Goal: Task Accomplishment & Management: Manage account settings

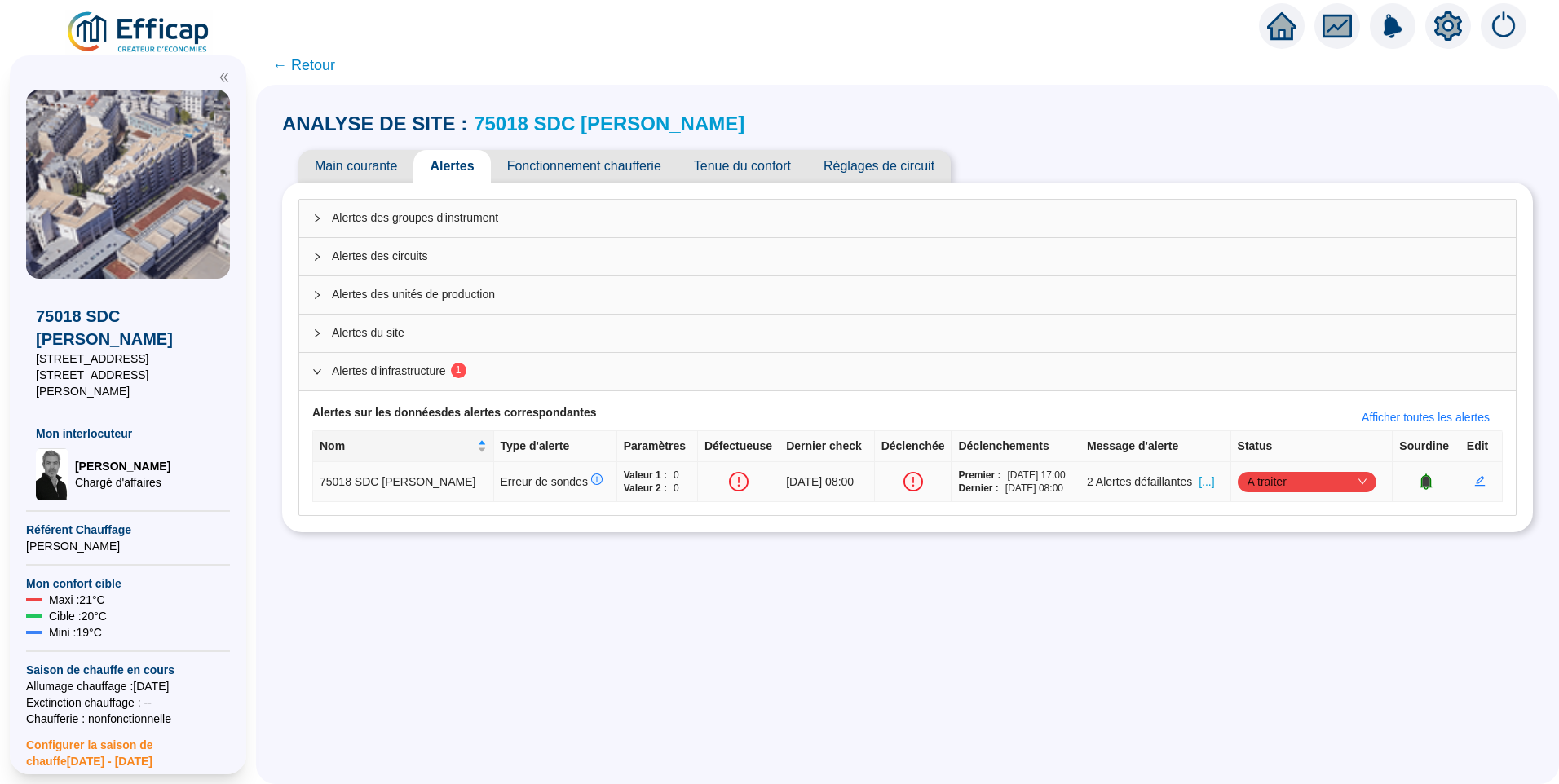
click at [1202, 482] on span "[...]" at bounding box center [1206, 481] width 15 height 17
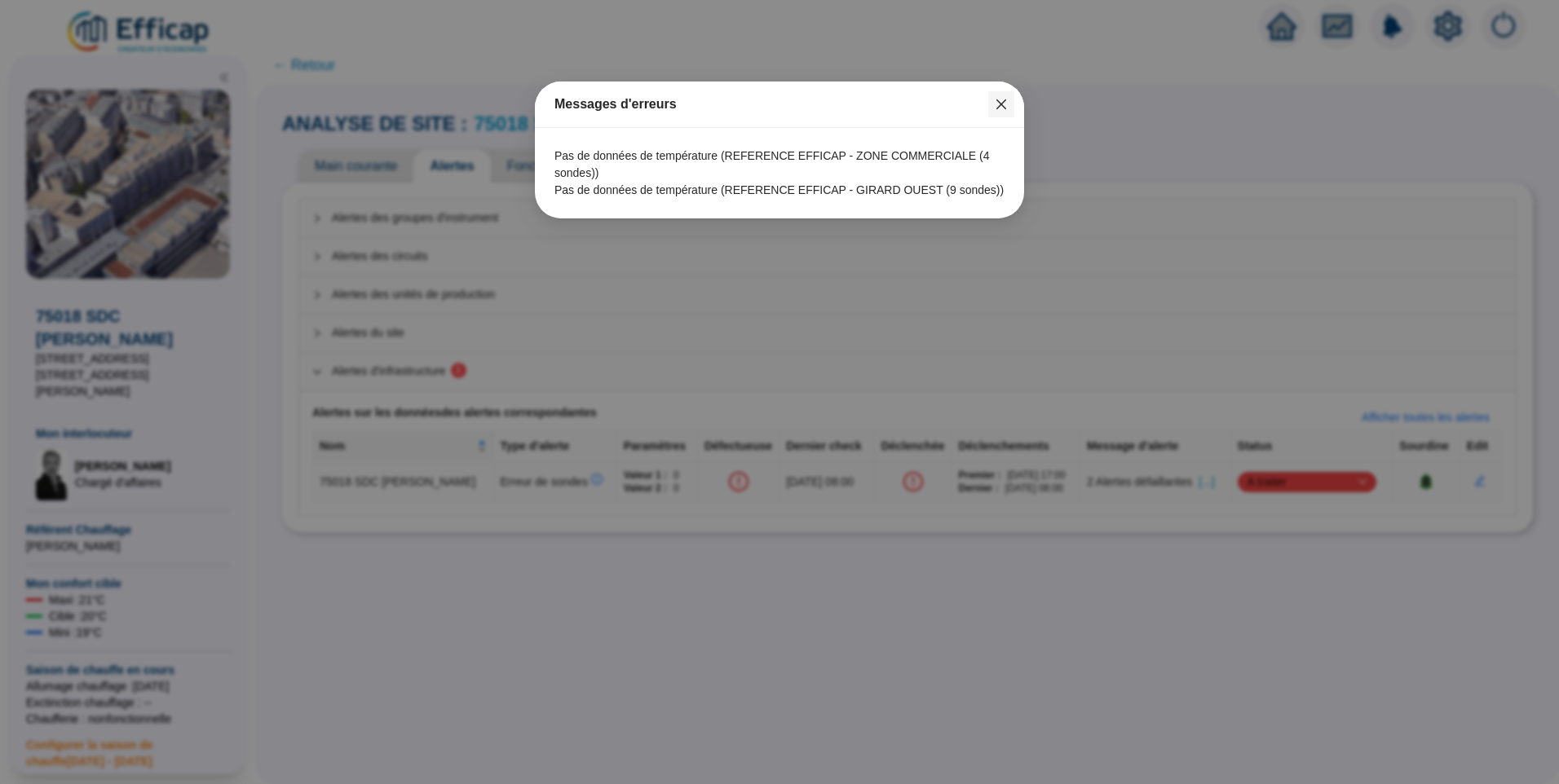
click at [1005, 109] on icon "close" at bounding box center [1001, 104] width 10 height 10
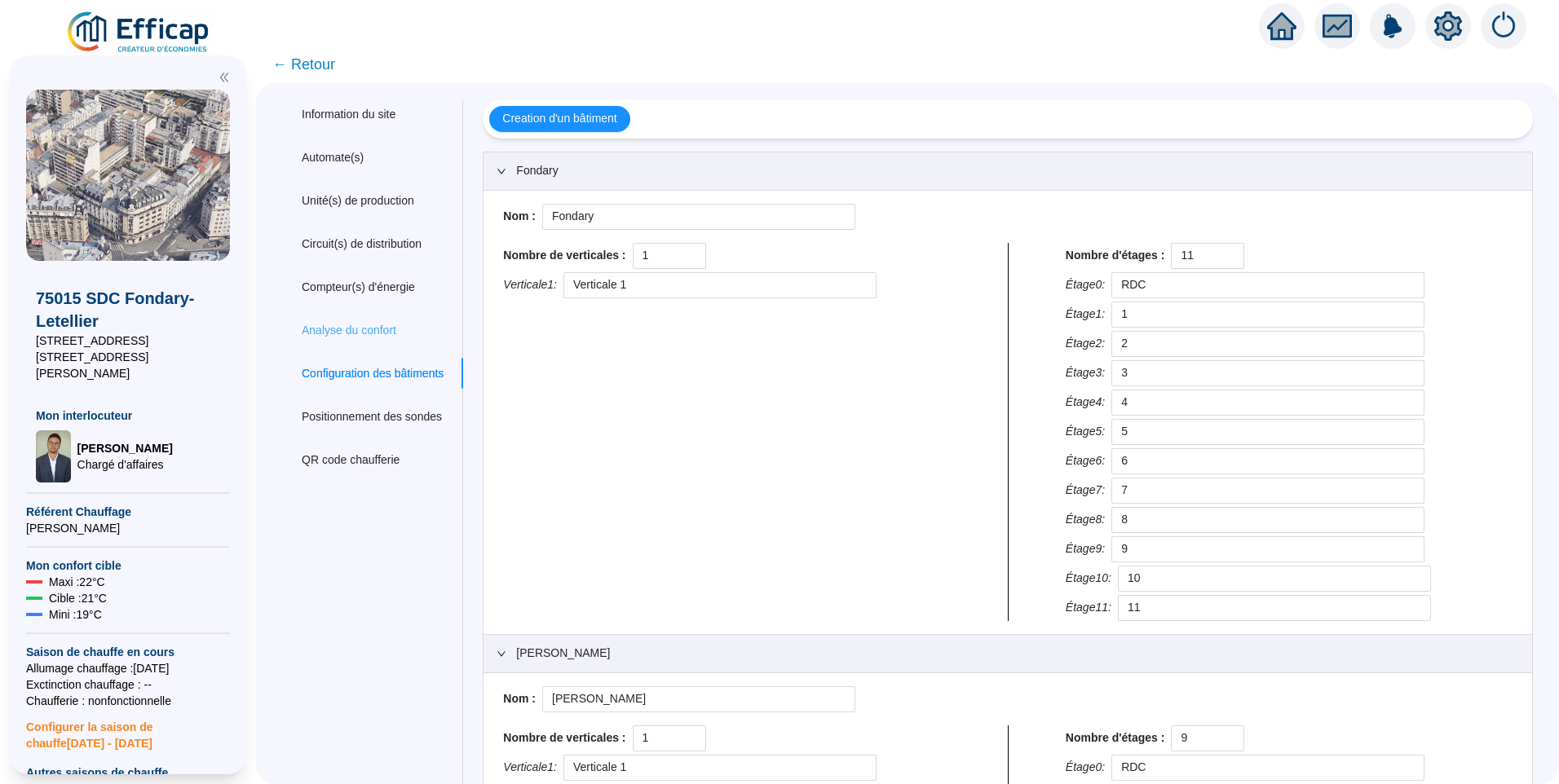
click at [371, 317] on div "Analyse du confort" at bounding box center [372, 330] width 181 height 31
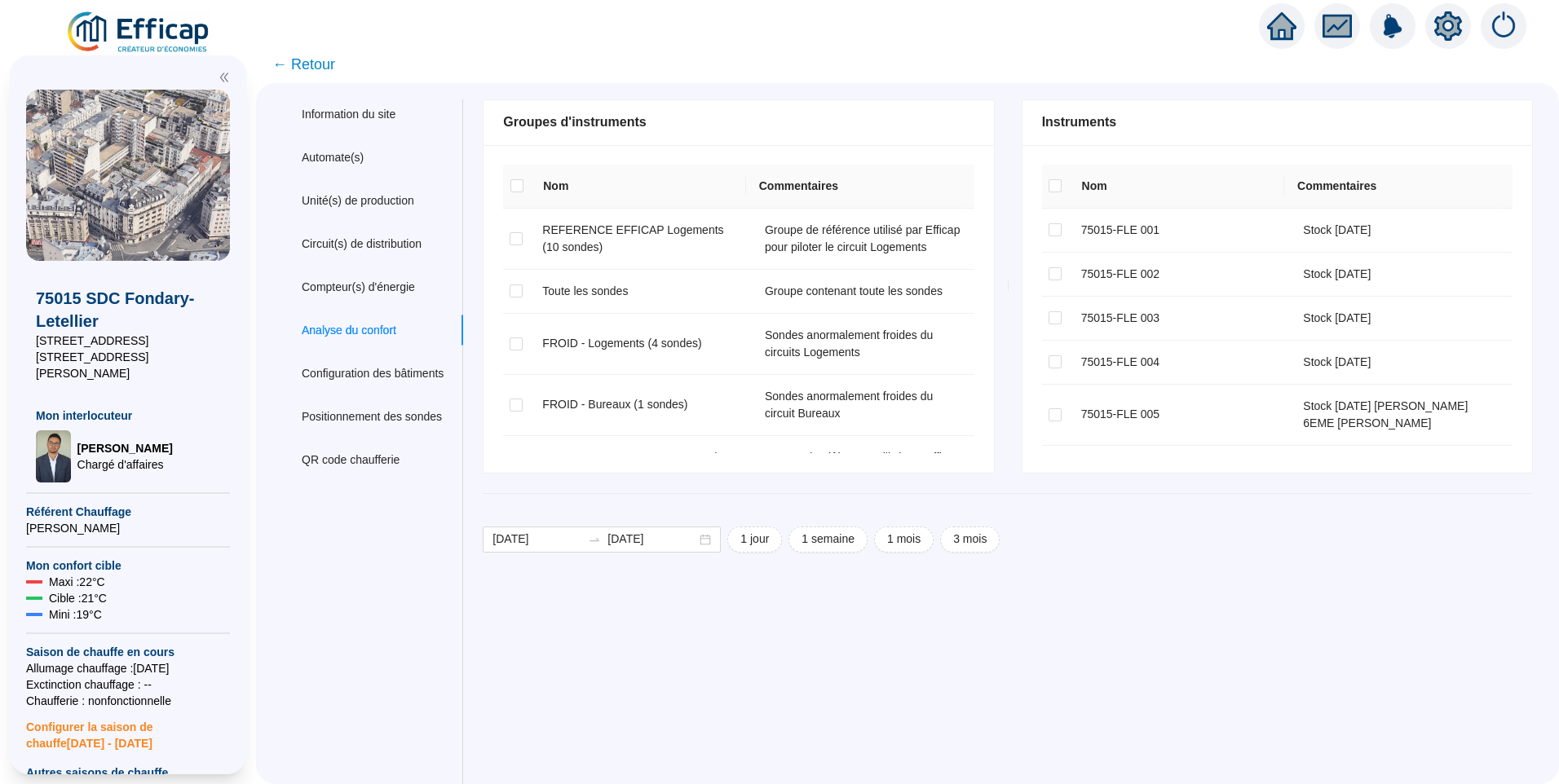
checkbox input "true"
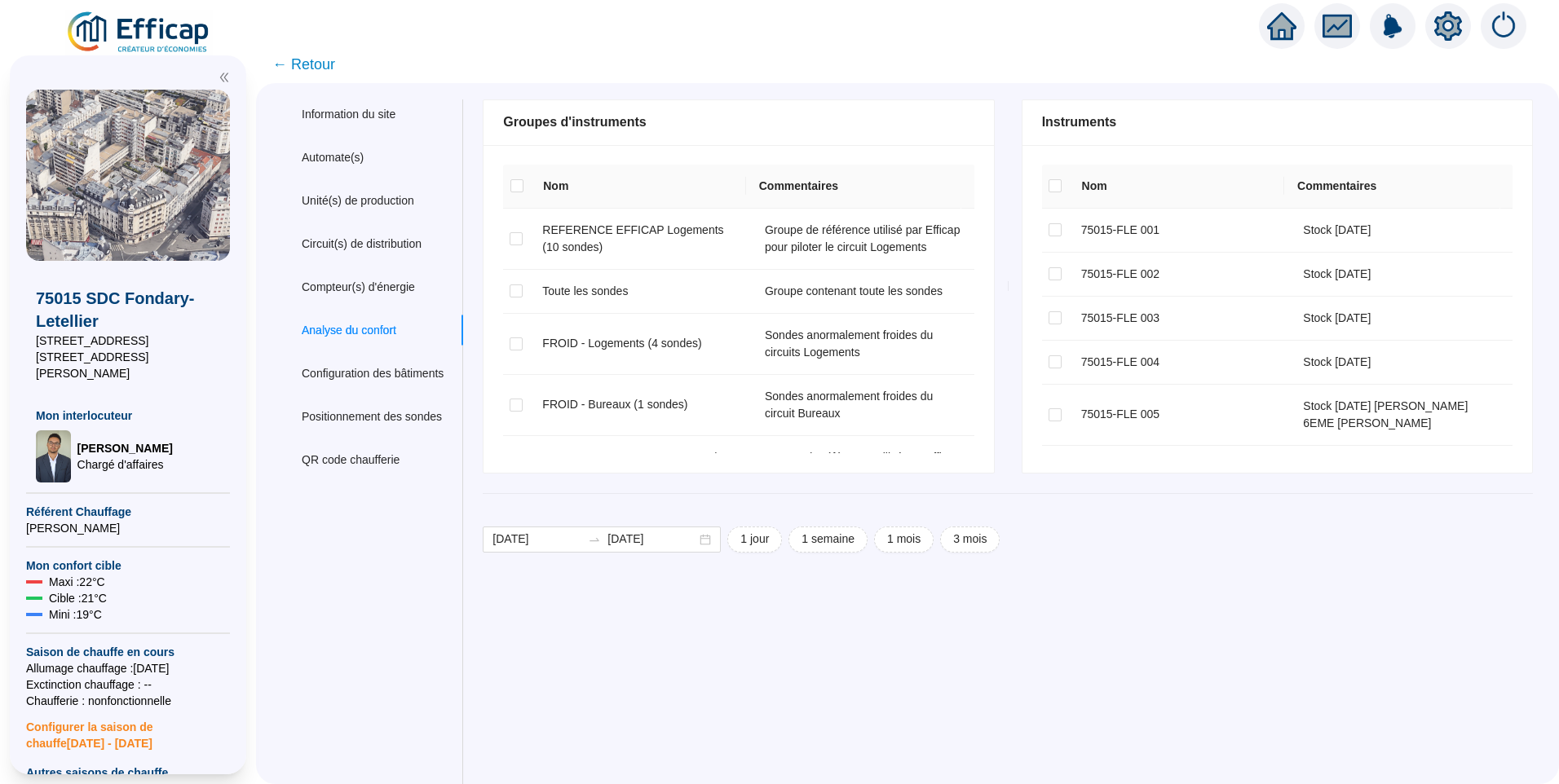
checkbox input "true"
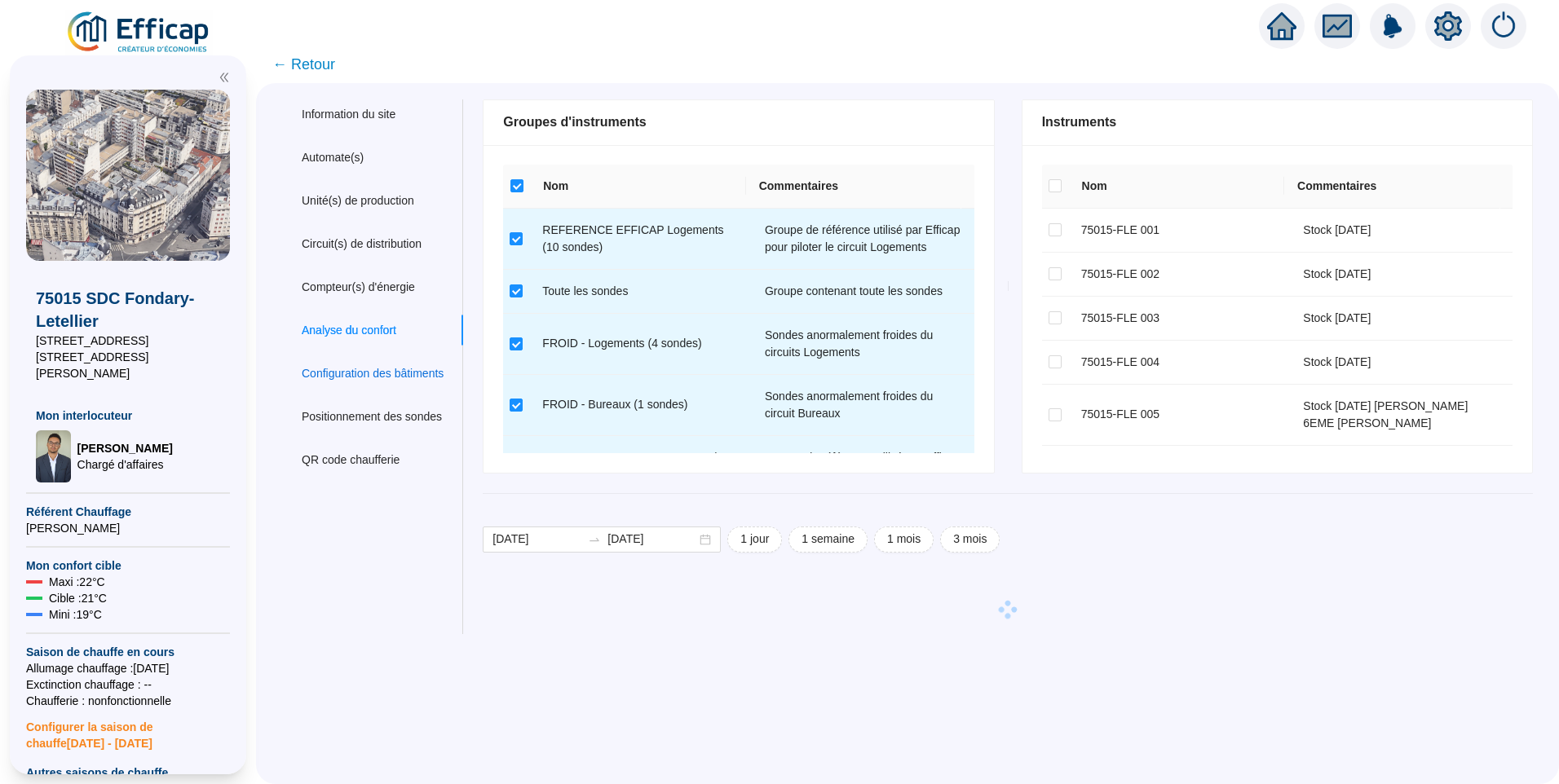
click at [394, 382] on div "Configuration des bâtiments" at bounding box center [373, 374] width 142 height 17
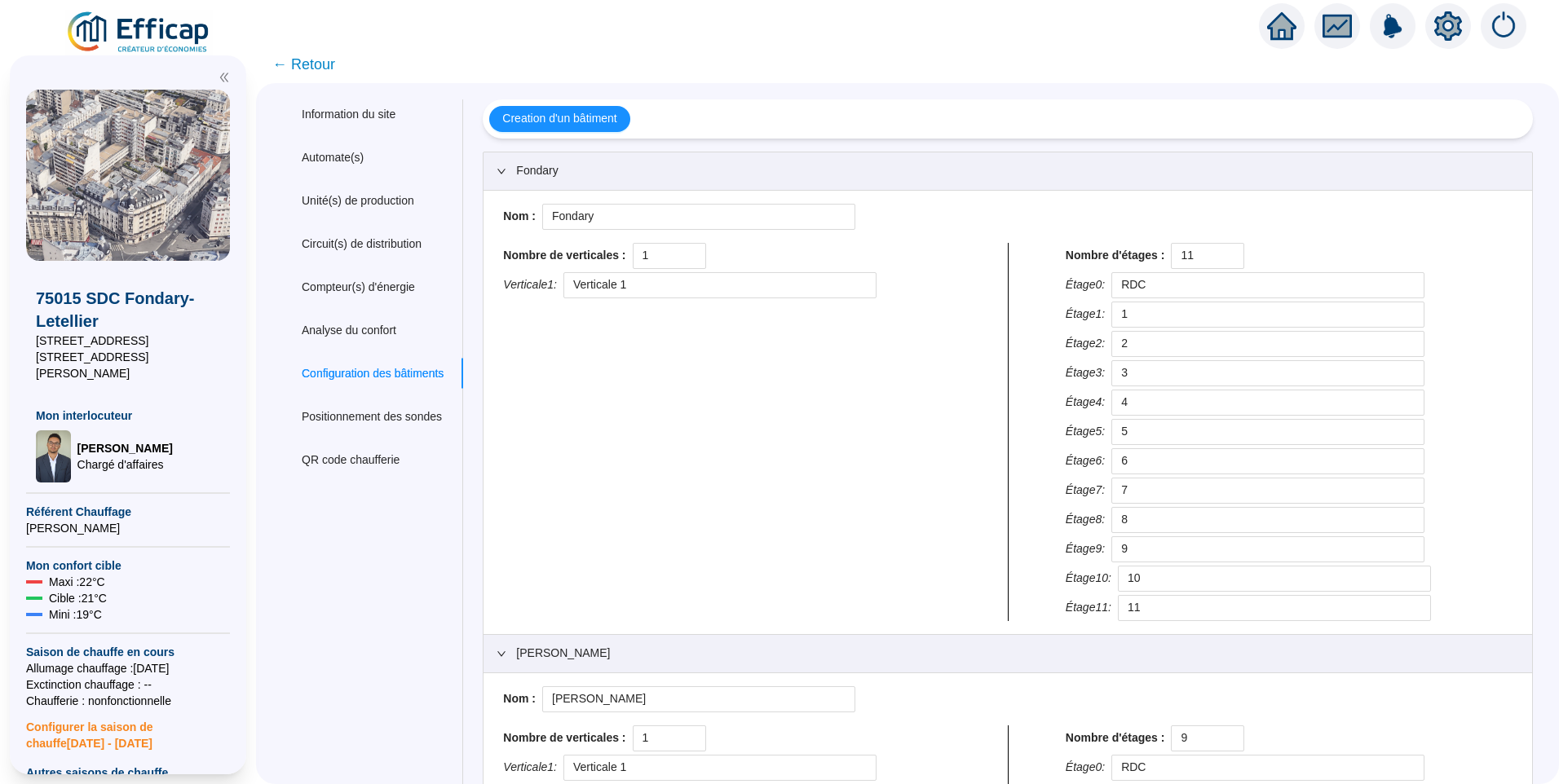
click at [306, 57] on span "← Retour" at bounding box center [304, 64] width 63 height 22
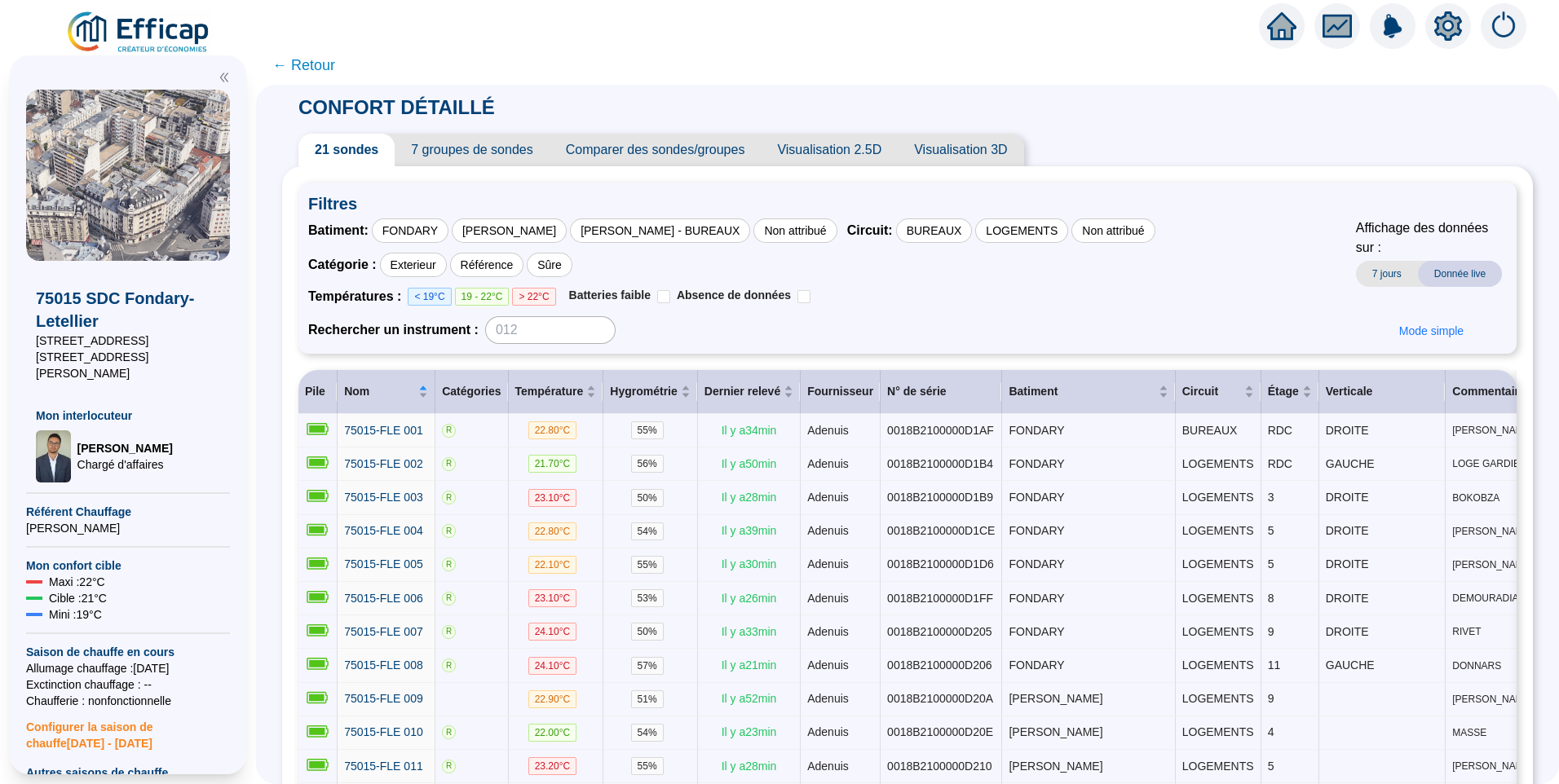
click at [168, 31] on img at bounding box center [139, 32] width 147 height 46
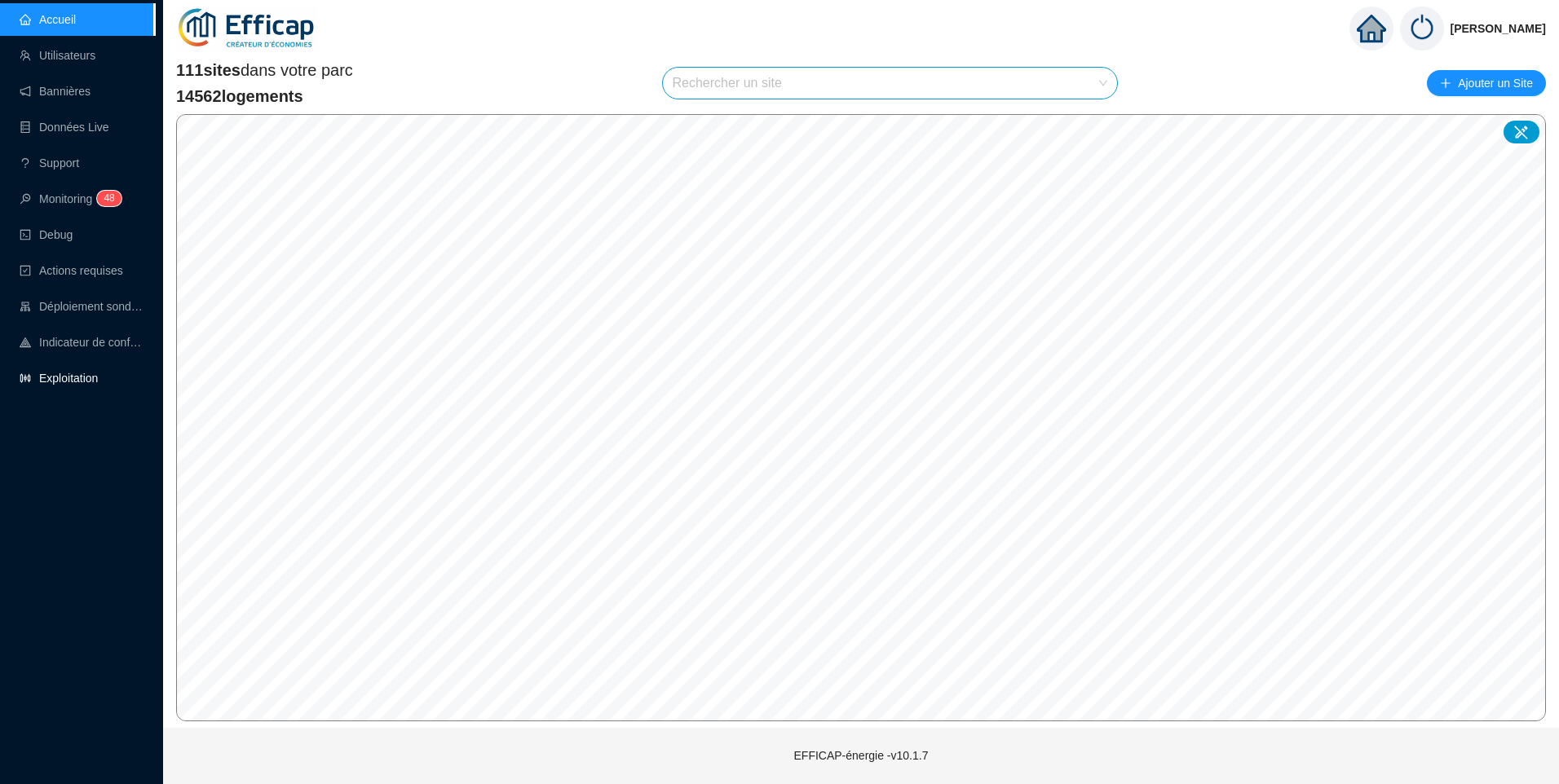
click at [98, 379] on link "Exploitation" at bounding box center [58, 378] width 78 height 13
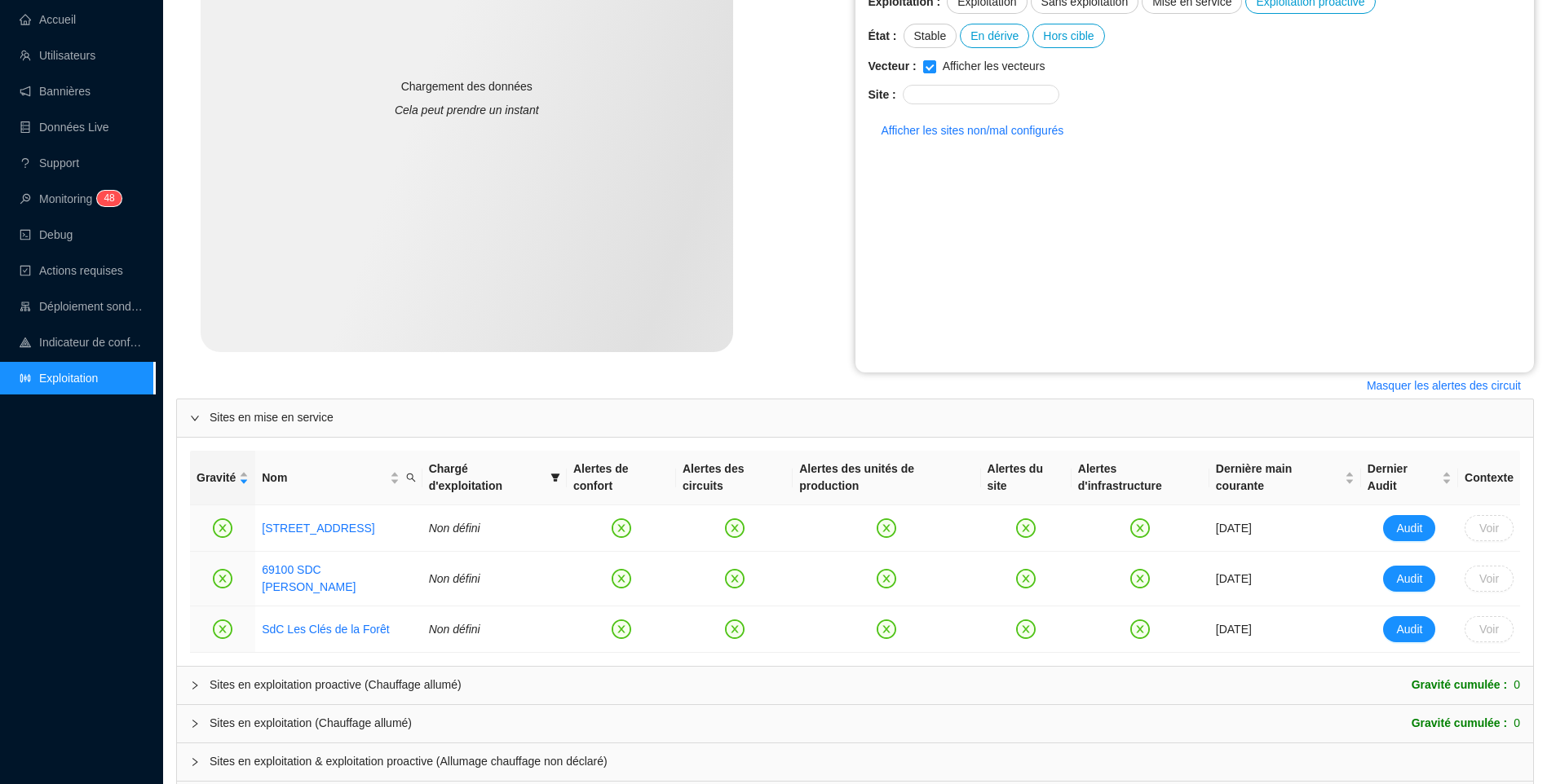
scroll to position [360, 0]
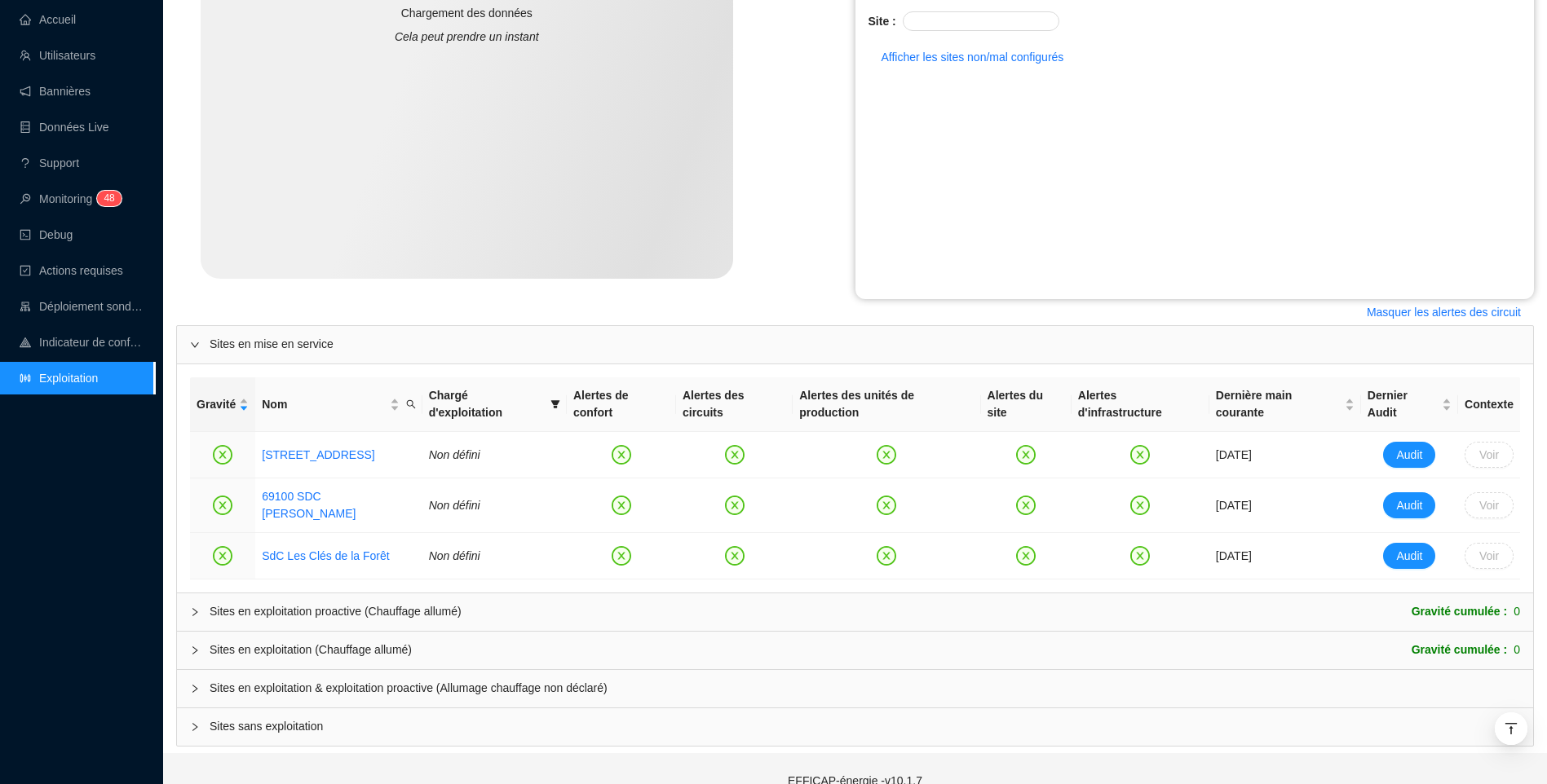
click at [344, 680] on span "Sites en exploitation & exploitation proactive (Allumage chauffage non déclaré)" at bounding box center [864, 688] width 1310 height 17
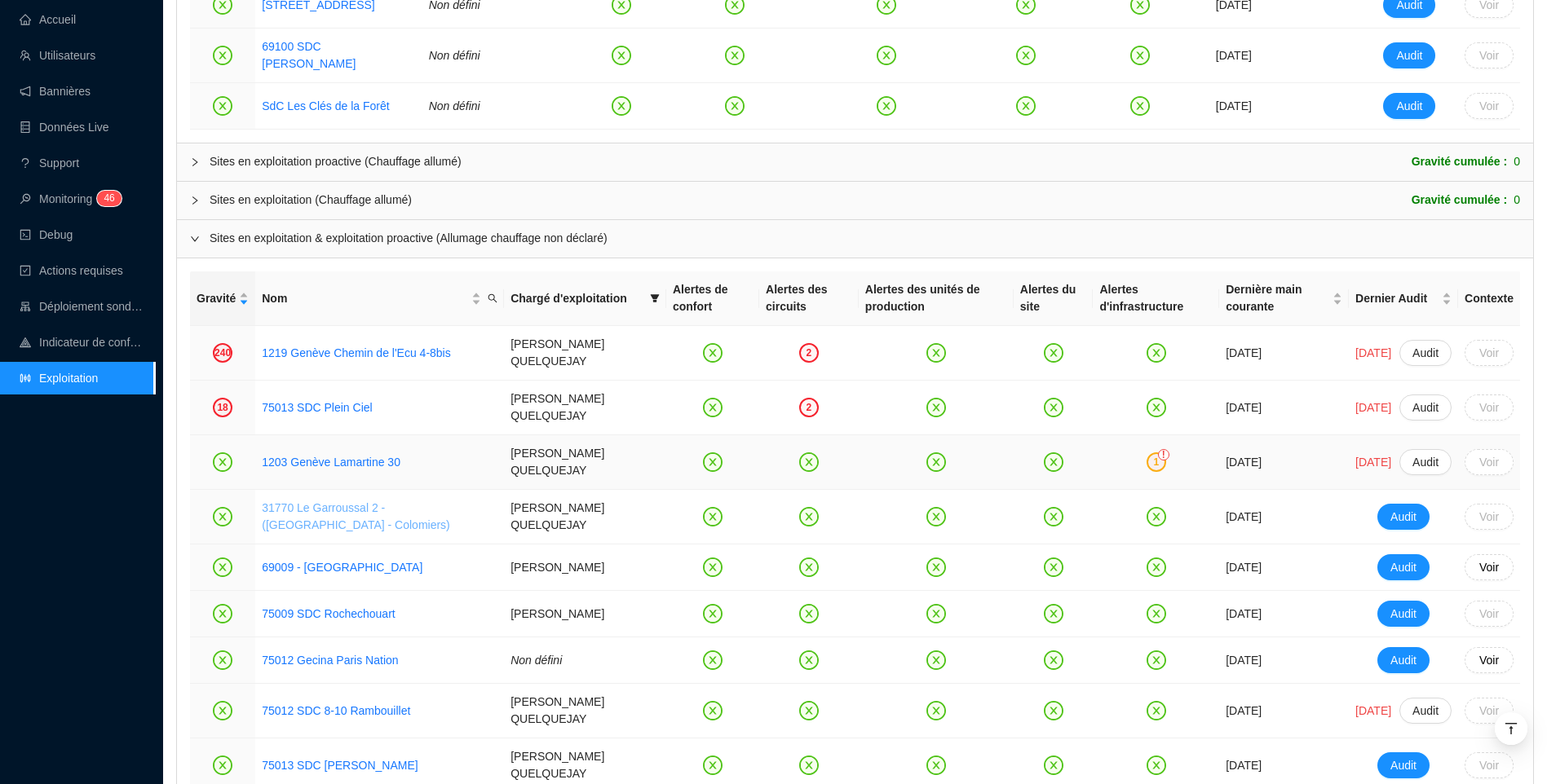
scroll to position [930, 0]
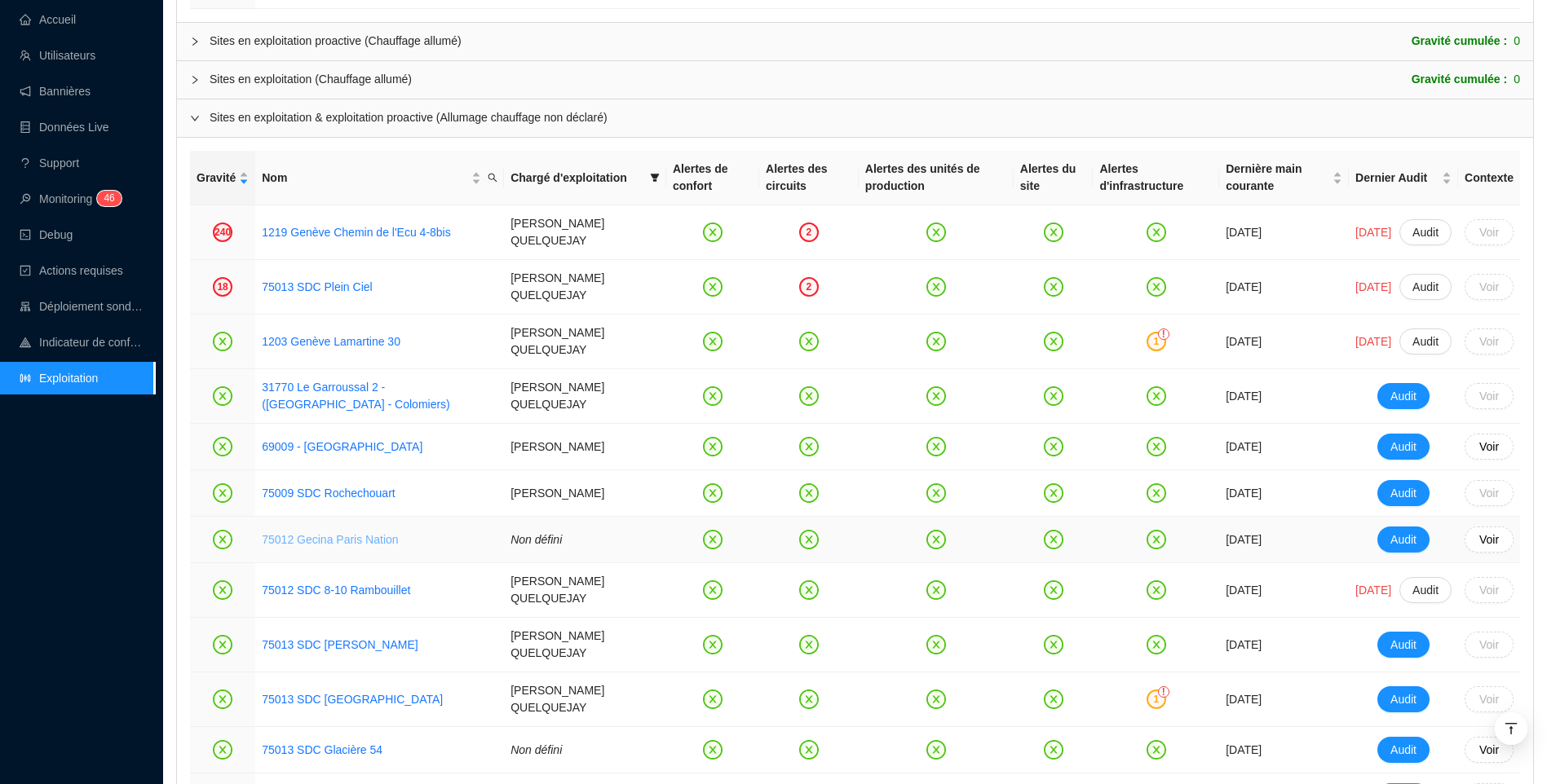
click at [345, 533] on link "75012 Gecina Paris Nation" at bounding box center [330, 540] width 137 height 13
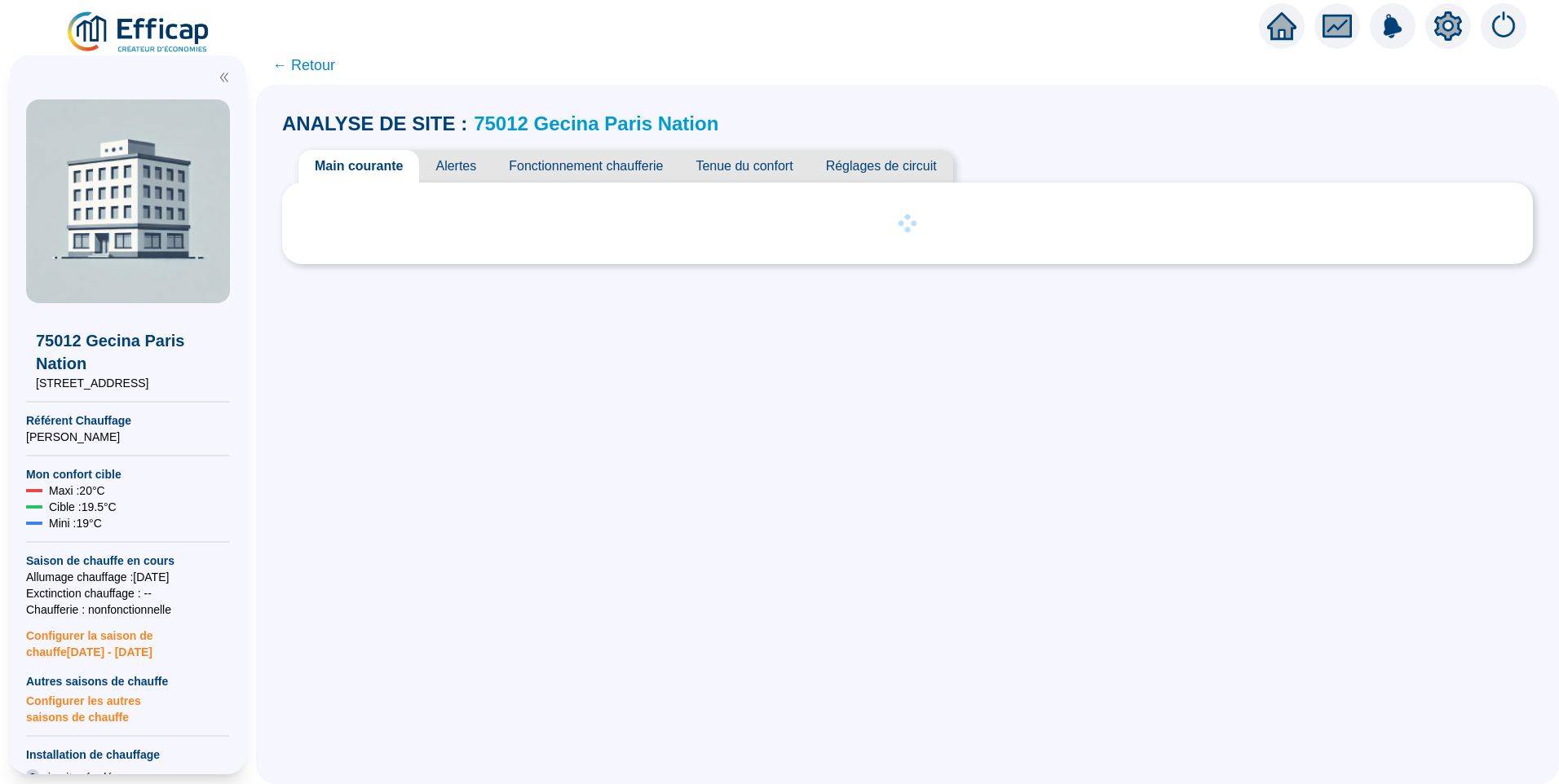
click at [468, 163] on span "Alertes" at bounding box center [456, 166] width 74 height 32
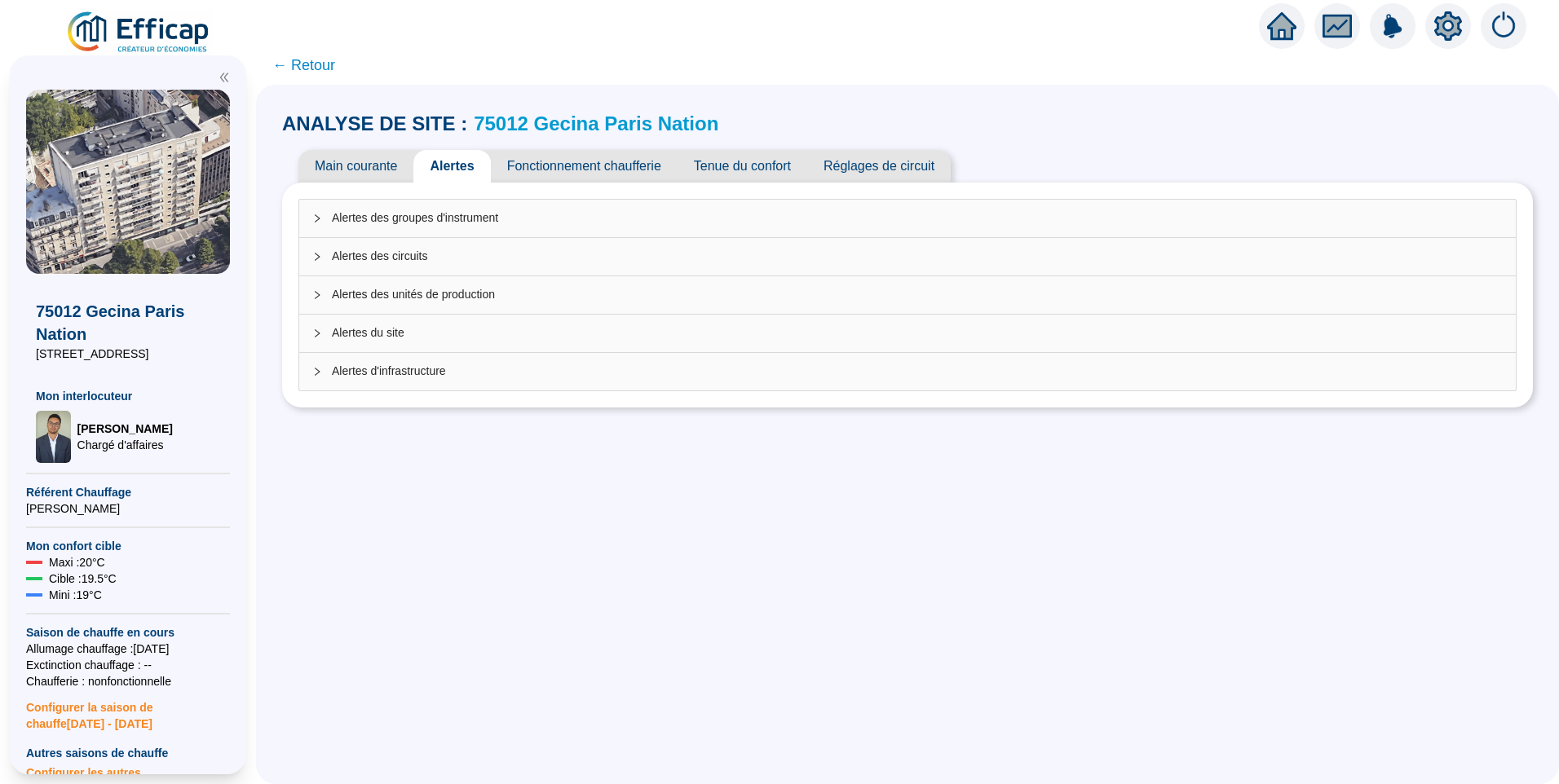
click at [401, 260] on span "Alertes des circuits" at bounding box center [917, 256] width 1171 height 17
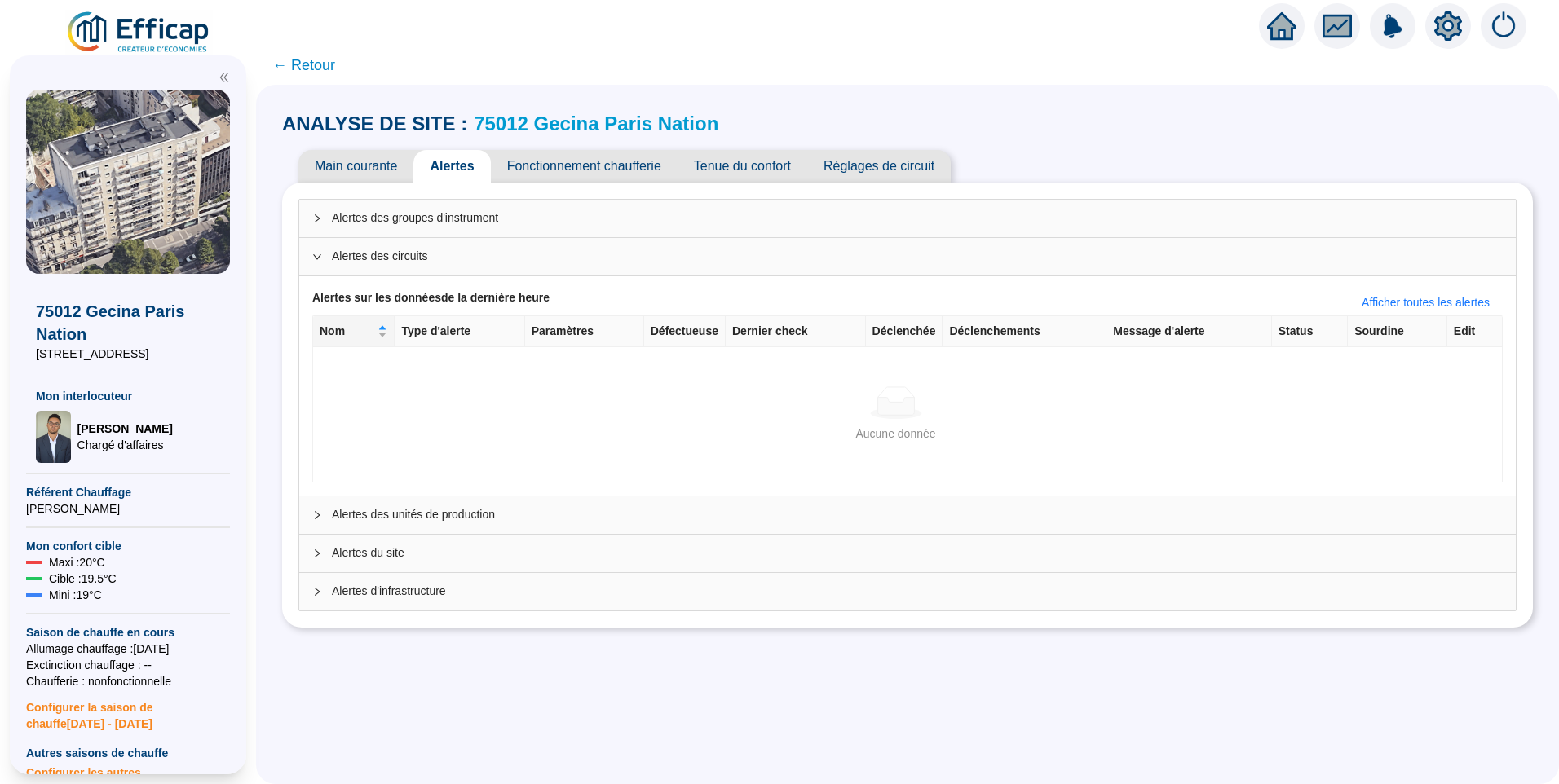
click at [355, 504] on div "Alertes des unités de production" at bounding box center [908, 515] width 1217 height 38
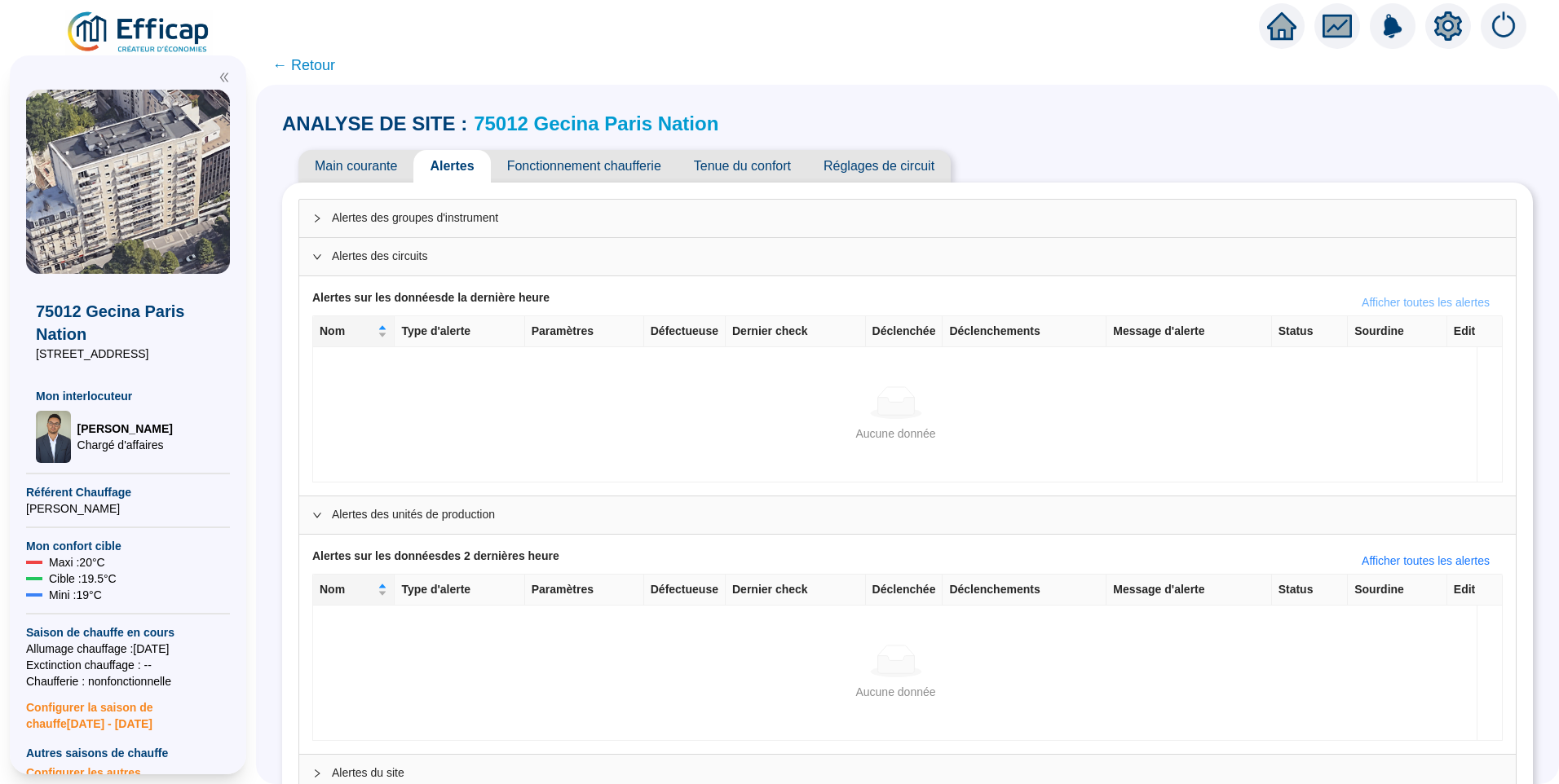
click at [1410, 306] on span "Afficher toutes les alertes" at bounding box center [1426, 303] width 128 height 17
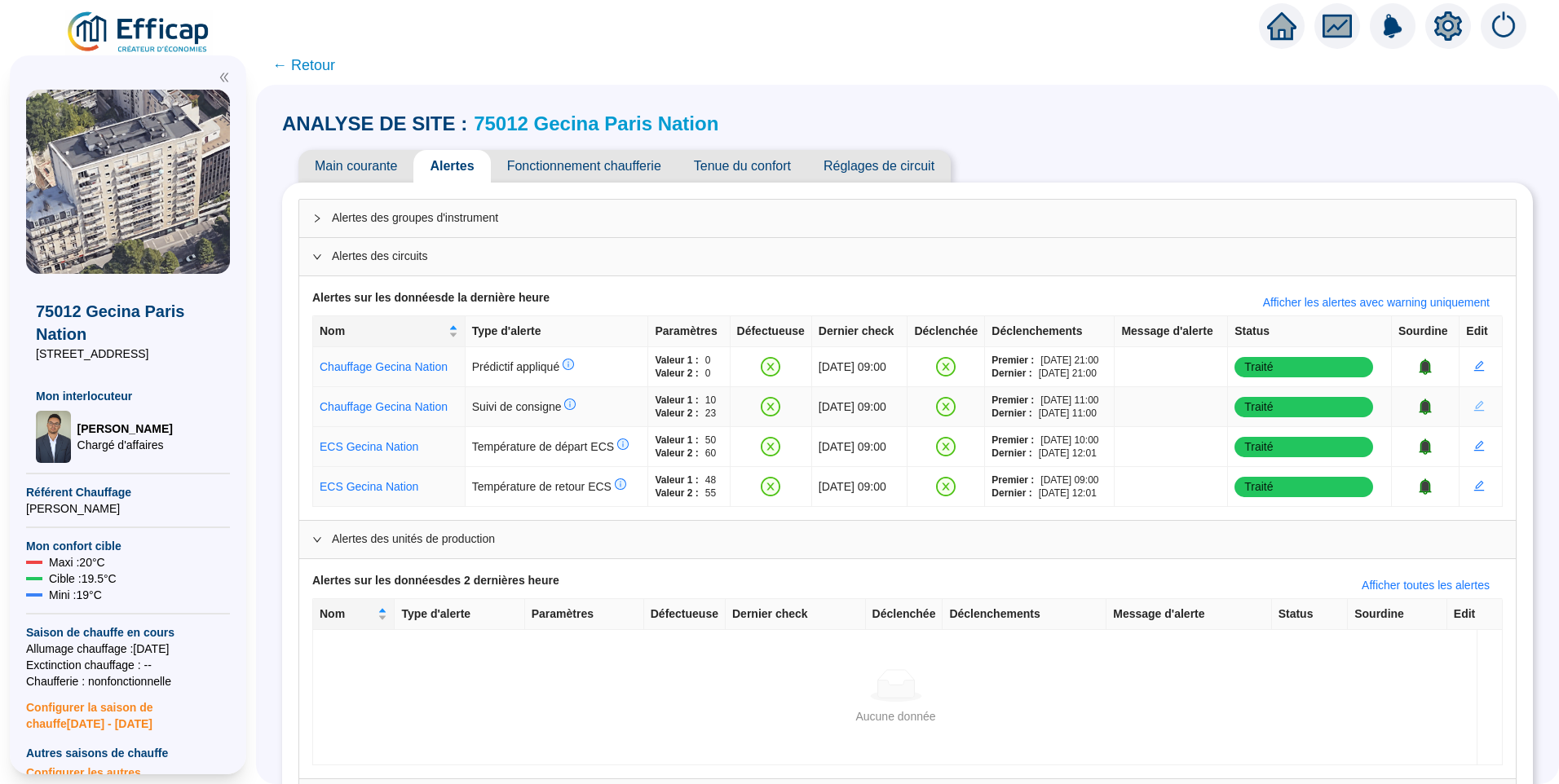
click at [1474, 402] on icon "edit" at bounding box center [1479, 406] width 12 height 12
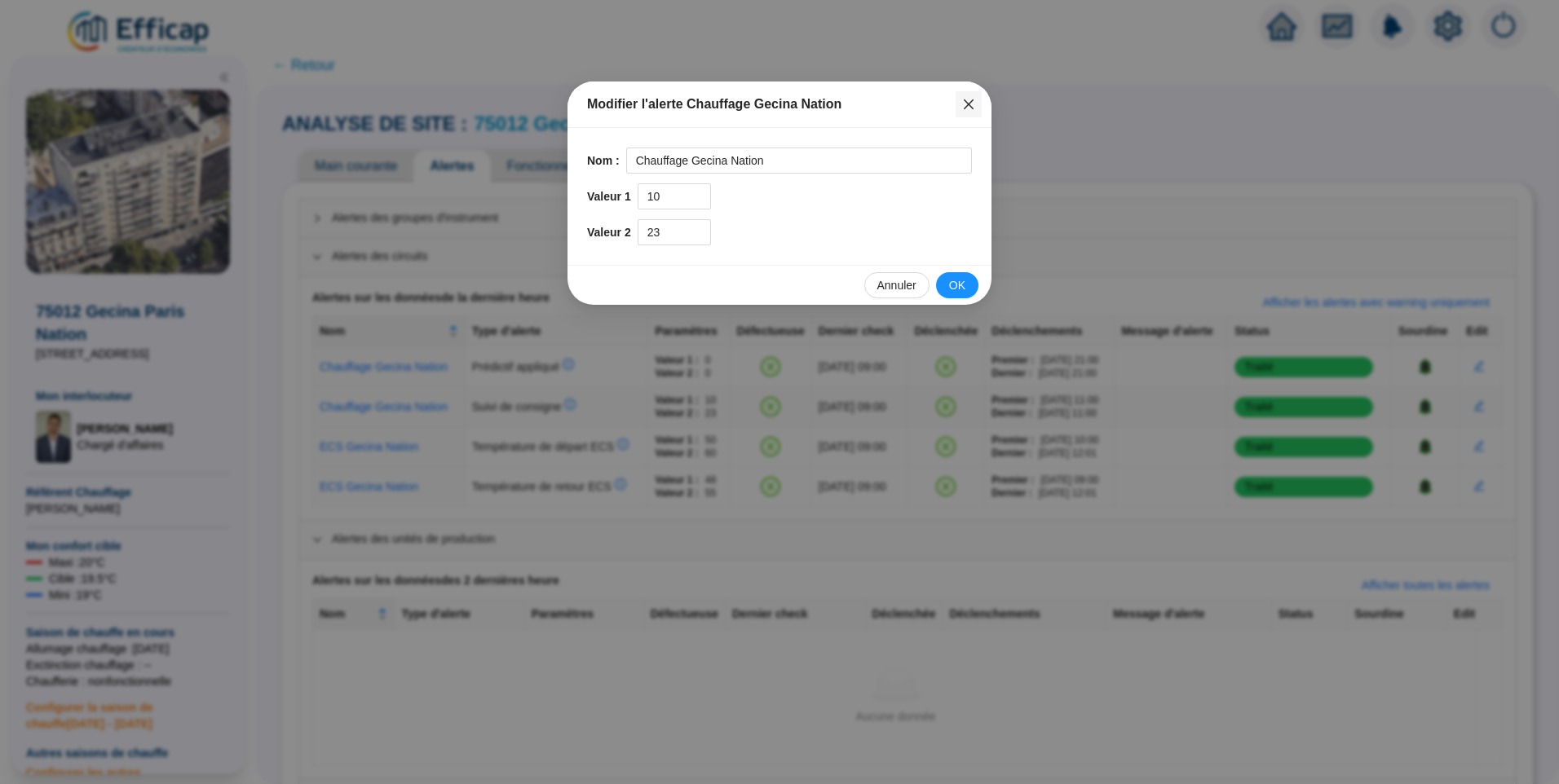
click at [973, 110] on icon "close" at bounding box center [969, 104] width 10 height 10
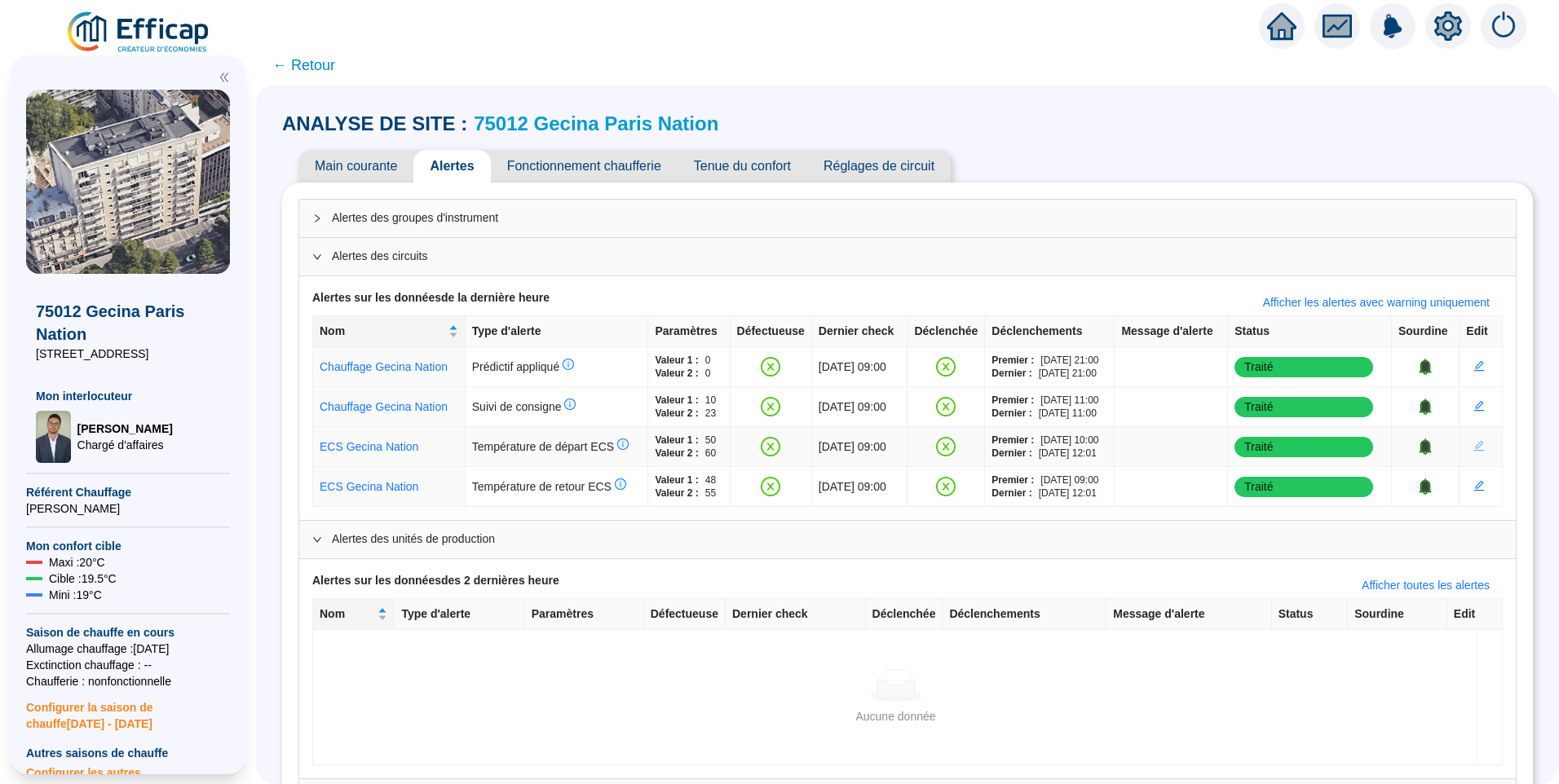
click at [1475, 447] on icon "edit" at bounding box center [1480, 446] width 11 height 11
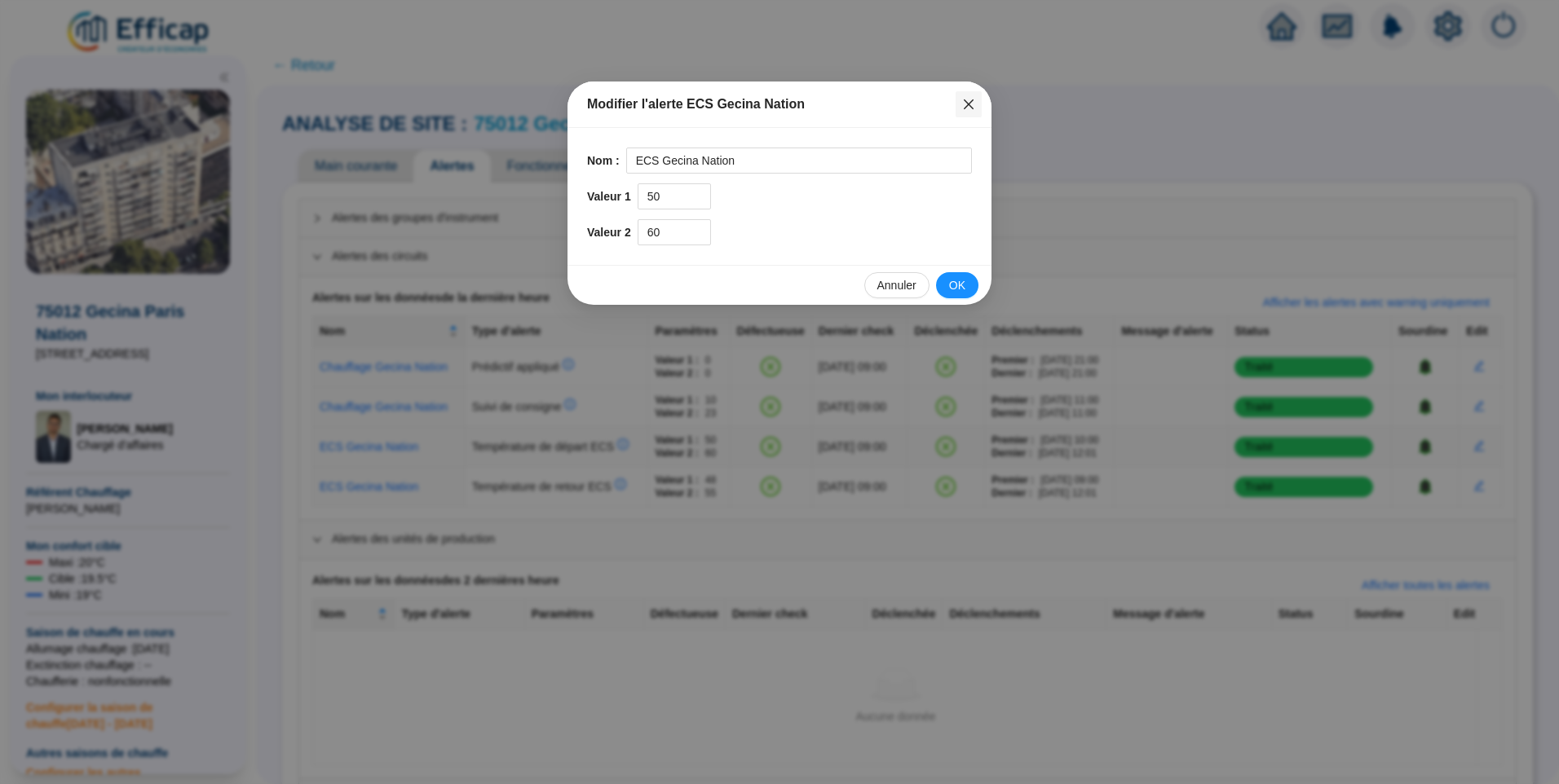
click at [960, 101] on span "Fermer" at bounding box center [969, 104] width 26 height 13
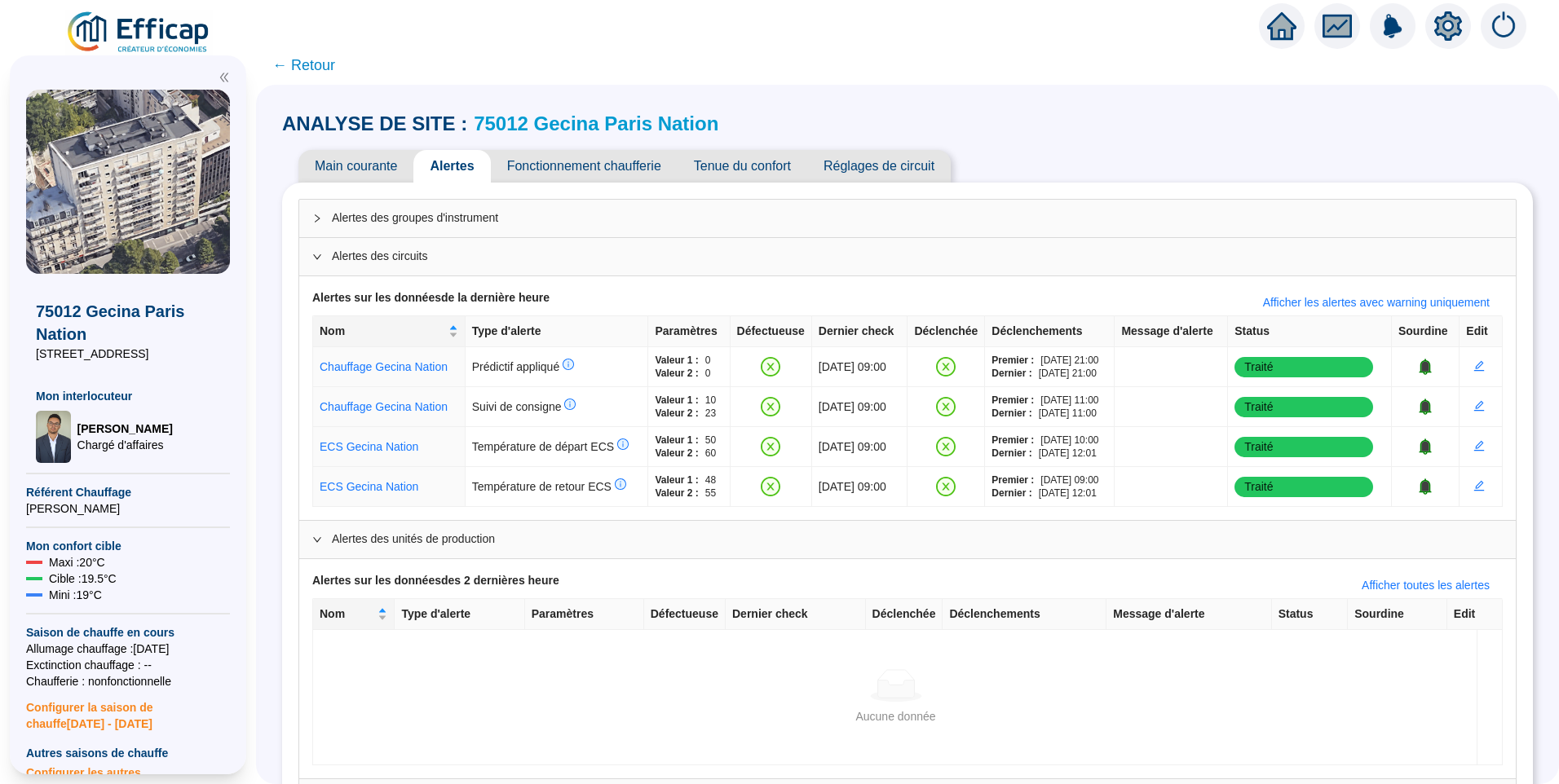
click at [462, 220] on span "Alertes des groupes d'instrument" at bounding box center [917, 217] width 1171 height 17
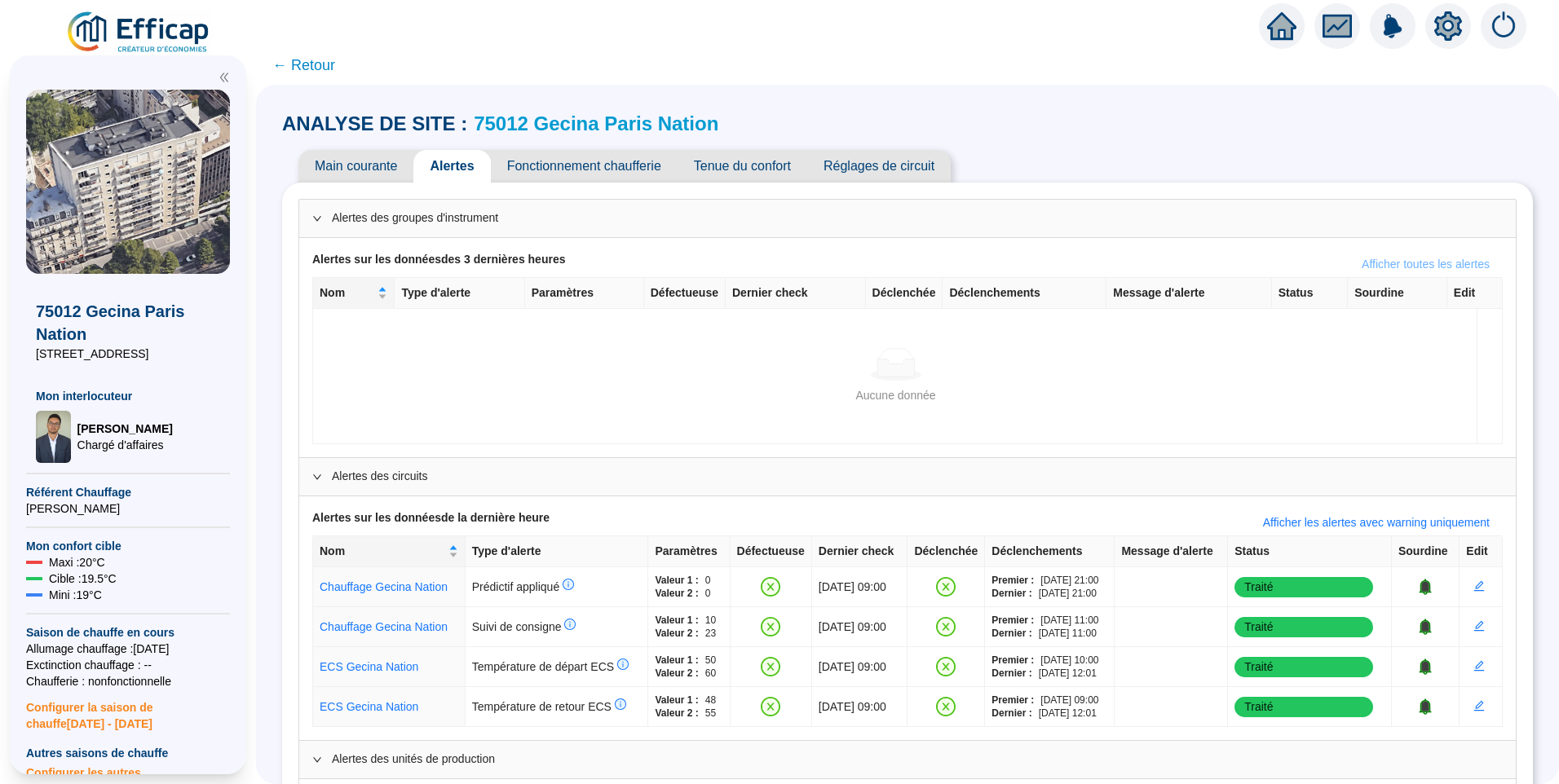
click at [1414, 265] on span "Afficher toutes les alertes" at bounding box center [1426, 264] width 128 height 17
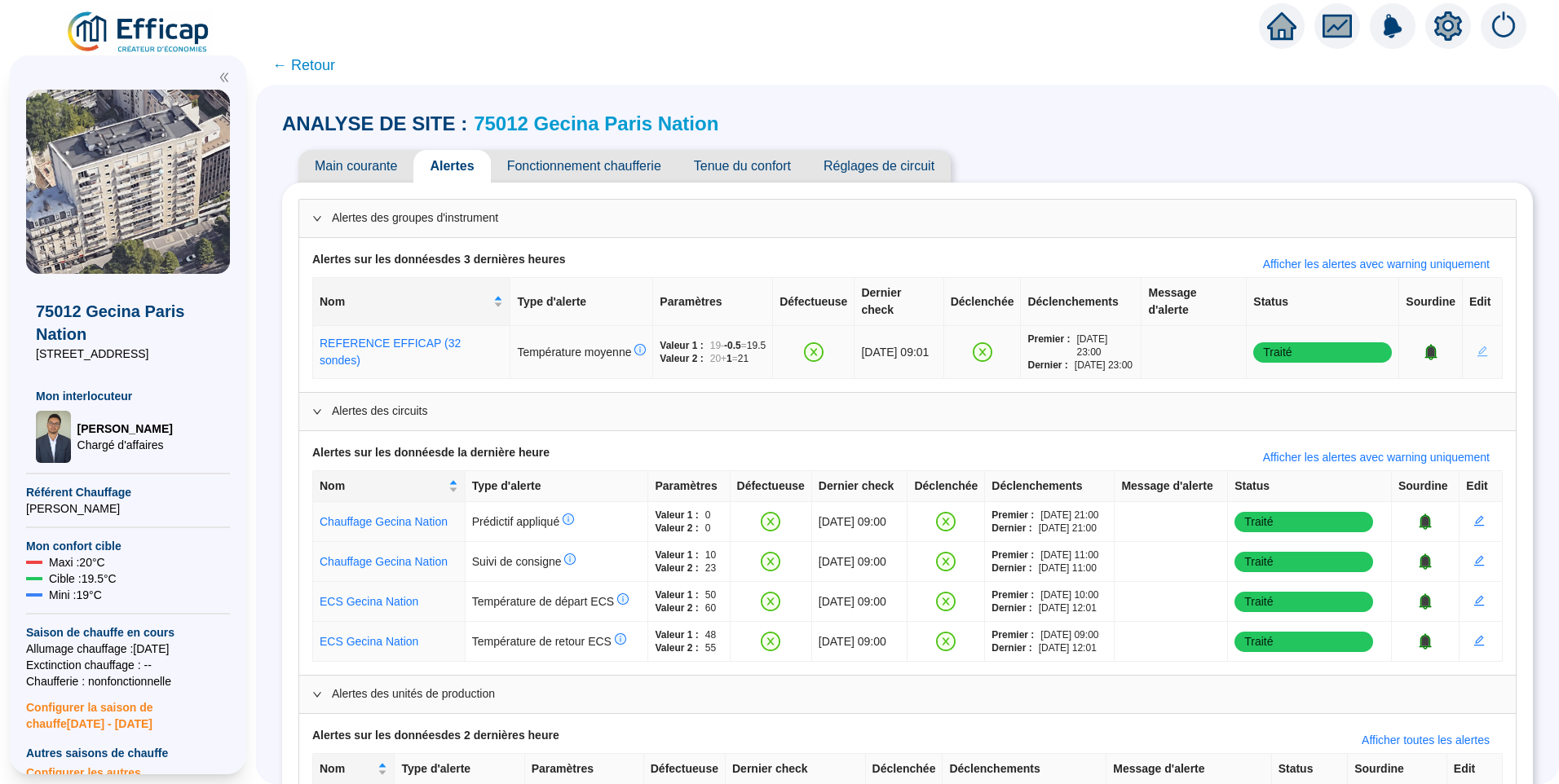
click at [1476, 353] on icon "edit" at bounding box center [1482, 351] width 12 height 12
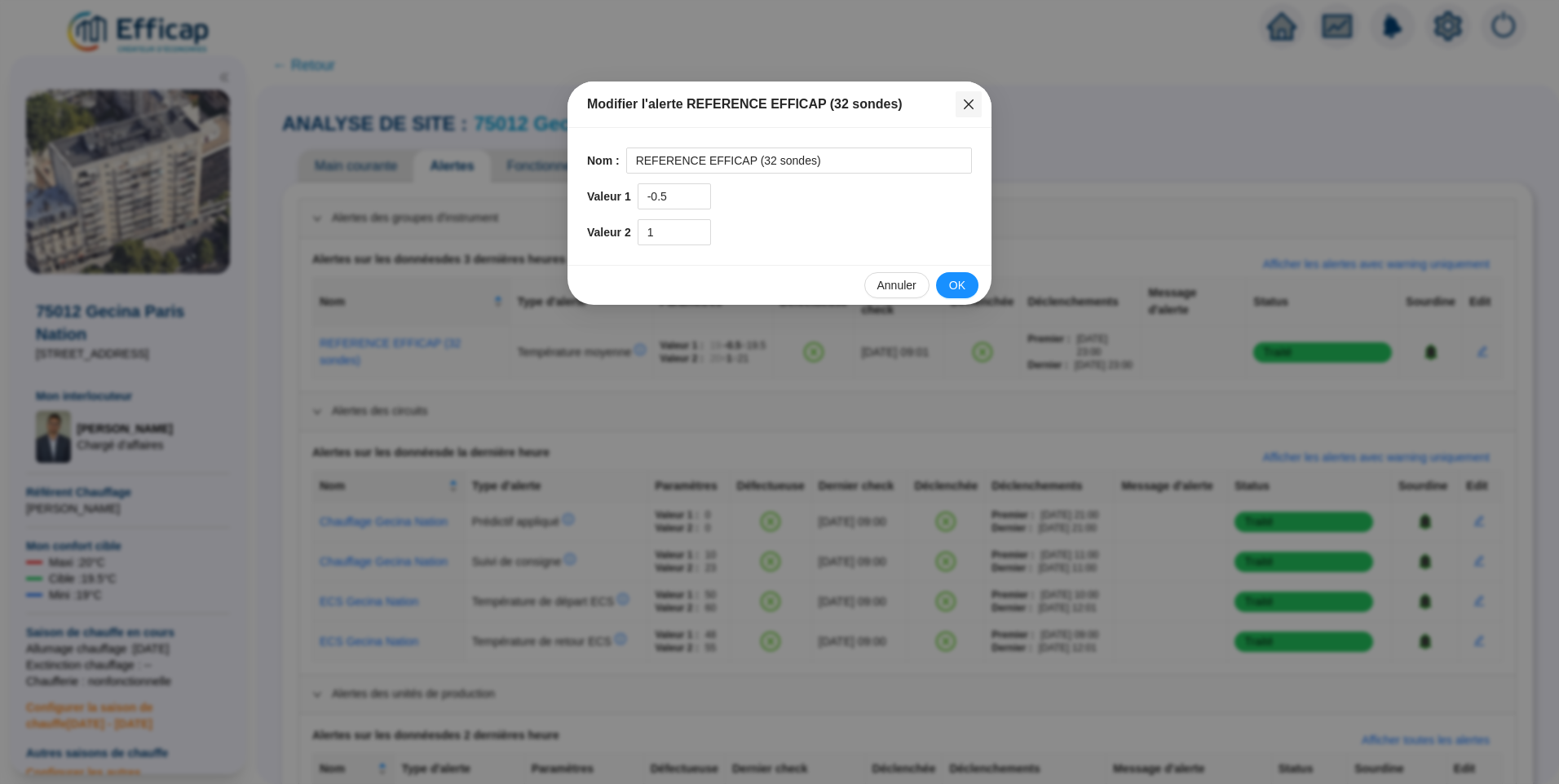
click at [975, 101] on span "Fermer" at bounding box center [969, 104] width 26 height 13
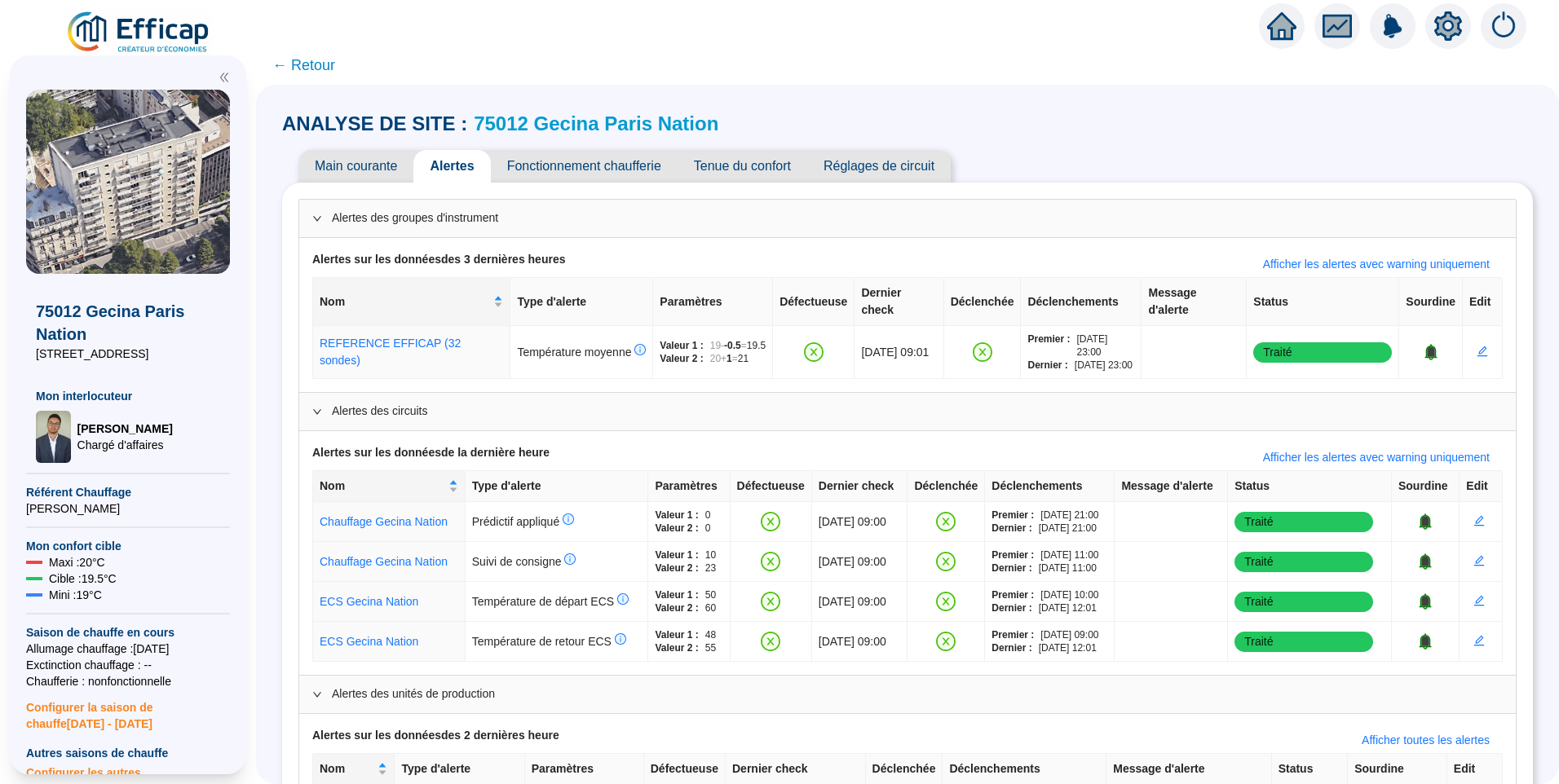
click at [872, 44] on div at bounding box center [779, 22] width 1559 height 46
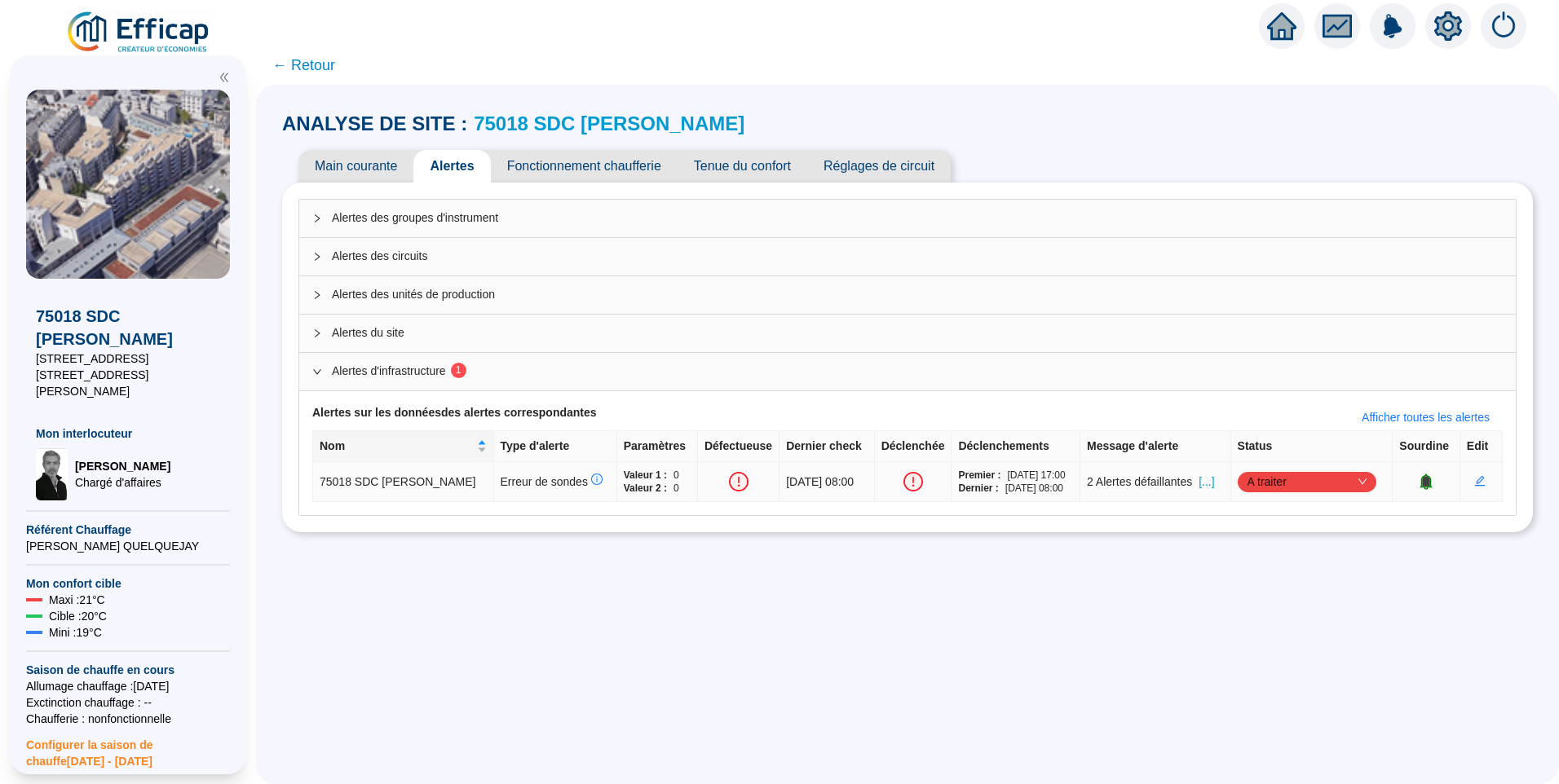
click at [1200, 484] on span "[...]" at bounding box center [1206, 481] width 15 height 17
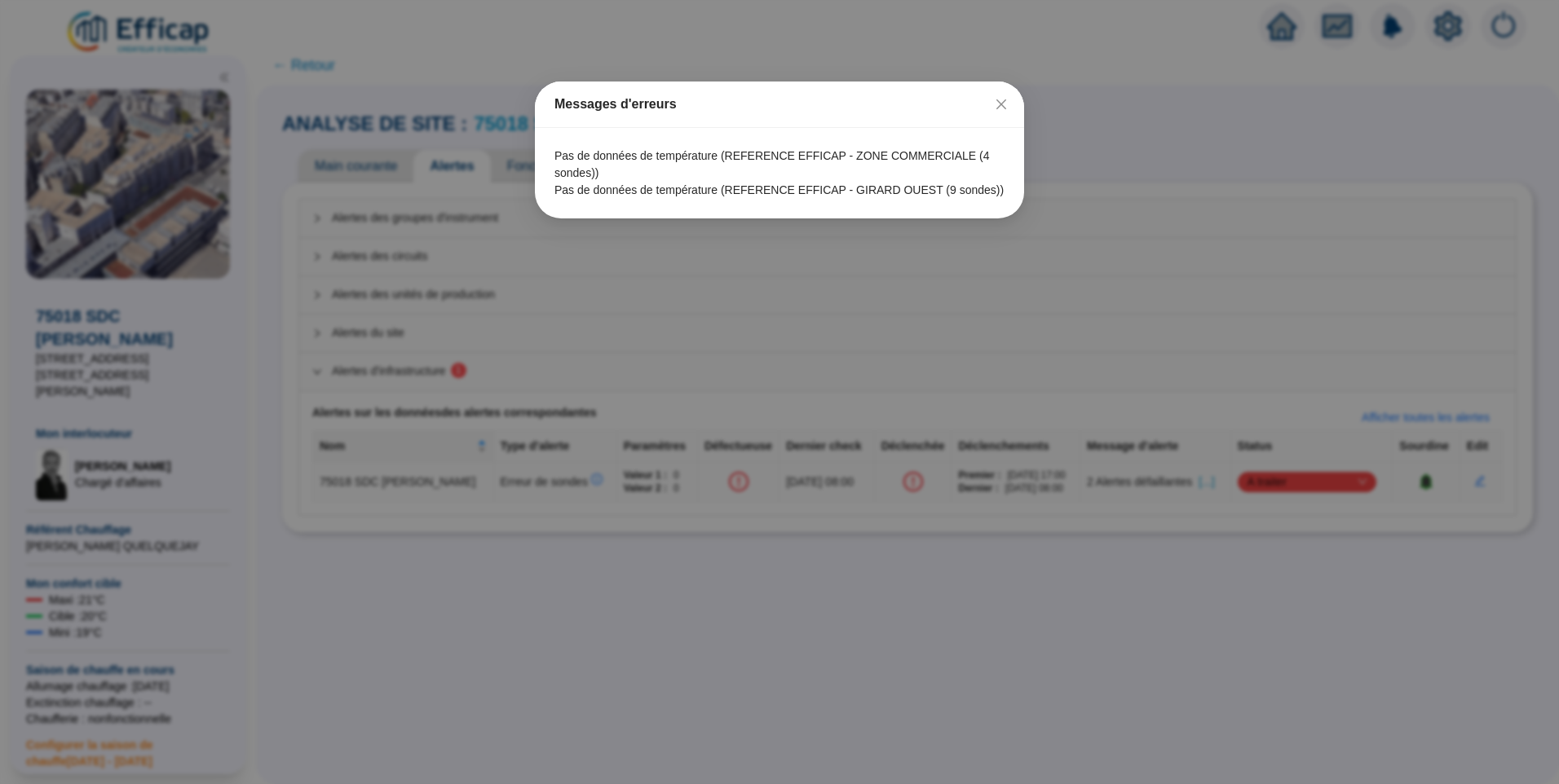
click at [871, 557] on div "Messages d'erreurs Pas de données de température (REFERENCE EFFICAP - ZONE COMM…" at bounding box center [779, 392] width 1559 height 784
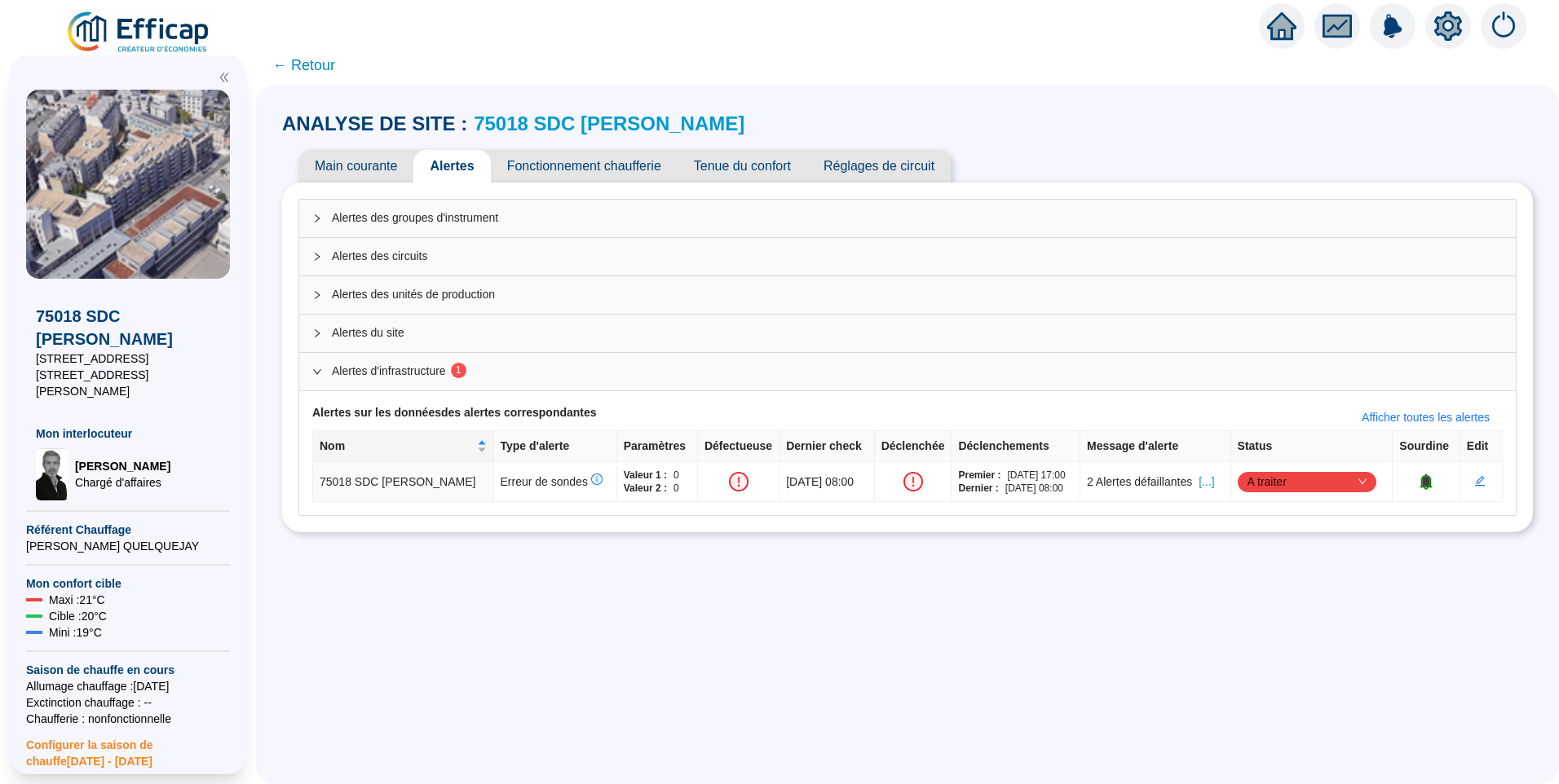
click at [596, 128] on link "75018 SDC [PERSON_NAME]" at bounding box center [608, 123] width 270 height 22
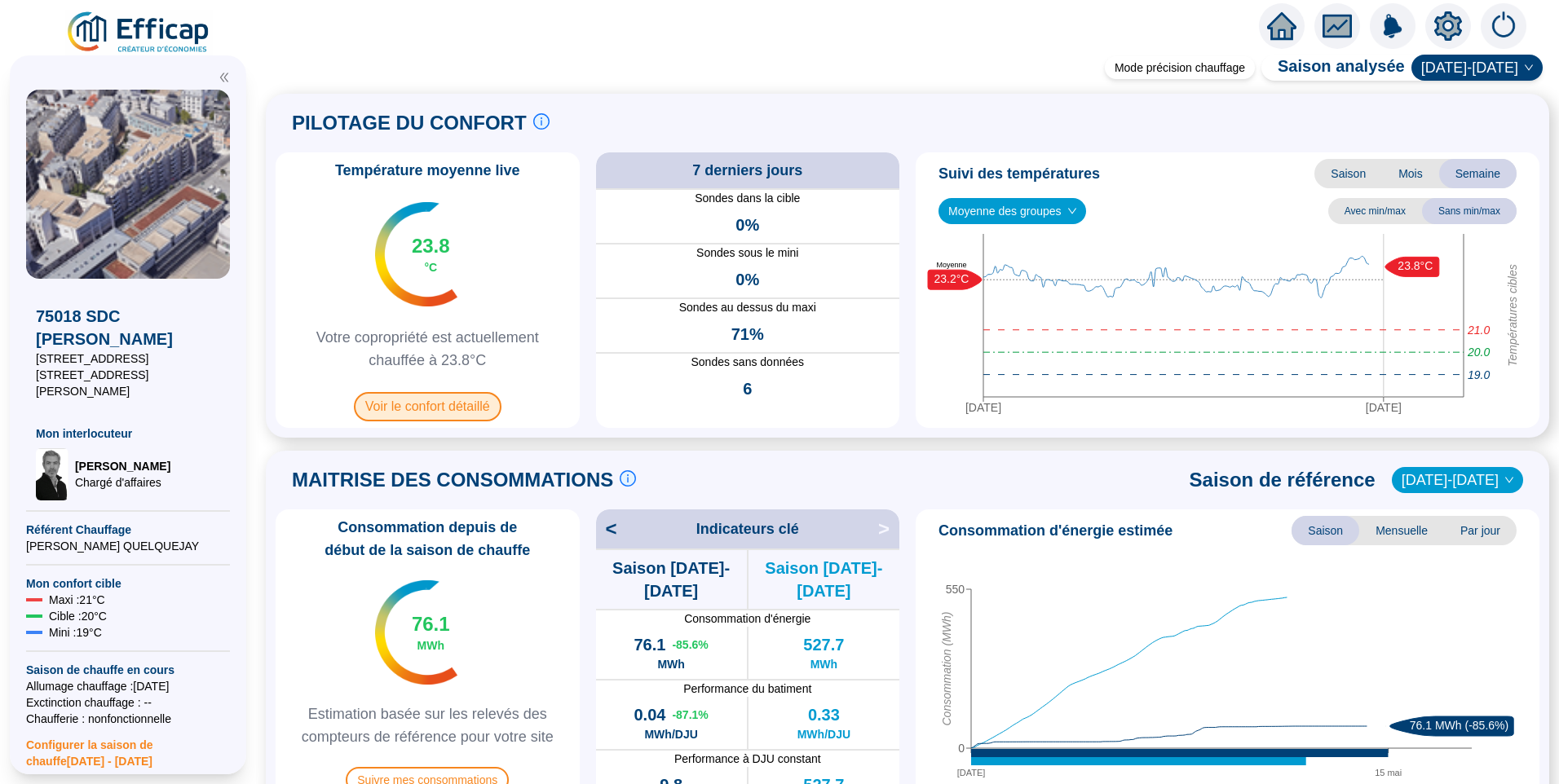
click at [407, 399] on span "Voir le confort détaillé" at bounding box center [428, 407] width 147 height 30
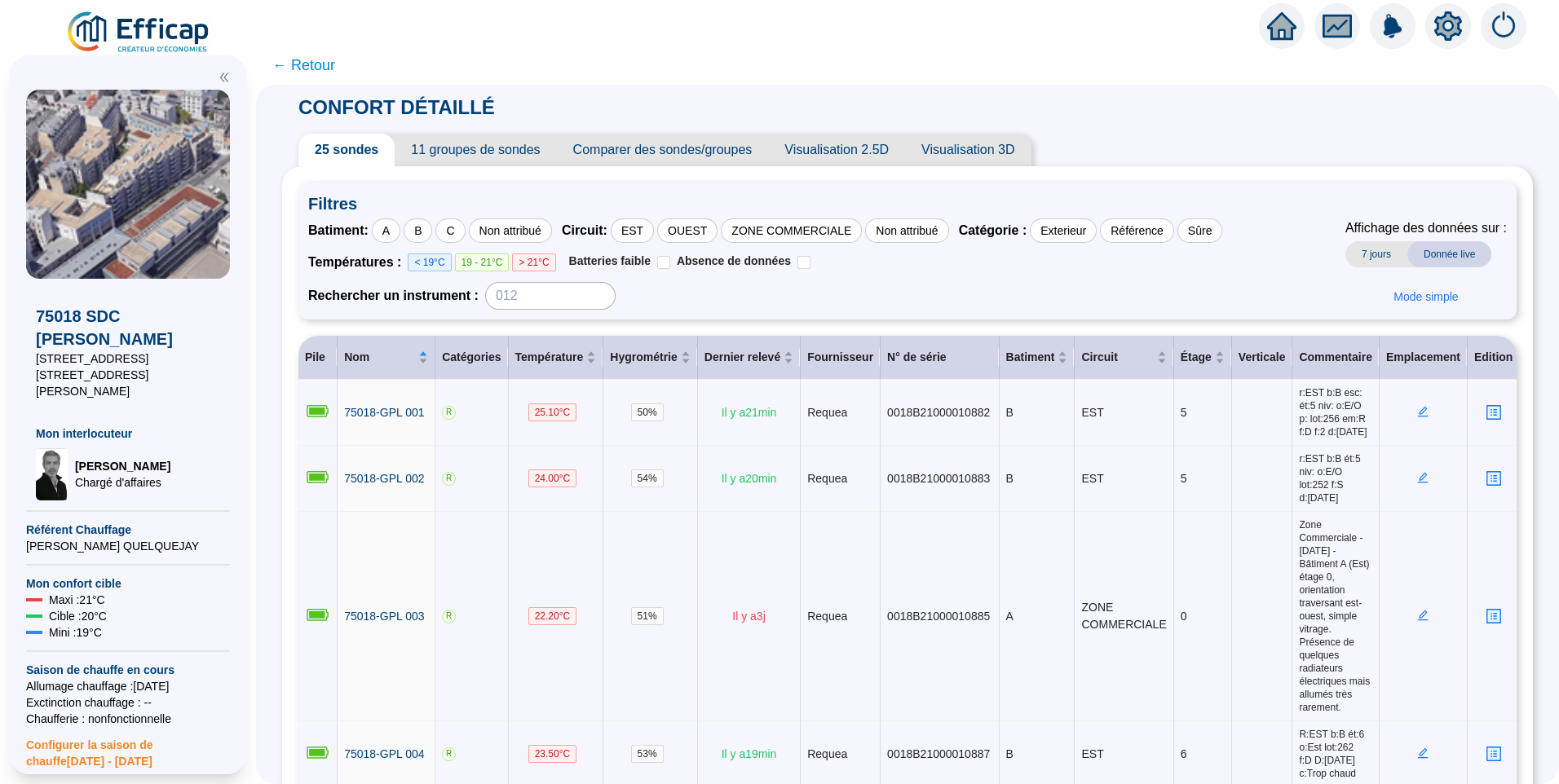
click at [480, 143] on span "11 groupes de sondes" at bounding box center [475, 150] width 162 height 32
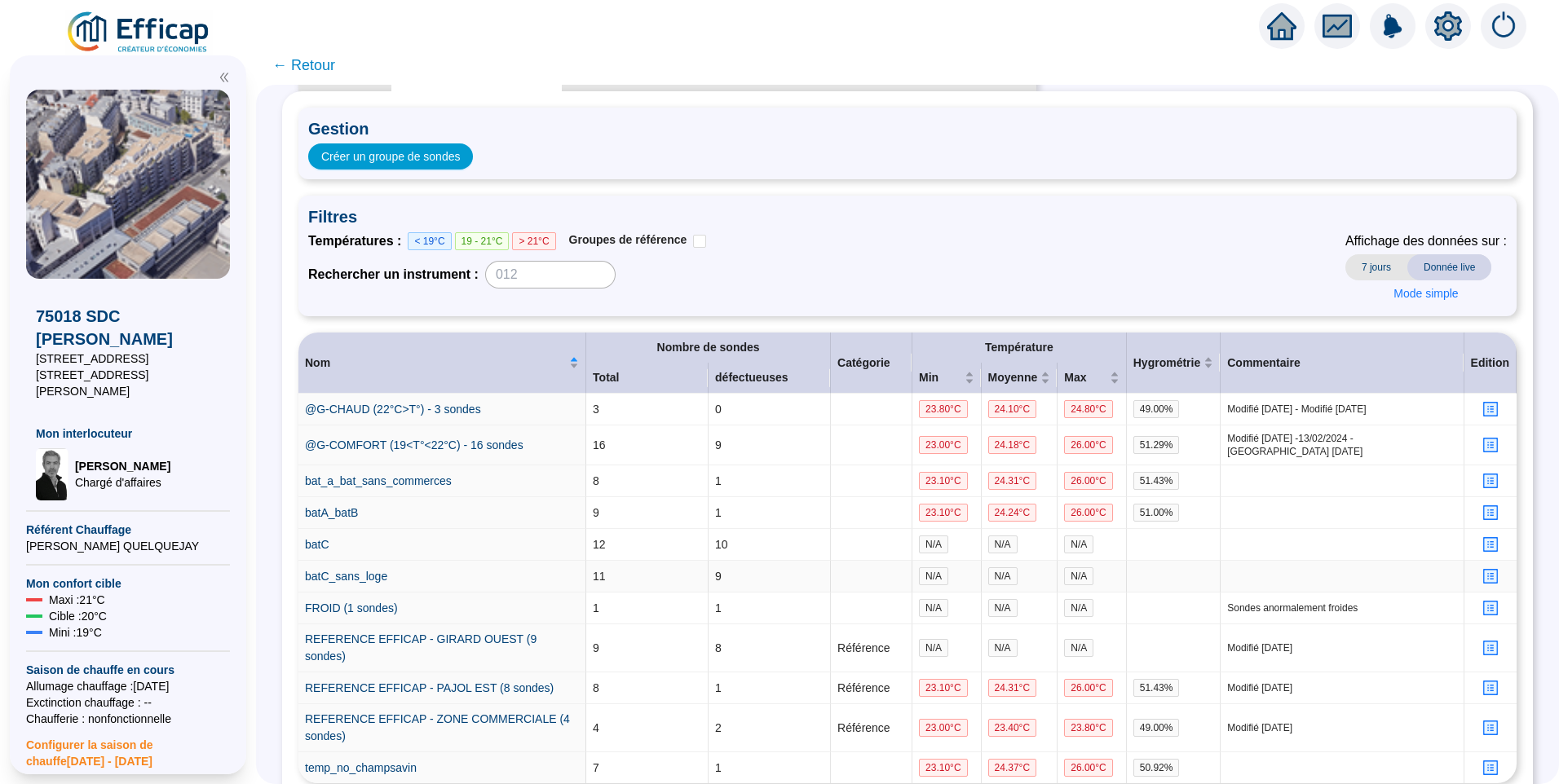
scroll to position [162, 0]
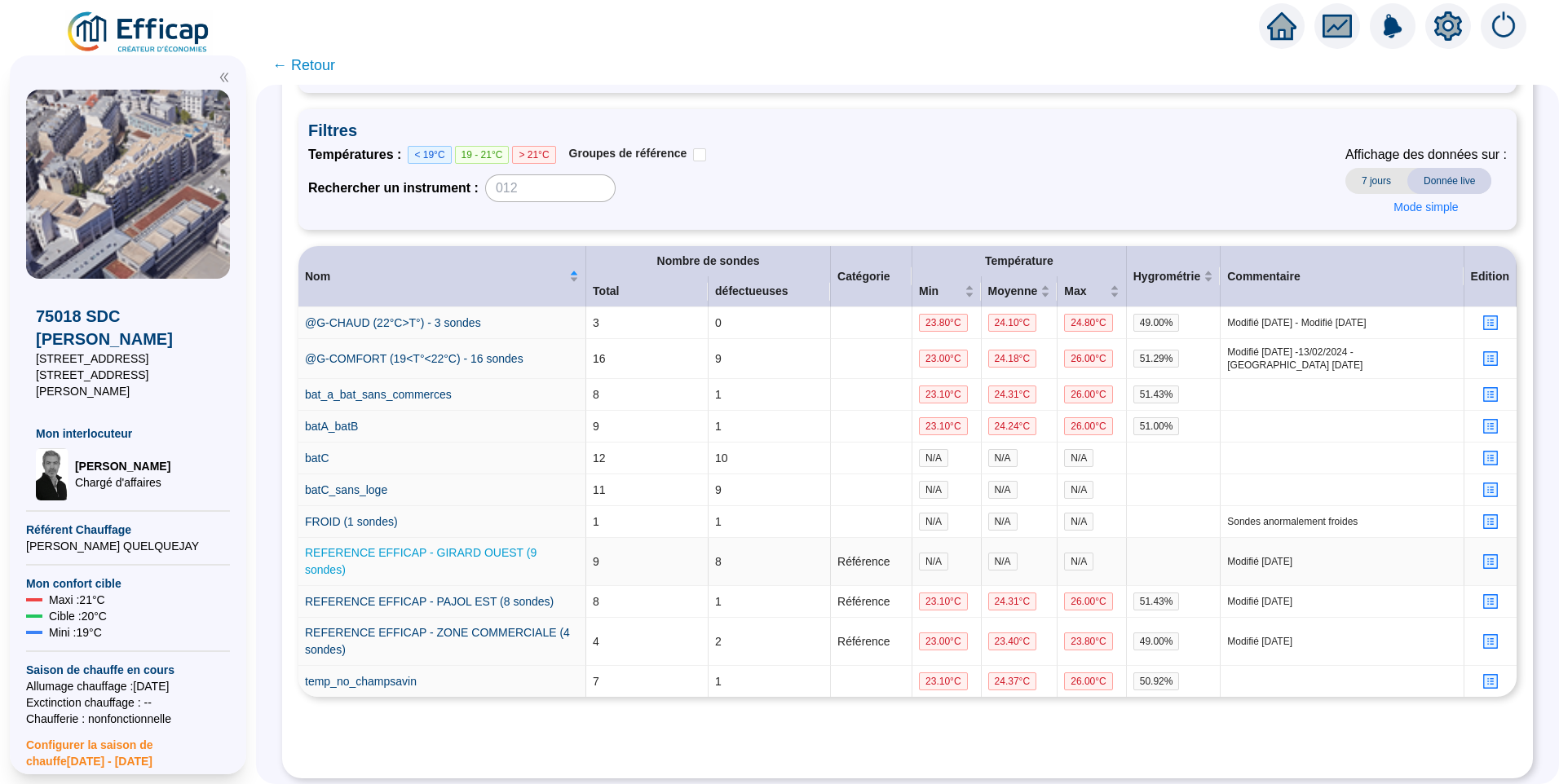
click at [419, 557] on link "REFERENCE EFFICAP - GIRARD OUEST (9 sondes)" at bounding box center [421, 561] width 232 height 31
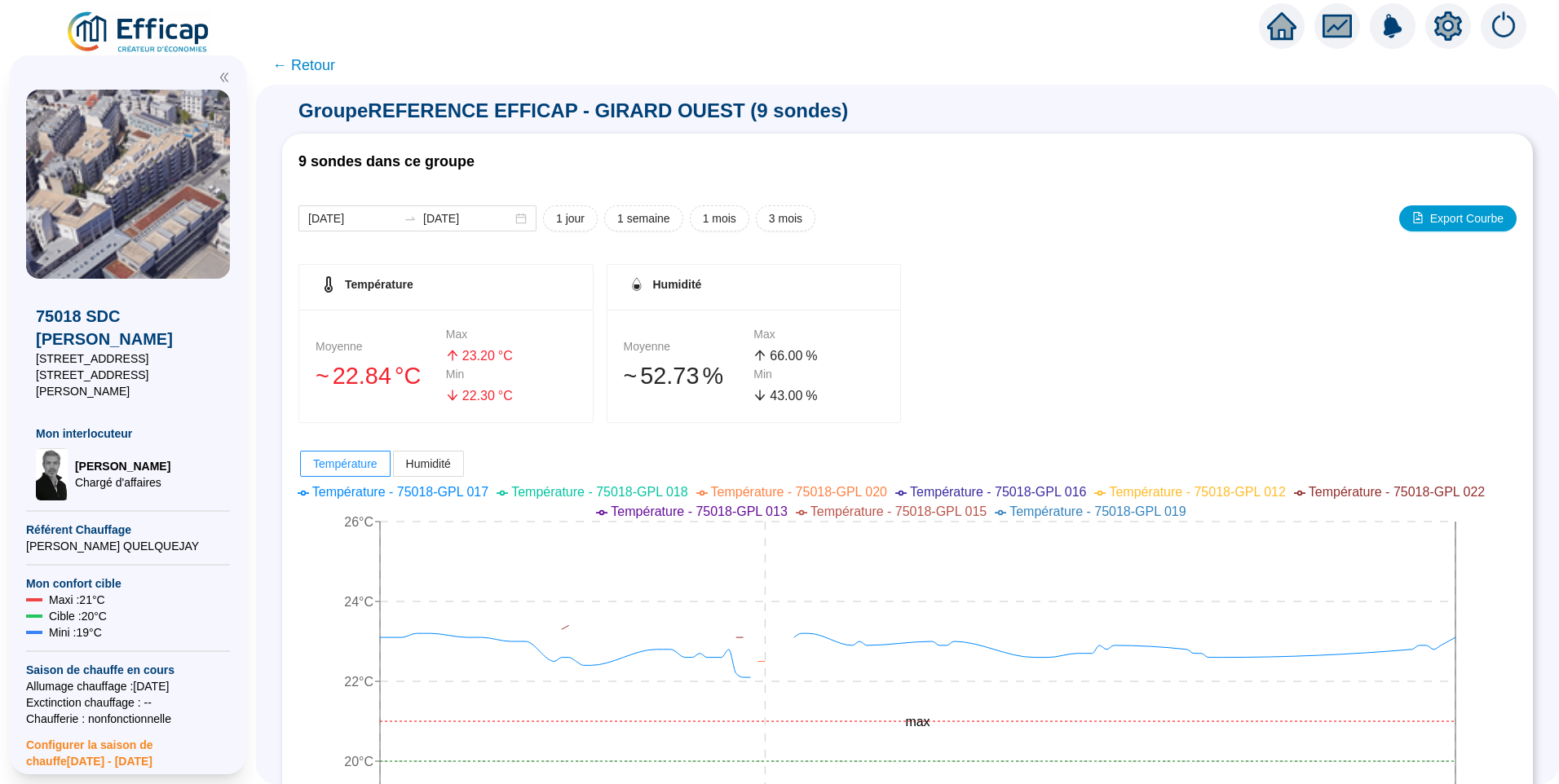
click at [321, 67] on span "← Retour" at bounding box center [304, 65] width 63 height 22
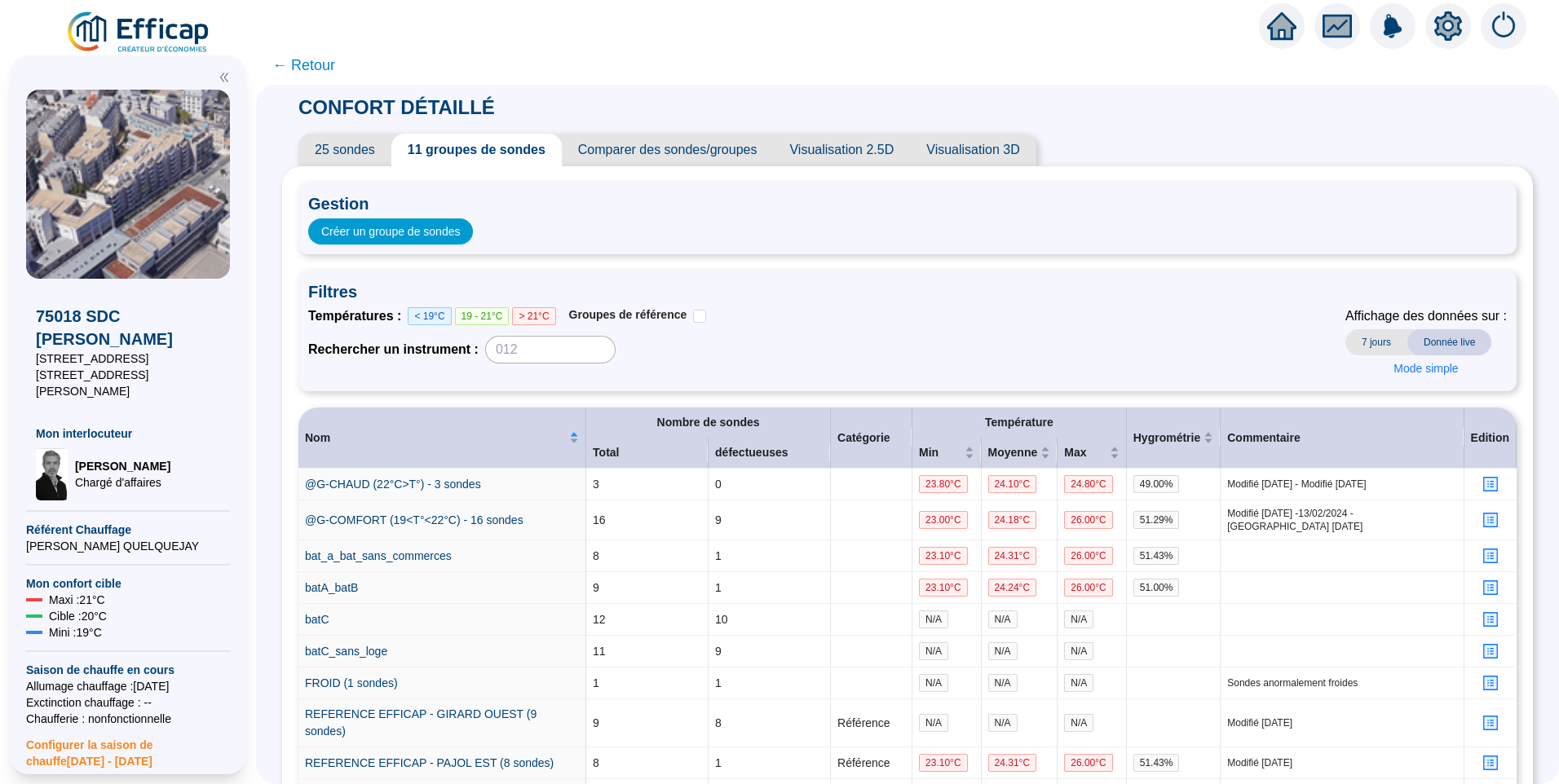
click at [169, 37] on img at bounding box center [139, 32] width 147 height 46
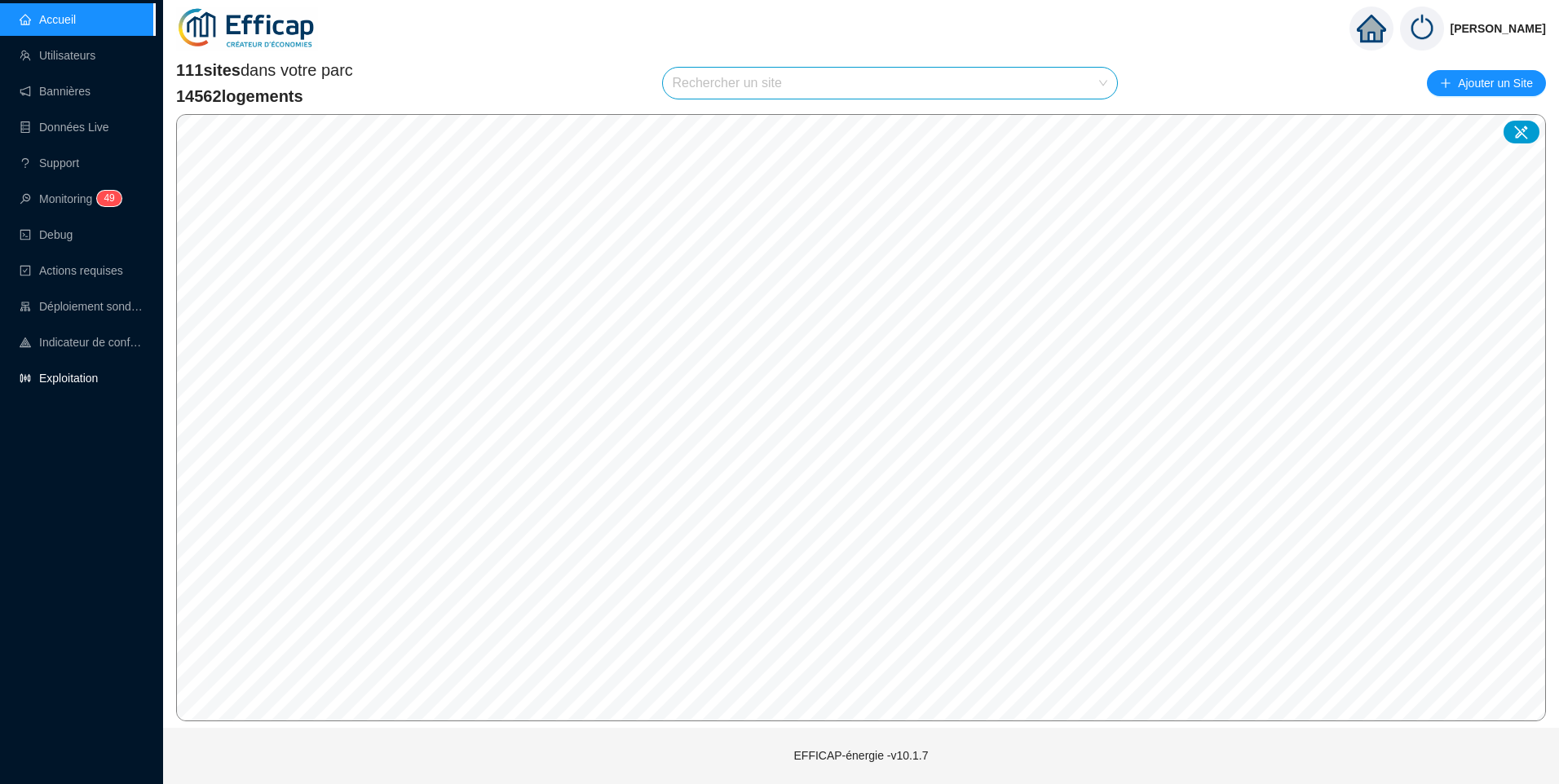
click at [42, 383] on link "Exploitation" at bounding box center [58, 378] width 78 height 13
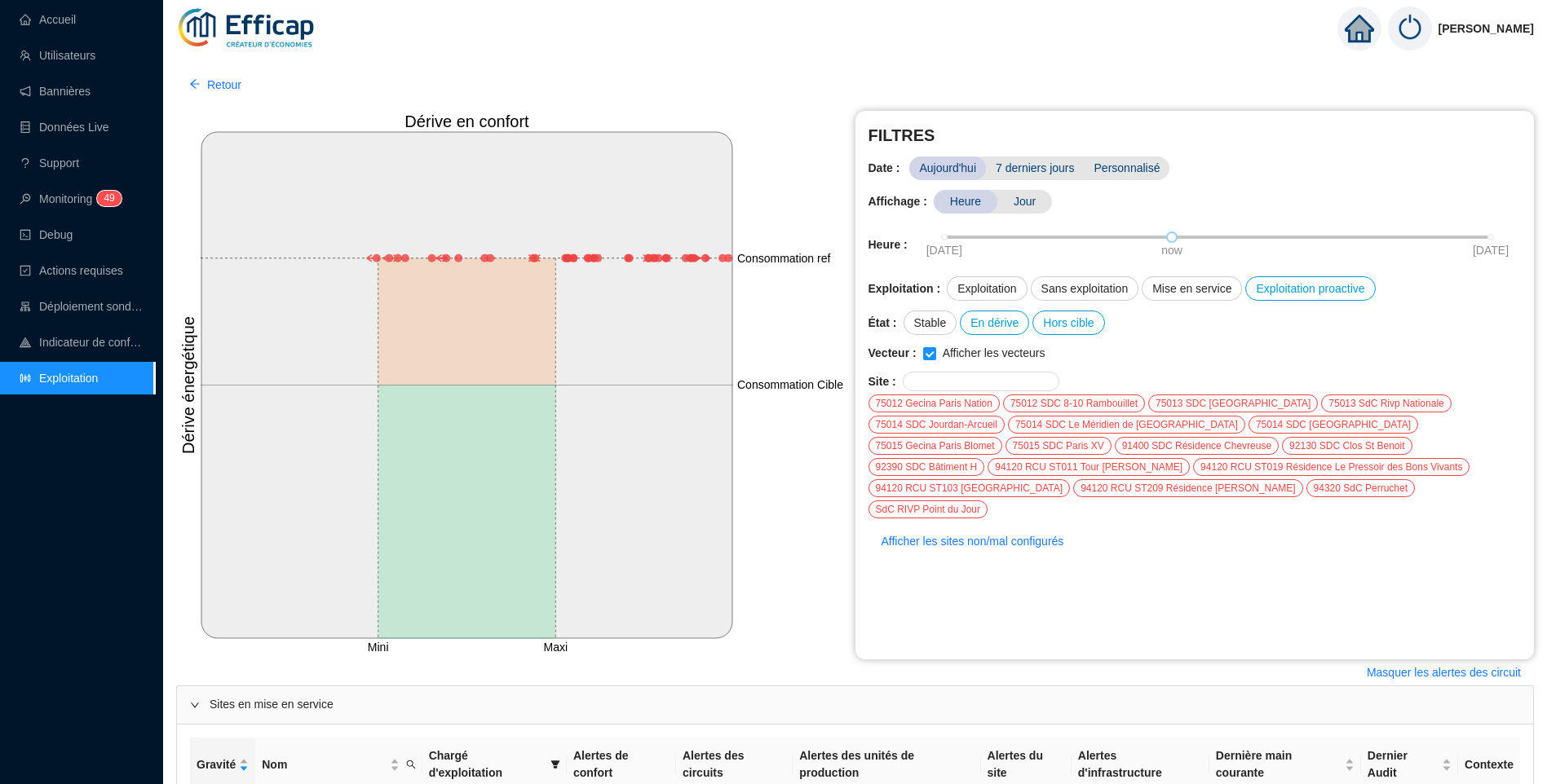
click at [442, 332] on icon at bounding box center [467, 322] width 178 height 128
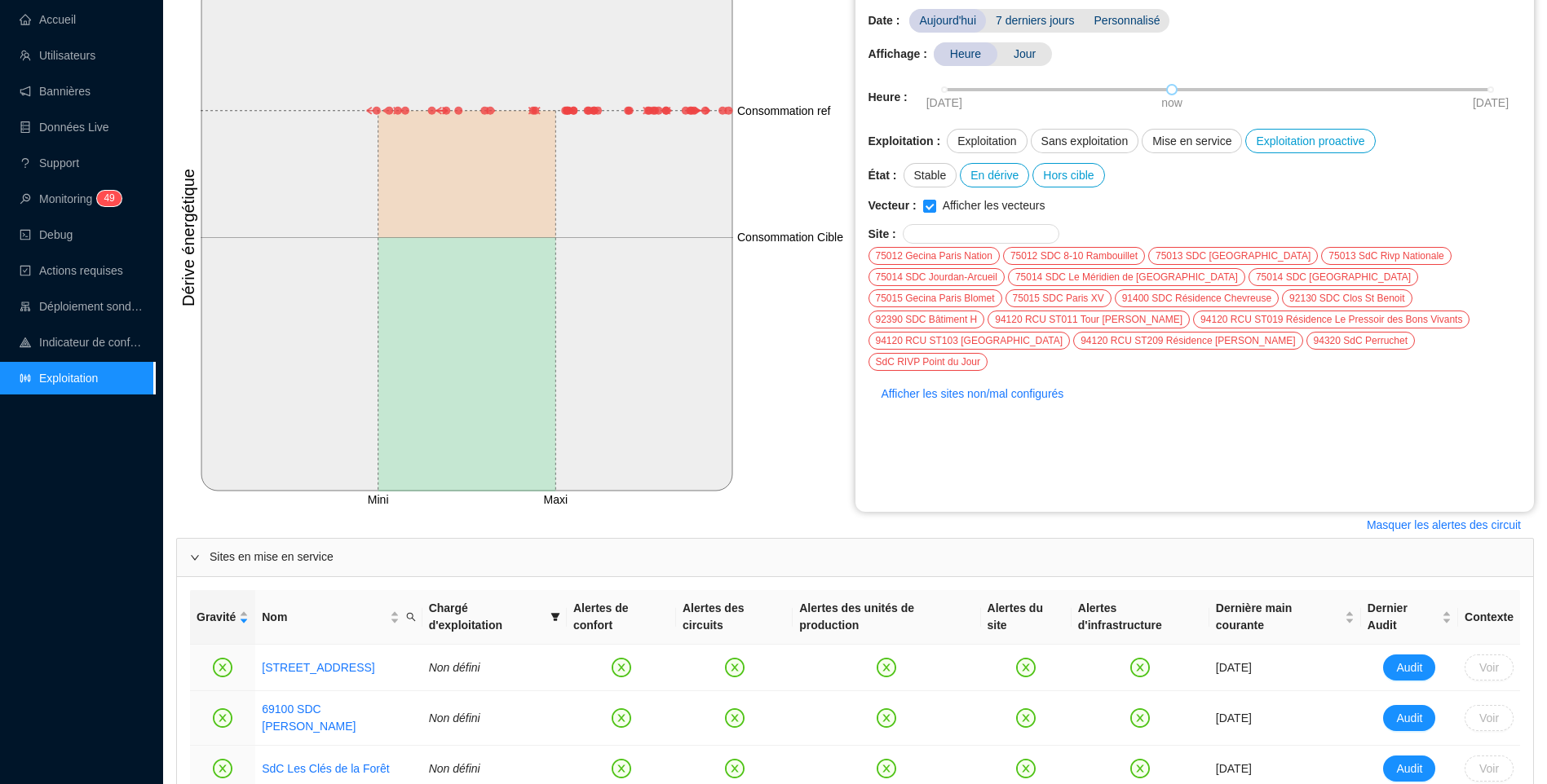
scroll to position [360, 0]
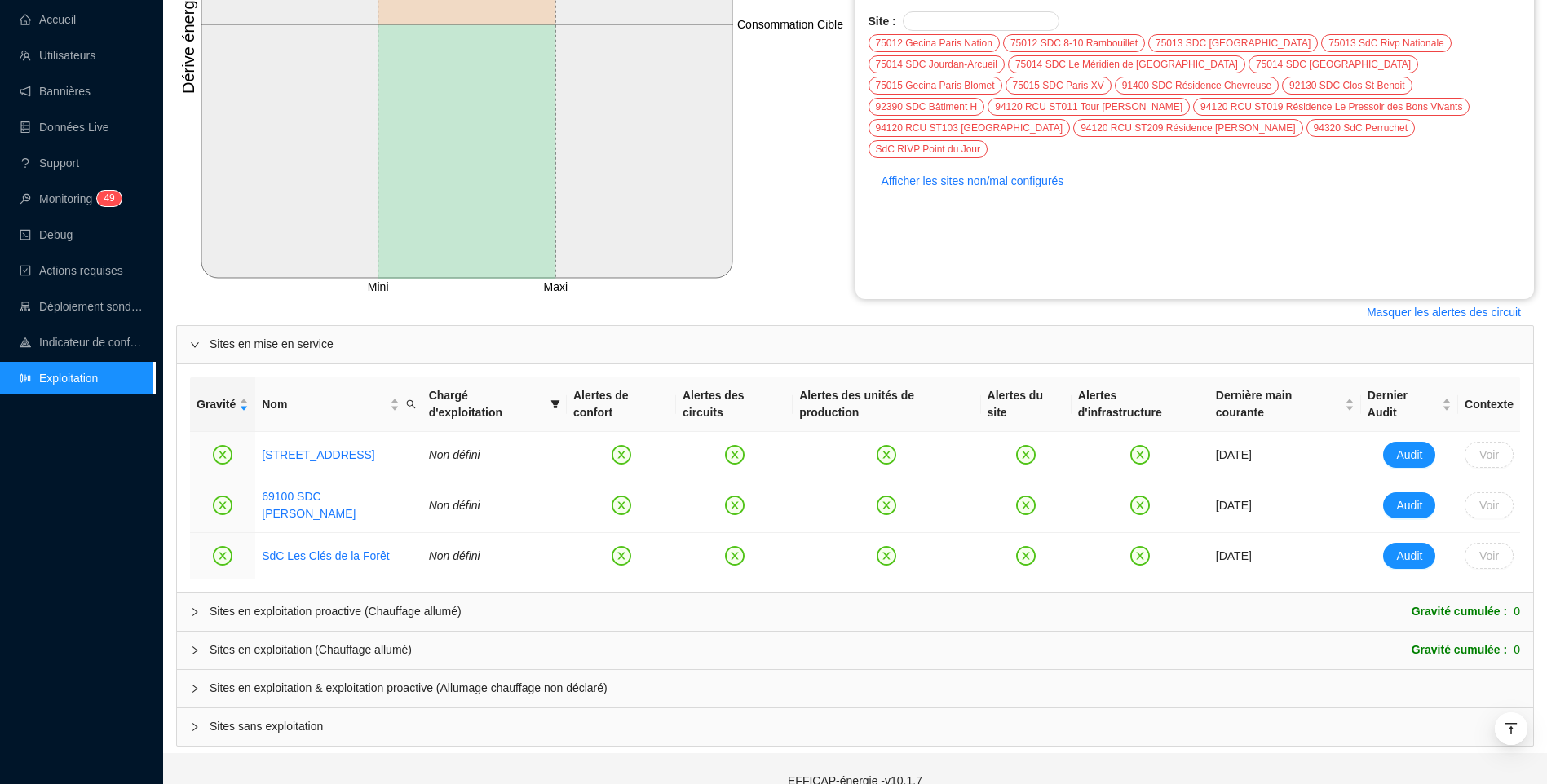
click at [358, 631] on div "Sites en exploitation (Chauffage allumé) Gravité cumulée : 0" at bounding box center [854, 650] width 1356 height 38
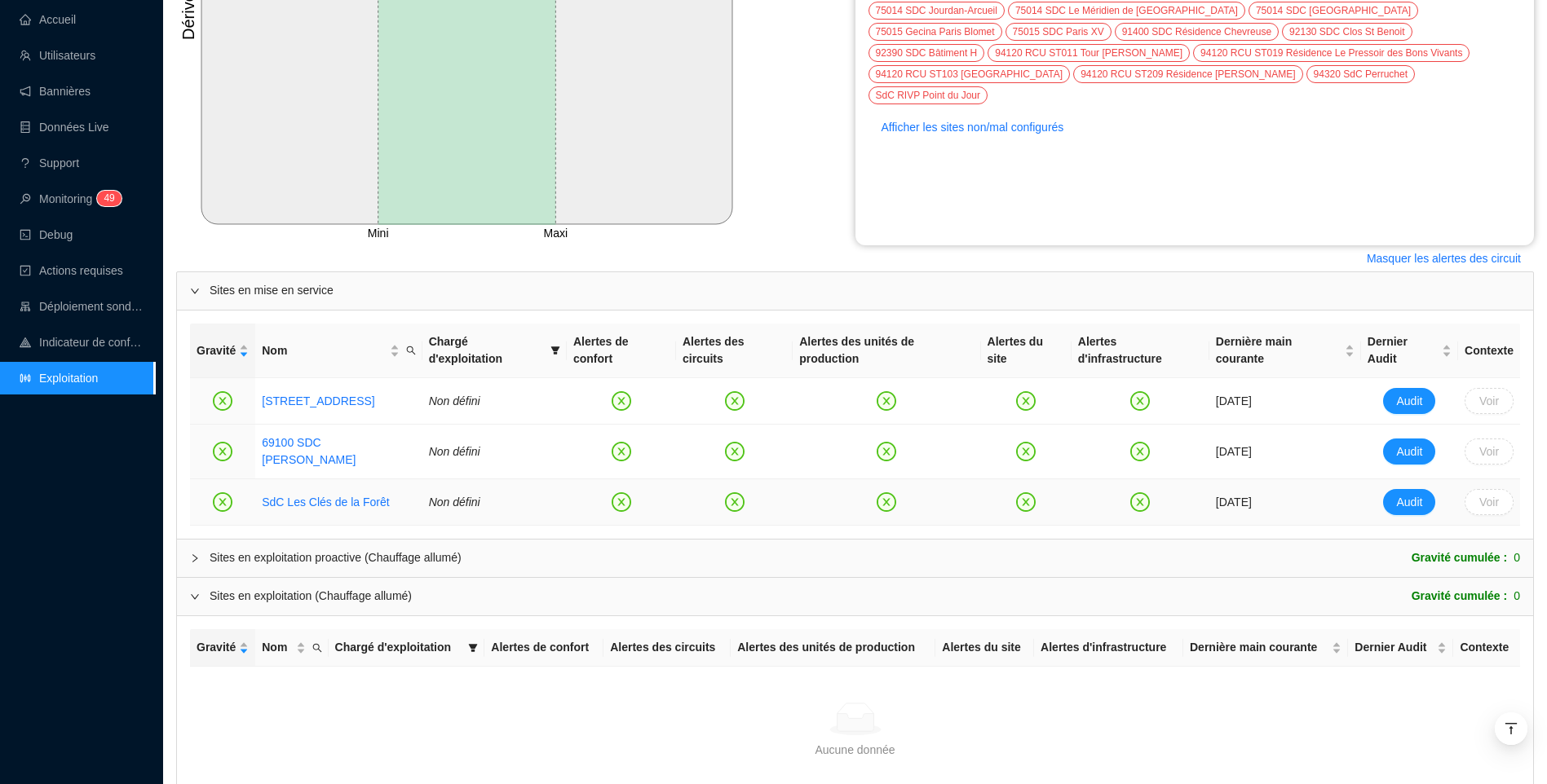
scroll to position [553, 0]
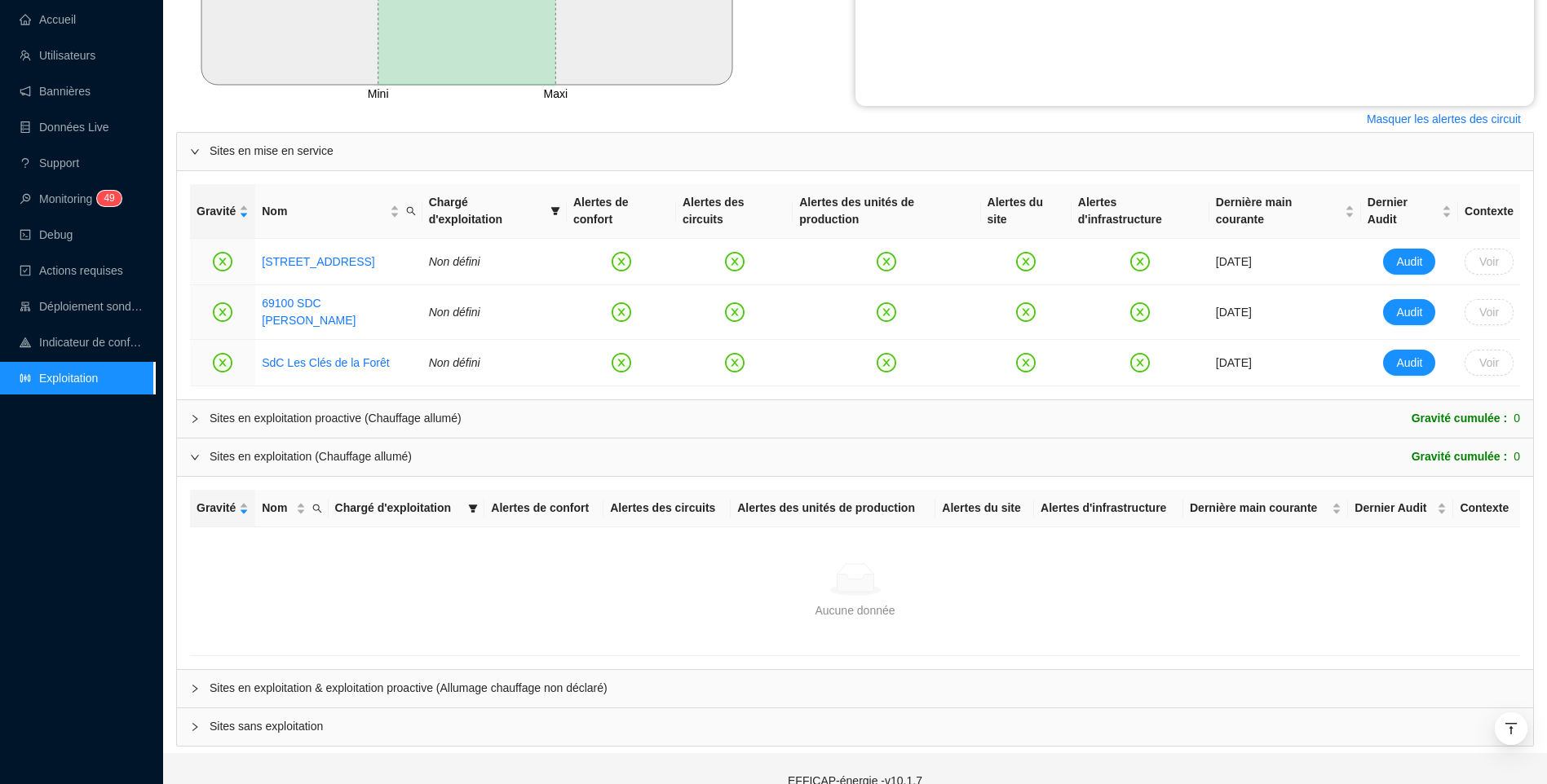
click at [373, 410] on div "Sites en exploitation proactive (Chauffage allumé)" at bounding box center [335, 418] width 252 height 17
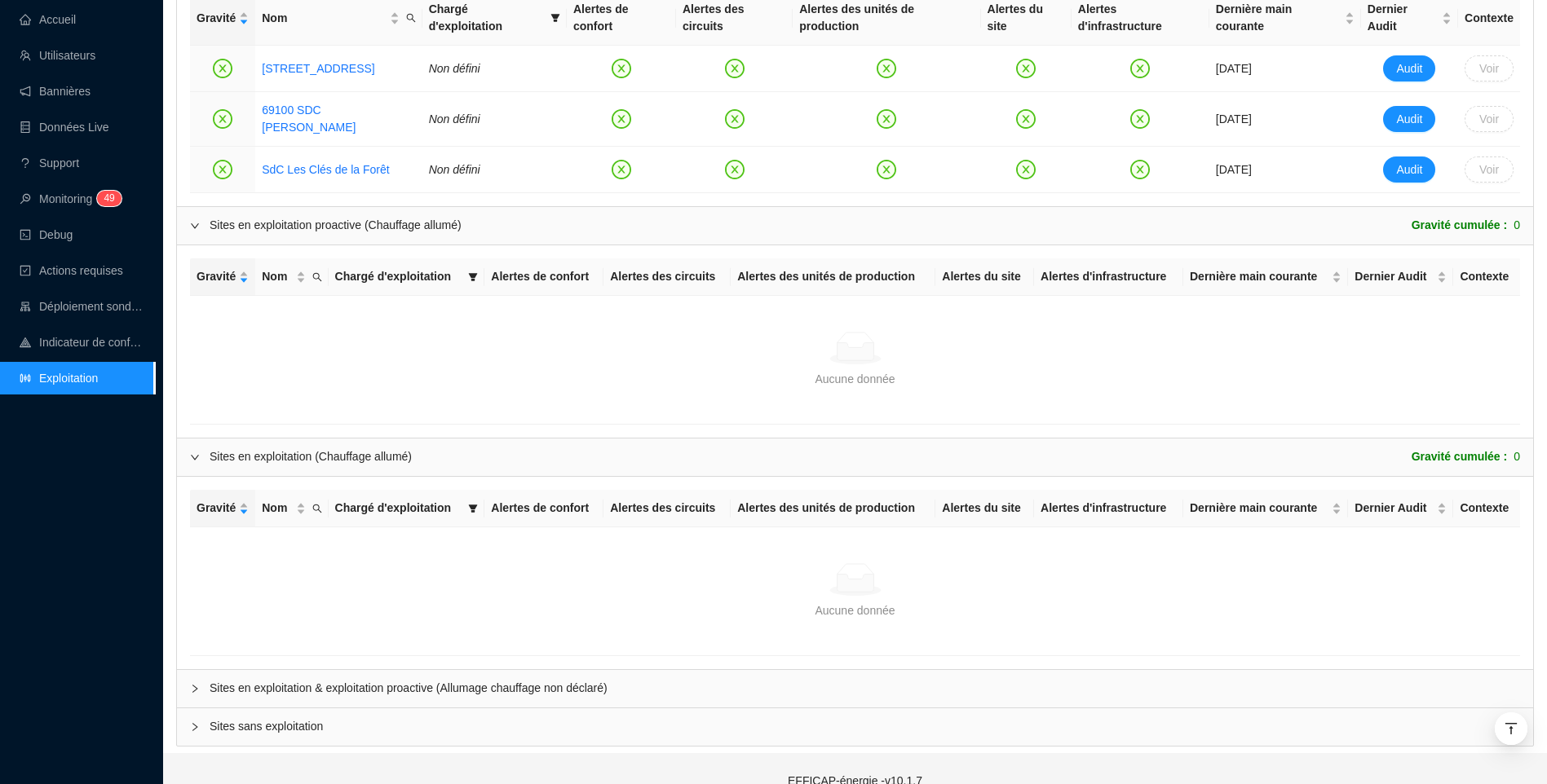
click at [314, 448] on div "Sites en exploitation (Chauffage allumé)" at bounding box center [310, 456] width 202 height 17
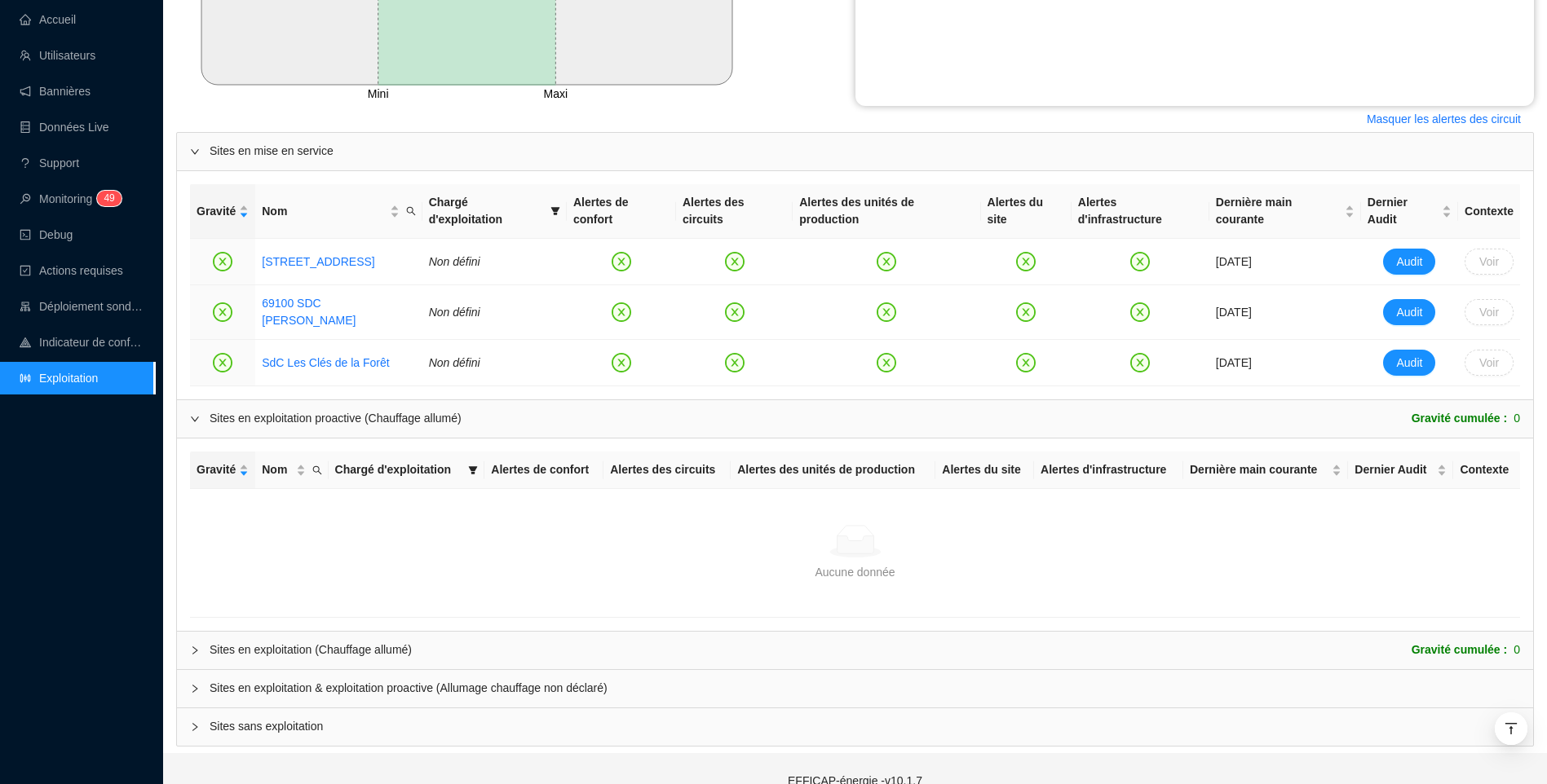
click at [278, 401] on div "Sites en exploitation proactive (Chauffage allumé) Gravité cumulée : 0" at bounding box center [854, 419] width 1356 height 38
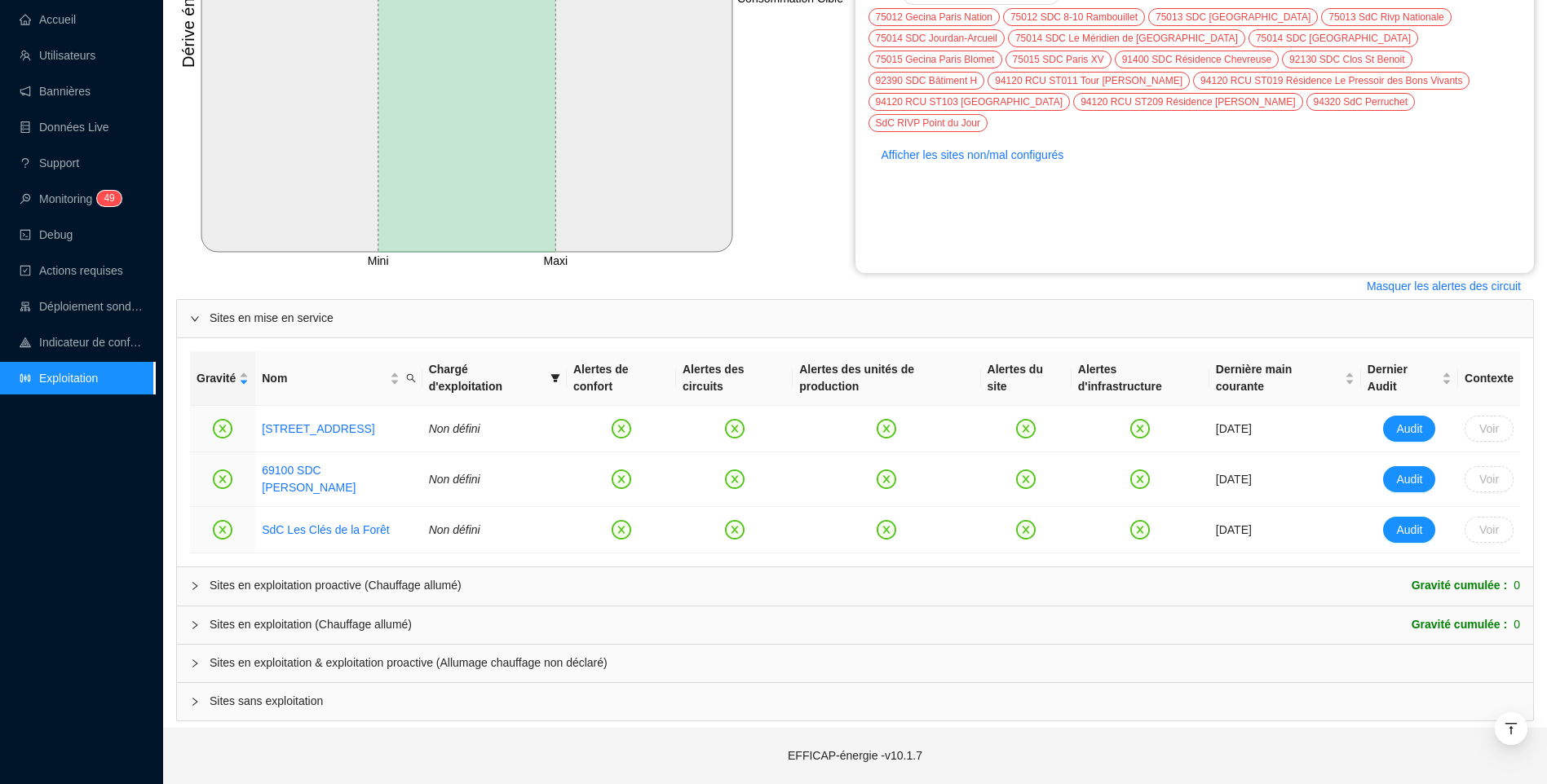
scroll to position [360, 0]
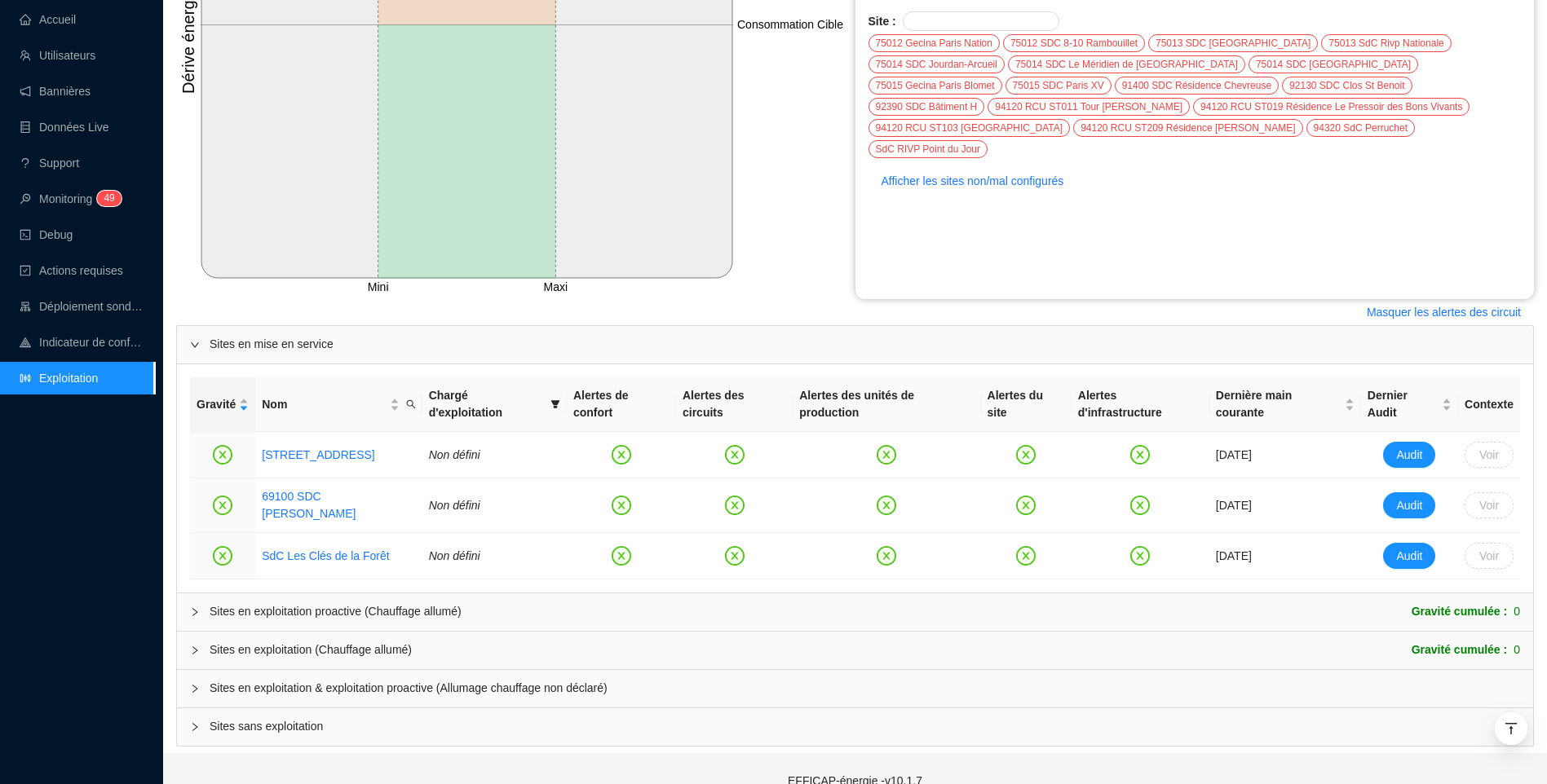
click at [387, 680] on span "Sites en exploitation & exploitation proactive (Allumage chauffage non déclaré)" at bounding box center [864, 688] width 1310 height 17
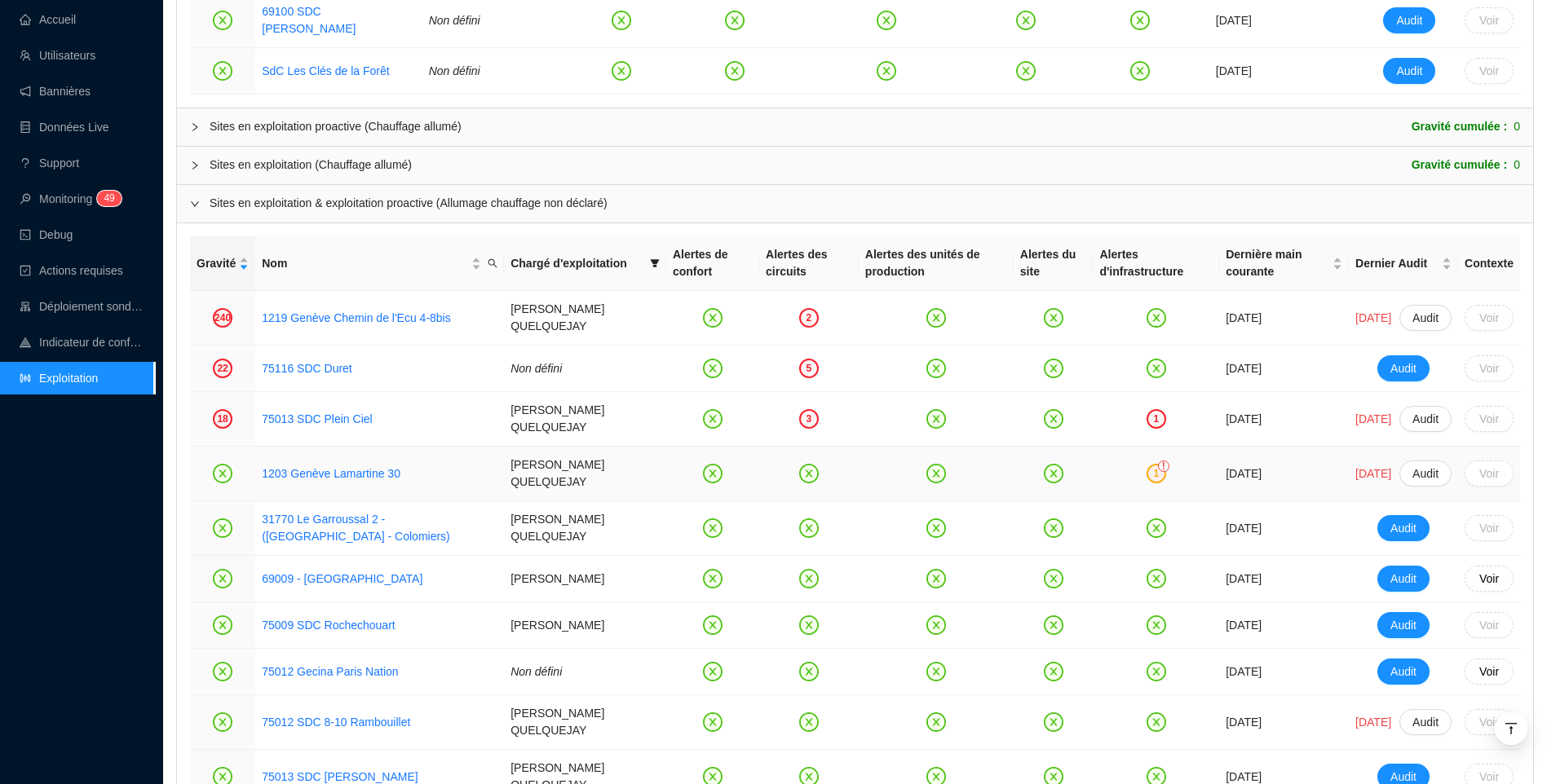
scroll to position [1012, 0]
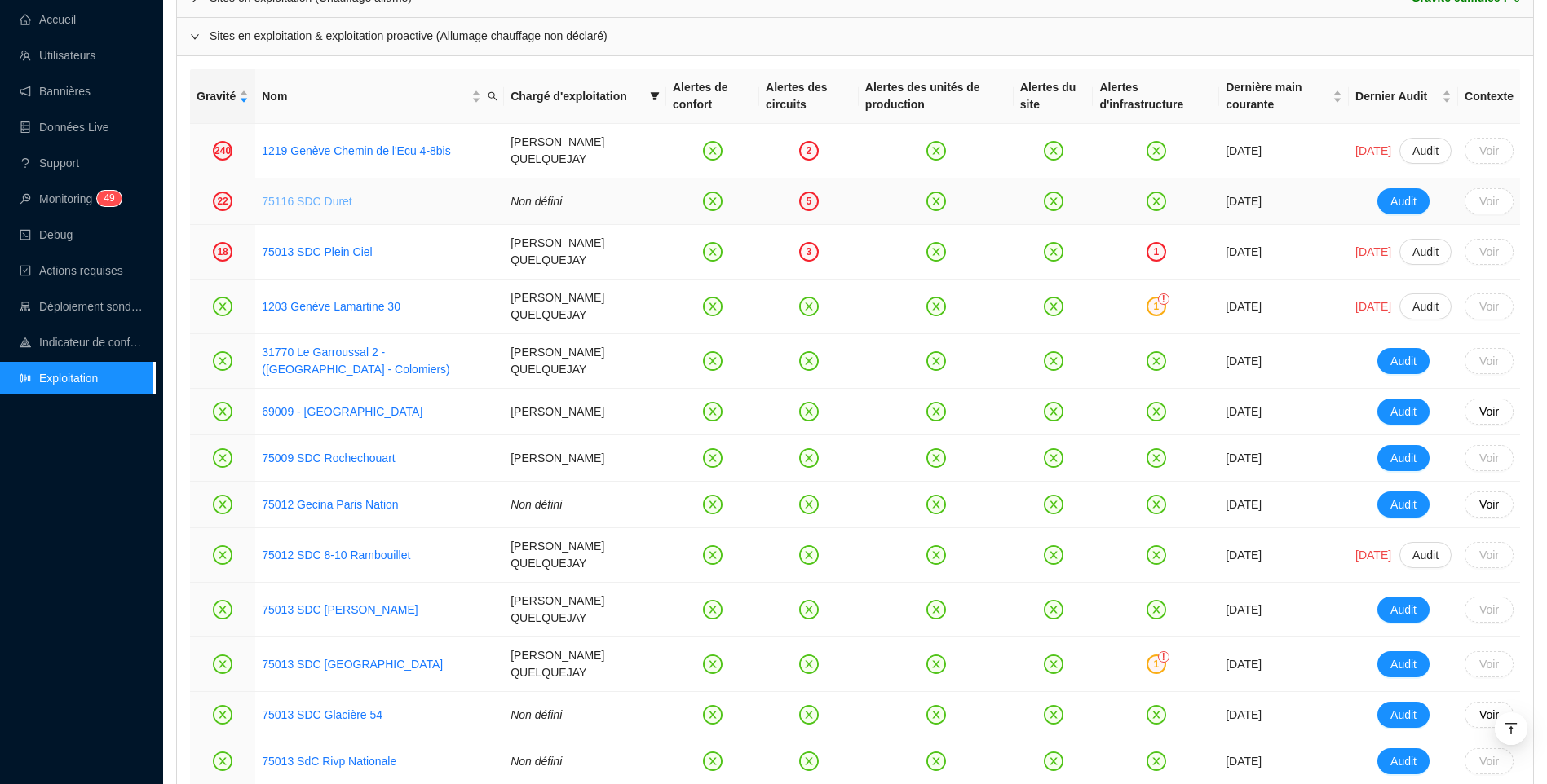
click at [303, 195] on link "75116 SDC Duret" at bounding box center [306, 201] width 91 height 13
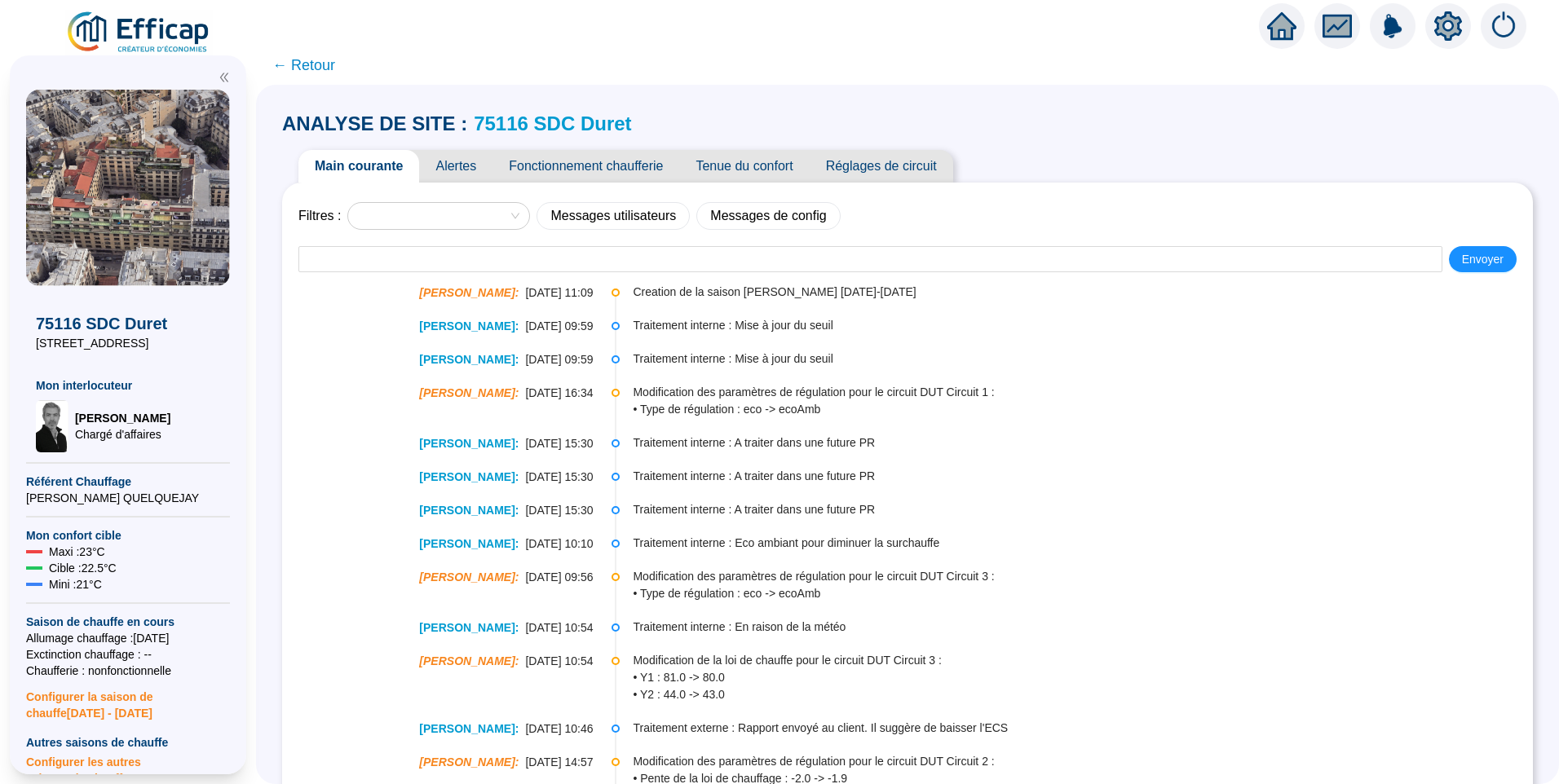
click at [480, 167] on span "Alertes" at bounding box center [456, 166] width 74 height 32
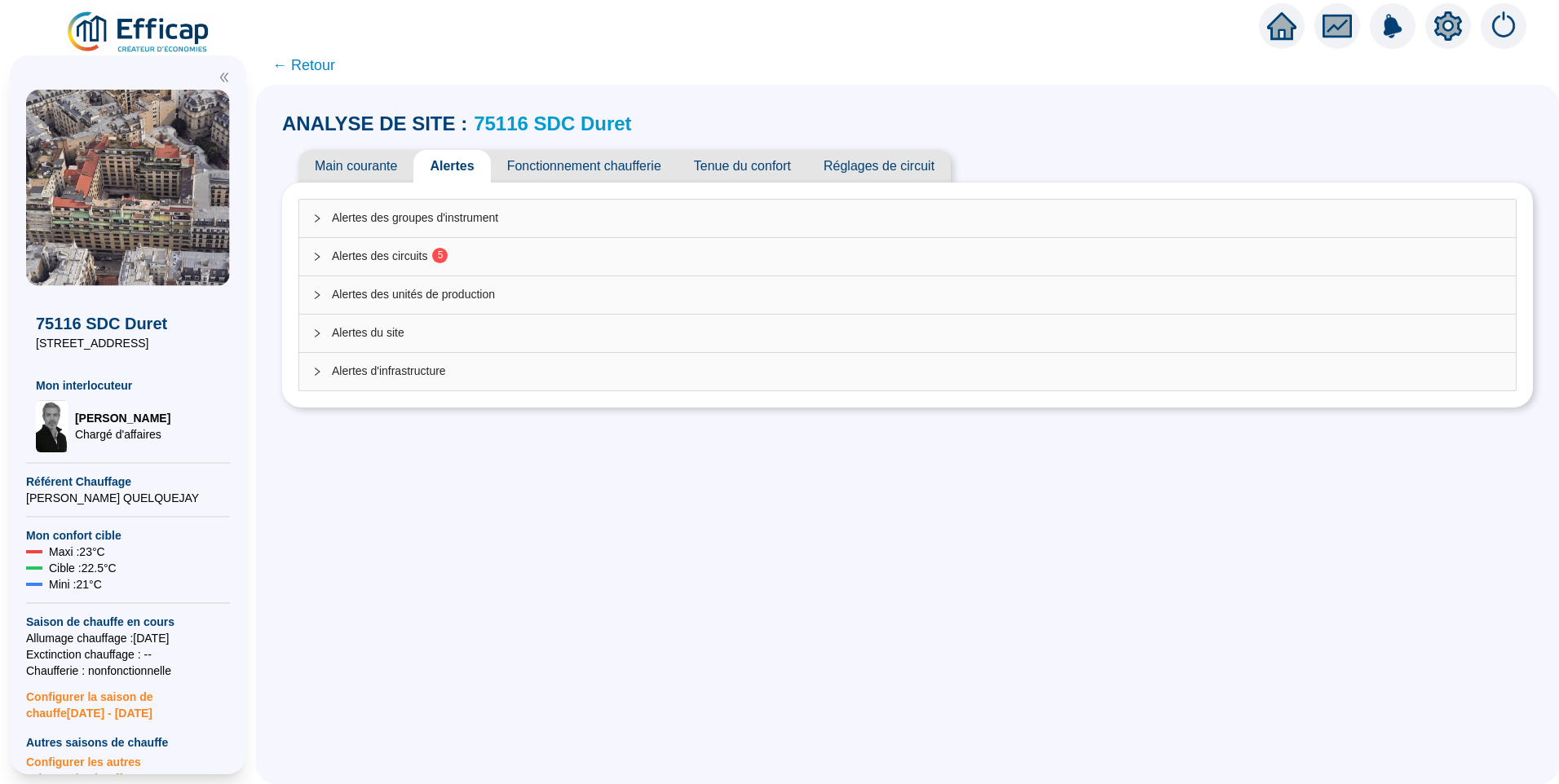
click at [375, 260] on span "Alertes des circuits 5" at bounding box center [917, 256] width 1171 height 17
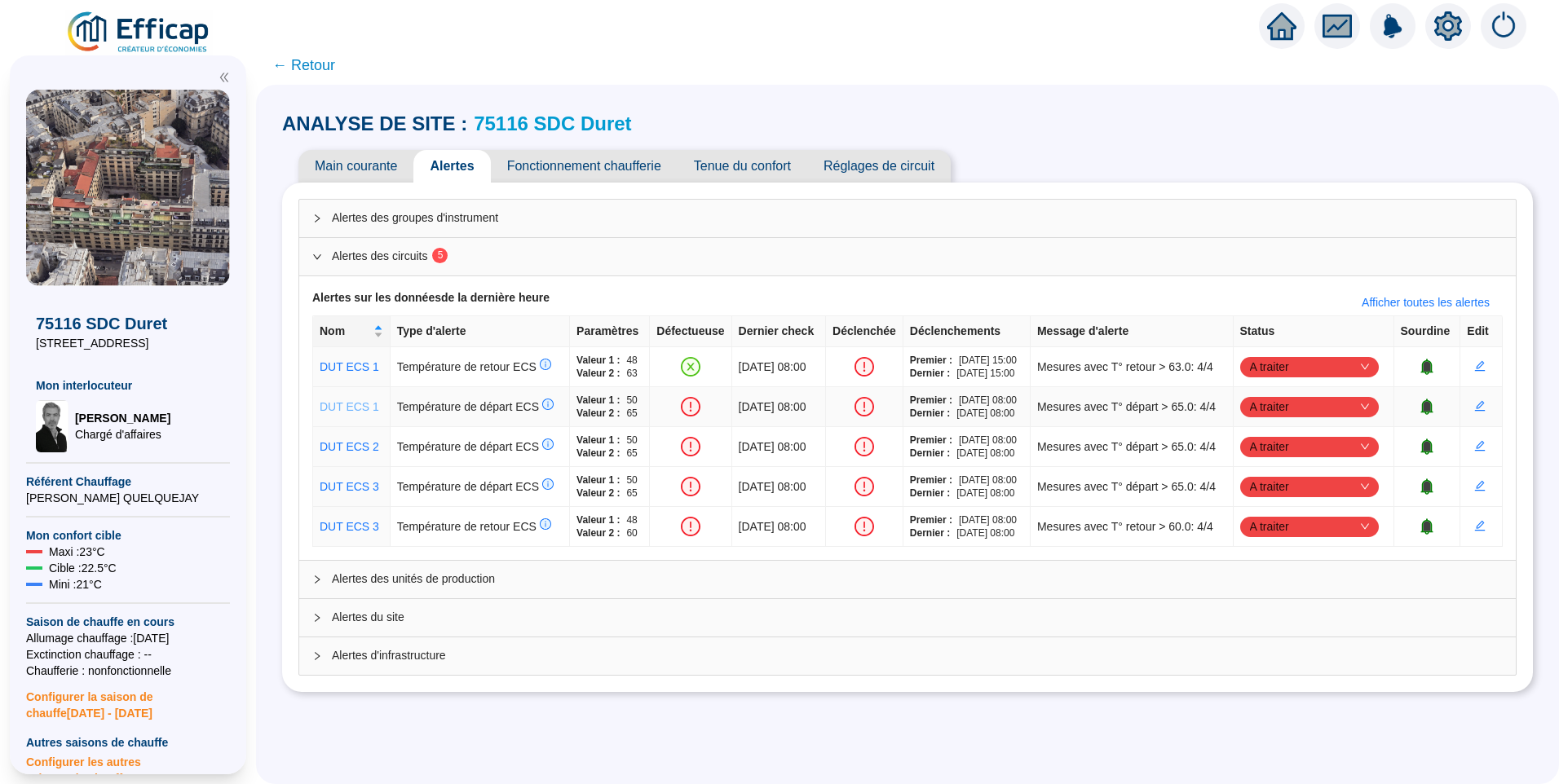
click at [356, 405] on link "DUT ECS 1" at bounding box center [350, 407] width 59 height 13
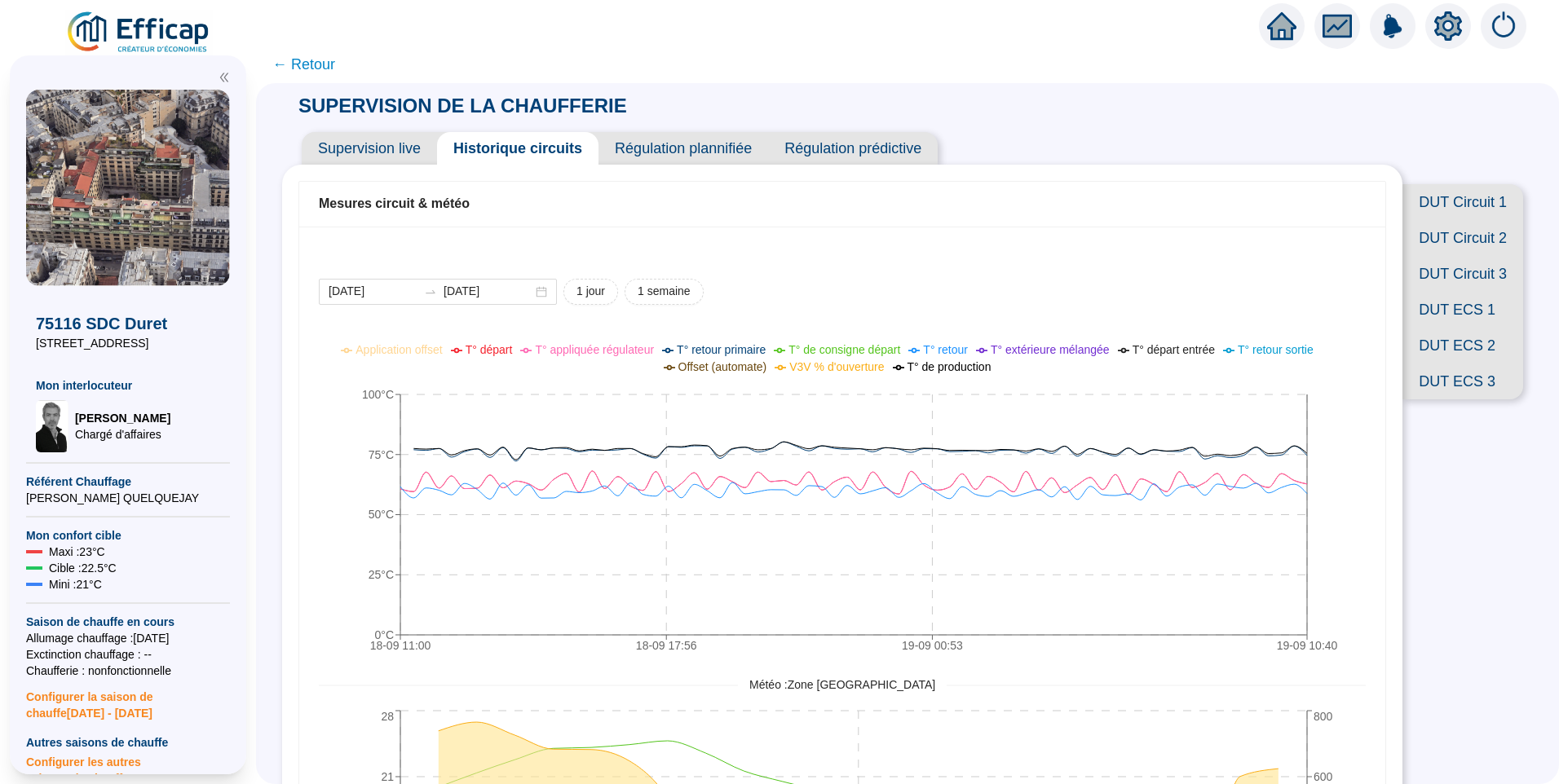
click at [1431, 364] on span "DUT ECS 2" at bounding box center [1463, 346] width 120 height 36
click at [1448, 400] on span "DUT ECS 3" at bounding box center [1463, 382] width 120 height 36
click at [1460, 328] on span "DUT ECS 1" at bounding box center [1463, 310] width 120 height 36
click at [1450, 364] on span "DUT ECS 2" at bounding box center [1463, 346] width 120 height 36
click at [1459, 216] on span "DUT Circuit 1" at bounding box center [1463, 202] width 120 height 36
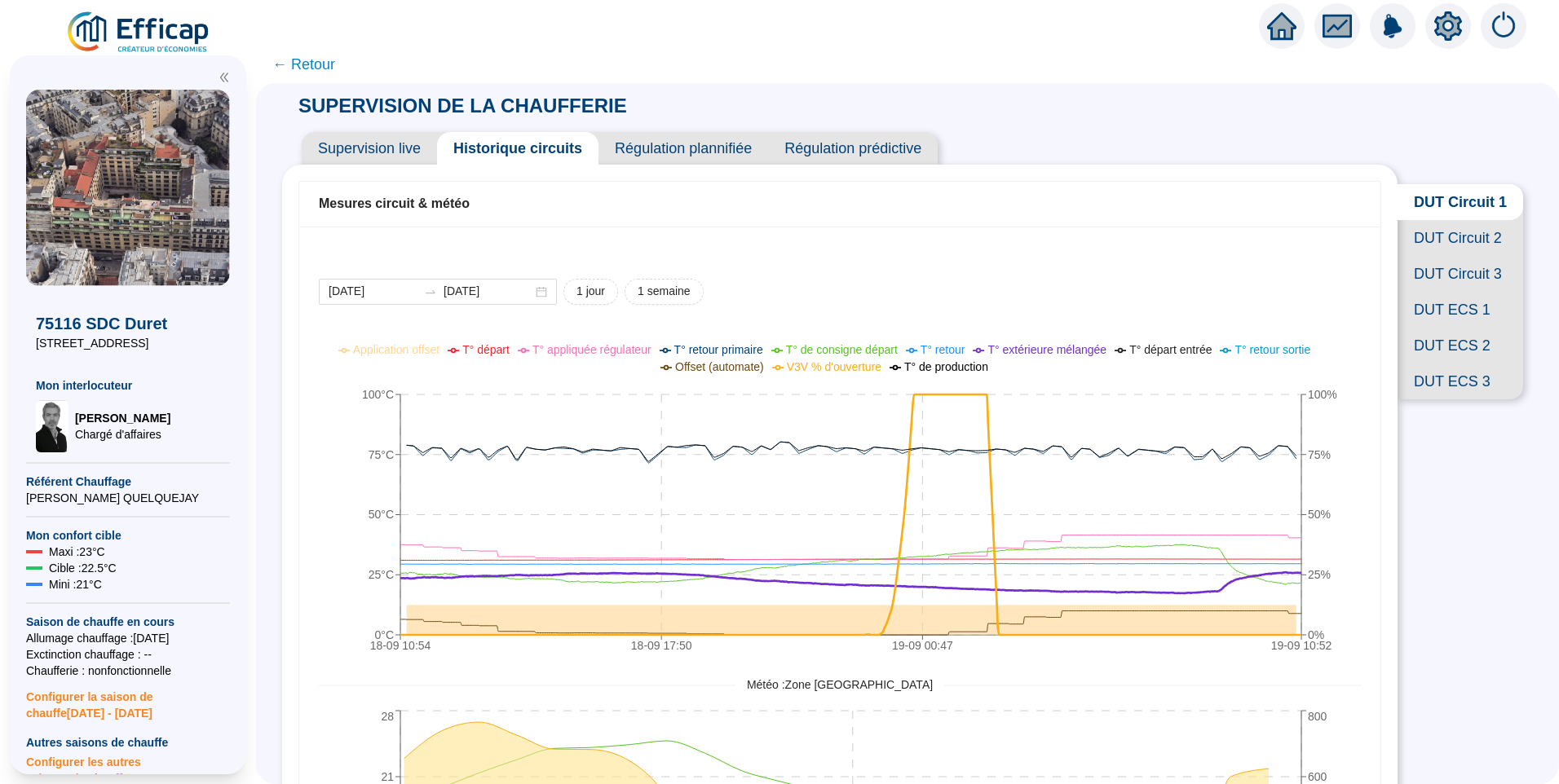
click at [1084, 278] on div "2025-09-18 2025-09-19 1 jour 1 semaine" at bounding box center [840, 291] width 1042 height 26
click at [330, 61] on span "← Retour" at bounding box center [304, 64] width 63 height 22
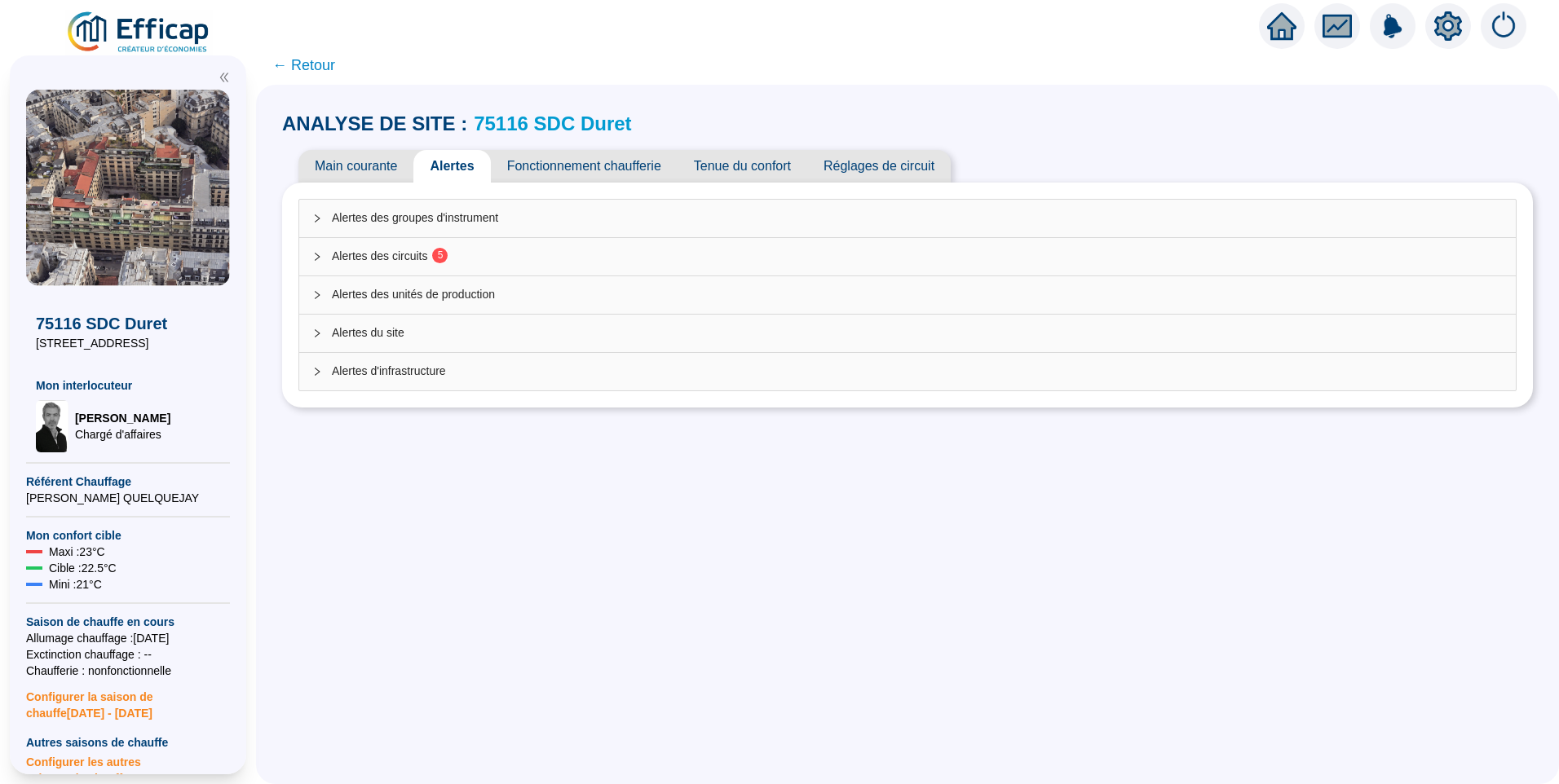
click at [386, 251] on span "Alertes des circuits 5" at bounding box center [917, 256] width 1171 height 17
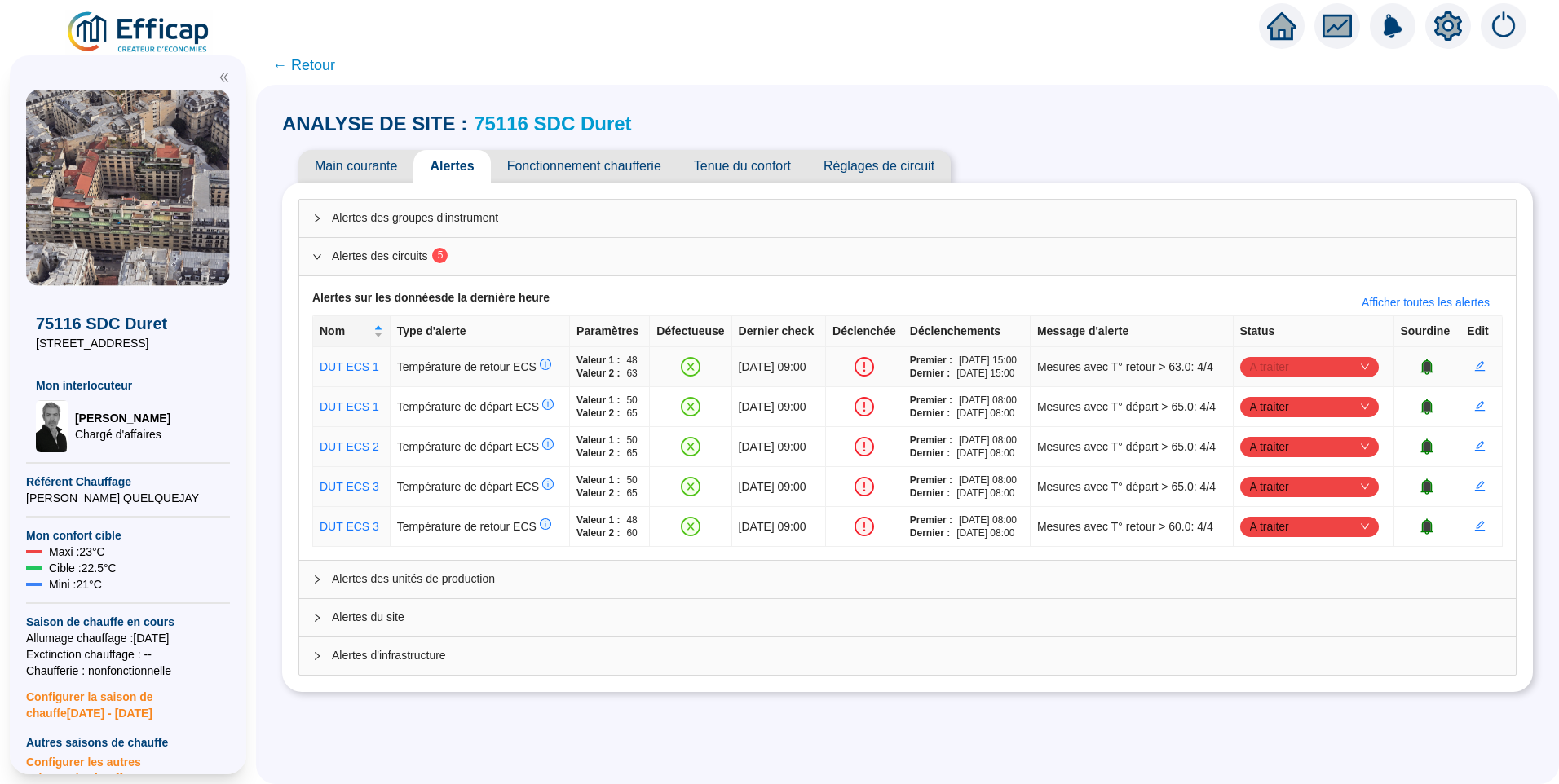
click at [1328, 366] on span "A traiter" at bounding box center [1309, 366] width 119 height 24
click at [1291, 451] on div "Traité" at bounding box center [1310, 449] width 112 height 17
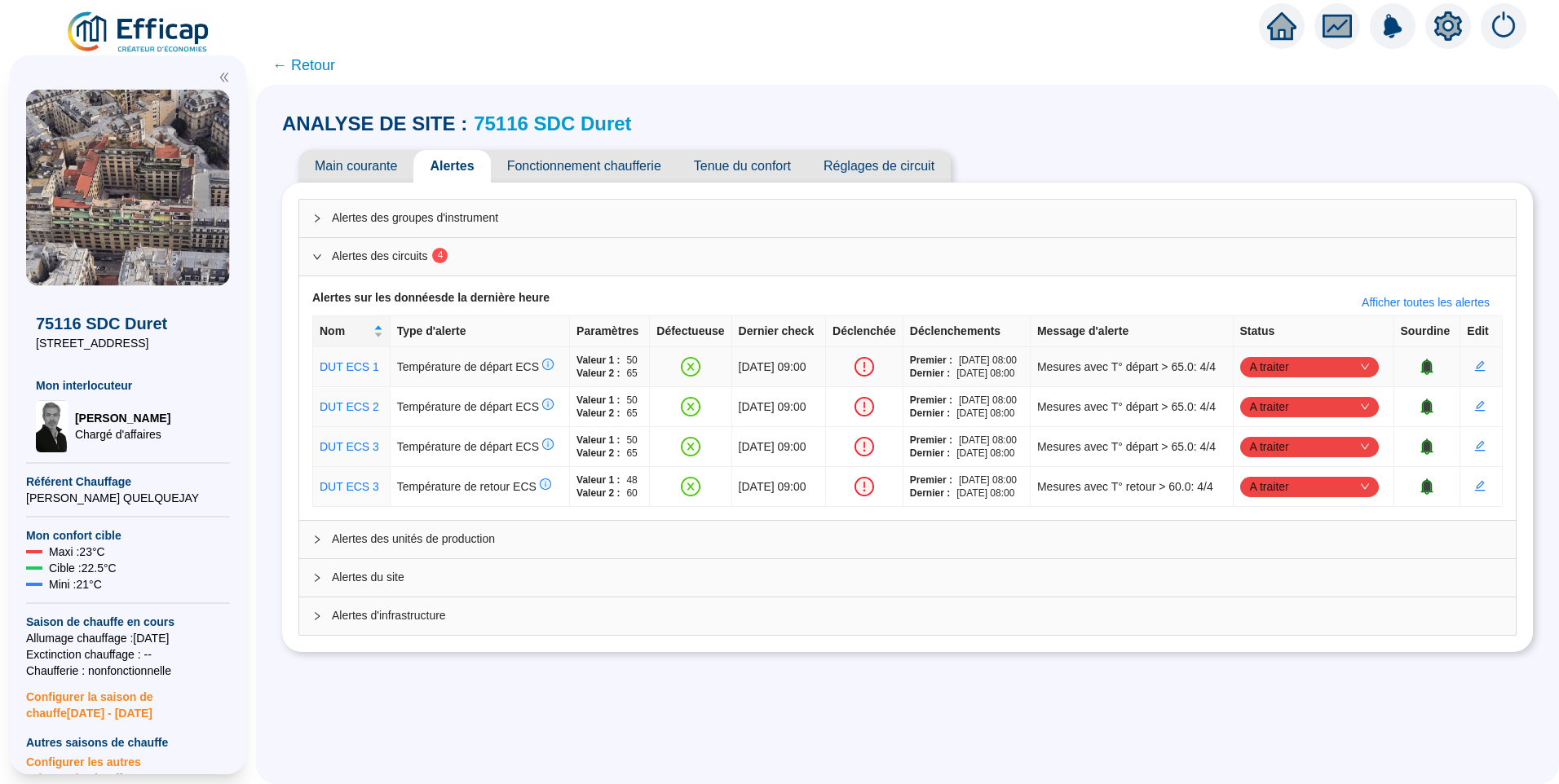
click at [1280, 370] on span "A traiter" at bounding box center [1309, 366] width 119 height 24
click at [1285, 451] on div "Traité" at bounding box center [1310, 449] width 112 height 17
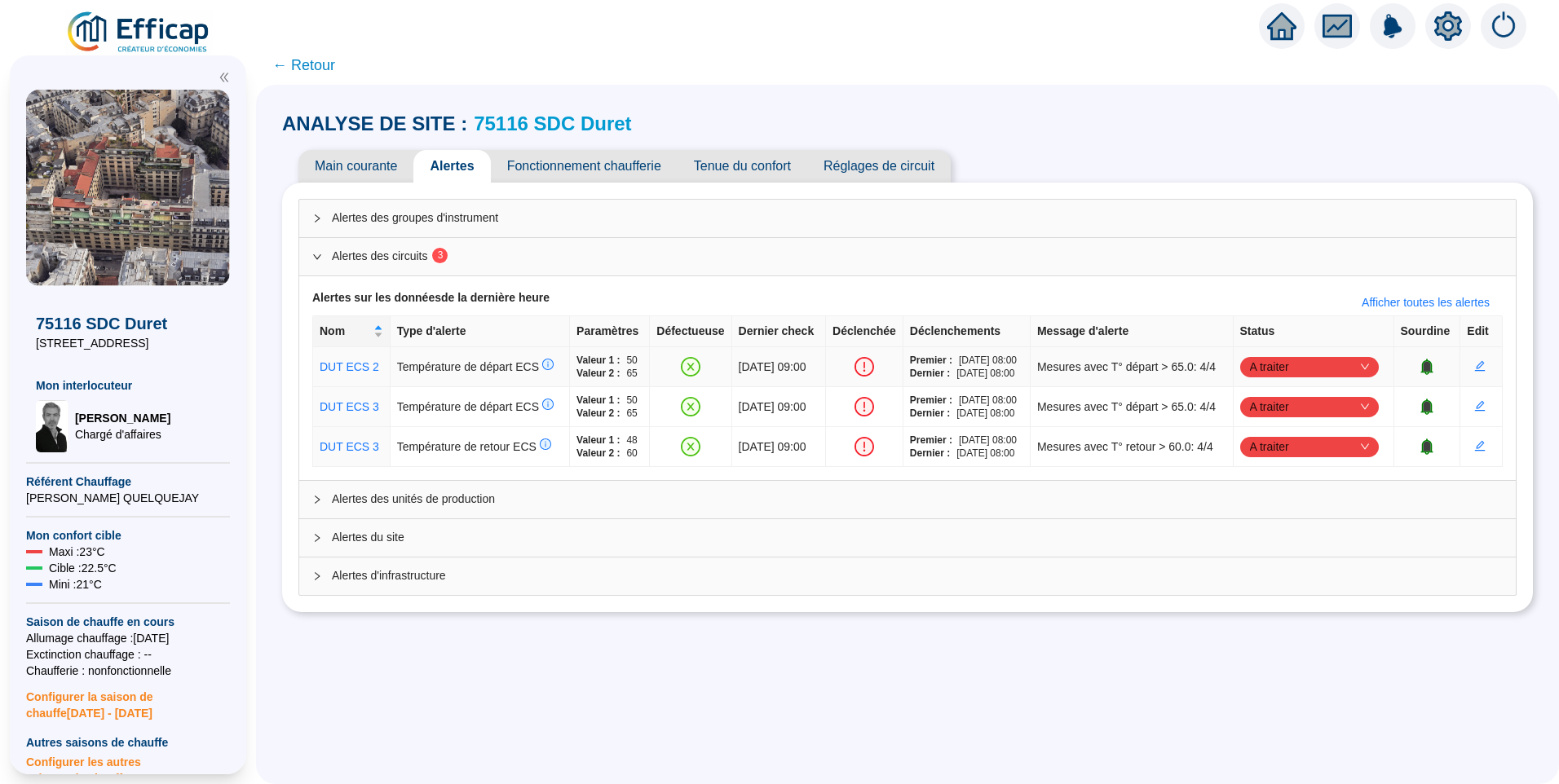
click at [1292, 363] on span "A traiter" at bounding box center [1309, 366] width 119 height 24
click at [1280, 445] on div "Traité" at bounding box center [1310, 449] width 112 height 17
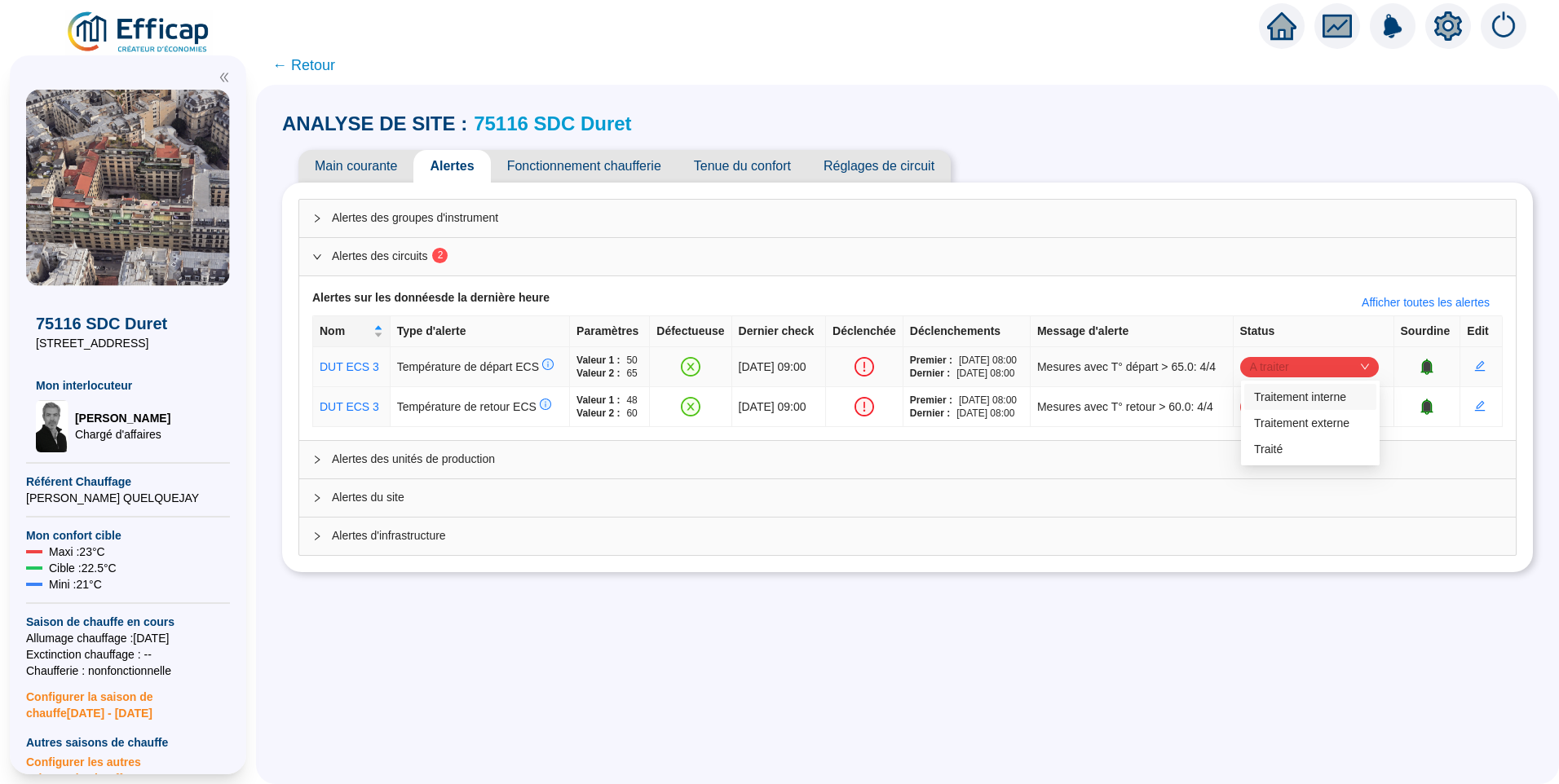
click at [1278, 367] on span "A traiter" at bounding box center [1309, 366] width 119 height 24
click at [1275, 454] on div "Traité" at bounding box center [1310, 449] width 112 height 17
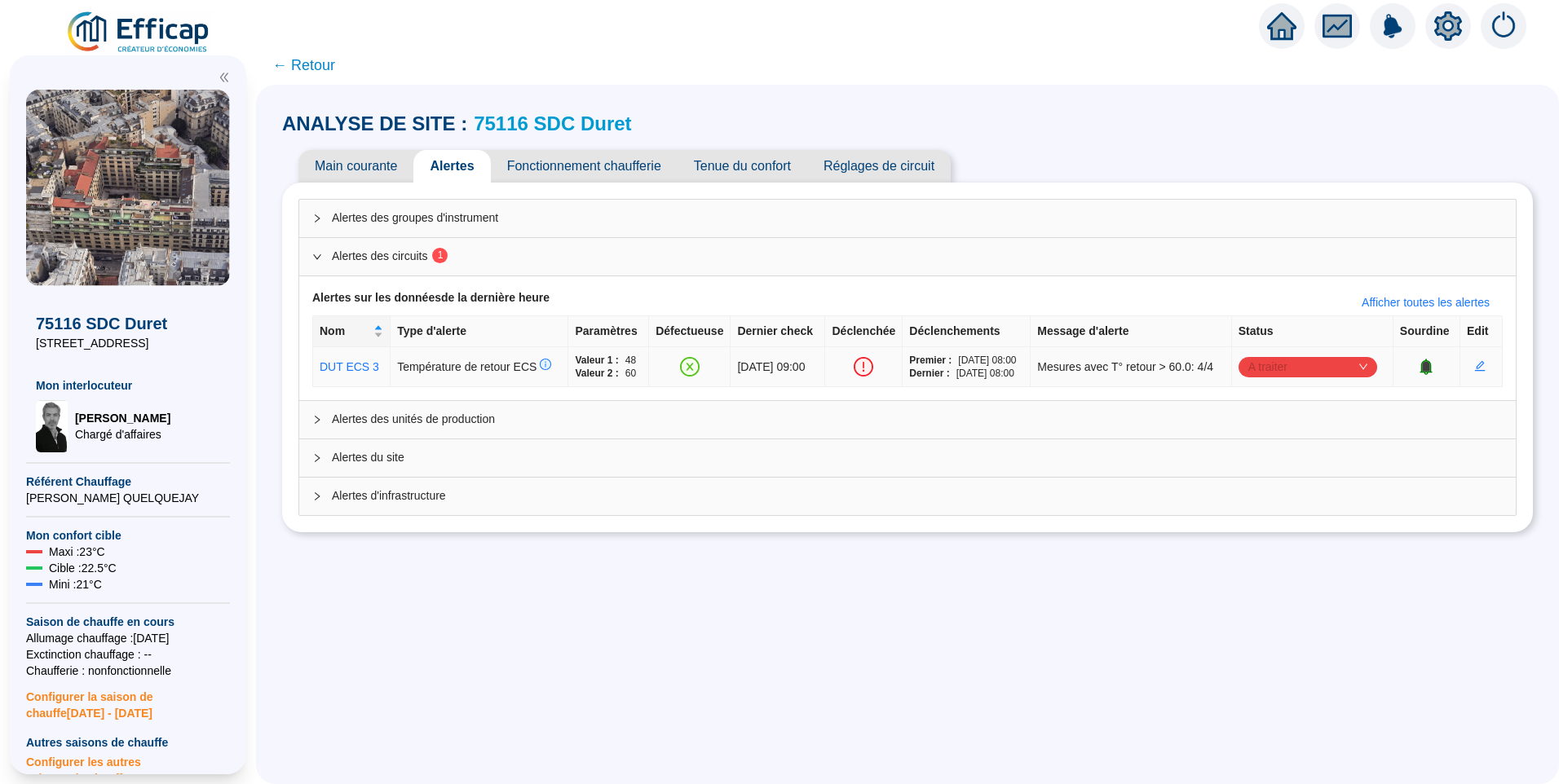
click at [1281, 366] on span "A traiter" at bounding box center [1307, 366] width 119 height 24
click at [1272, 446] on div "Traité" at bounding box center [1309, 449] width 112 height 17
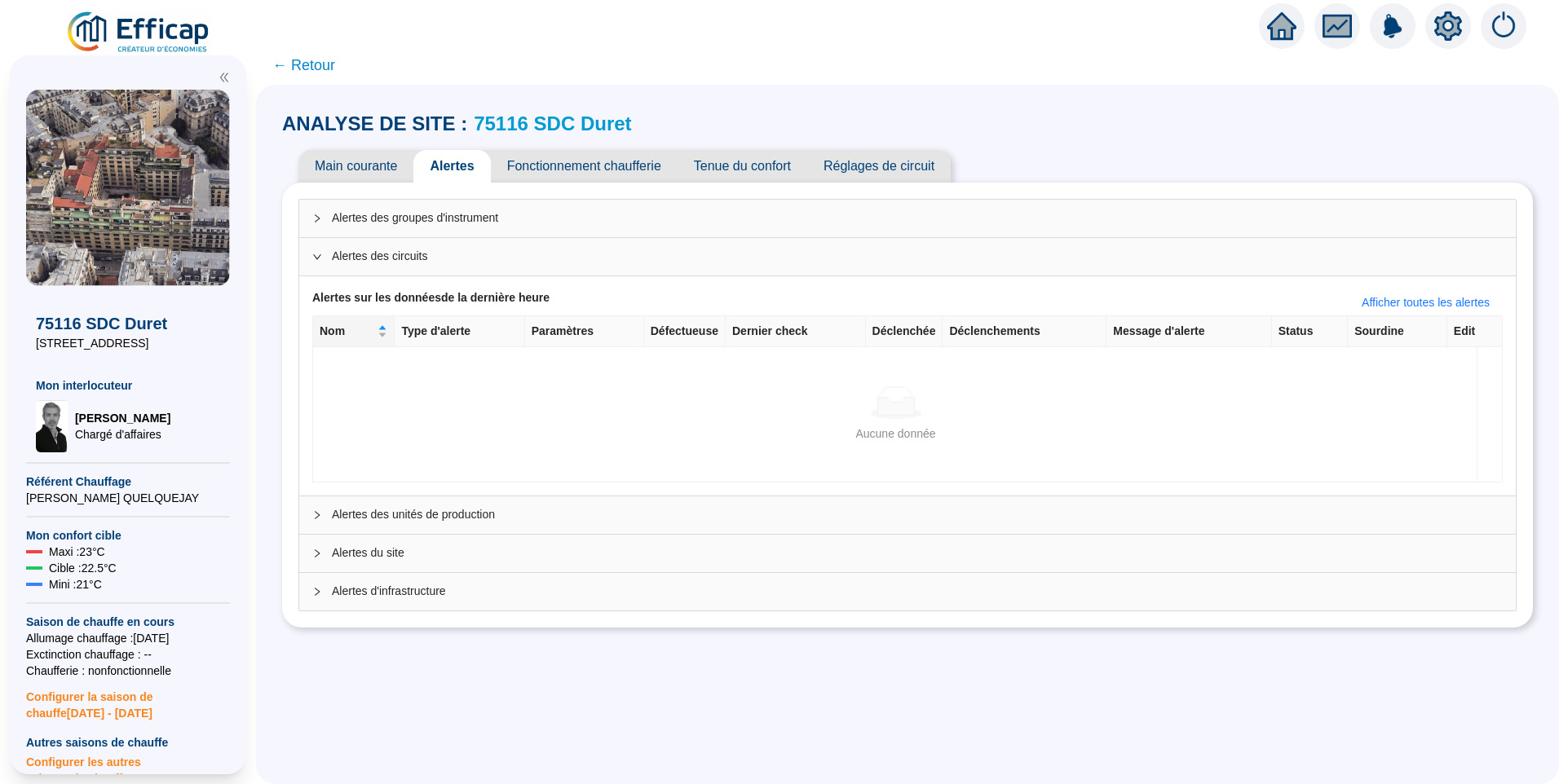
click at [322, 65] on span "← Retour" at bounding box center [304, 65] width 63 height 22
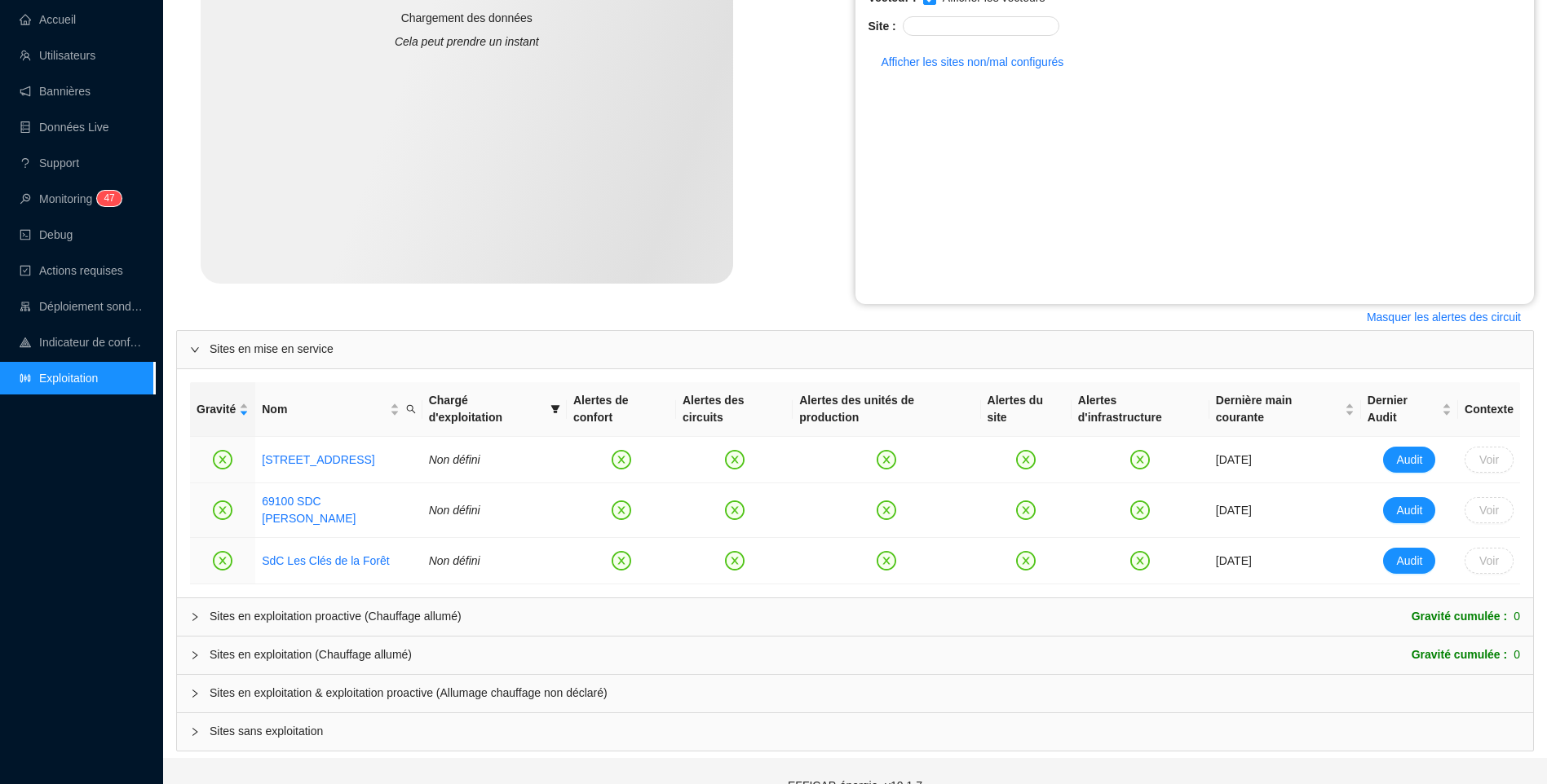
scroll to position [360, 0]
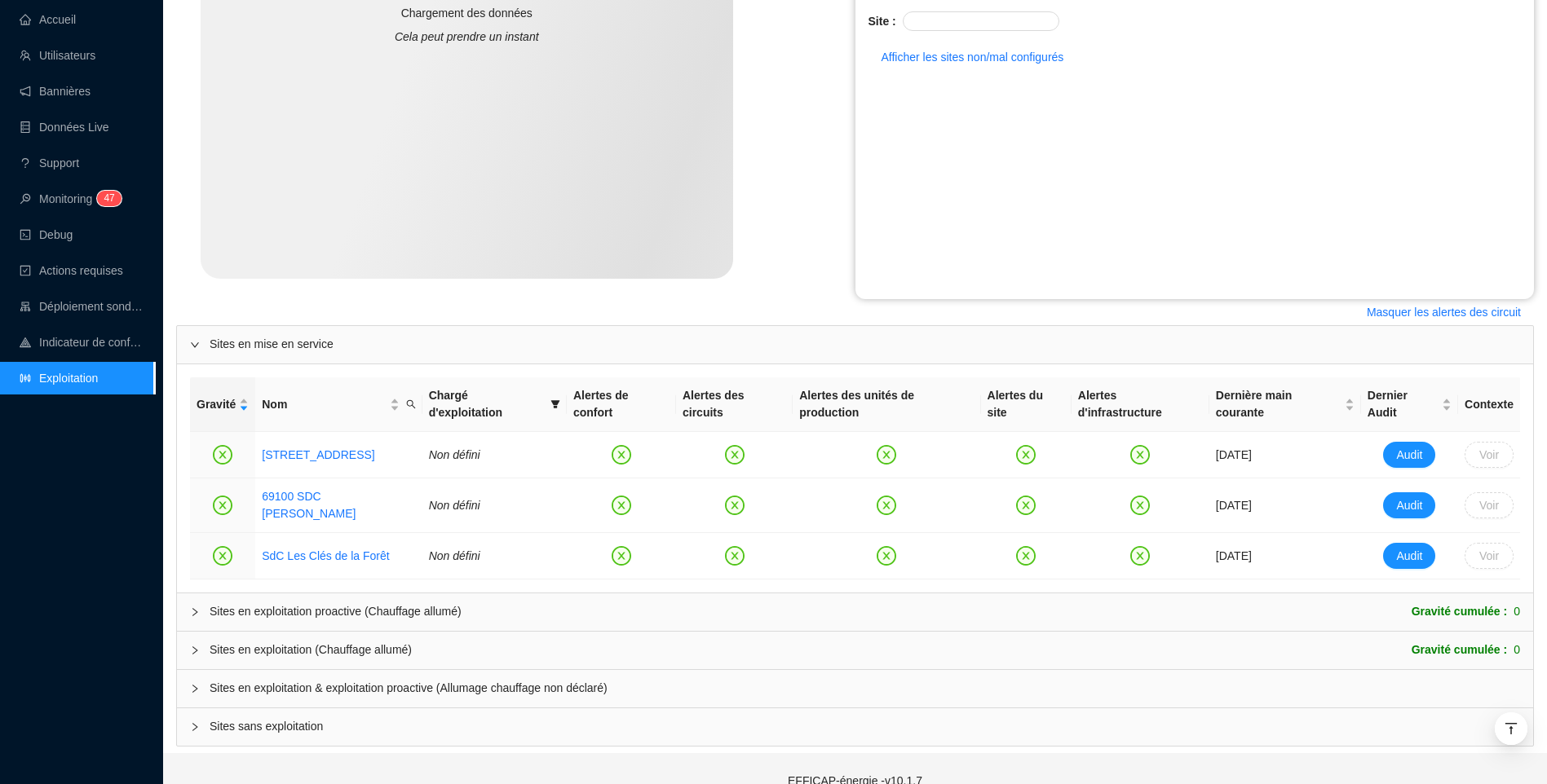
click at [293, 674] on div "Sites en exploitation & exploitation proactive (Allumage chauffage non déclaré)" at bounding box center [854, 689] width 1356 height 38
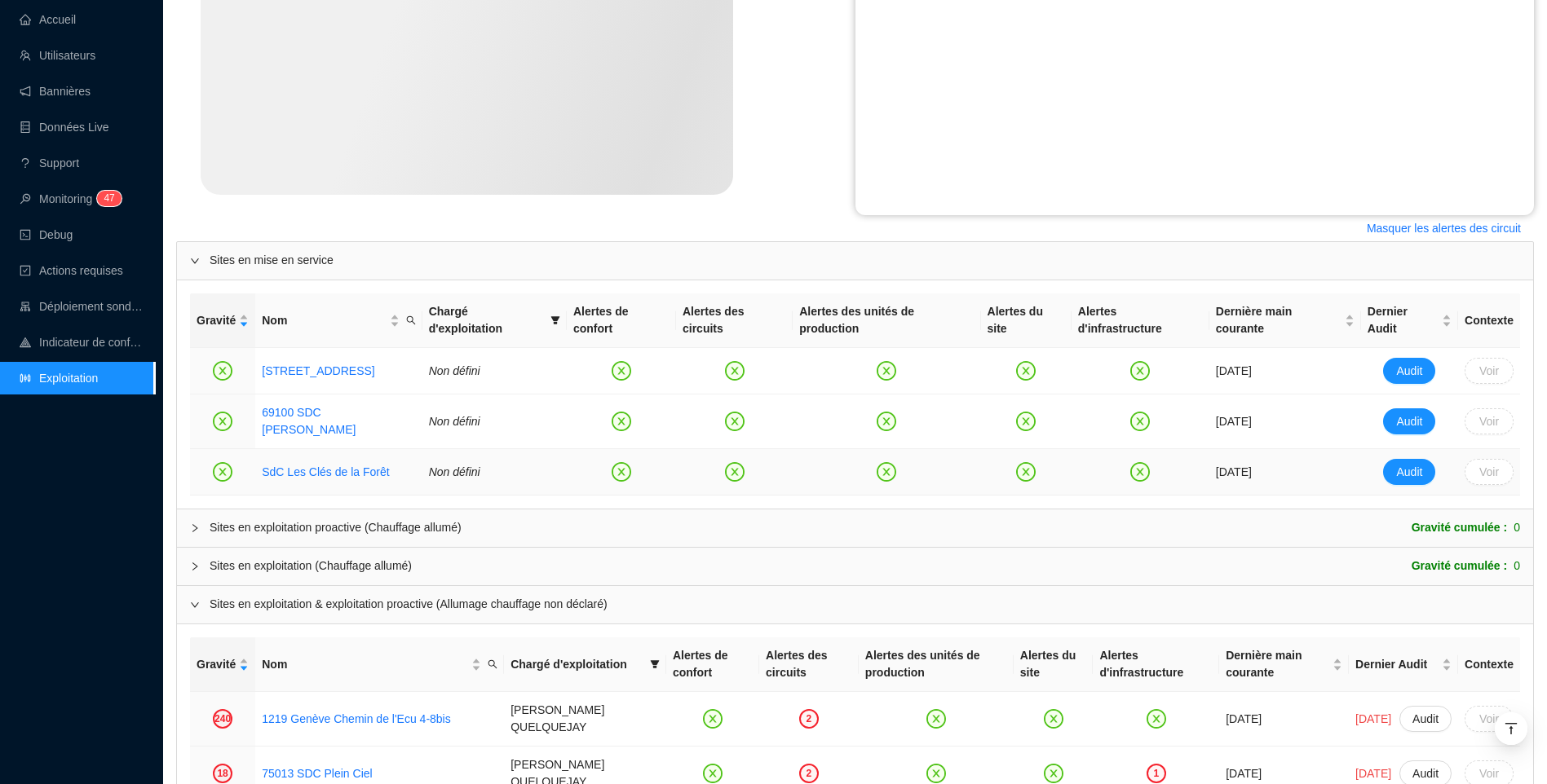
scroll to position [768, 0]
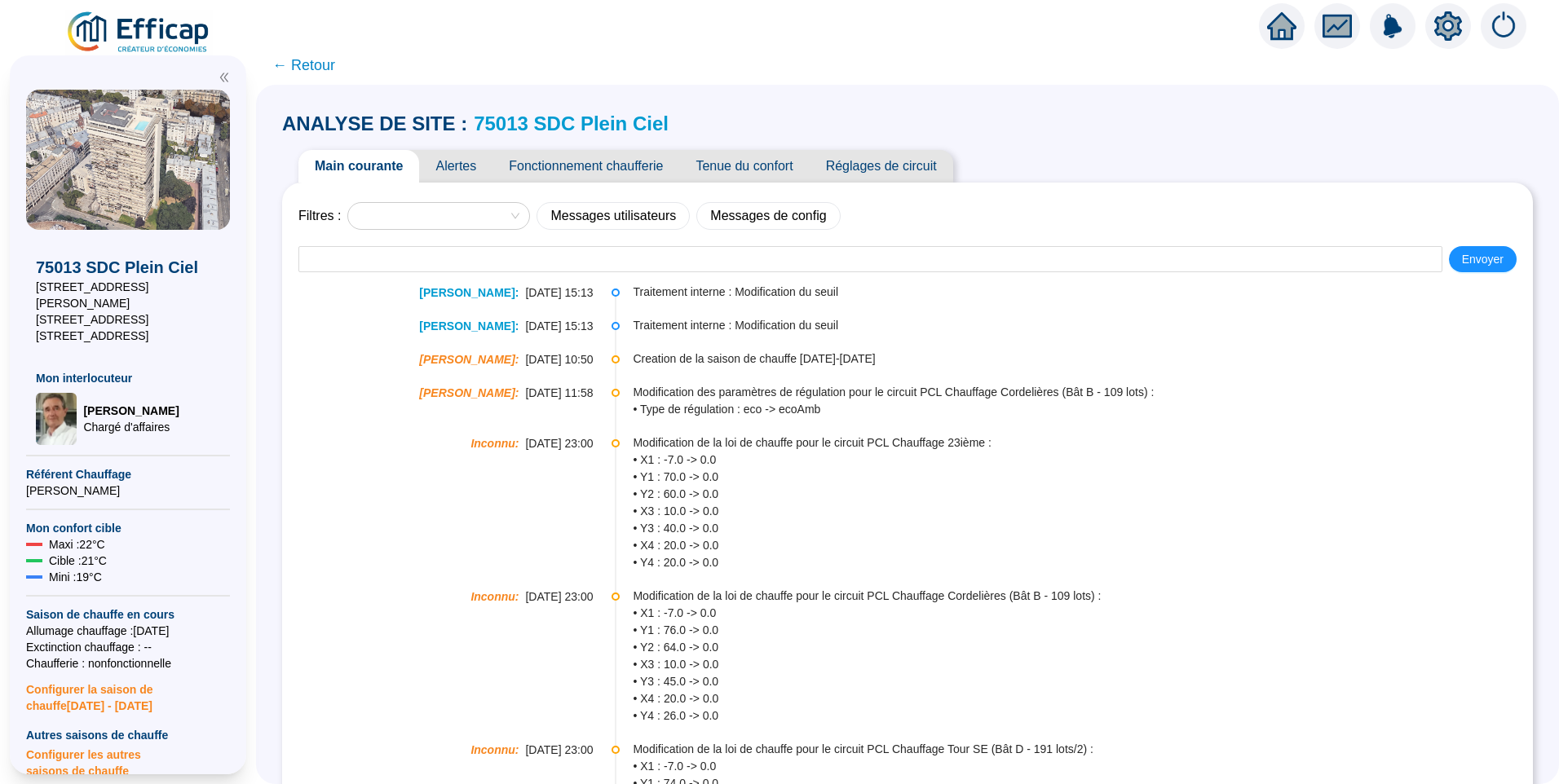
click at [460, 174] on span "Alertes" at bounding box center [456, 166] width 74 height 32
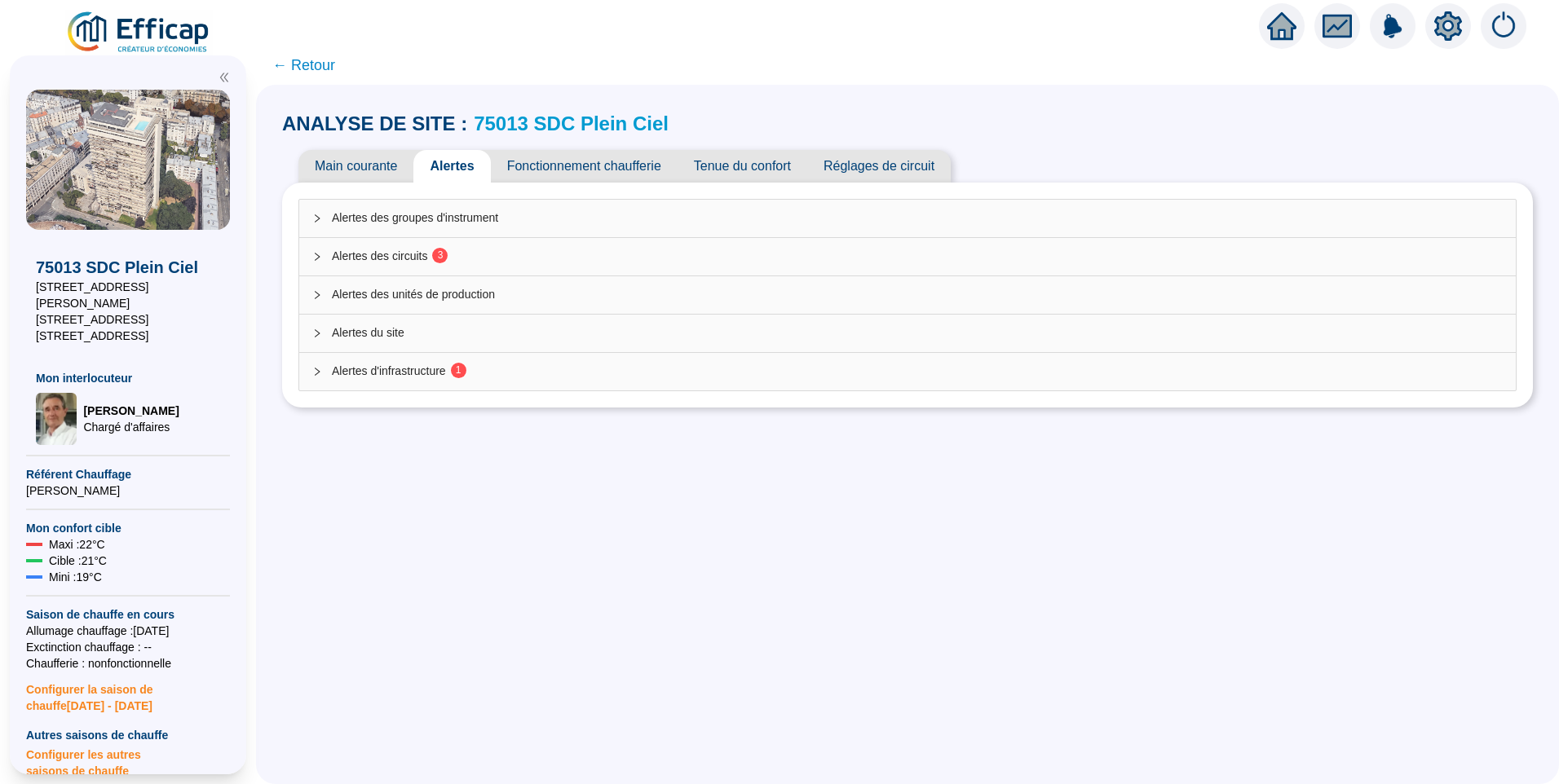
click at [444, 259] on sup "3" at bounding box center [439, 255] width 15 height 15
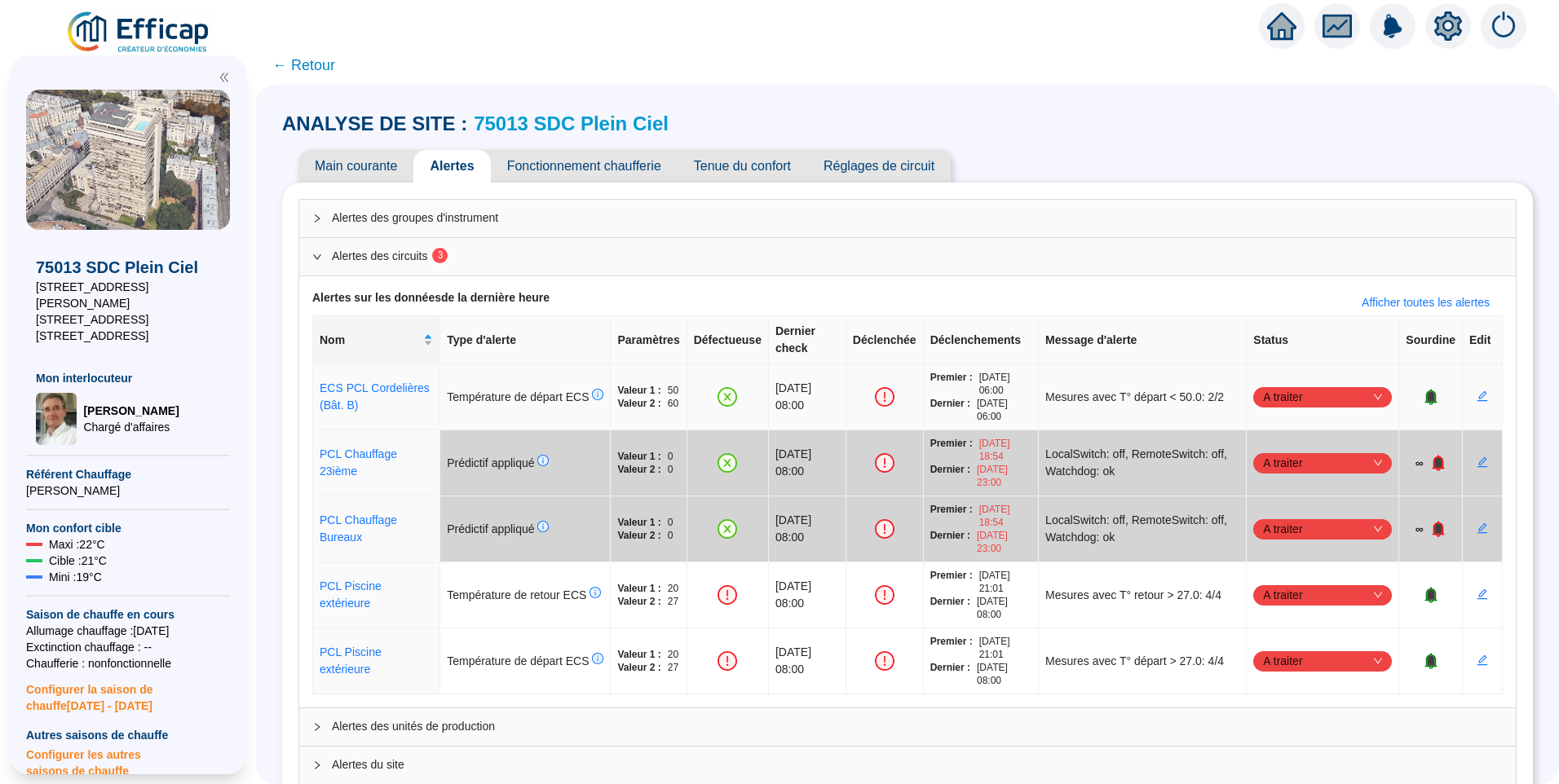
click at [1276, 384] on span "A traiter" at bounding box center [1323, 396] width 119 height 24
click at [1303, 469] on div "Traité" at bounding box center [1313, 462] width 112 height 17
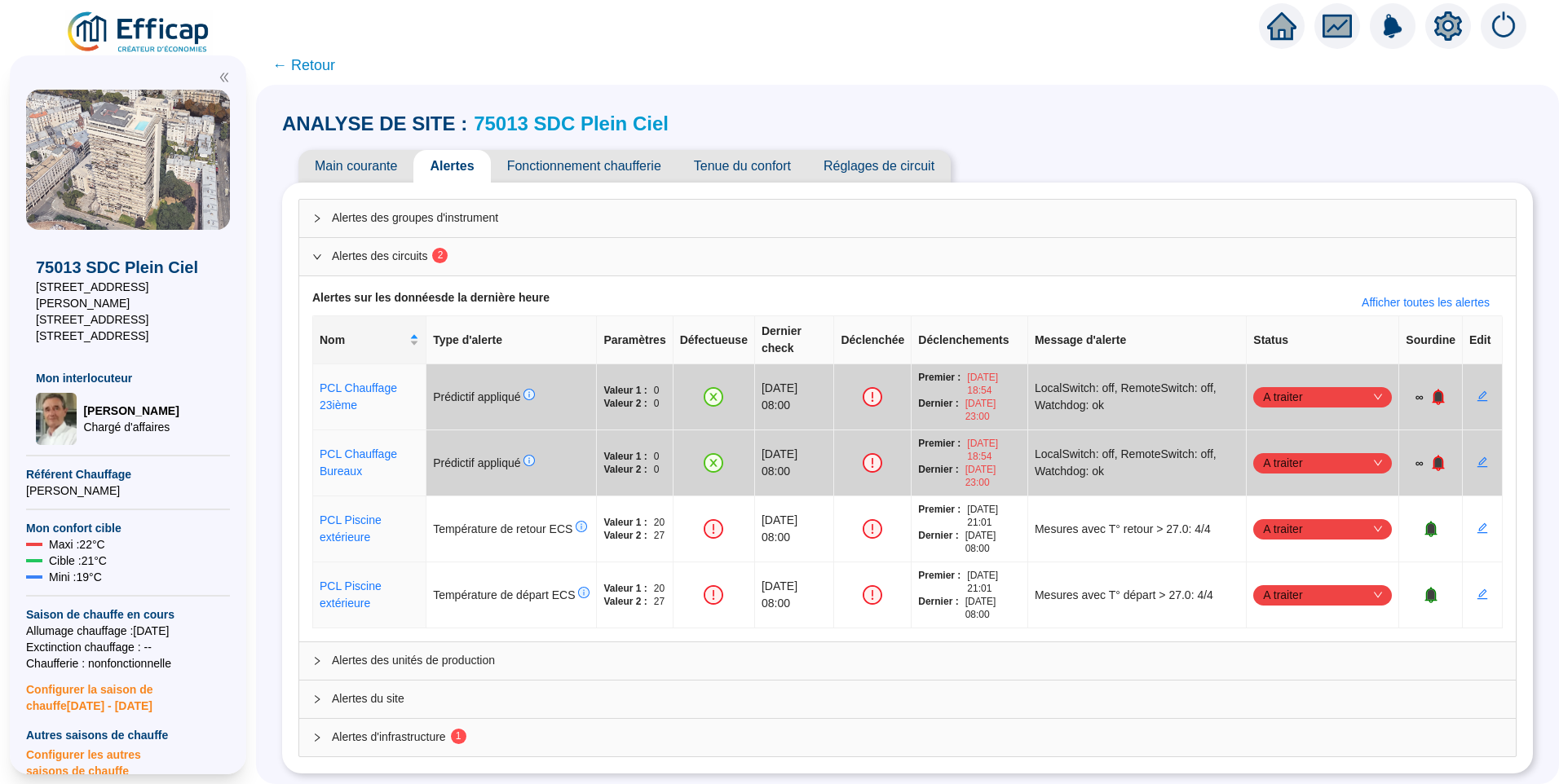
click at [428, 728] on div "Alertes d'infrastructure 1" at bounding box center [908, 737] width 1217 height 38
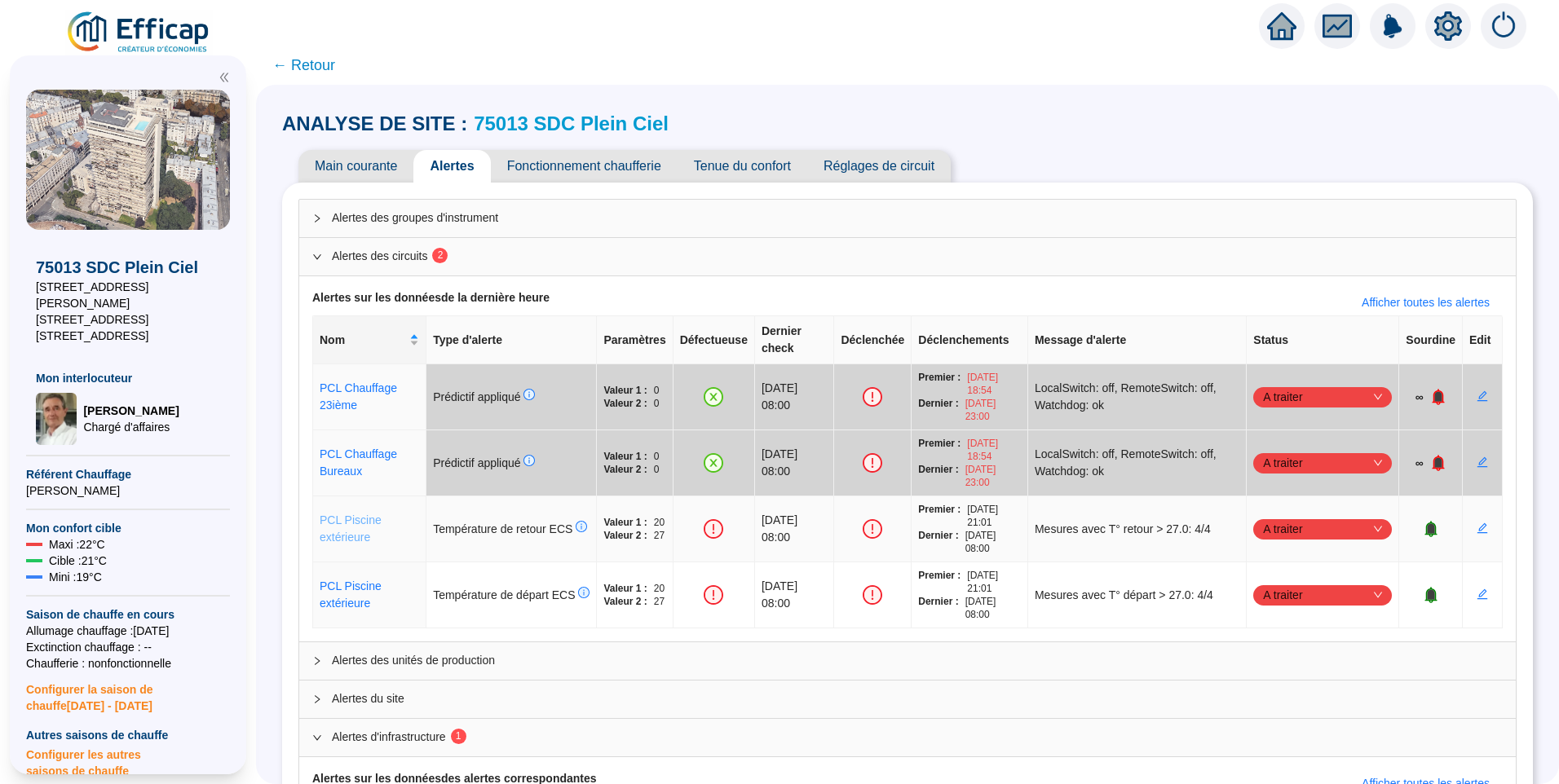
click at [347, 514] on link "PCL Piscine extérieure" at bounding box center [350, 529] width 62 height 31
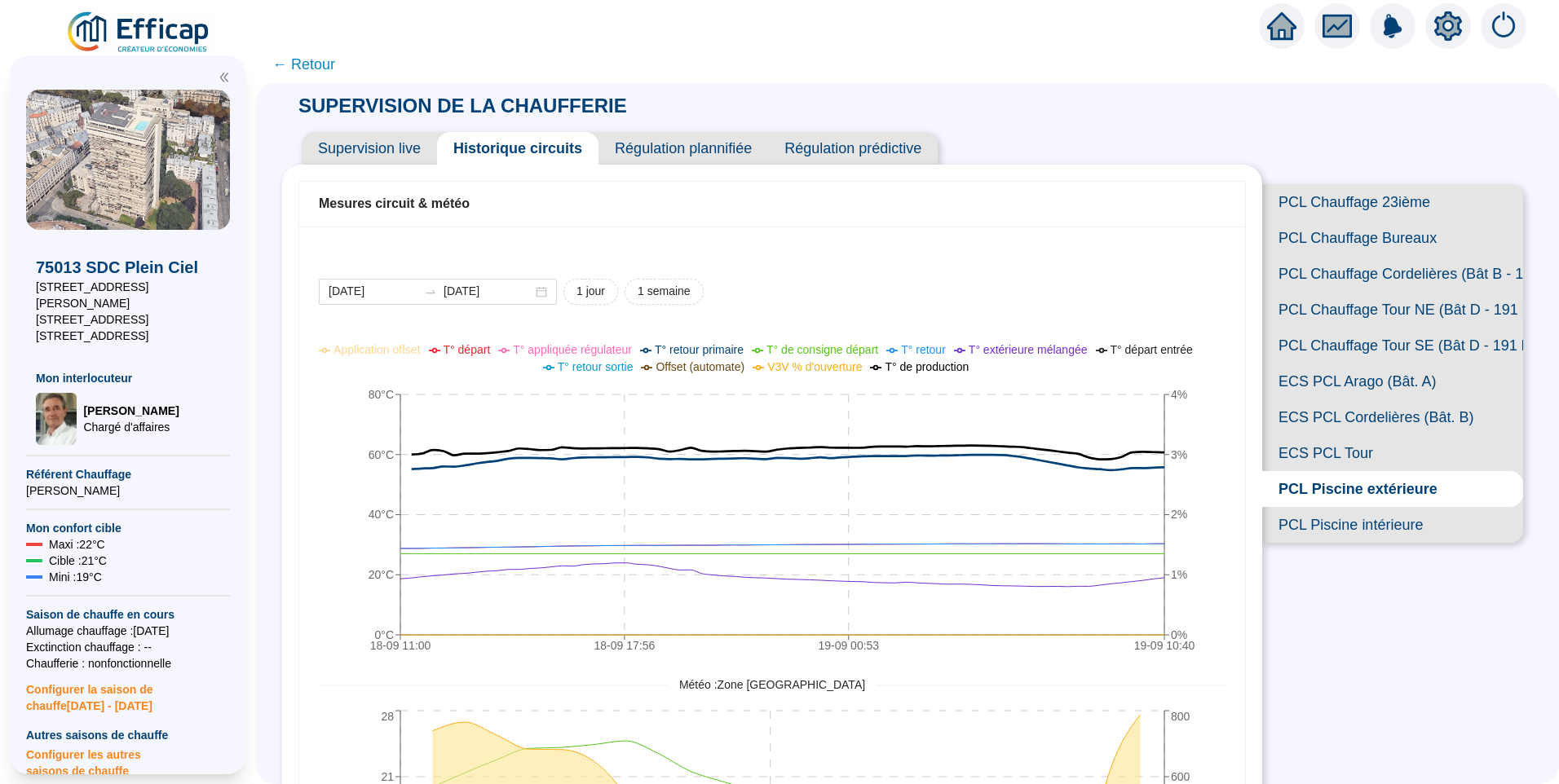
click at [489, 339] on icon "18-09 11:00 18-09 17:56 19-09 00:53 19-09 10:40 0°C 20°C 40°C 60°C 80°C 0% 1% 2…" at bounding box center [760, 500] width 882 height 326
click at [481, 361] on ul "Application offset T° départ T° appliquée régulateur T° retour primaire T° de c…" at bounding box center [760, 358] width 915 height 34
click at [491, 349] on span "T° départ" at bounding box center [467, 349] width 48 height 13
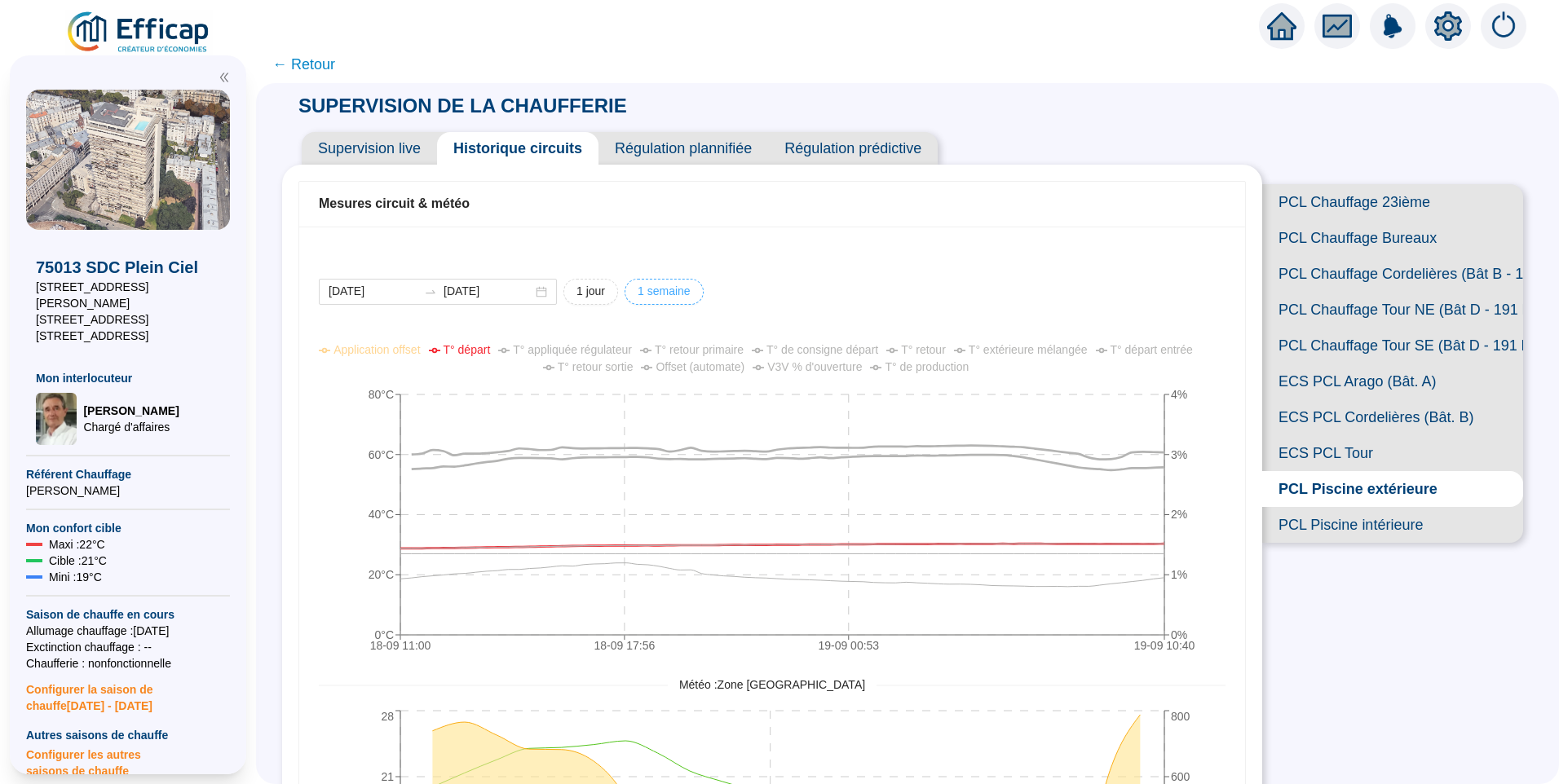
click at [686, 298] on span "1 semaine" at bounding box center [664, 291] width 53 height 17
type input "[DATE]"
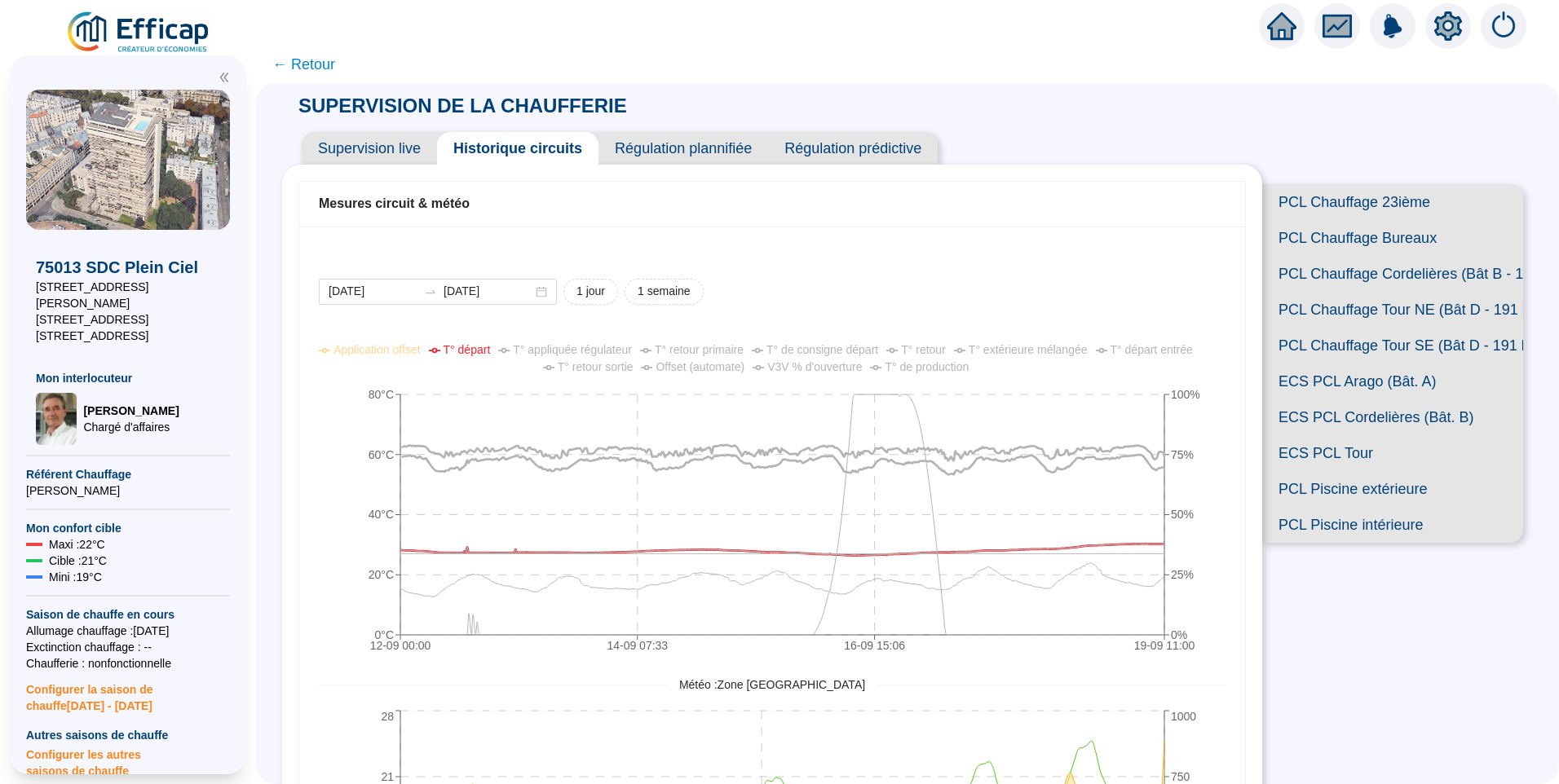
click at [293, 66] on span "← Retour" at bounding box center [304, 64] width 63 height 22
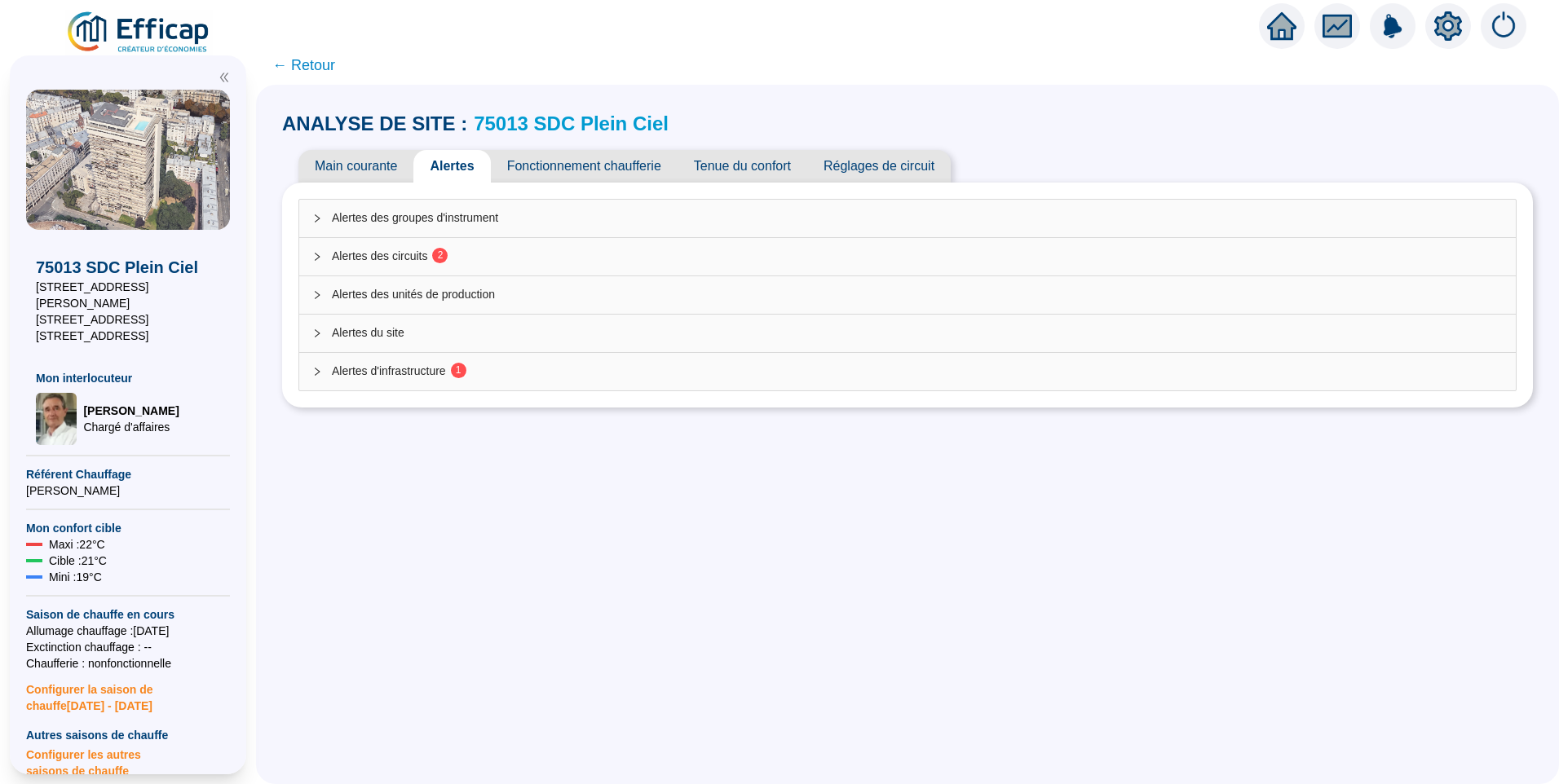
click at [421, 241] on div "Alertes des circuits 2" at bounding box center [908, 257] width 1217 height 38
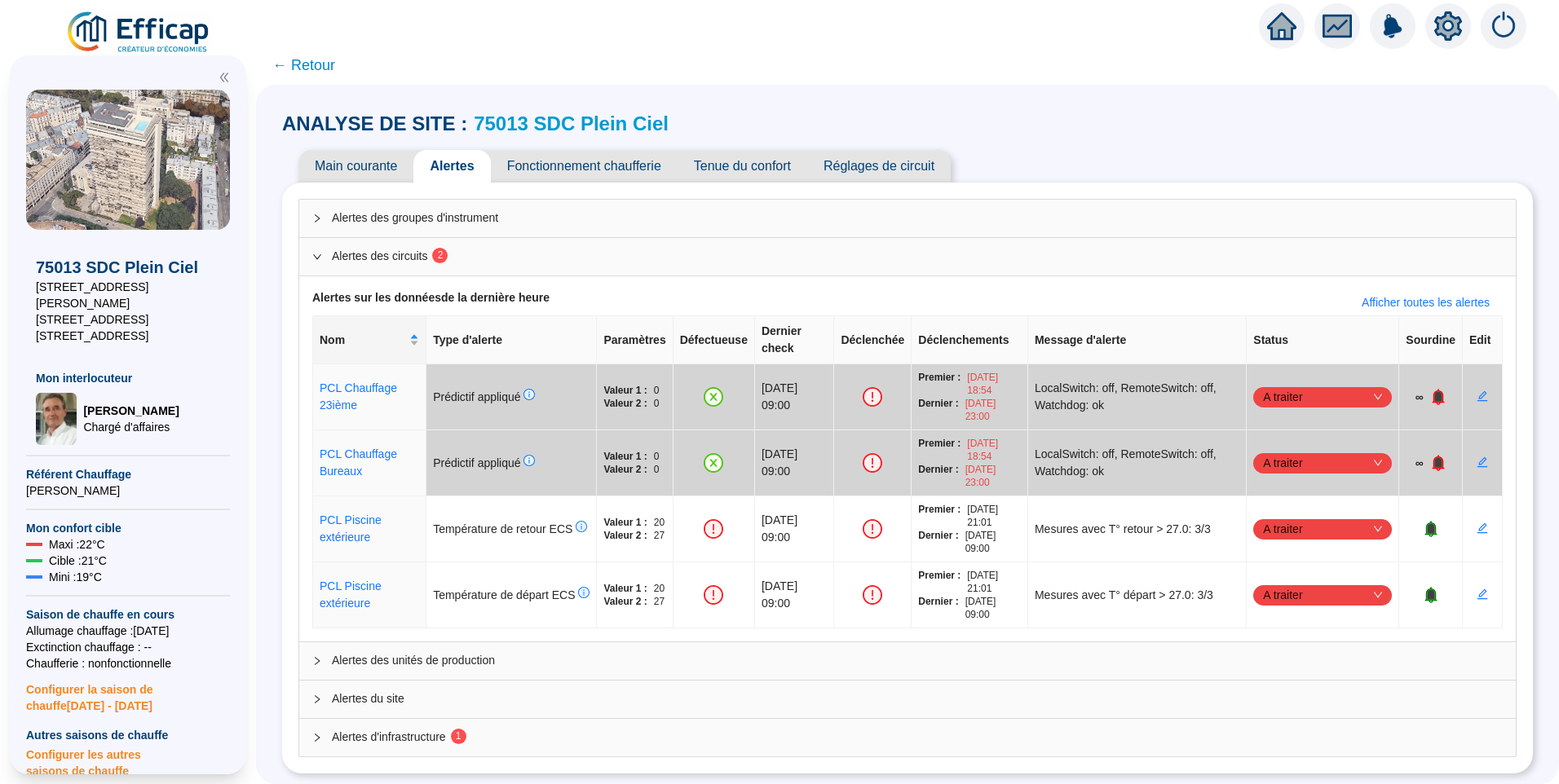
click at [1111, 156] on div "Main courante Alertes Fonctionnement chaufferie Tenue du confort Réglages de ci…" at bounding box center [908, 166] width 1251 height 32
click at [1527, 573] on div "ANALYSE DE SITE : 75013 SDC Plein Ciel Main courante Alertes Fonctionnement cha…" at bounding box center [908, 434] width 1303 height 700
click at [1524, 458] on div "ANALYSE DE SITE : 75013 SDC Plein Ciel Main courante Alertes Fonctionnement cha…" at bounding box center [908, 434] width 1303 height 700
click at [365, 728] on span "Alertes d'infrastructure 1" at bounding box center [917, 736] width 1171 height 17
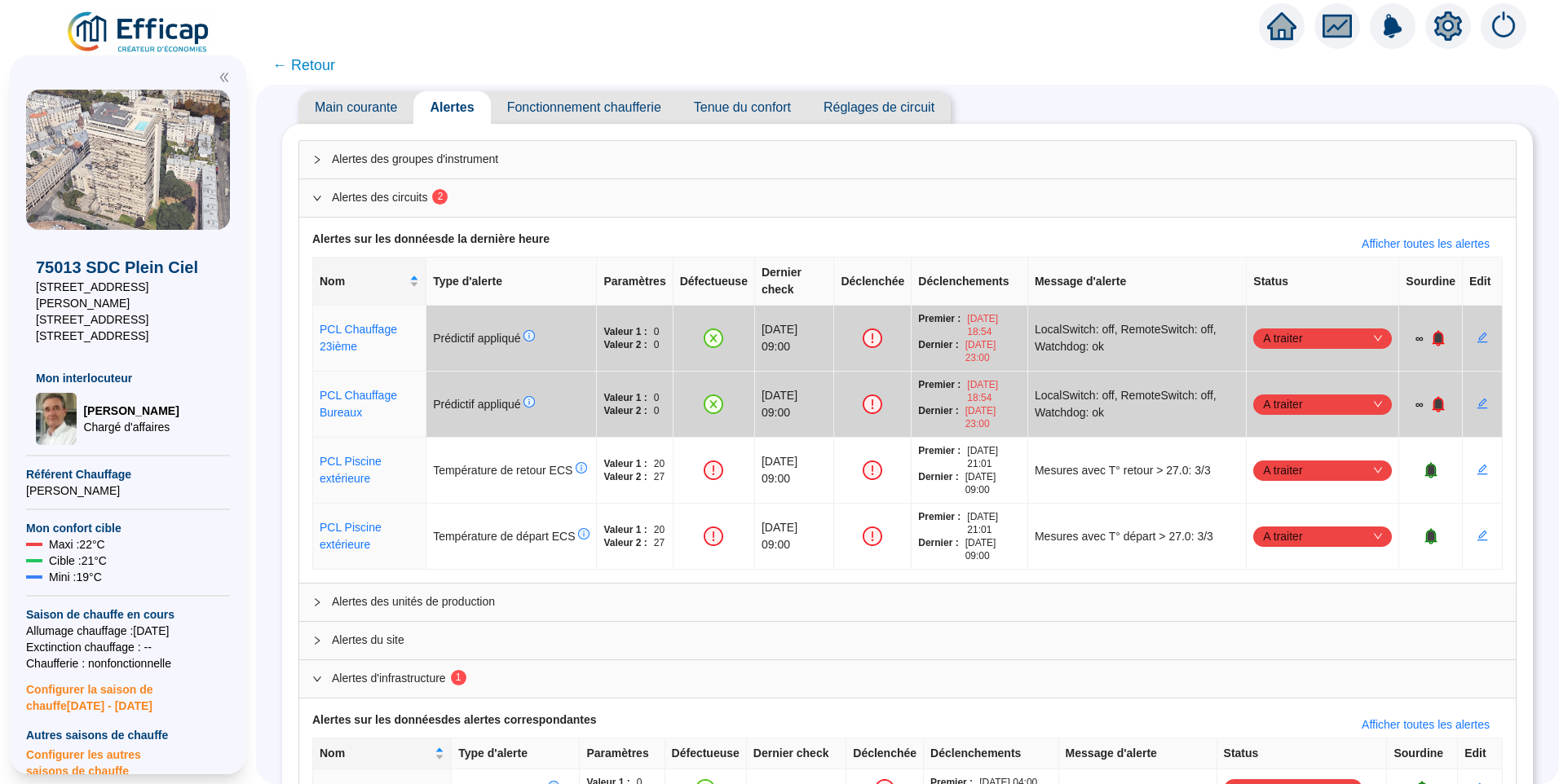
scroll to position [119, 0]
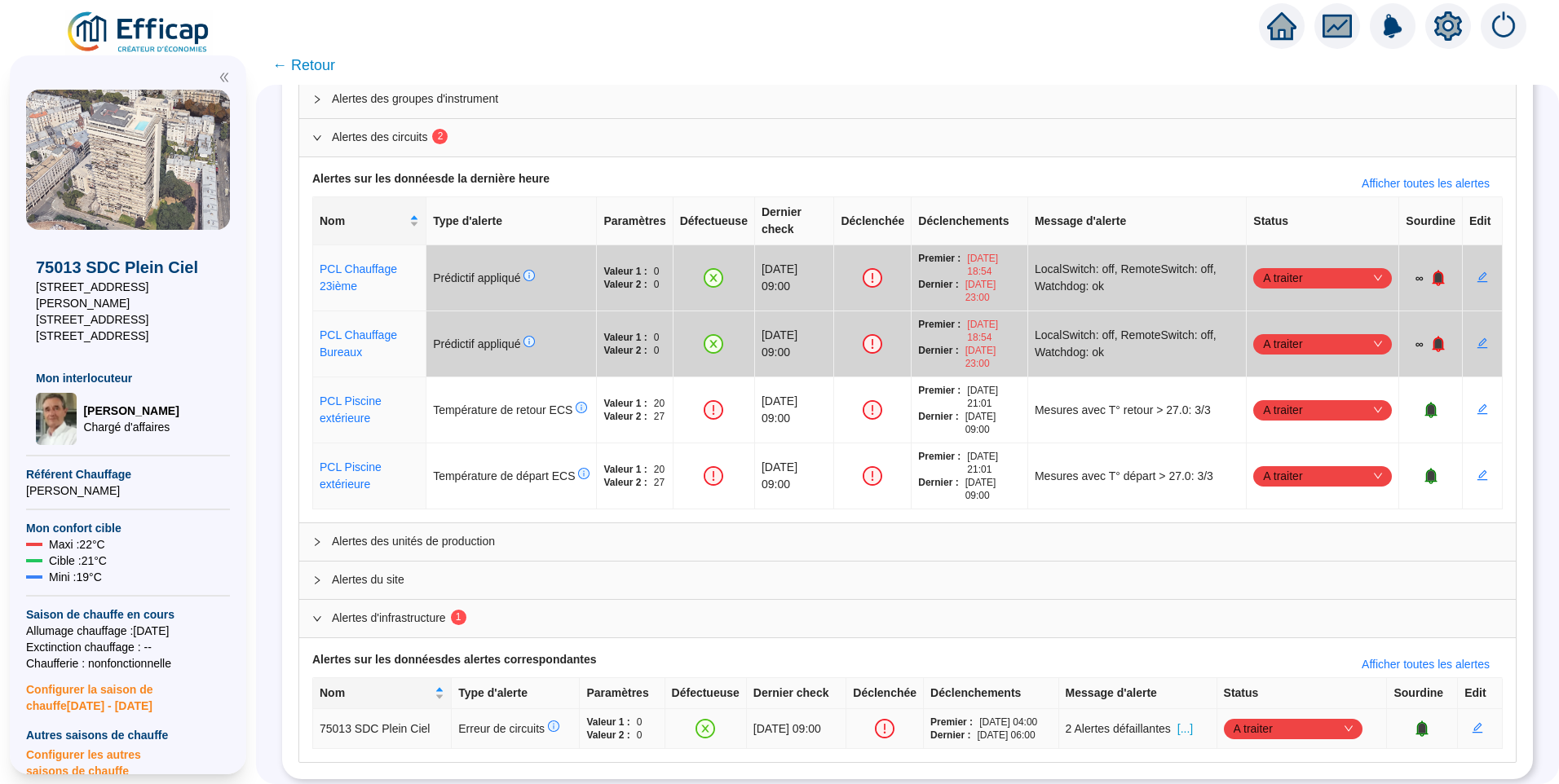
click at [1193, 720] on span "[...]" at bounding box center [1184, 728] width 15 height 17
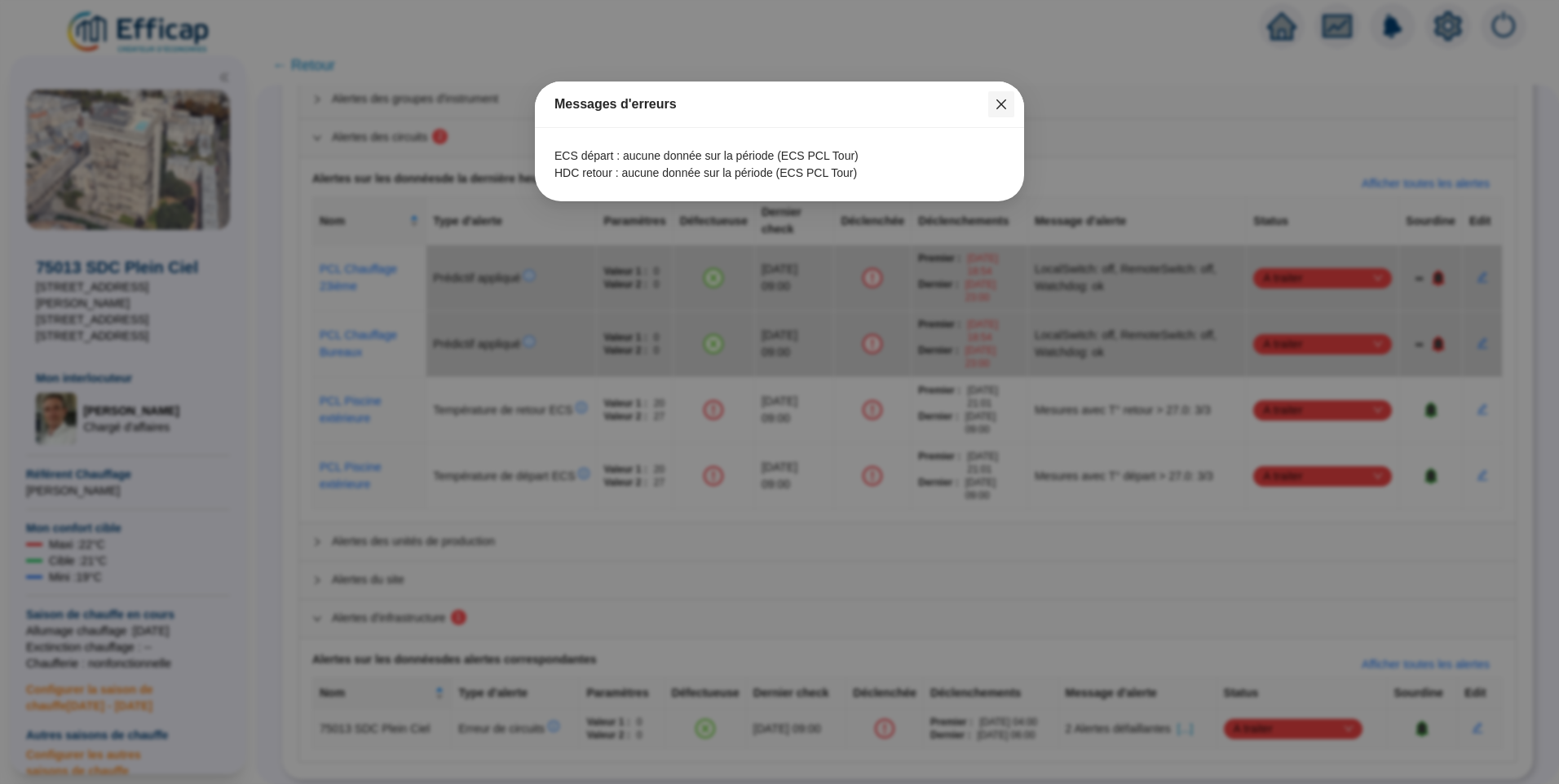
click at [997, 104] on icon "close" at bounding box center [1001, 104] width 13 height 13
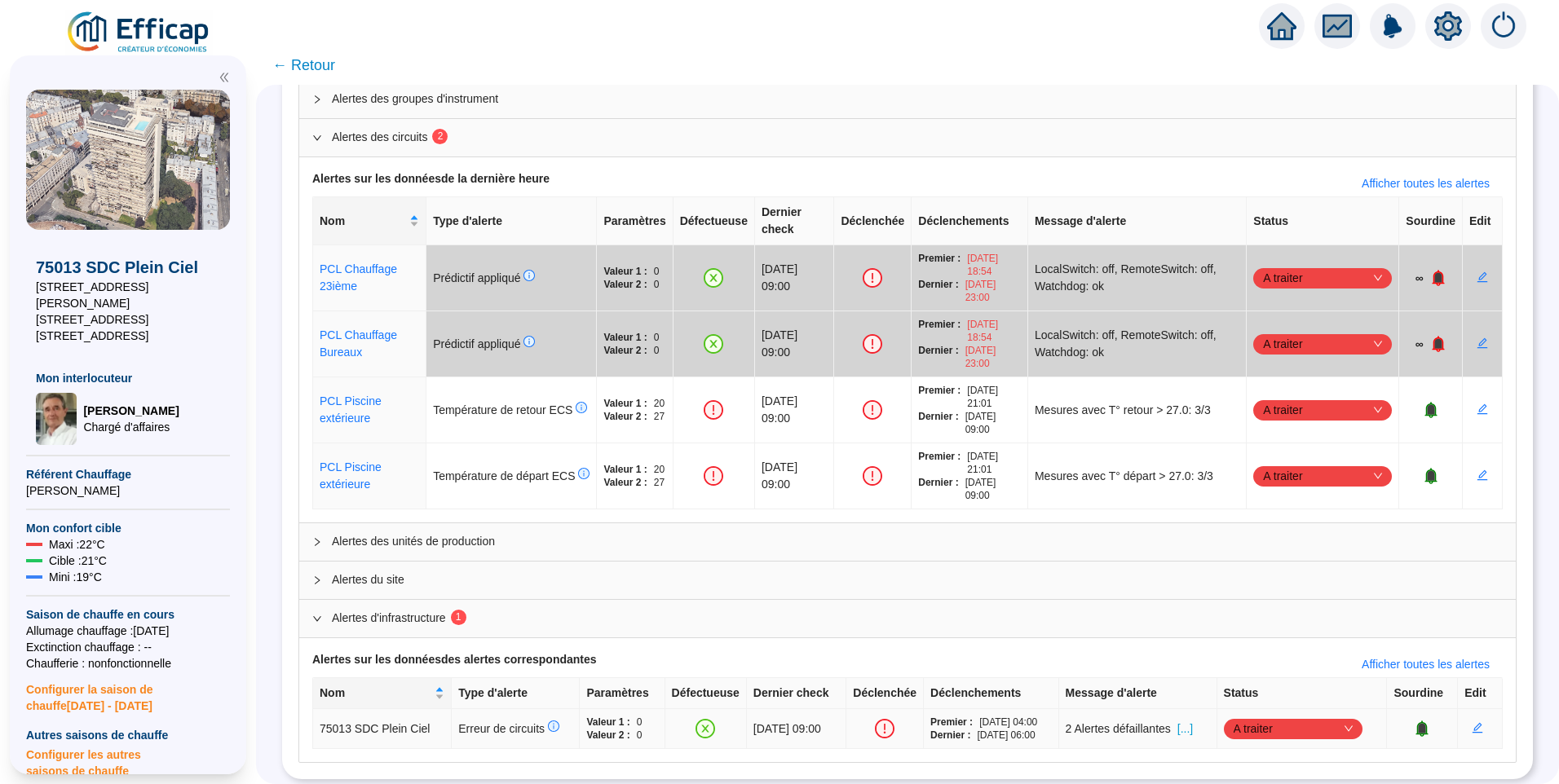
click at [1238, 717] on span "A traiter" at bounding box center [1293, 728] width 119 height 24
click at [1276, 683] on div "Traité" at bounding box center [1296, 682] width 112 height 17
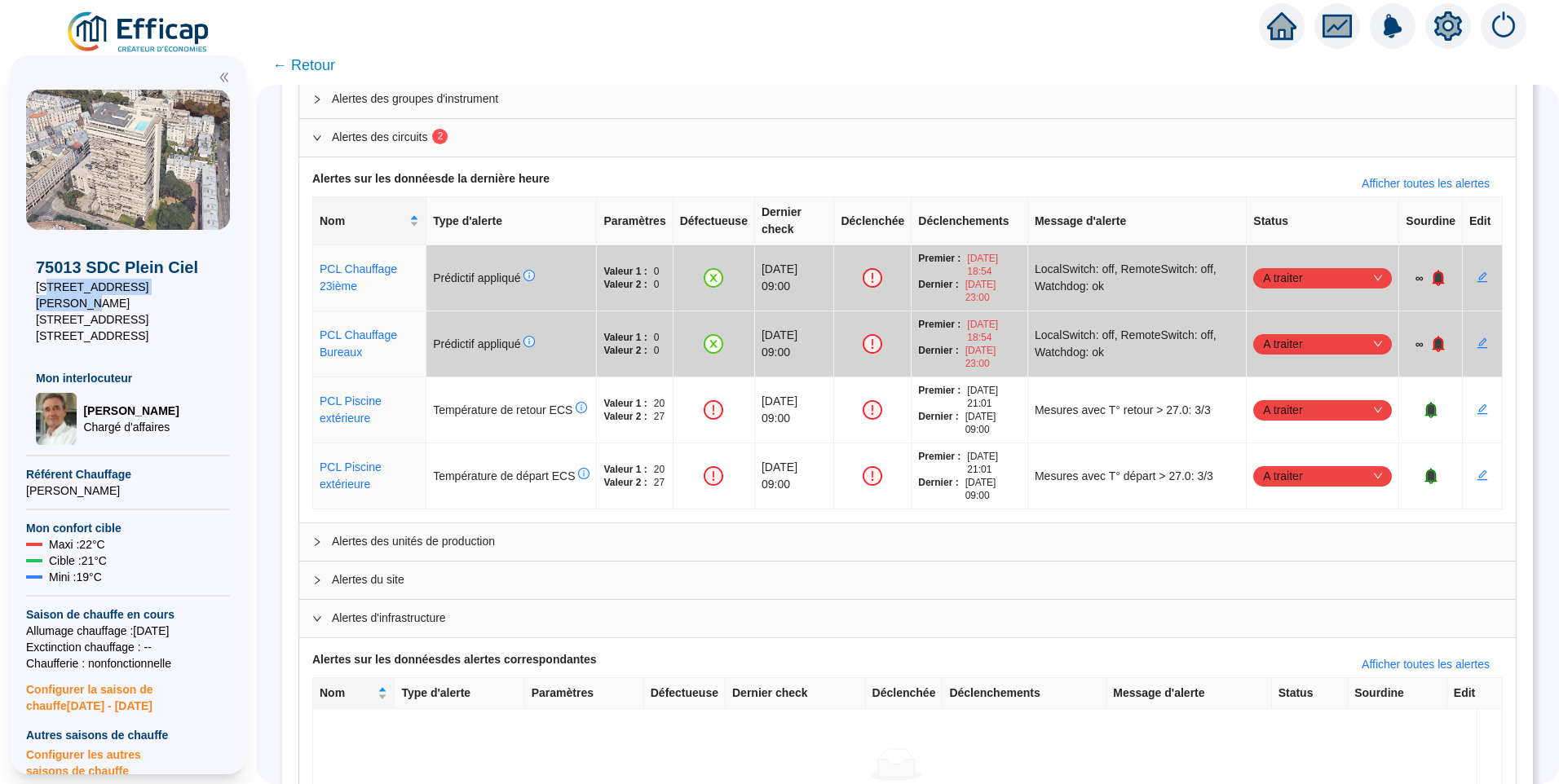
drag, startPoint x: 139, startPoint y: 286, endPoint x: 46, endPoint y: 287, distance: 93.0
click at [46, 287] on span "8-14 rue Emile Deslandres" at bounding box center [128, 295] width 184 height 32
copy span "14 rue Emile Deslandres"
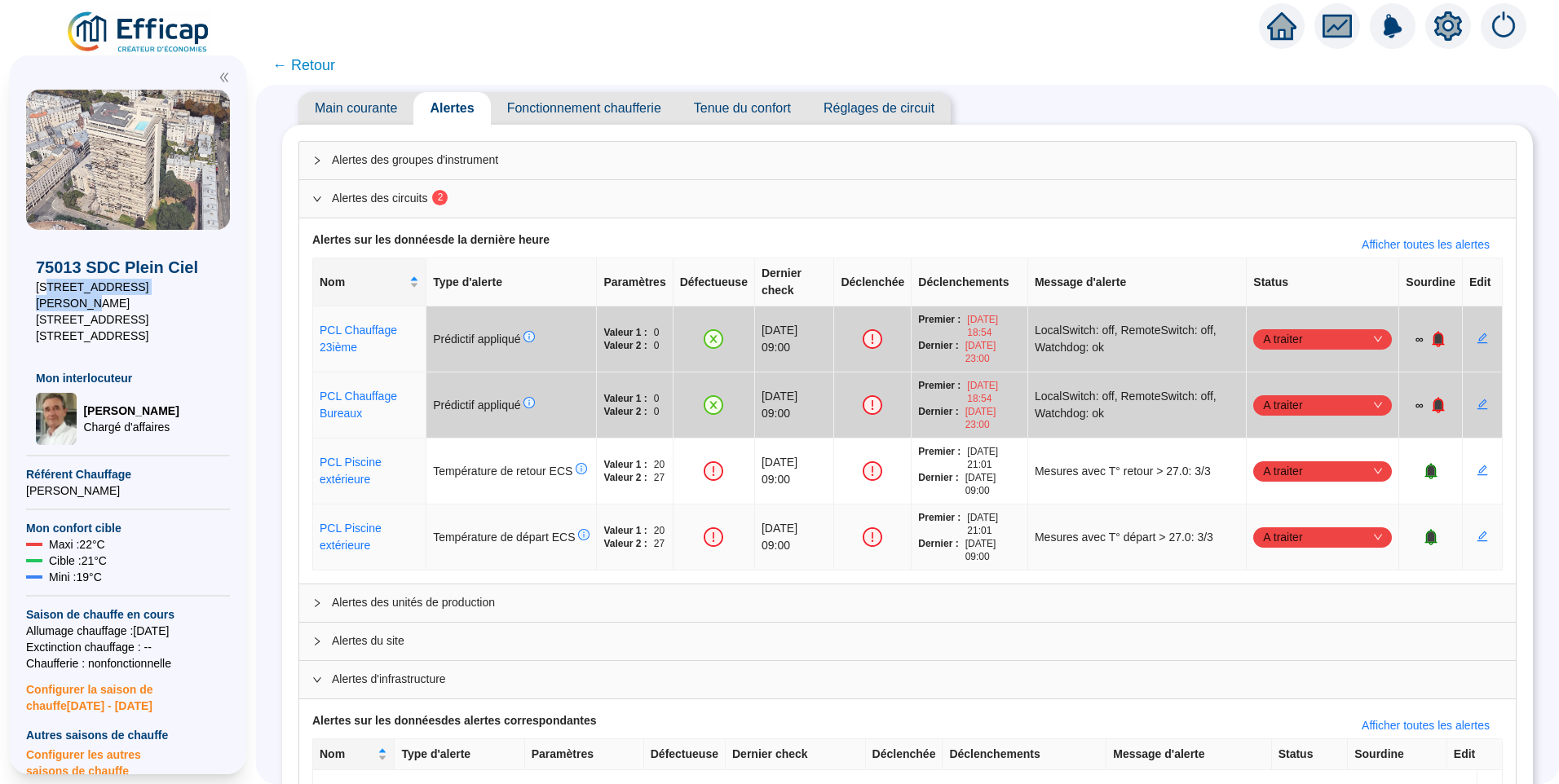
scroll to position [51, 0]
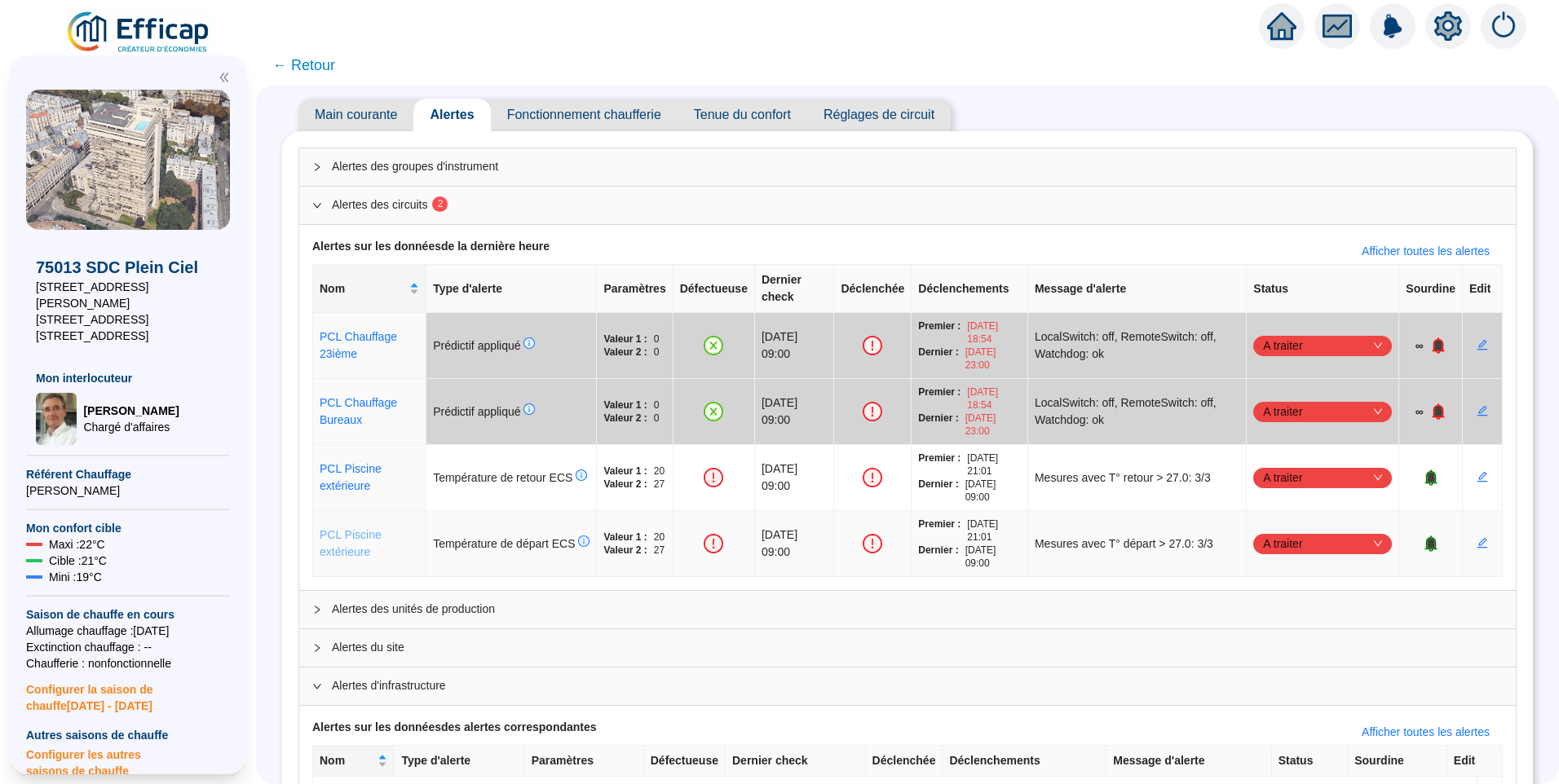
click at [350, 534] on link "PCL Piscine extérieure" at bounding box center [350, 543] width 62 height 31
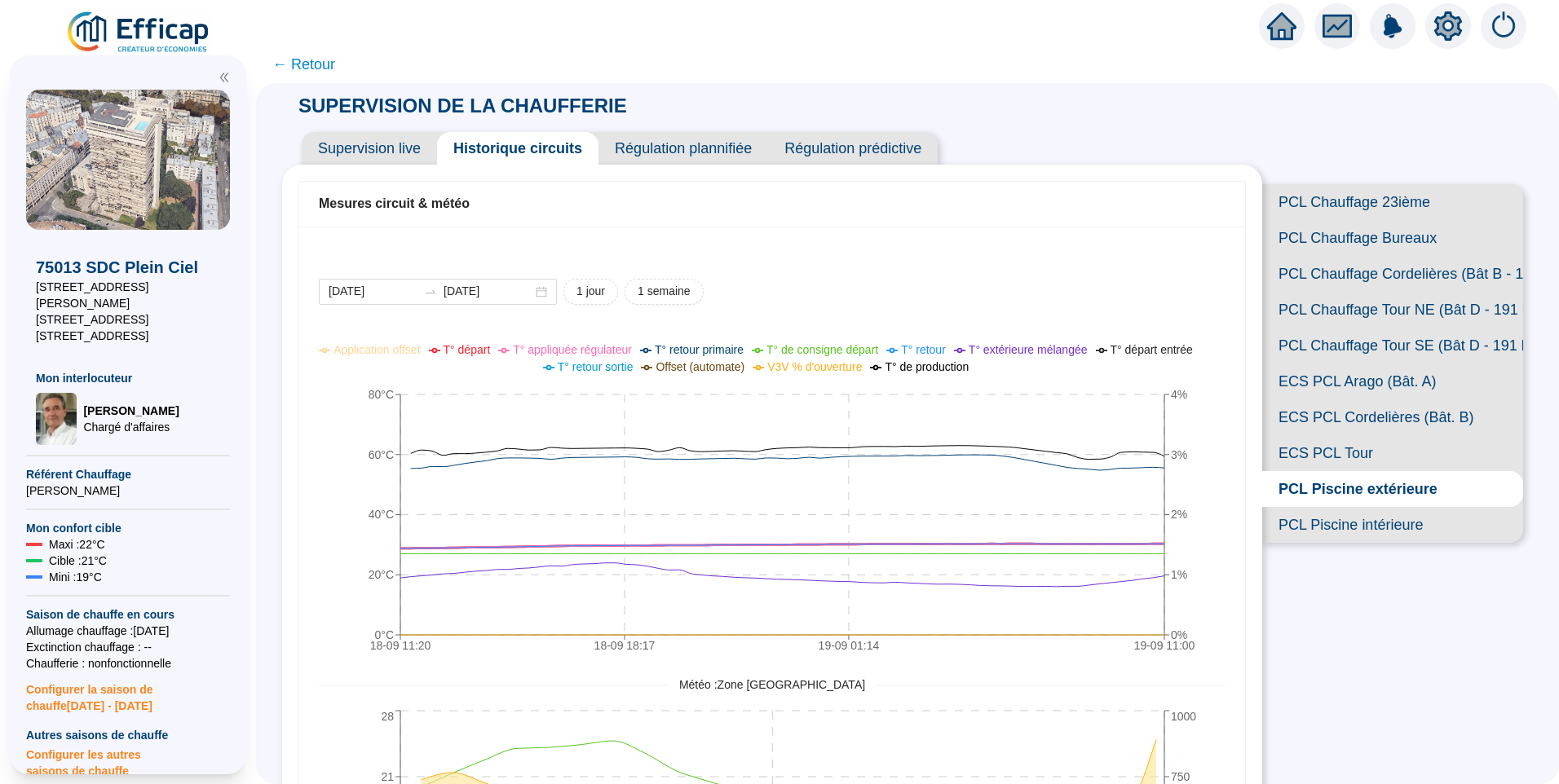
click at [484, 353] on span "T° départ" at bounding box center [467, 349] width 48 height 13
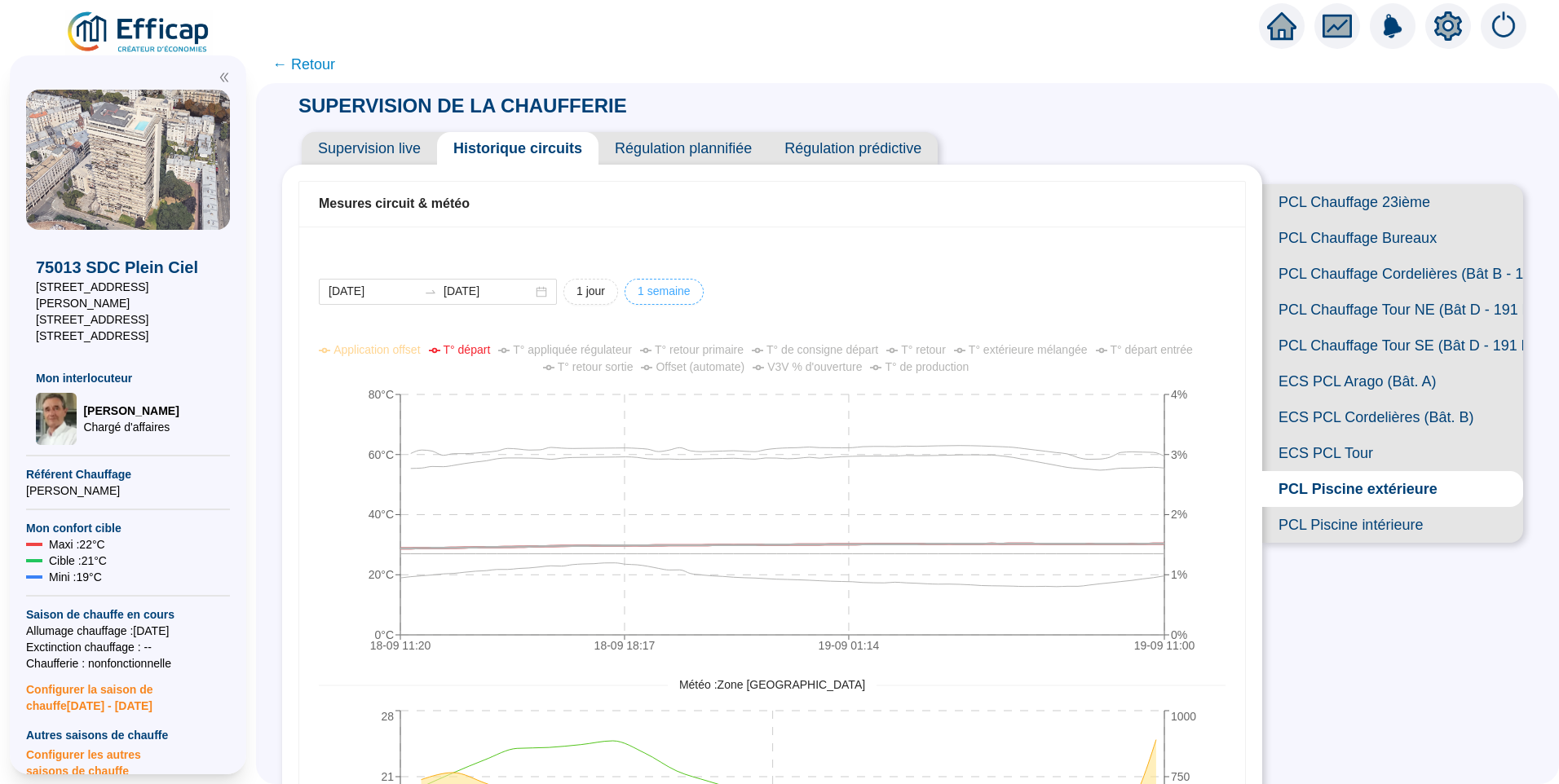
click at [675, 295] on span "1 semaine" at bounding box center [664, 291] width 53 height 17
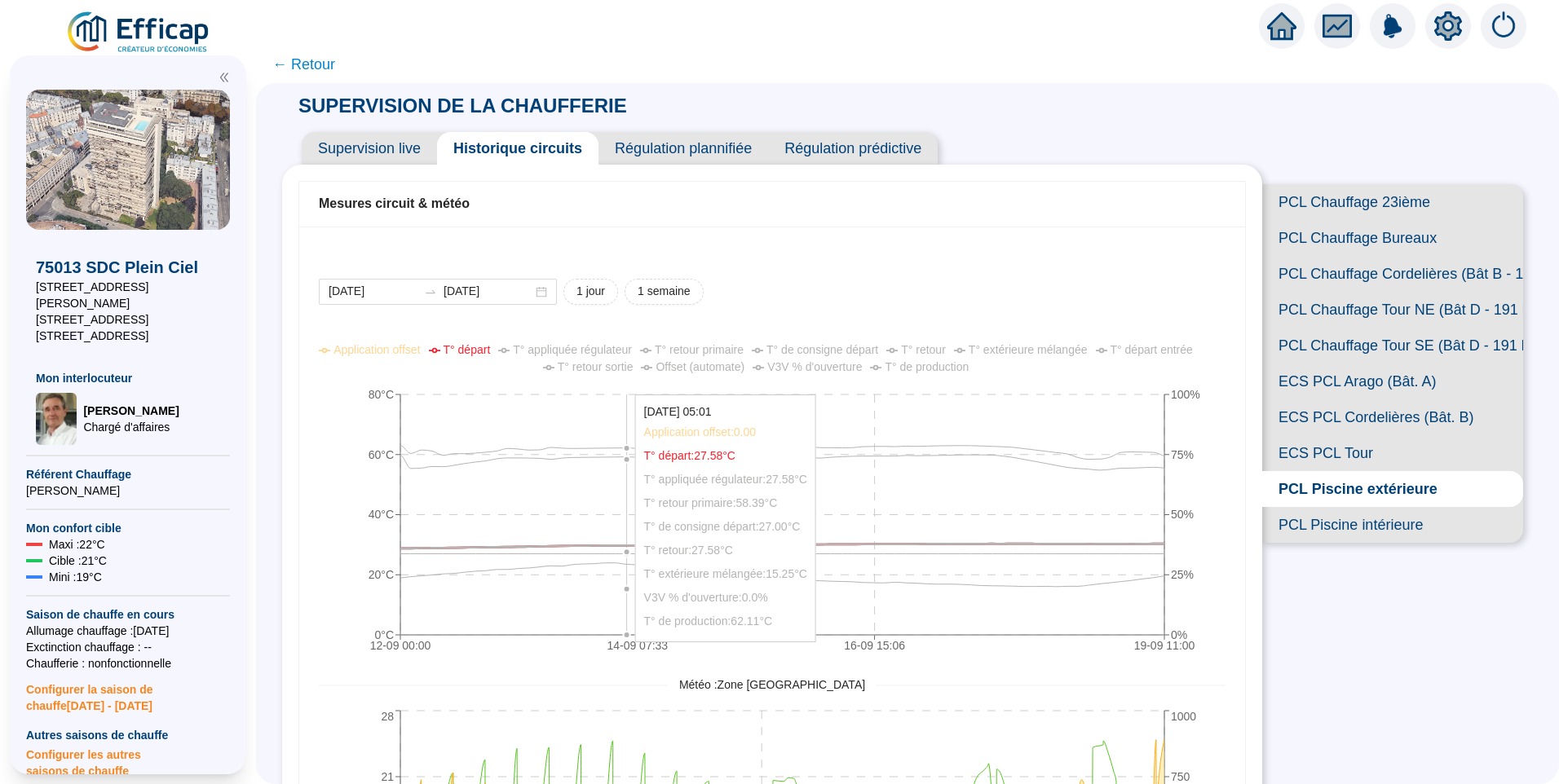
type input "2025-09-12"
click at [811, 370] on span "V3V % d'ouverture" at bounding box center [814, 366] width 94 height 13
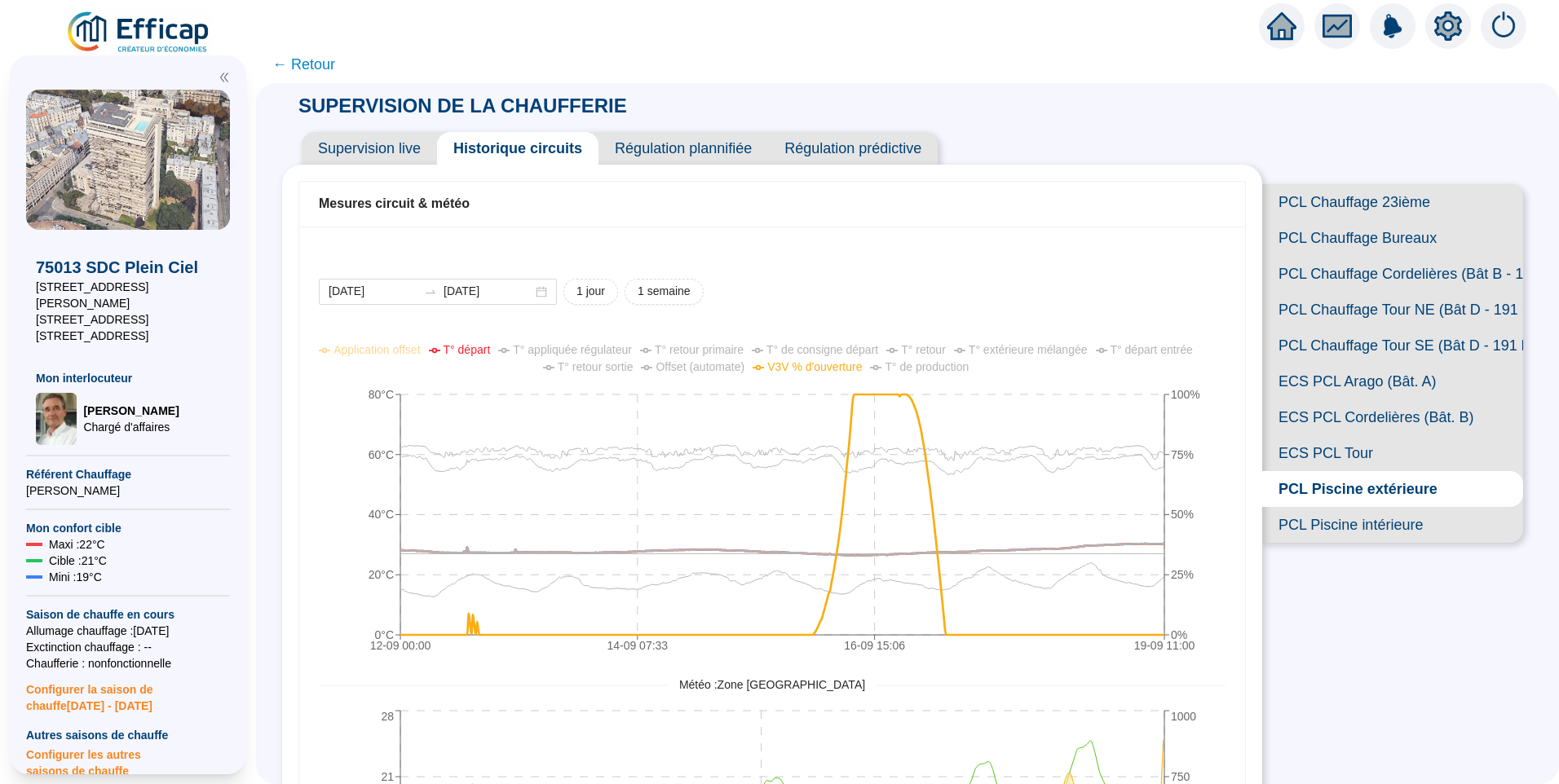
click at [811, 370] on span "V3V % d'ouverture" at bounding box center [814, 366] width 94 height 13
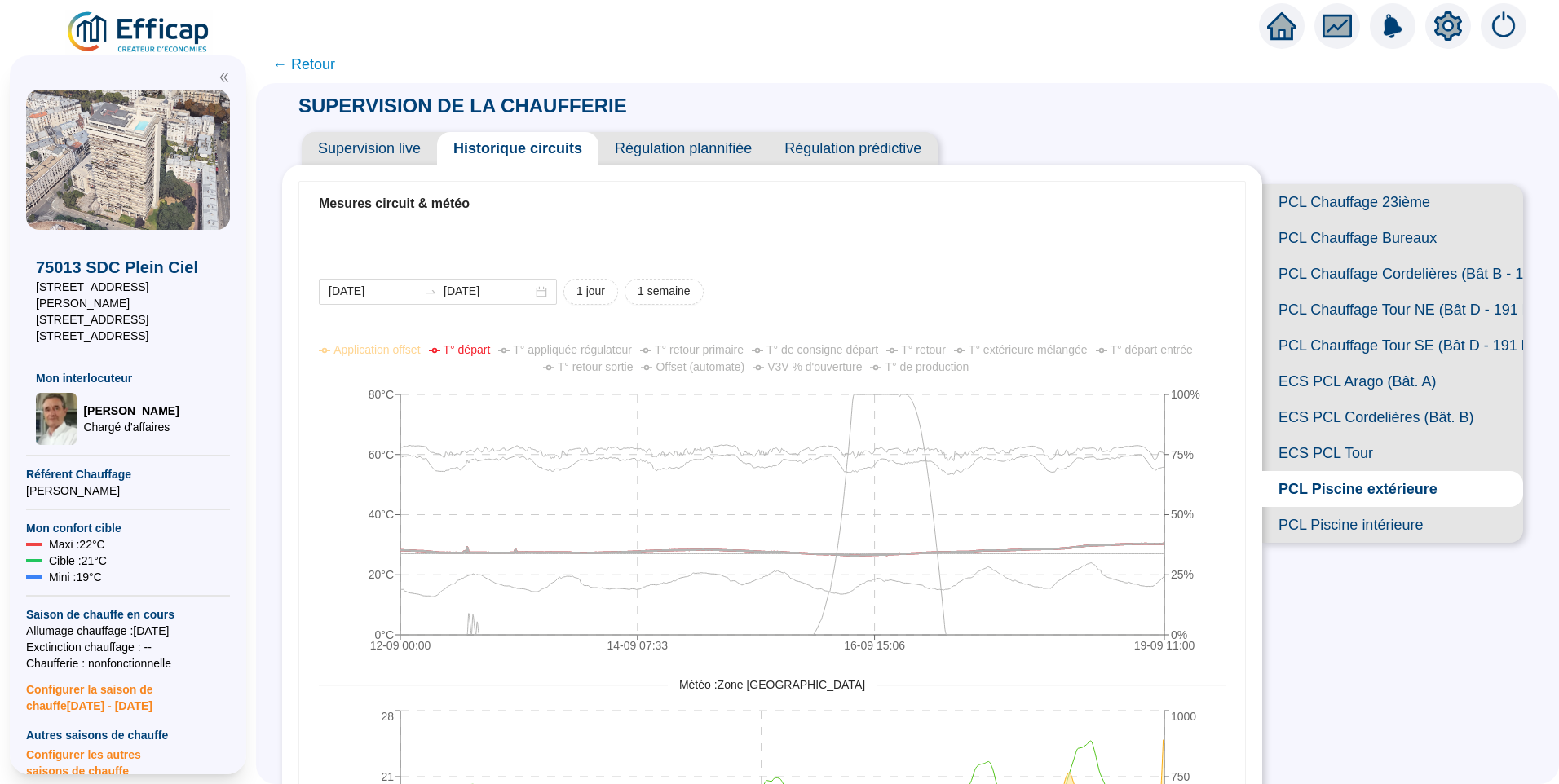
click at [473, 350] on span "T° départ" at bounding box center [467, 349] width 48 height 13
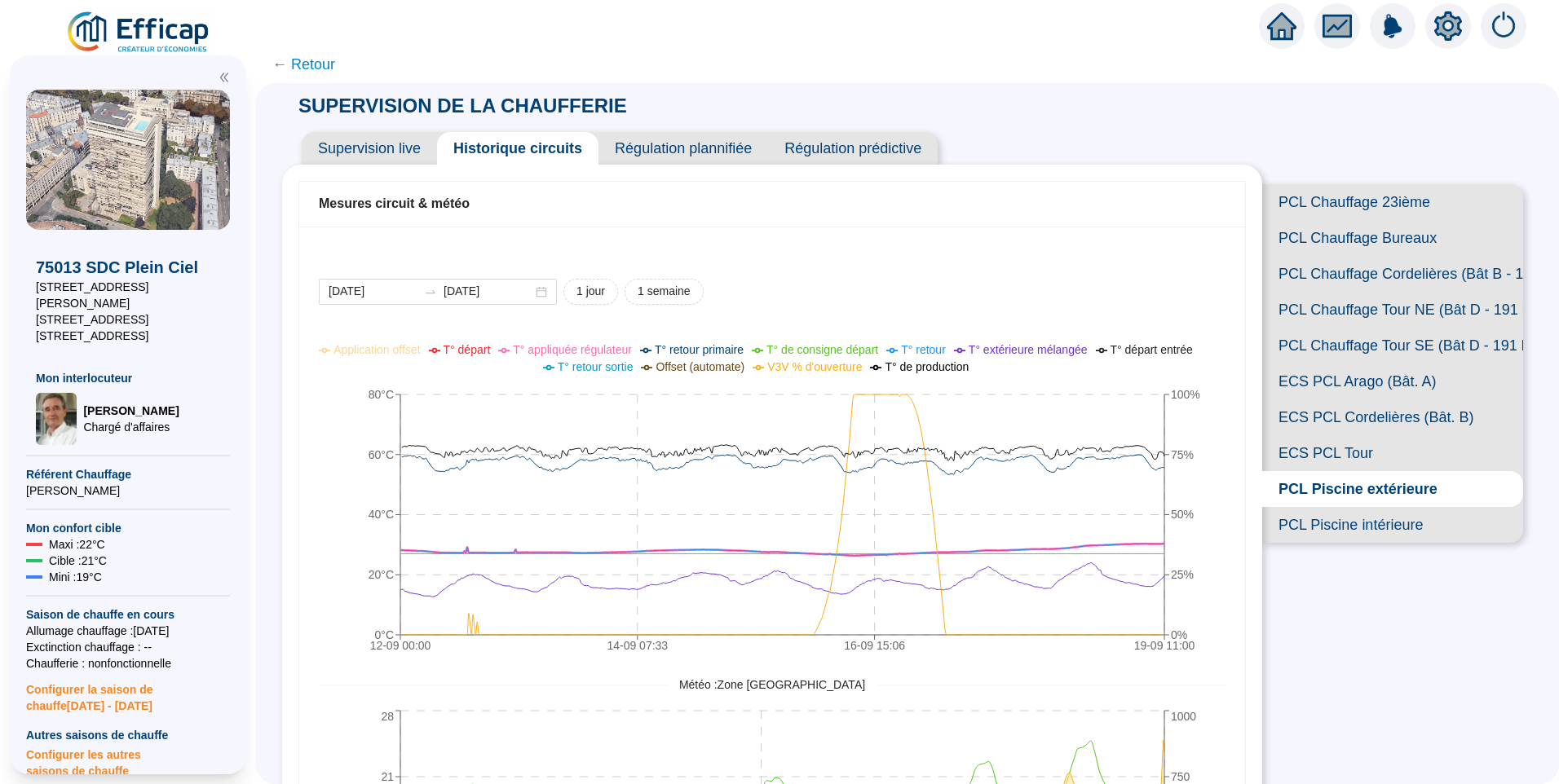
click at [473, 350] on span "T° départ" at bounding box center [467, 349] width 48 height 13
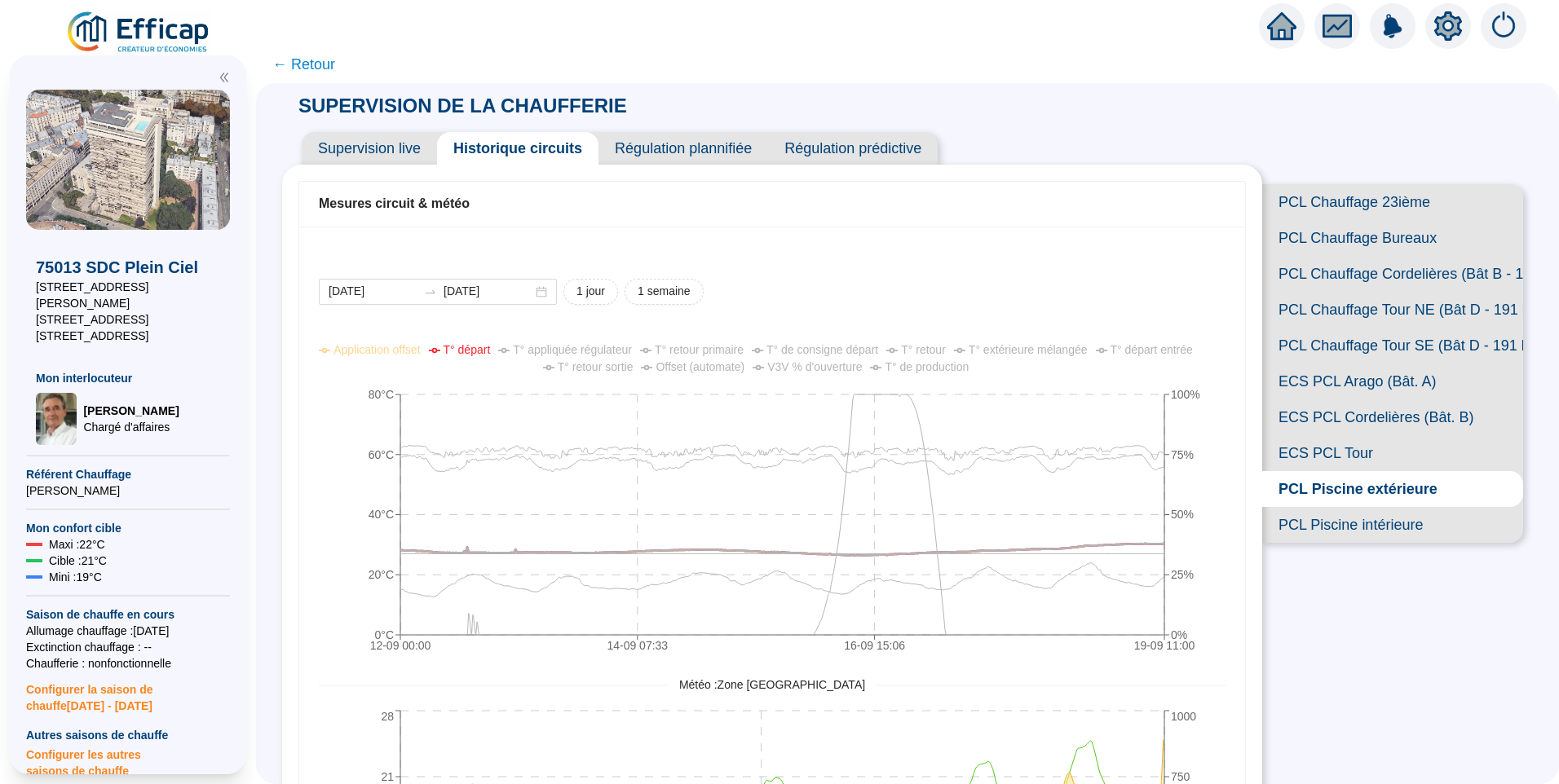
click at [937, 356] on span "T° retour" at bounding box center [924, 349] width 45 height 13
click at [327, 66] on span "← Retour" at bounding box center [304, 64] width 63 height 22
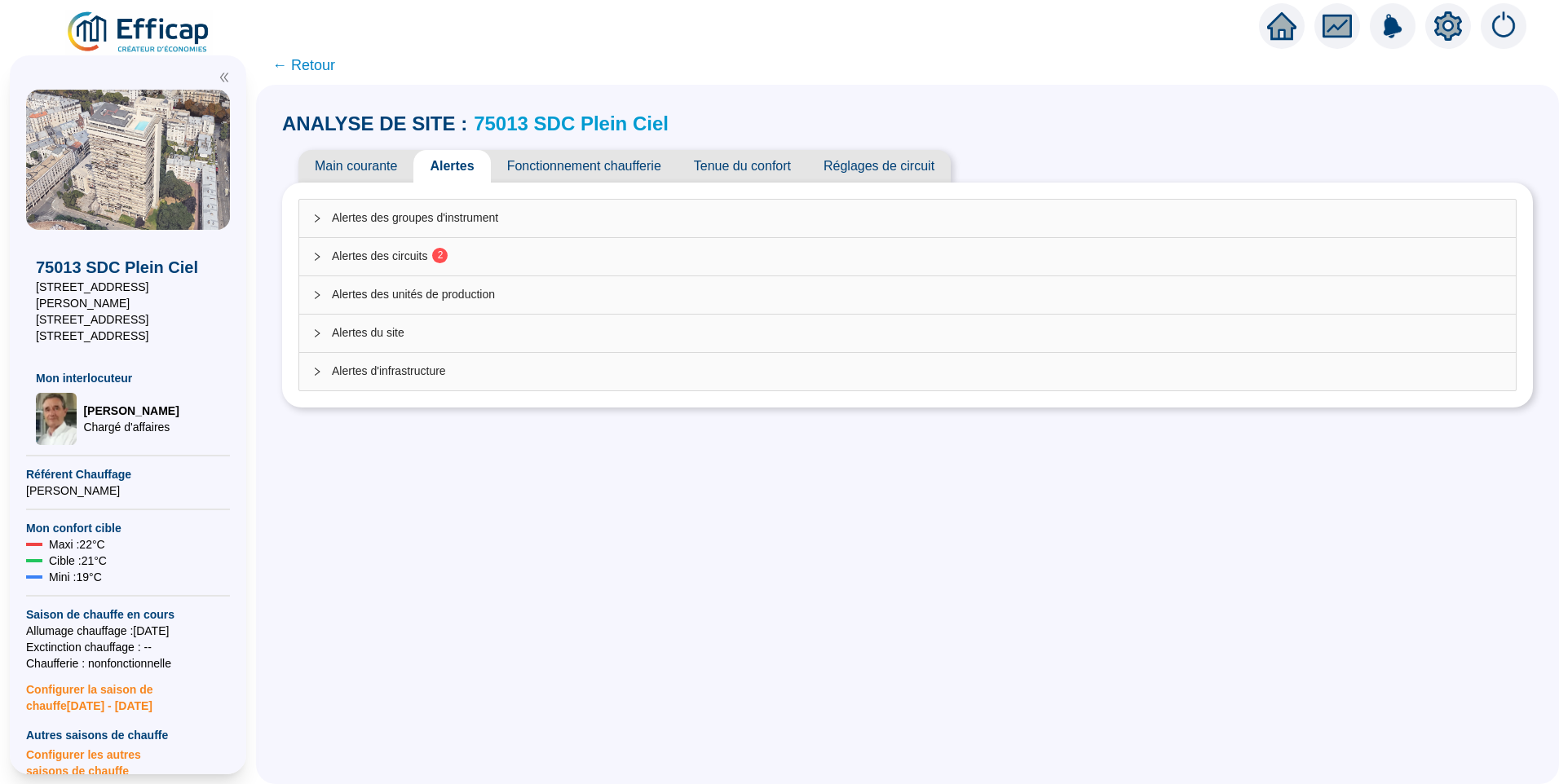
click at [407, 252] on span "Alertes des circuits 2" at bounding box center [917, 256] width 1171 height 17
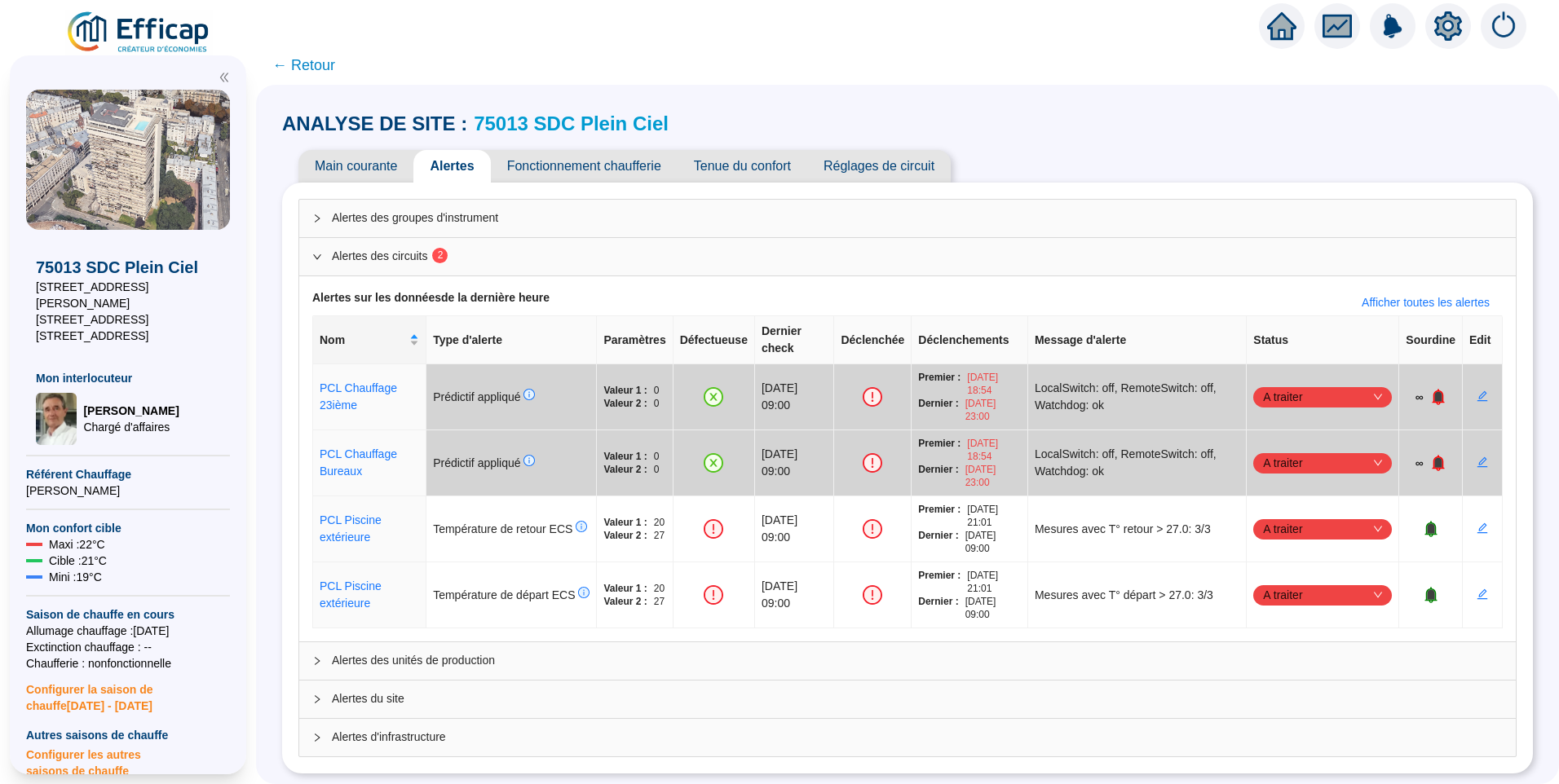
click at [597, 769] on div "ANALYSE DE SITE : 75013 SDC Plein Ciel Main courante Alertes Fonctionnement cha…" at bounding box center [908, 434] width 1303 height 700
click at [270, 715] on div "ANALYSE DE SITE : 75013 SDC Plein Ciel Main courante Alertes Fonctionnement cha…" at bounding box center [908, 434] width 1303 height 700
click at [278, 537] on div "ANALYSE DE SITE : 75013 SDC Plein Ciel Main courante Alertes Fonctionnement cha…" at bounding box center [908, 434] width 1303 height 700
click at [1476, 515] on button "button" at bounding box center [1482, 528] width 26 height 26
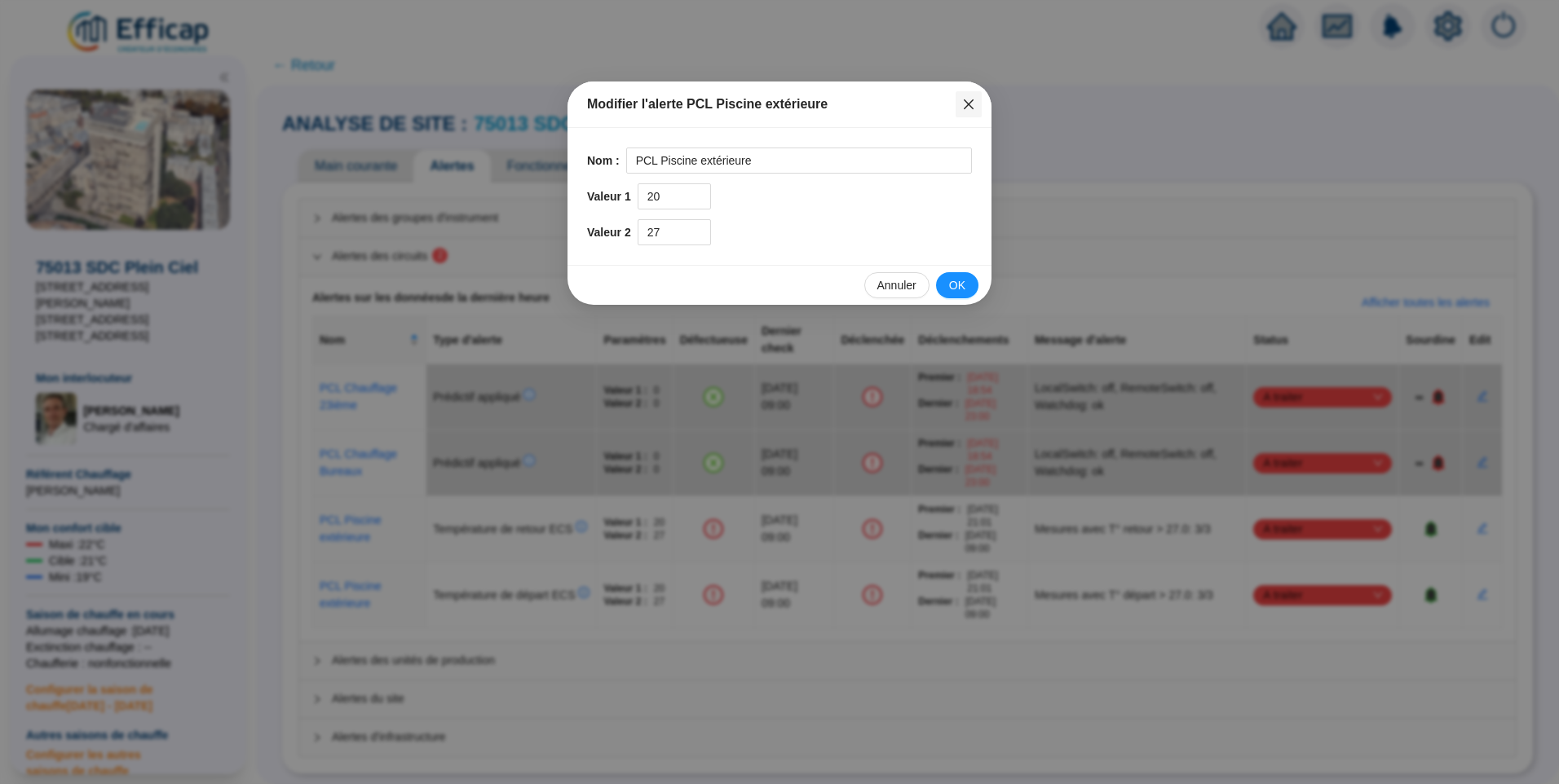
click at [964, 110] on icon "close" at bounding box center [969, 104] width 13 height 13
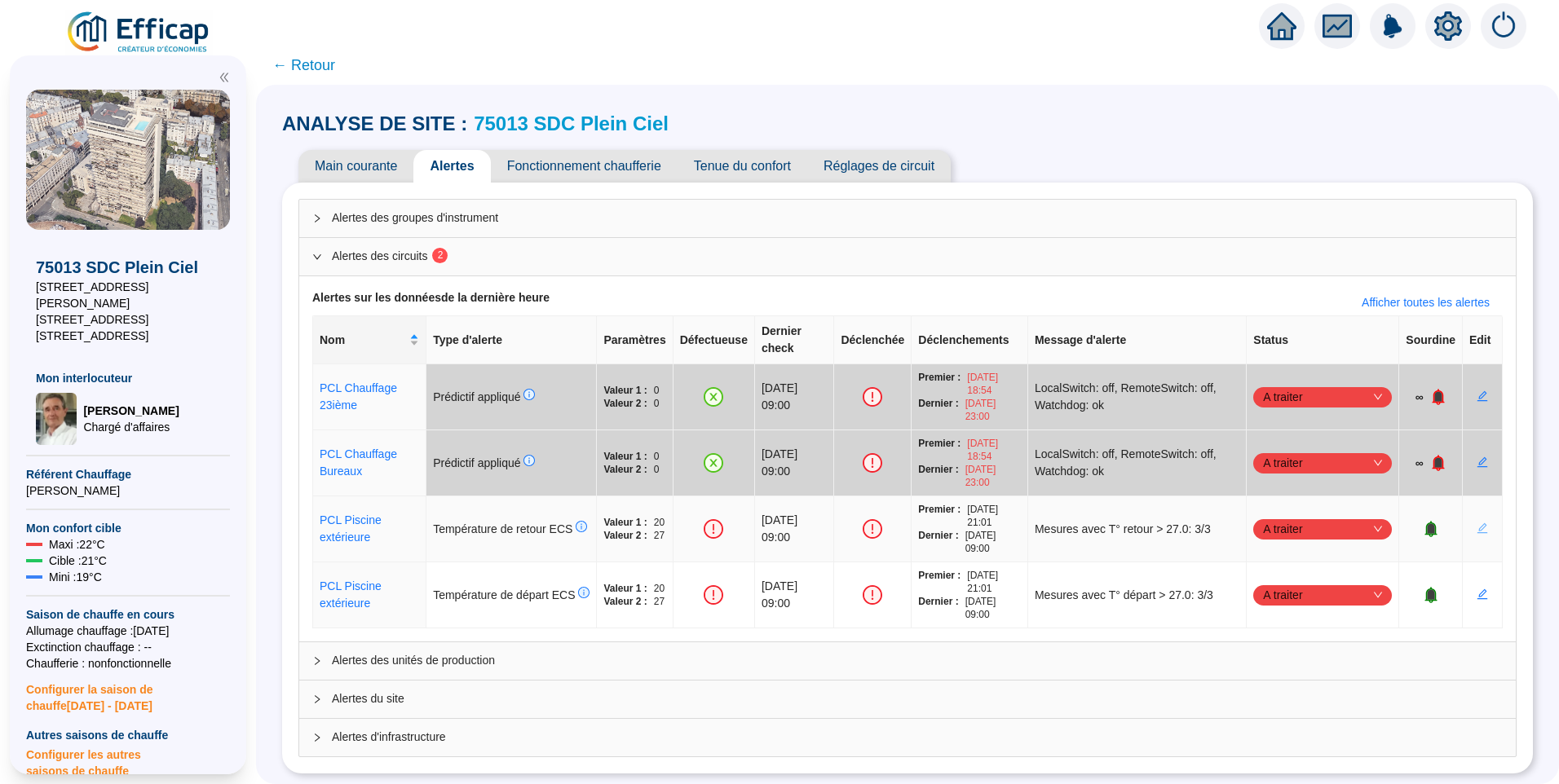
click at [1476, 523] on icon "edit" at bounding box center [1482, 528] width 12 height 12
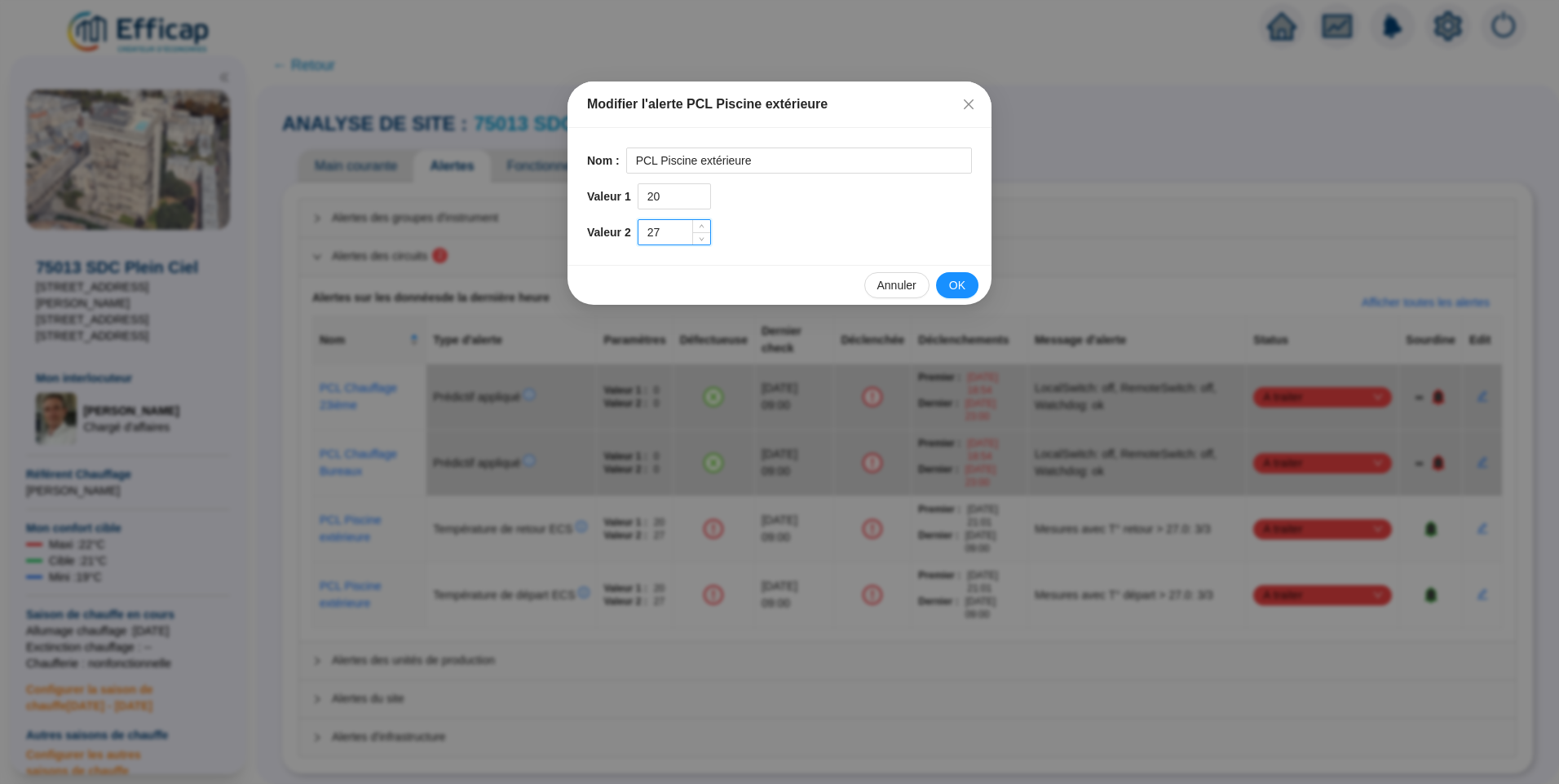
click at [667, 237] on input "27" at bounding box center [675, 232] width 72 height 24
drag, startPoint x: 667, startPoint y: 237, endPoint x: 607, endPoint y: 237, distance: 60.0
click at [607, 237] on div "Valeur 2 27" at bounding box center [779, 232] width 385 height 26
type input "29"
click at [952, 288] on span "OK" at bounding box center [957, 286] width 16 height 17
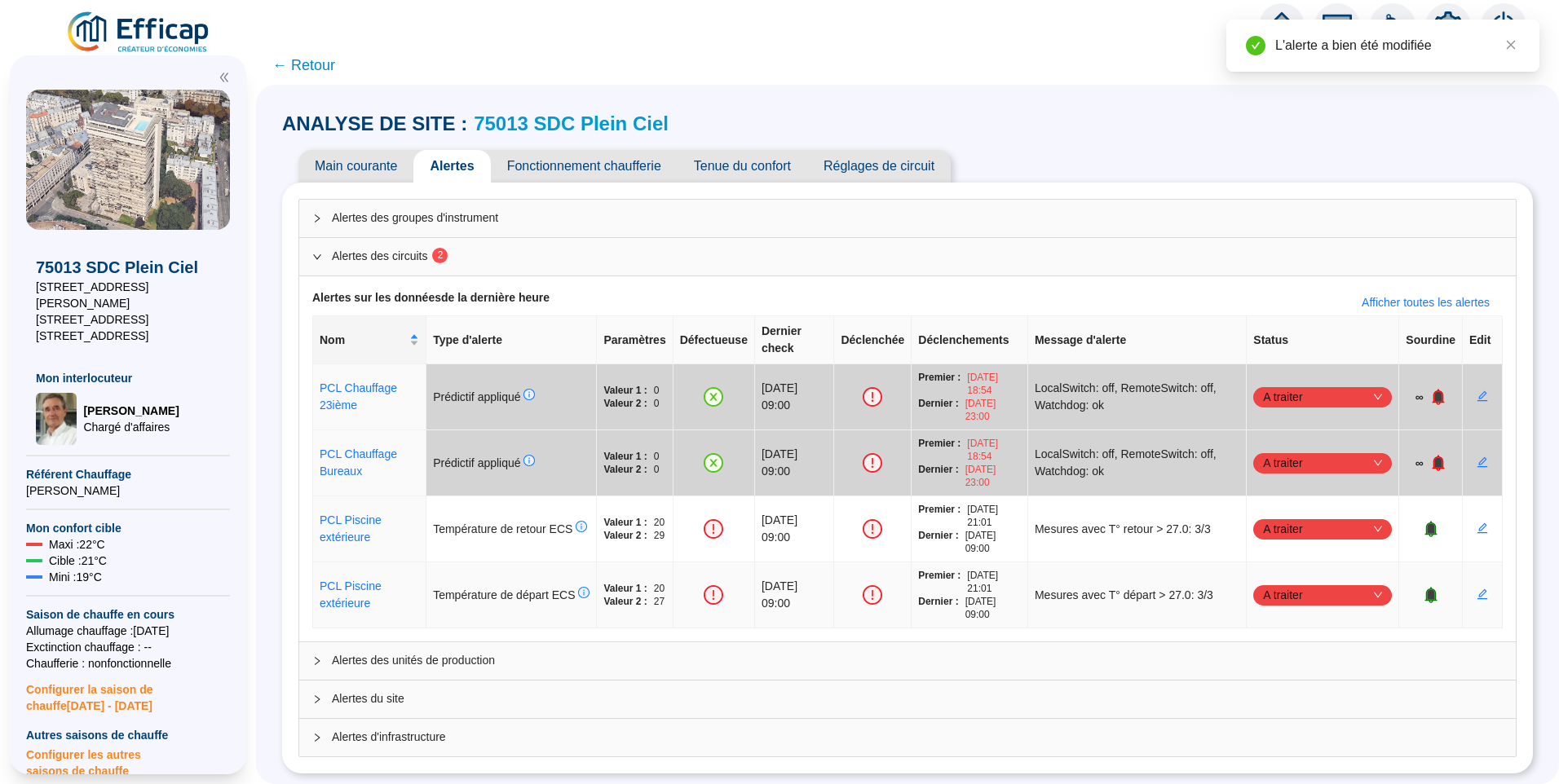
click at [1324, 584] on span "A traiter" at bounding box center [1323, 595] width 119 height 24
click at [1463, 586] on td at bounding box center [1483, 595] width 40 height 66
click at [1469, 582] on button "button" at bounding box center [1482, 595] width 26 height 26
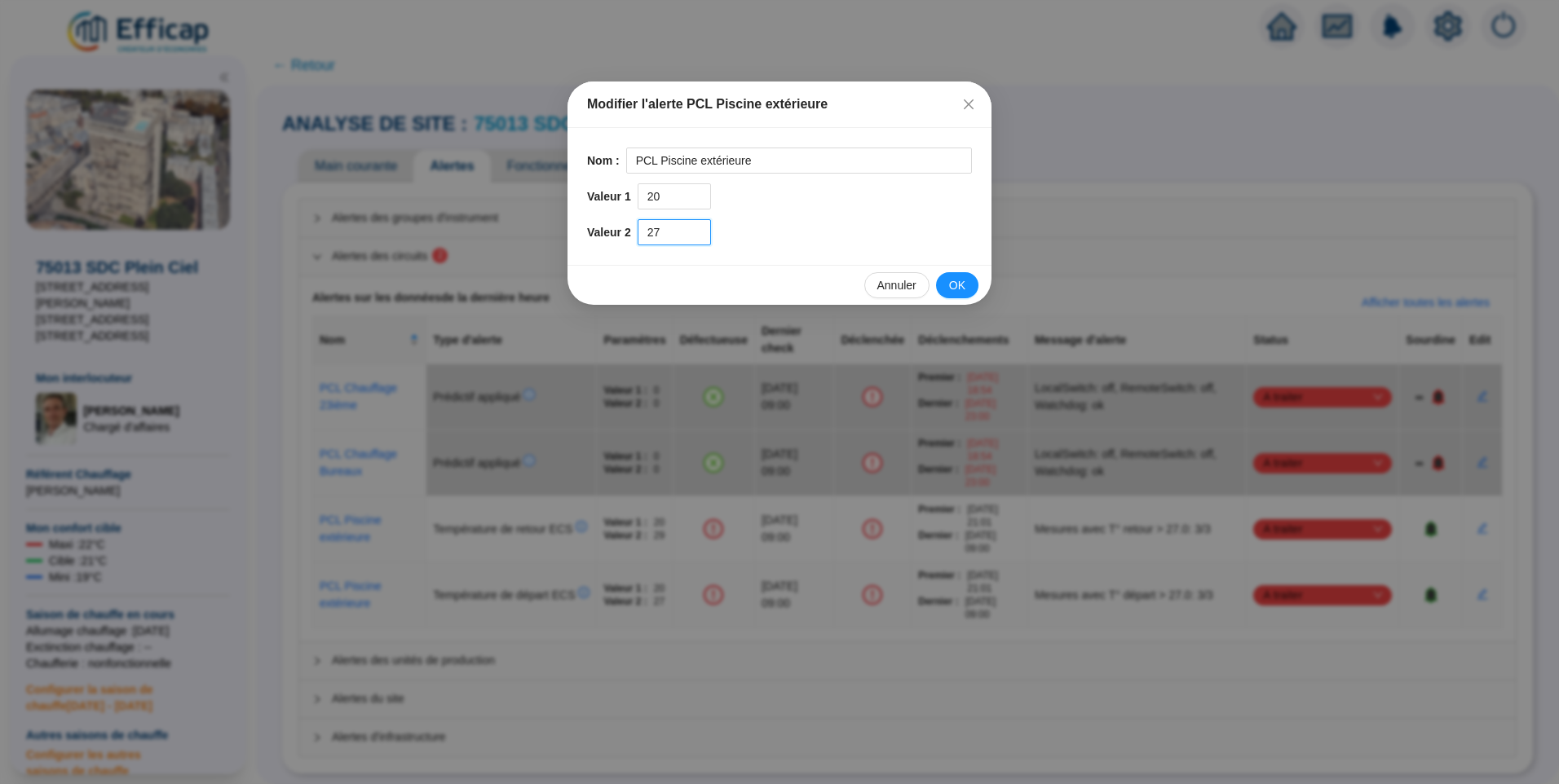
drag, startPoint x: 664, startPoint y: 234, endPoint x: 595, endPoint y: 237, distance: 69.1
click at [595, 237] on div "Valeur 2 27" at bounding box center [779, 232] width 385 height 26
type input "29"
click at [946, 286] on button "OK" at bounding box center [957, 285] width 42 height 26
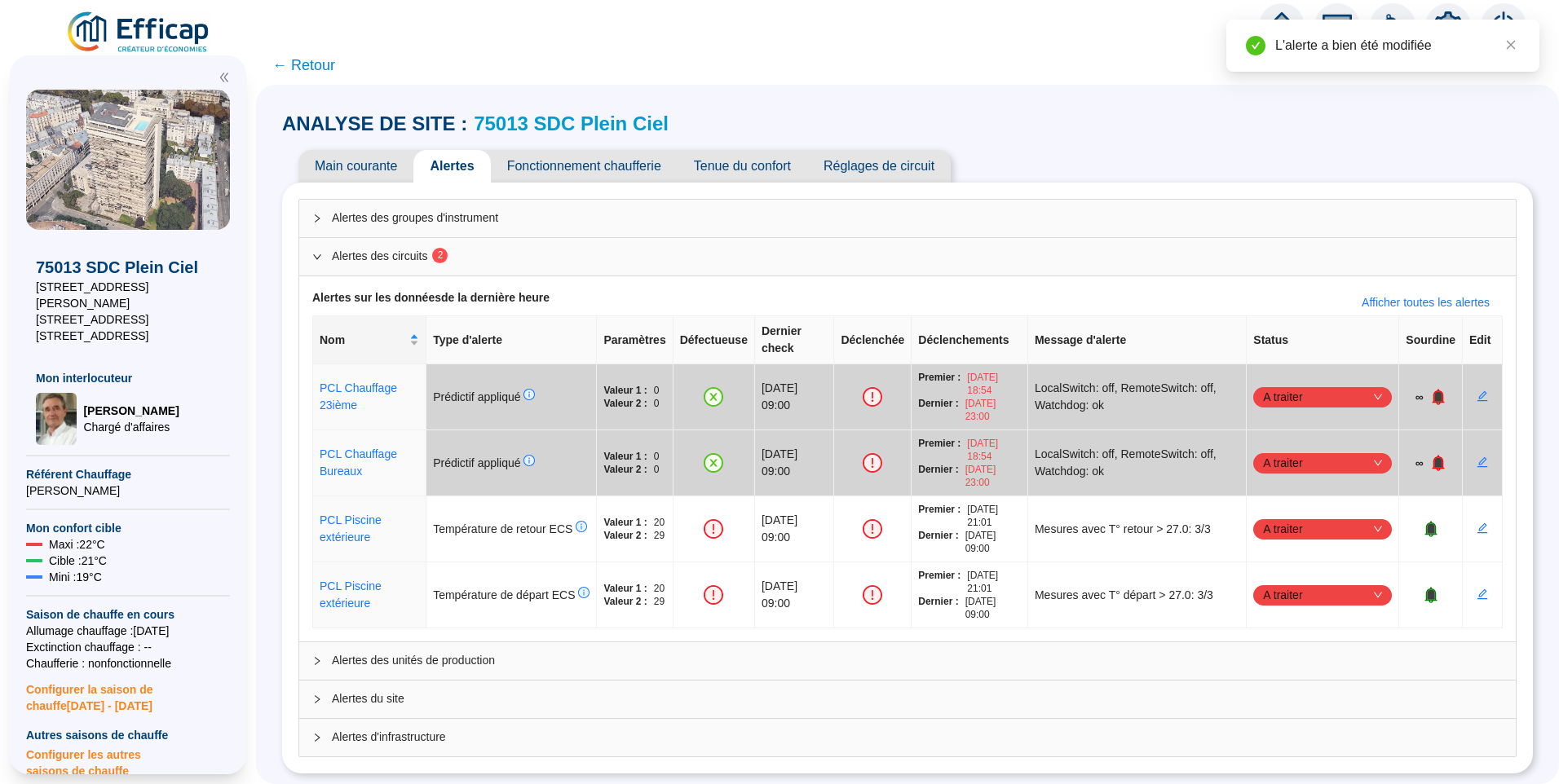
click at [146, 119] on img at bounding box center [128, 160] width 204 height 140
click at [1296, 516] on span "A traiter" at bounding box center [1323, 528] width 119 height 24
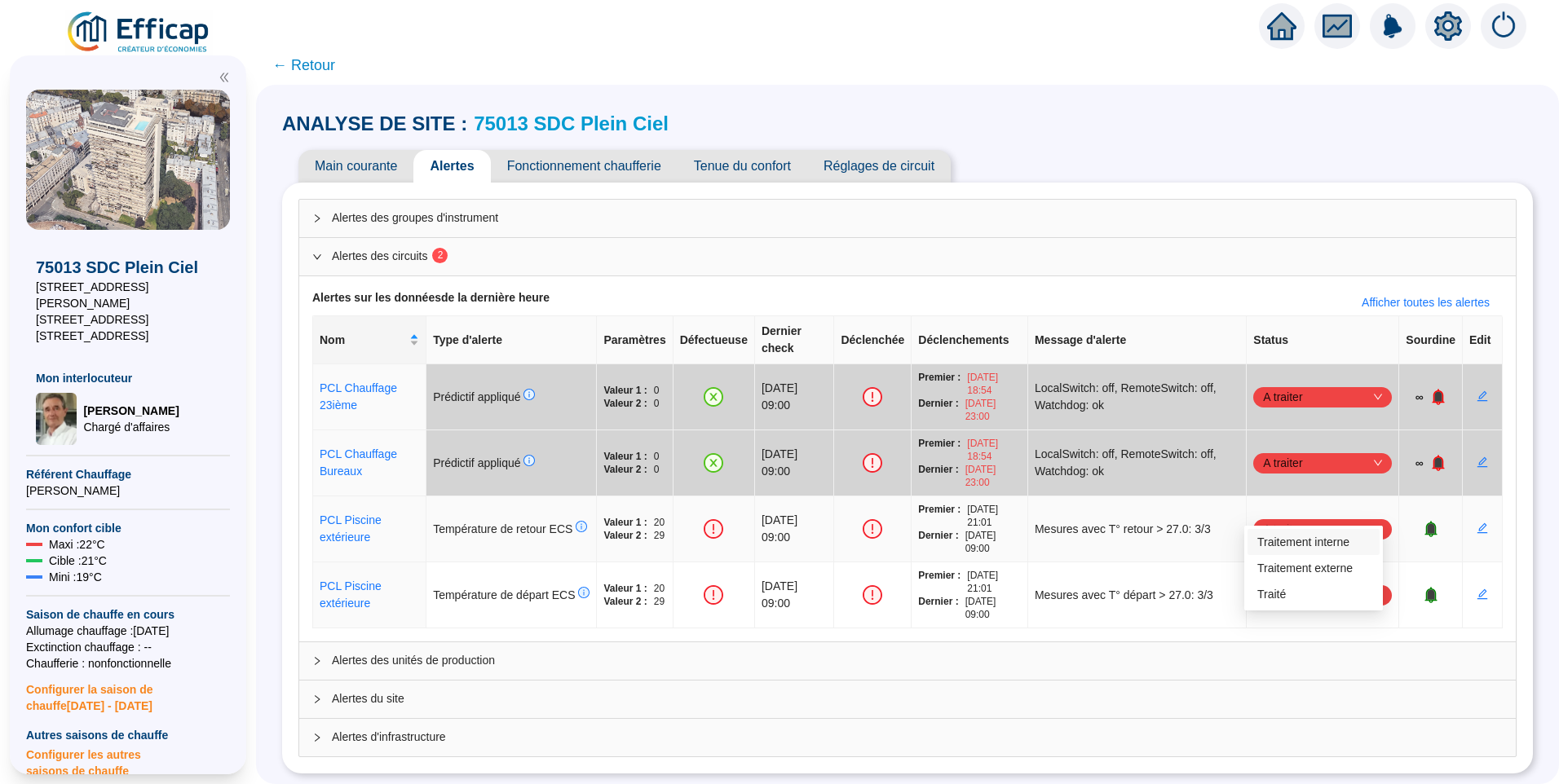
click at [1329, 548] on div "Traitement interne" at bounding box center [1313, 542] width 112 height 17
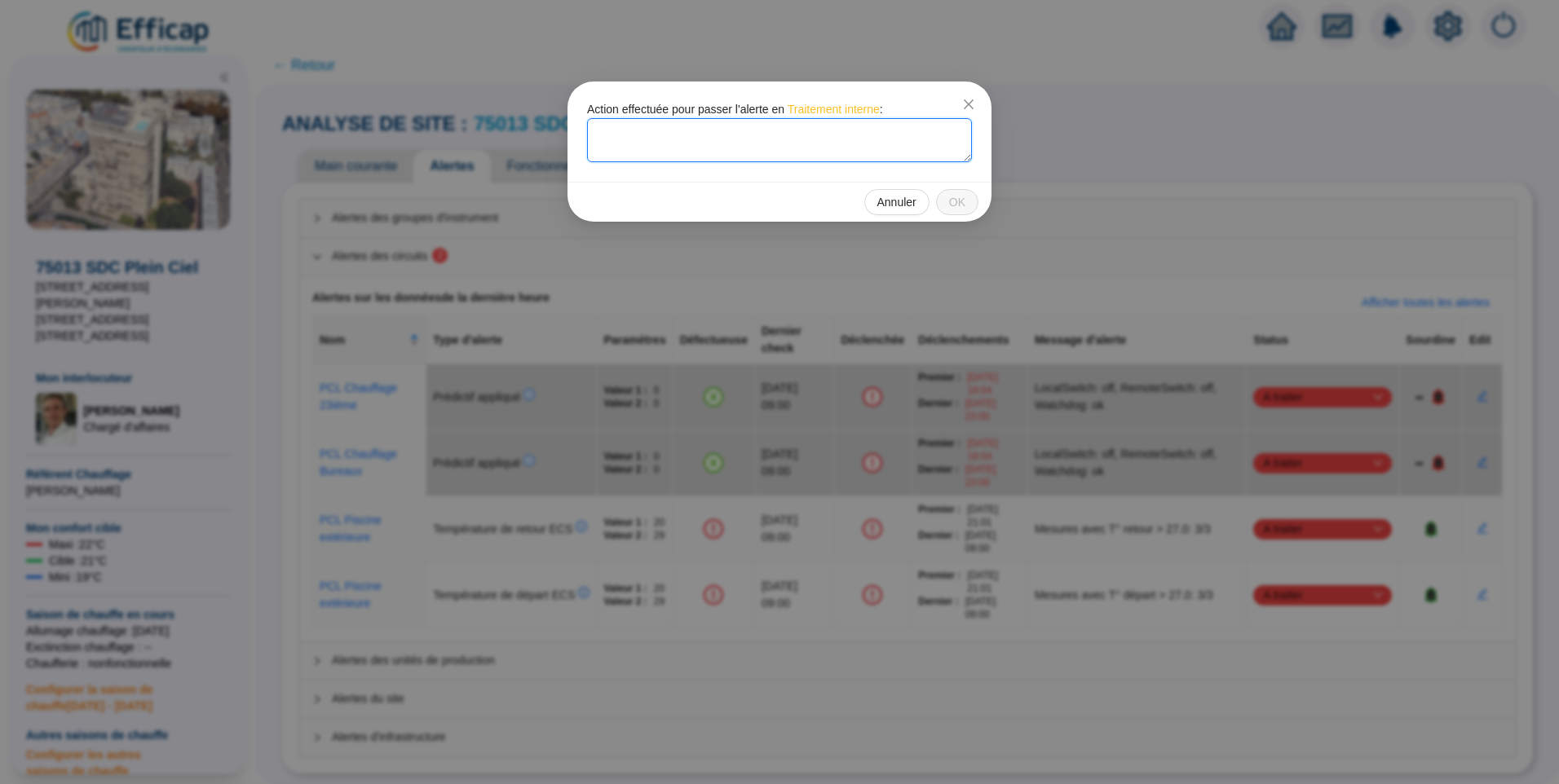
click at [691, 144] on textarea at bounding box center [779, 140] width 385 height 44
drag, startPoint x: 748, startPoint y: 141, endPoint x: 403, endPoint y: 118, distance: 345.8
click at [403, 118] on div "Action effectuée pour passer l'alerte en Traitement interne : Modification du s…" at bounding box center [779, 392] width 1559 height 784
type textarea "Modification du seuil"
click at [963, 198] on span "OK" at bounding box center [957, 202] width 16 height 17
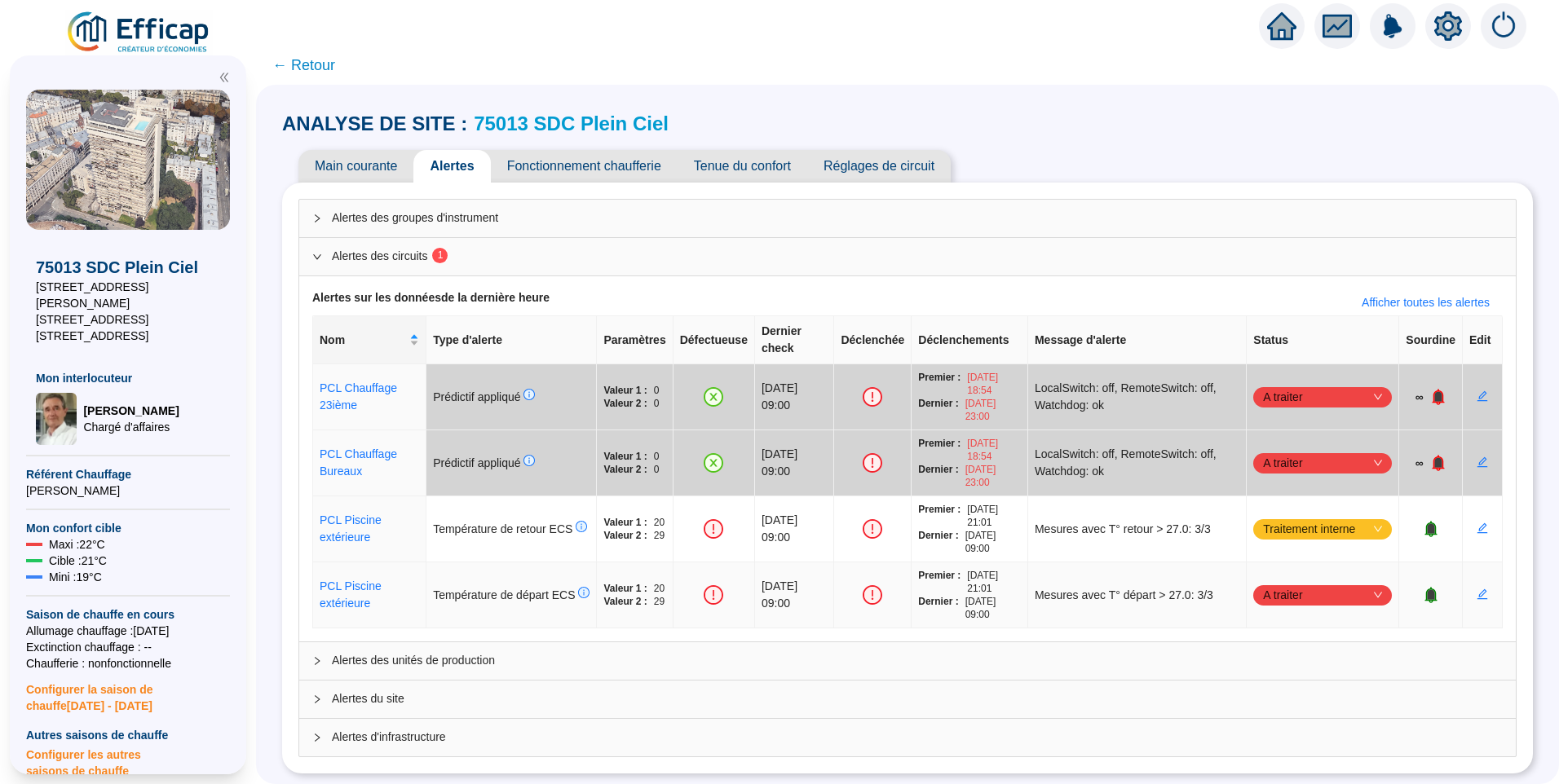
click at [1300, 583] on span "A traiter" at bounding box center [1323, 595] width 119 height 24
click at [1289, 603] on div "Traitement interne" at bounding box center [1313, 608] width 112 height 17
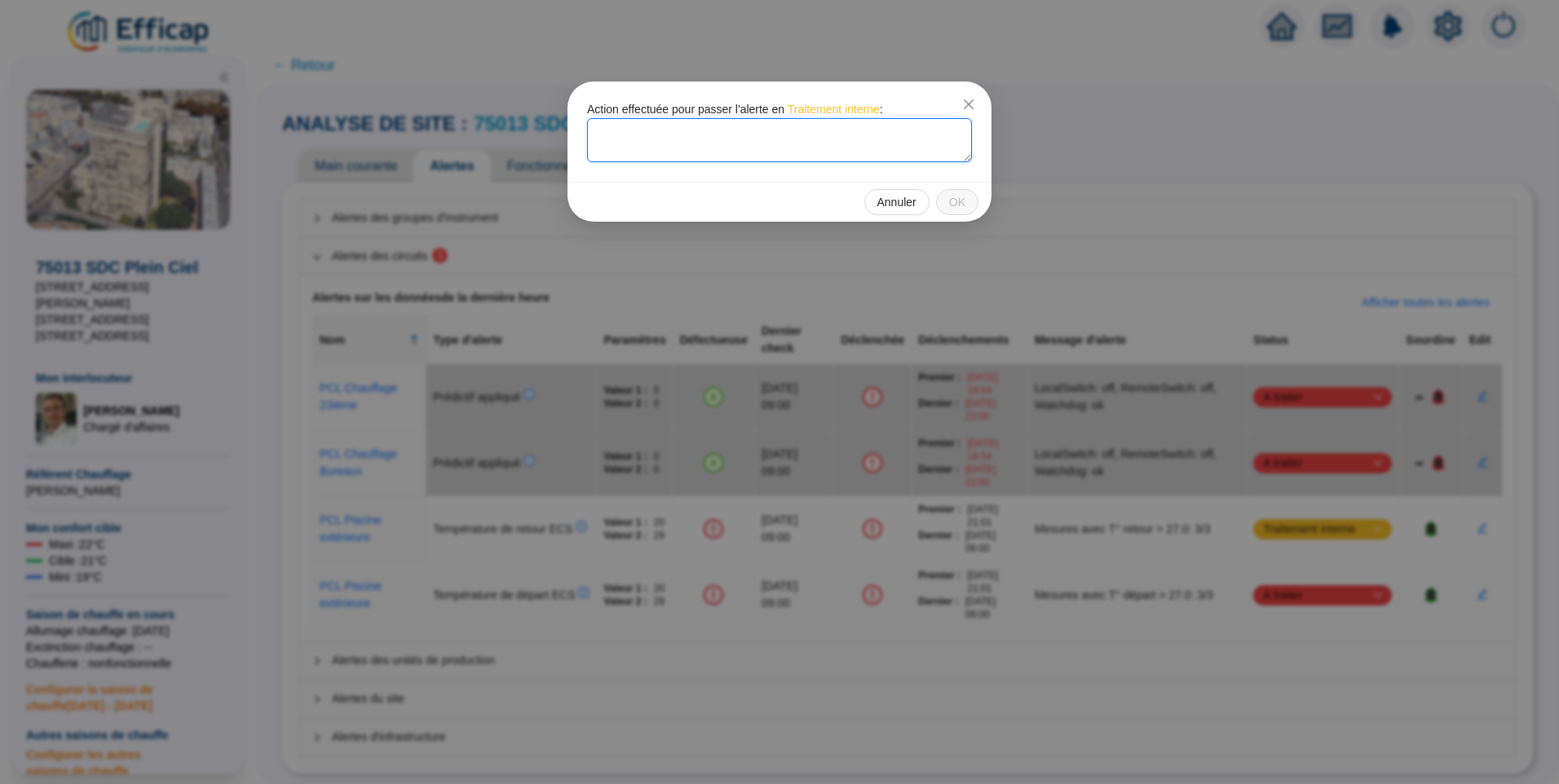
click at [683, 150] on textarea at bounding box center [779, 140] width 385 height 44
paste textarea "Modification du seuil"
type textarea "Modification du seuil"
click at [949, 199] on button "OK" at bounding box center [957, 202] width 42 height 26
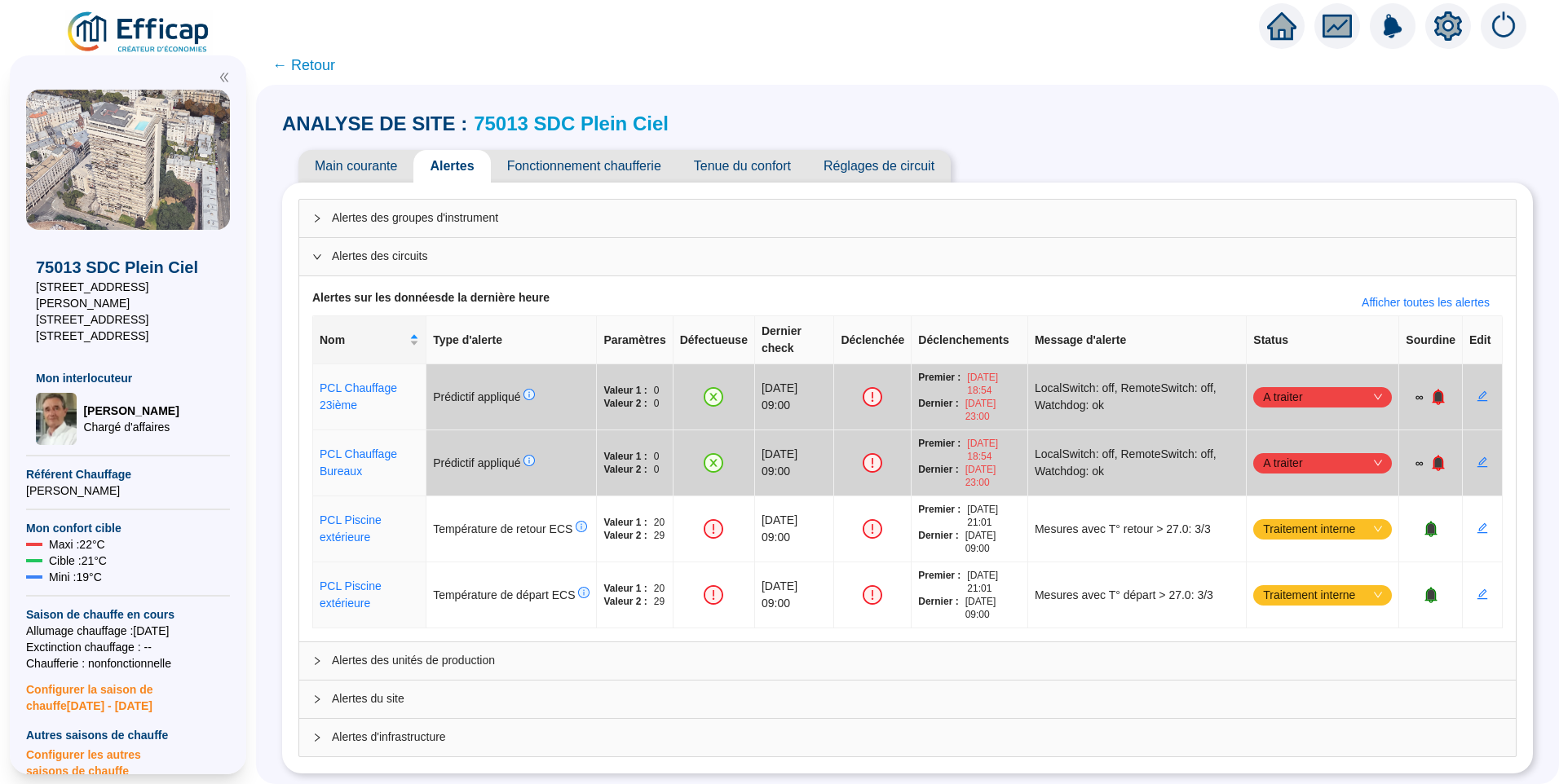
click at [426, 728] on span "Alertes d'infrastructure" at bounding box center [917, 736] width 1171 height 17
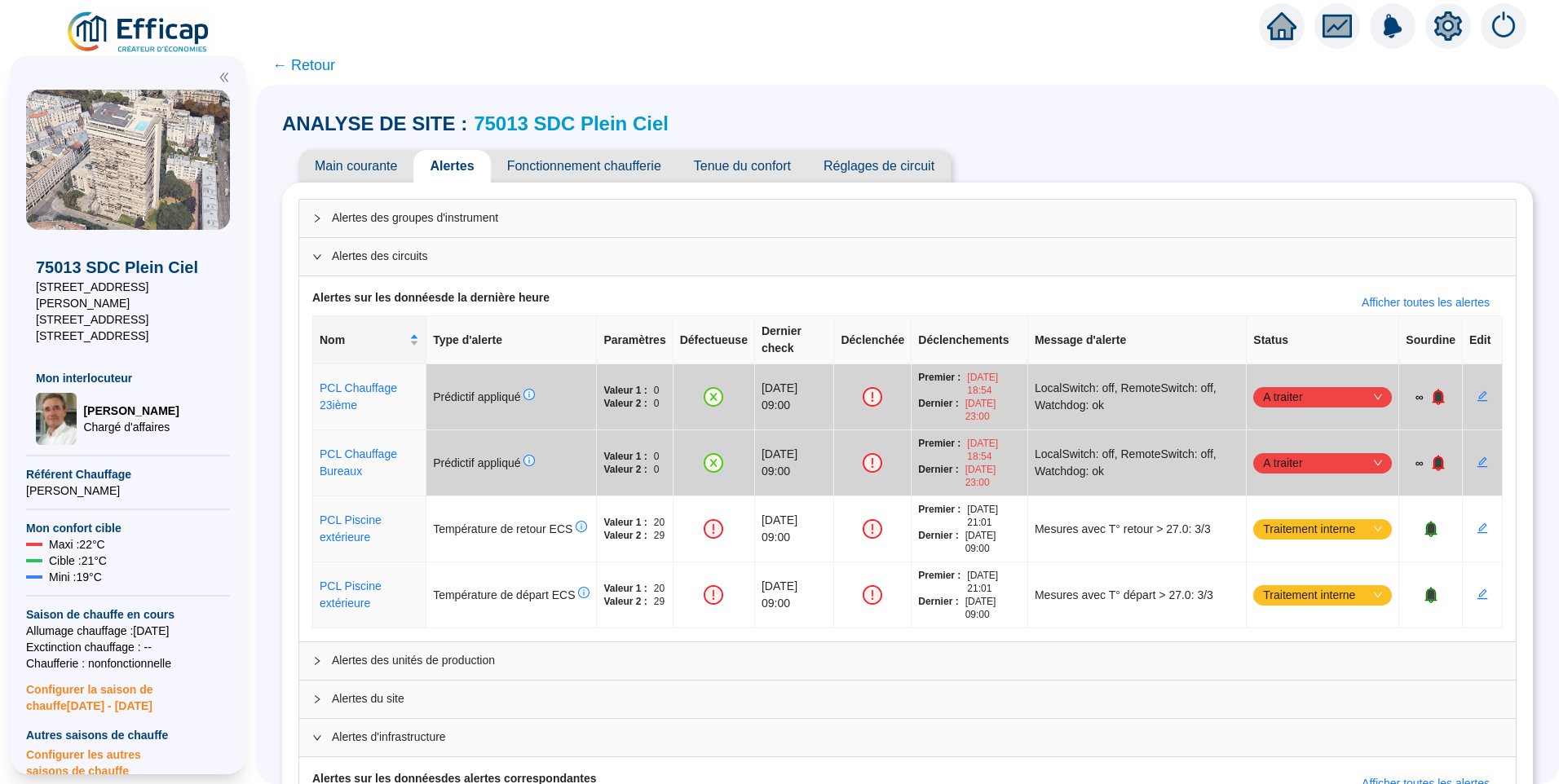
click at [398, 691] on span "Alertes du site" at bounding box center [917, 699] width 1171 height 17
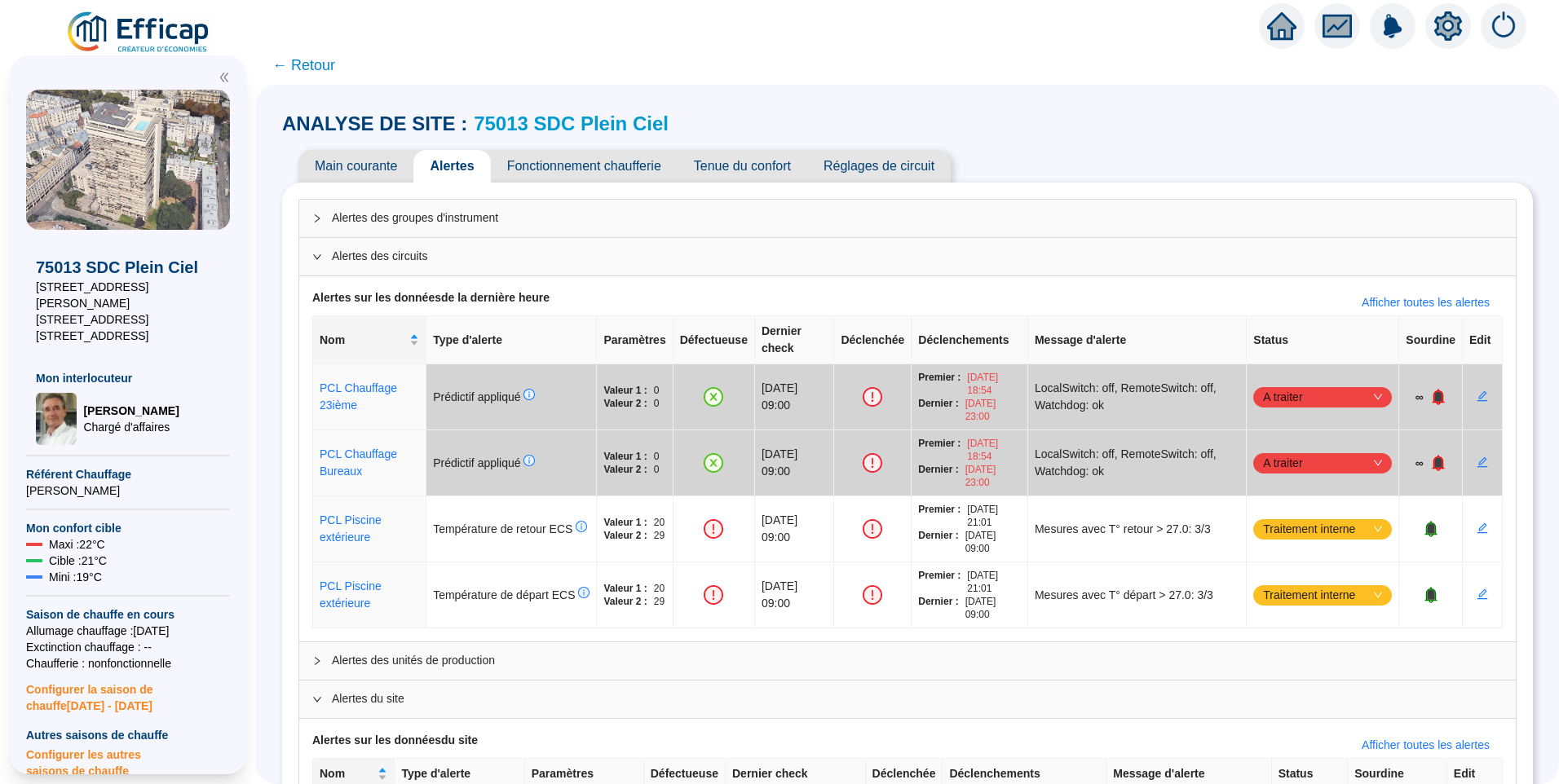
click at [430, 652] on span "Alertes des unités de production" at bounding box center [917, 660] width 1171 height 17
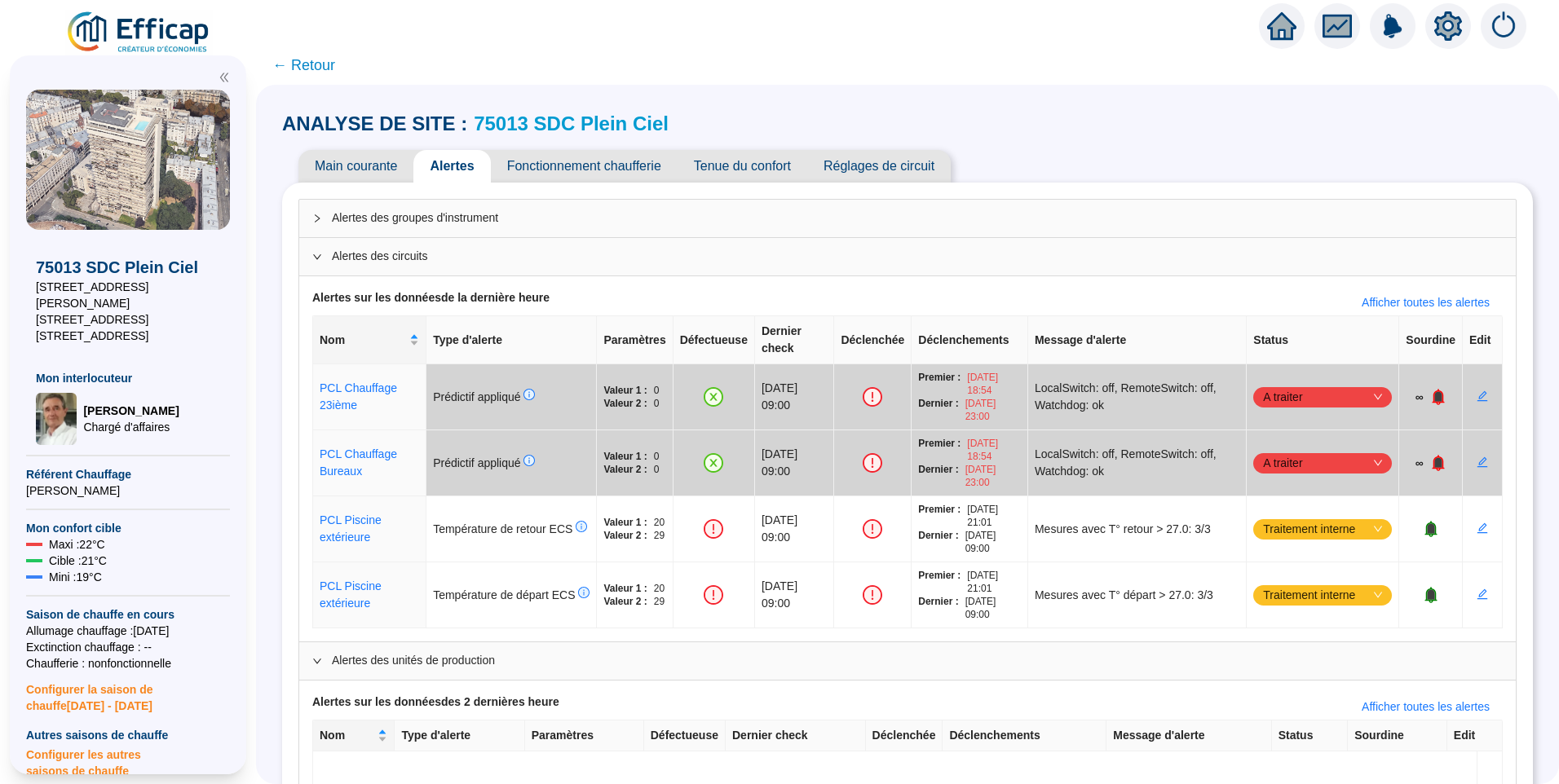
click at [331, 74] on span "← Retour" at bounding box center [304, 65] width 63 height 22
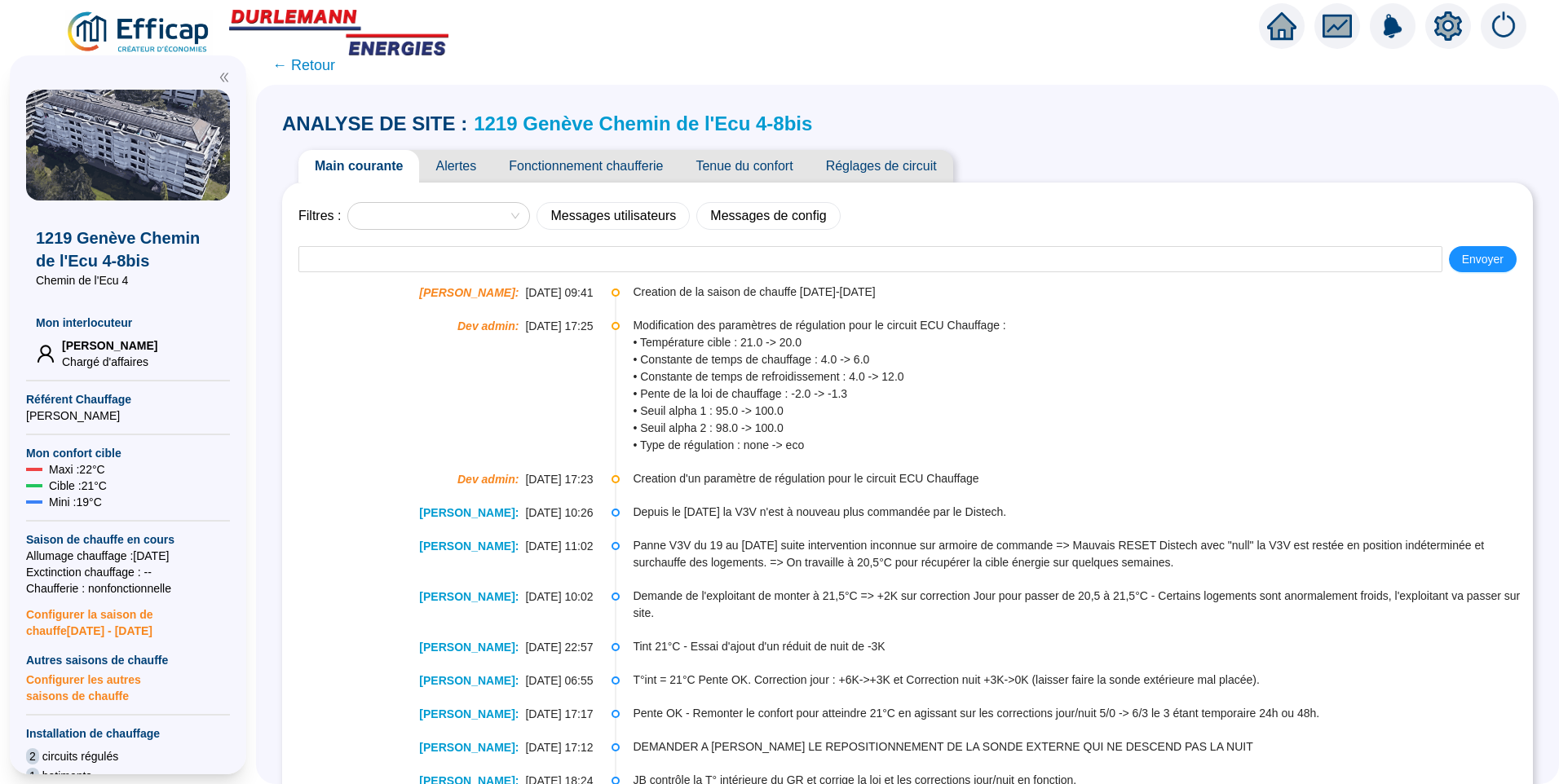
click at [456, 172] on span "Alertes" at bounding box center [456, 166] width 74 height 32
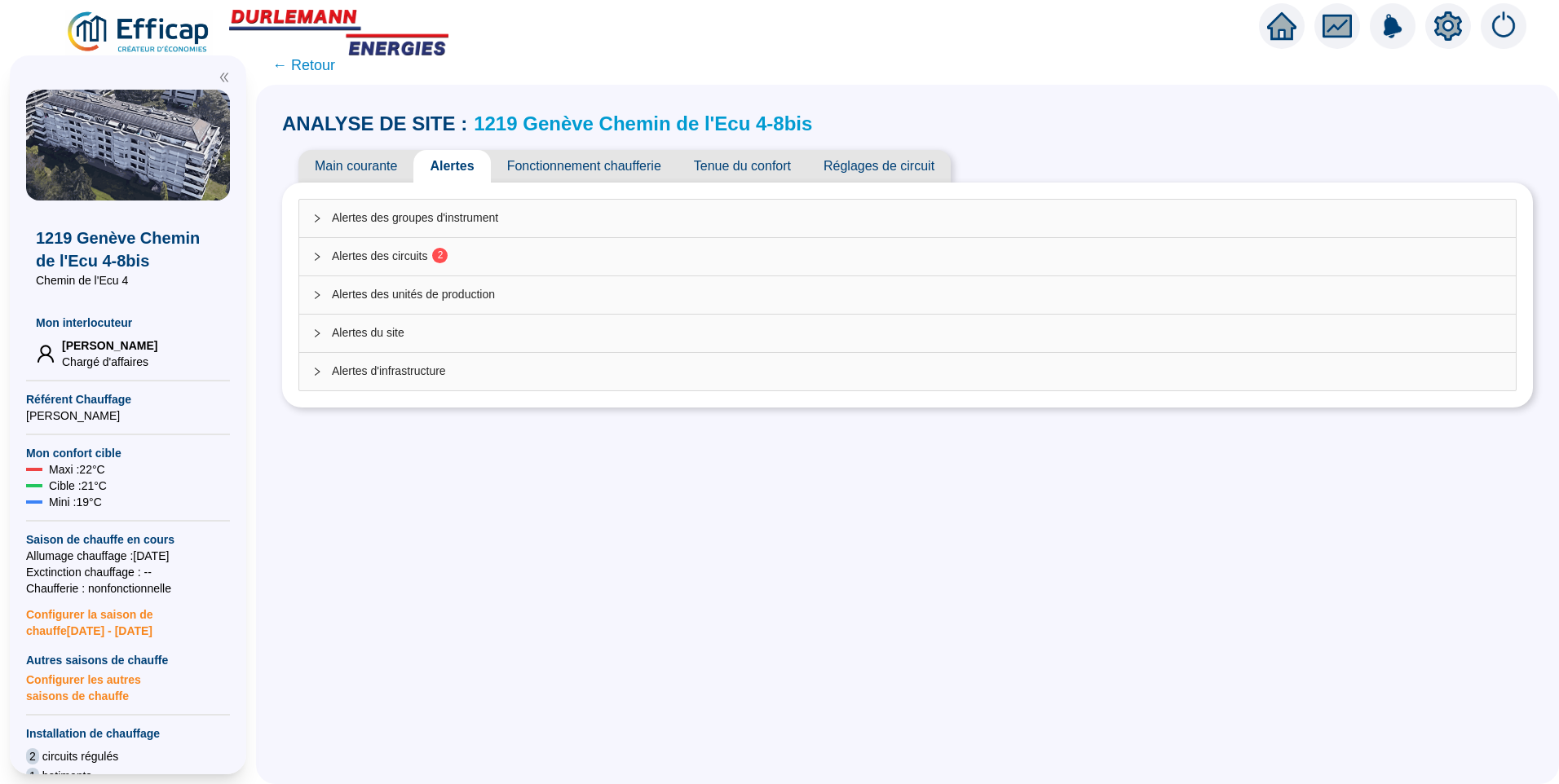
click at [403, 258] on span "Alertes des circuits 2" at bounding box center [917, 256] width 1171 height 17
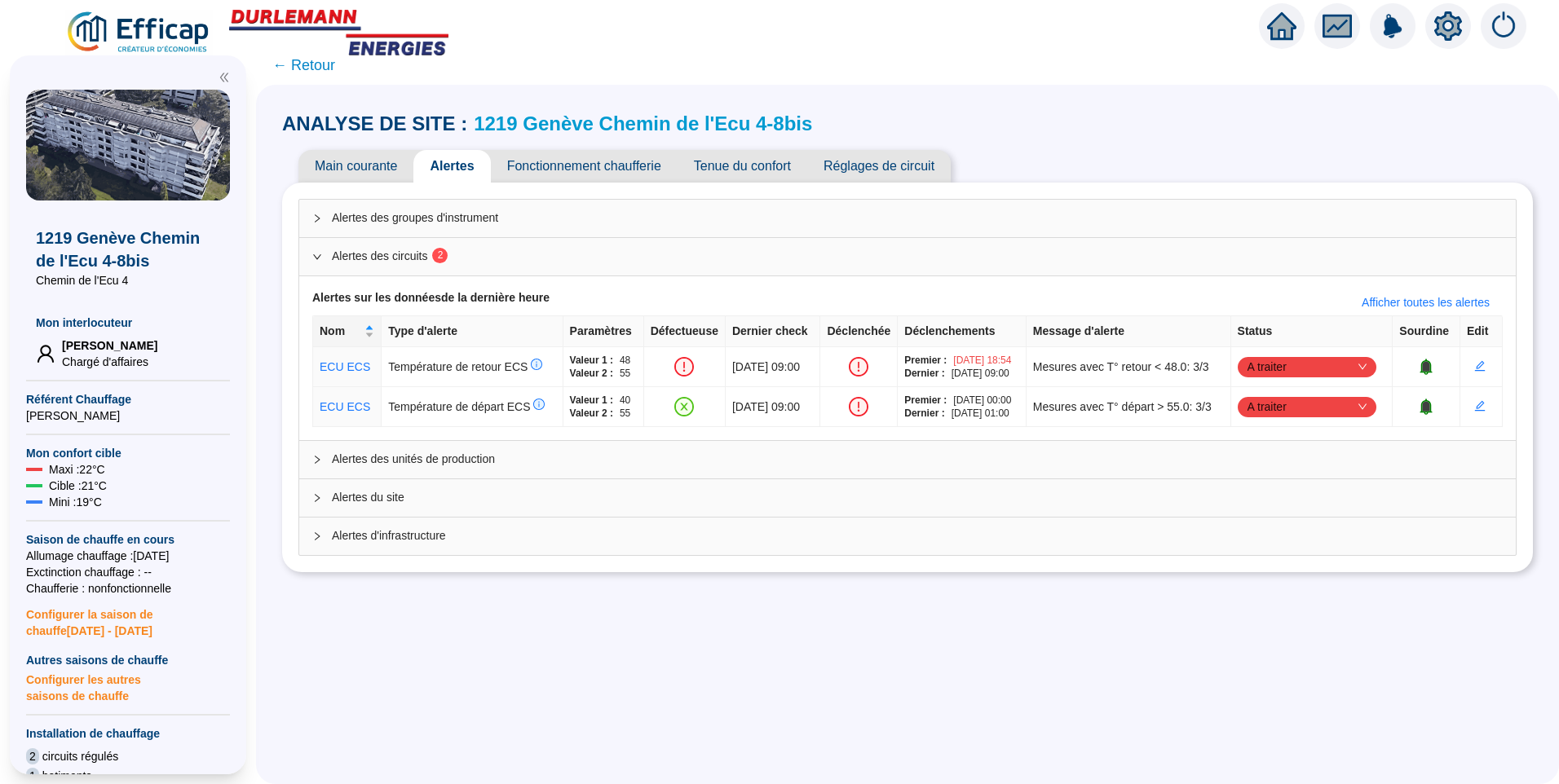
click at [671, 698] on div "ANALYSE DE SITE : 1219 Genève Chemin de l'Ecu 4-8bis Main courante Alertes Fonc…" at bounding box center [908, 434] width 1303 height 700
click at [616, 621] on div "ANALYSE DE SITE : 1219 Genève Chemin de l'Ecu 4-8bis Main courante Alertes Fonc…" at bounding box center [908, 434] width 1303 height 700
click at [343, 368] on link "ECU ECS" at bounding box center [345, 366] width 50 height 13
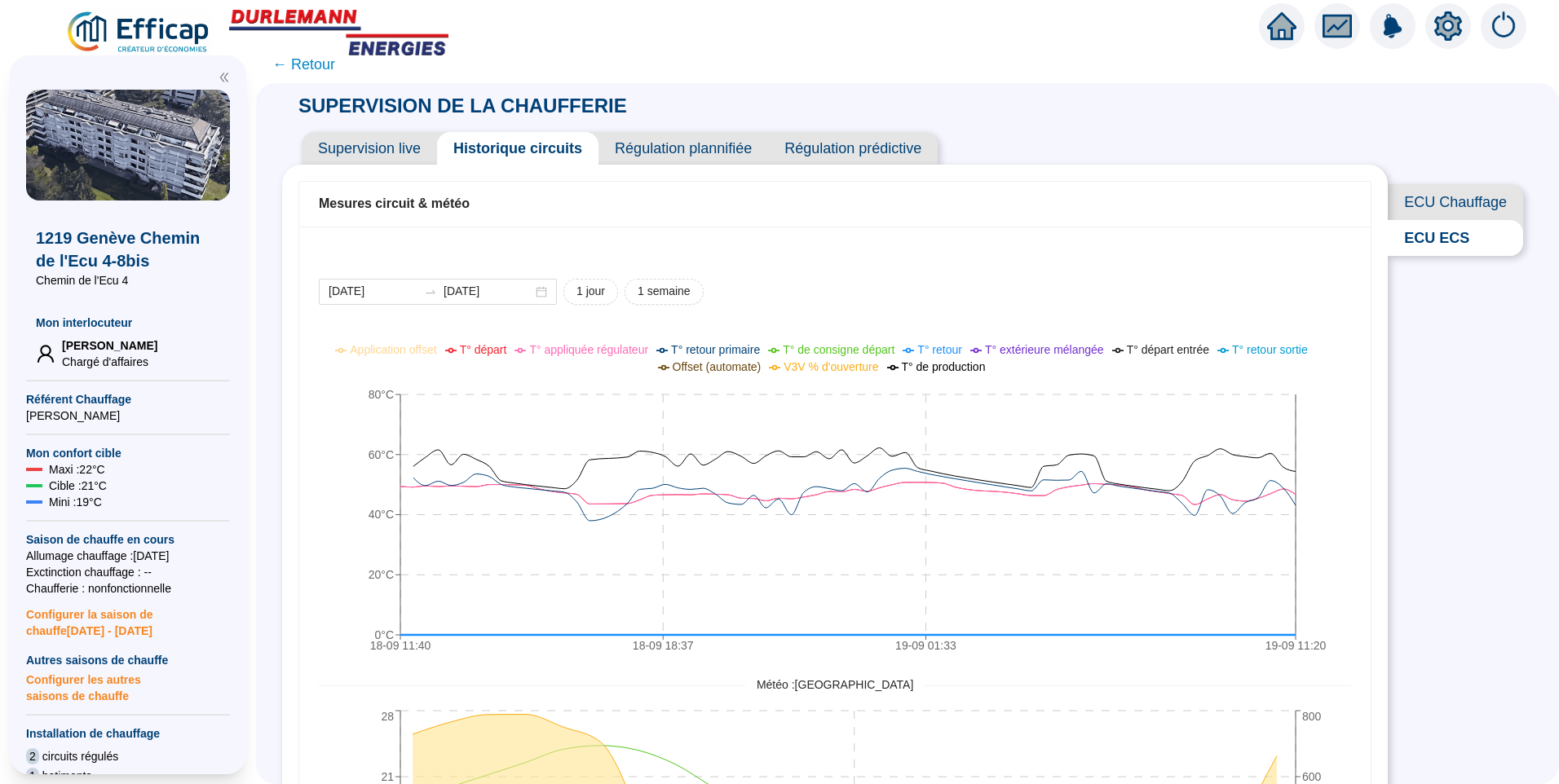
click at [318, 63] on span "← Retour" at bounding box center [304, 64] width 63 height 22
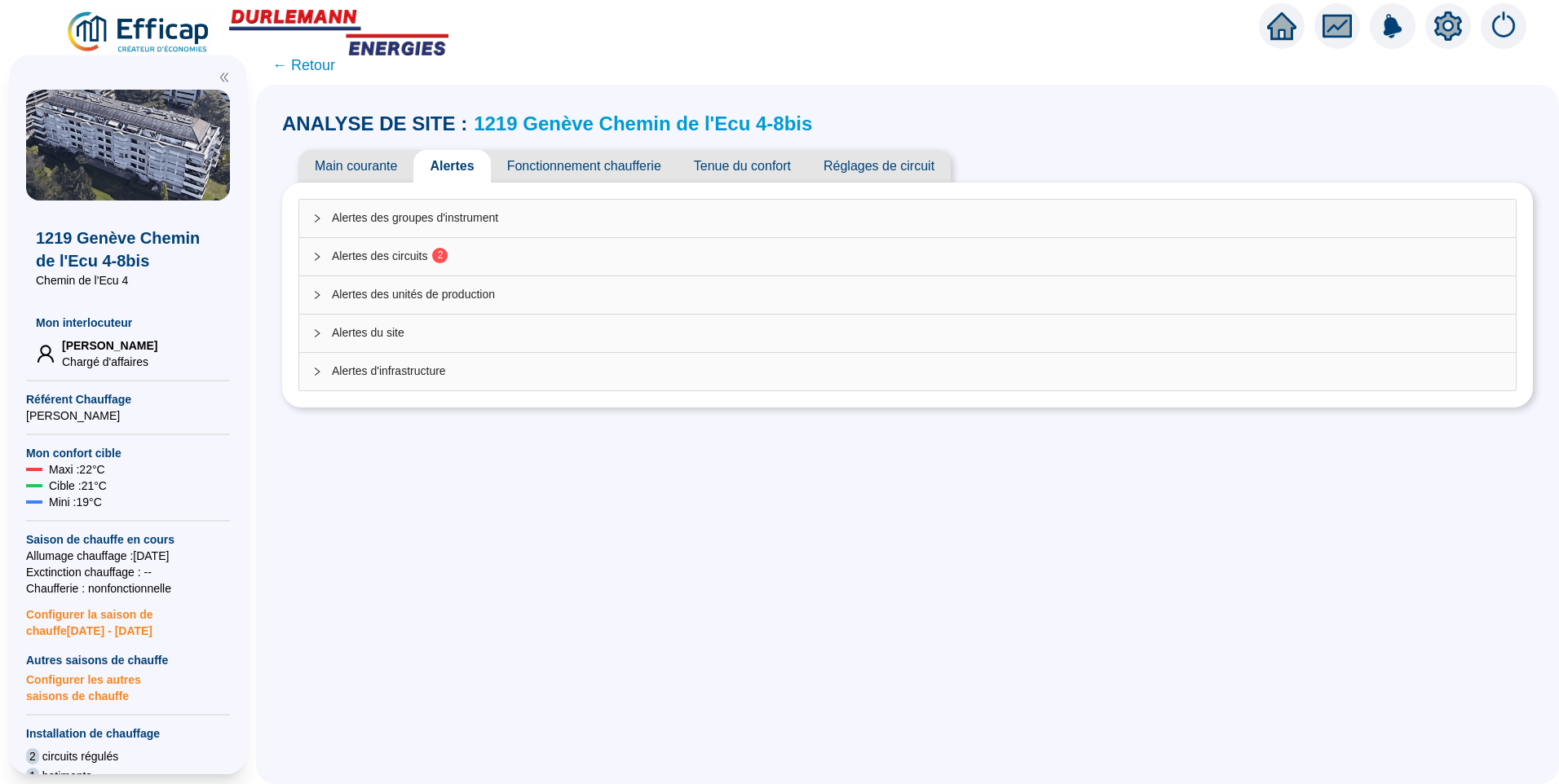
click at [397, 242] on div "Alertes des circuits 2" at bounding box center [908, 257] width 1217 height 38
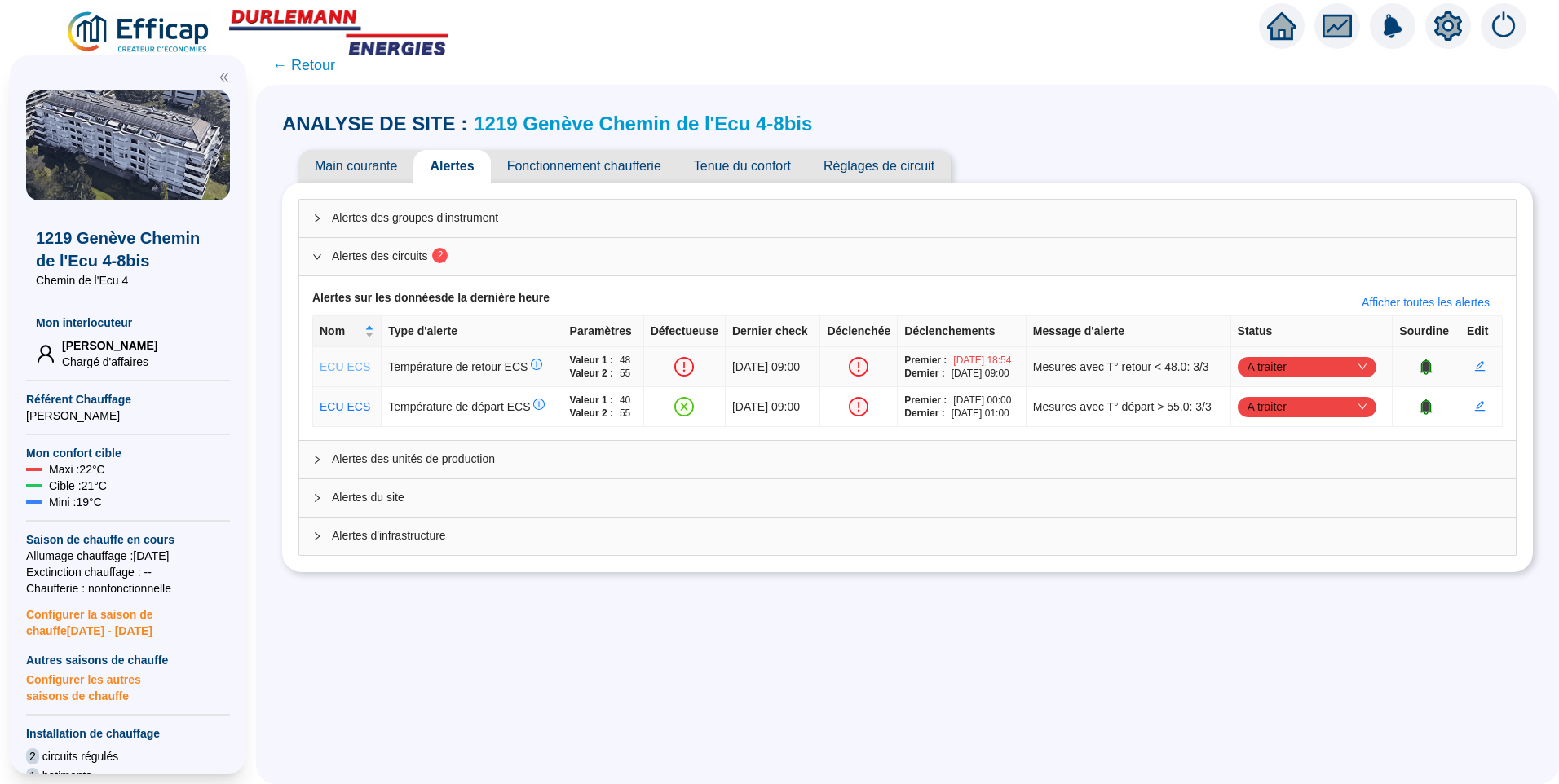
click at [349, 365] on link "ECU ECS" at bounding box center [345, 366] width 50 height 13
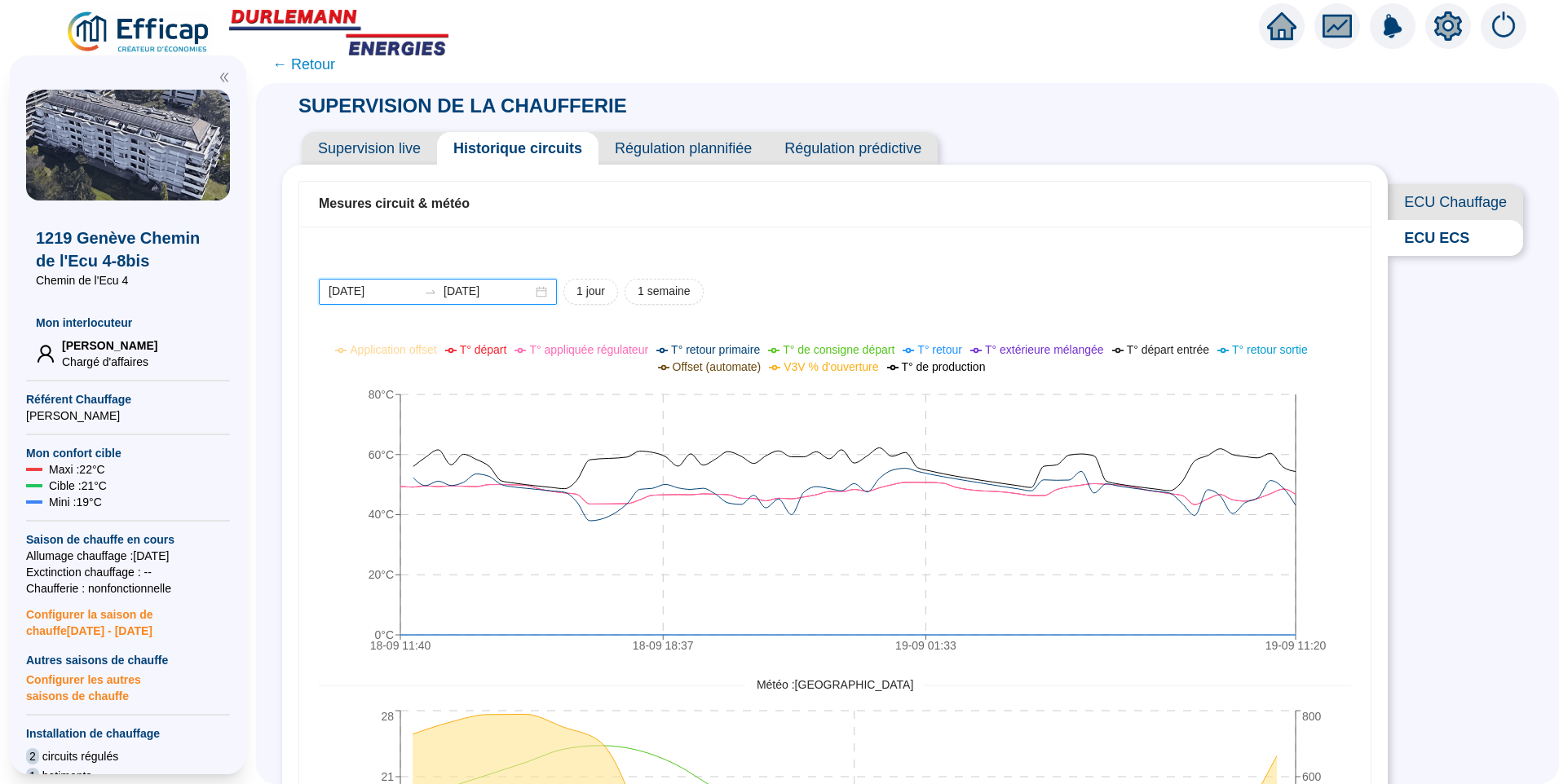
click at [418, 289] on input "2025-09-18" at bounding box center [373, 291] width 89 height 17
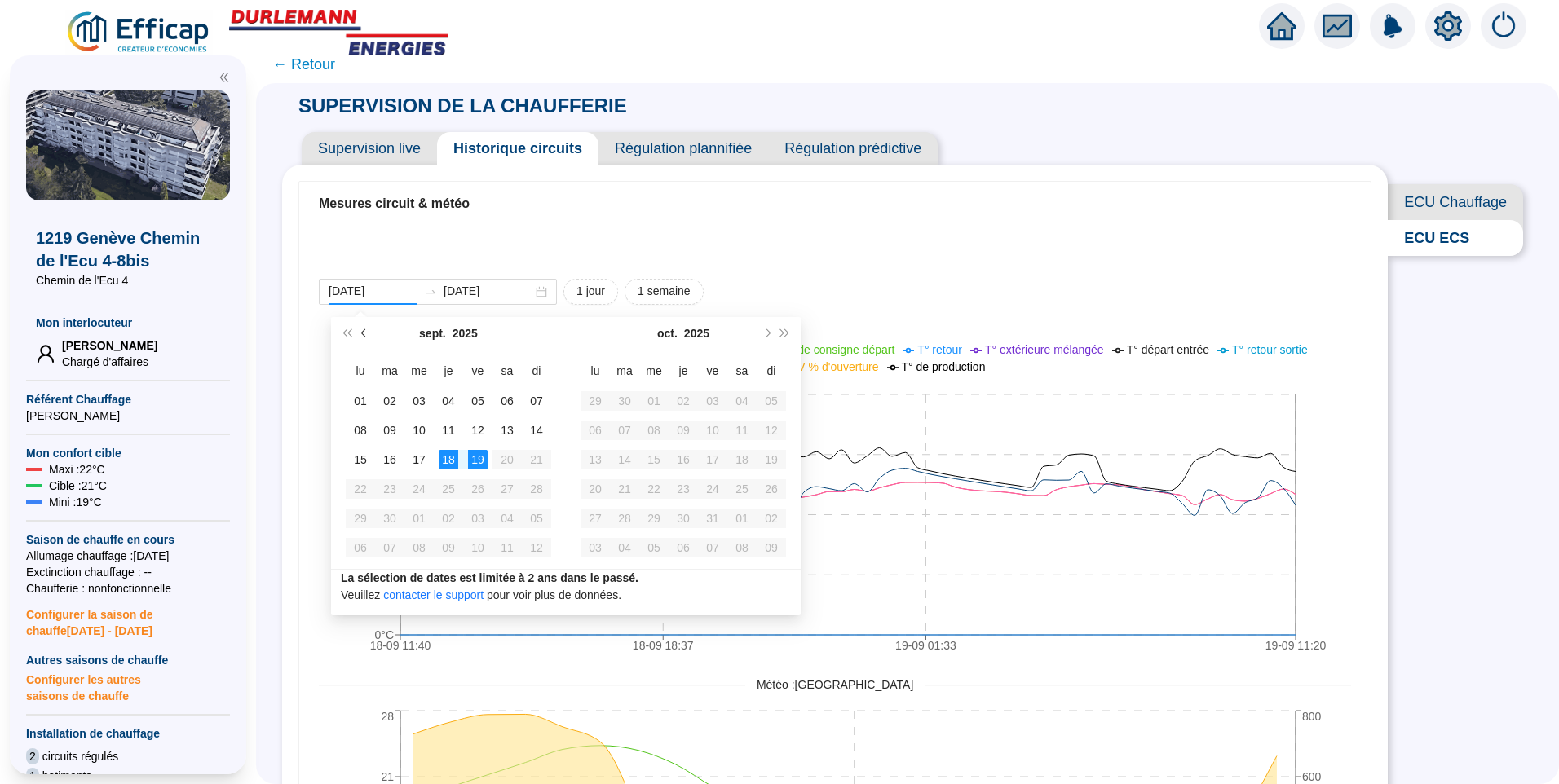
click at [367, 338] on button "Mois précédent (PageUp)" at bounding box center [365, 333] width 18 height 32
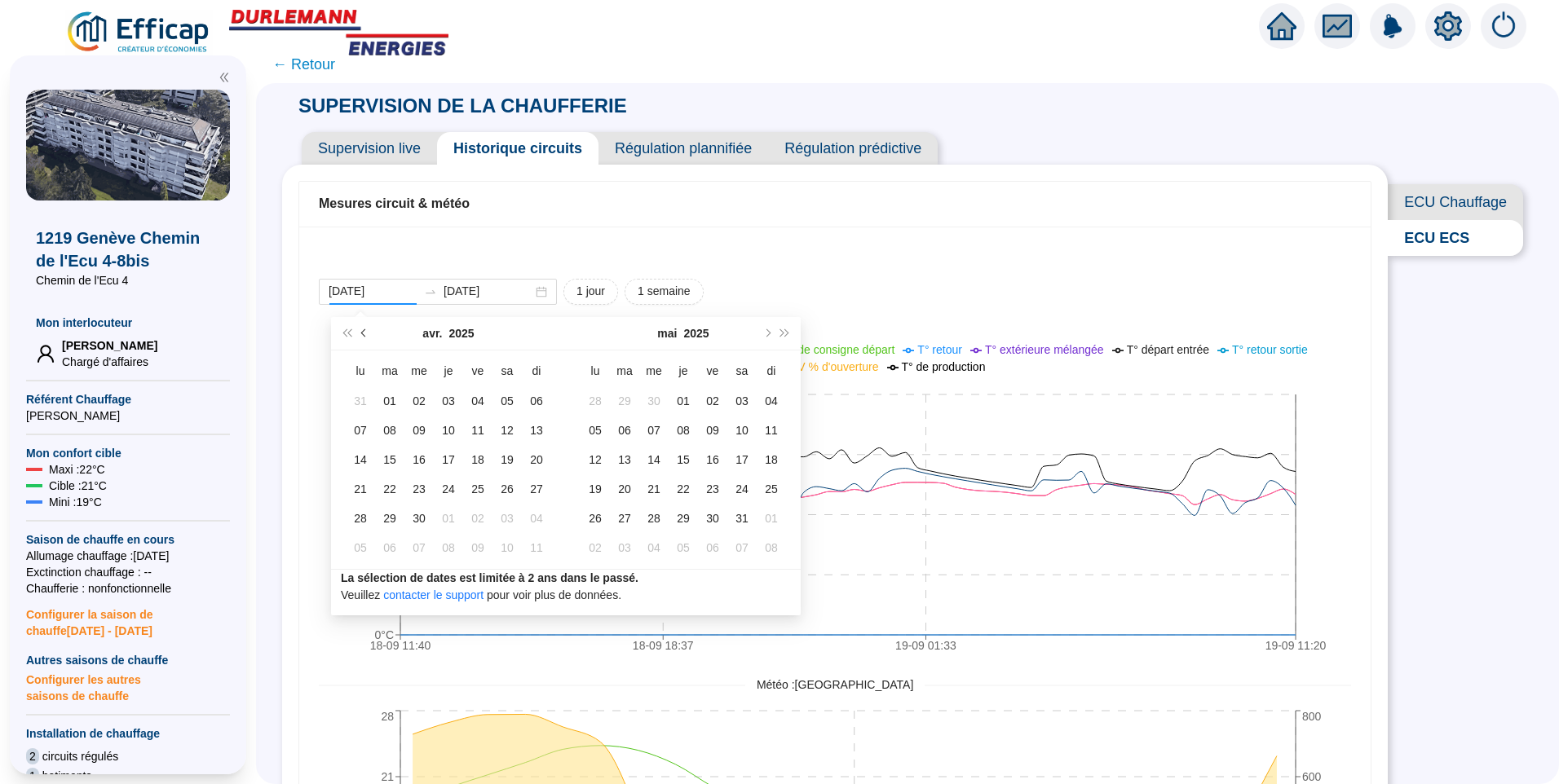
click at [367, 338] on button "Mois précédent (PageUp)" at bounding box center [365, 333] width 18 height 32
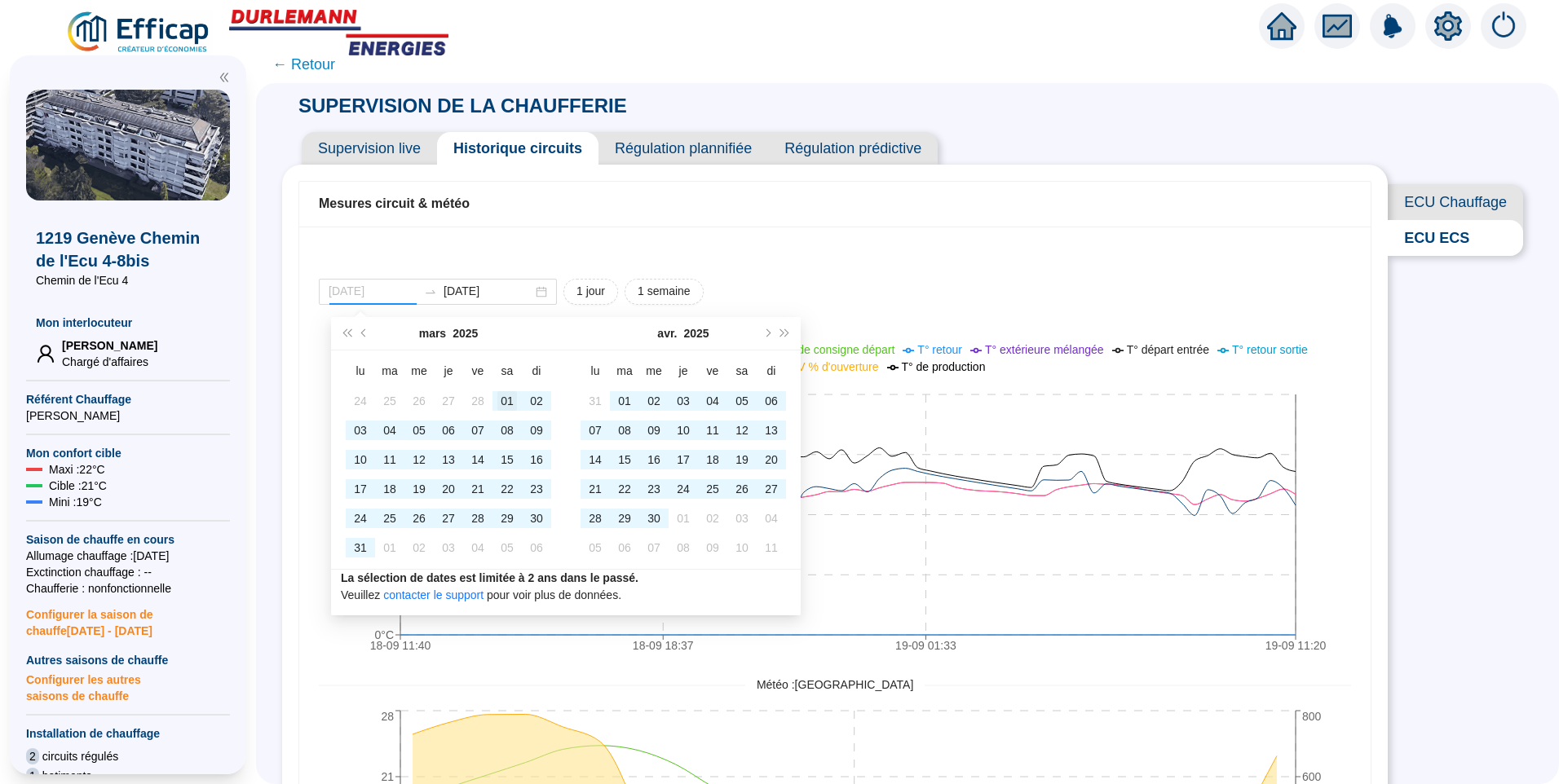
type input "2025-03-01"
click at [499, 401] on div "01" at bounding box center [508, 401] width 20 height 20
click at [766, 336] on span "Mois suivant (PageDown)" at bounding box center [766, 333] width 8 height 8
click at [763, 332] on span "Mois suivant (PageDown)" at bounding box center [766, 333] width 8 height 8
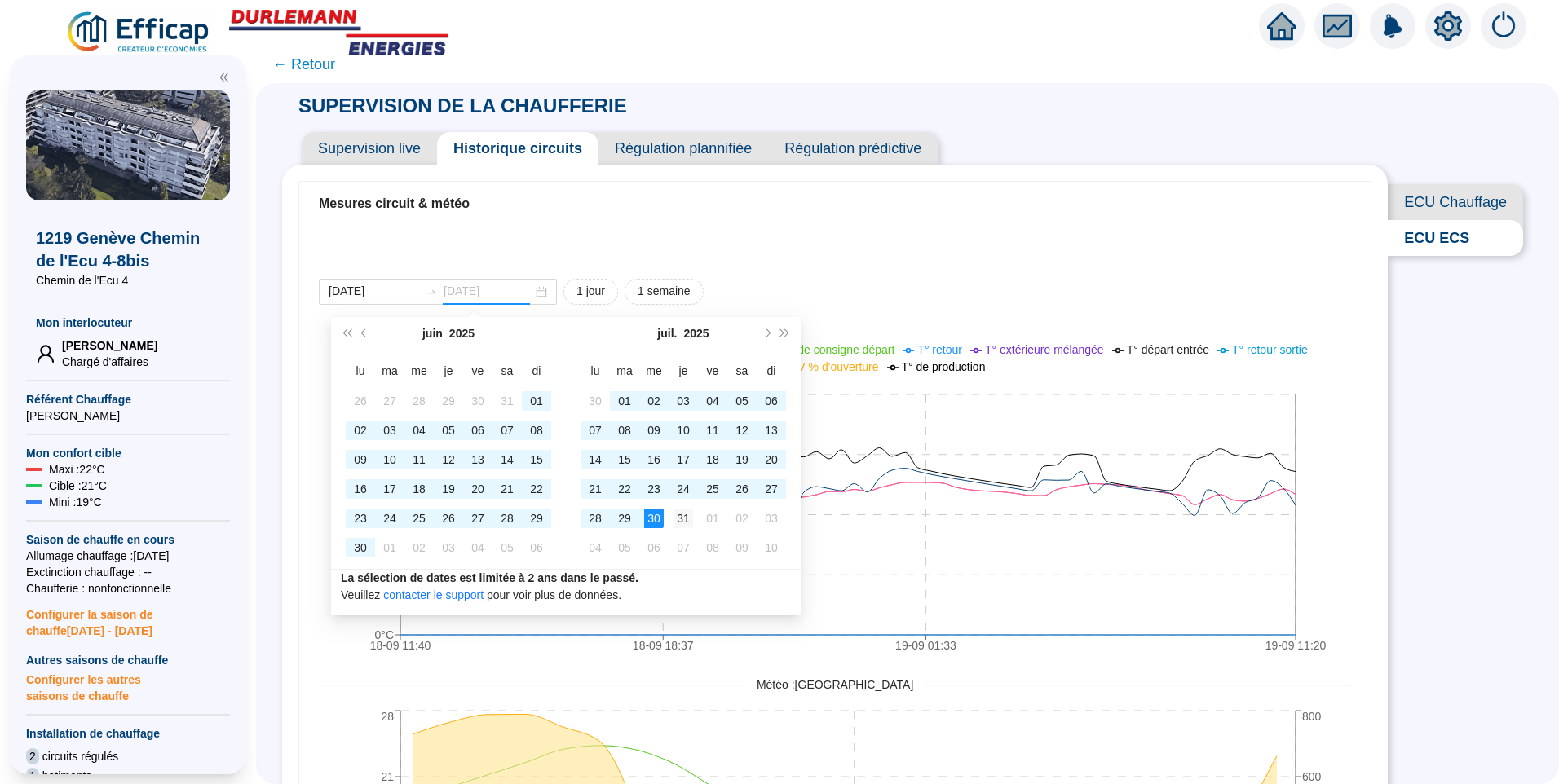
type input "2025-07-31"
click at [683, 516] on div "31" at bounding box center [684, 518] width 20 height 20
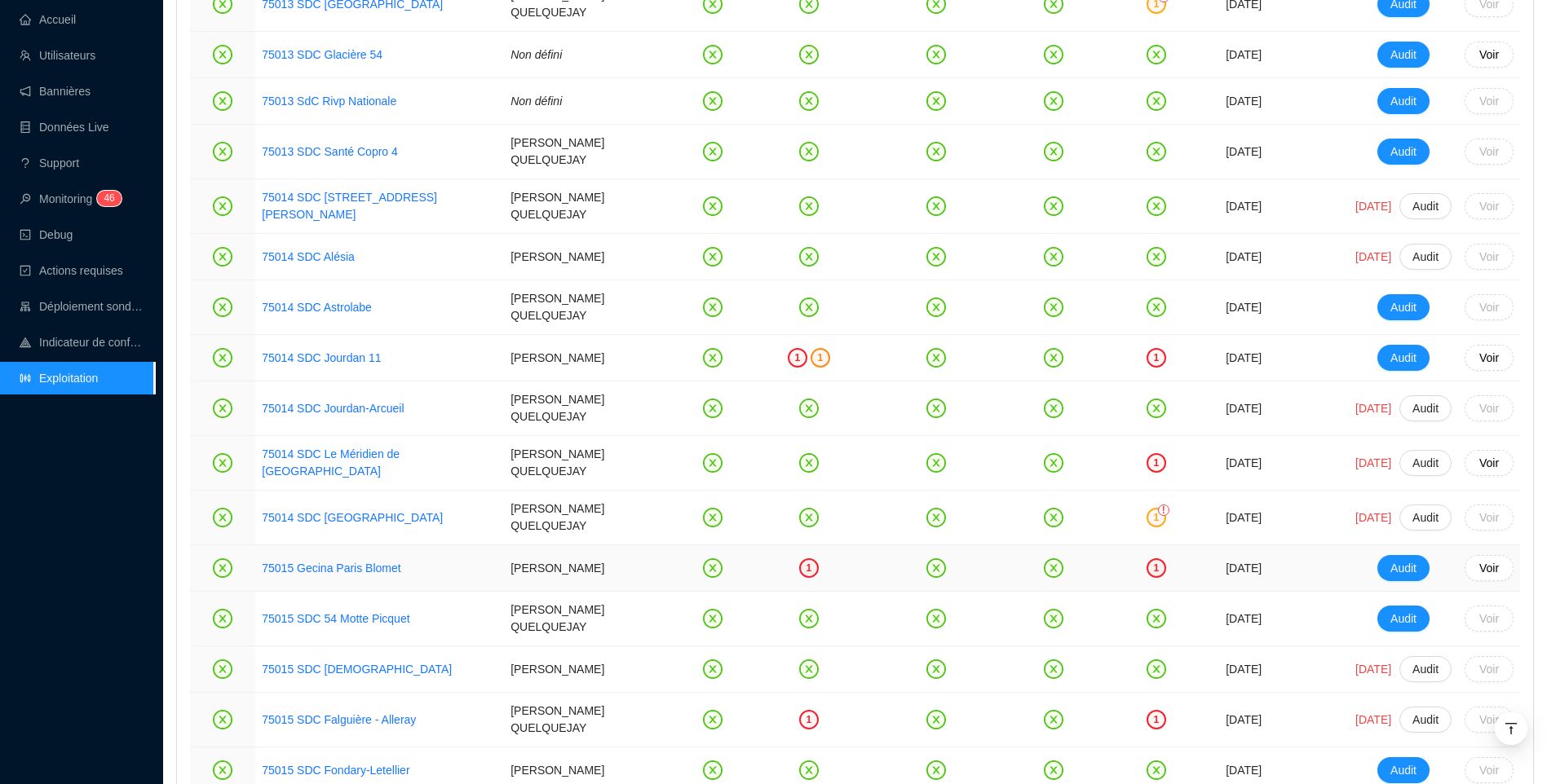
scroll to position [1664, 0]
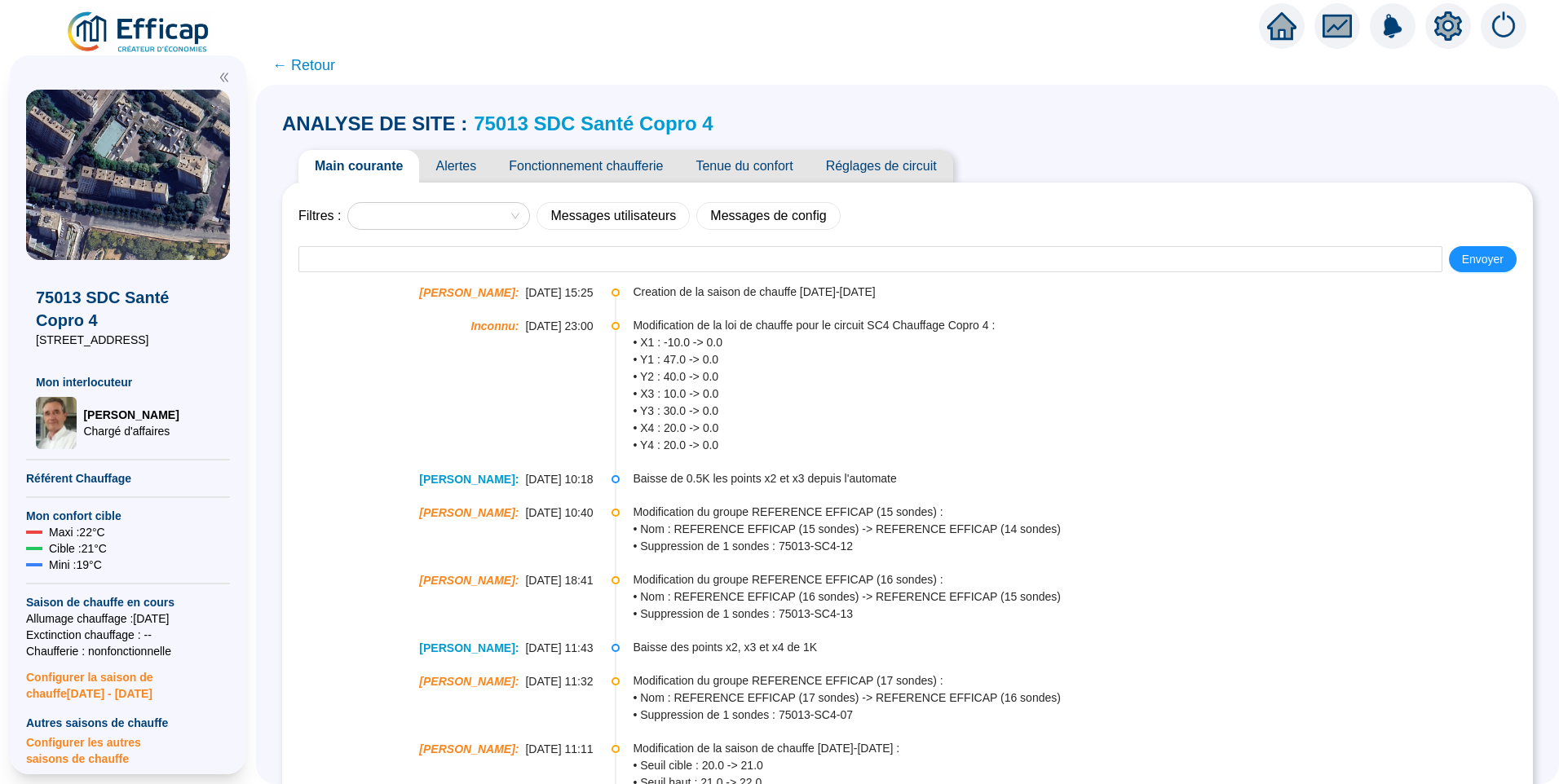
click at [465, 168] on span "Alertes" at bounding box center [456, 166] width 74 height 32
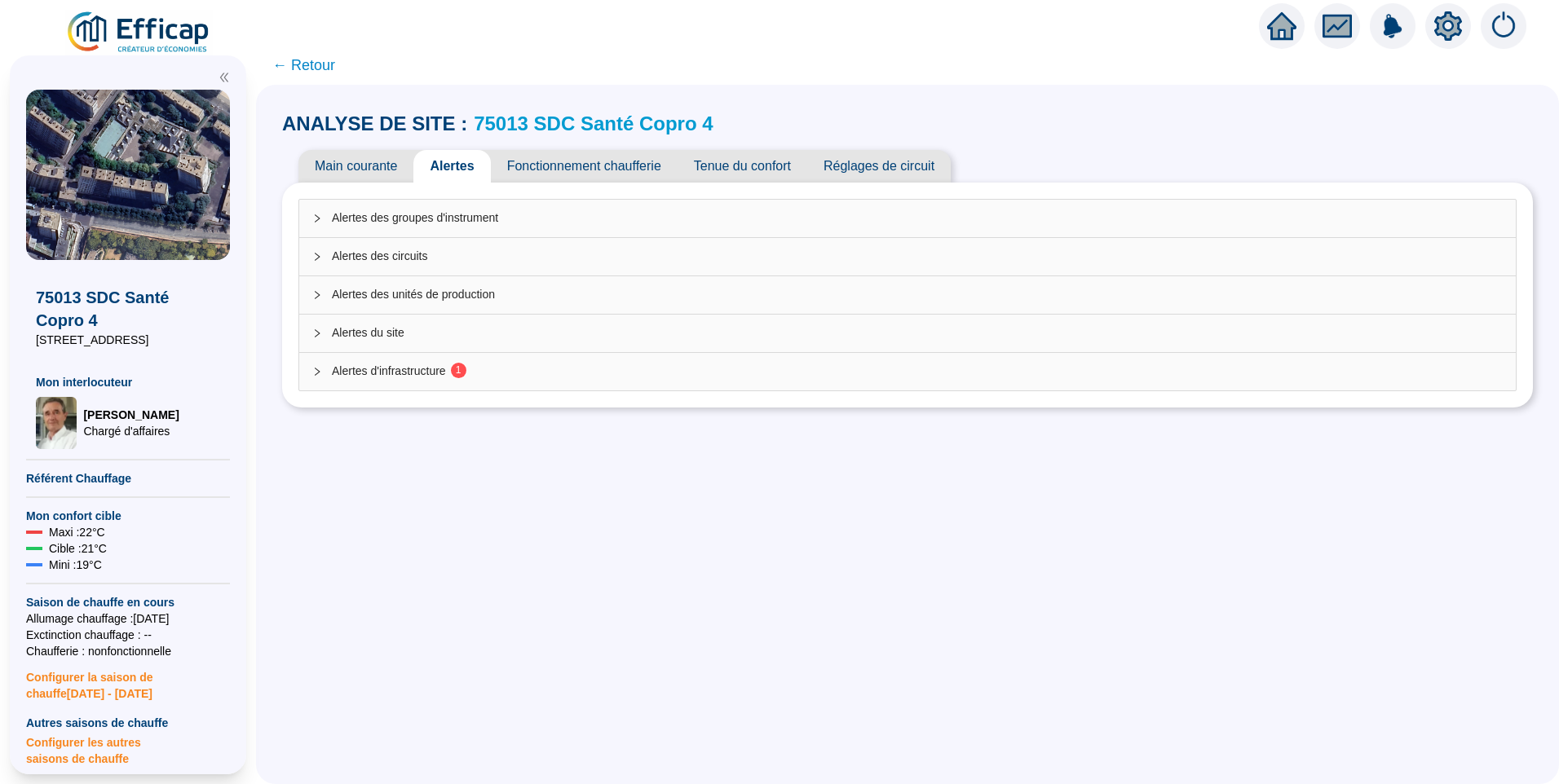
click at [420, 374] on span "Alertes d'infrastructure 1" at bounding box center [917, 371] width 1171 height 17
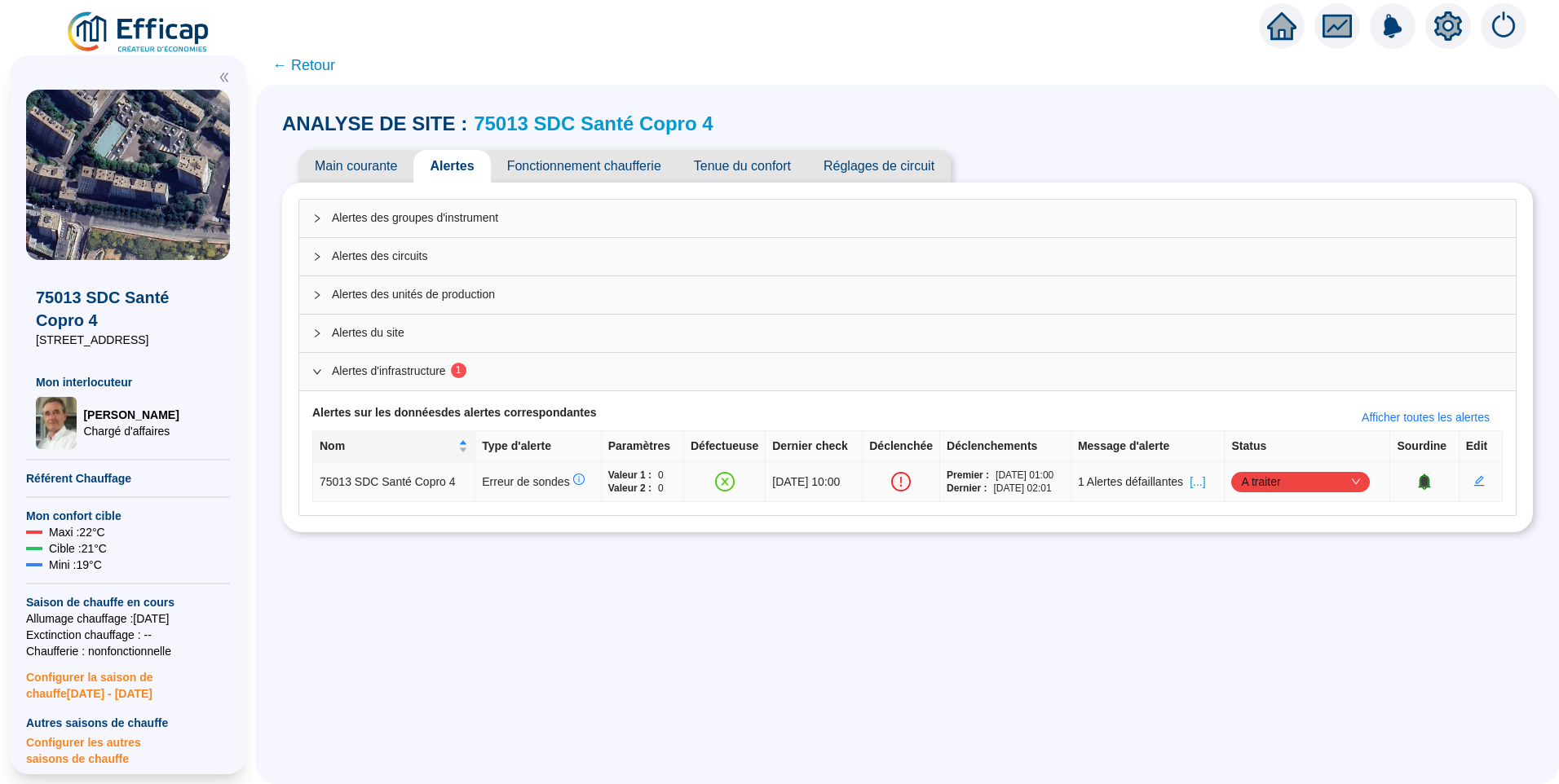
click at [1205, 480] on span "[...]" at bounding box center [1197, 481] width 15 height 17
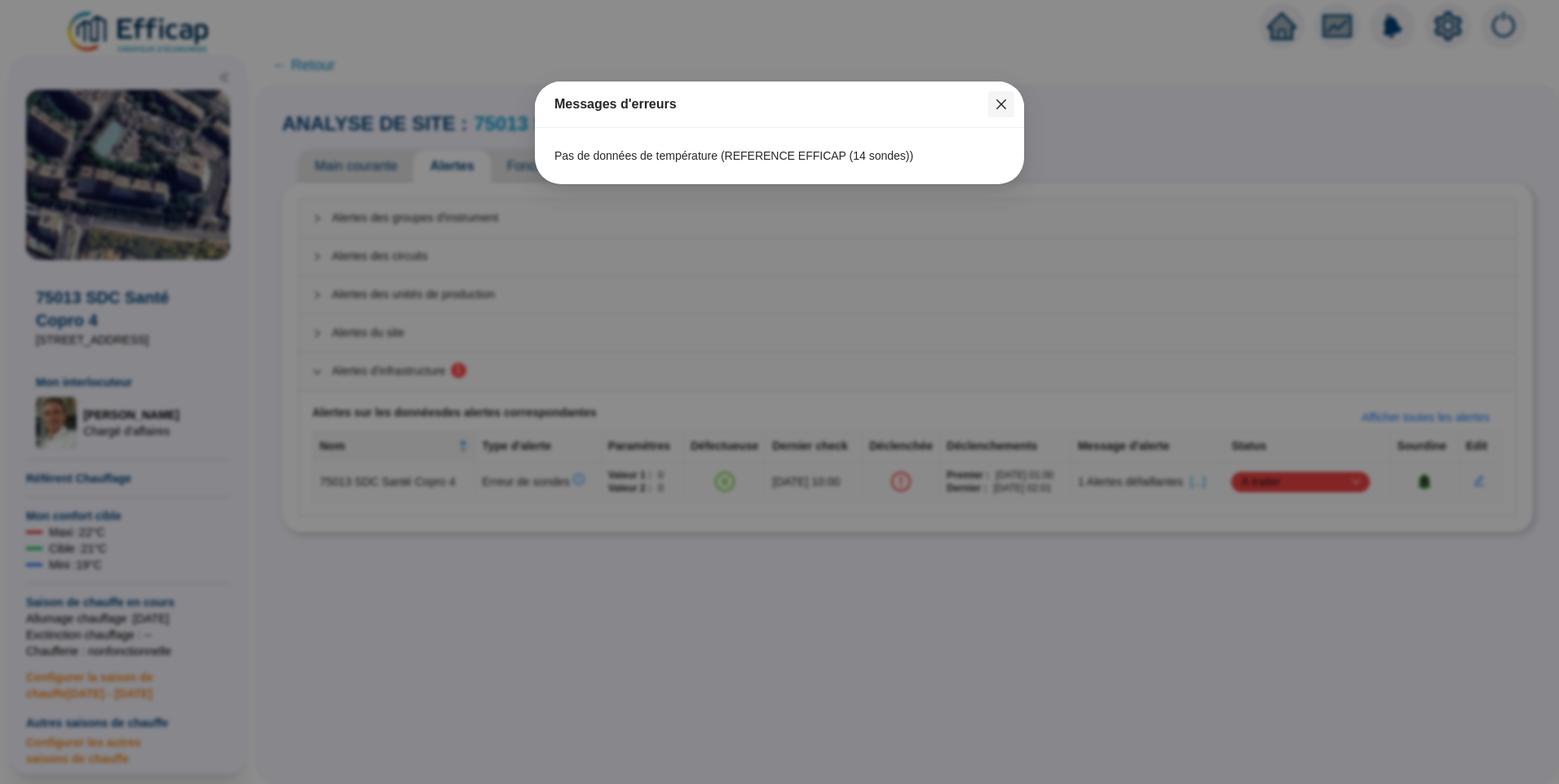
click at [997, 101] on icon "close" at bounding box center [1001, 104] width 13 height 13
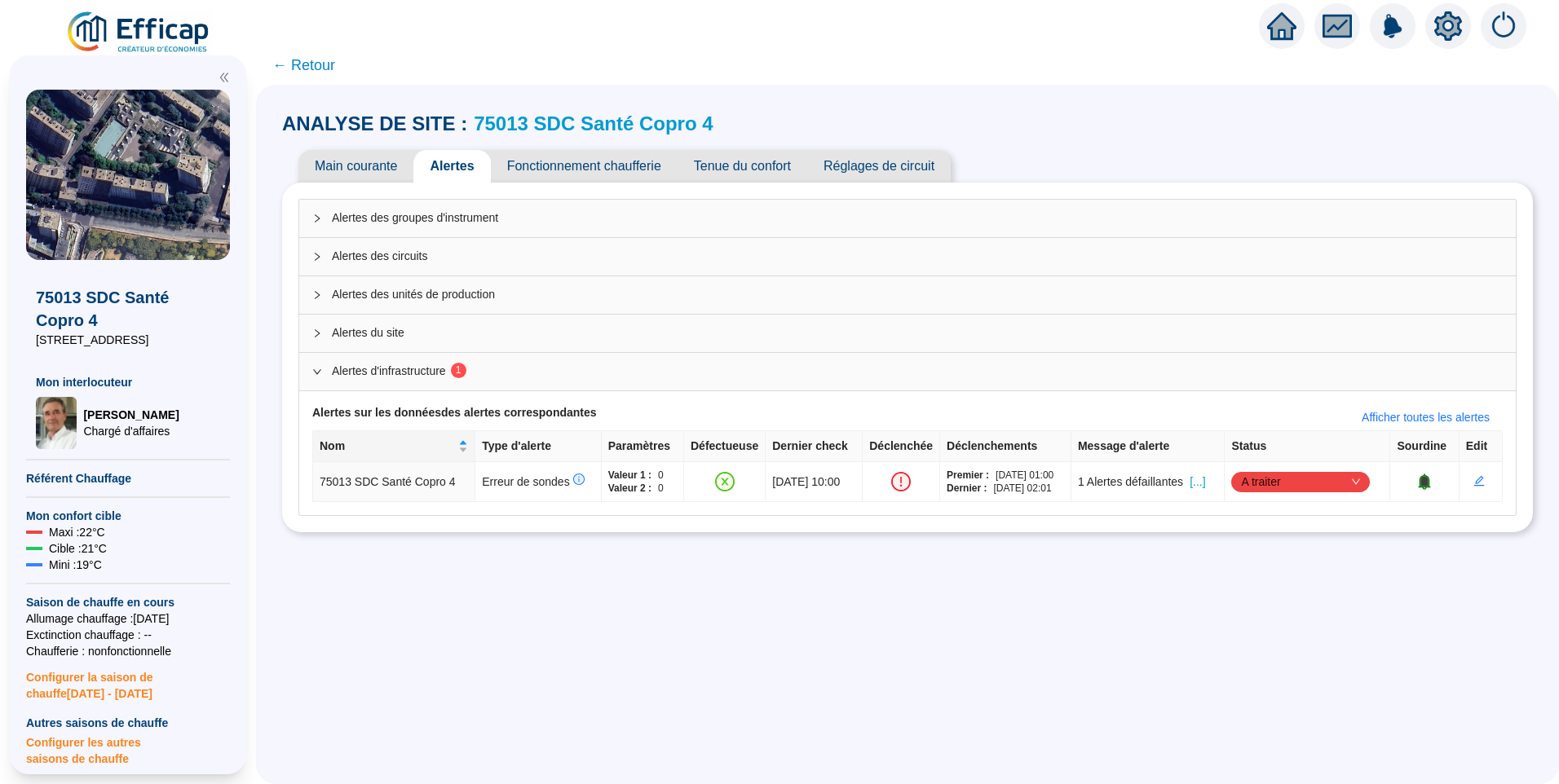
click at [669, 119] on link "75013 SDC Santé Copro 4" at bounding box center [593, 123] width 239 height 22
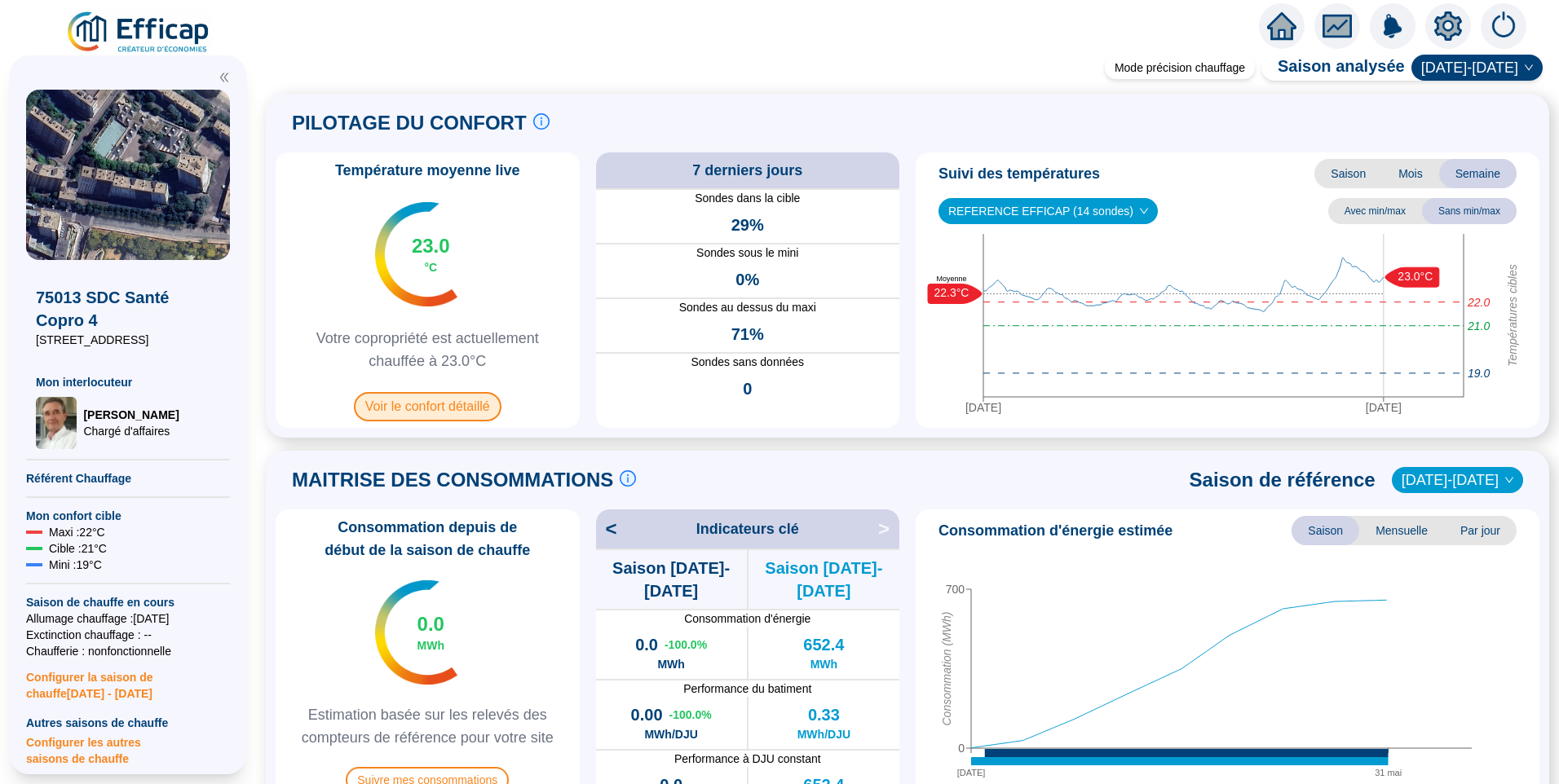
click at [463, 408] on span "Voir le confort détaillé" at bounding box center [428, 407] width 147 height 30
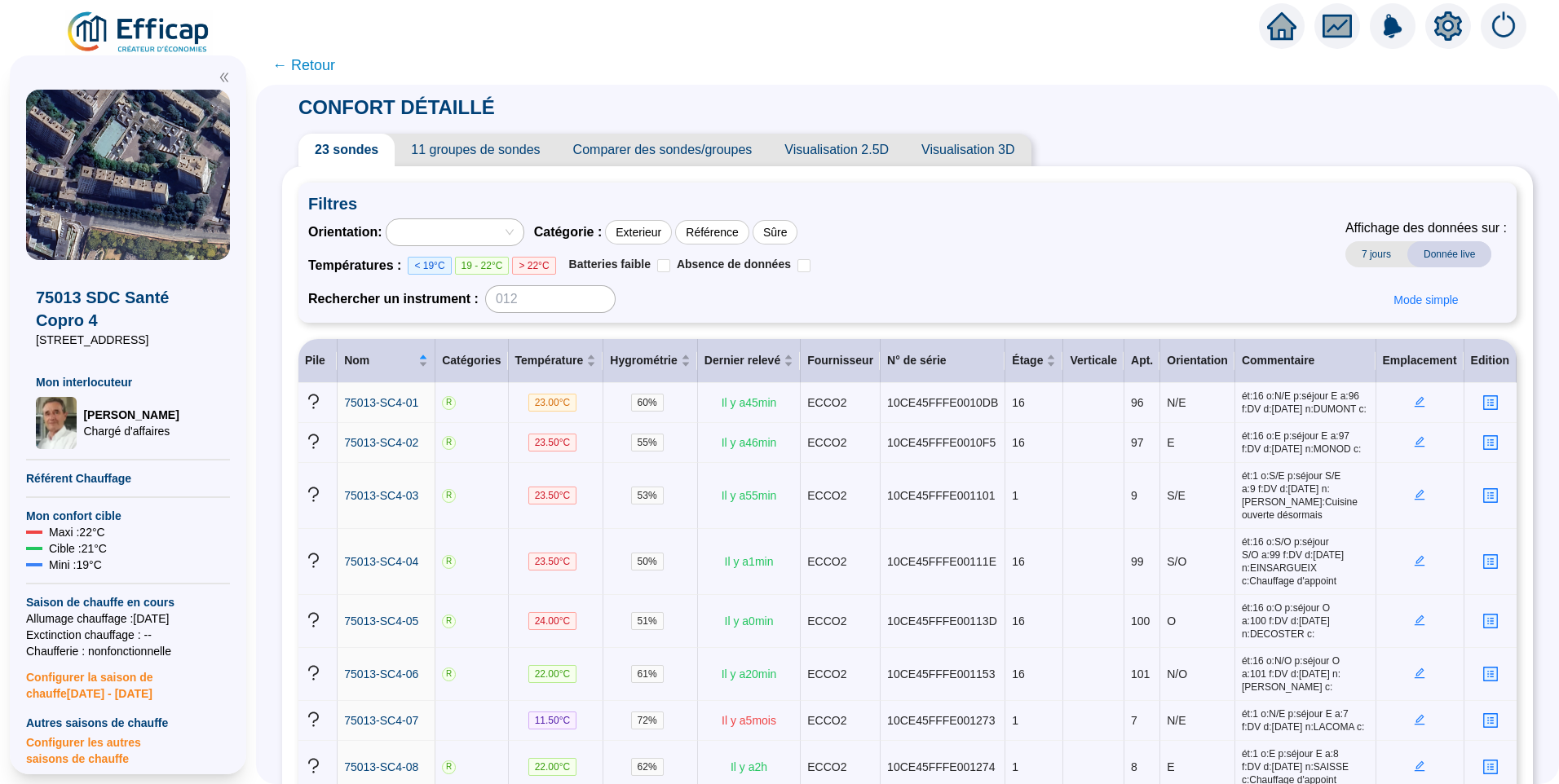
click at [493, 156] on span "11 groupes de sondes" at bounding box center [475, 150] width 162 height 32
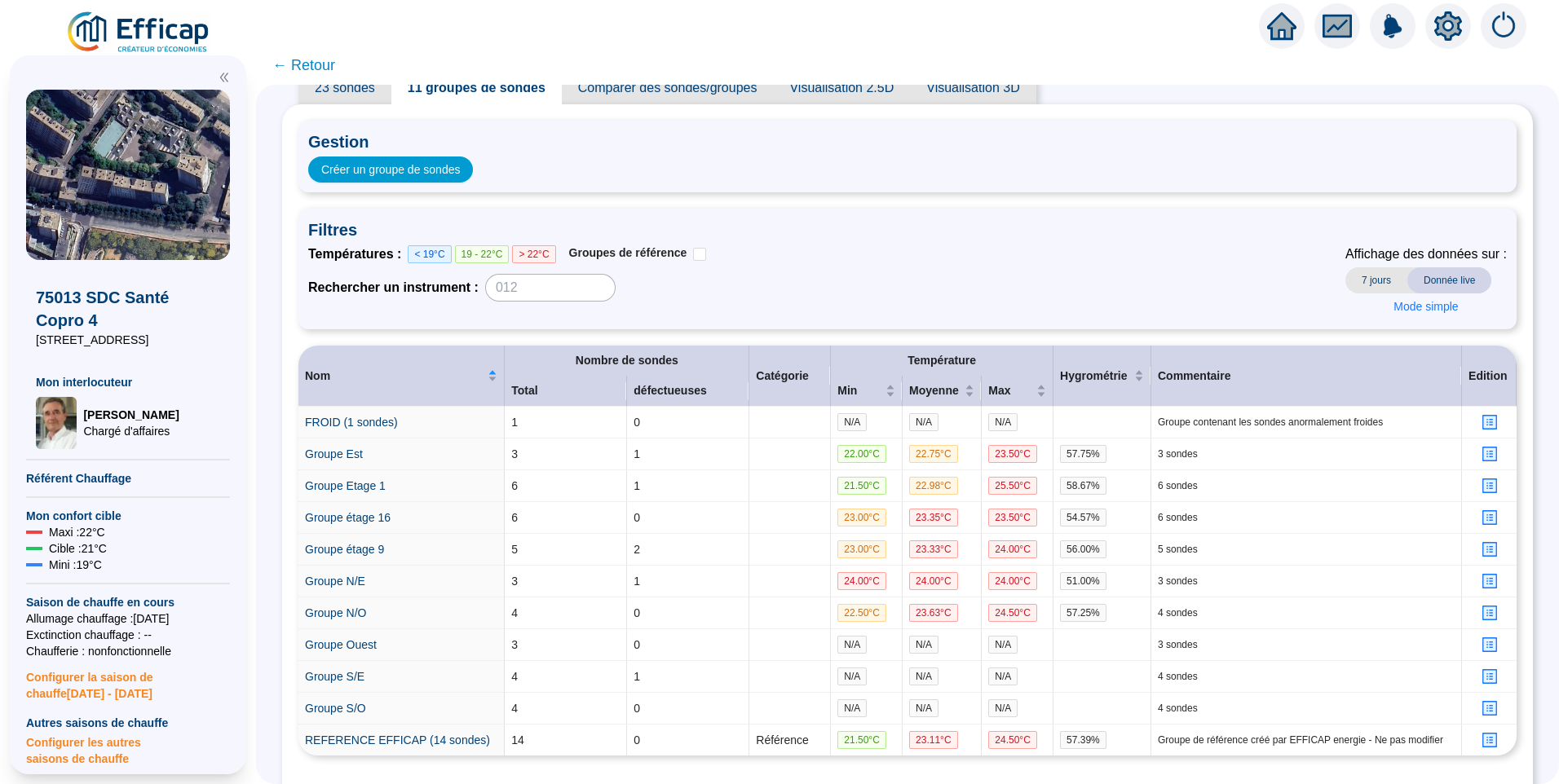
scroll to position [137, 0]
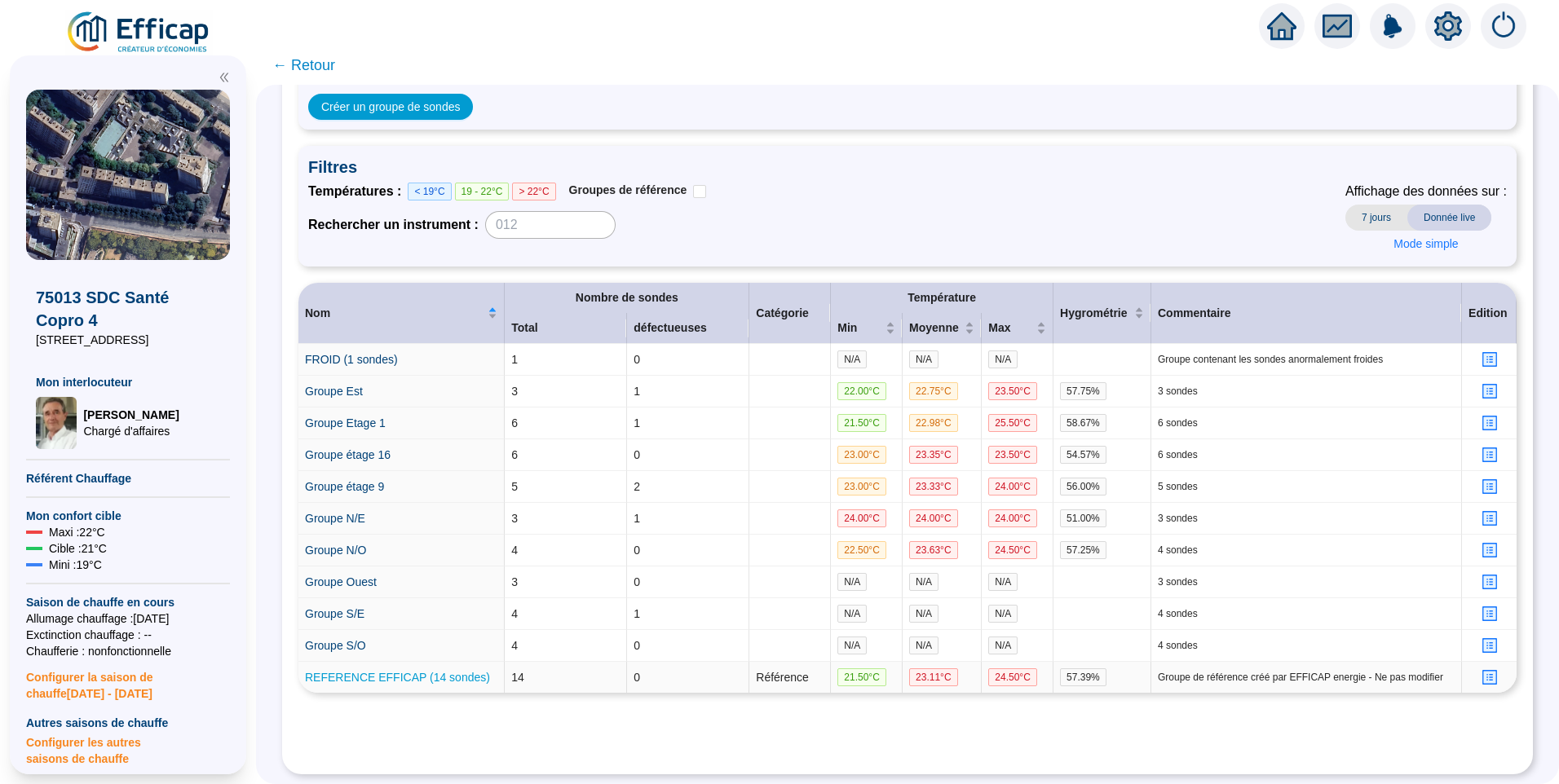
click at [392, 671] on link "REFERENCE EFFICAP (14 sondes)" at bounding box center [397, 677] width 185 height 13
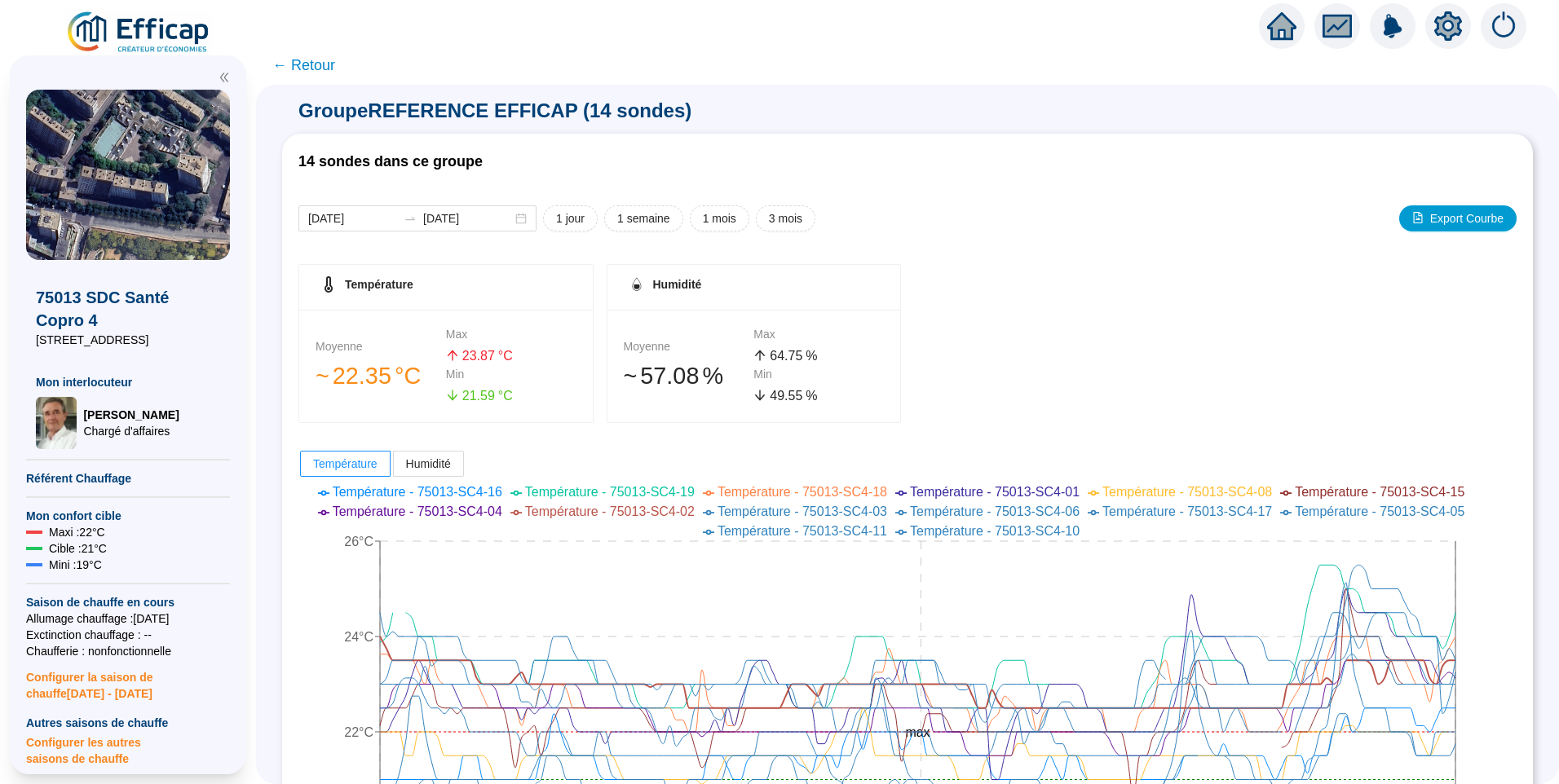
click at [720, 220] on span "1 mois" at bounding box center [719, 218] width 33 height 17
type input "2025-08-19"
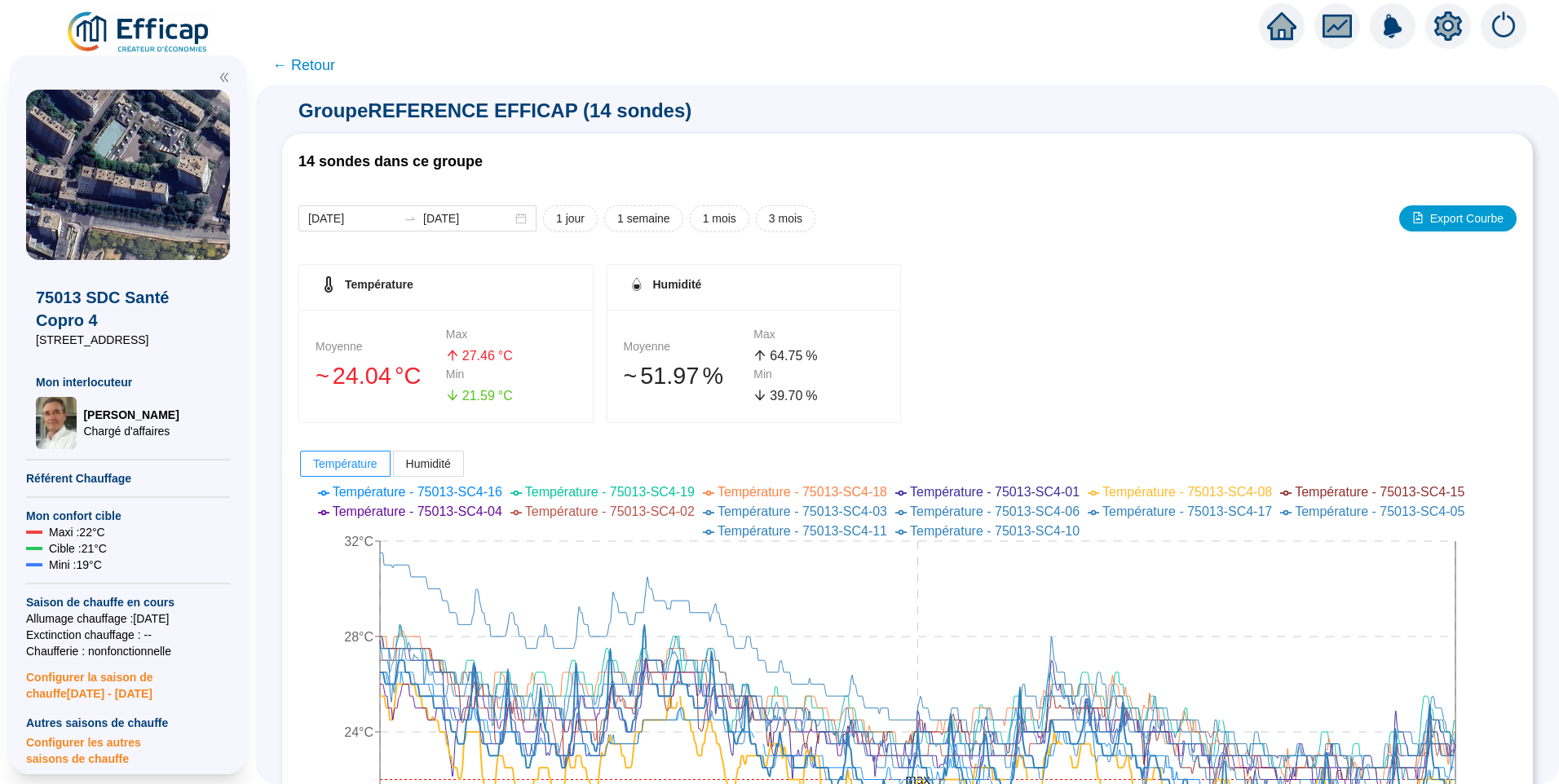
click at [321, 71] on span "← Retour" at bounding box center [304, 65] width 63 height 22
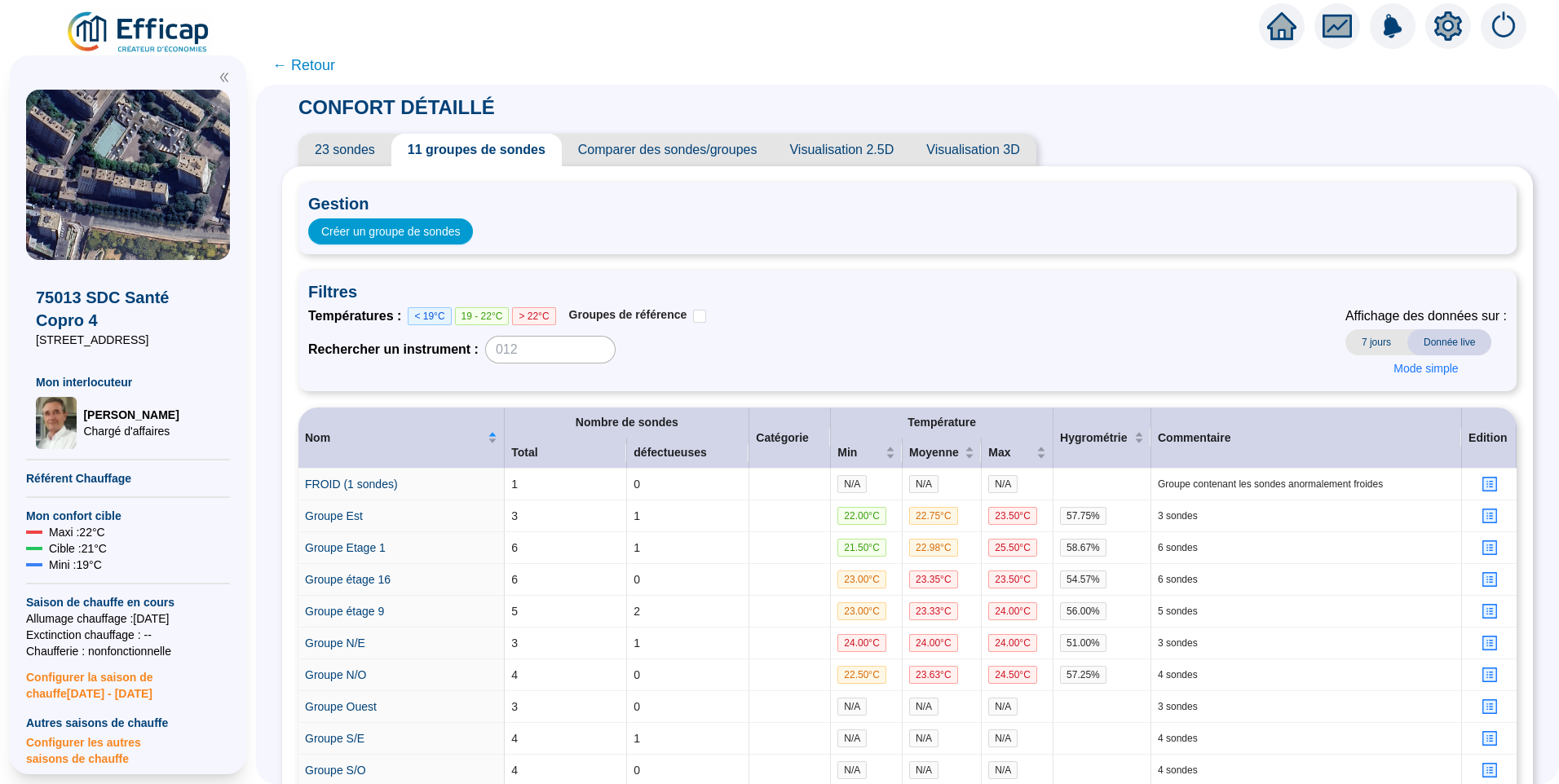
click at [343, 142] on span "23 sondes" at bounding box center [344, 150] width 93 height 32
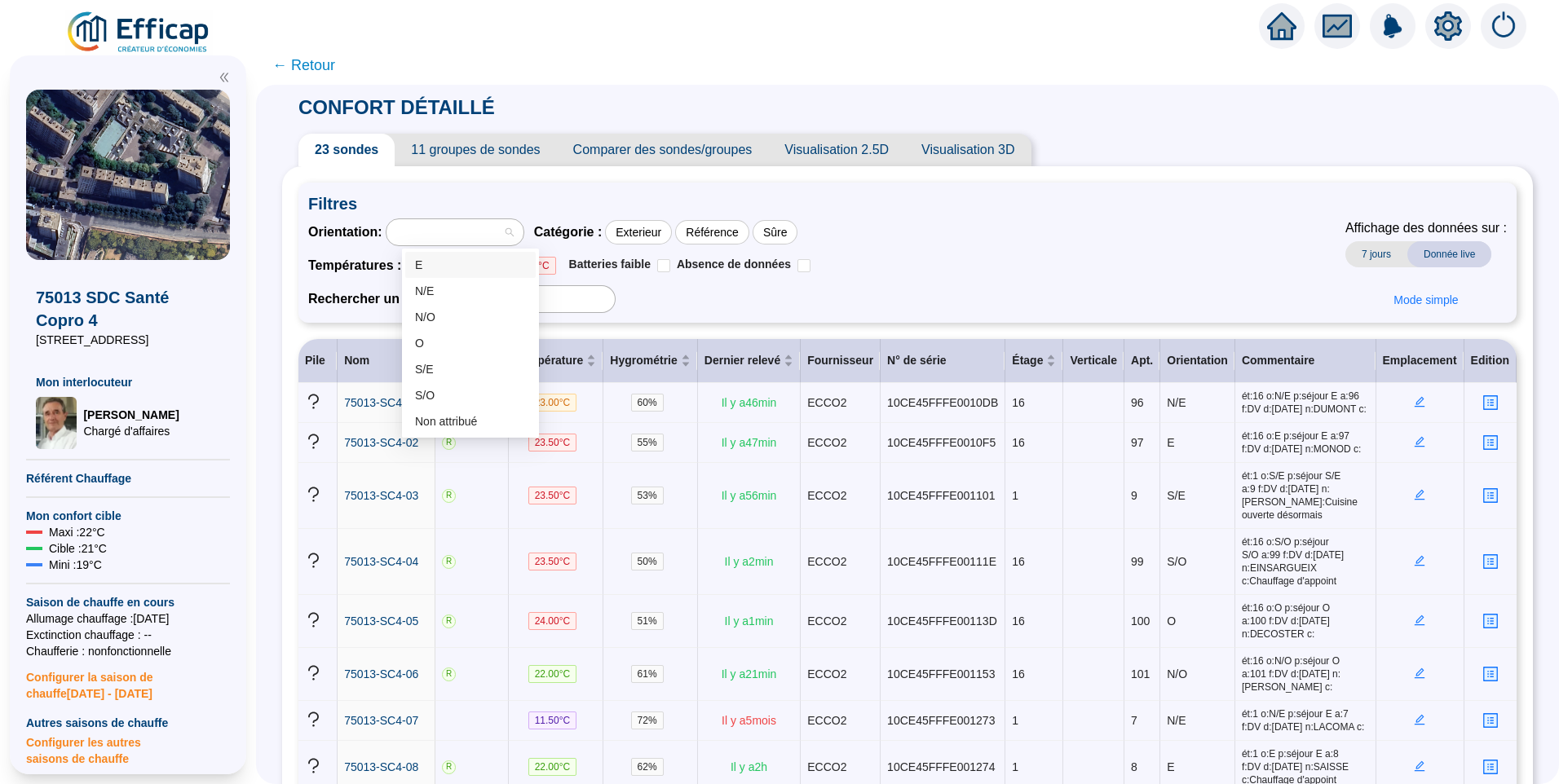
click at [422, 222] on div at bounding box center [447, 232] width 113 height 22
click at [959, 231] on div "Orientation : Catégorie : Exterieur Référence Sûre Températures : < 19°C 19 - 2…" at bounding box center [908, 265] width 1199 height 94
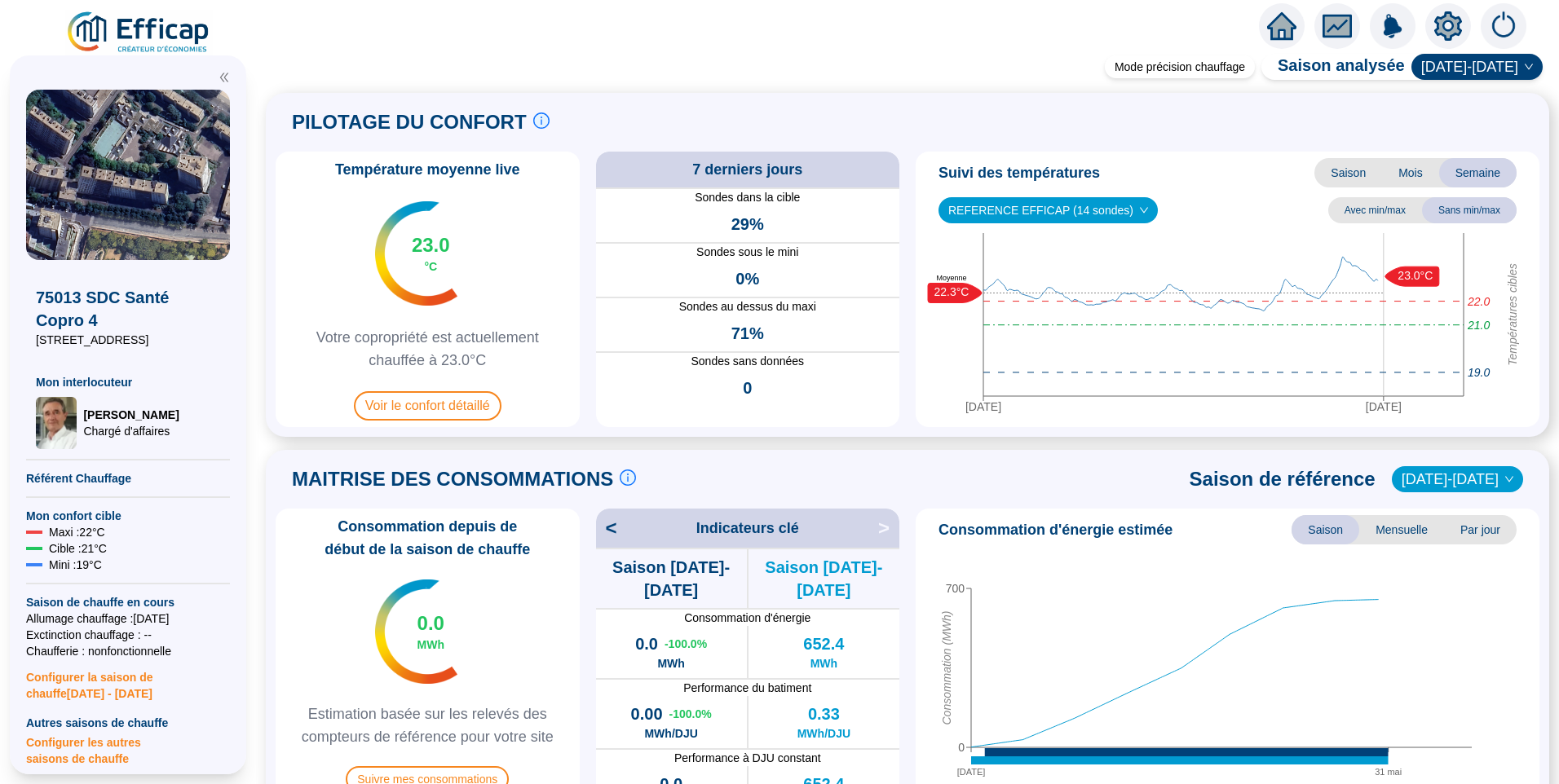
scroll to position [489, 0]
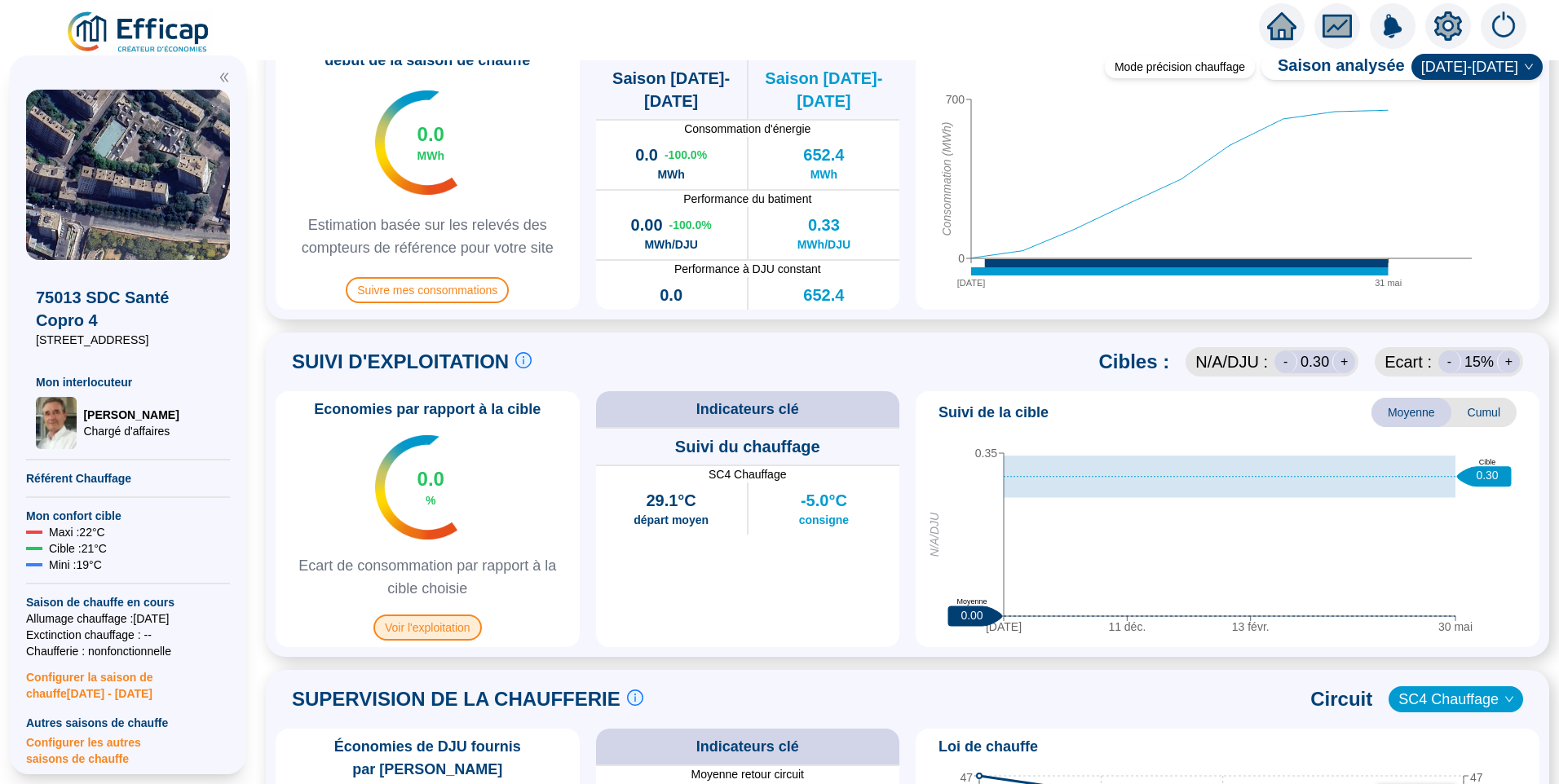
click at [391, 630] on span "Voir l'exploitation" at bounding box center [428, 627] width 109 height 26
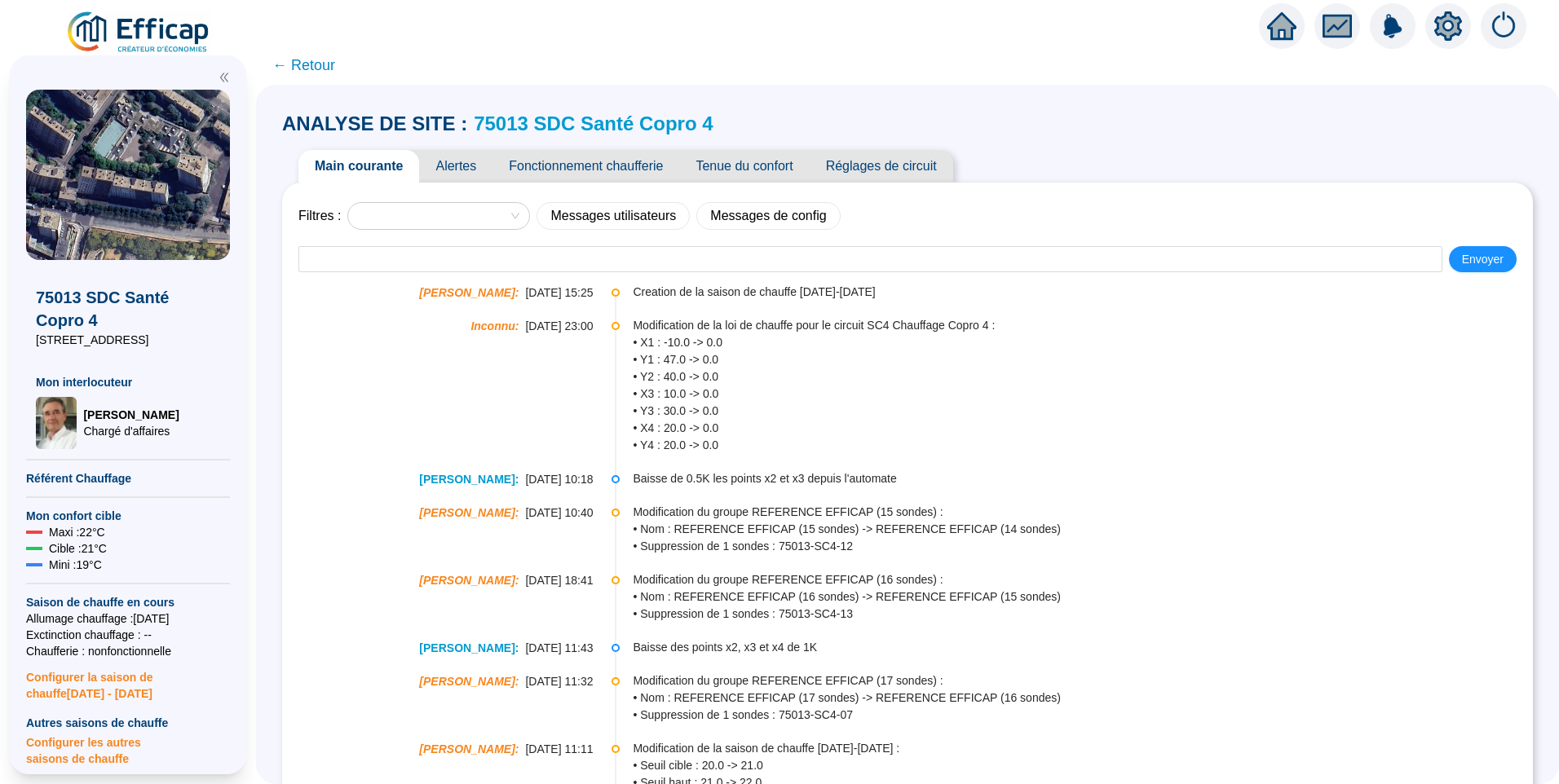
click at [491, 162] on span "Alertes" at bounding box center [456, 166] width 74 height 32
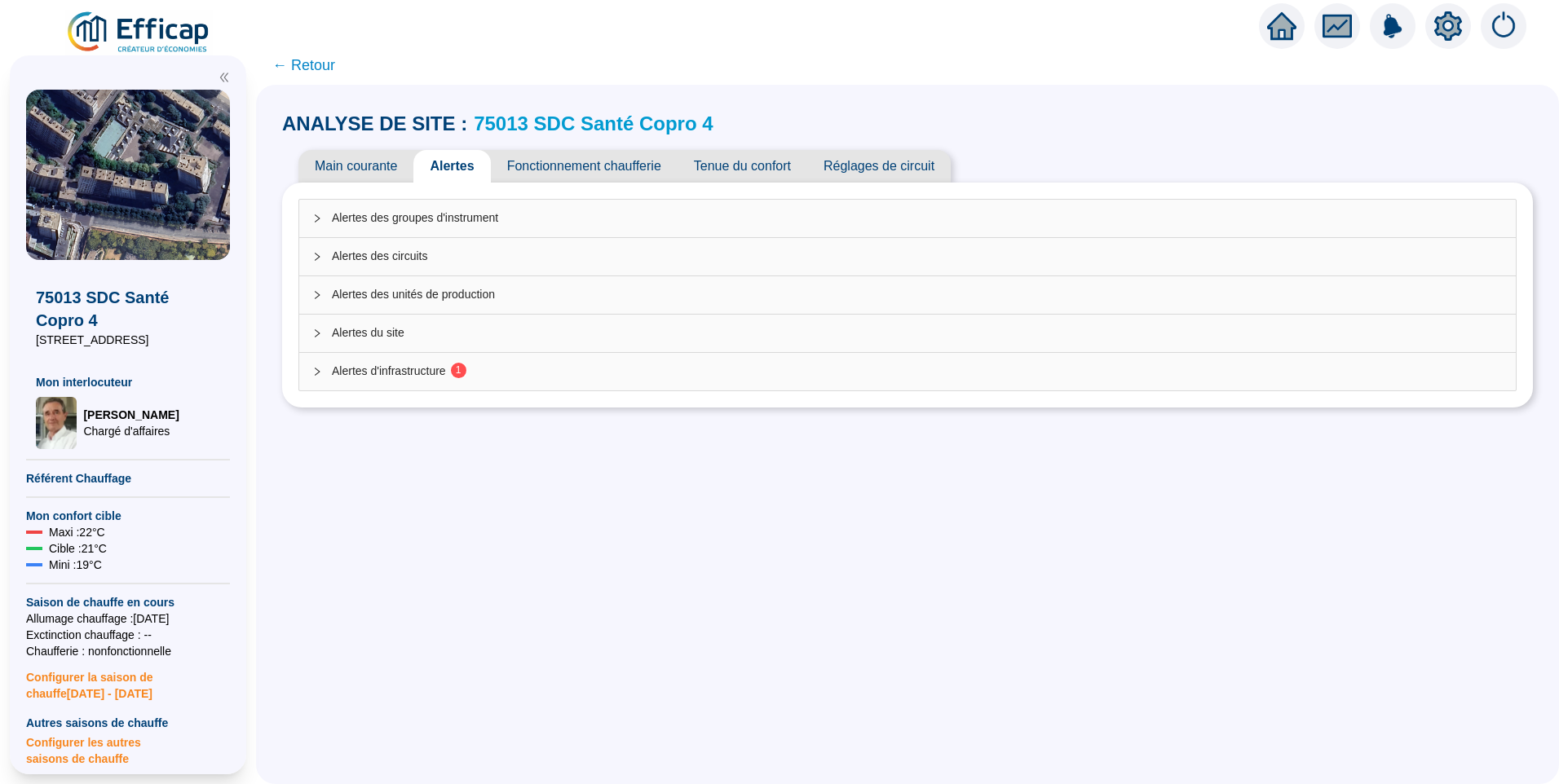
click at [412, 378] on span "Alertes d'infrastructure 1" at bounding box center [917, 371] width 1171 height 17
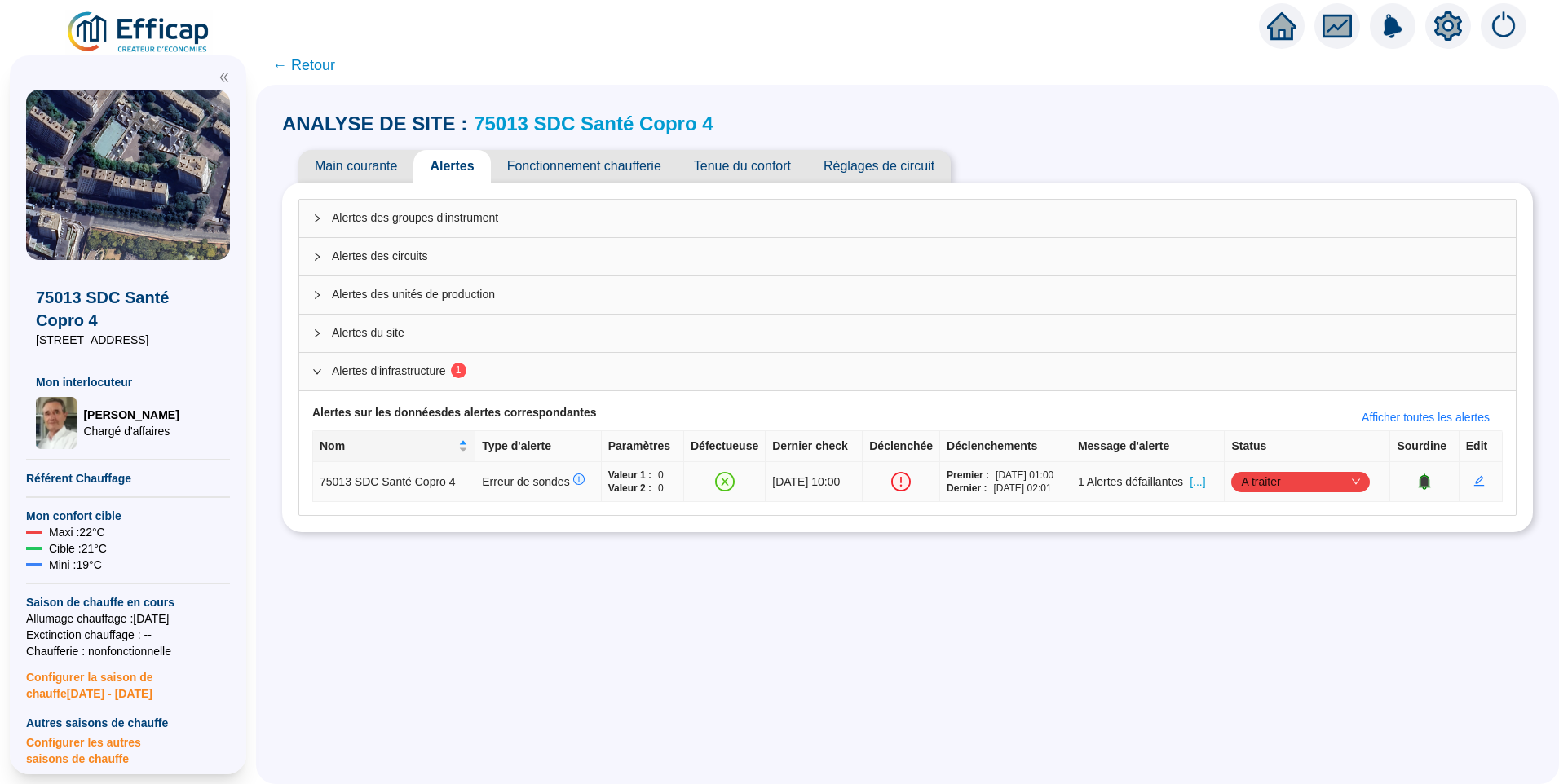
click at [1270, 489] on span "A traiter" at bounding box center [1300, 481] width 119 height 24
click at [1296, 560] on div "Traité" at bounding box center [1303, 564] width 112 height 17
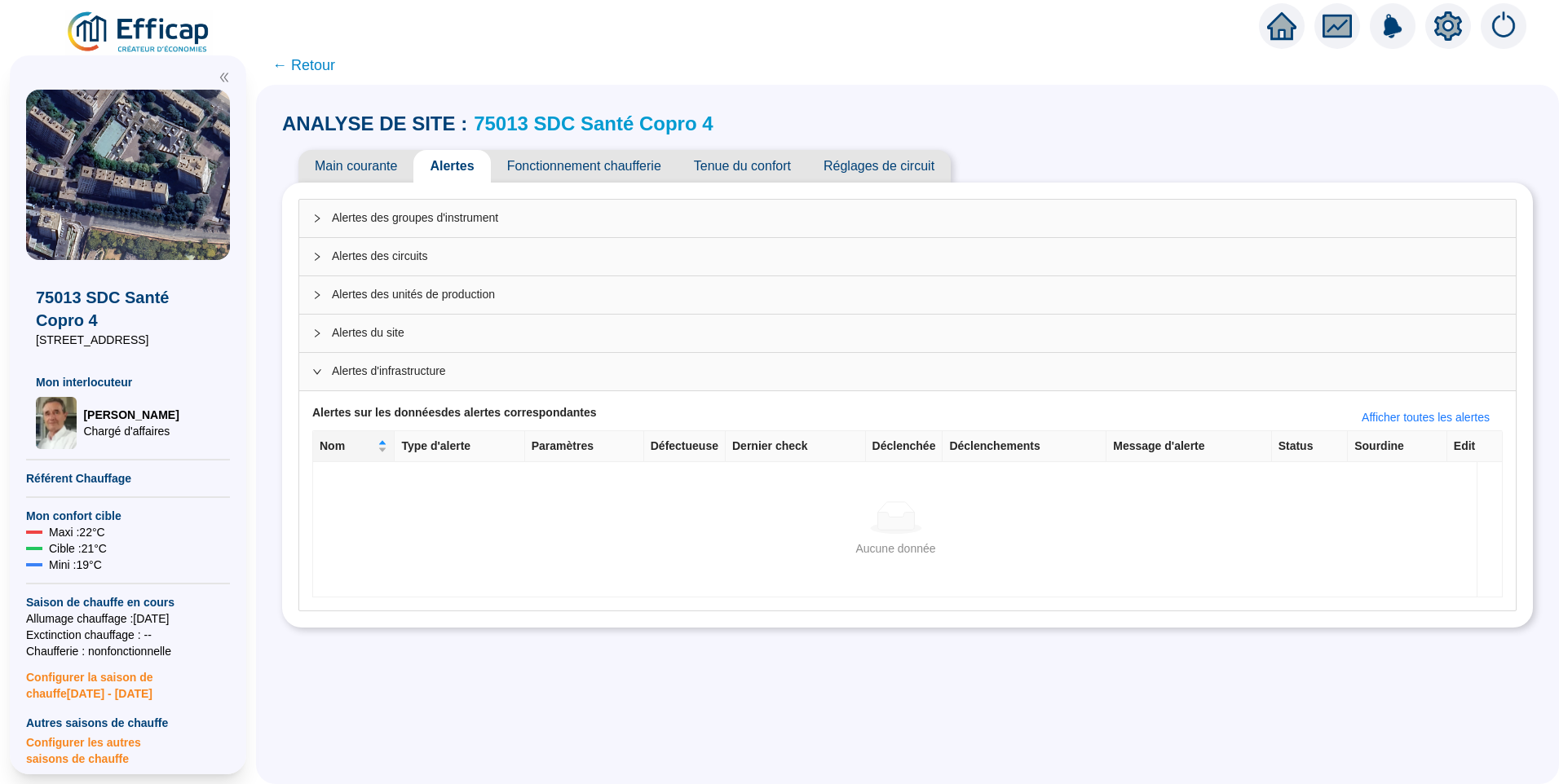
click at [324, 76] on span "← Retour" at bounding box center [908, 66] width 1303 height 40
click at [323, 61] on span "← Retour" at bounding box center [304, 65] width 63 height 22
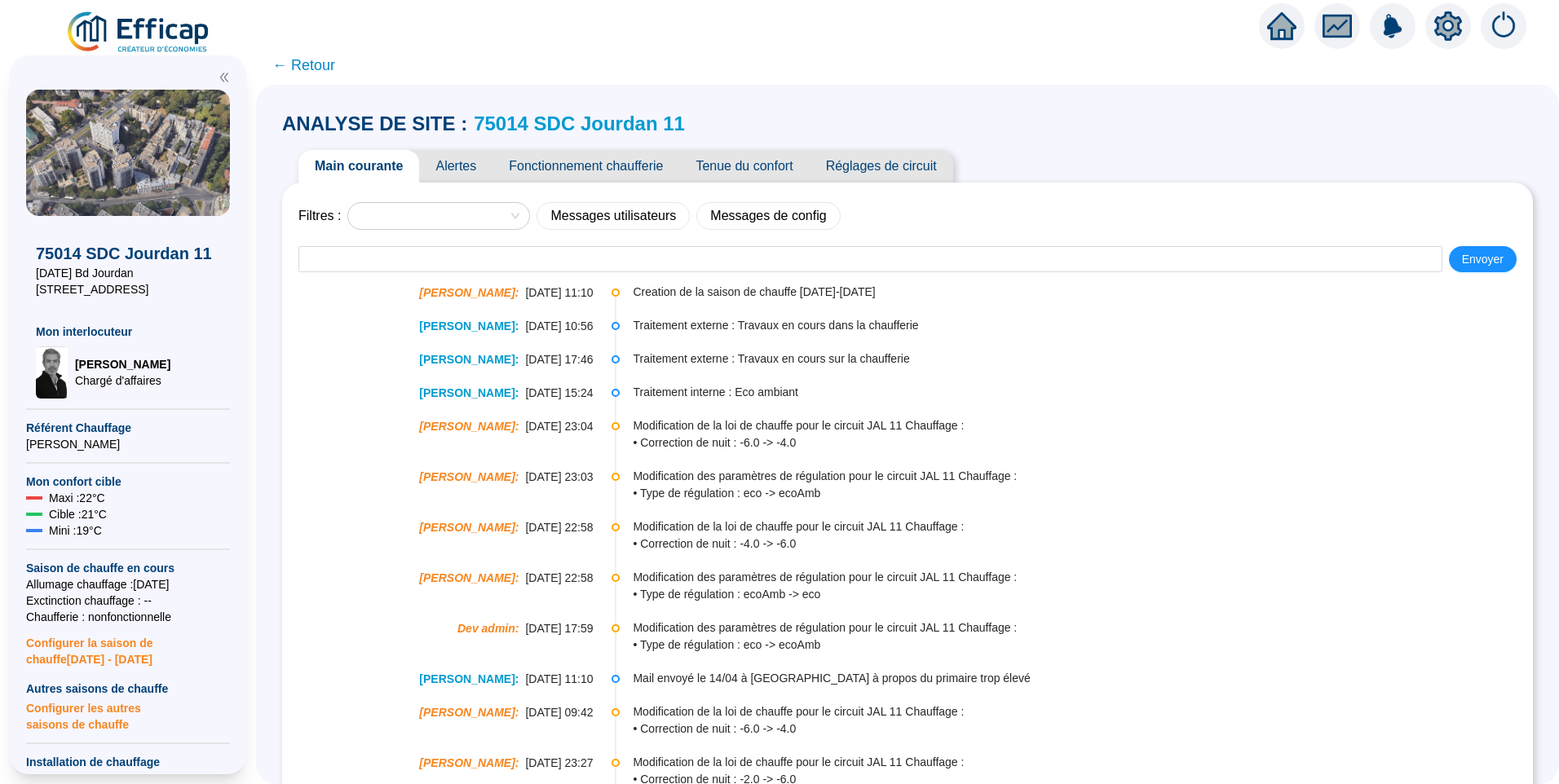
click at [450, 166] on span "Alertes" at bounding box center [456, 166] width 74 height 32
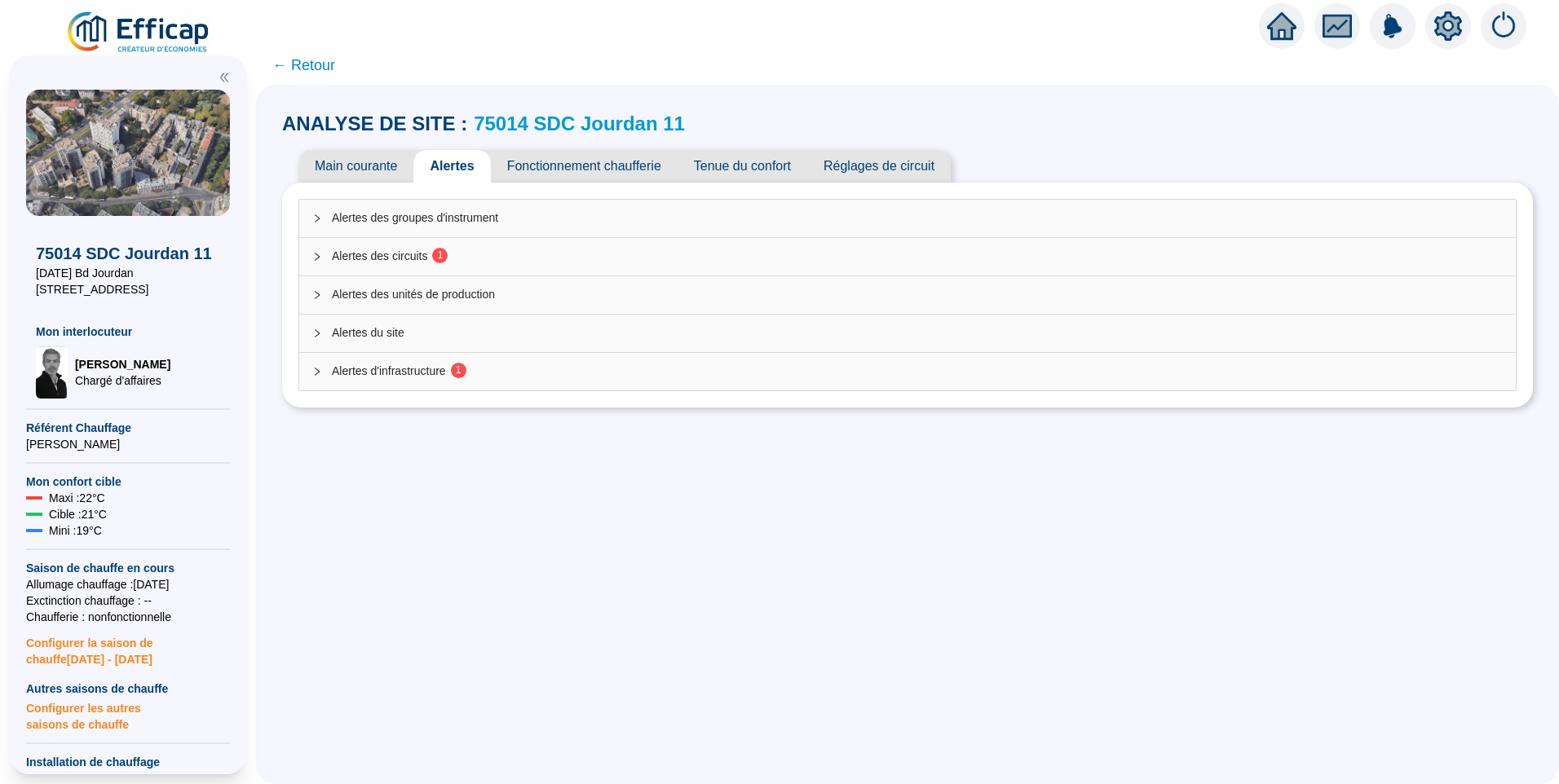
click at [376, 264] on span "Alertes des circuits 1" at bounding box center [917, 256] width 1171 height 17
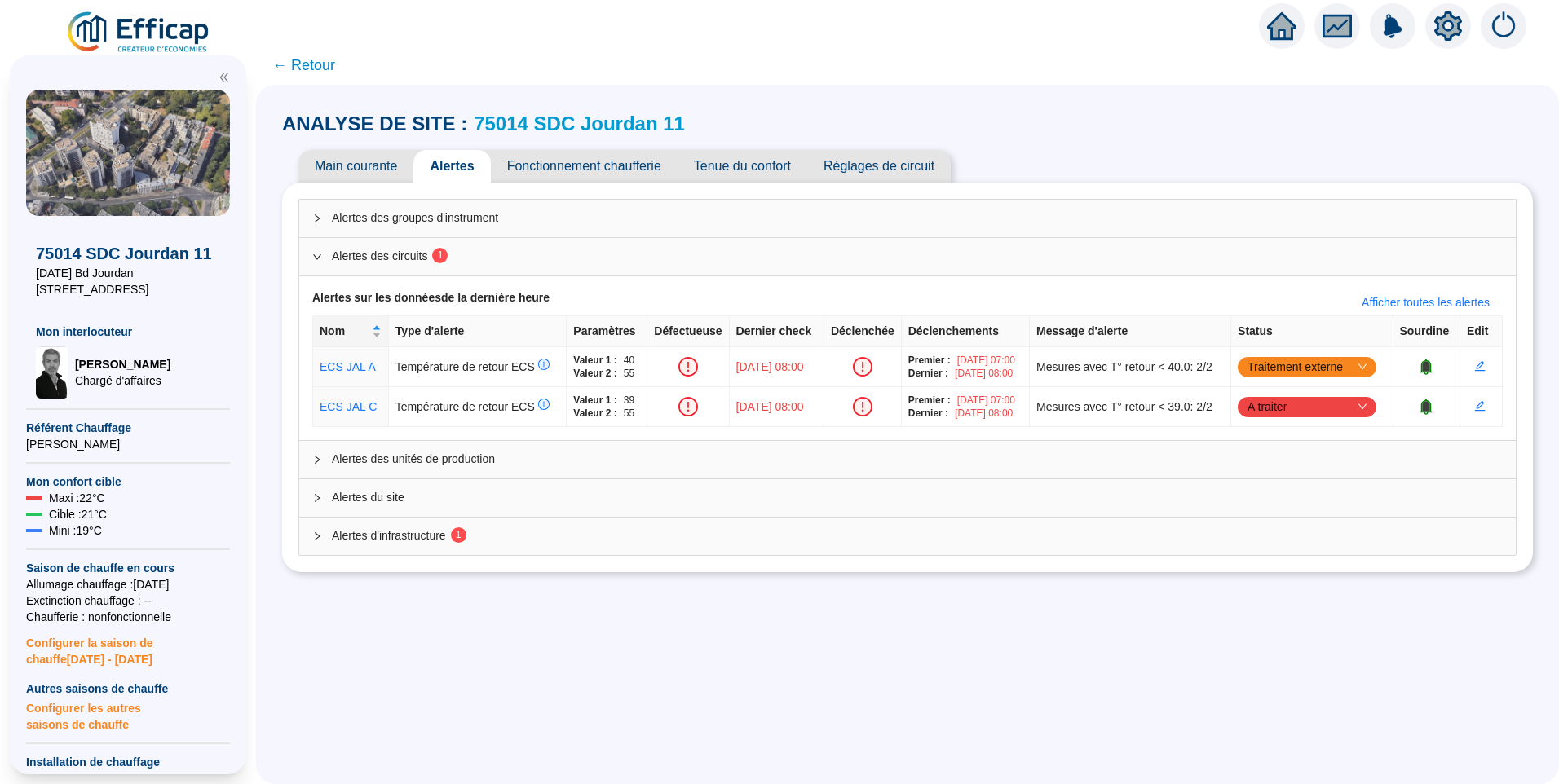
click at [427, 535] on span "Alertes d'infrastructure 1" at bounding box center [917, 535] width 1171 height 17
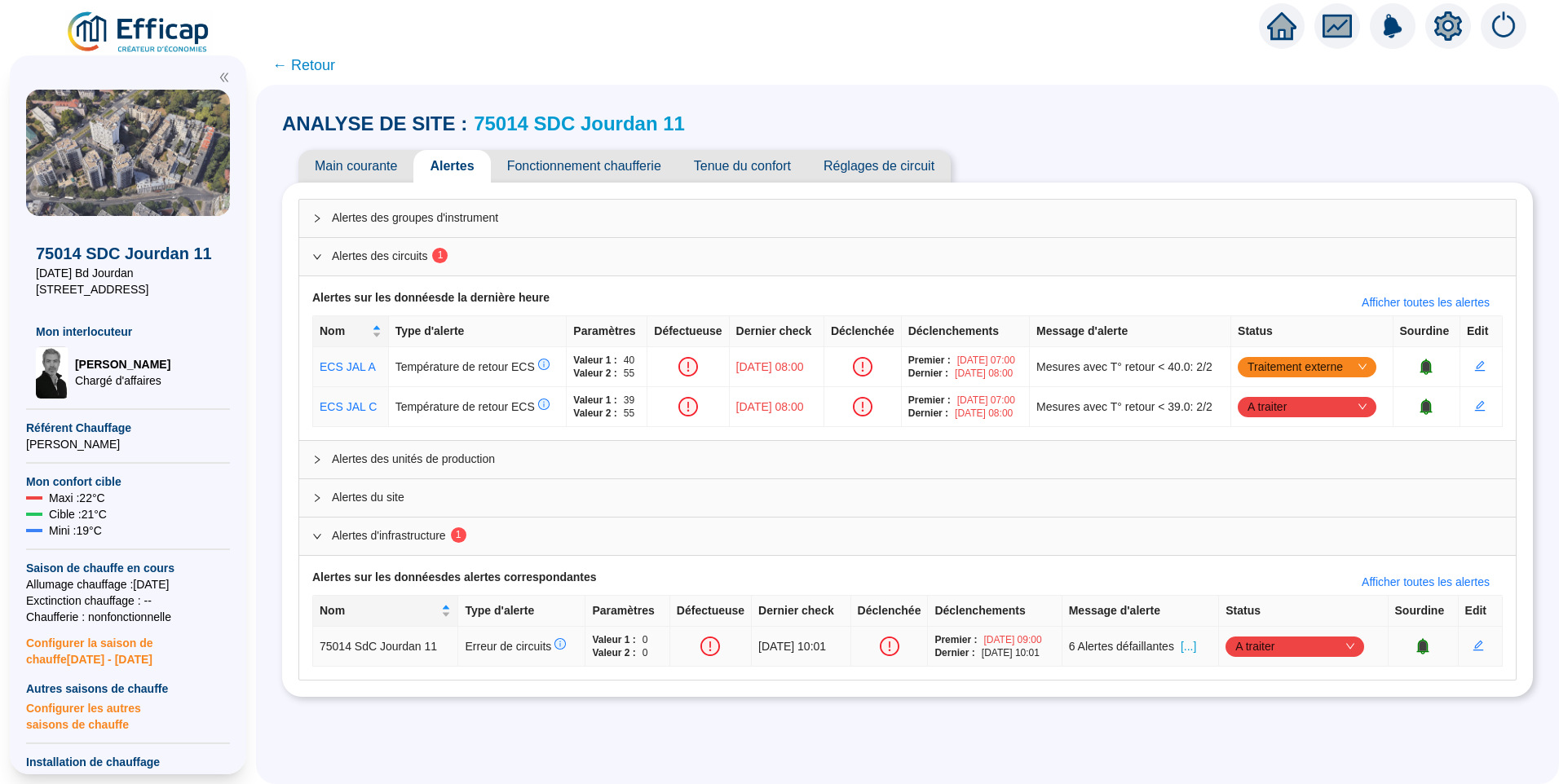
click at [1196, 645] on span "[...]" at bounding box center [1188, 647] width 15 height 17
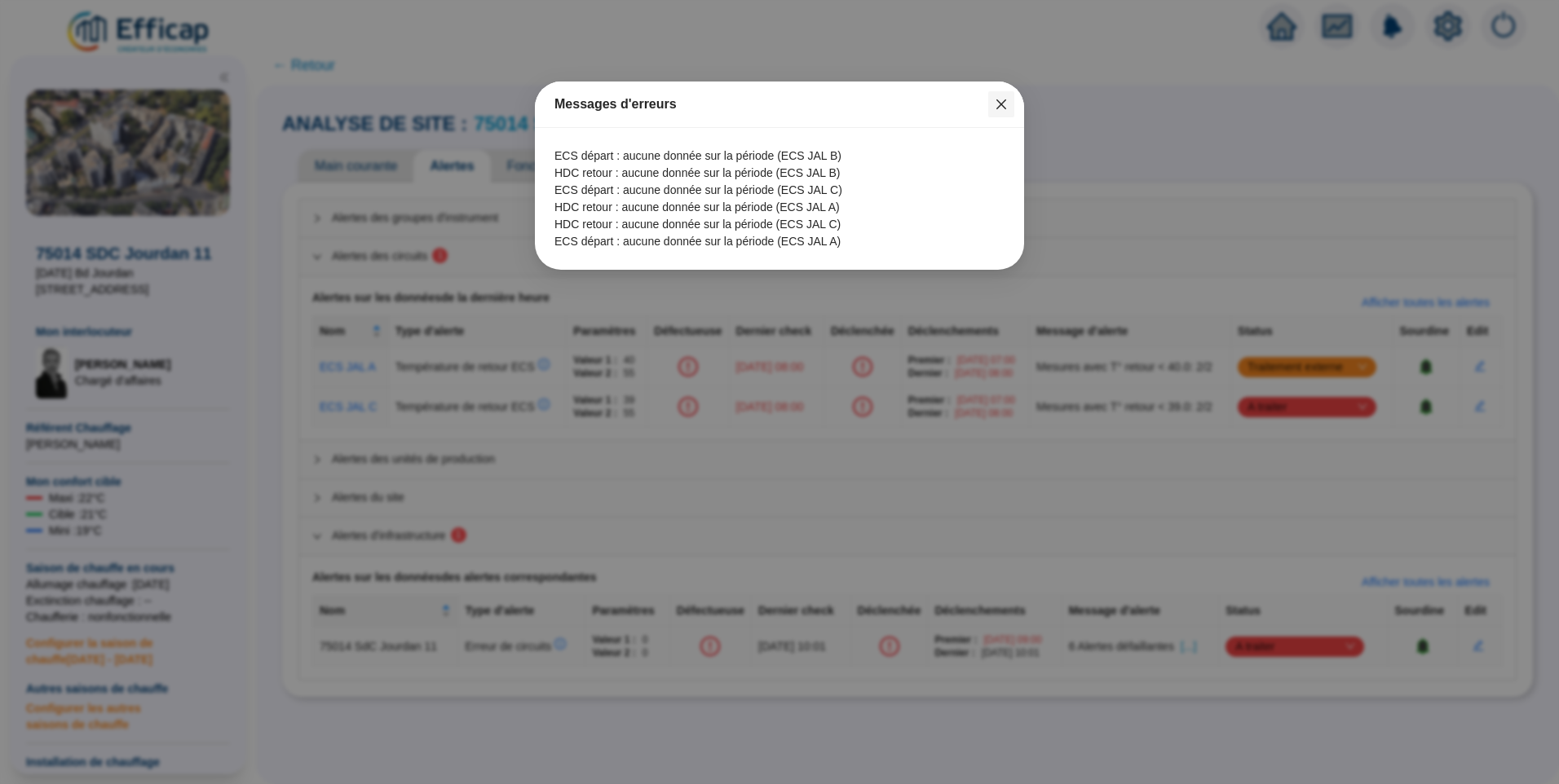
click at [994, 95] on button "Close" at bounding box center [1001, 104] width 26 height 26
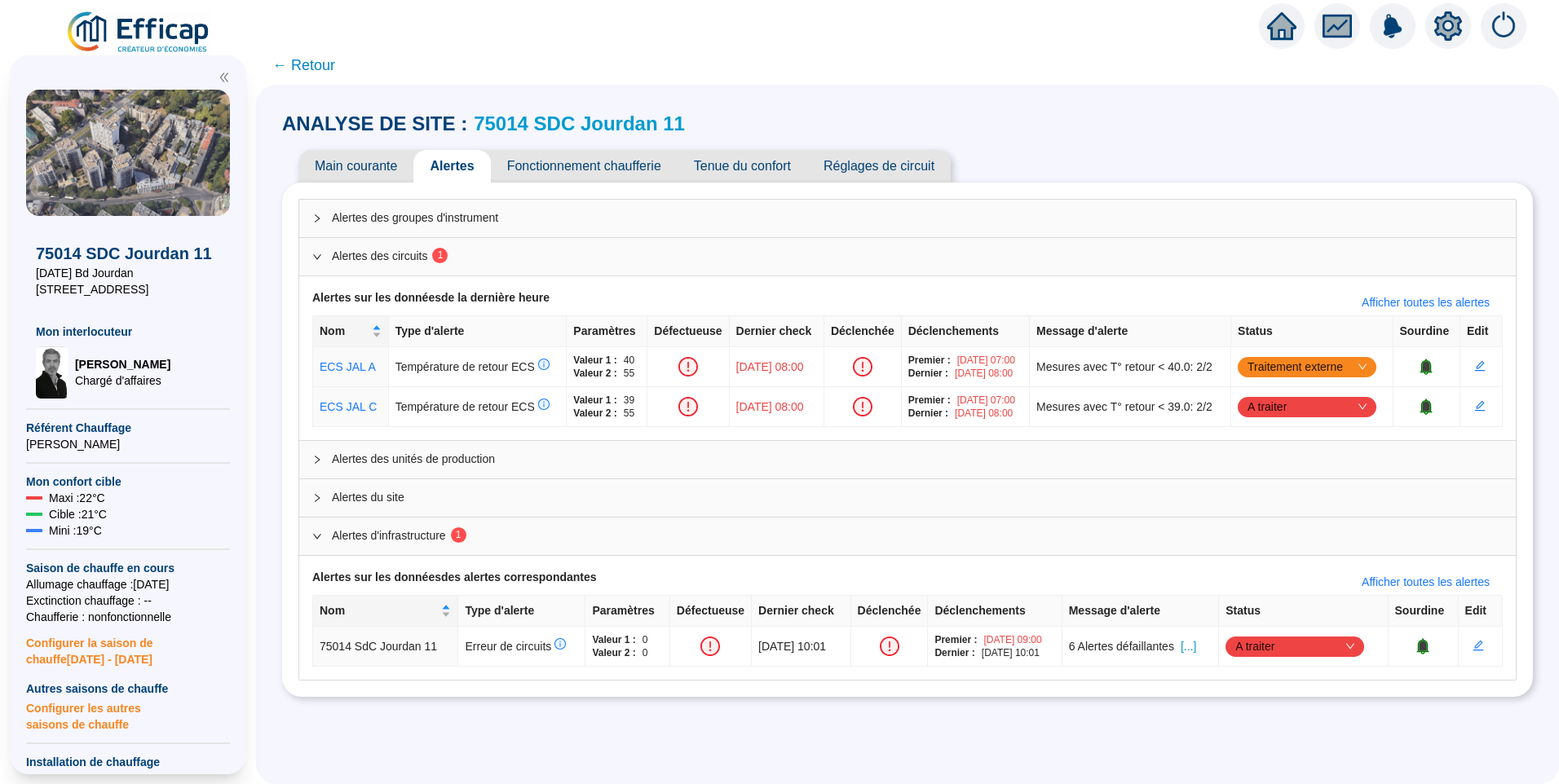
click at [536, 162] on span "Fonctionnement chaufferie" at bounding box center [584, 166] width 187 height 32
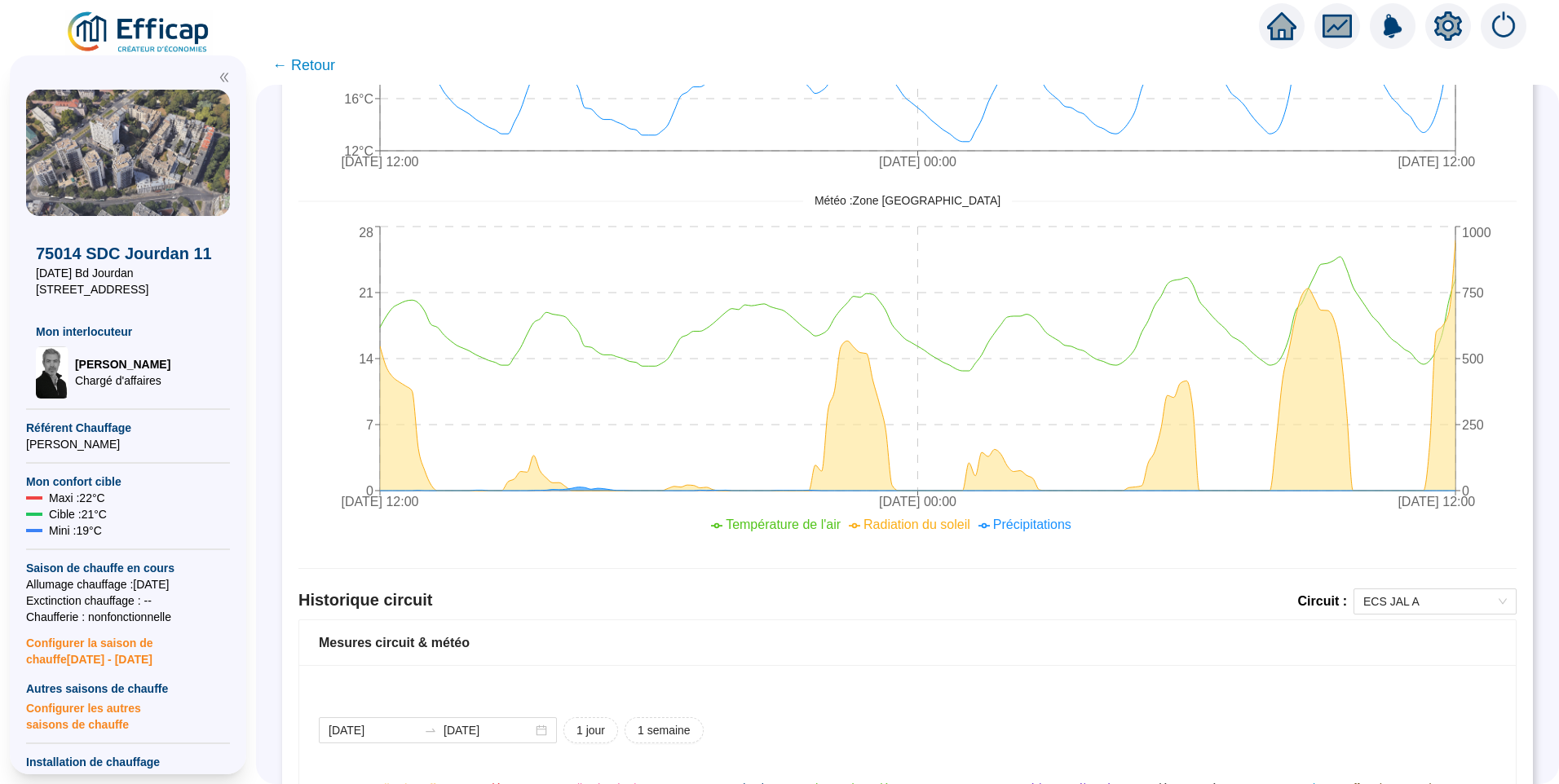
scroll to position [652, 0]
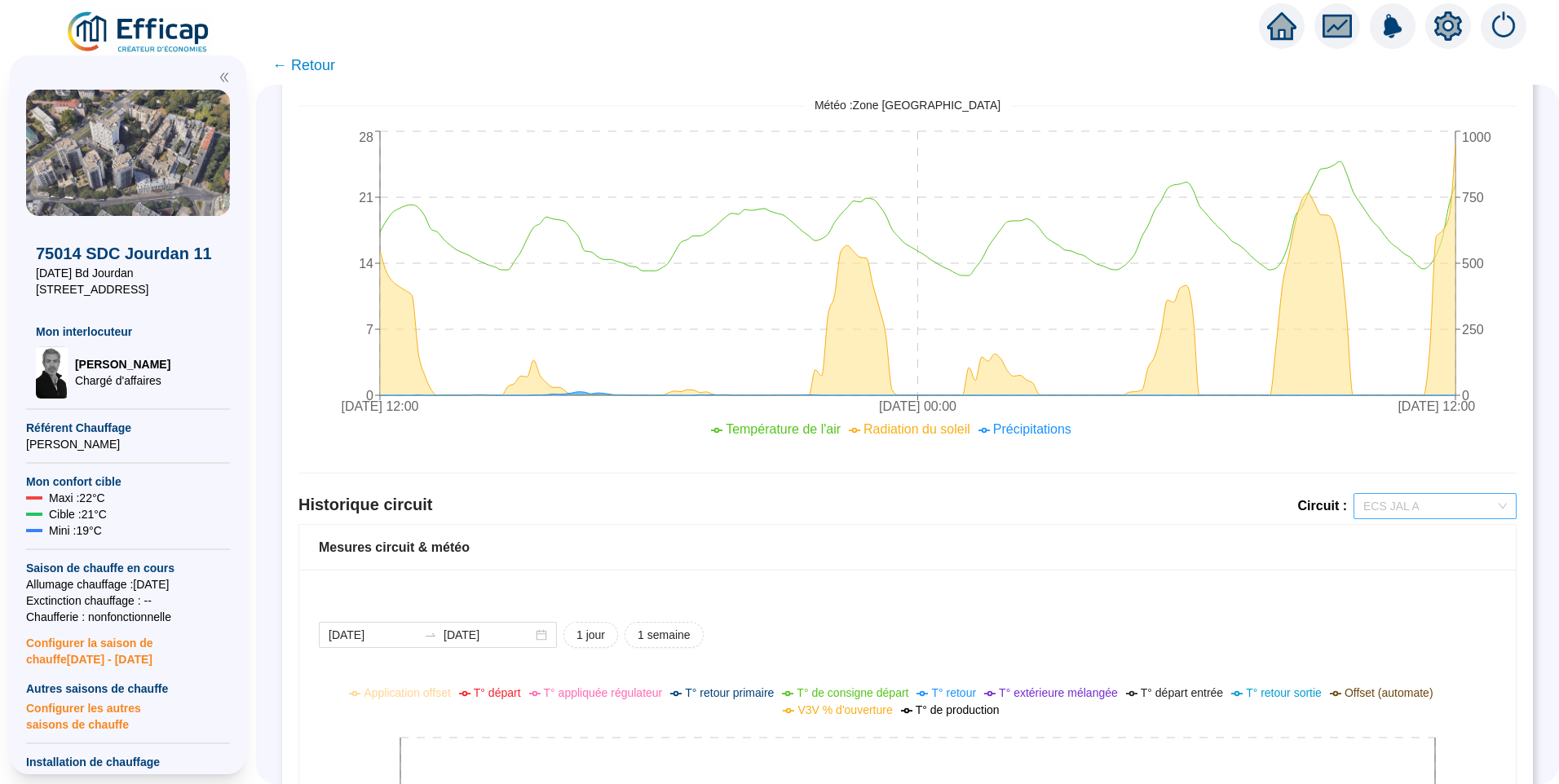
click at [1415, 501] on span "ECS JAL A" at bounding box center [1435, 506] width 144 height 24
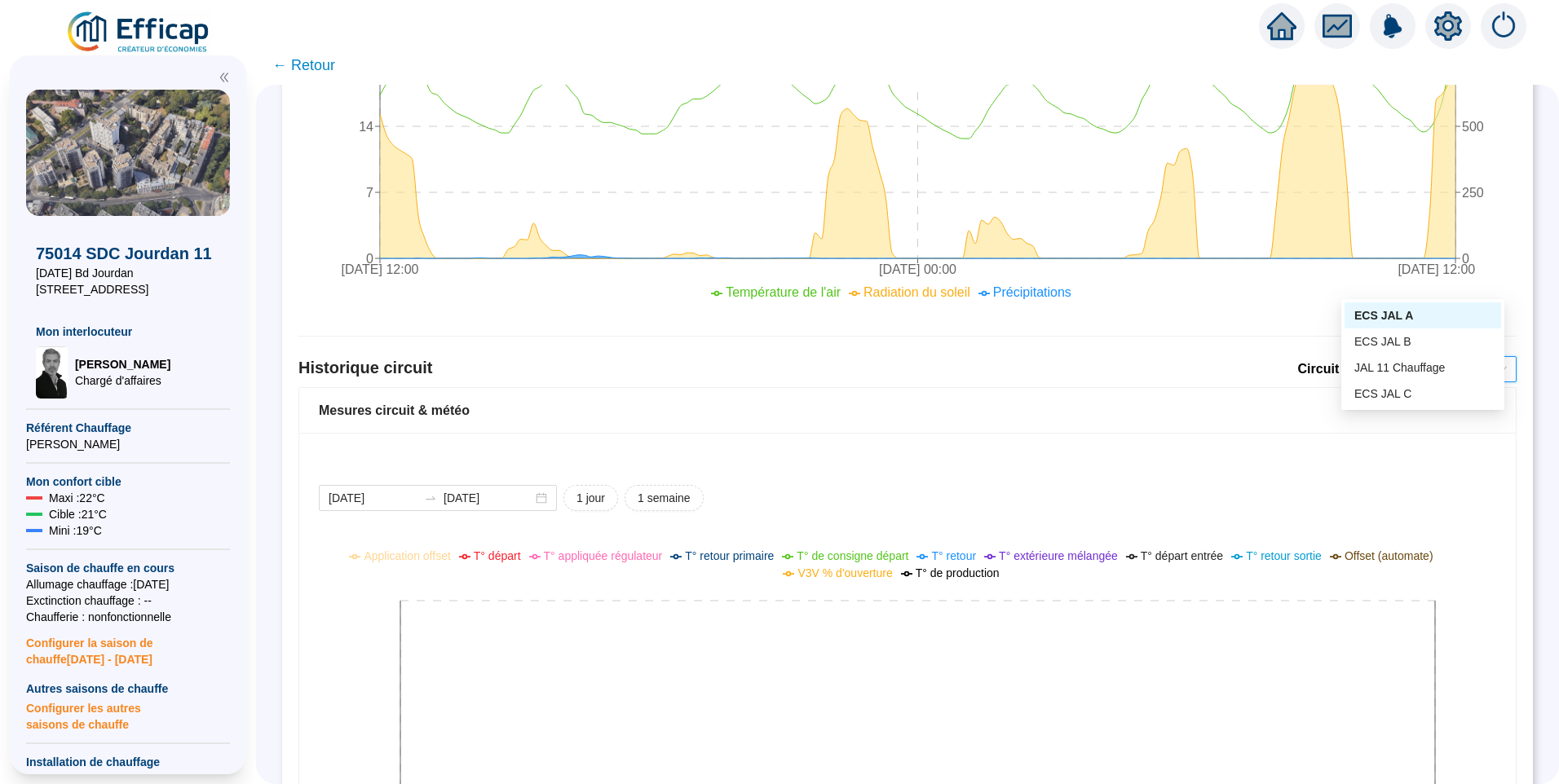
scroll to position [933, 0]
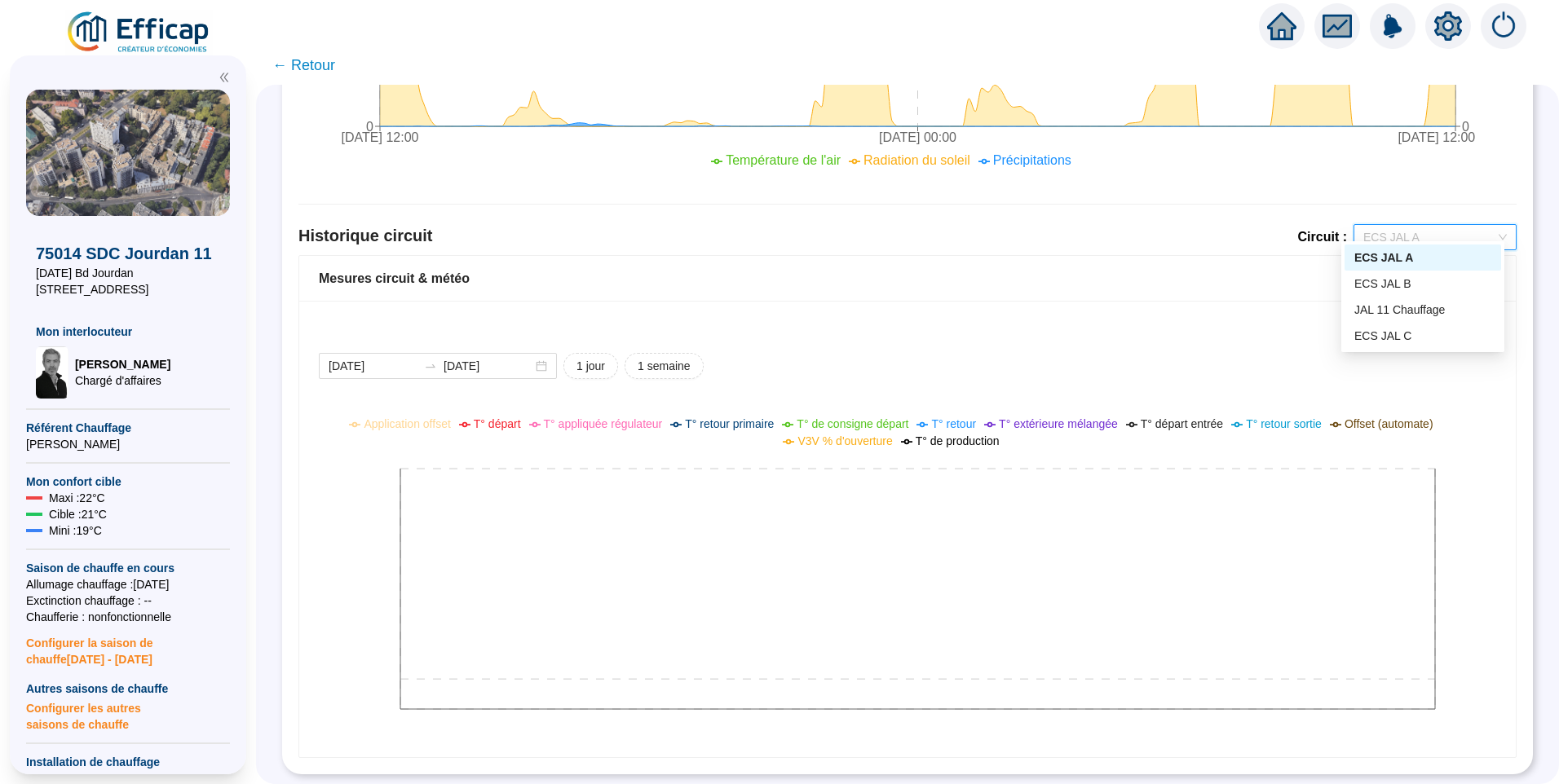
click at [988, 277] on div "Mesures circuit & météo" at bounding box center [908, 278] width 1217 height 46
click at [669, 358] on span "1 semaine" at bounding box center [664, 366] width 53 height 17
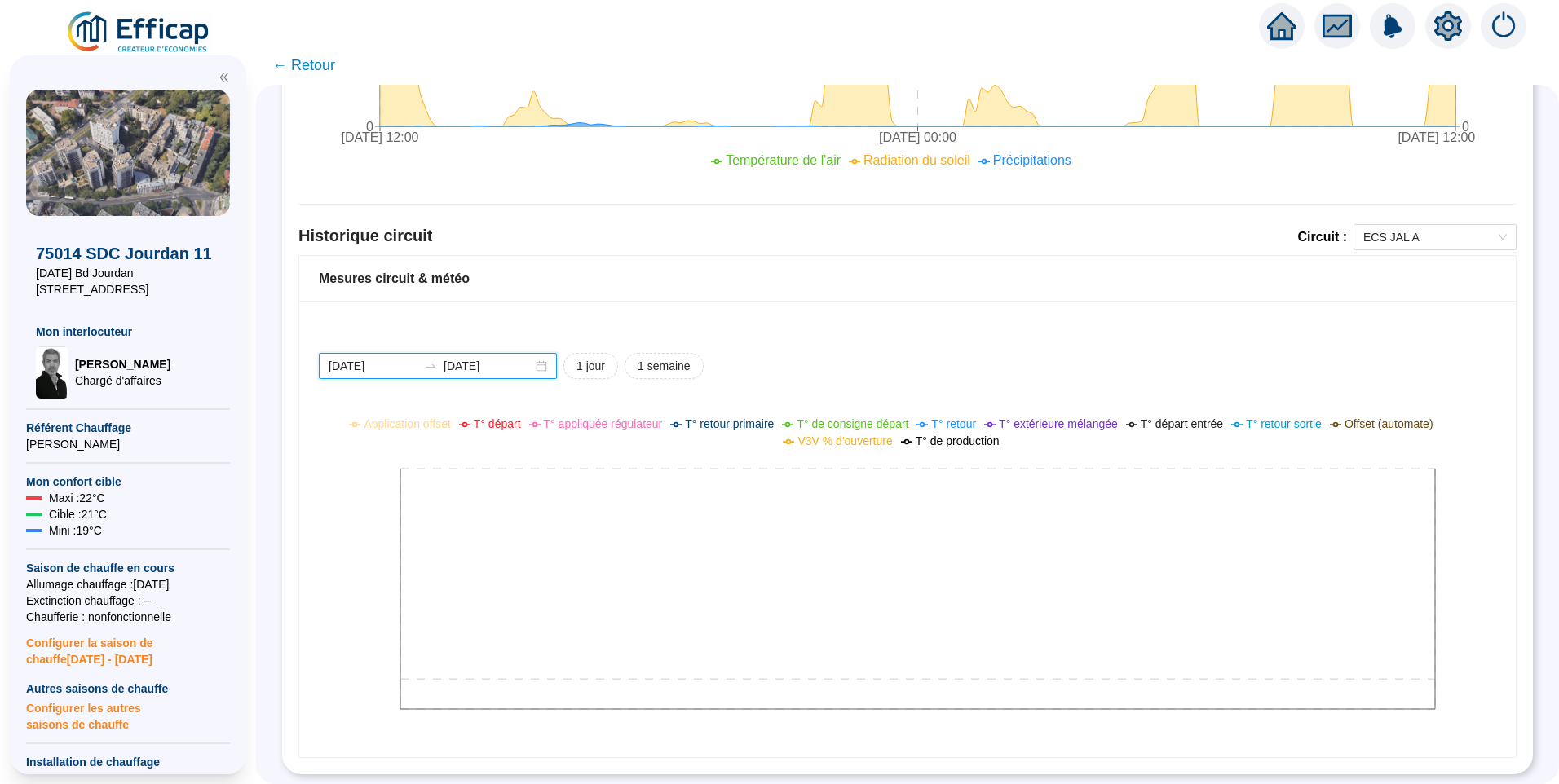
click at [405, 357] on input "2025-09-12" at bounding box center [373, 366] width 89 height 17
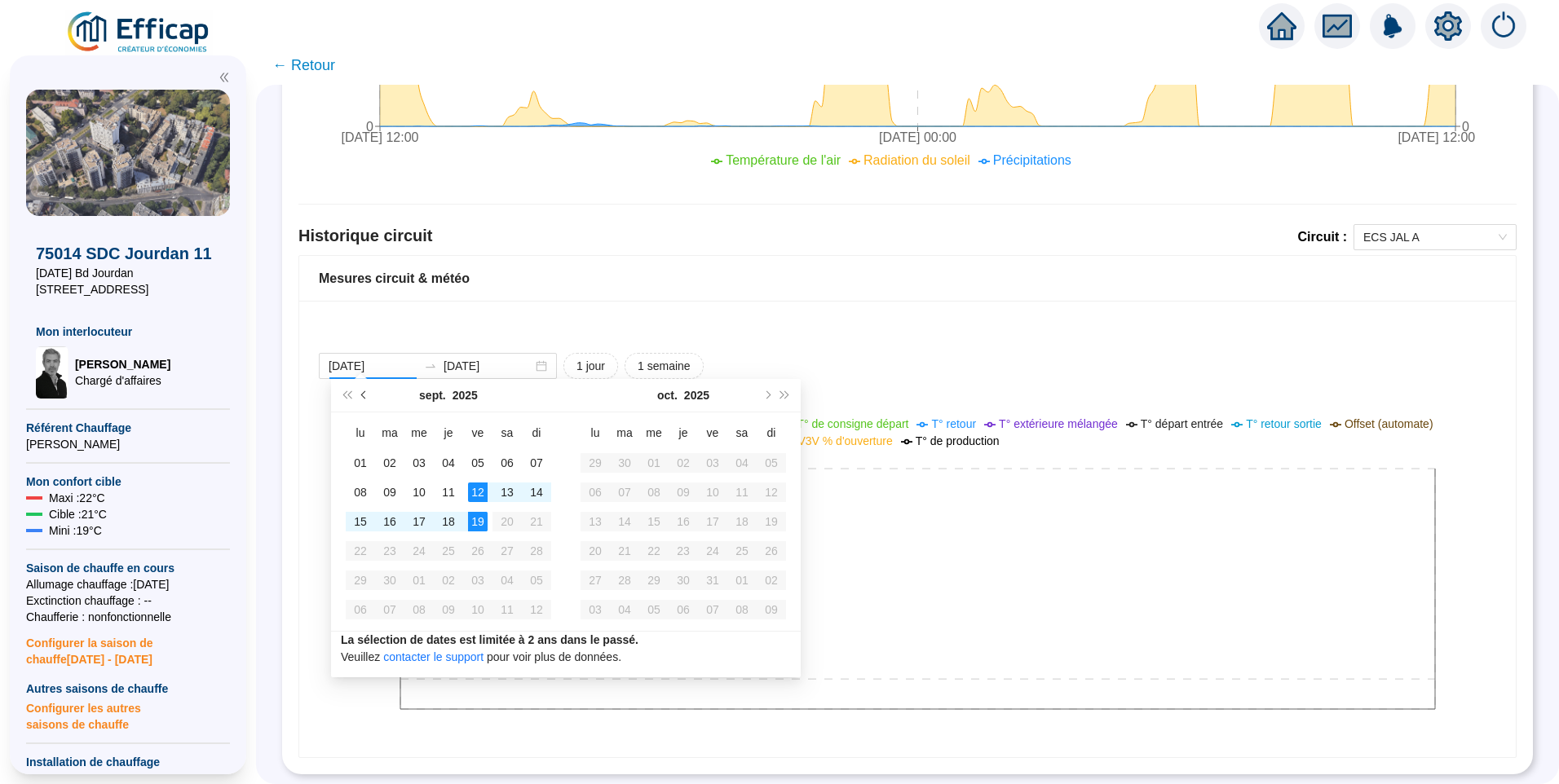
click at [359, 401] on button "Mois précédent (PageUp)" at bounding box center [365, 395] width 18 height 32
click at [360, 401] on button "Mois précédent (PageUp)" at bounding box center [365, 395] width 18 height 32
click at [360, 400] on button "Mois précédent (PageUp)" at bounding box center [365, 395] width 18 height 32
click at [360, 399] on button "Mois précédent (PageUp)" at bounding box center [365, 395] width 18 height 32
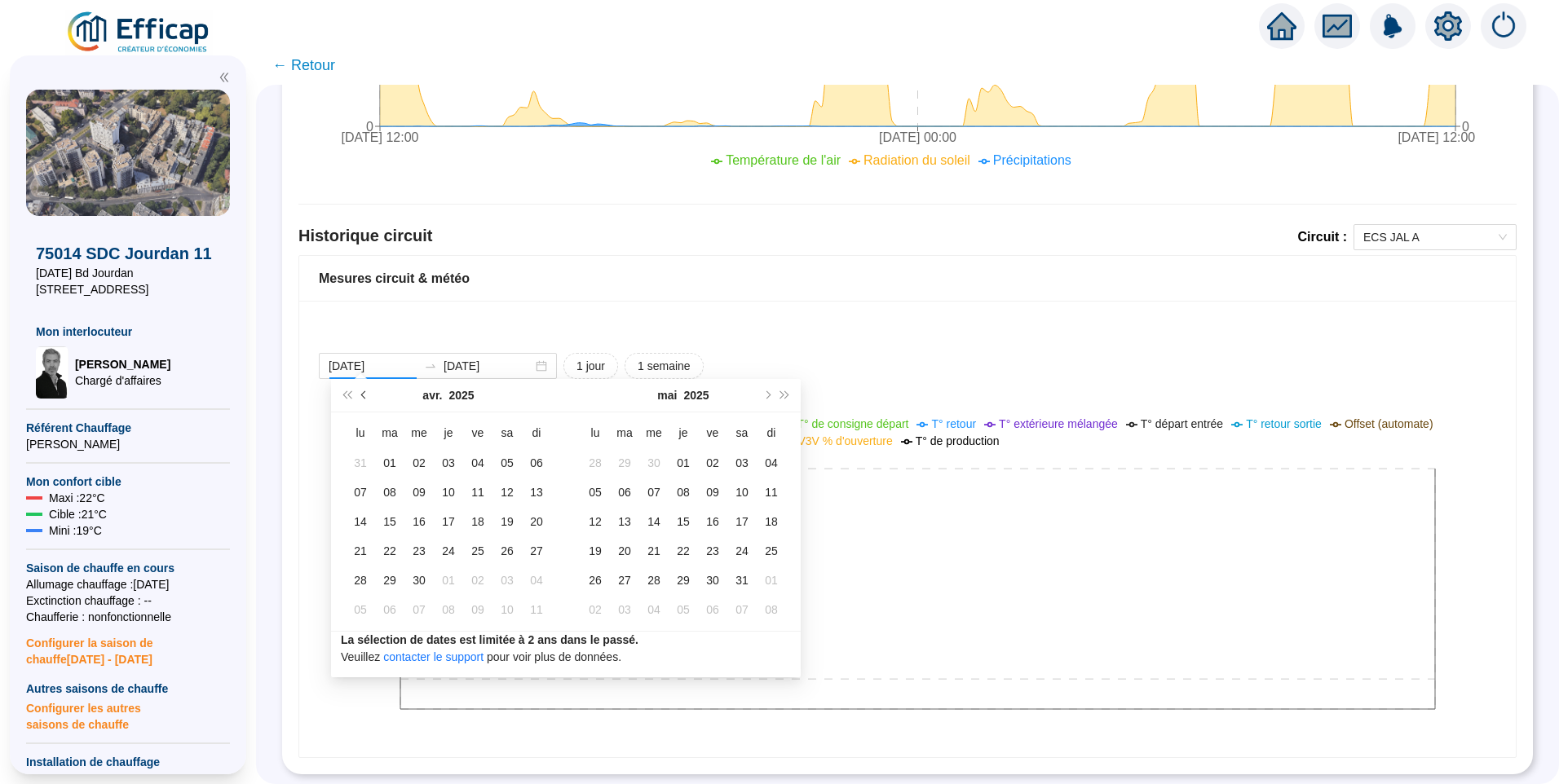
click at [360, 399] on button "Mois précédent (PageUp)" at bounding box center [365, 395] width 18 height 32
type input "2025-01-27"
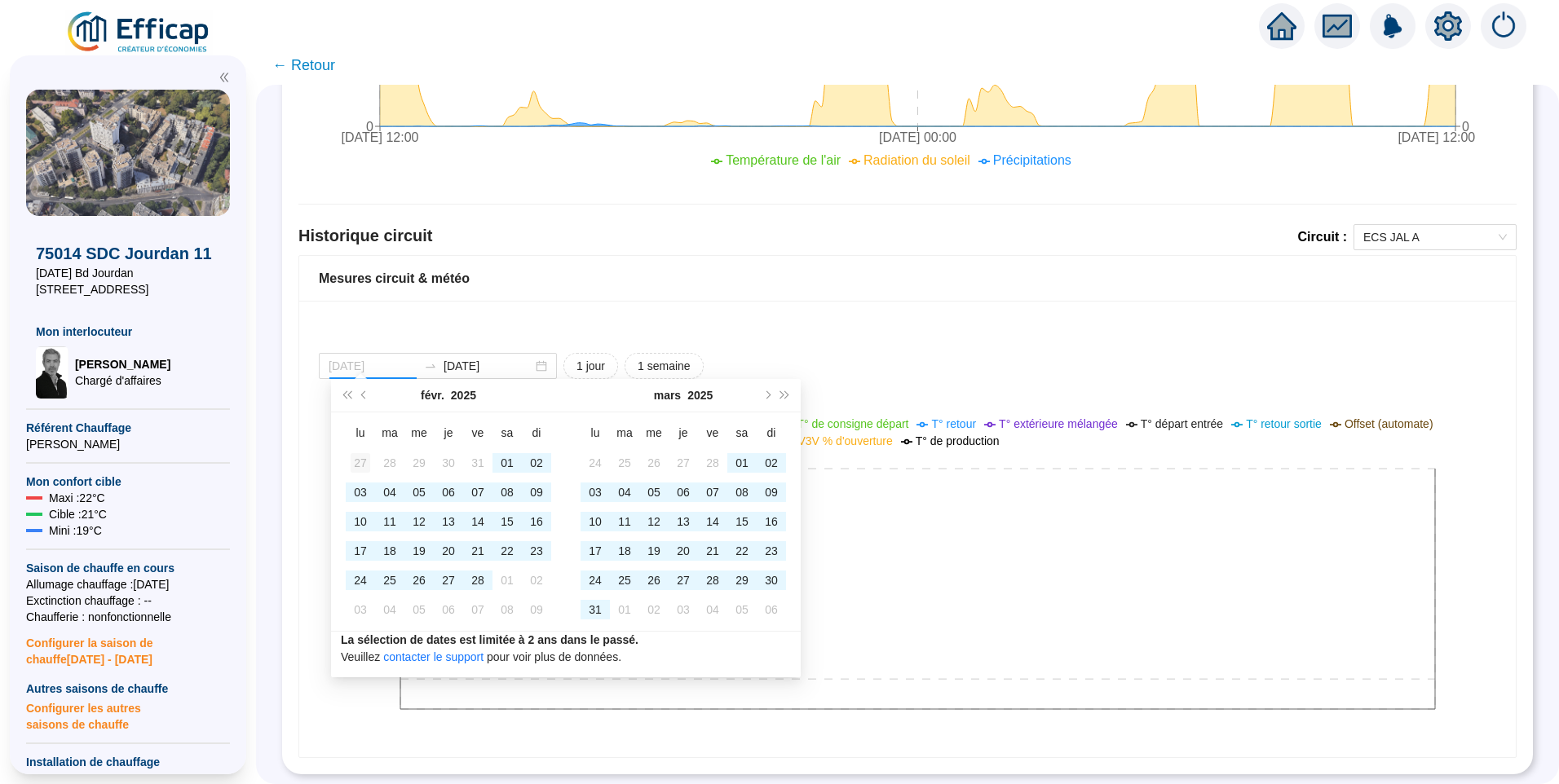
click at [360, 462] on div "27" at bounding box center [360, 463] width 20 height 20
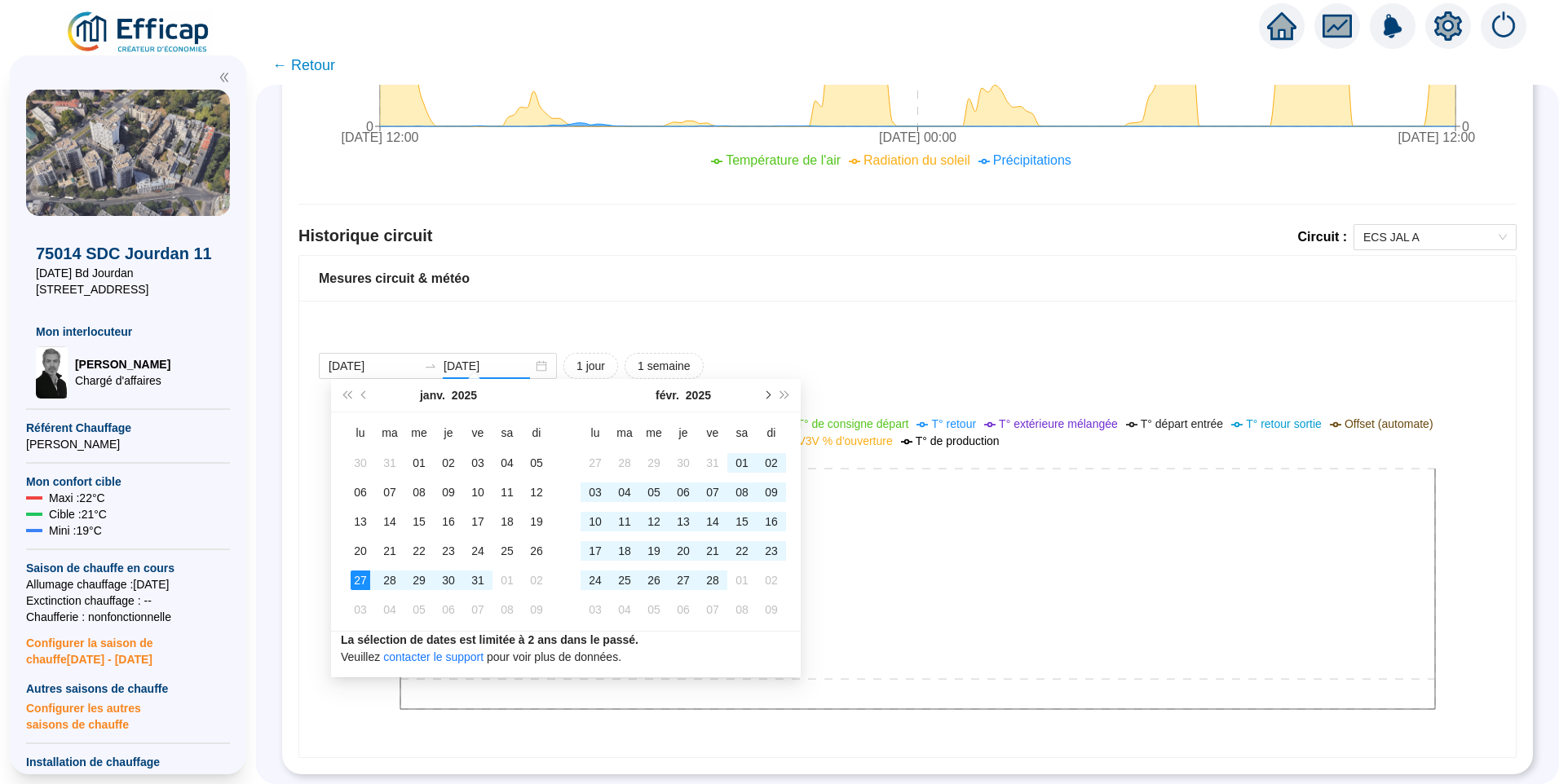
click at [766, 392] on span "Mois suivant (PageDown)" at bounding box center [766, 395] width 8 height 8
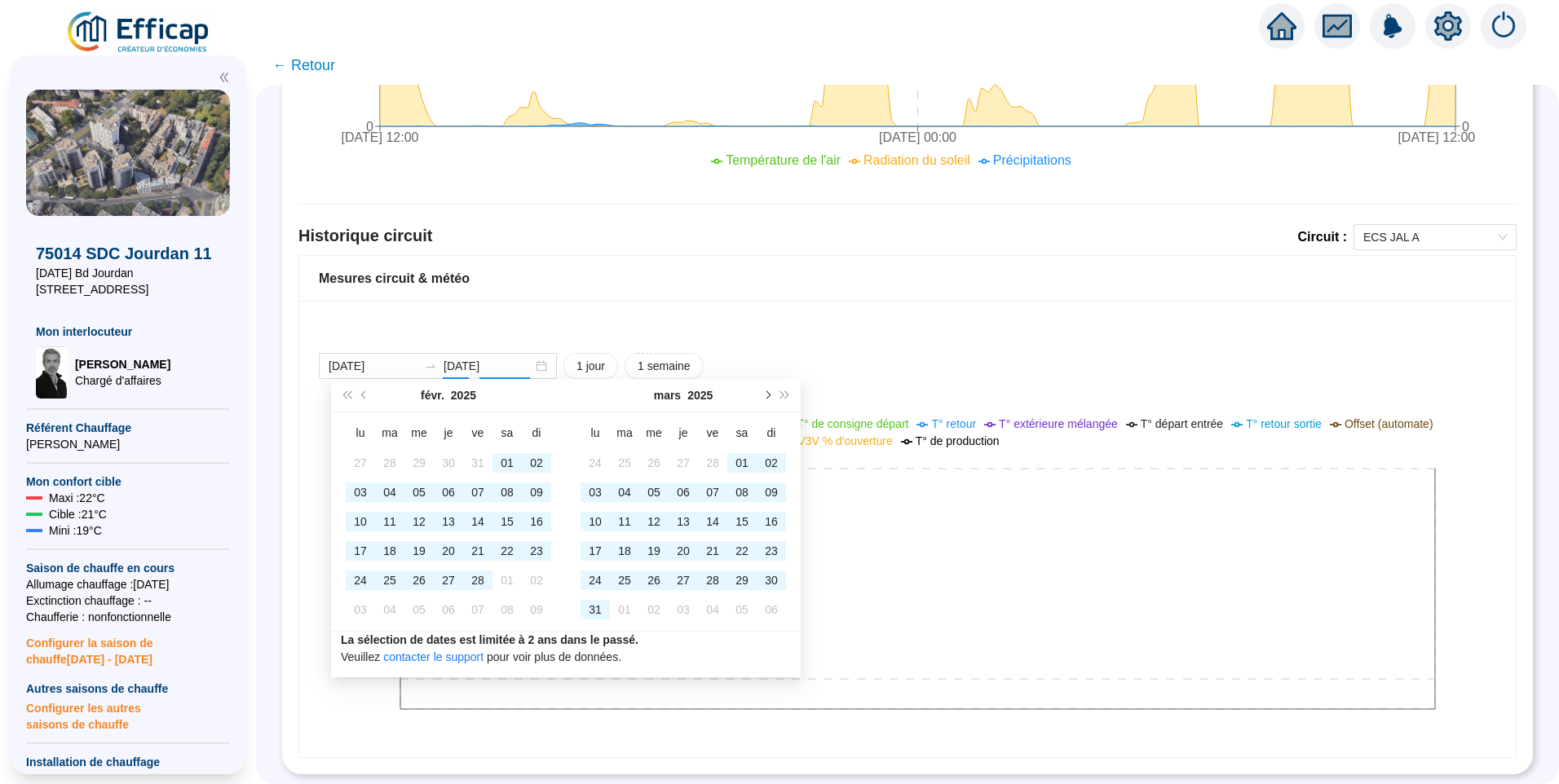
click at [766, 392] on span "Mois suivant (PageDown)" at bounding box center [766, 395] width 8 height 8
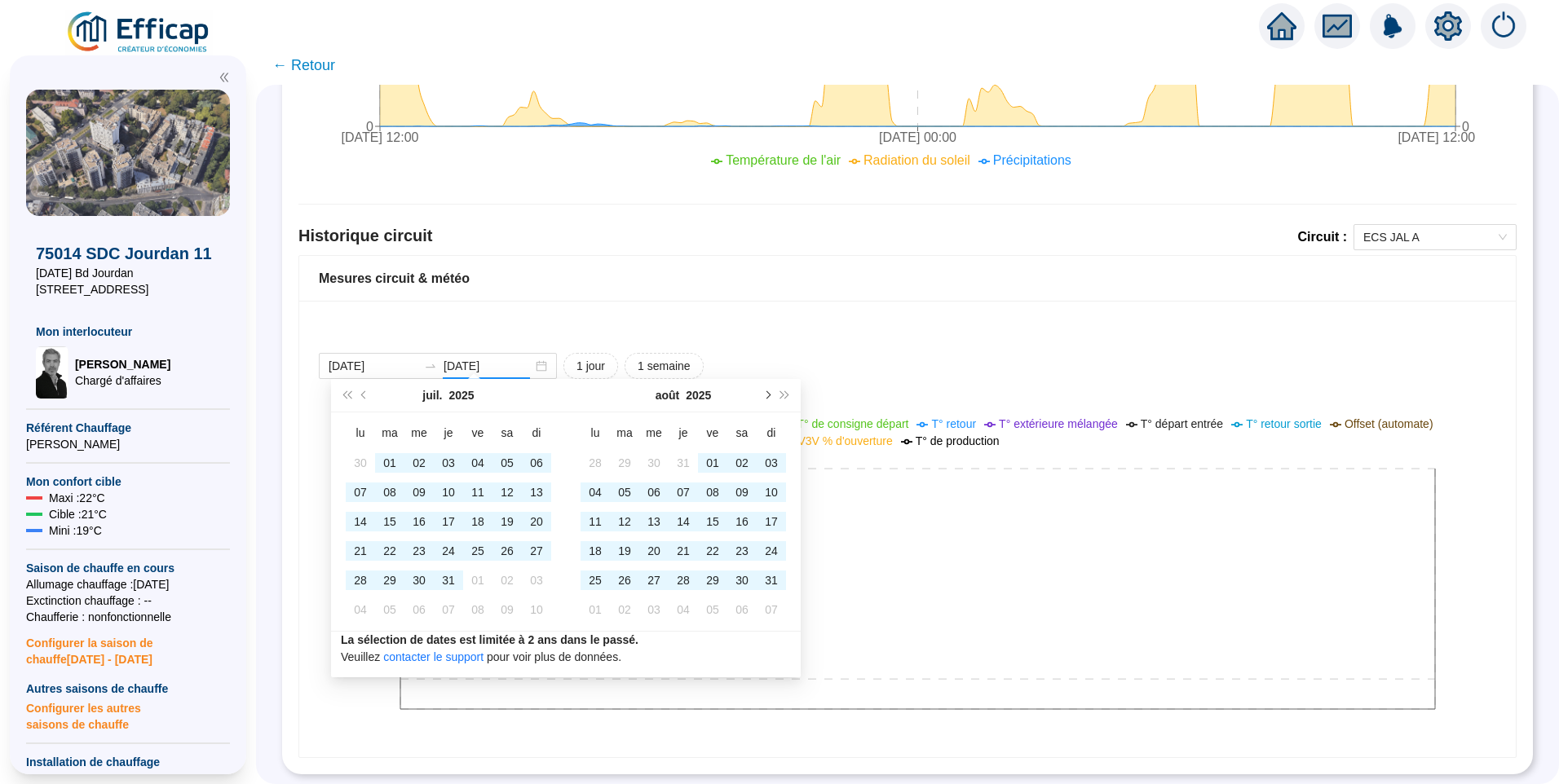
click at [768, 394] on span "Mois suivant (PageDown)" at bounding box center [766, 395] width 8 height 8
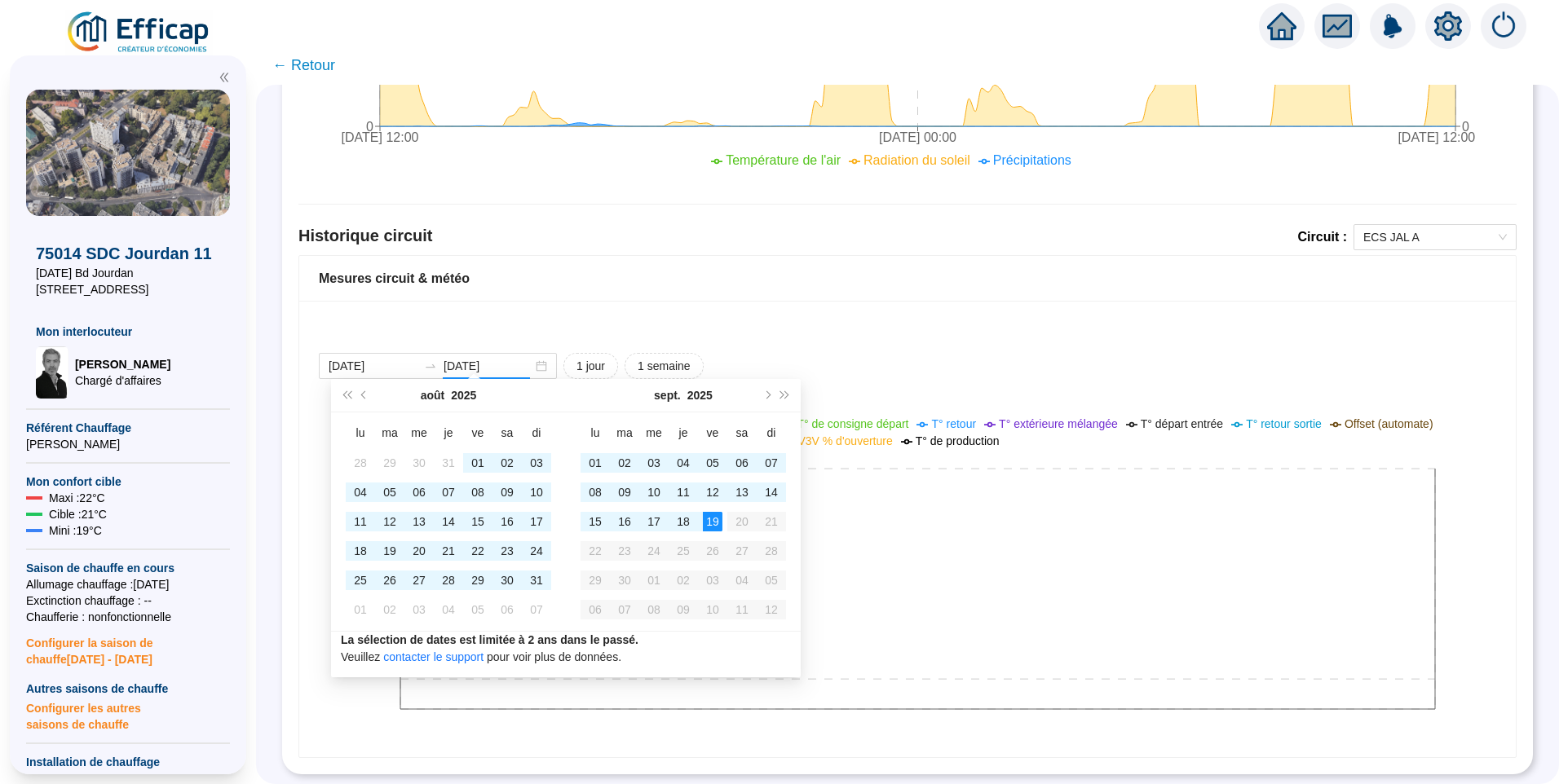
type input "2025-09-19"
click at [714, 516] on div "19" at bounding box center [713, 522] width 20 height 20
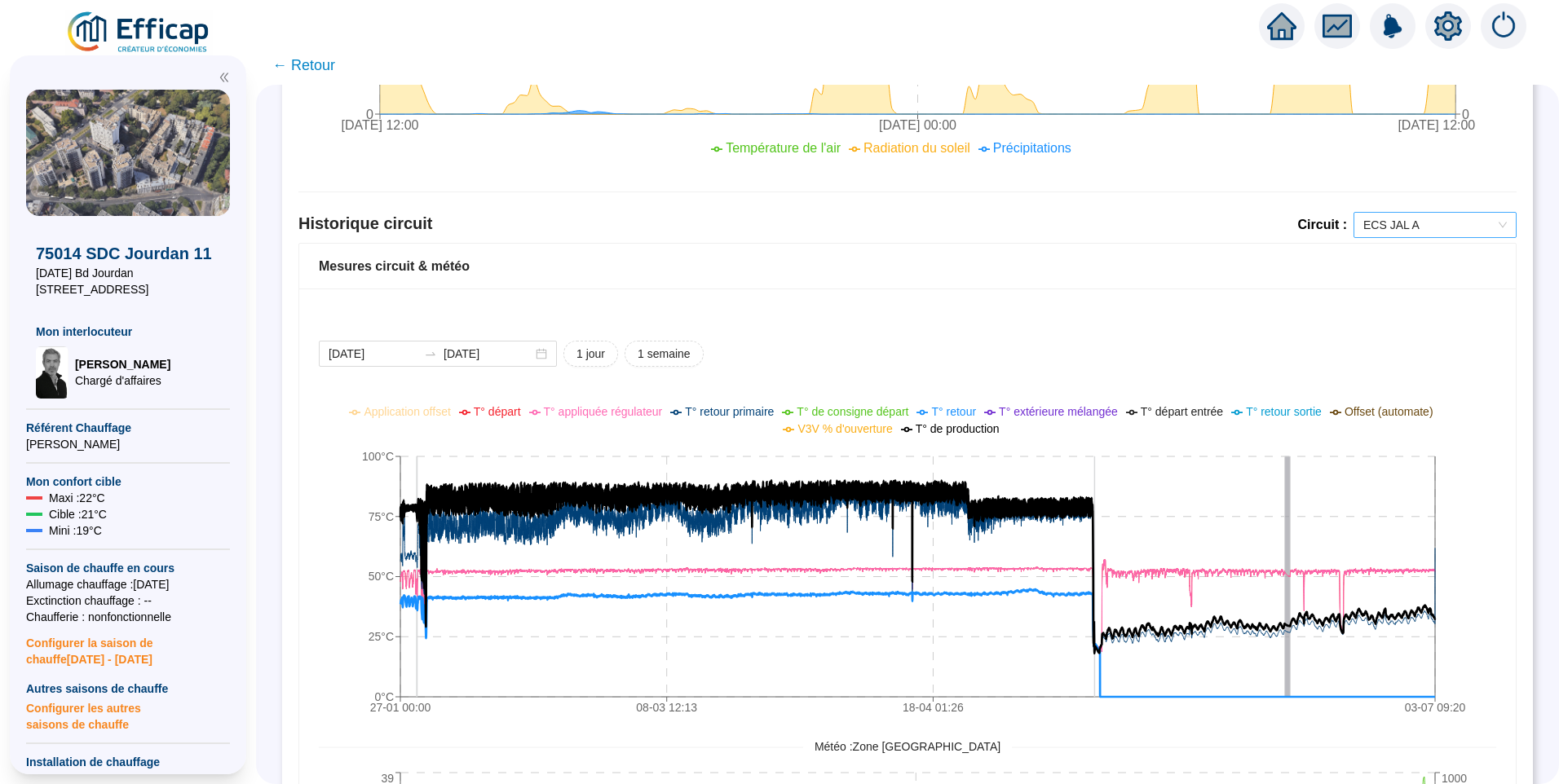
click at [1411, 227] on span "ECS JAL A" at bounding box center [1435, 225] width 144 height 24
click at [1413, 285] on div "ECS JAL B" at bounding box center [1422, 284] width 137 height 17
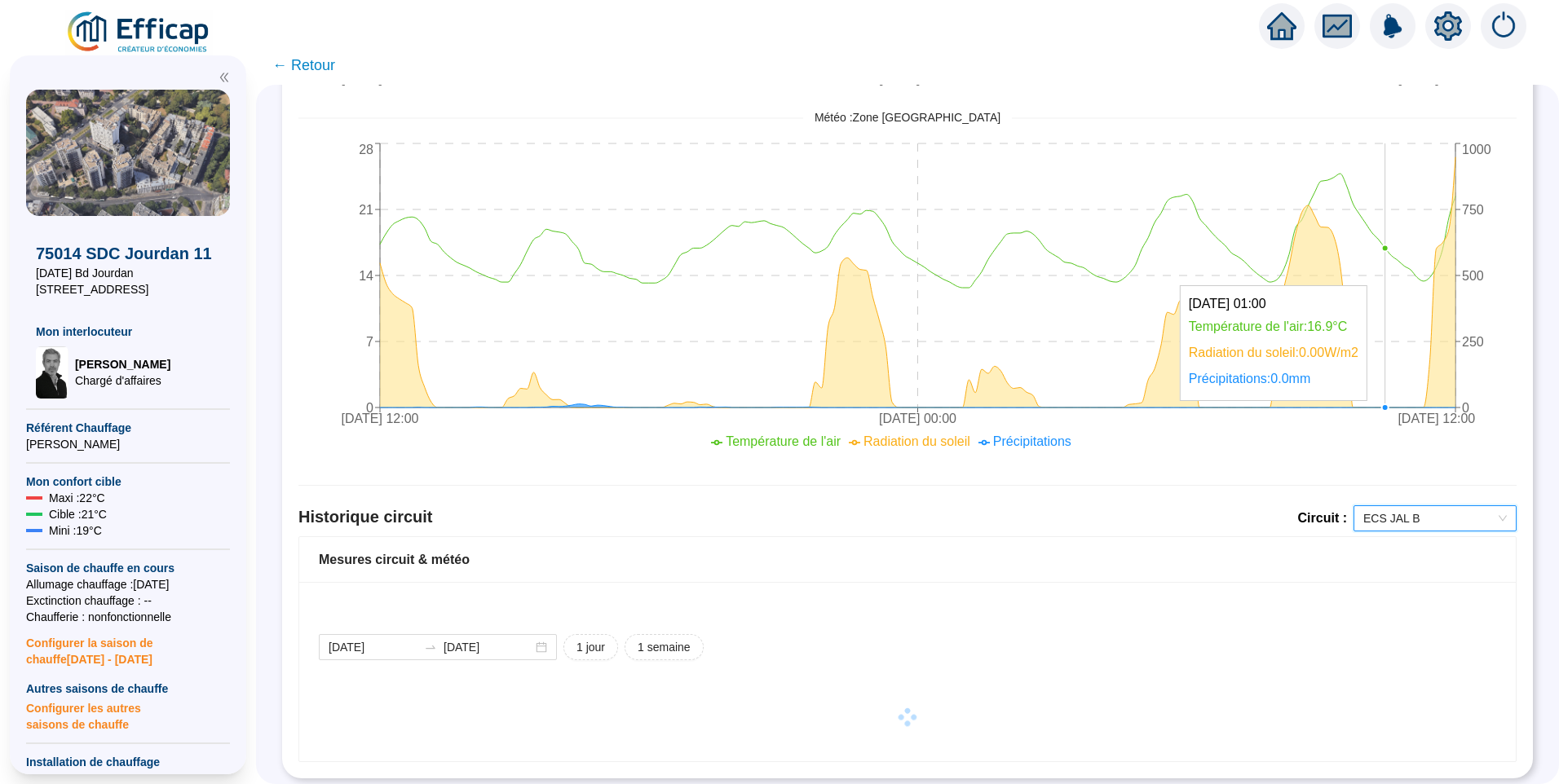
scroll to position [656, 0]
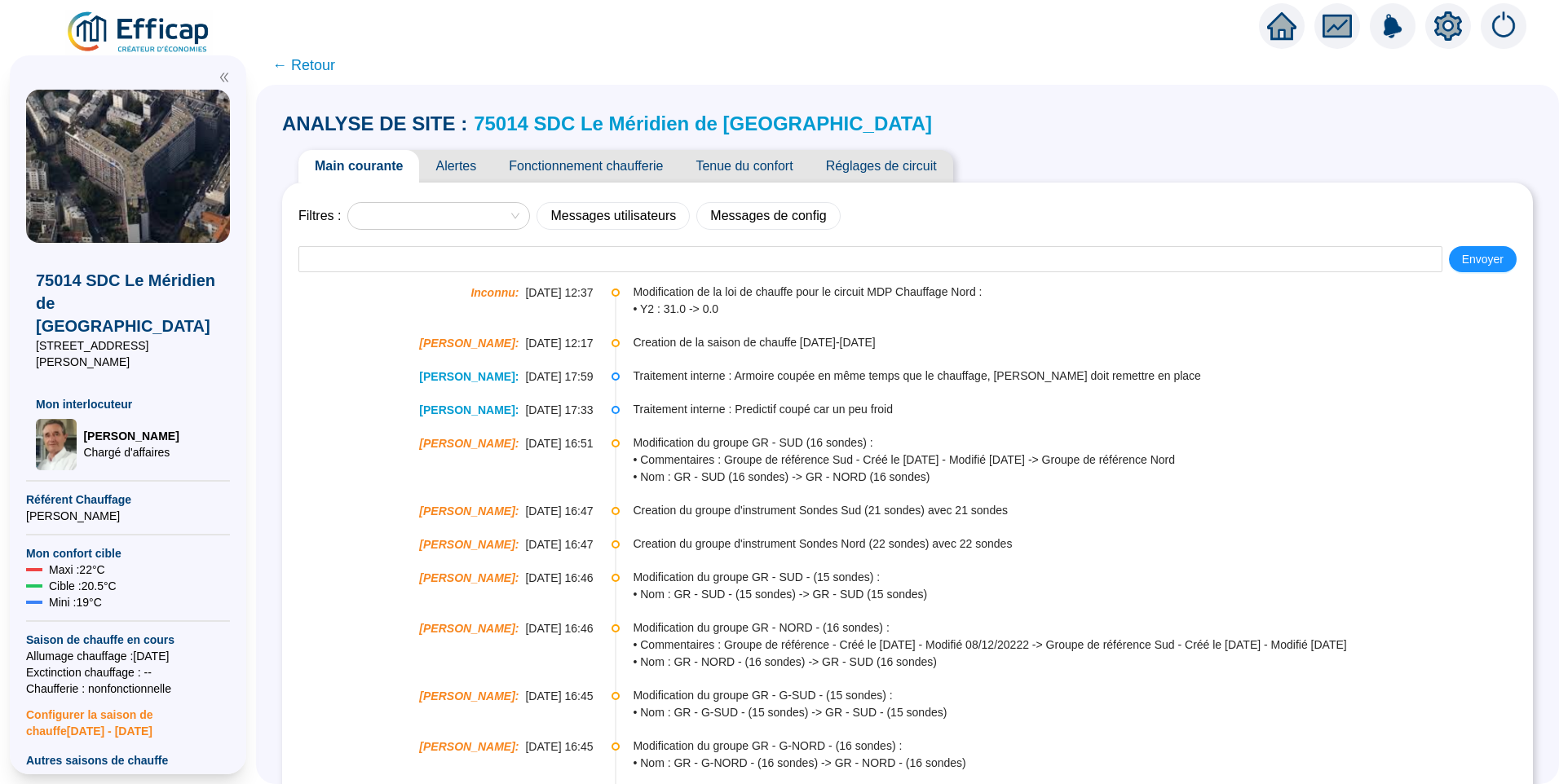
click at [472, 164] on span "Alertes" at bounding box center [456, 166] width 74 height 32
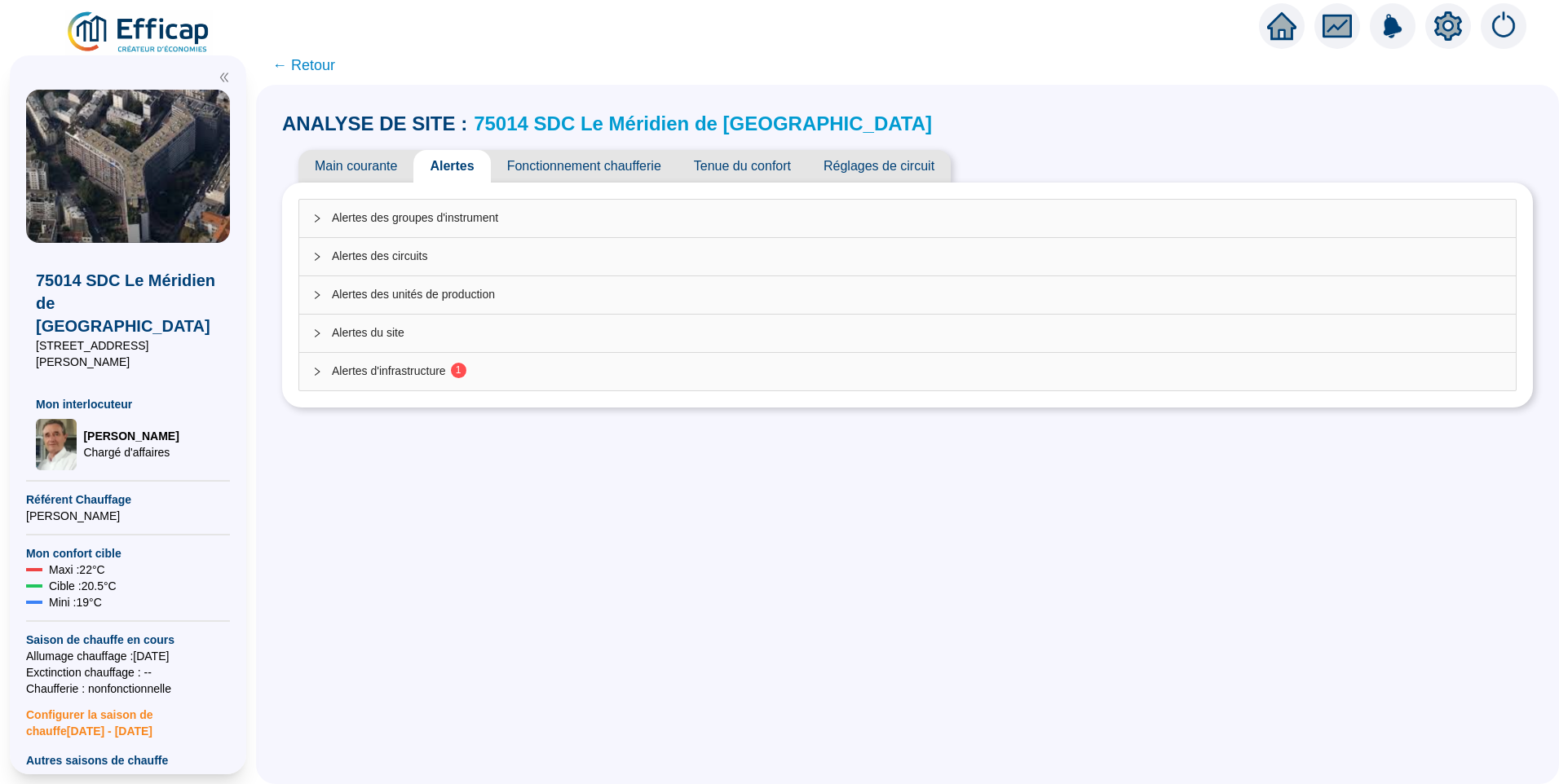
click at [403, 389] on div "Alertes d'infrastructure 1" at bounding box center [908, 372] width 1217 height 38
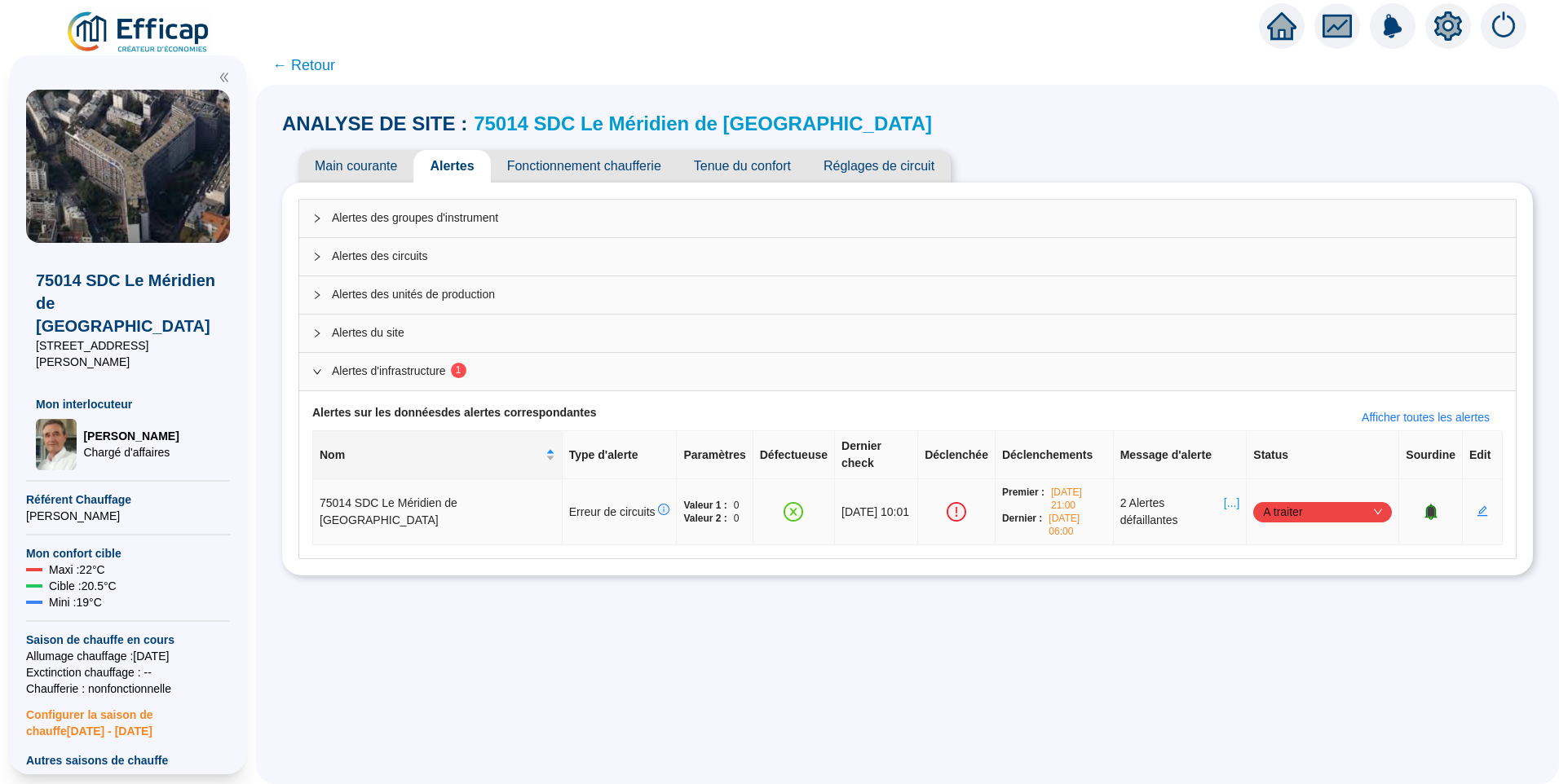
click at [1224, 495] on span "[...]" at bounding box center [1231, 512] width 15 height 34
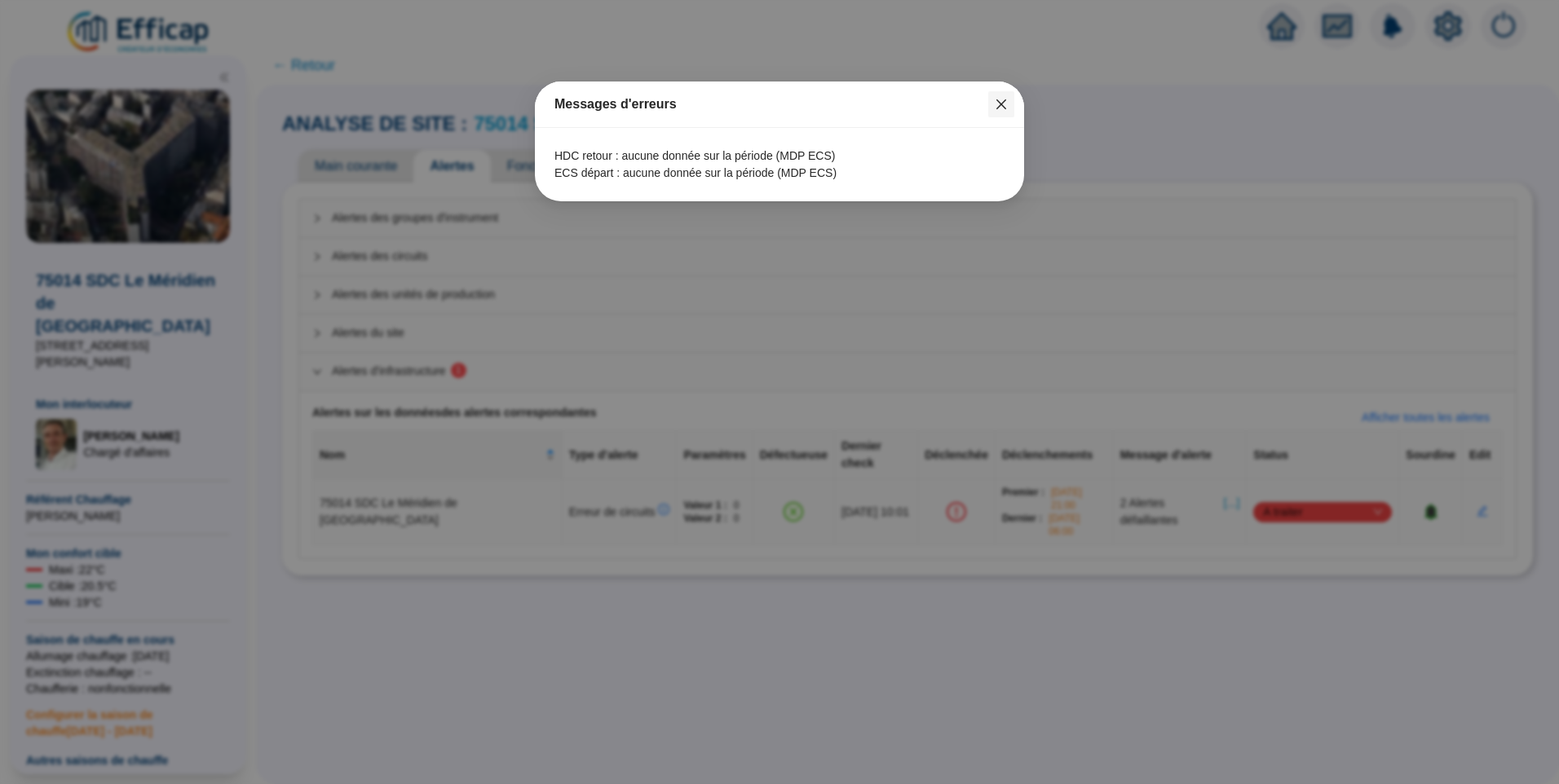
click at [998, 109] on icon "close" at bounding box center [1001, 104] width 10 height 10
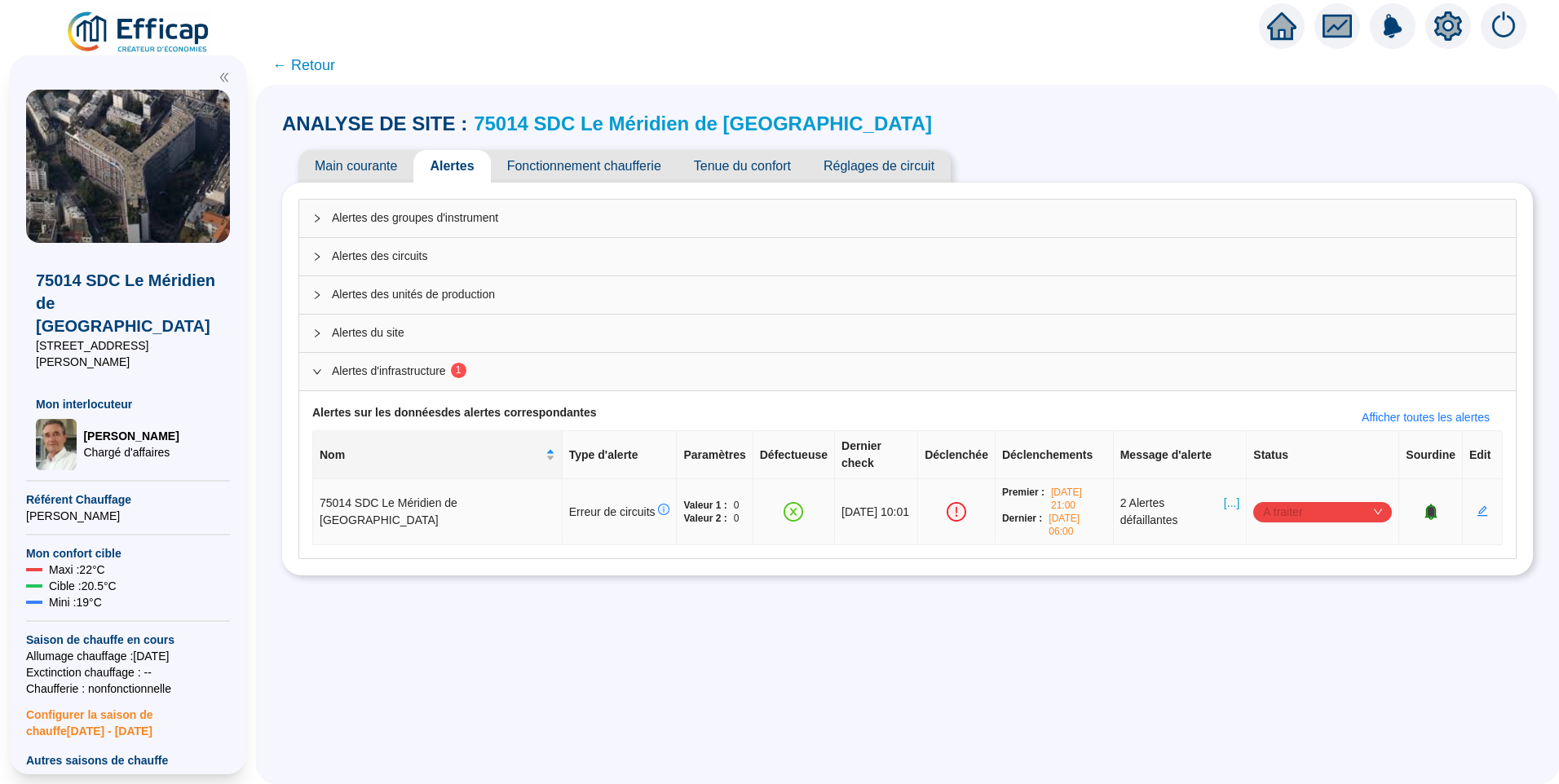
click at [1345, 499] on span "A traiter" at bounding box center [1323, 511] width 119 height 24
click at [1325, 562] on div "Traité" at bounding box center [1311, 564] width 112 height 17
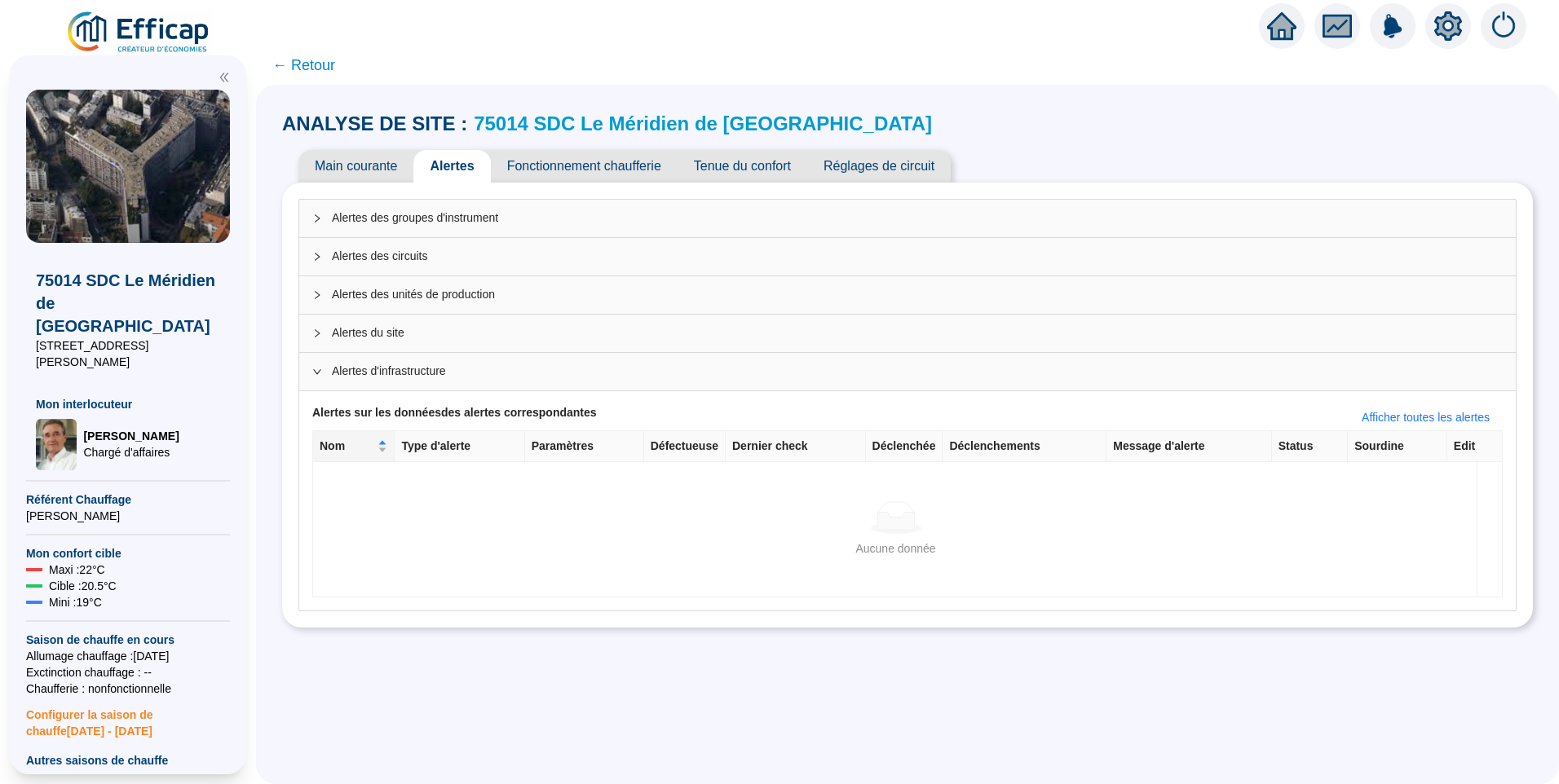
click at [314, 57] on span "← Retour" at bounding box center [304, 65] width 63 height 22
click at [430, 248] on span "Alertes des circuits" at bounding box center [917, 256] width 1171 height 17
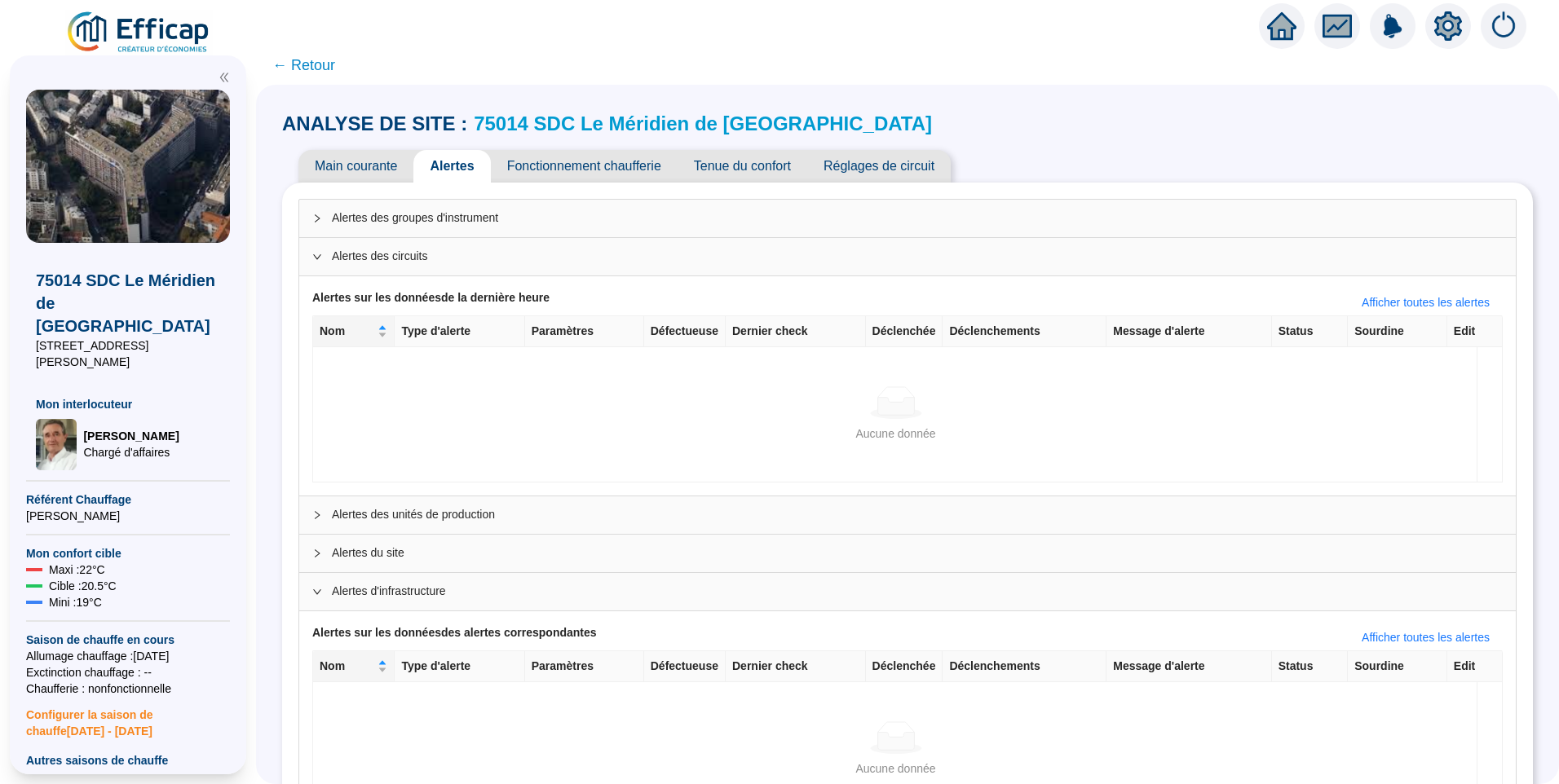
click at [458, 506] on div "Alertes des unités de production" at bounding box center [908, 515] width 1217 height 38
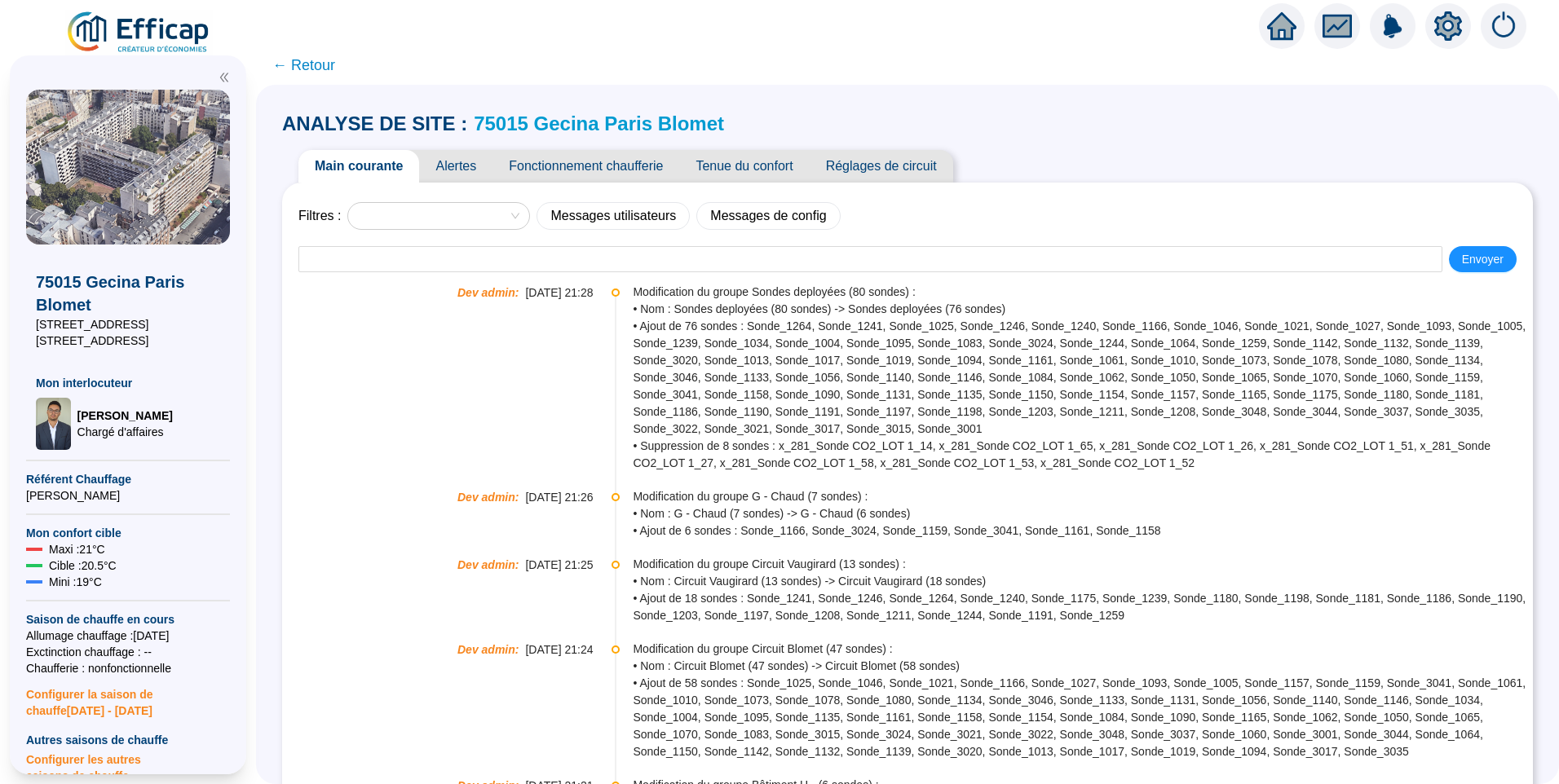
click at [468, 163] on span "Alertes" at bounding box center [456, 166] width 74 height 32
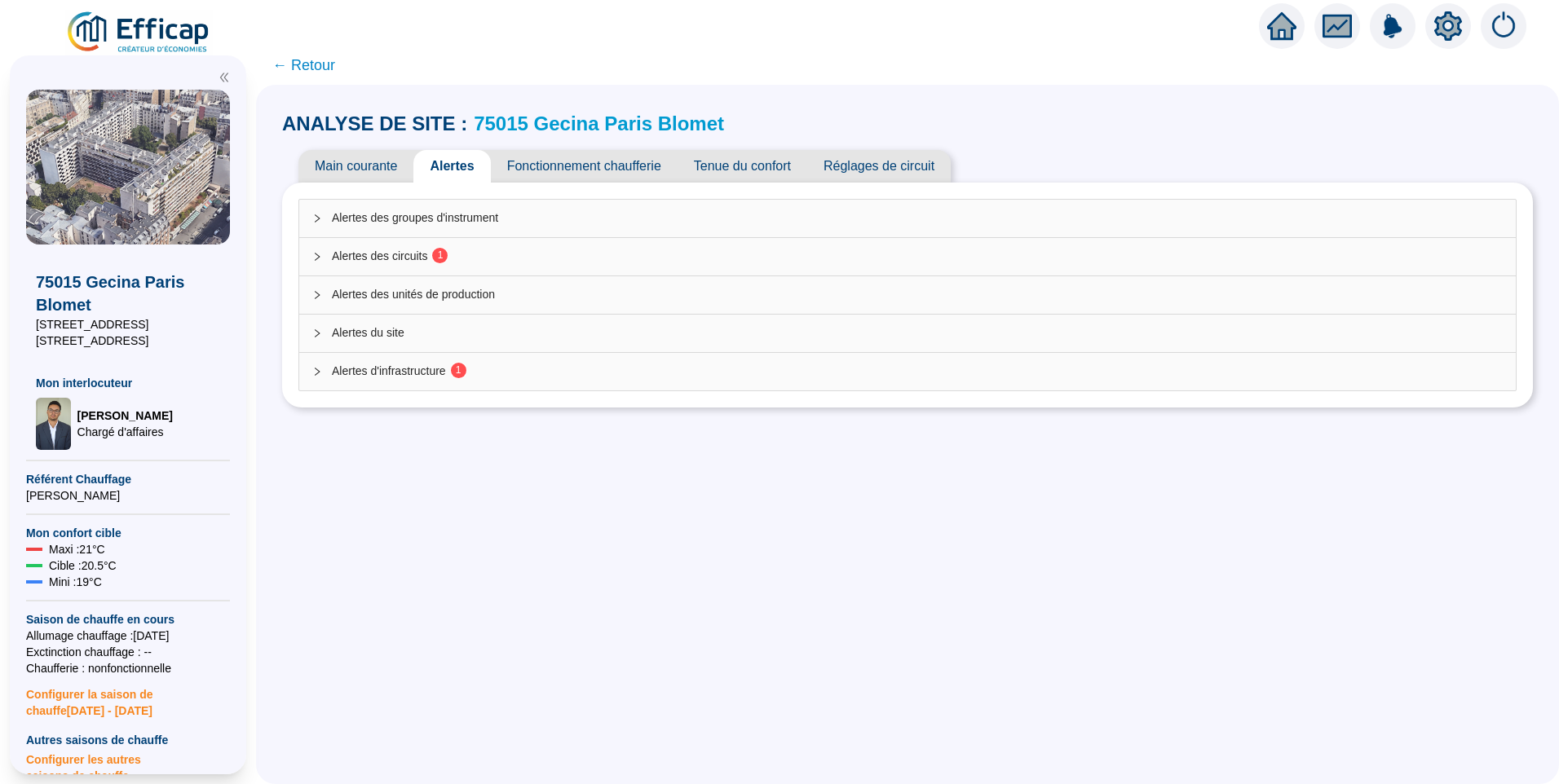
click at [388, 162] on span "Main courante" at bounding box center [356, 166] width 115 height 32
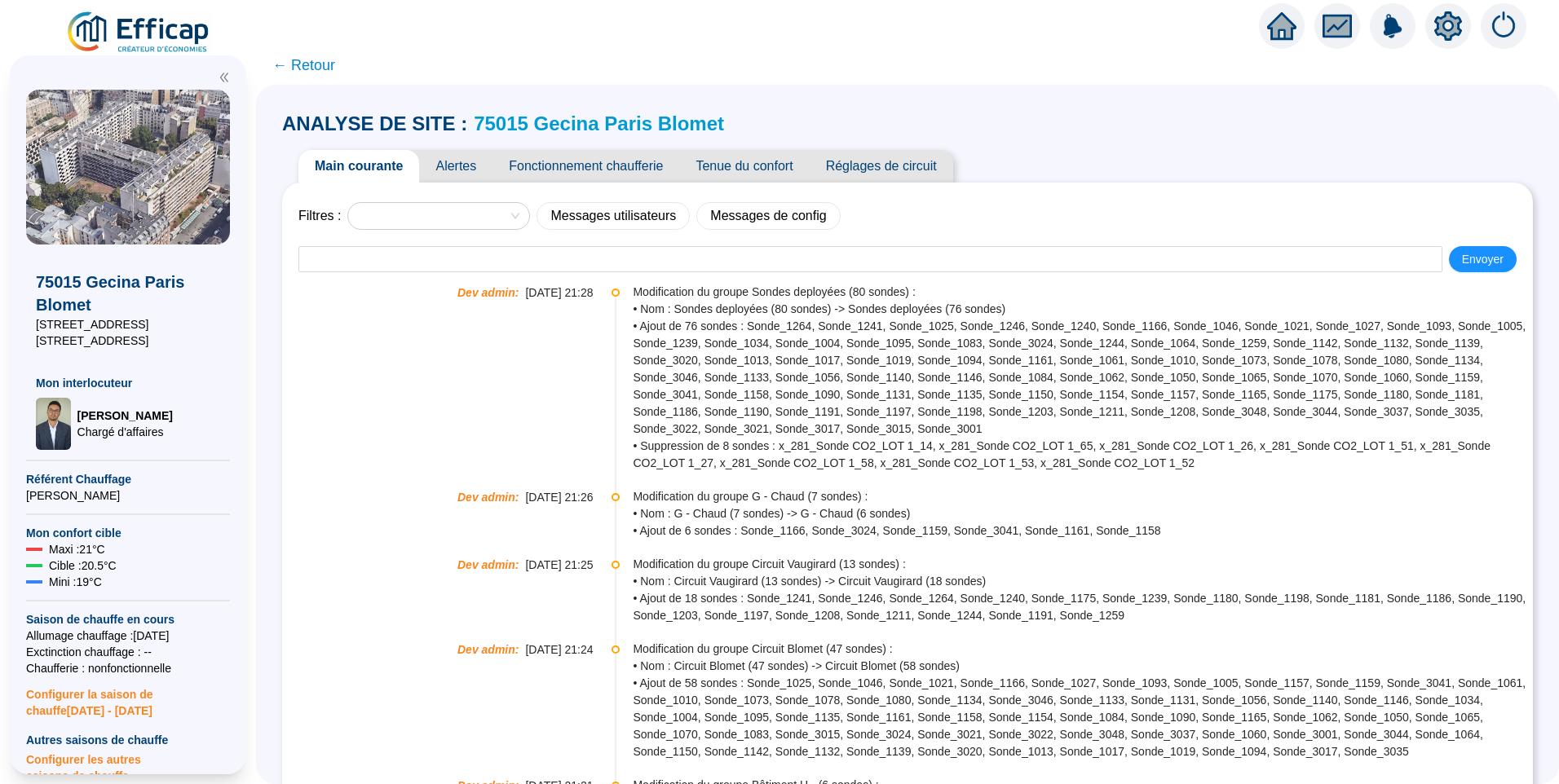
click at [459, 156] on span "Alertes" at bounding box center [456, 166] width 74 height 32
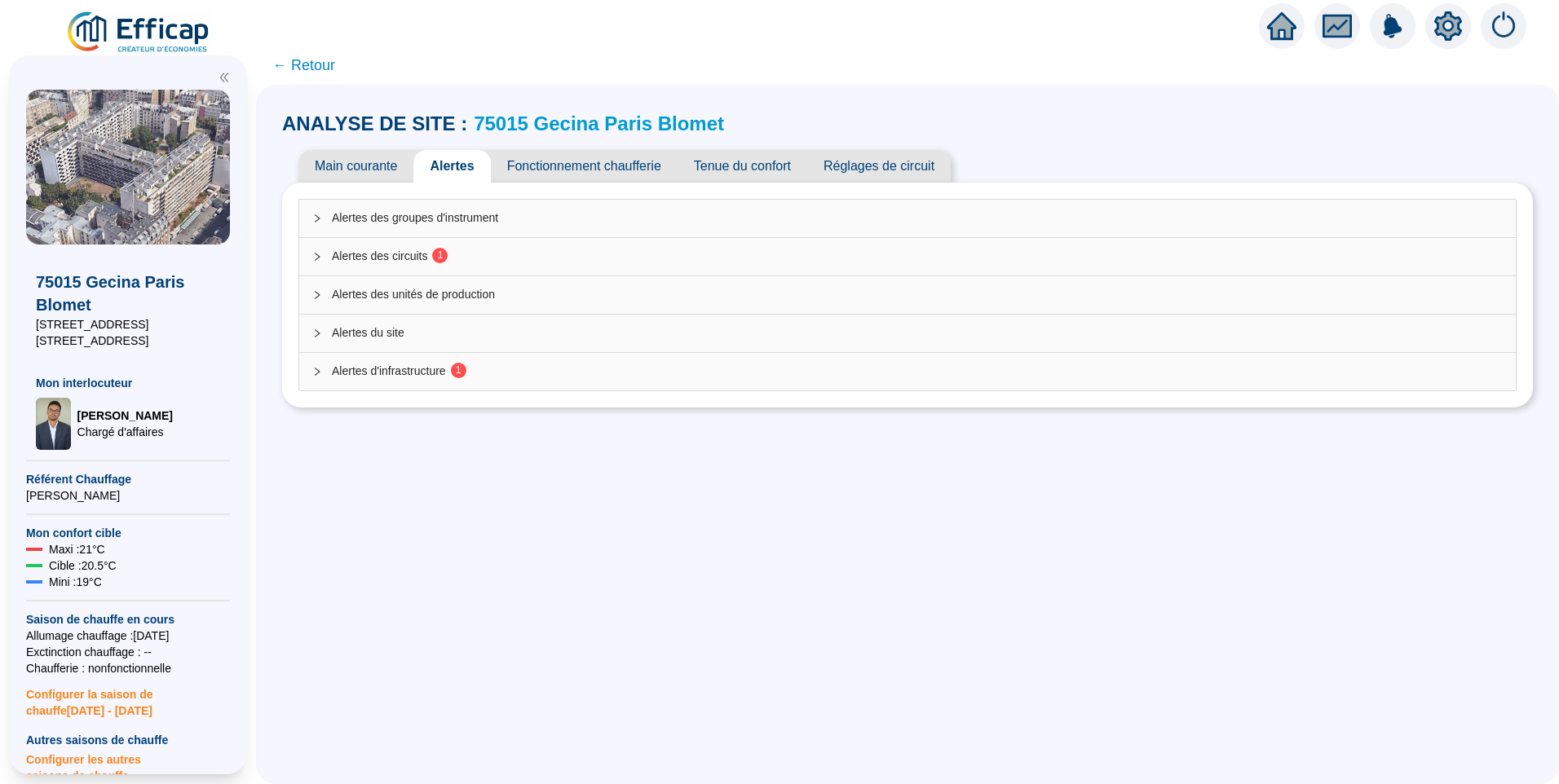
click at [409, 255] on span "Alertes des circuits 1" at bounding box center [917, 256] width 1171 height 17
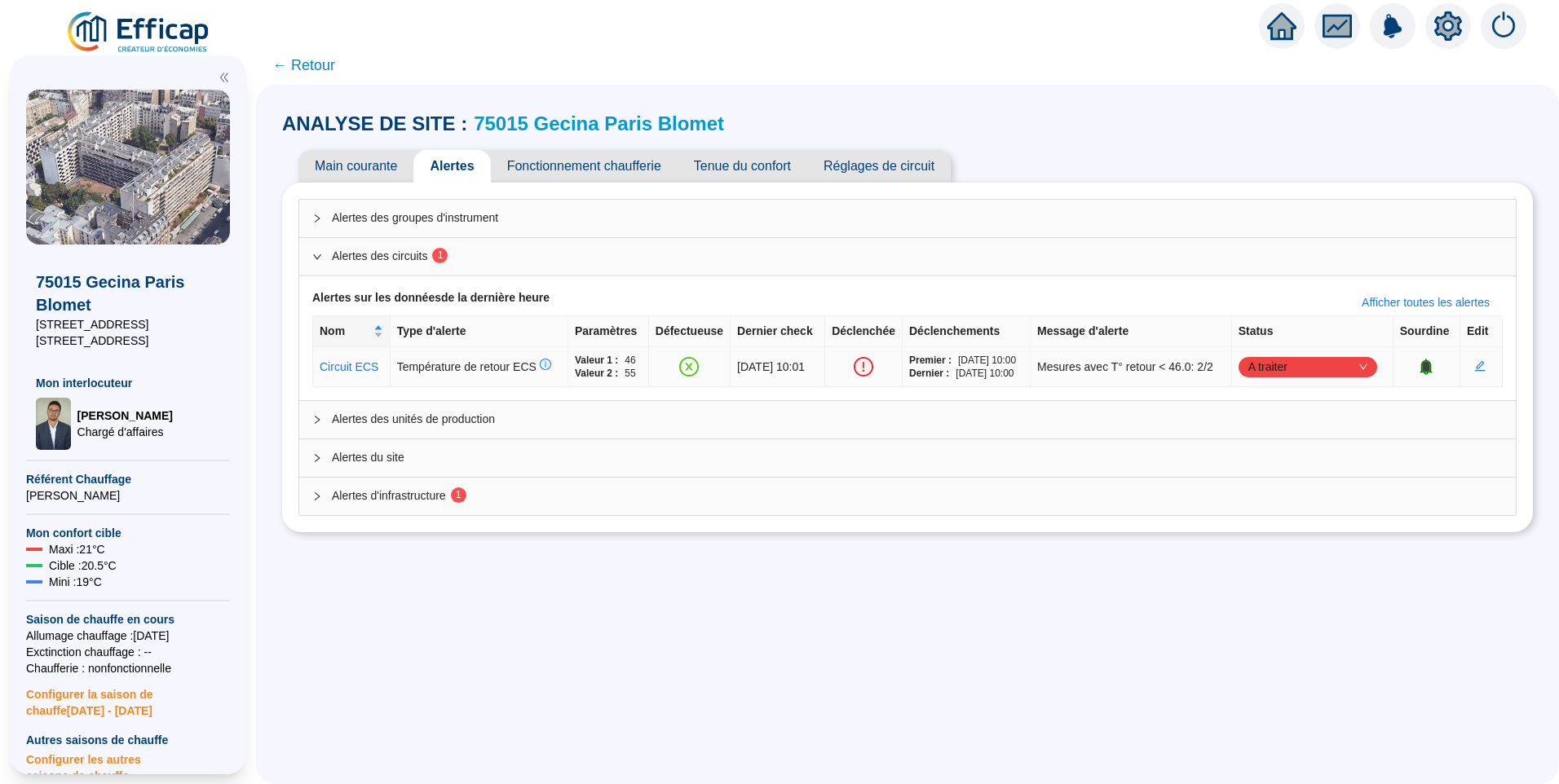
click at [1292, 373] on span "A traiter" at bounding box center [1307, 366] width 119 height 24
click at [394, 496] on span "Alertes d'infrastructure 1" at bounding box center [917, 496] width 1171 height 17
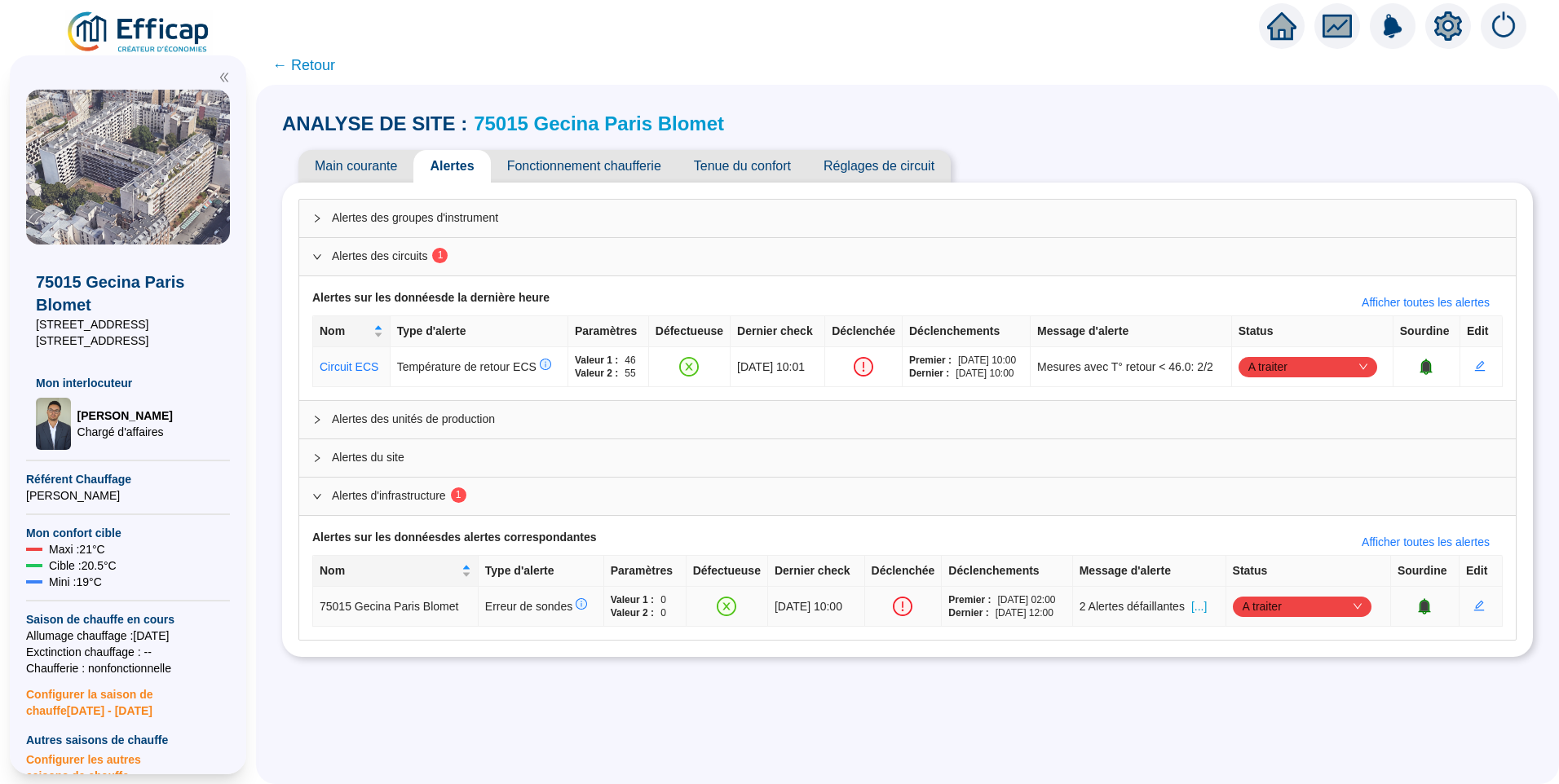
click at [1207, 612] on span "[...]" at bounding box center [1199, 606] width 15 height 17
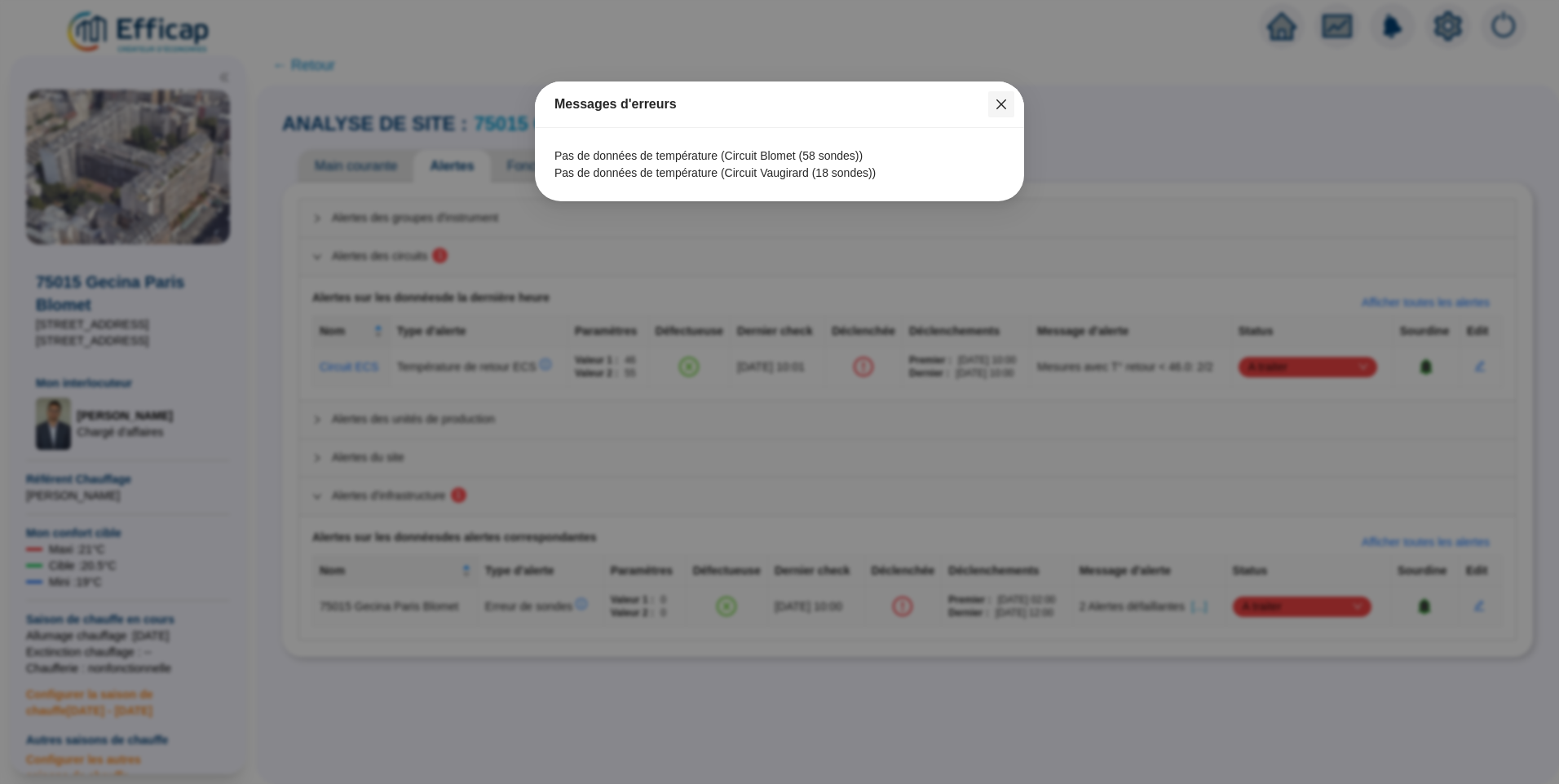
click at [1007, 105] on icon "close" at bounding box center [1001, 104] width 13 height 13
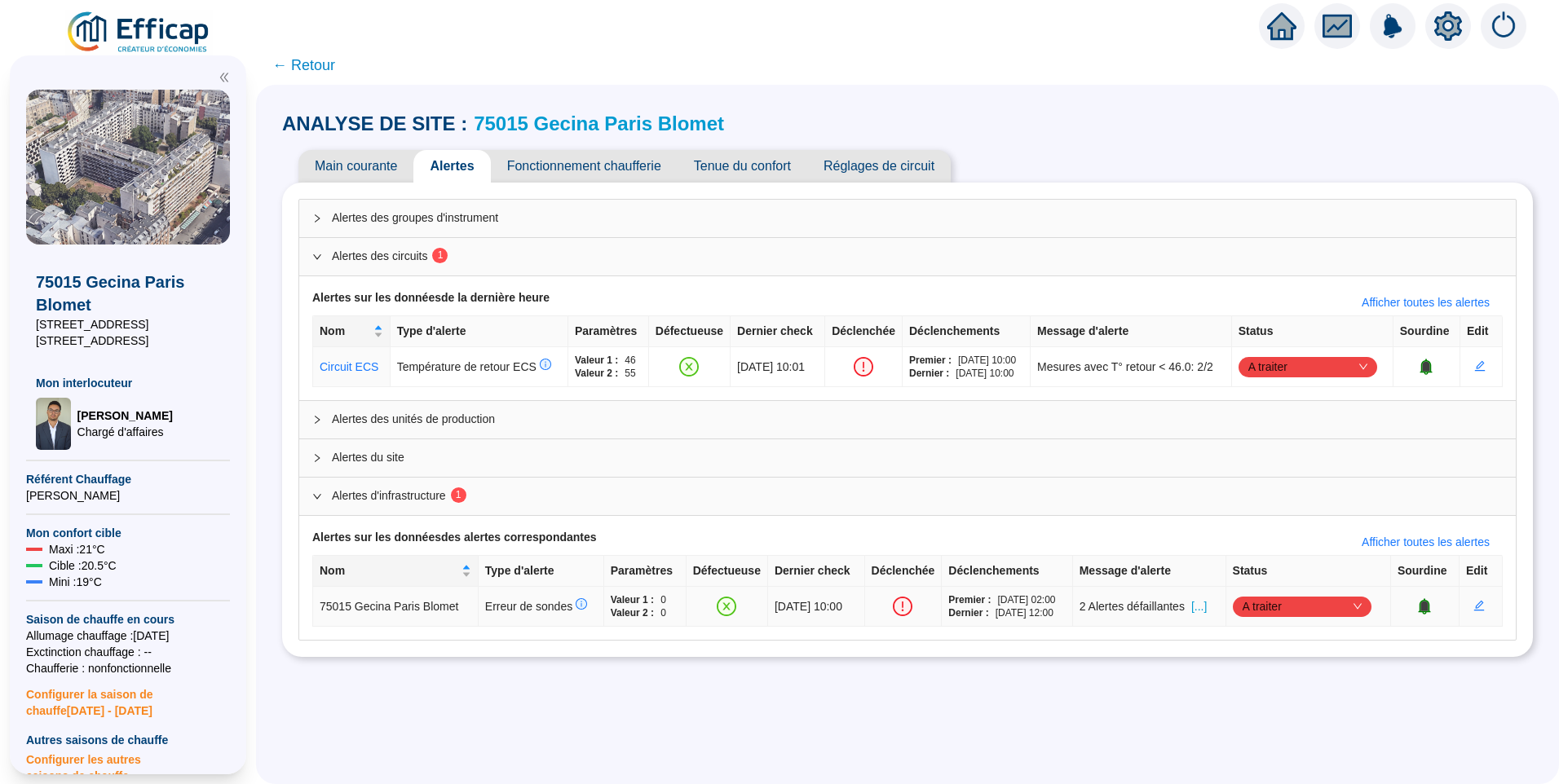
click at [1315, 612] on span "A traiter" at bounding box center [1302, 606] width 119 height 24
click at [1265, 696] on div "Traité" at bounding box center [1304, 689] width 112 height 17
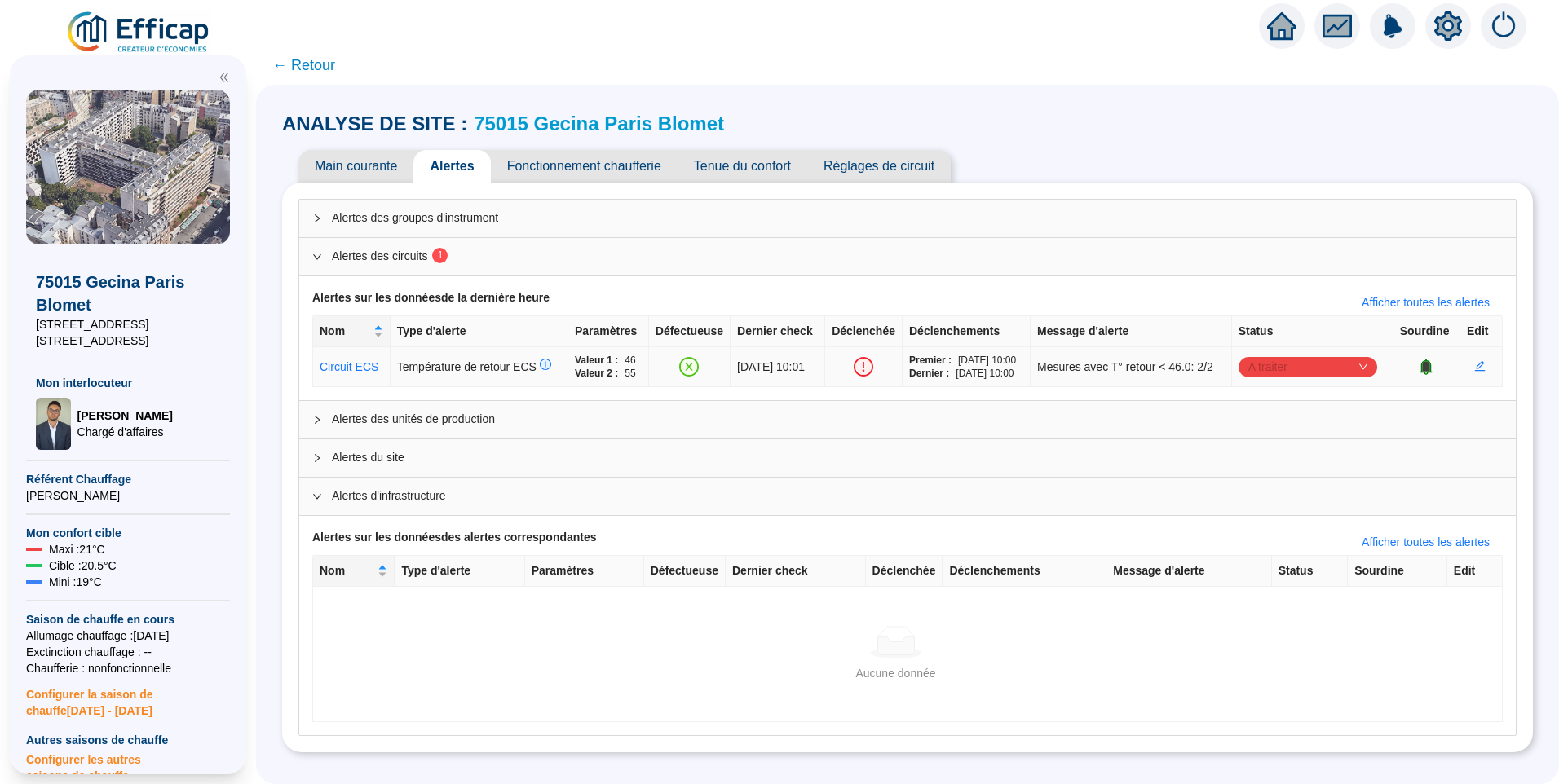
click at [1288, 373] on span "A traiter" at bounding box center [1307, 366] width 119 height 24
click at [1283, 454] on div "Traité" at bounding box center [1309, 449] width 112 height 17
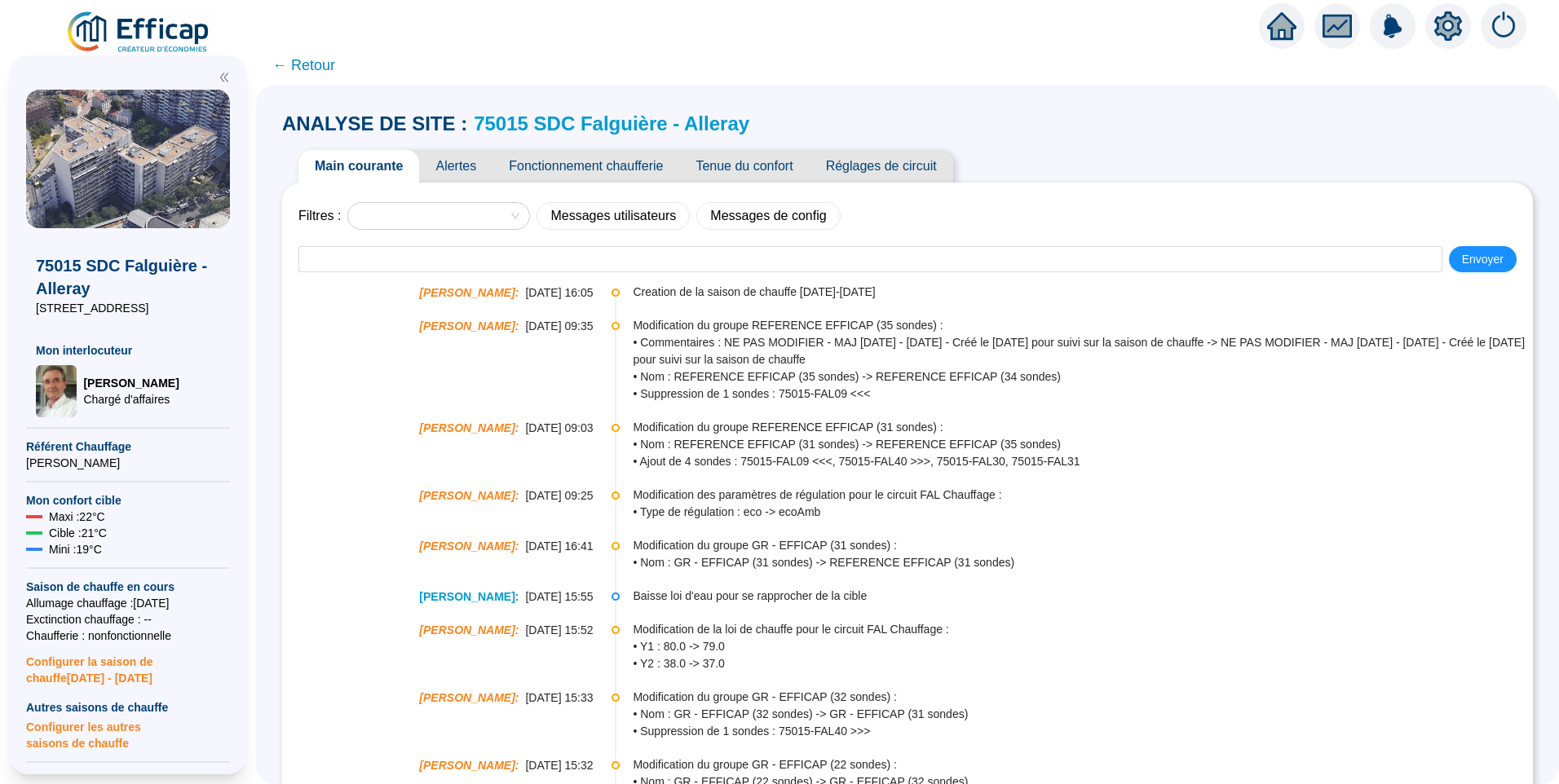
click at [475, 163] on span "Alertes" at bounding box center [456, 166] width 74 height 32
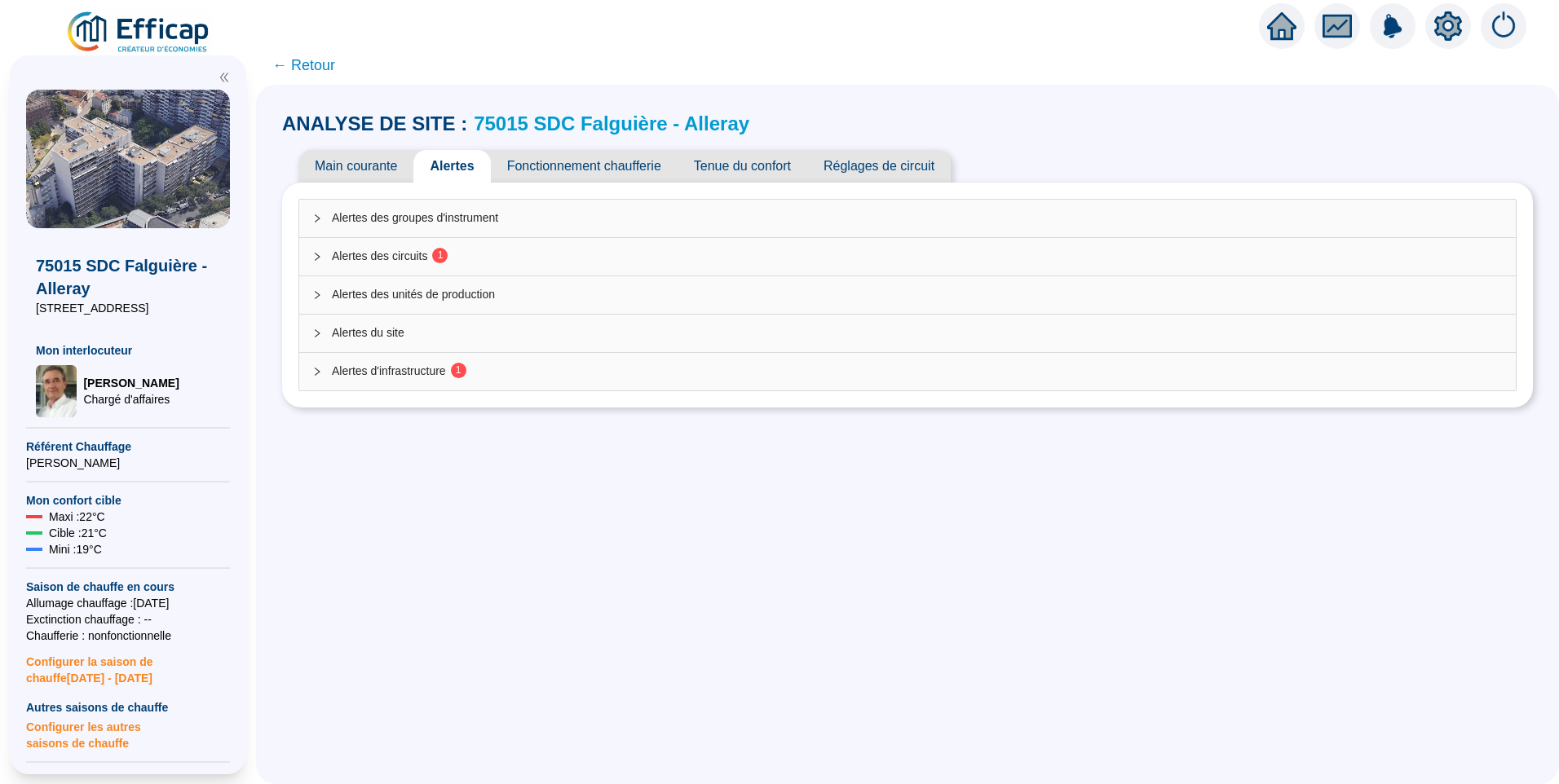
click at [421, 250] on span "Alertes des circuits 1" at bounding box center [917, 256] width 1171 height 17
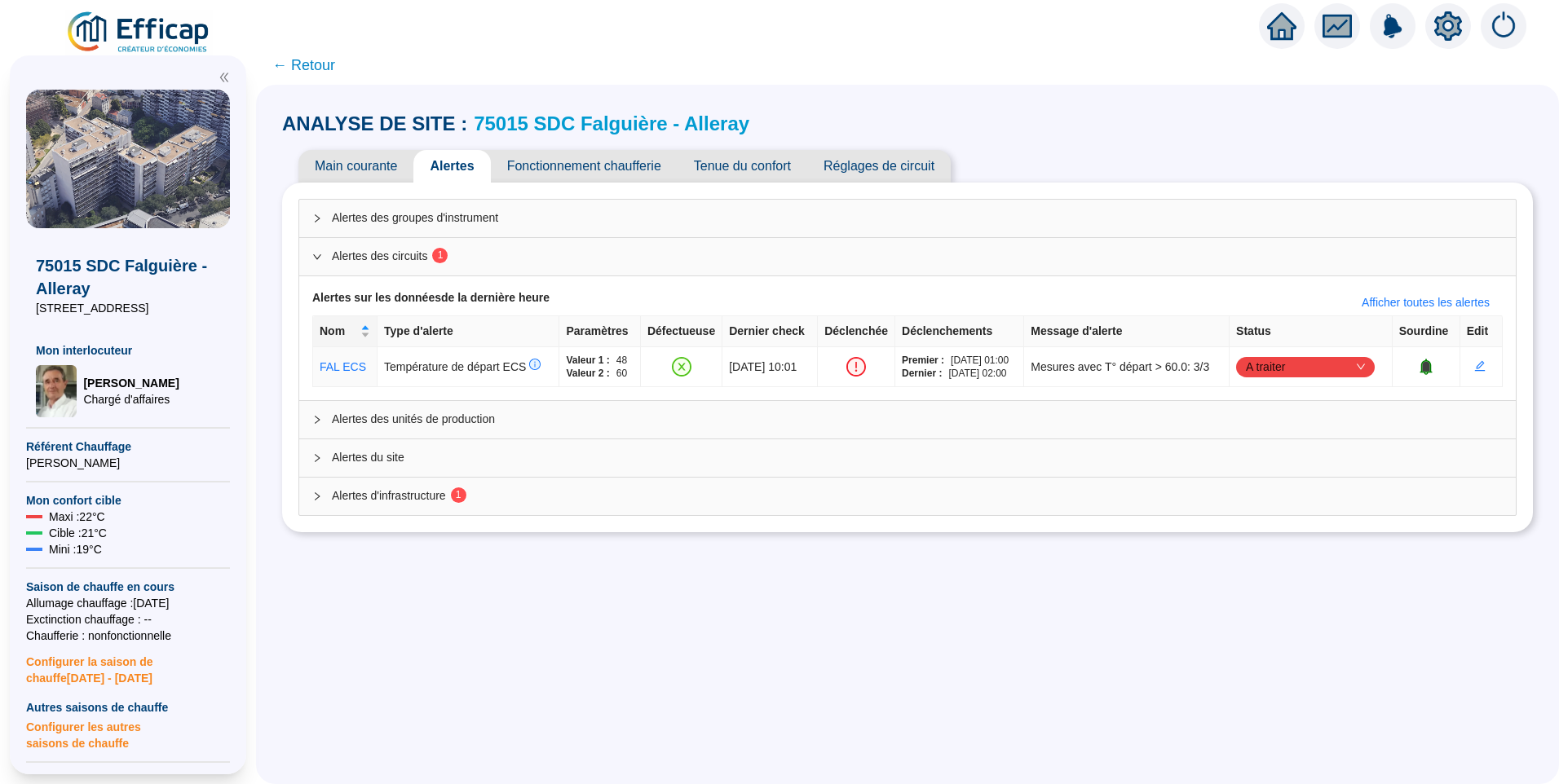
click at [423, 489] on span "Alertes d'infrastructure 1" at bounding box center [917, 496] width 1171 height 17
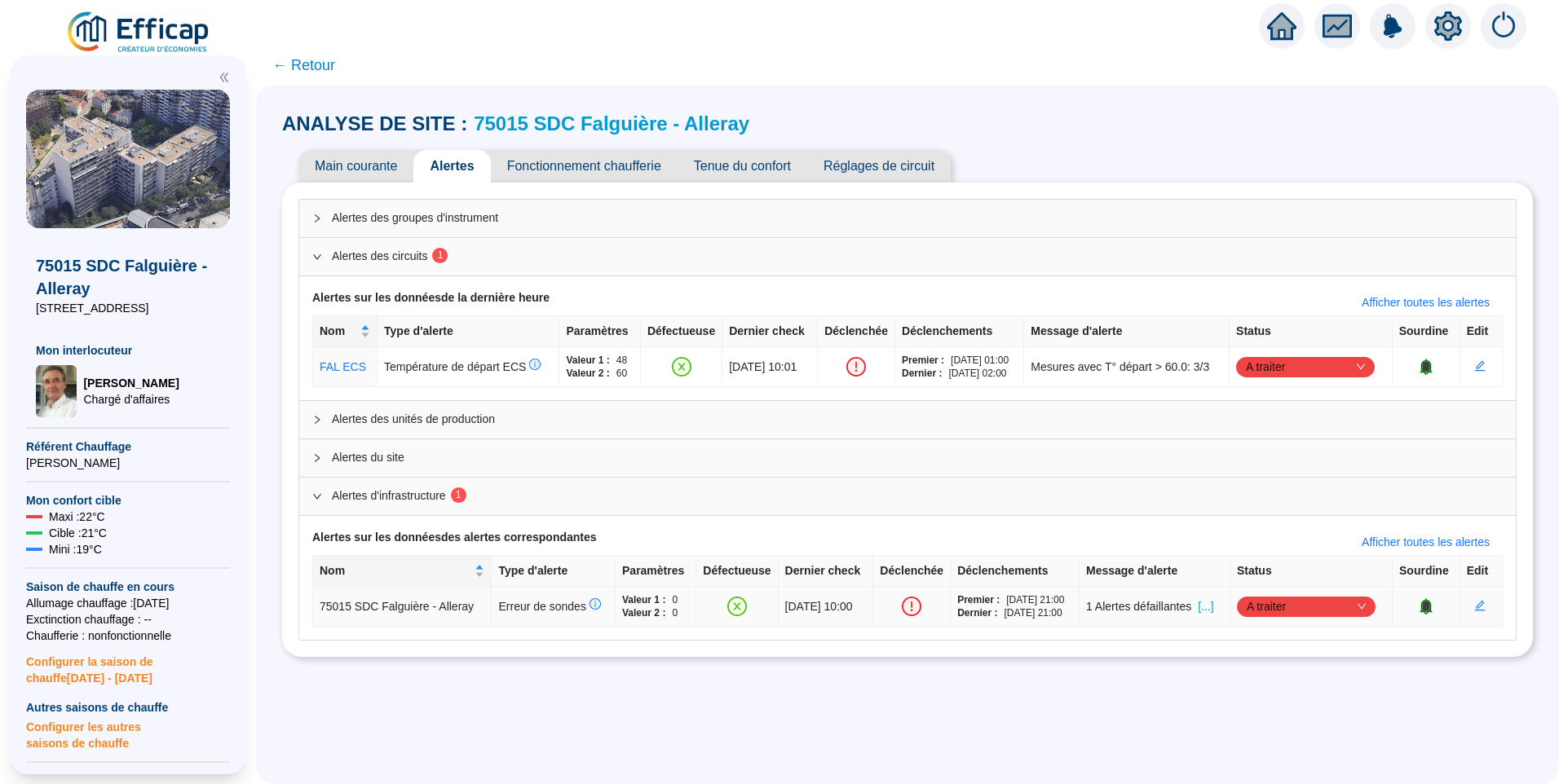
click at [1277, 603] on span "A traiter" at bounding box center [1307, 606] width 119 height 24
click at [1274, 686] on div "Traité" at bounding box center [1308, 689] width 112 height 17
click at [1300, 369] on span "A traiter" at bounding box center [1306, 366] width 119 height 24
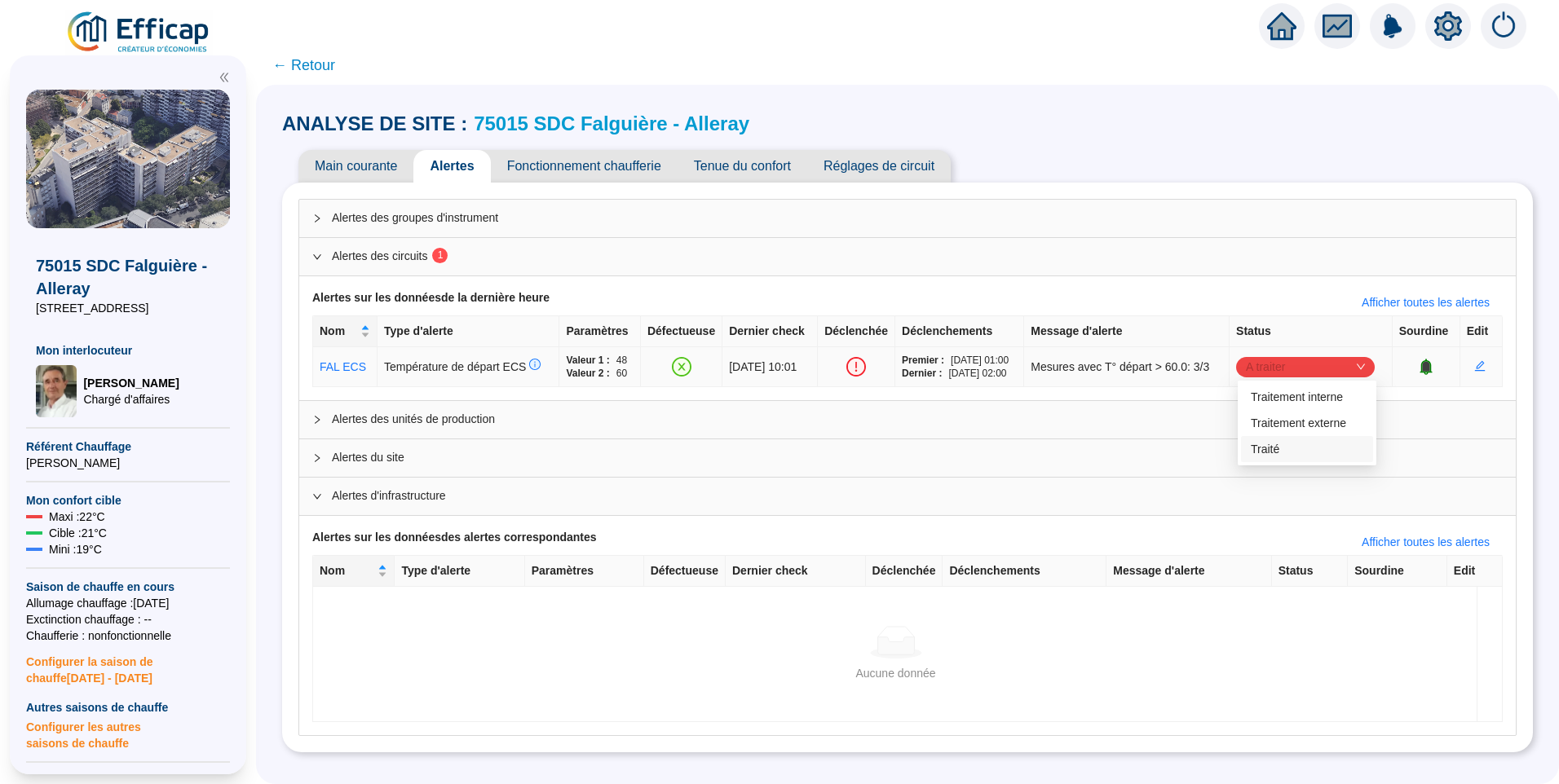
click at [1278, 452] on div "Traité" at bounding box center [1307, 449] width 112 height 17
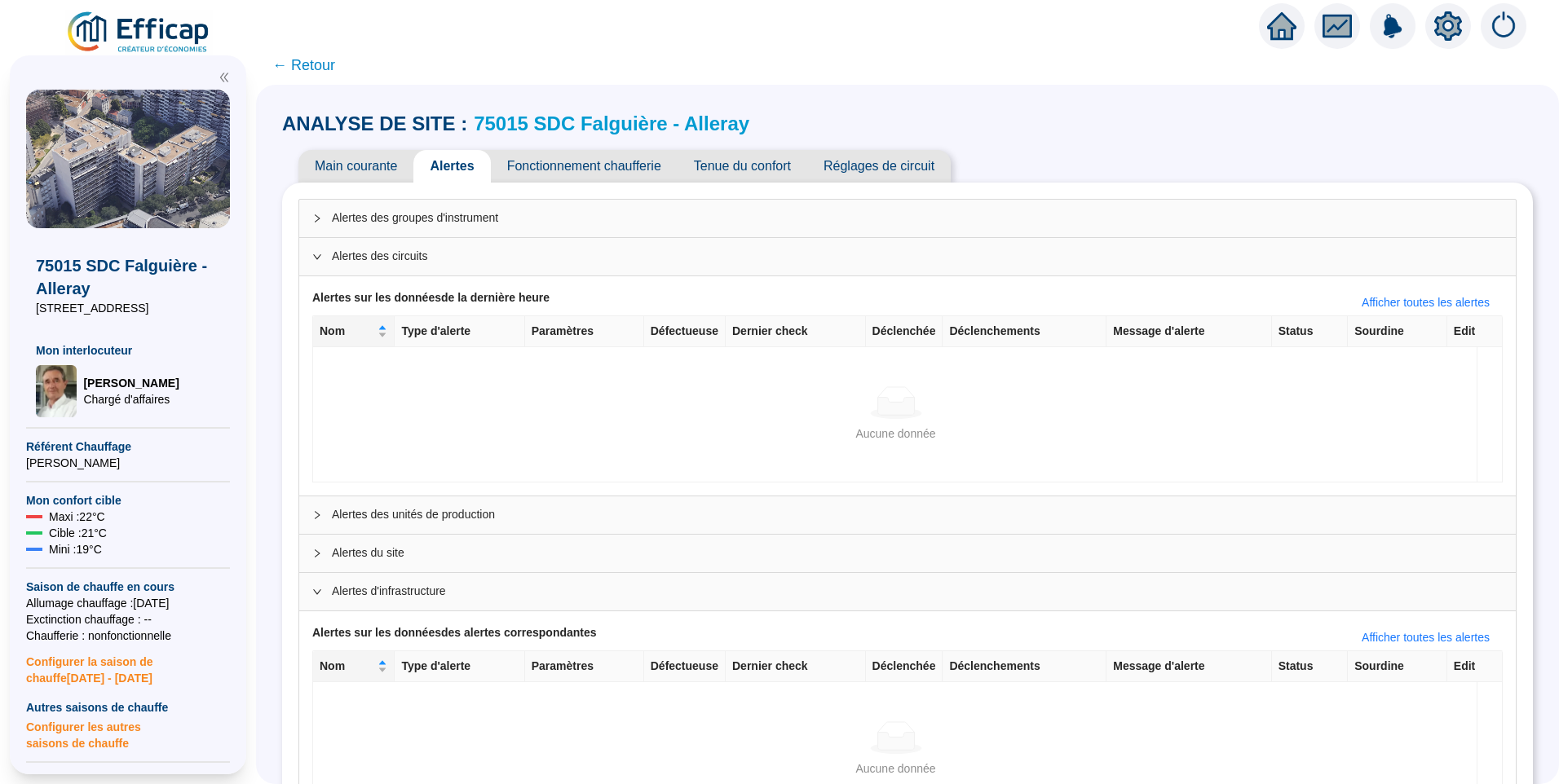
click at [1448, 31] on icon "setting" at bounding box center [1448, 26] width 12 height 12
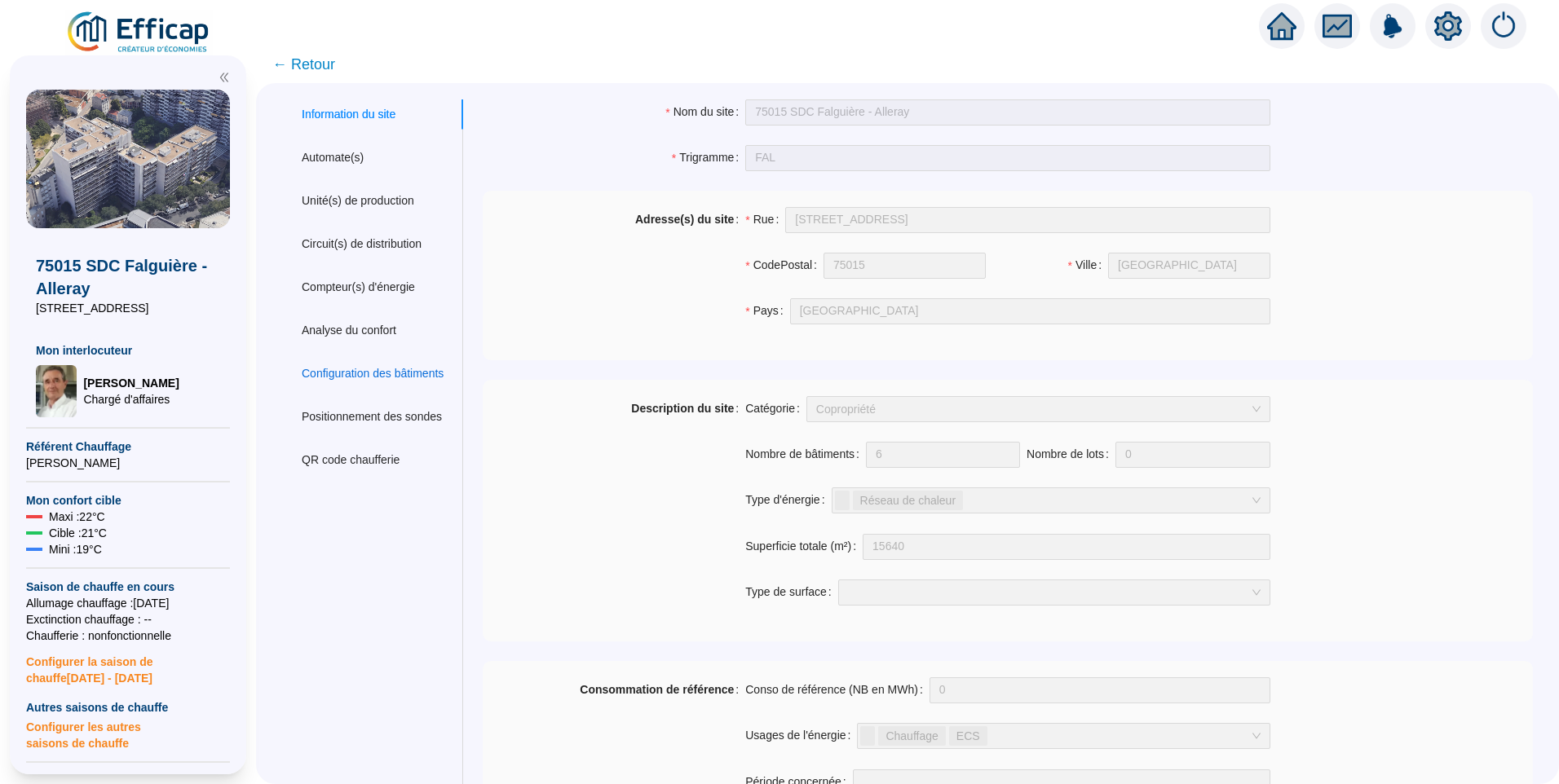
click at [352, 380] on div "Configuration des bâtiments" at bounding box center [373, 374] width 142 height 17
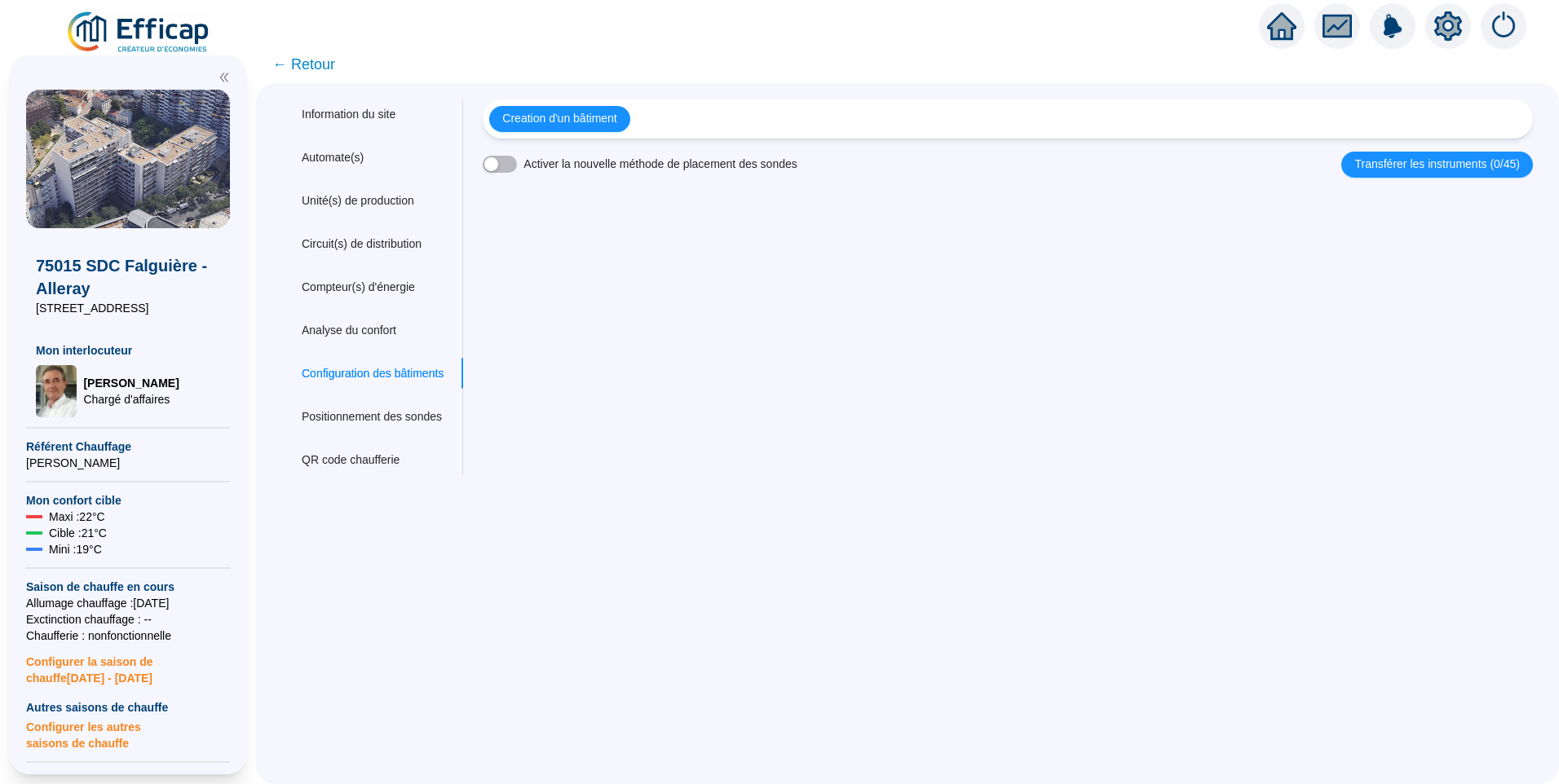
click at [325, 63] on span "← Retour" at bounding box center [304, 64] width 63 height 22
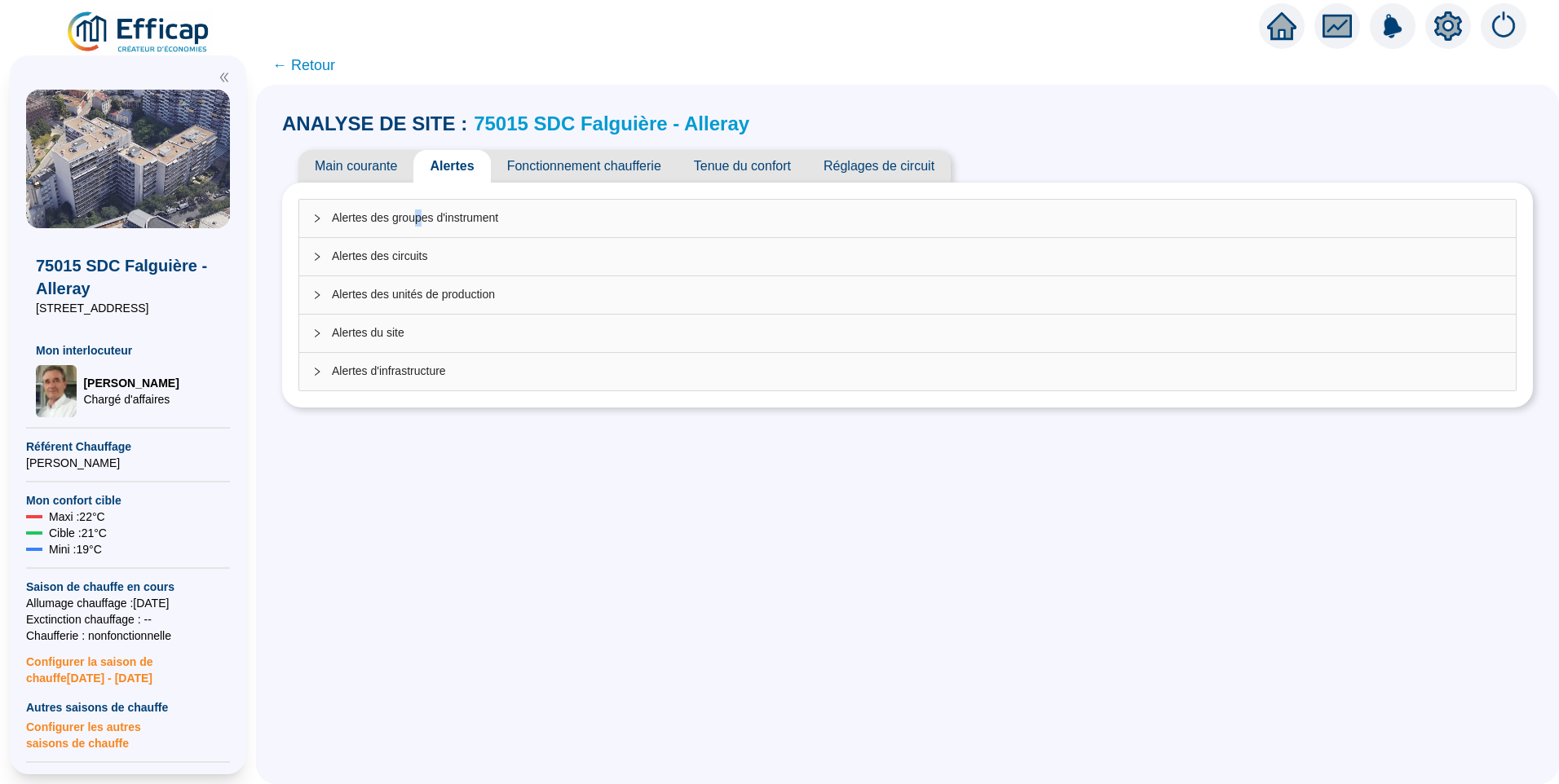
click at [430, 210] on span "Alertes des groupes d'instrument" at bounding box center [917, 217] width 1171 height 17
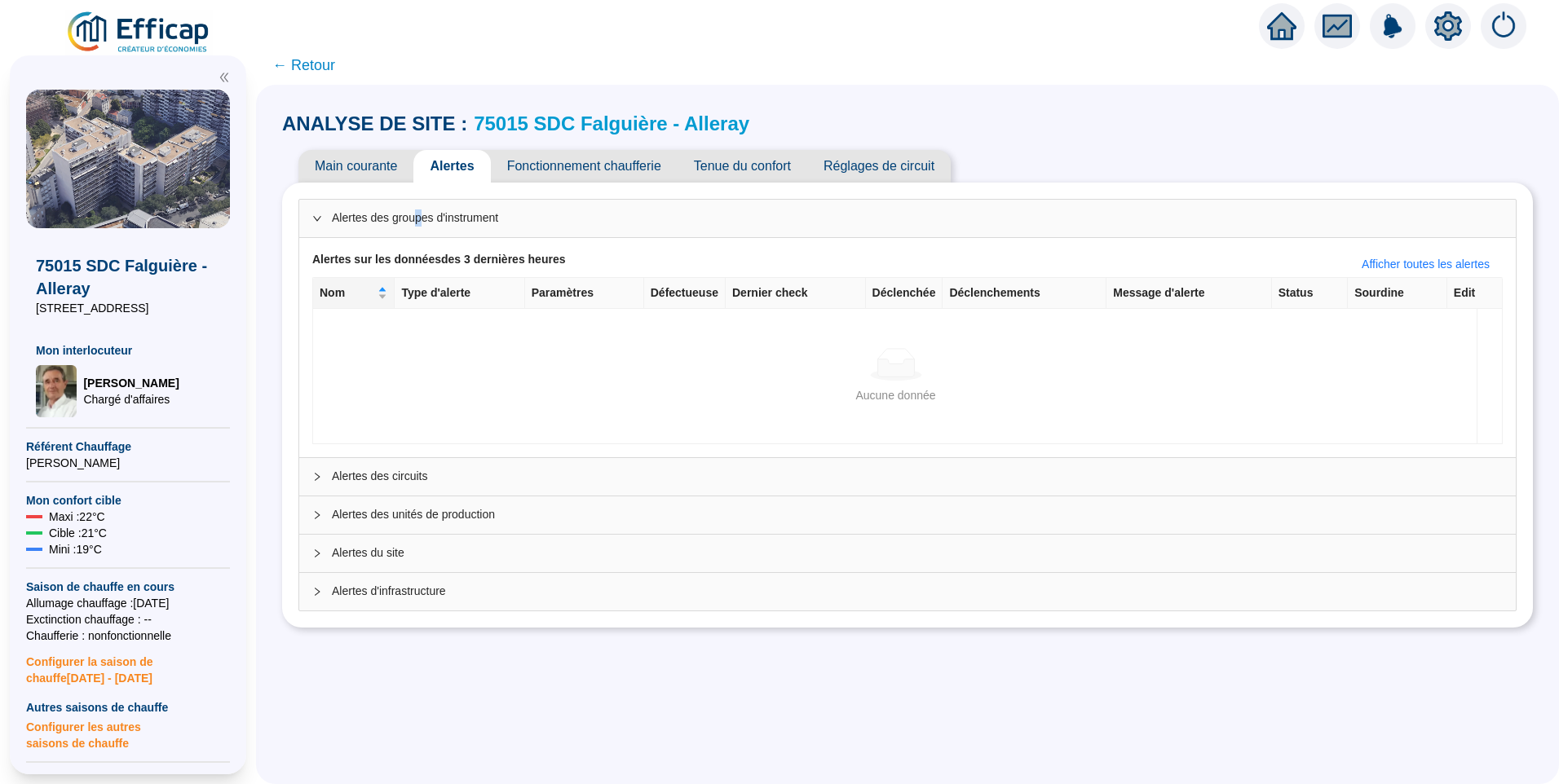
click at [679, 119] on link "75015 SDC Falguière - Alleray" at bounding box center [611, 123] width 276 height 22
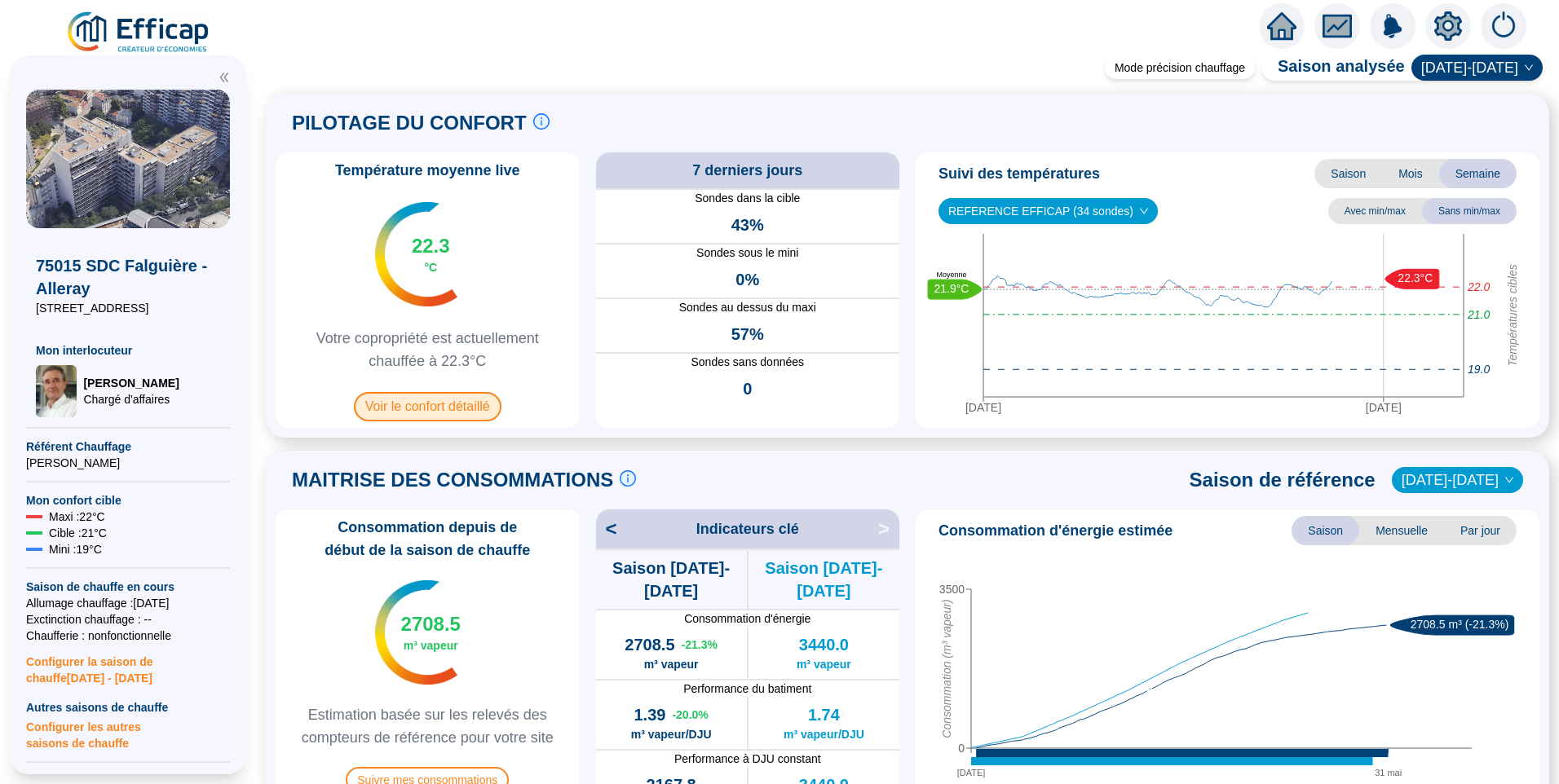
click at [497, 405] on span "Voir le confort détaillé" at bounding box center [428, 407] width 147 height 30
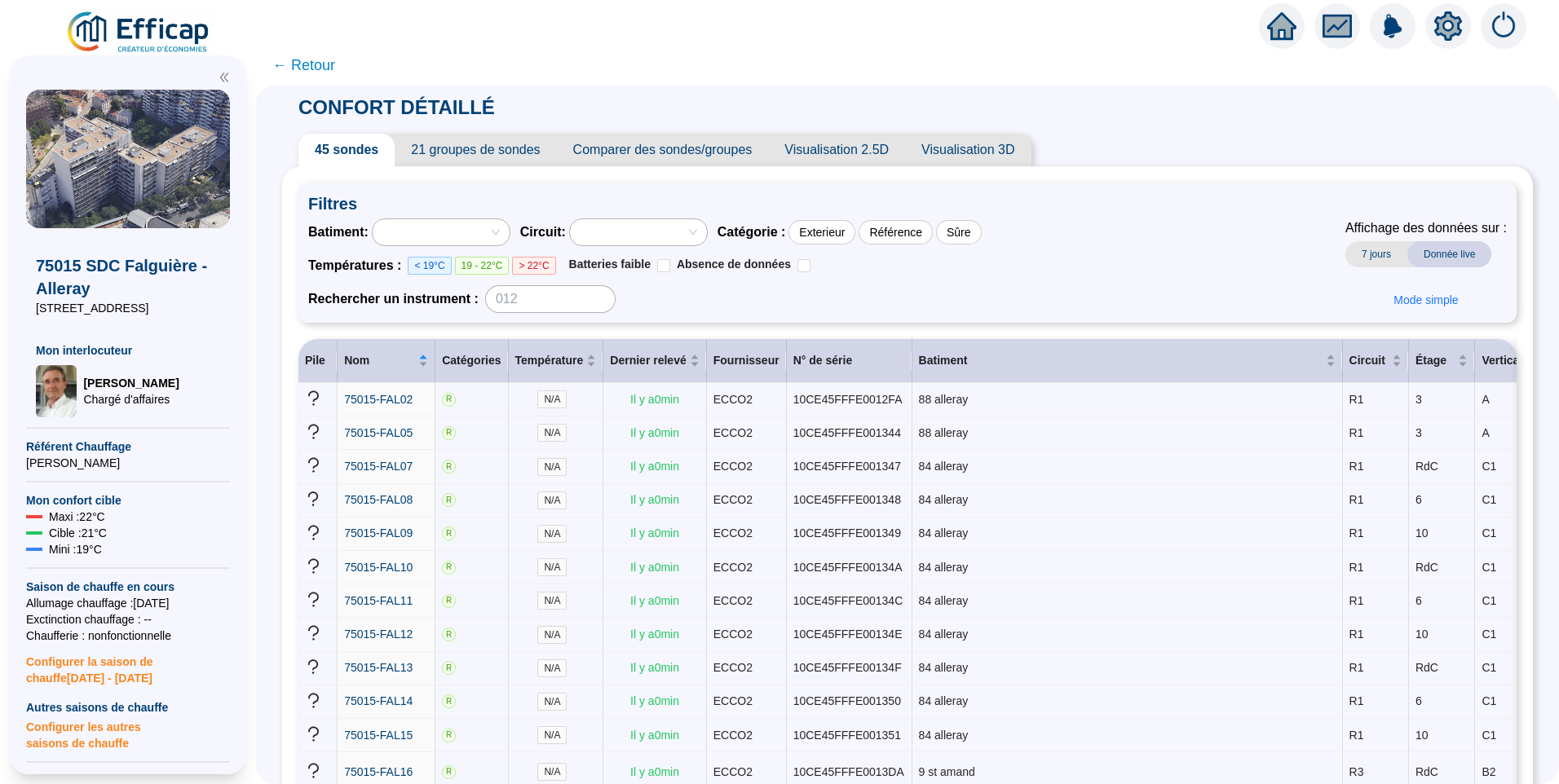
drag, startPoint x: 58, startPoint y: 306, endPoint x: 17, endPoint y: 309, distance: 41.1
click at [17, 309] on div "75015 SDC Falguière - Alleray 9 rue Saint Amand Mon interlocuteur Jean-Baptiste…" at bounding box center [128, 415] width 236 height 718
copy span "[STREET_ADDRESS]"
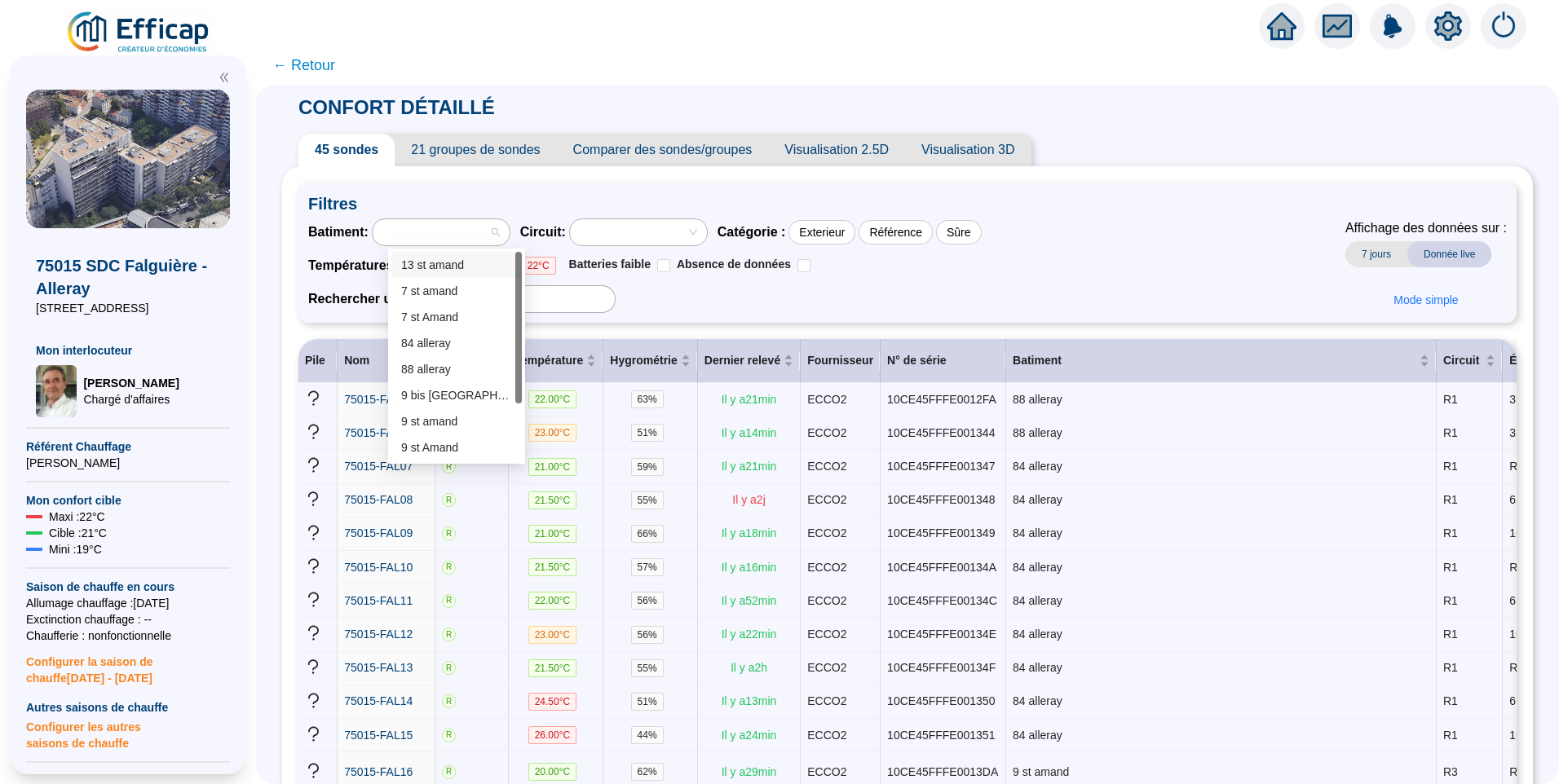
click at [490, 227] on div at bounding box center [432, 232] width 113 height 22
drag, startPoint x: 517, startPoint y: 351, endPoint x: 518, endPoint y: 427, distance: 76.0
click at [518, 427] on div at bounding box center [518, 384] width 6 height 152
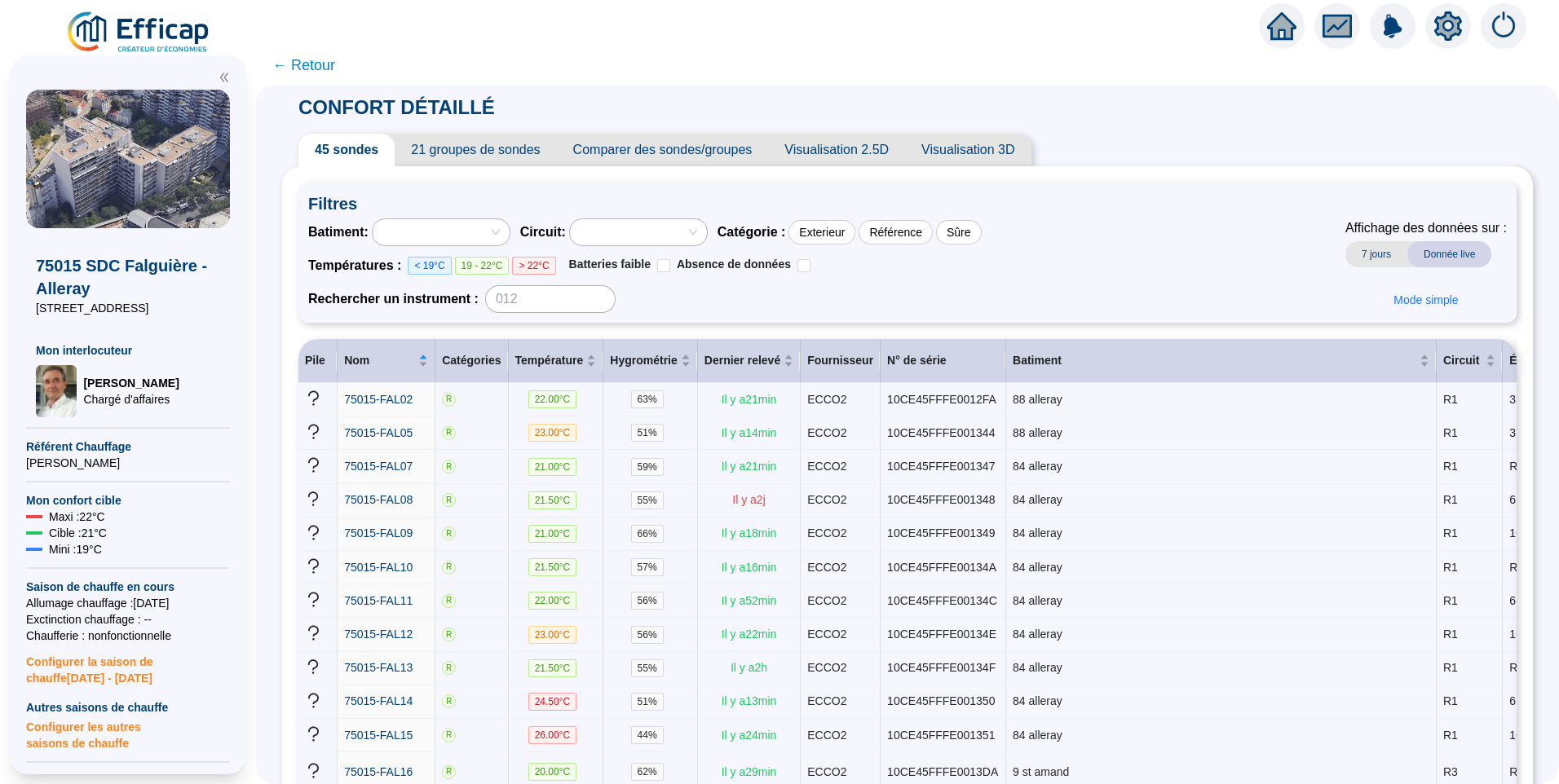
click at [475, 226] on div at bounding box center [432, 232] width 113 height 22
click at [1222, 234] on div "Batiment : Circuit : Catégorie : Exterieur Référence Sûre Températures : < 19°C…" at bounding box center [908, 265] width 1199 height 94
click at [490, 229] on div at bounding box center [432, 232] width 113 height 22
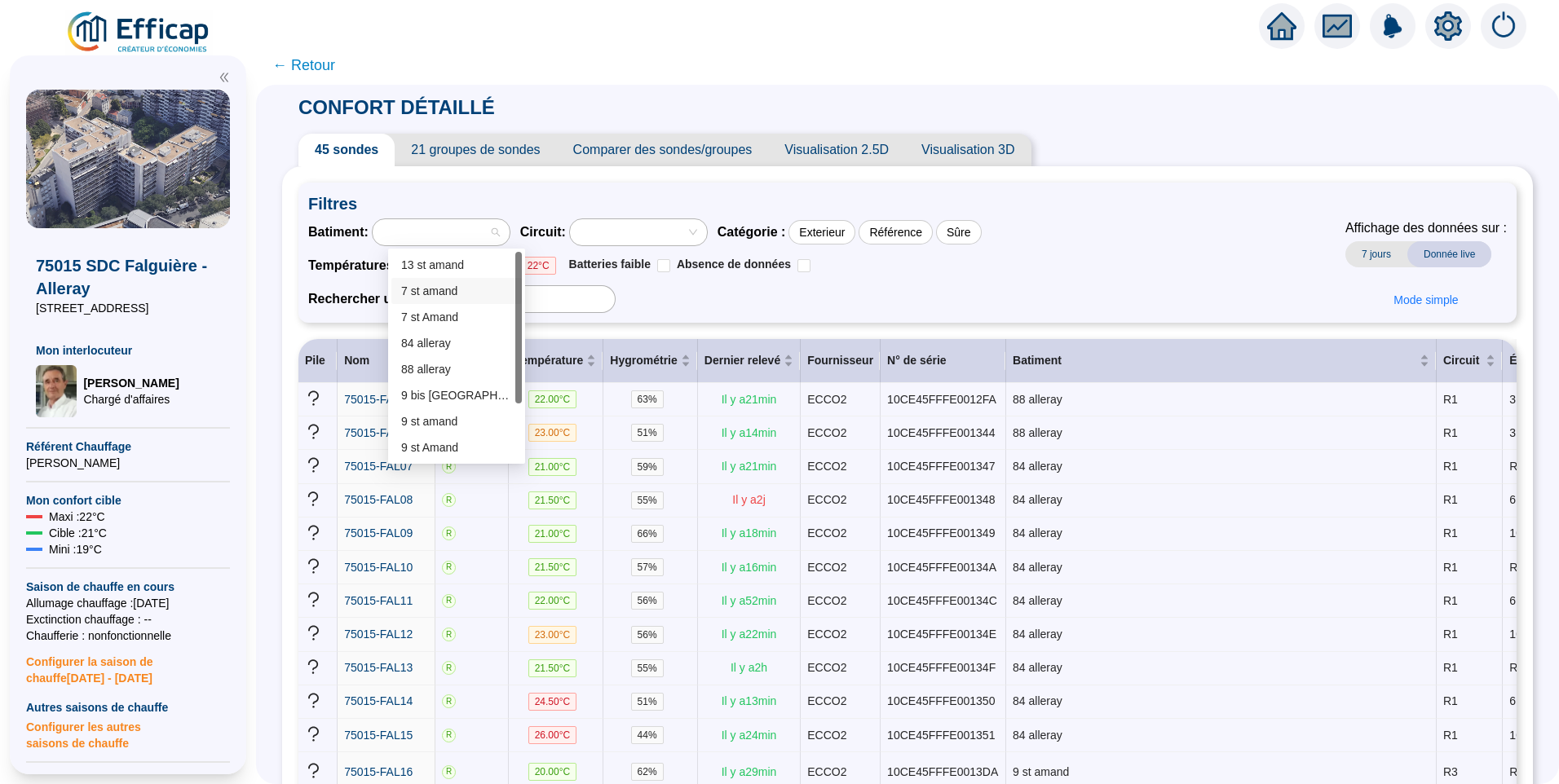
click at [420, 294] on div "7 st amand" at bounding box center [456, 291] width 111 height 17
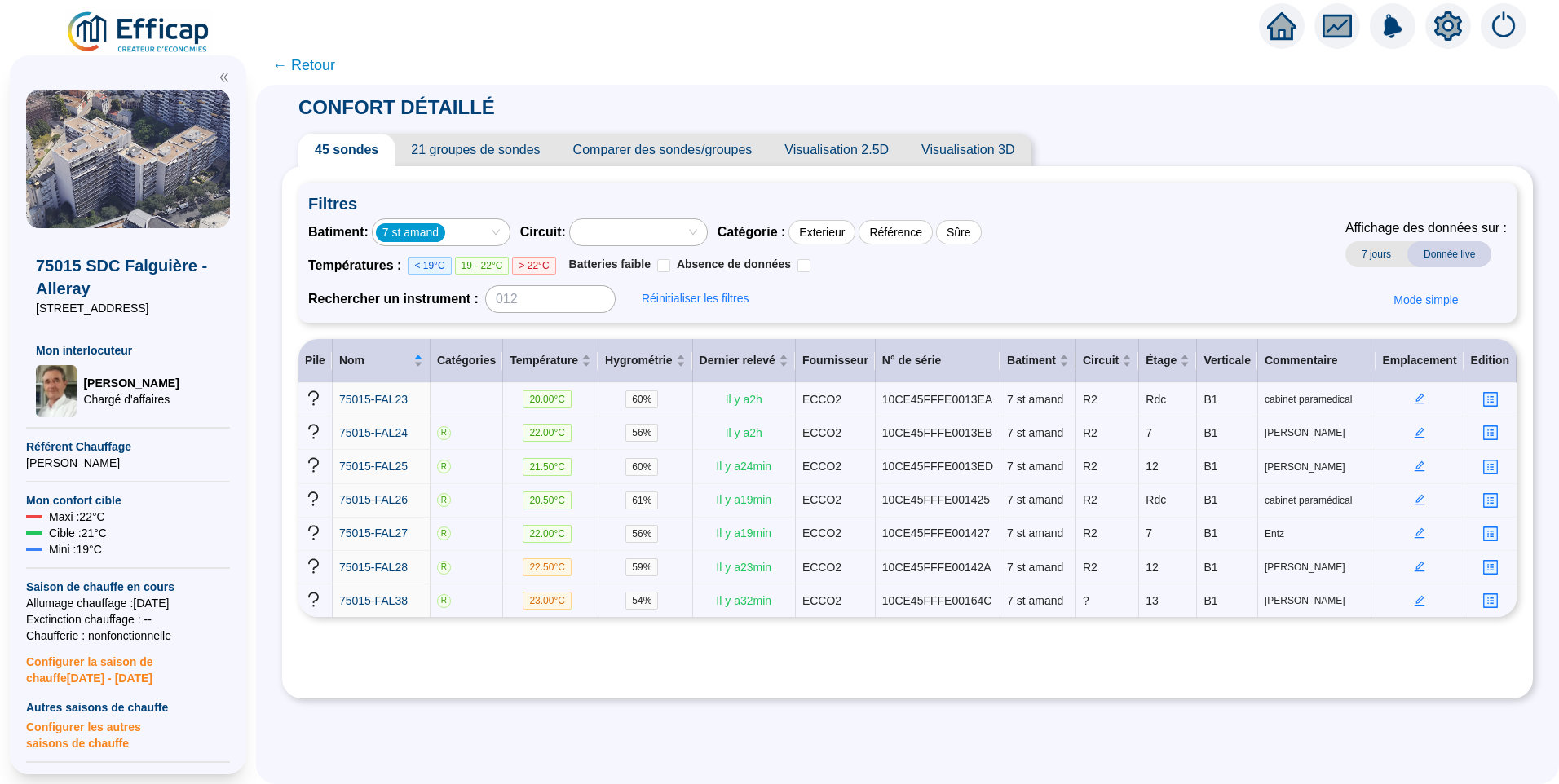
click at [475, 239] on div "7 st amand" at bounding box center [432, 232] width 113 height 22
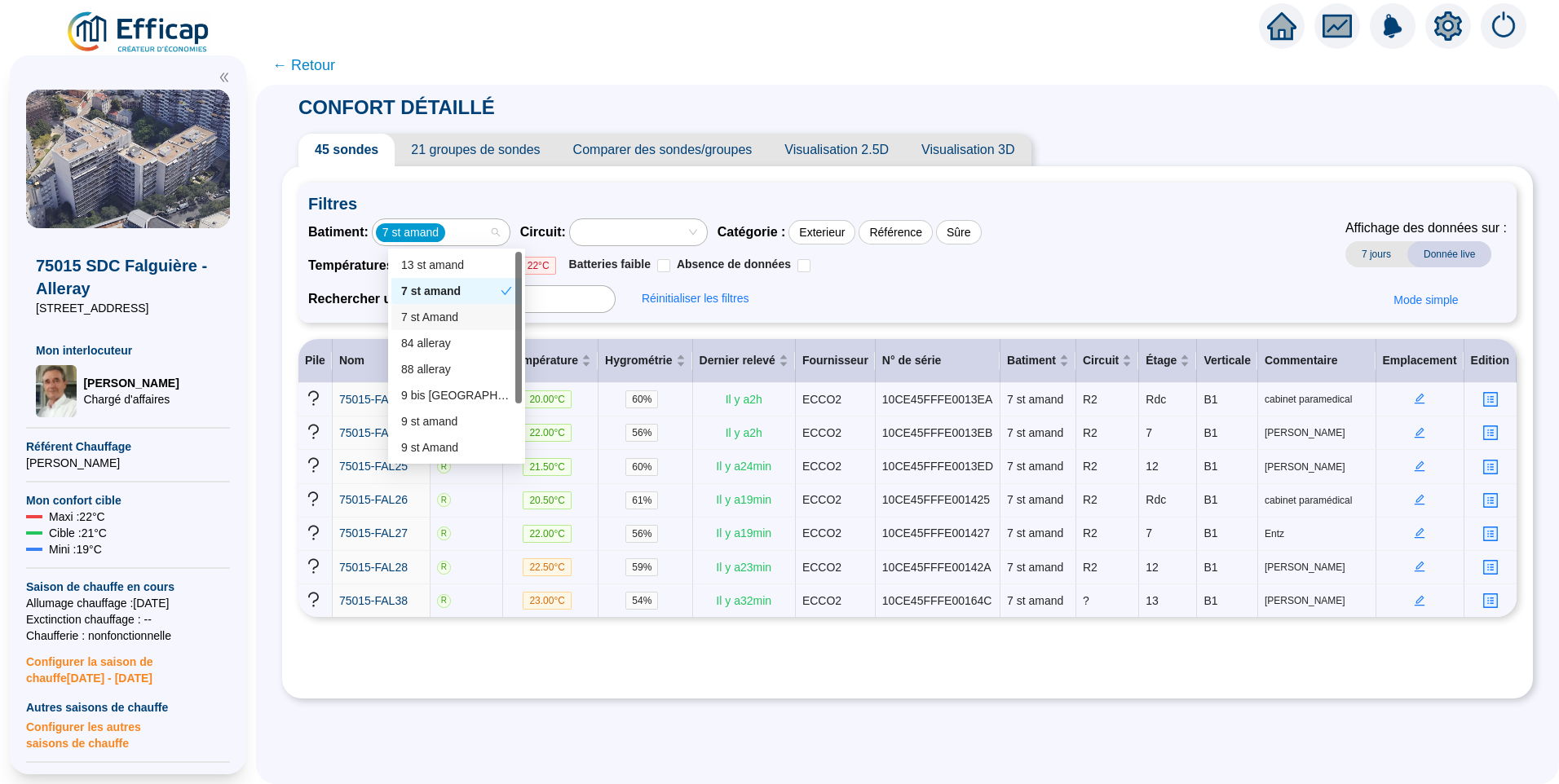
click at [435, 322] on div "7 st Amand" at bounding box center [456, 317] width 111 height 17
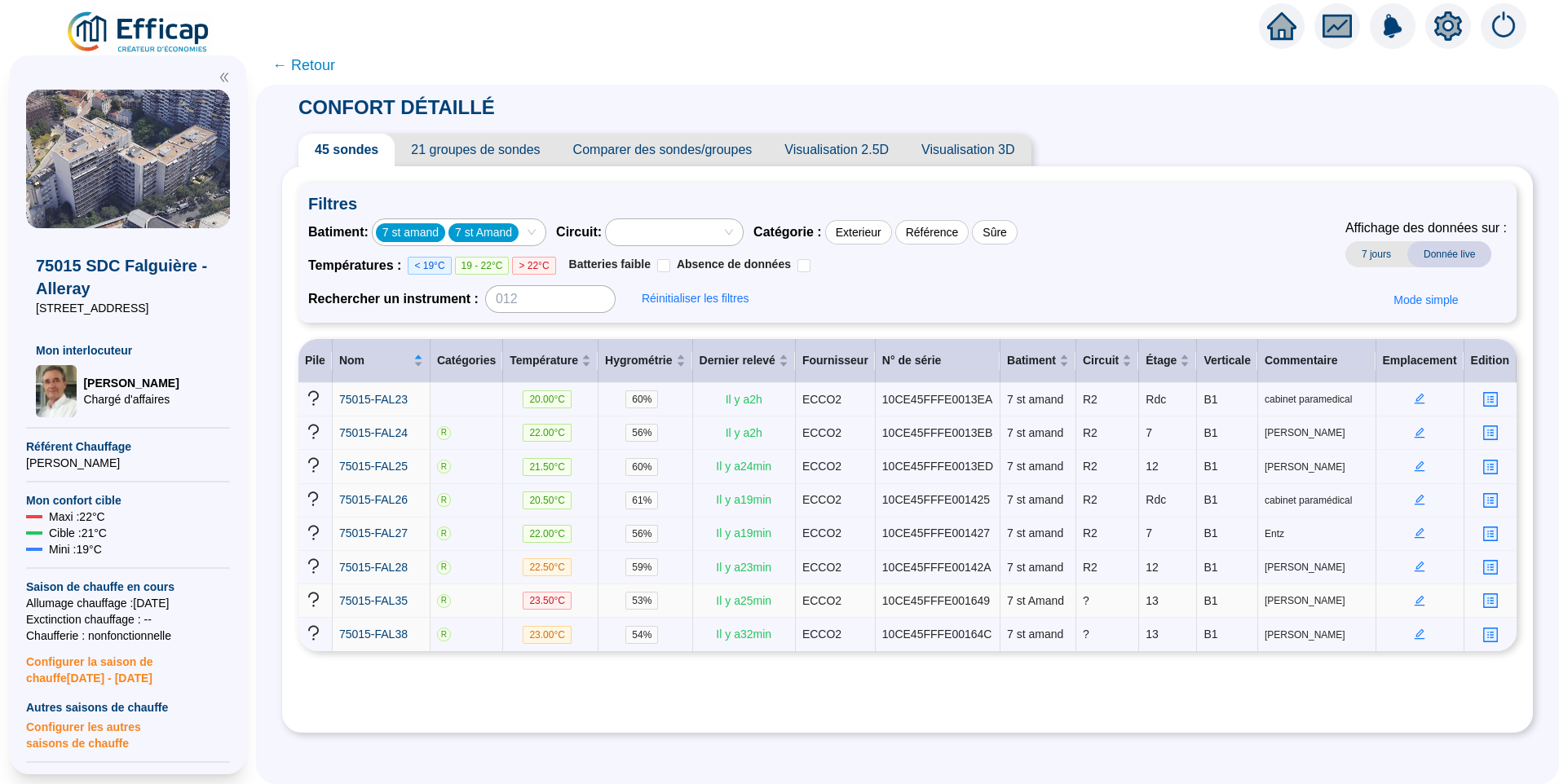
click at [1415, 595] on icon "edit" at bounding box center [1421, 600] width 11 height 11
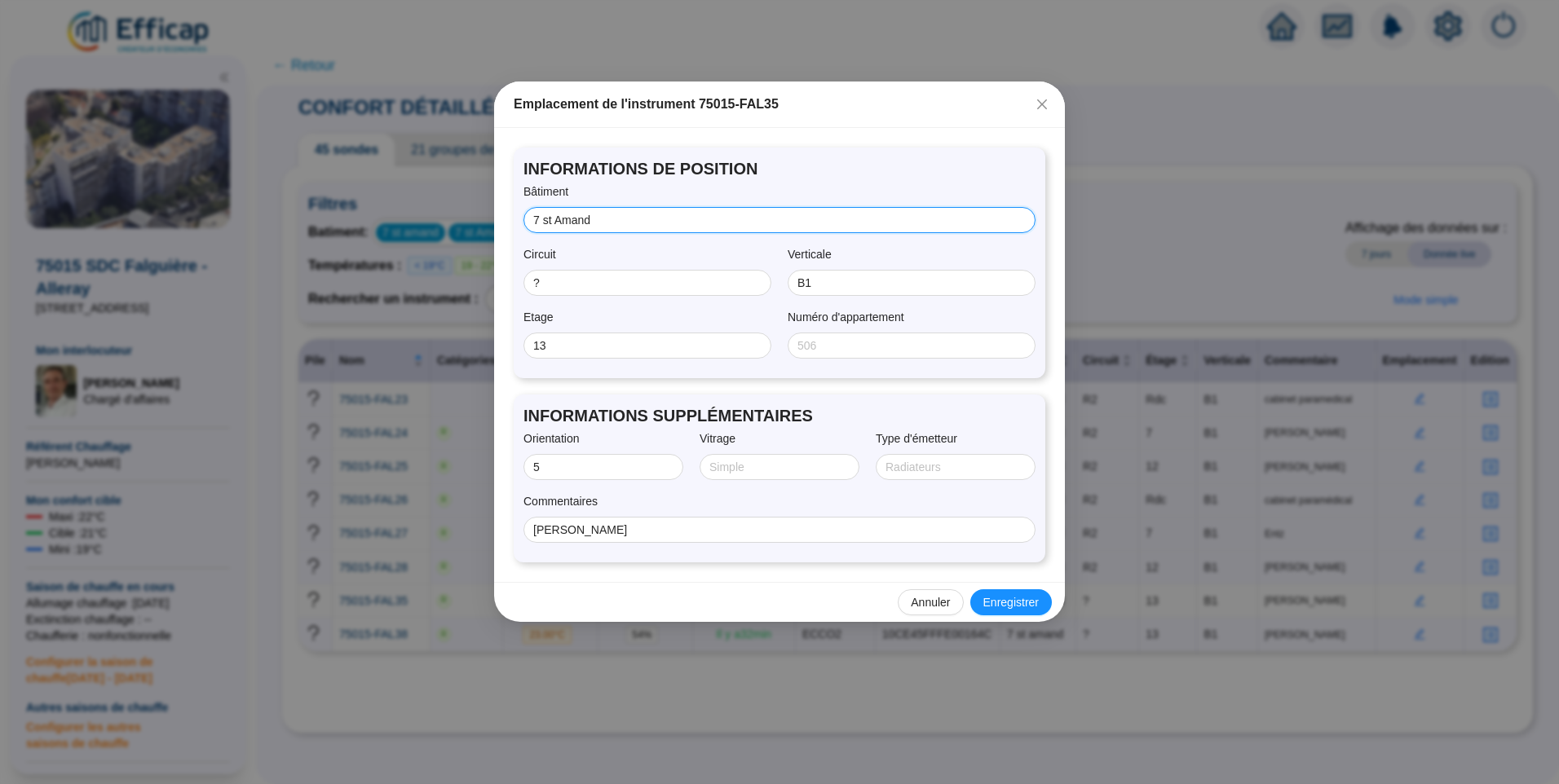
click at [558, 222] on input "7 st Amand" at bounding box center [778, 220] width 490 height 17
type input "7 st amand"
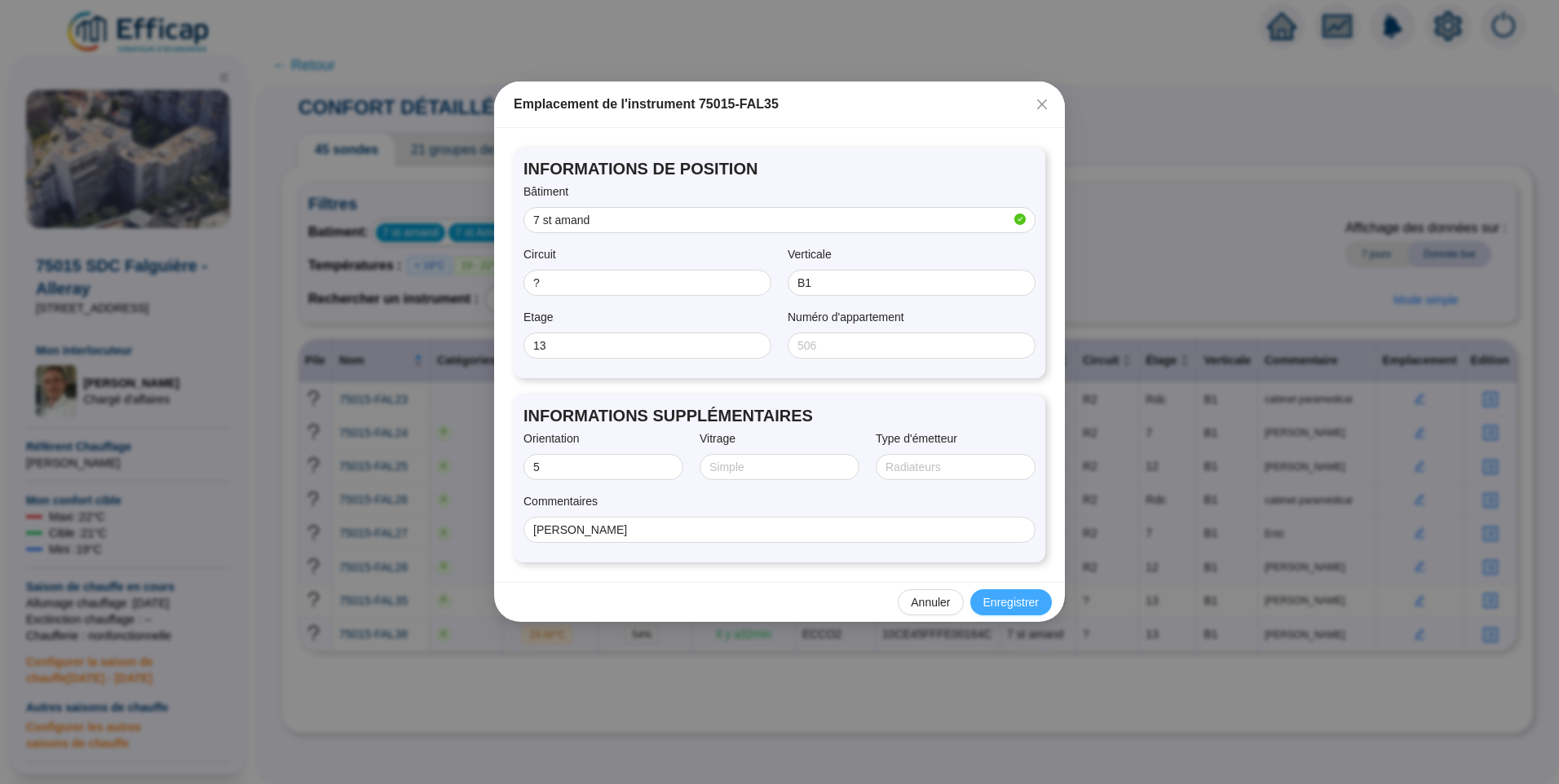
click at [1018, 603] on span "Enregistrer" at bounding box center [1011, 603] width 56 height 17
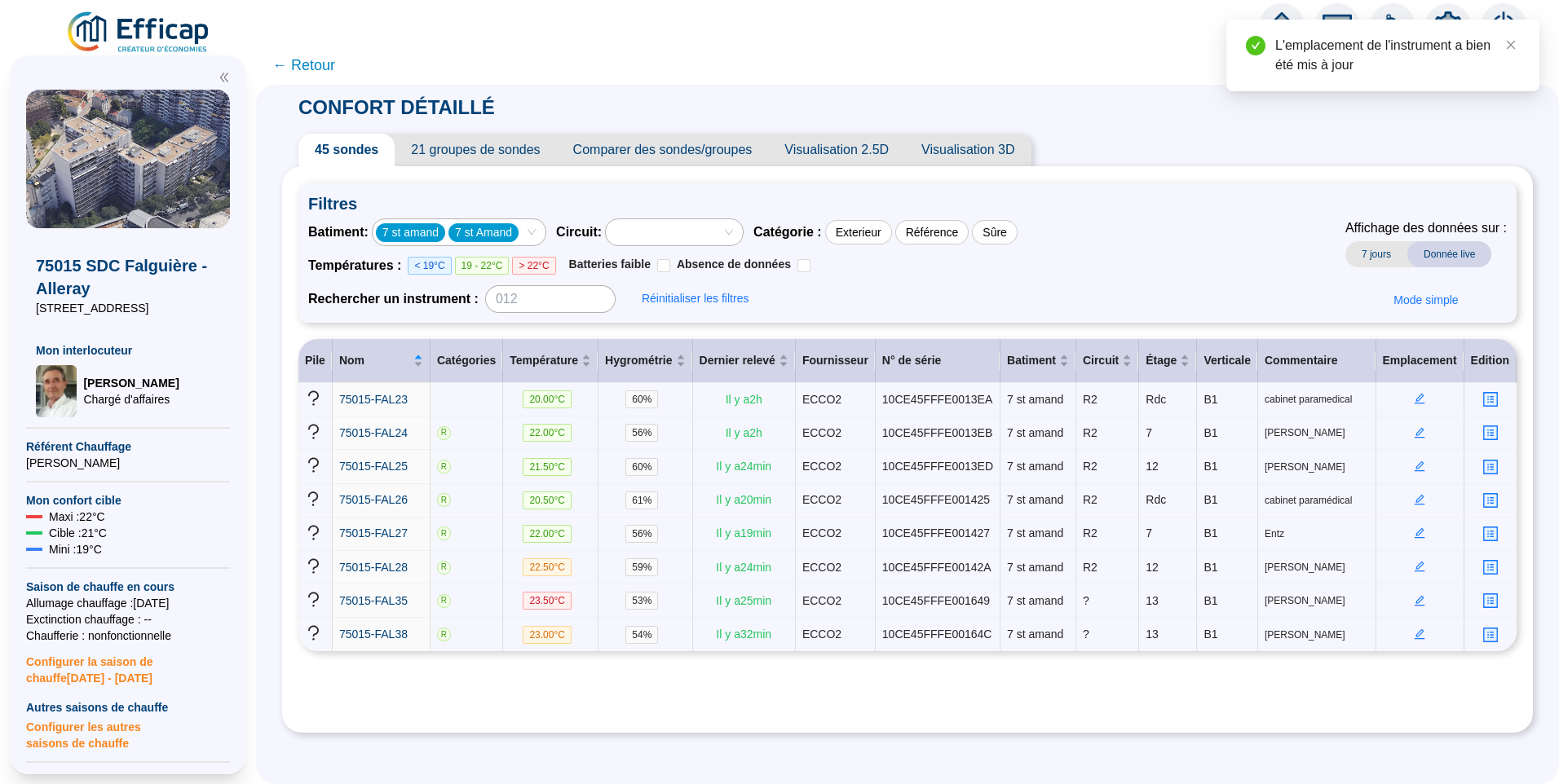
drag, startPoint x: 1131, startPoint y: 233, endPoint x: 881, endPoint y: 209, distance: 251.1
click at [1125, 233] on div "Batiment : 7 st amand 7 st Amand Circuit : Catégorie : Exterieur Référence Sûre…" at bounding box center [908, 265] width 1199 height 94
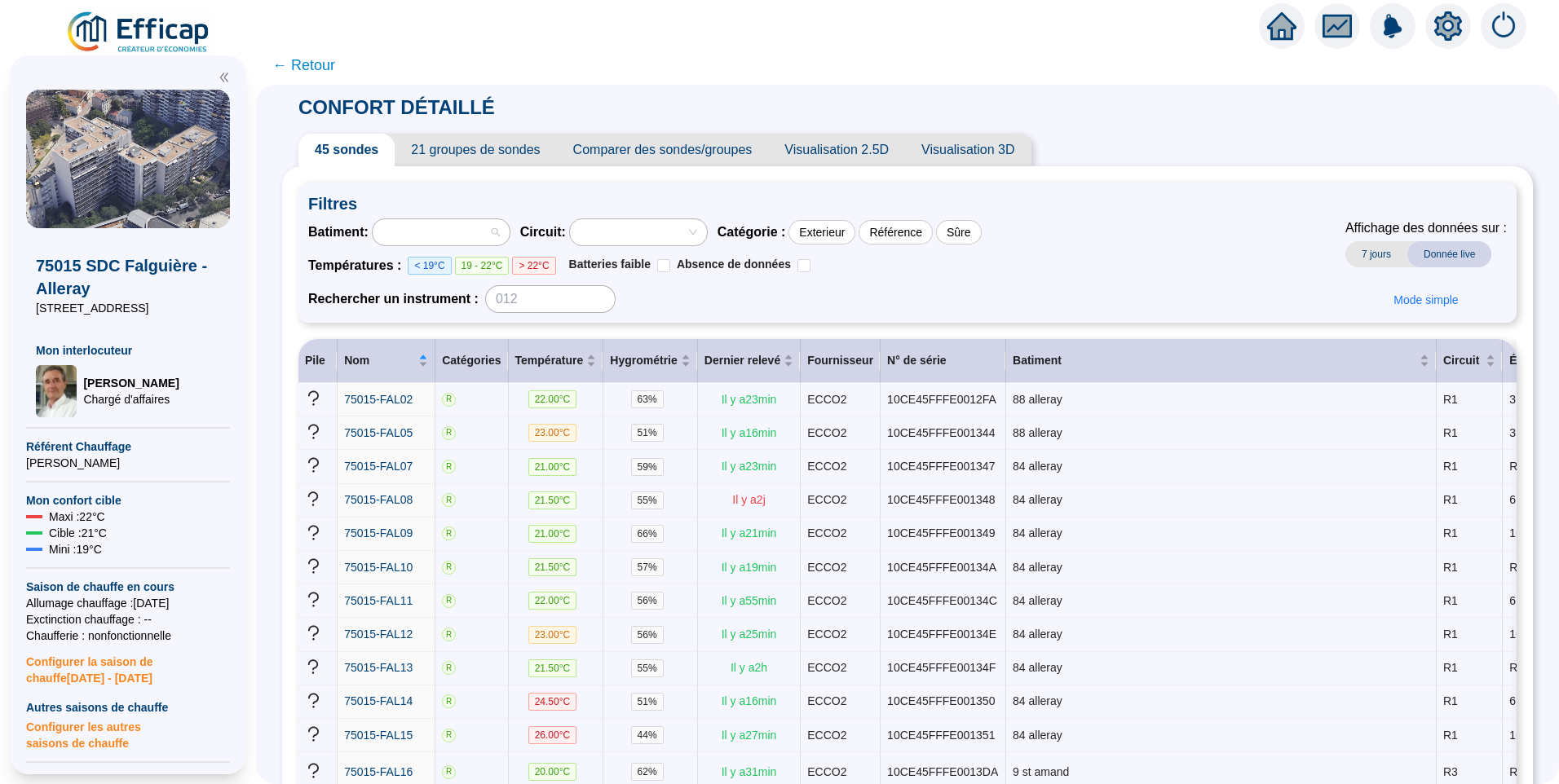
click at [509, 231] on div at bounding box center [441, 232] width 137 height 26
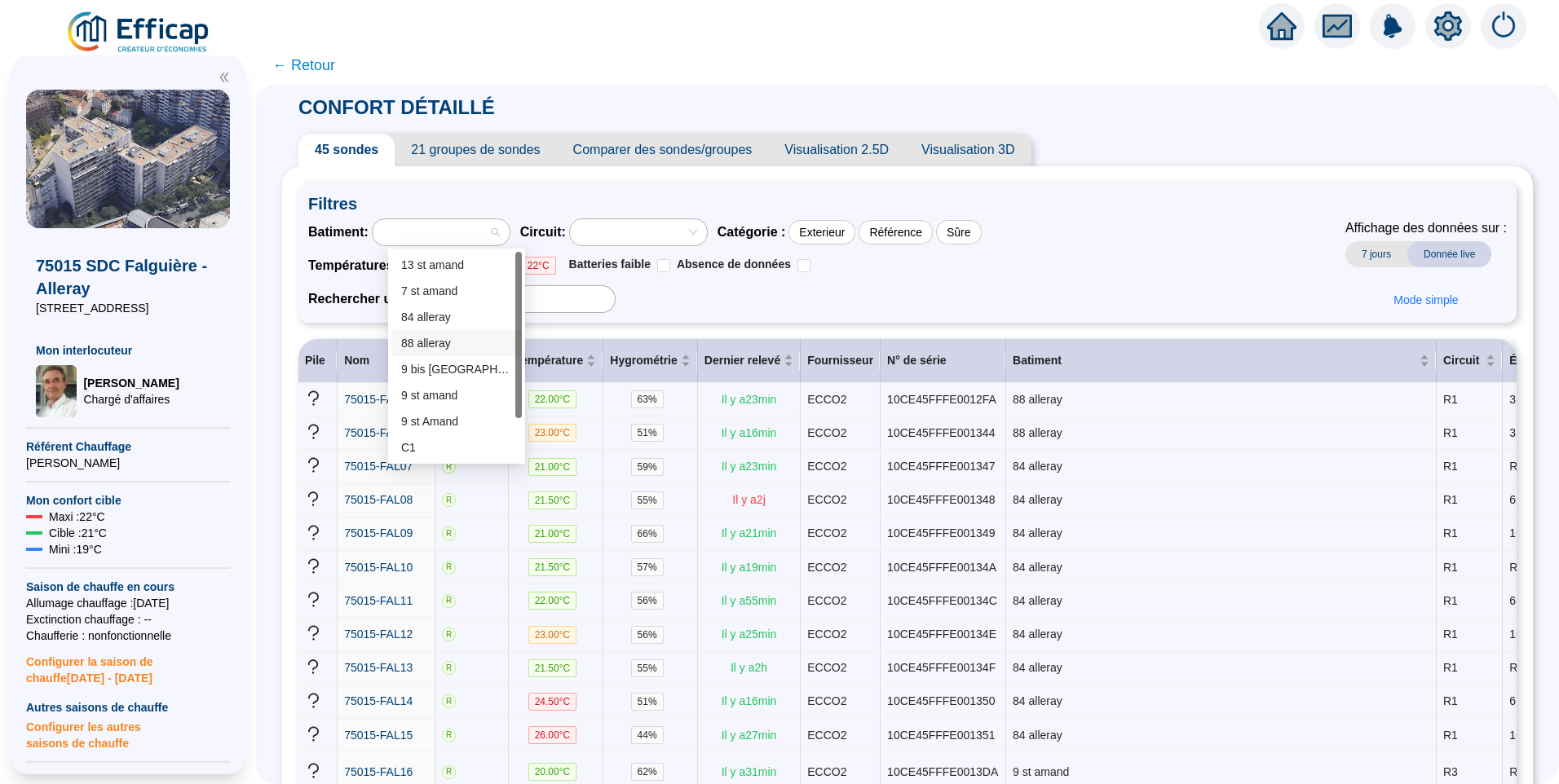
click at [474, 336] on div "88 alleray" at bounding box center [456, 343] width 111 height 17
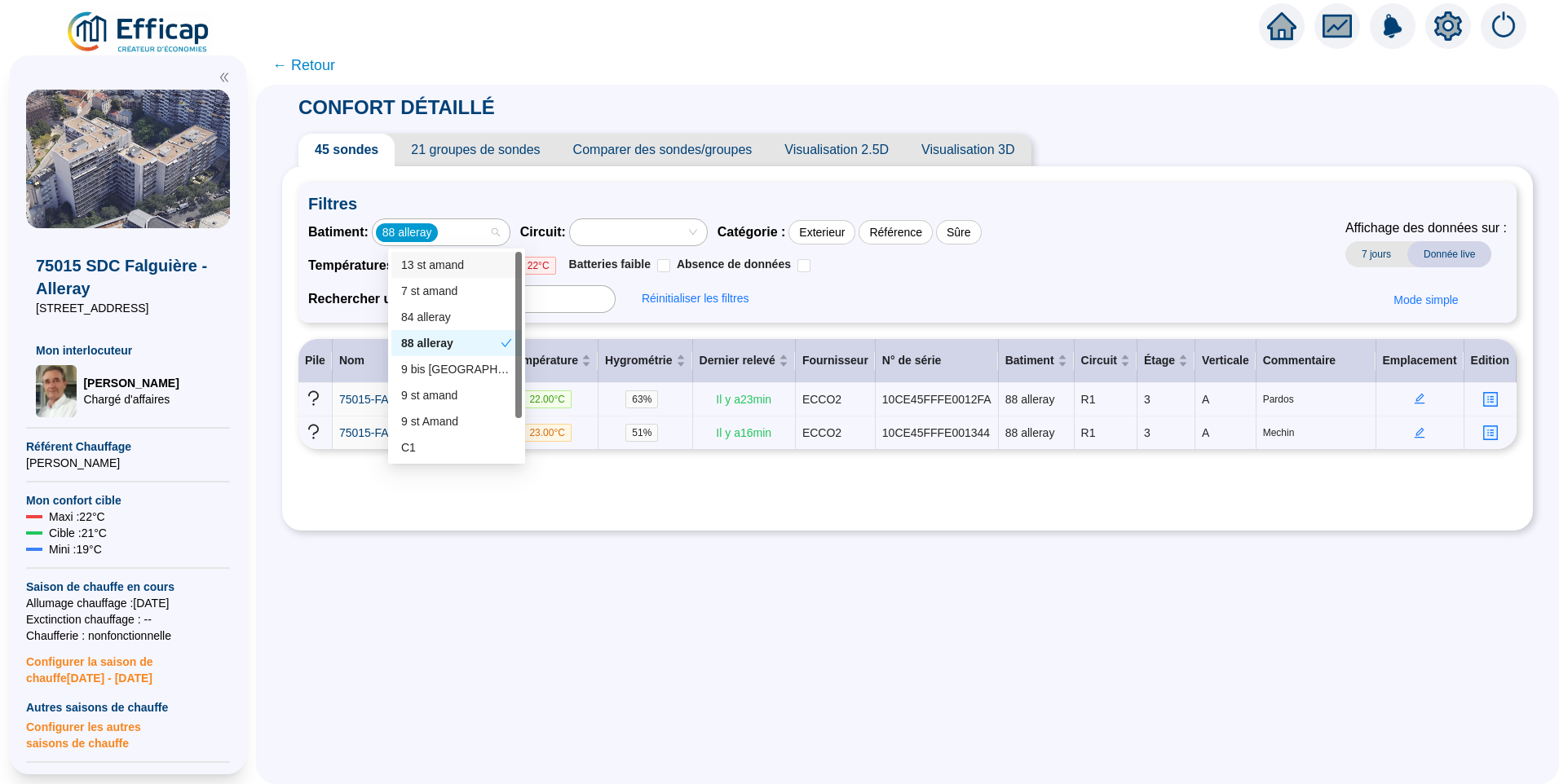
click at [509, 231] on div "88 alleray" at bounding box center [441, 232] width 137 height 26
click at [482, 231] on div "88 alleray" at bounding box center [432, 232] width 113 height 22
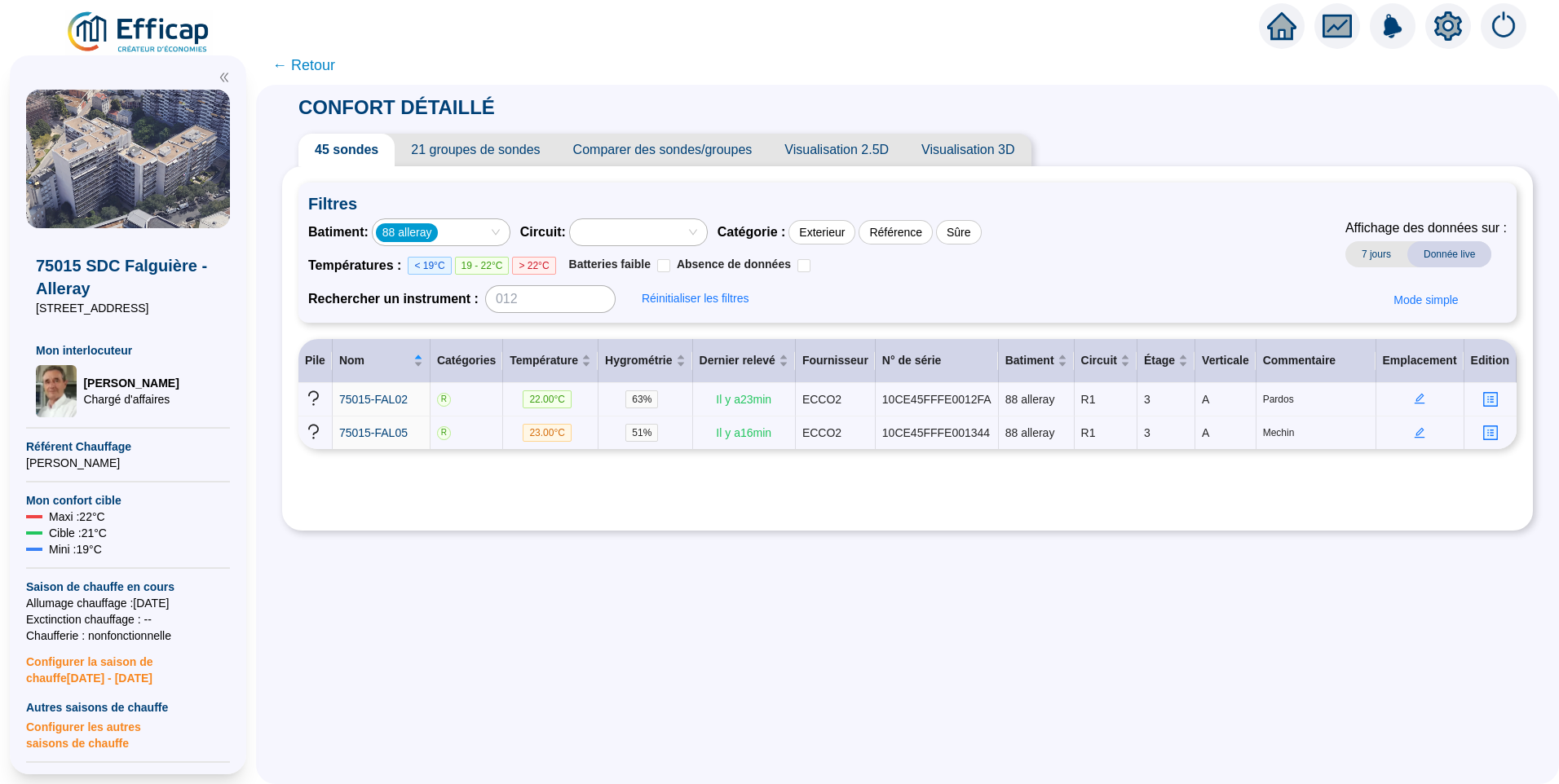
click at [509, 233] on div "88 alleray" at bounding box center [441, 232] width 137 height 26
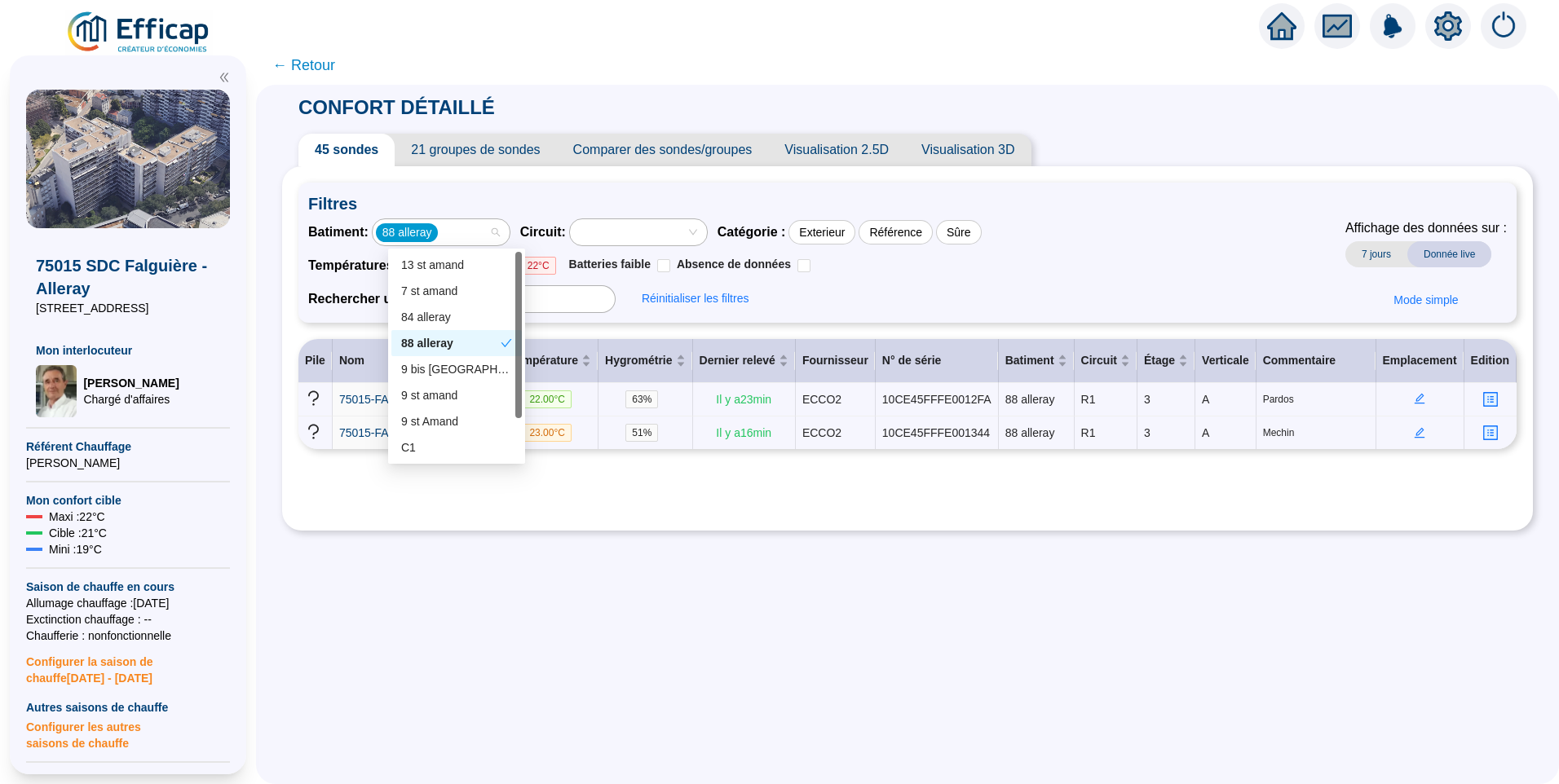
click at [438, 339] on div "88 alleray" at bounding box center [450, 343] width 100 height 17
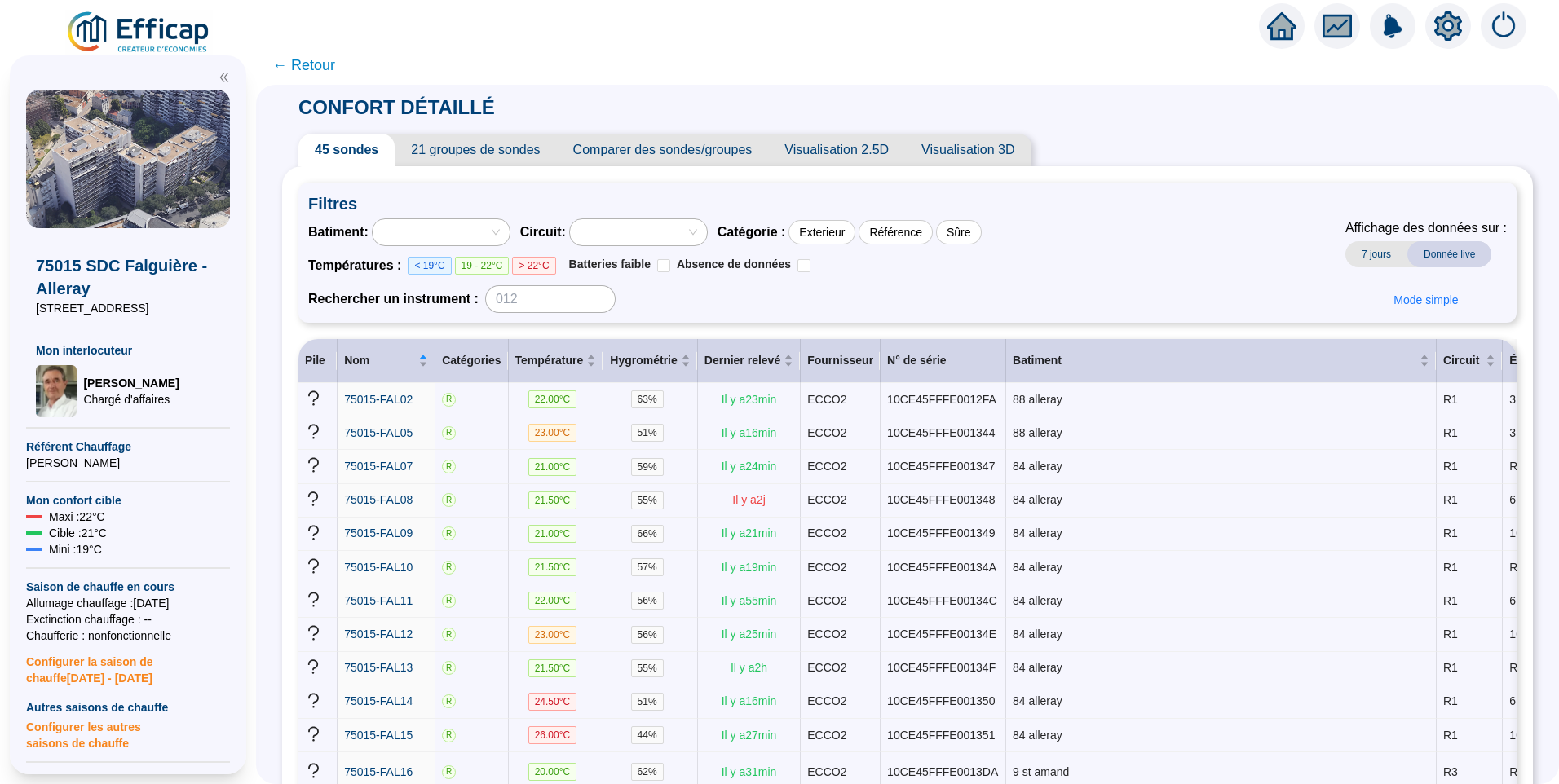
click at [463, 238] on div at bounding box center [432, 232] width 113 height 22
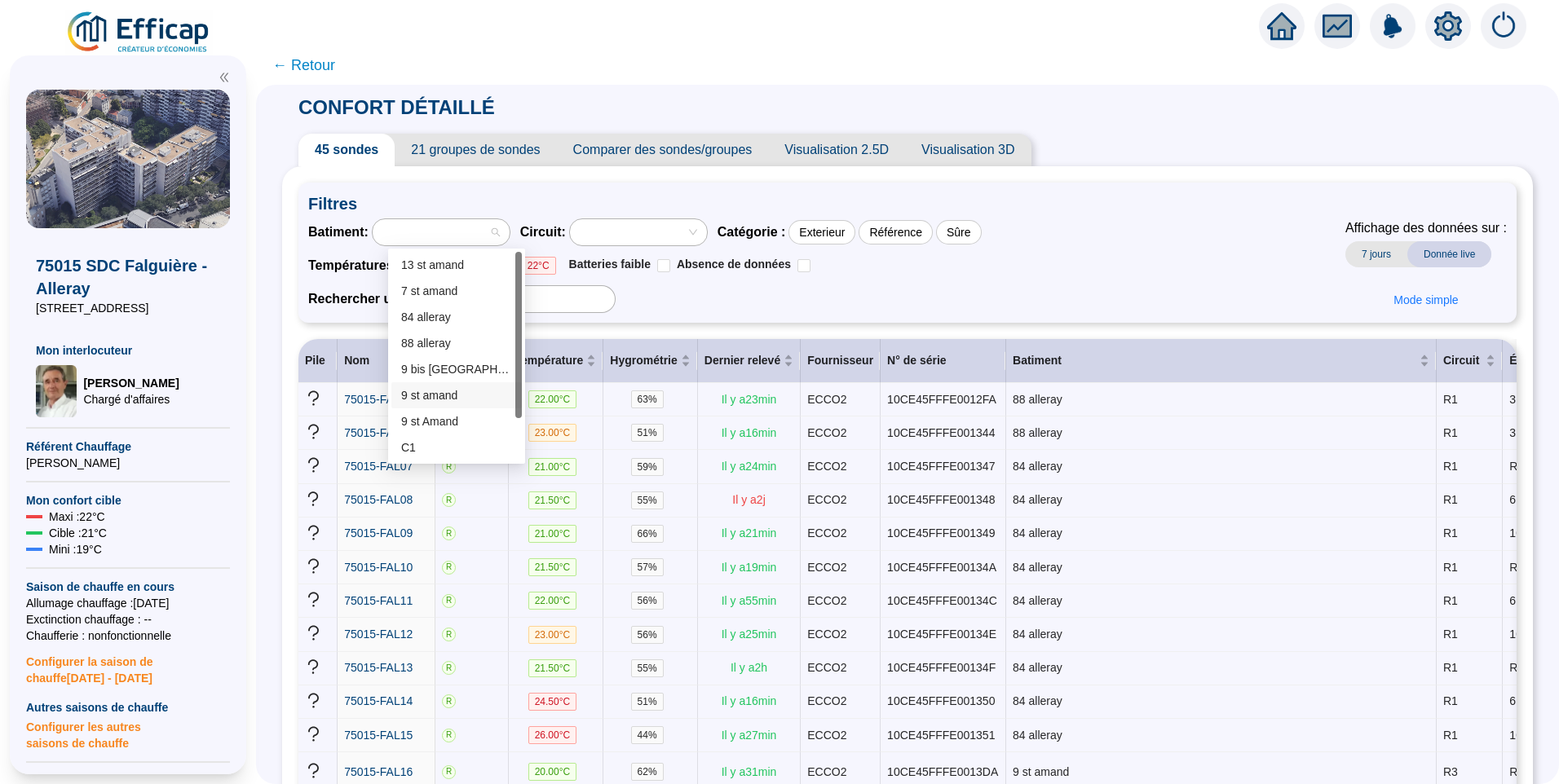
click at [454, 394] on div "9 st amand" at bounding box center [456, 395] width 111 height 17
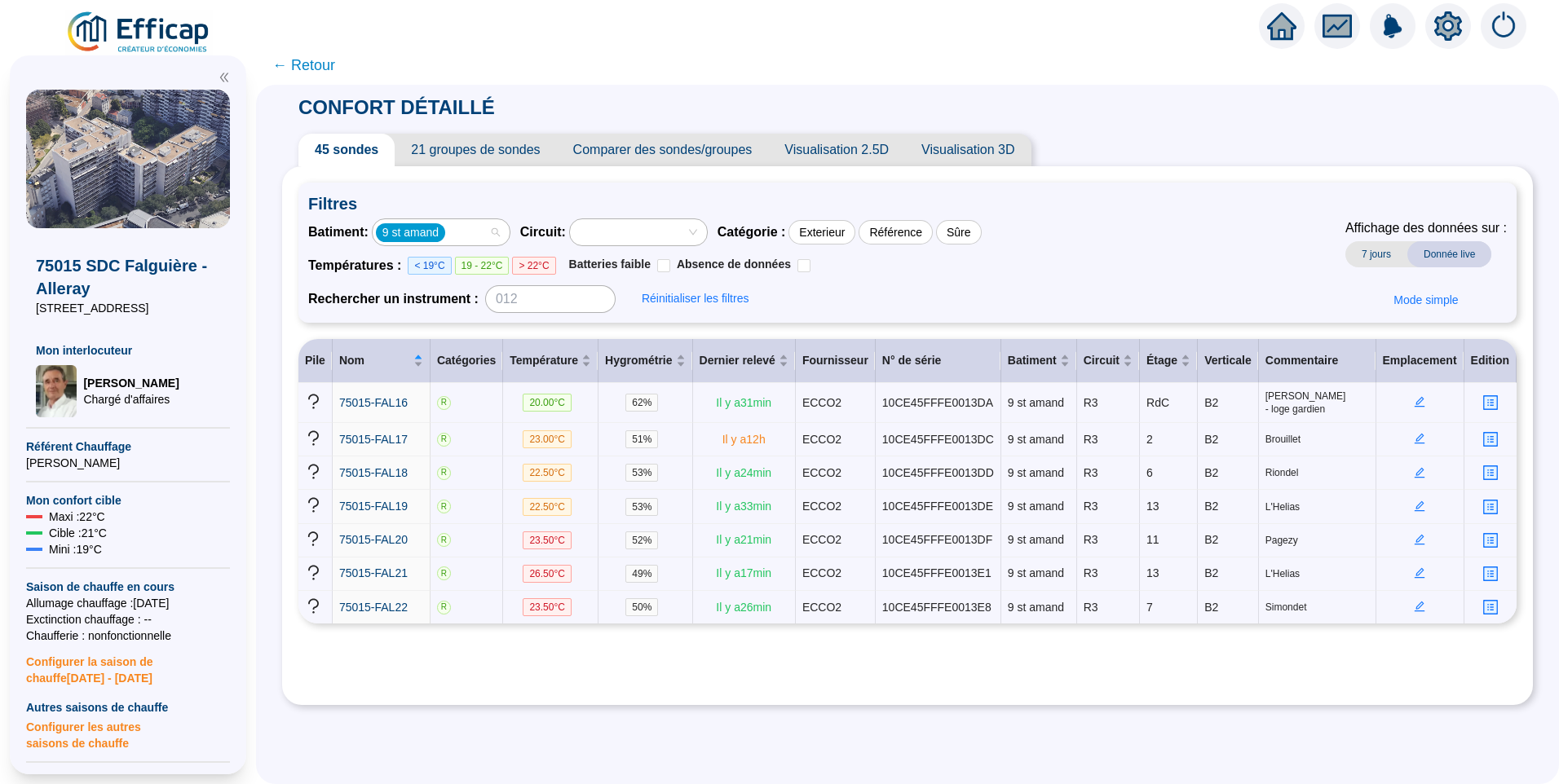
click at [475, 229] on div "9 st amand" at bounding box center [432, 232] width 113 height 22
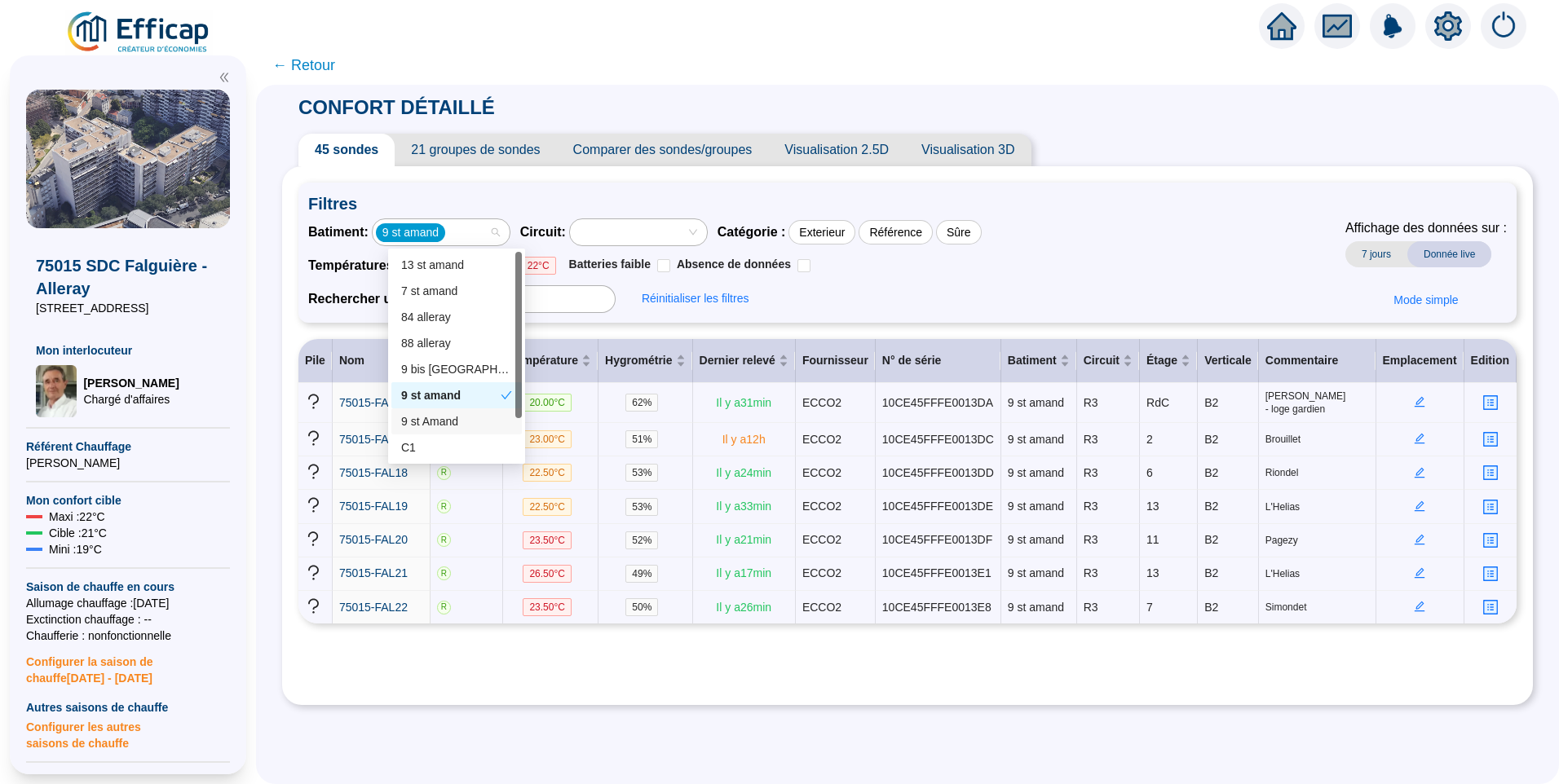
click at [438, 413] on div "9 st Amand" at bounding box center [456, 421] width 111 height 17
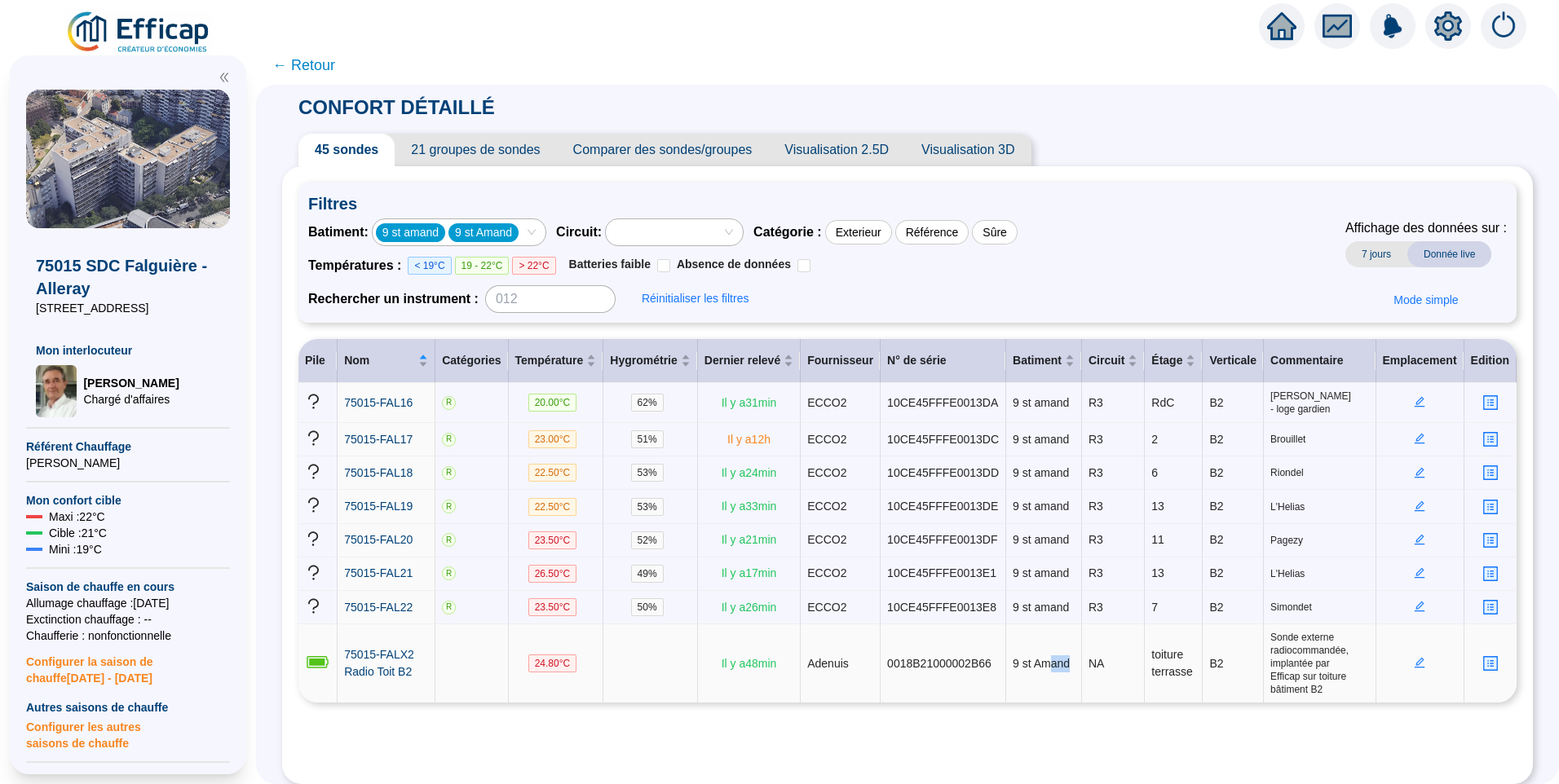
drag, startPoint x: 1038, startPoint y: 651, endPoint x: 1050, endPoint y: 648, distance: 12.4
click at [1050, 648] on td "9 st Amand" at bounding box center [1044, 663] width 75 height 78
click at [1415, 657] on icon "edit" at bounding box center [1421, 663] width 11 height 11
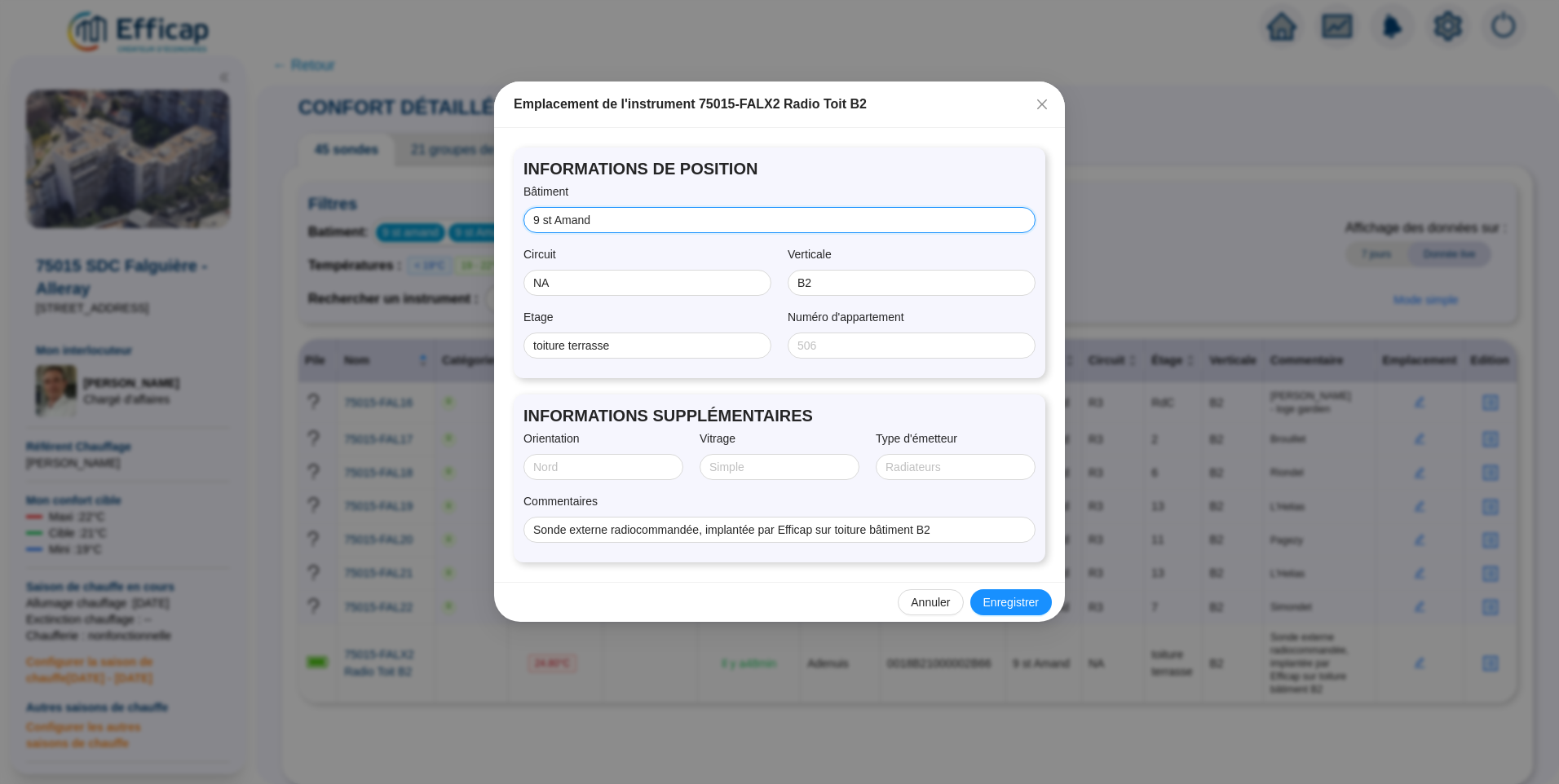
click at [560, 223] on input "9 st Amand" at bounding box center [778, 220] width 490 height 17
type input "9 st amand"
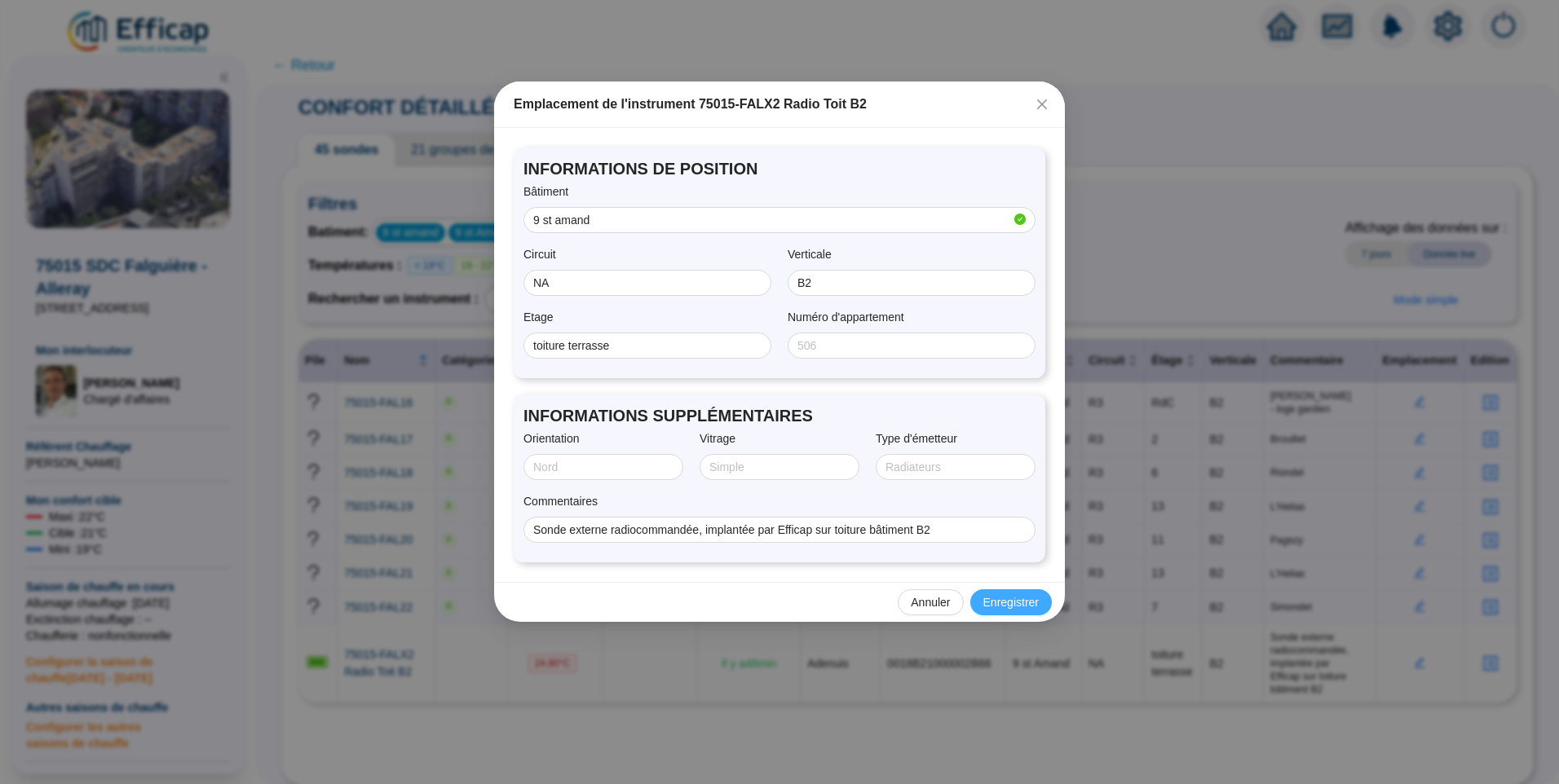
click at [999, 607] on span "Enregistrer" at bounding box center [1011, 603] width 56 height 17
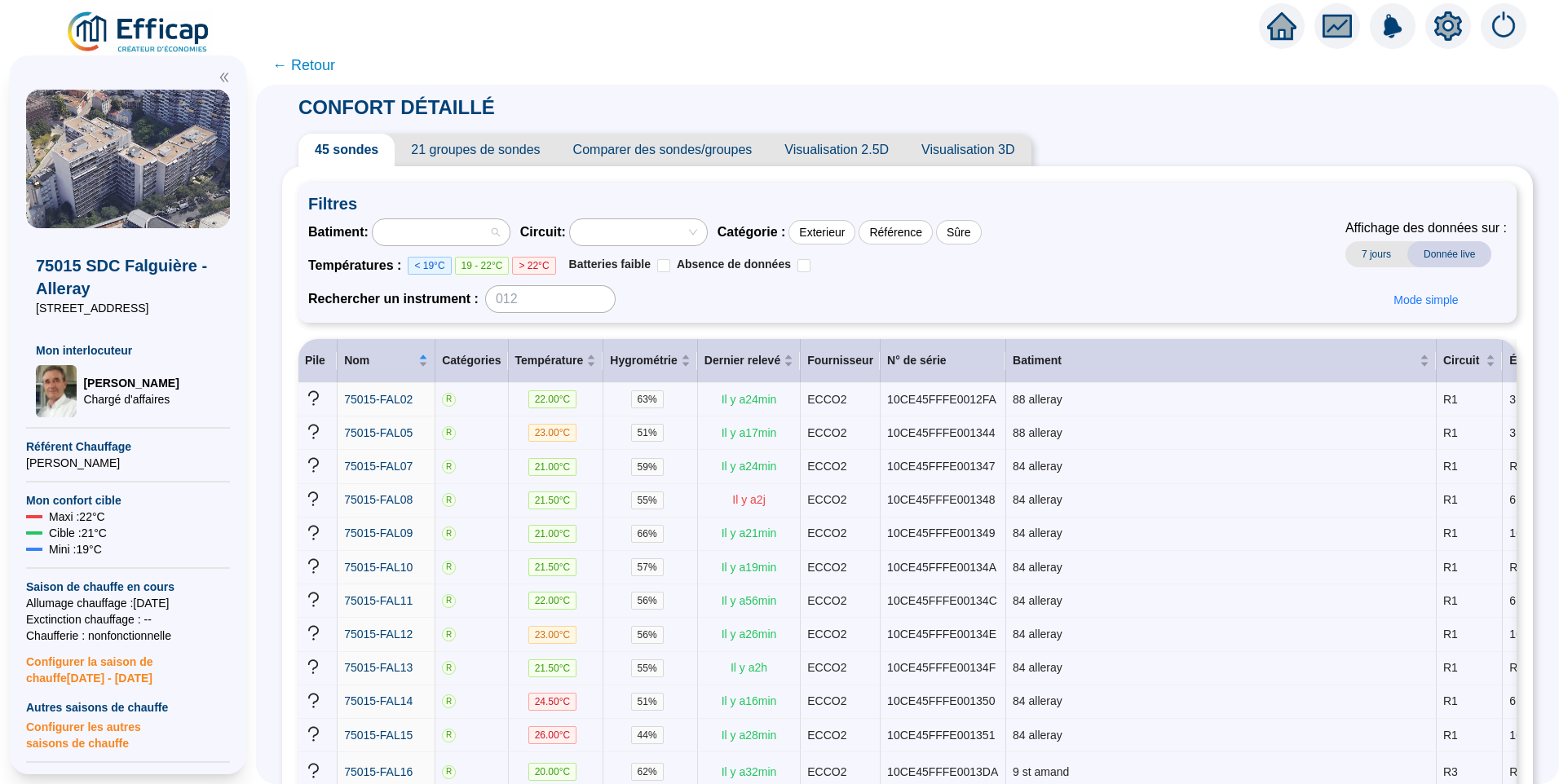
click at [490, 221] on div at bounding box center [432, 232] width 113 height 22
drag, startPoint x: 412, startPoint y: 258, endPoint x: 419, endPoint y: 250, distance: 10.6
click at [417, 254] on div "Batiment : Circuit : Catégorie : Exterieur Référence Sûre Températures : < 19°C…" at bounding box center [645, 265] width 674 height 94
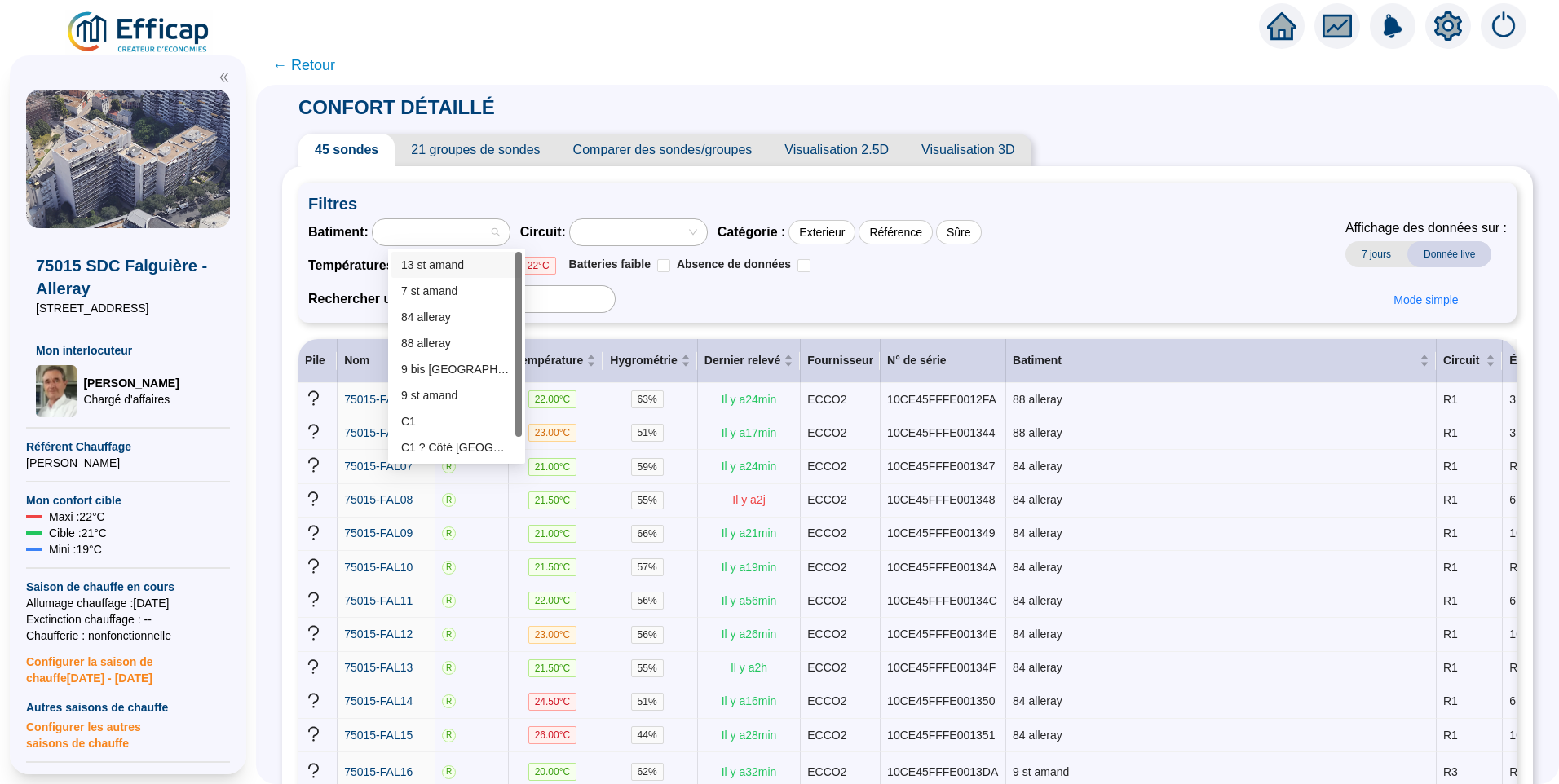
click at [428, 227] on div at bounding box center [432, 232] width 113 height 22
click at [1451, 31] on icon "setting" at bounding box center [1448, 25] width 28 height 26
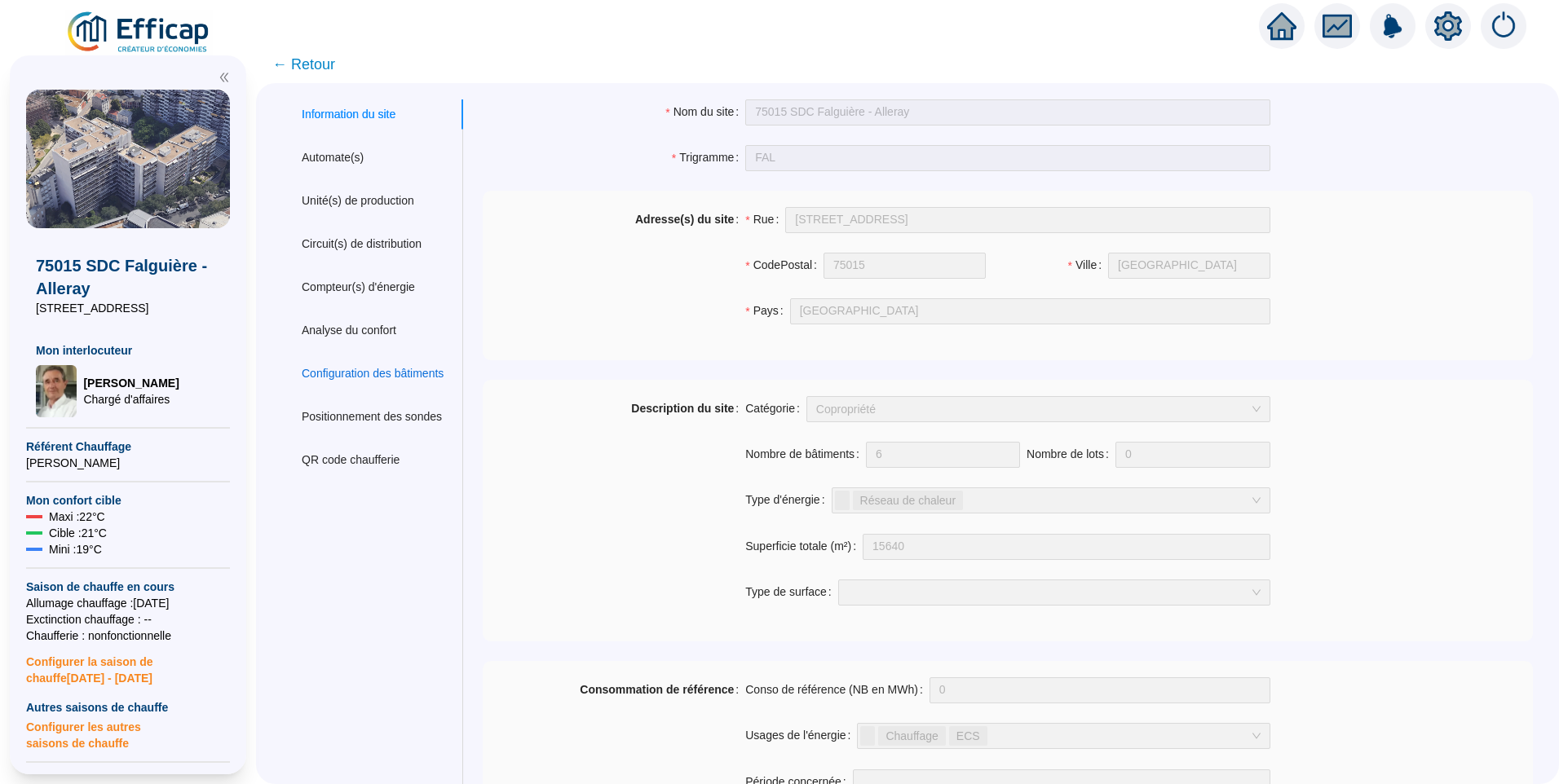
click at [350, 370] on div "Configuration des bâtiments" at bounding box center [373, 374] width 142 height 17
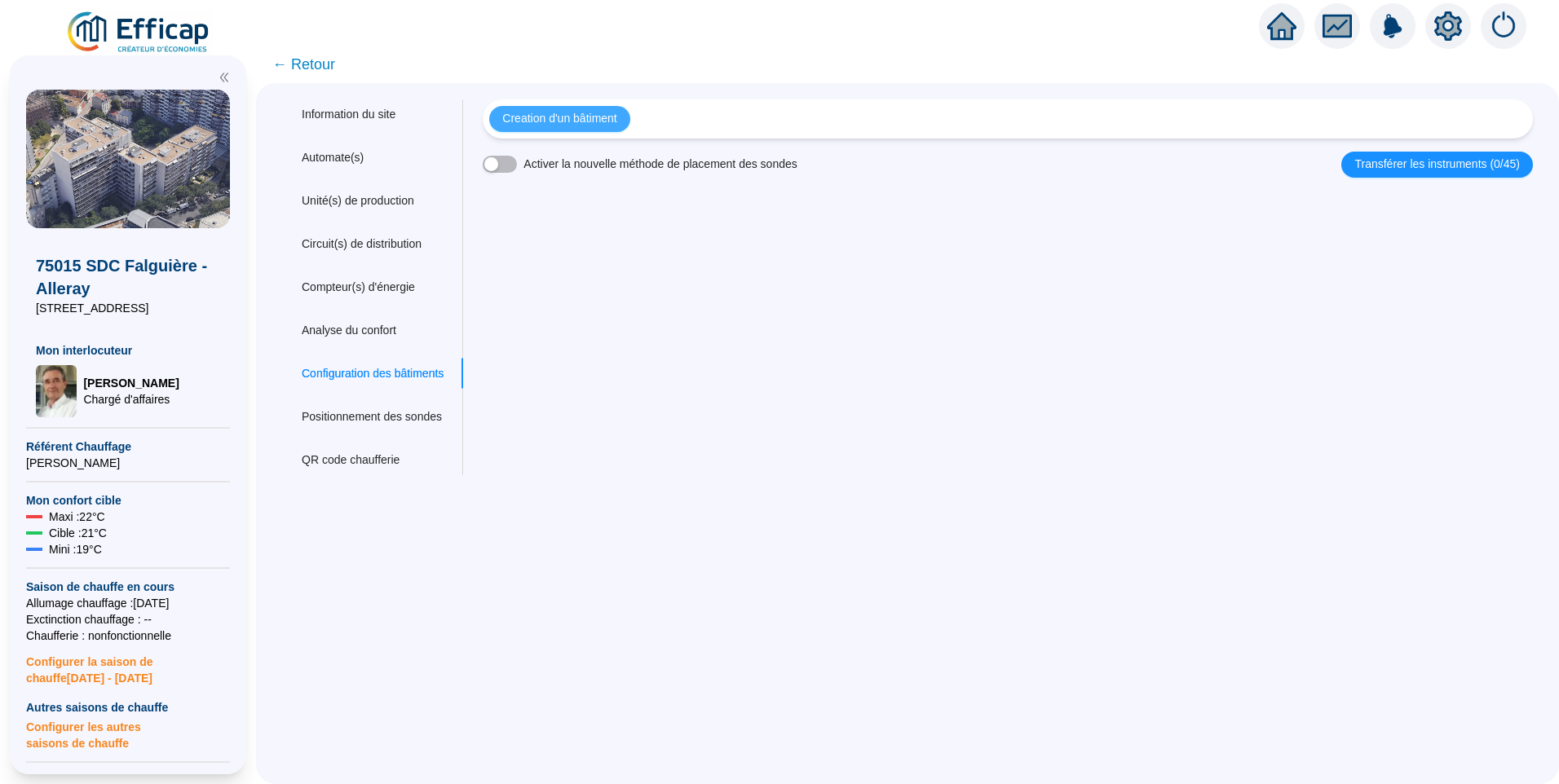
click at [564, 118] on span "Creation d'un bâtiment" at bounding box center [559, 119] width 114 height 17
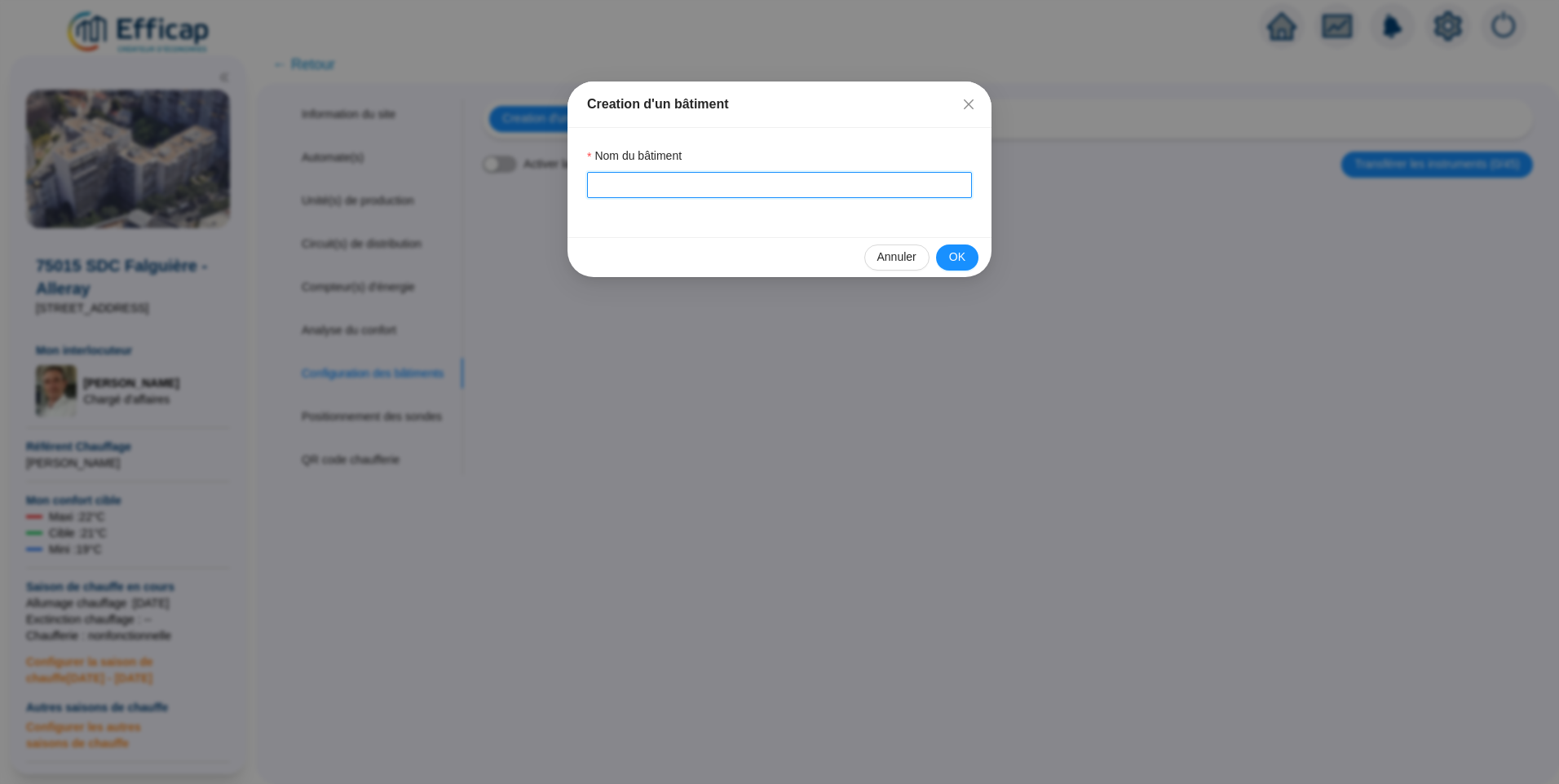
click at [612, 195] on input "Nom du bâtiment" at bounding box center [779, 184] width 385 height 26
drag, startPoint x: 740, startPoint y: 190, endPoint x: 443, endPoint y: 179, distance: 297.2
click at [443, 179] on div "Creation d'un bâtiment Nom du bâtiment 7 Saint-Amand Annuler OK" at bounding box center [779, 392] width 1559 height 784
click at [970, 257] on button "OK" at bounding box center [957, 257] width 42 height 26
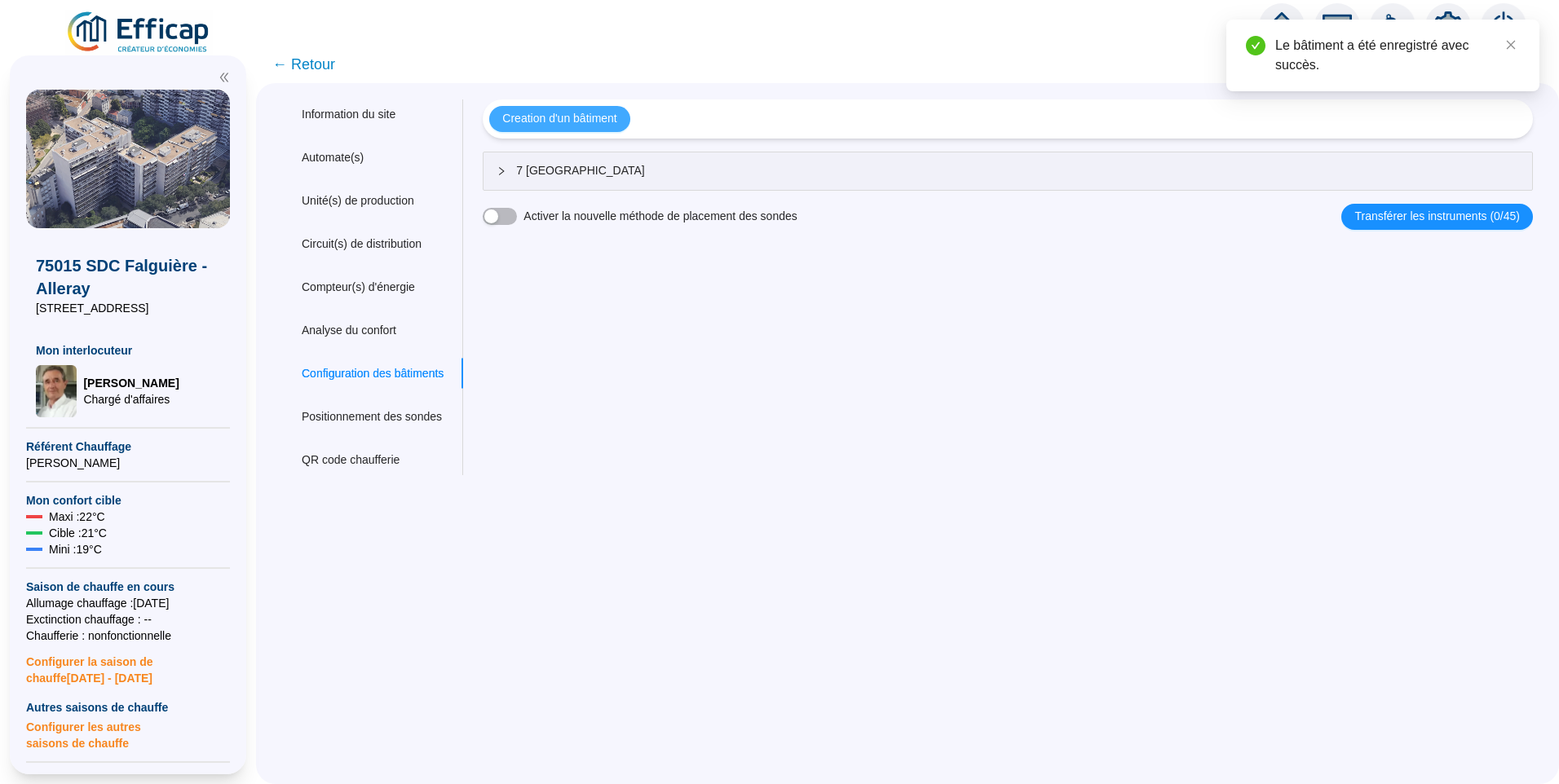
click at [577, 119] on span "Creation d'un bâtiment" at bounding box center [559, 119] width 114 height 17
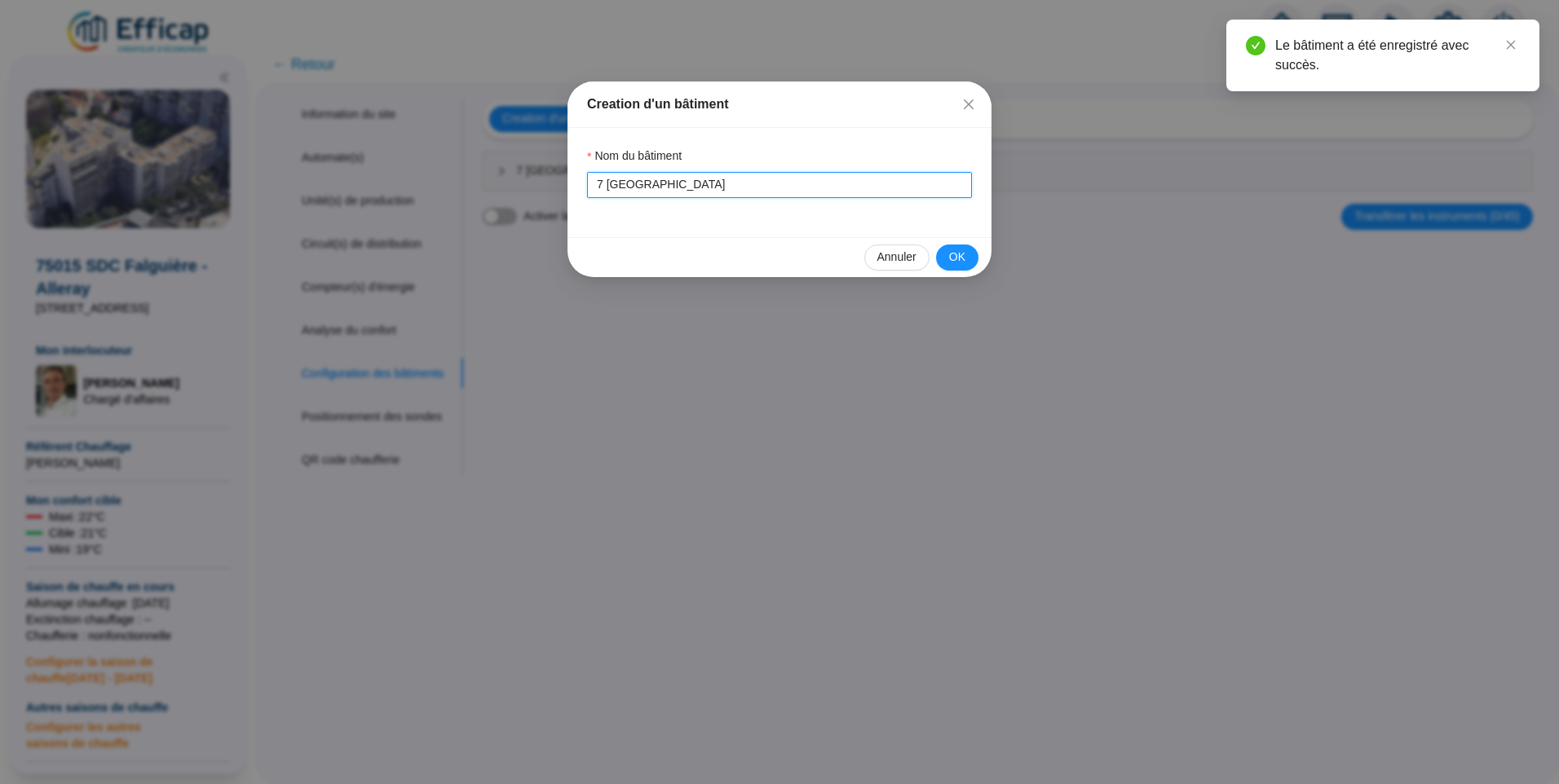
click at [602, 181] on input "7 [GEOGRAPHIC_DATA]" at bounding box center [779, 184] width 385 height 26
type input "9 [GEOGRAPHIC_DATA]"
click at [964, 251] on span "OK" at bounding box center [957, 257] width 16 height 17
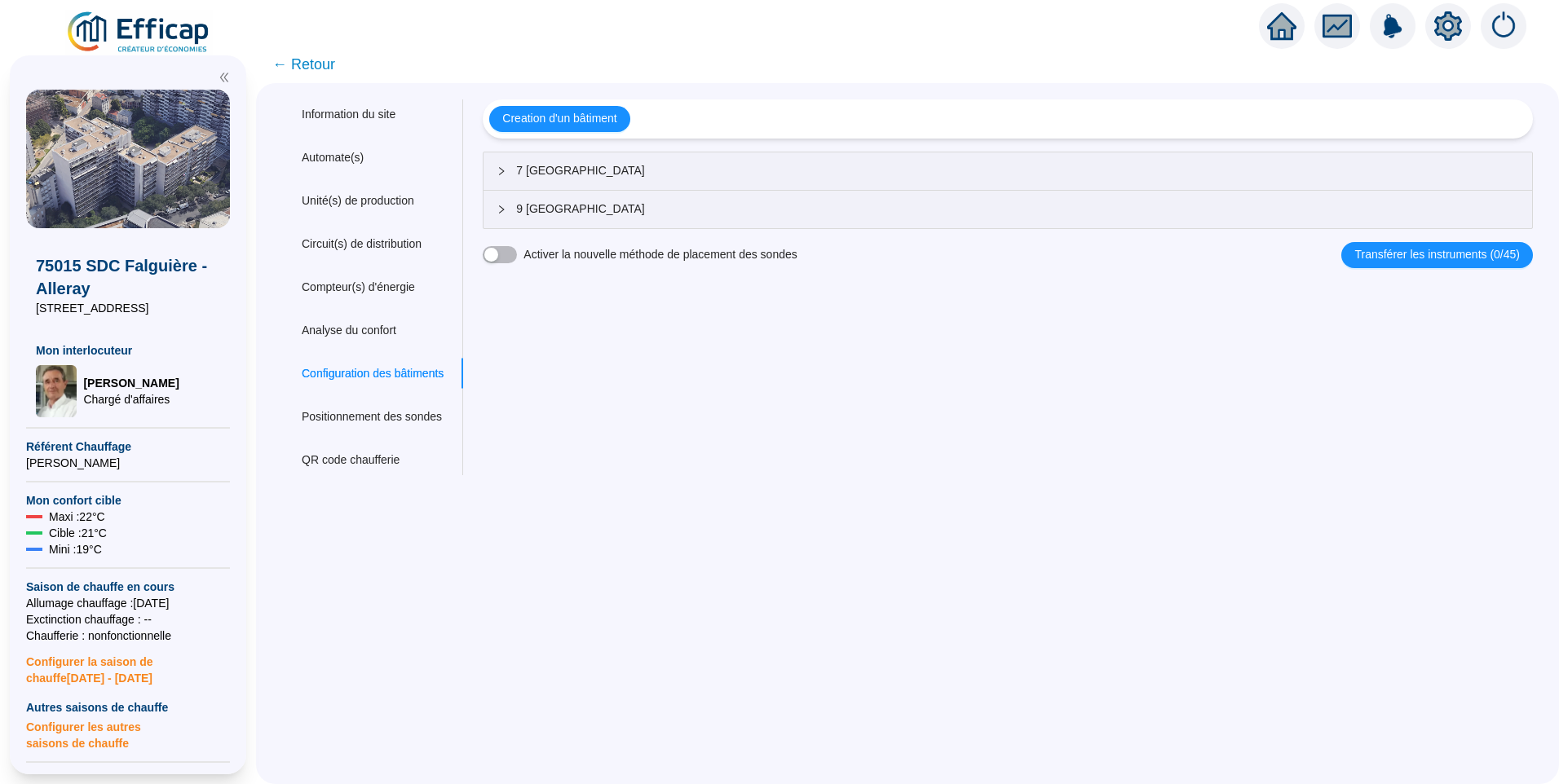
click at [307, 63] on span "← Retour" at bounding box center [304, 64] width 63 height 22
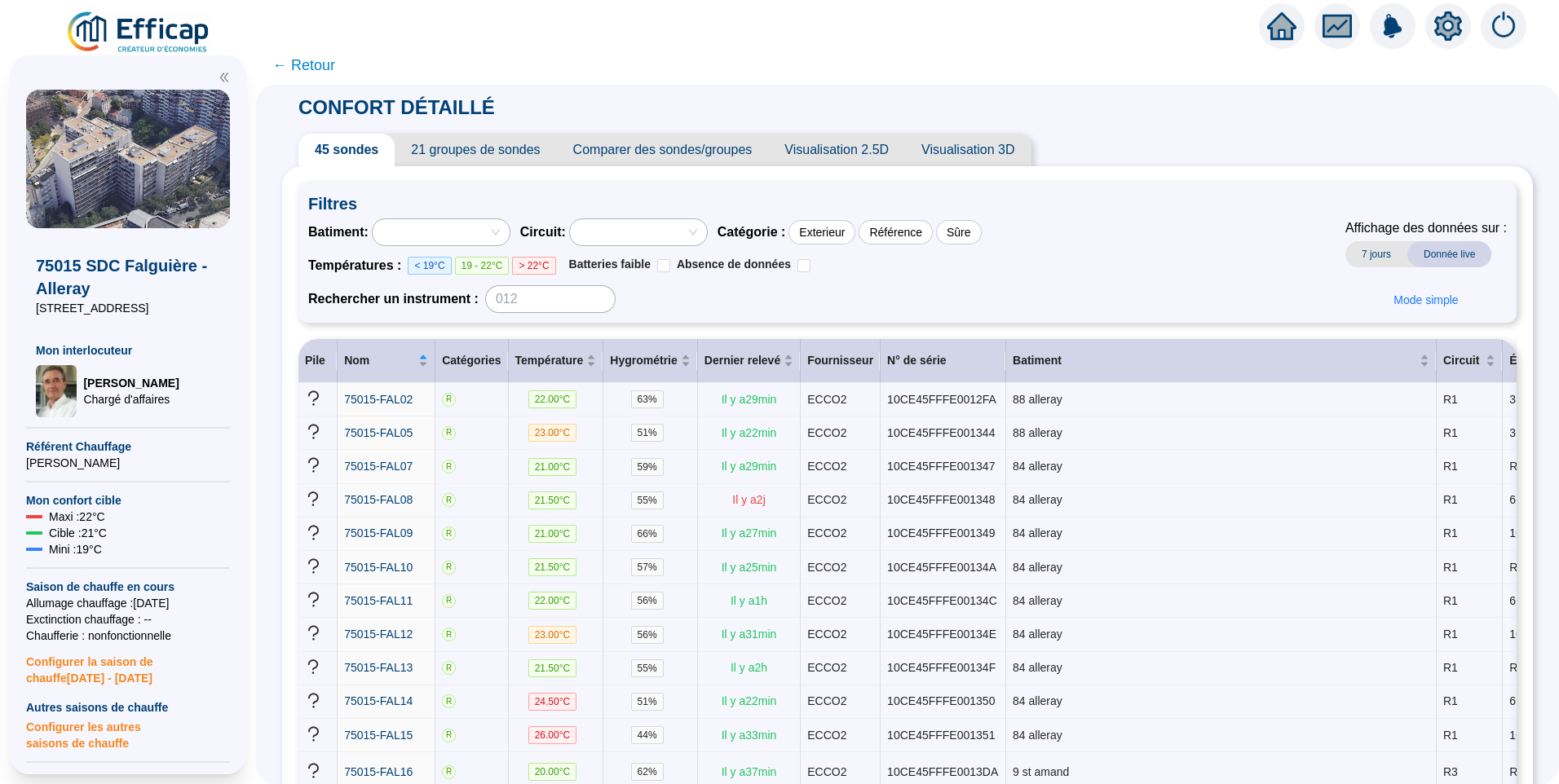
click at [490, 227] on div at bounding box center [432, 232] width 113 height 22
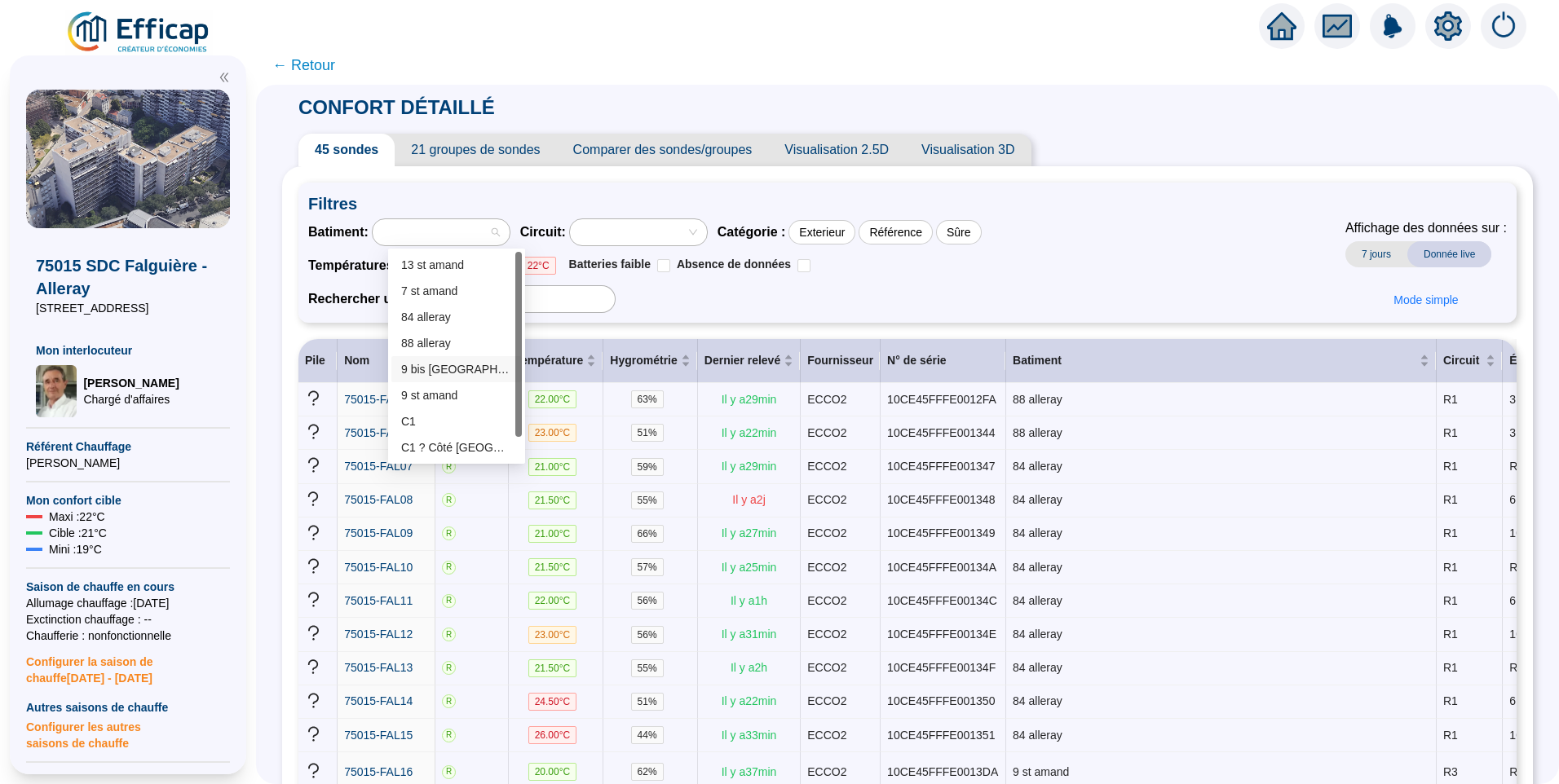
click at [472, 222] on div at bounding box center [432, 232] width 113 height 22
click at [1171, 236] on div "Batiment : Circuit : Catégorie : Exterieur Référence Sûre Températures : < 19°C…" at bounding box center [908, 265] width 1199 height 94
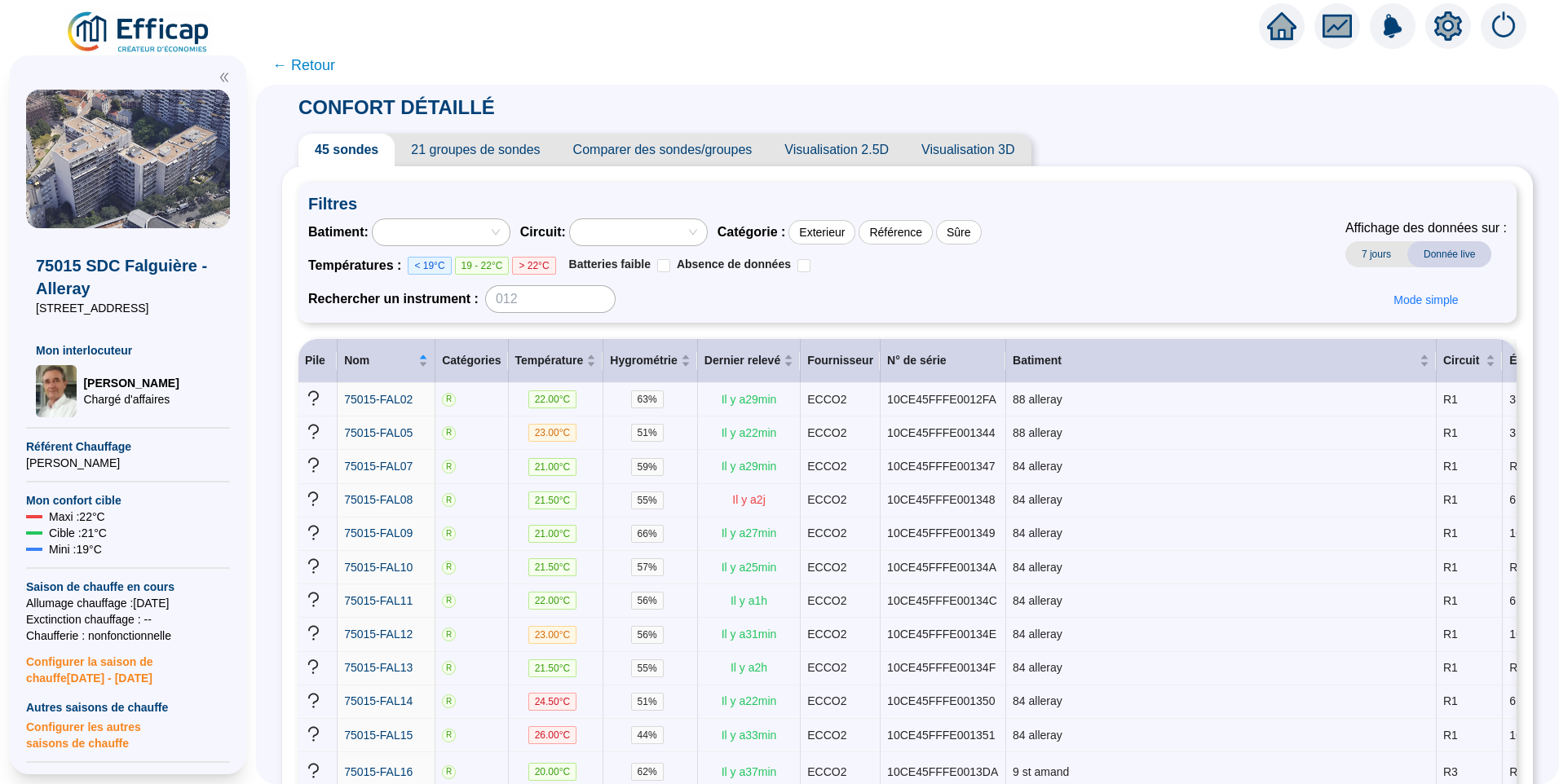
click at [1448, 29] on icon "setting" at bounding box center [1448, 26] width 30 height 30
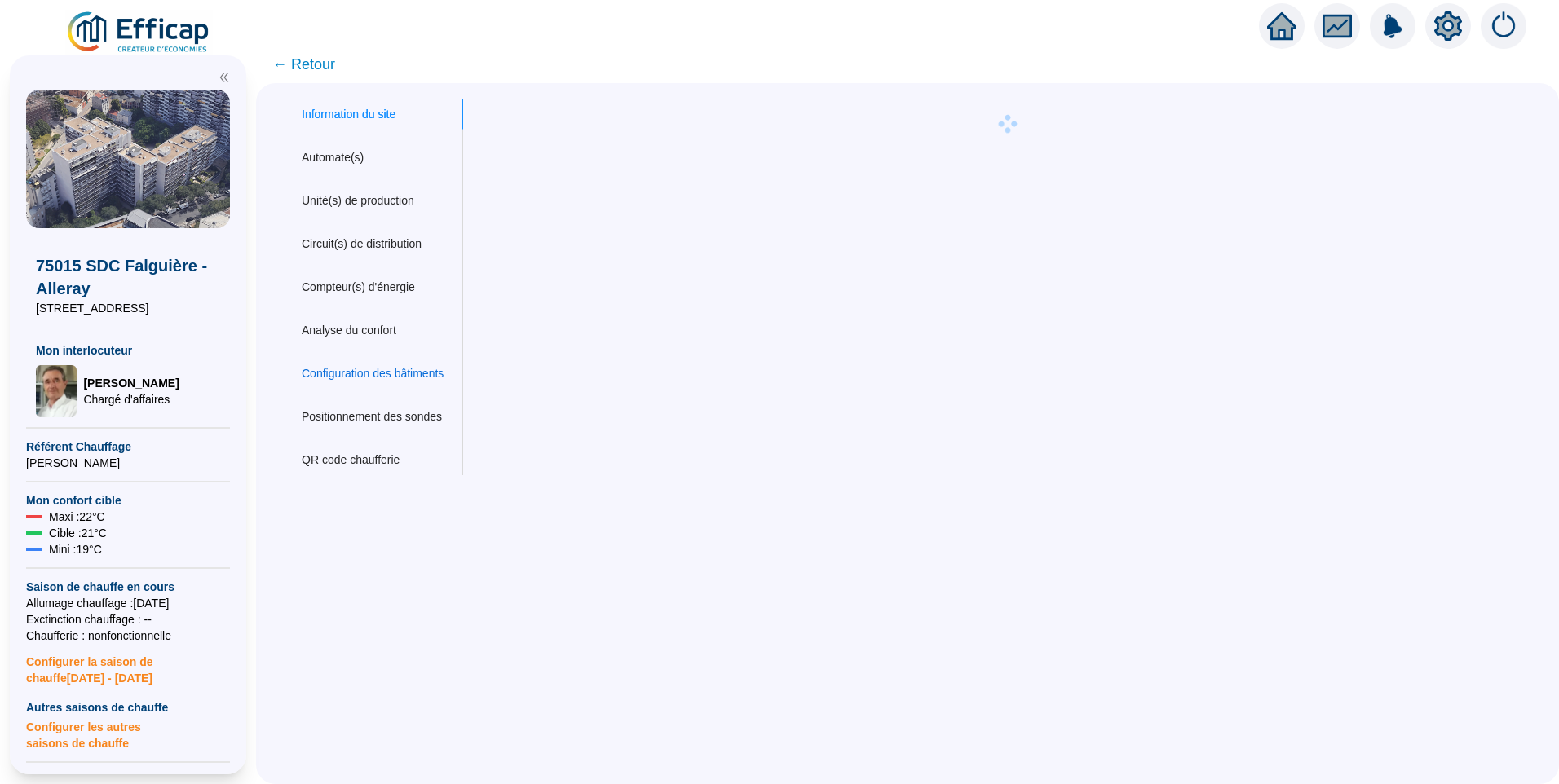
click at [380, 367] on div "Configuration des bâtiments" at bounding box center [373, 374] width 142 height 17
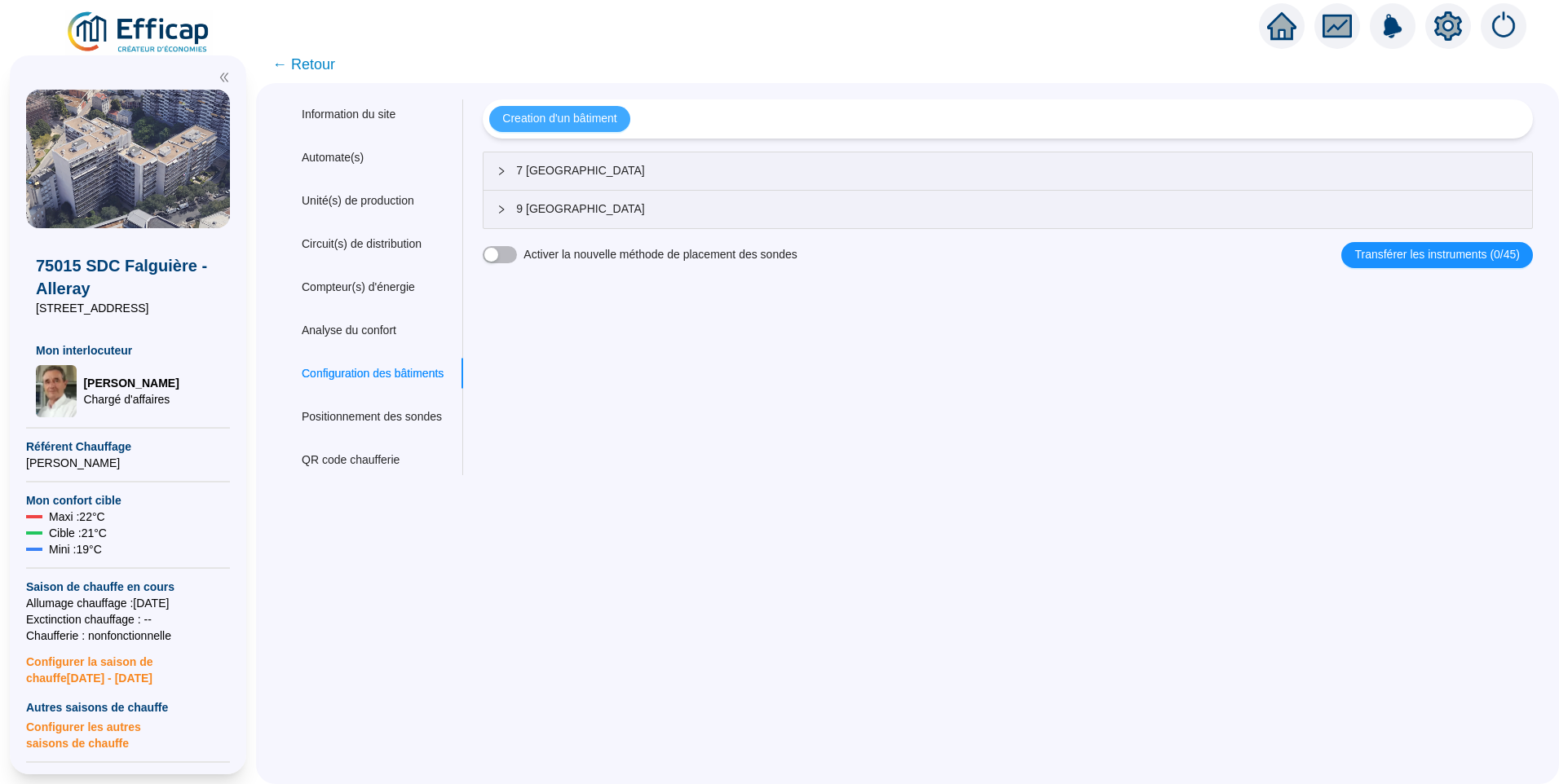
click at [589, 120] on span "Creation d'un bâtiment" at bounding box center [559, 119] width 114 height 17
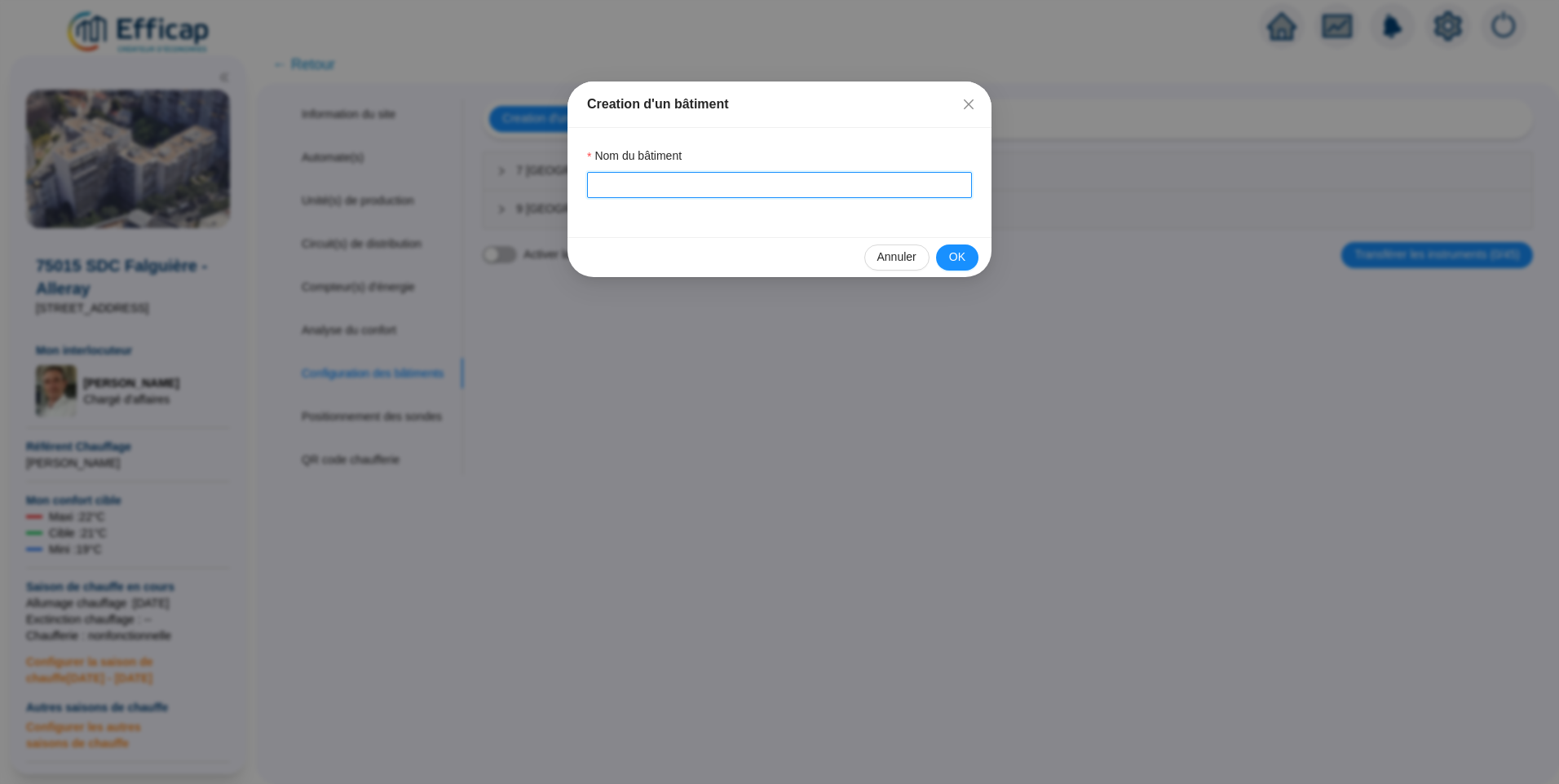
click at [633, 193] on input "Nom du bâtiment" at bounding box center [779, 184] width 385 height 26
click at [603, 187] on input "9 [GEOGRAPHIC_DATA]" at bounding box center [779, 184] width 385 height 26
click at [604, 186] on input "9bis [GEOGRAPHIC_DATA]" at bounding box center [779, 184] width 385 height 26
type input "9bis [GEOGRAPHIC_DATA]"
click at [968, 260] on button "OK" at bounding box center [957, 257] width 42 height 26
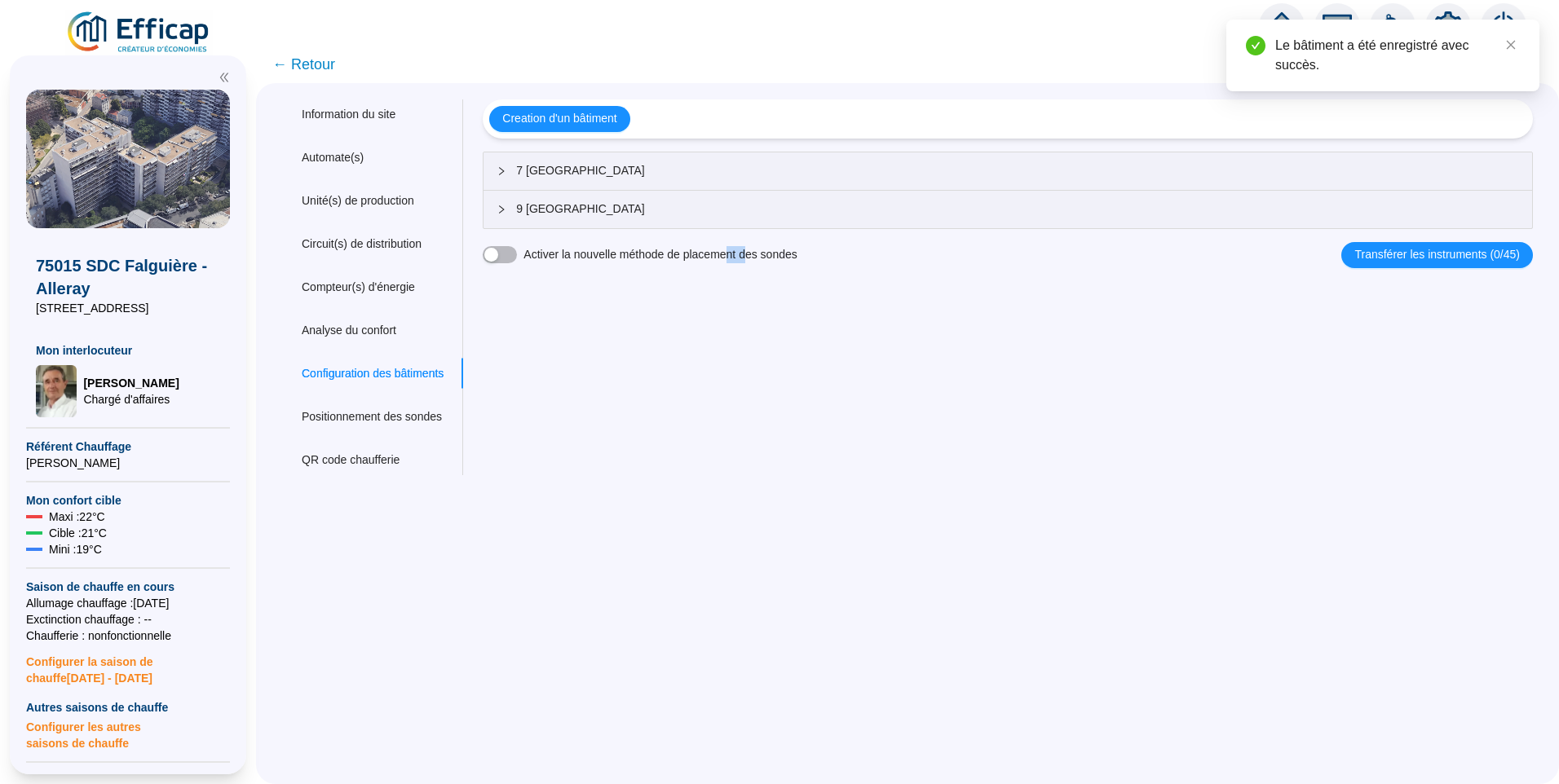
click at [757, 389] on div "Nom du site 75015 SDC Falguière - Alleray Trigramme FAL Adresse(s) du site Rue …" at bounding box center [998, 287] width 1071 height 375
drag, startPoint x: 627, startPoint y: 387, endPoint x: 604, endPoint y: 293, distance: 96.8
click at [634, 378] on div "Nom du site 75015 SDC Falguière - Alleray Trigramme FAL Adresse(s) du site Rue …" at bounding box center [998, 287] width 1071 height 375
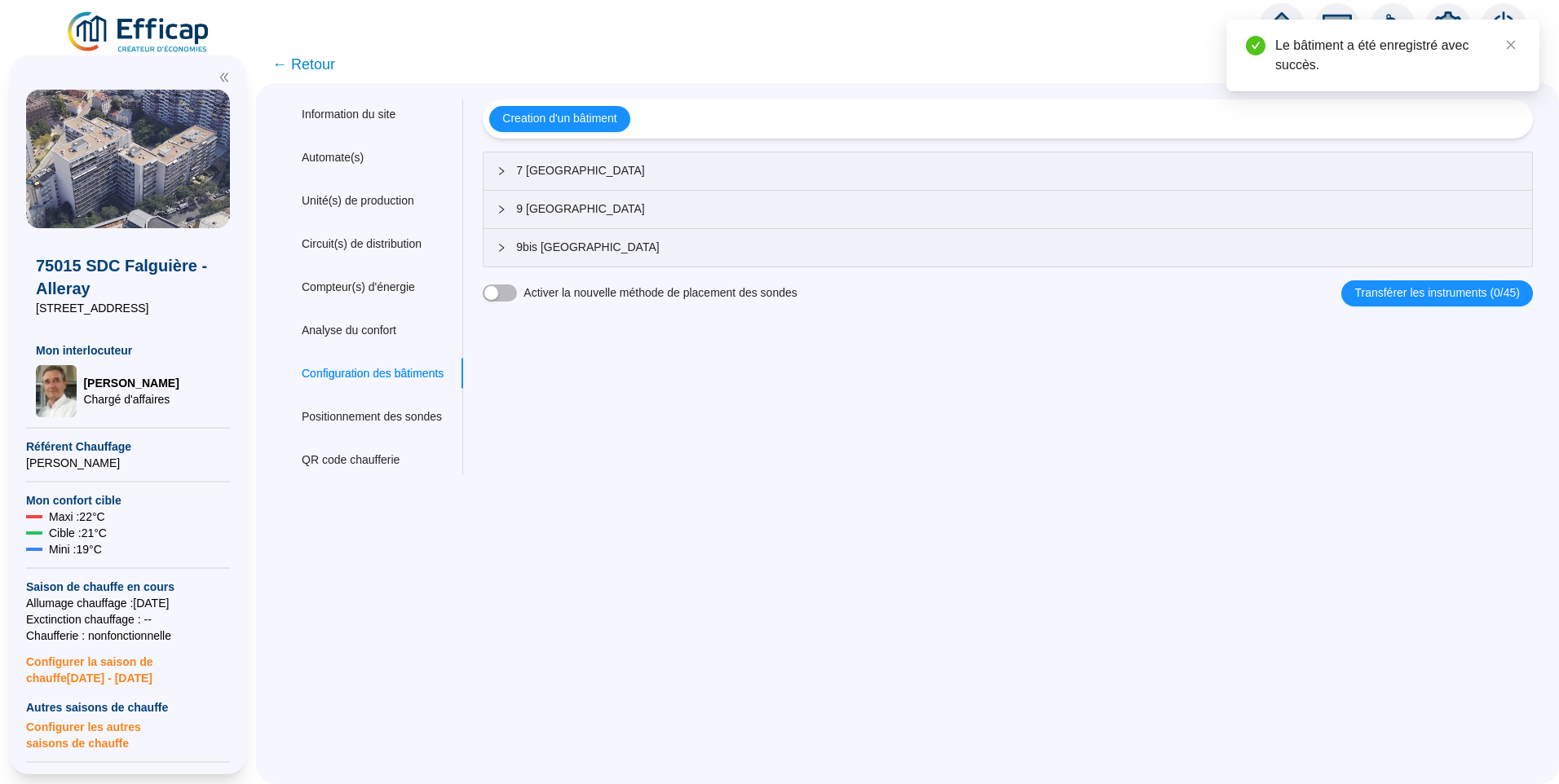
click at [326, 60] on span "← Retour" at bounding box center [304, 64] width 63 height 22
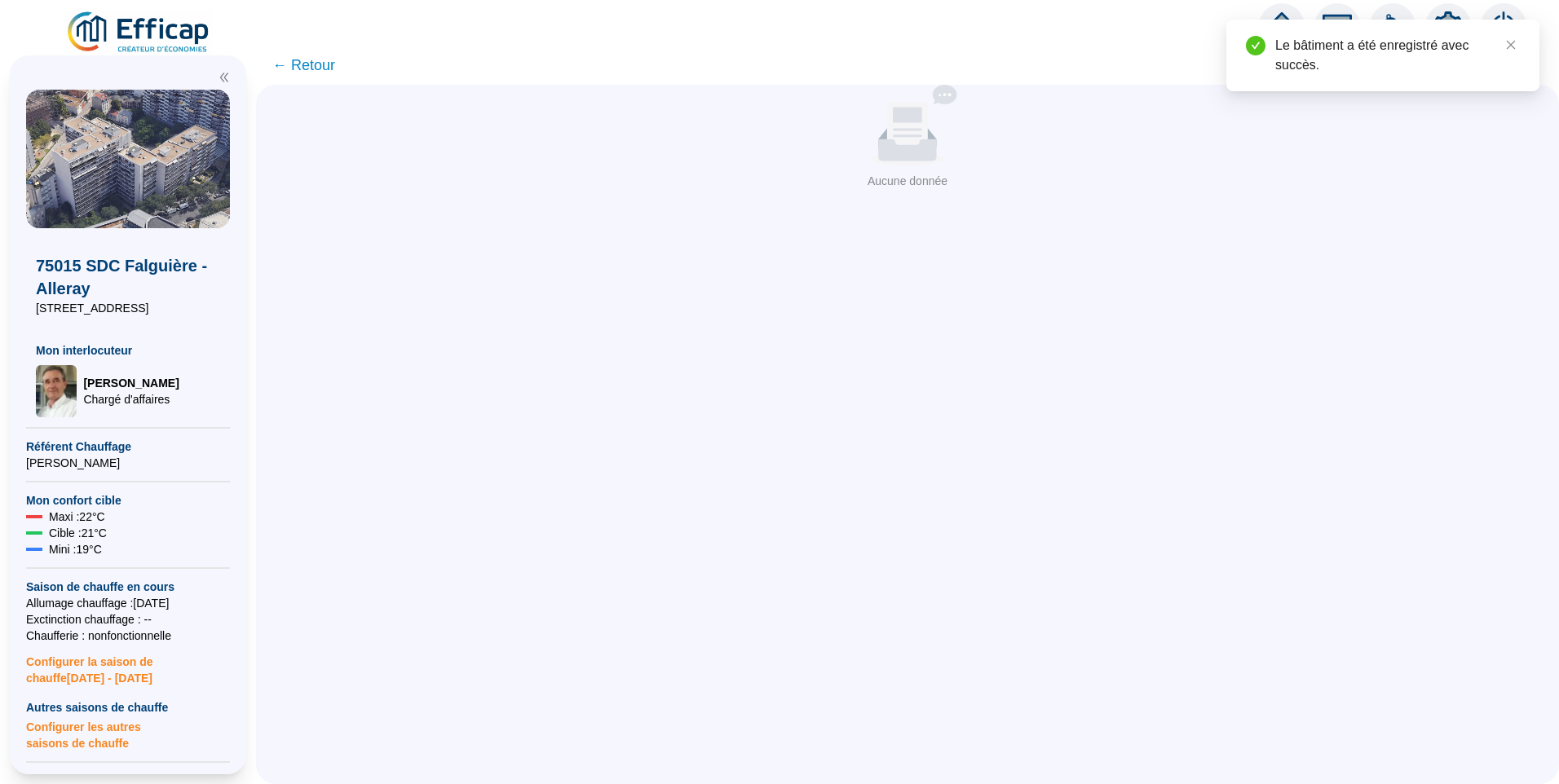
click at [323, 64] on span "← Retour" at bounding box center [304, 65] width 63 height 22
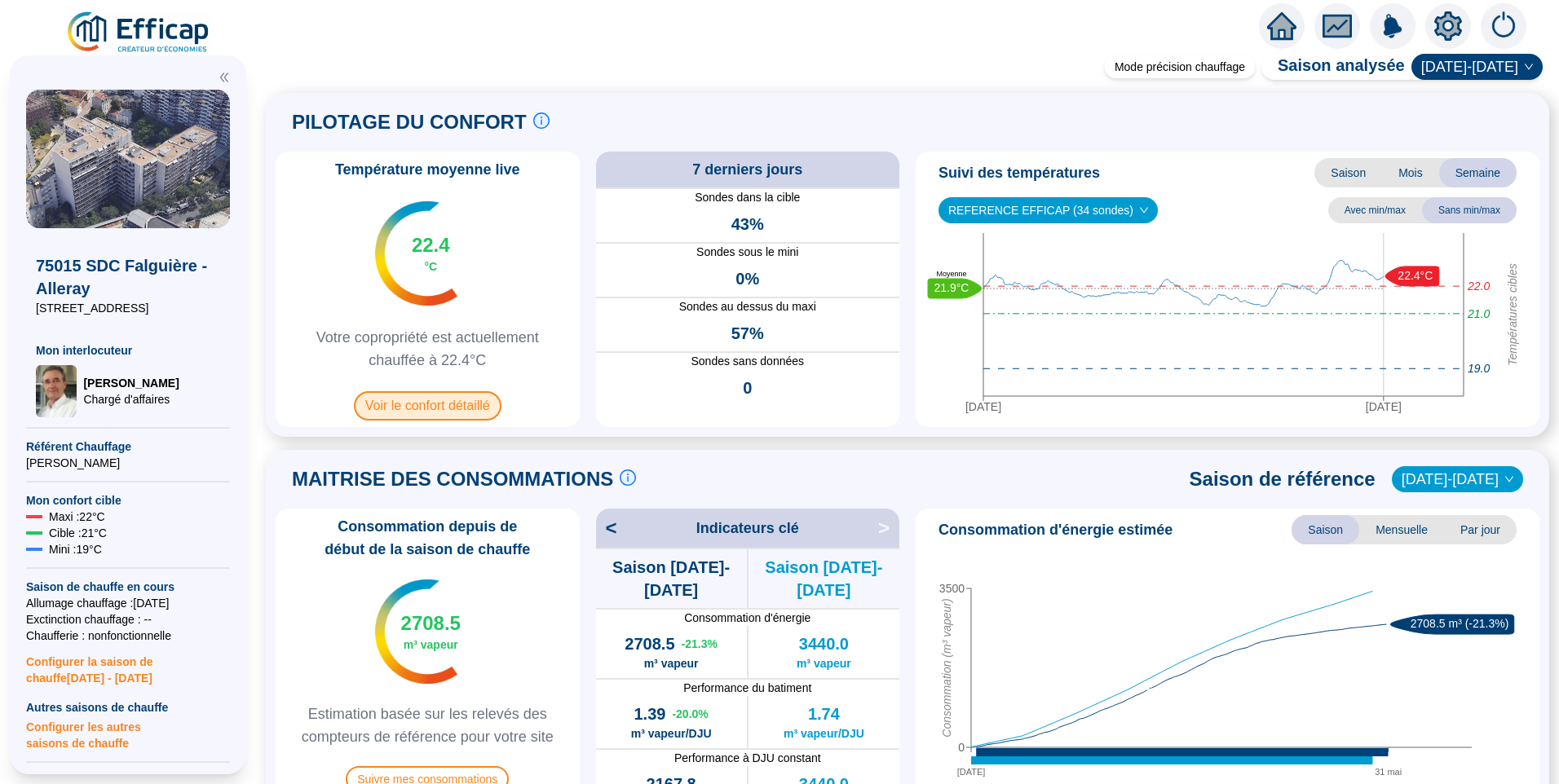
click at [444, 411] on span "Voir le confort détaillé" at bounding box center [428, 406] width 147 height 30
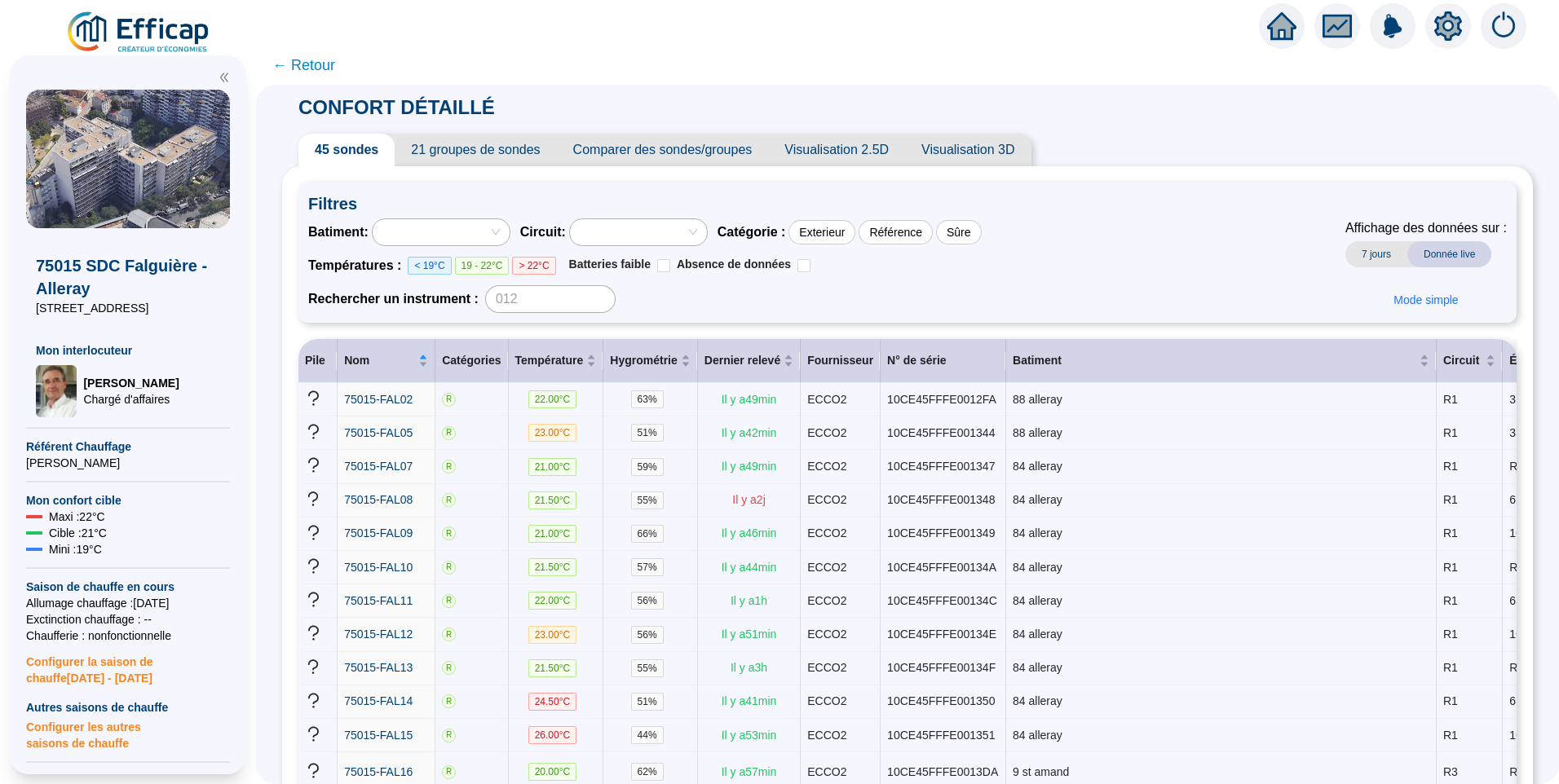
click at [475, 237] on div at bounding box center [432, 232] width 113 height 22
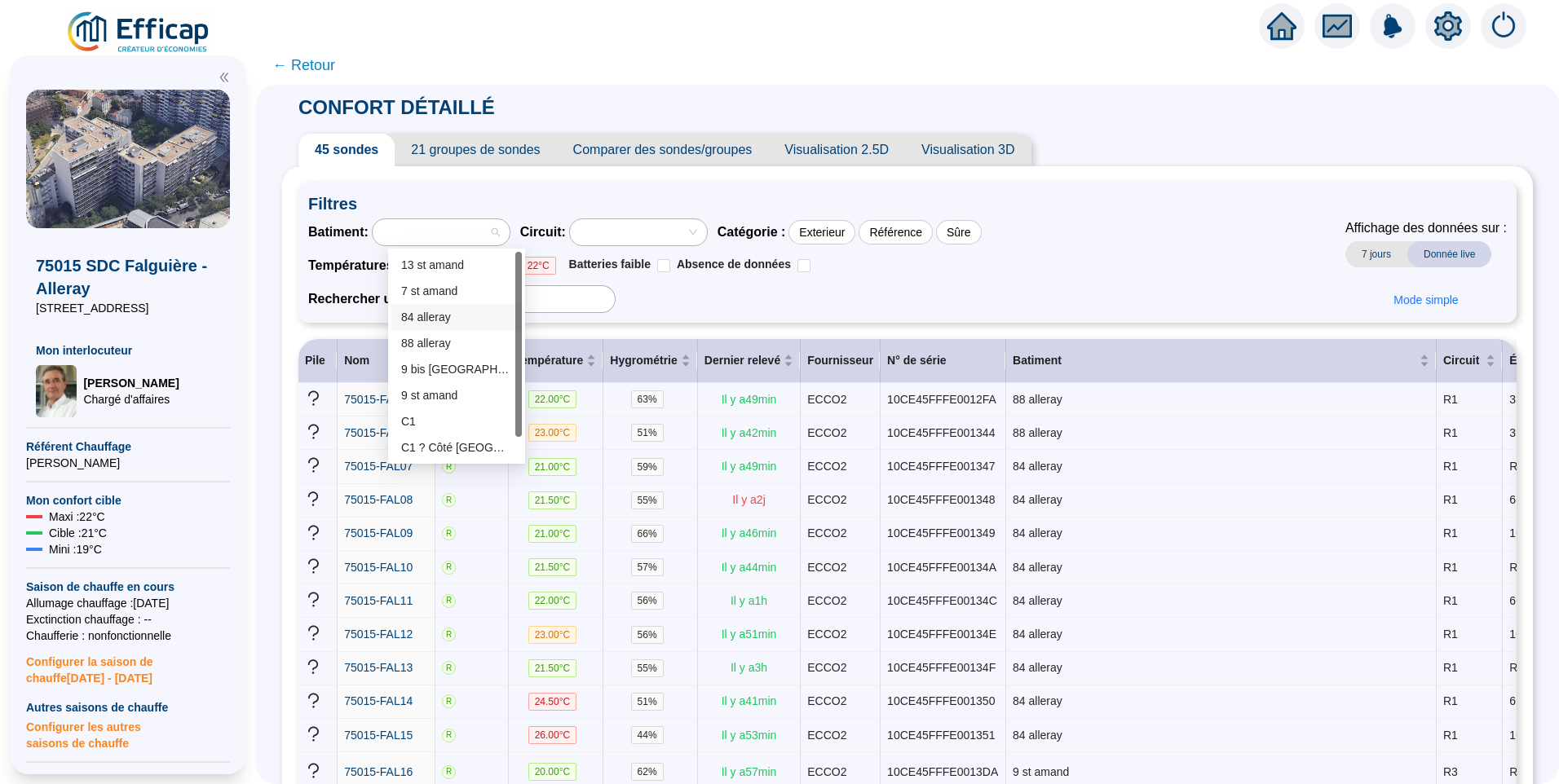
scroll to position [26, 0]
drag, startPoint x: 518, startPoint y: 327, endPoint x: 500, endPoint y: 488, distance: 162.0
click at [500, 488] on body "X 75015 SDC Falguière - Alleray [STREET_ADDRESS] Mon interlocuteur [PERSON_NAME…" at bounding box center [779, 392] width 1559 height 784
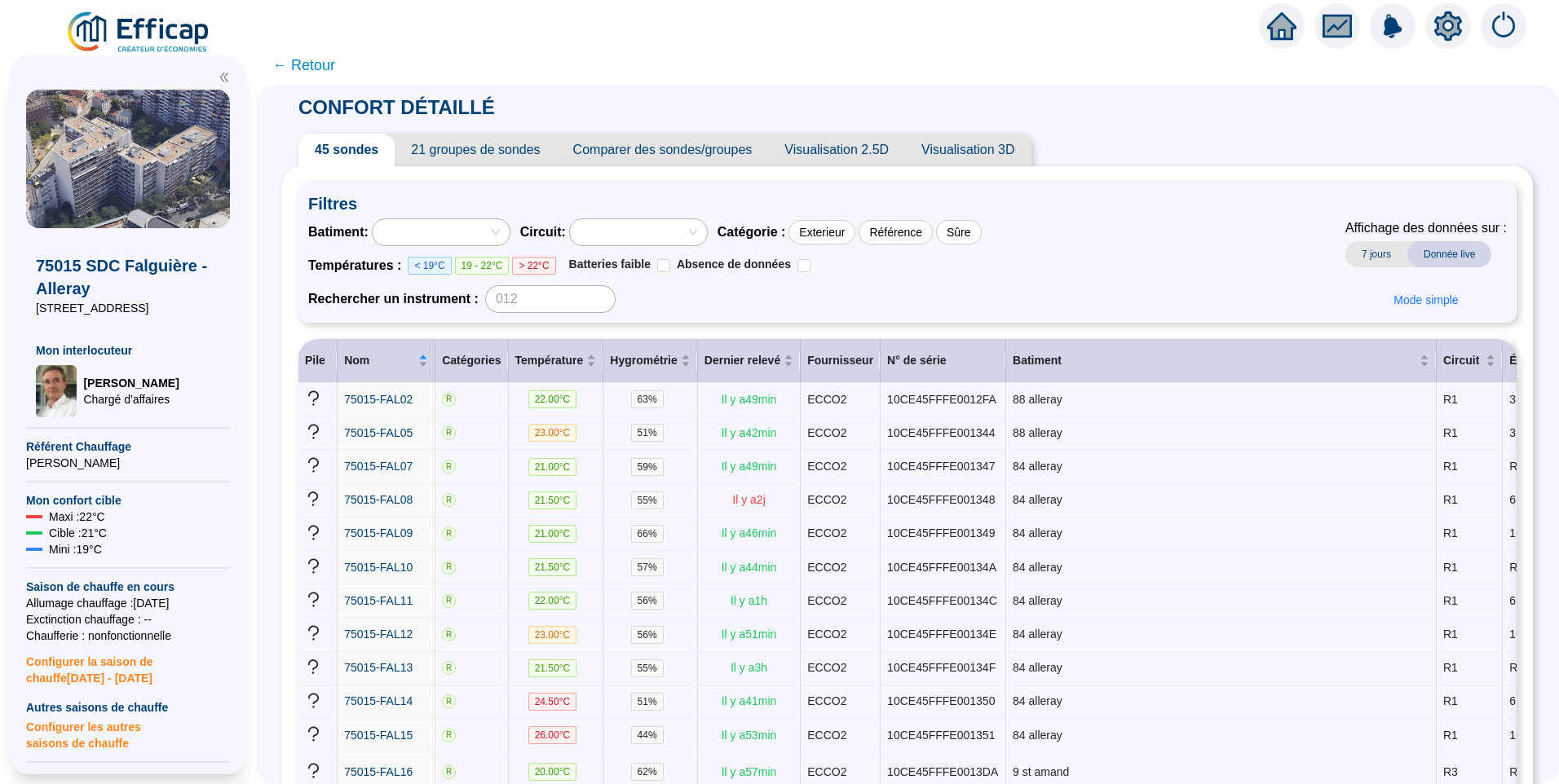
click at [509, 234] on div at bounding box center [441, 232] width 137 height 26
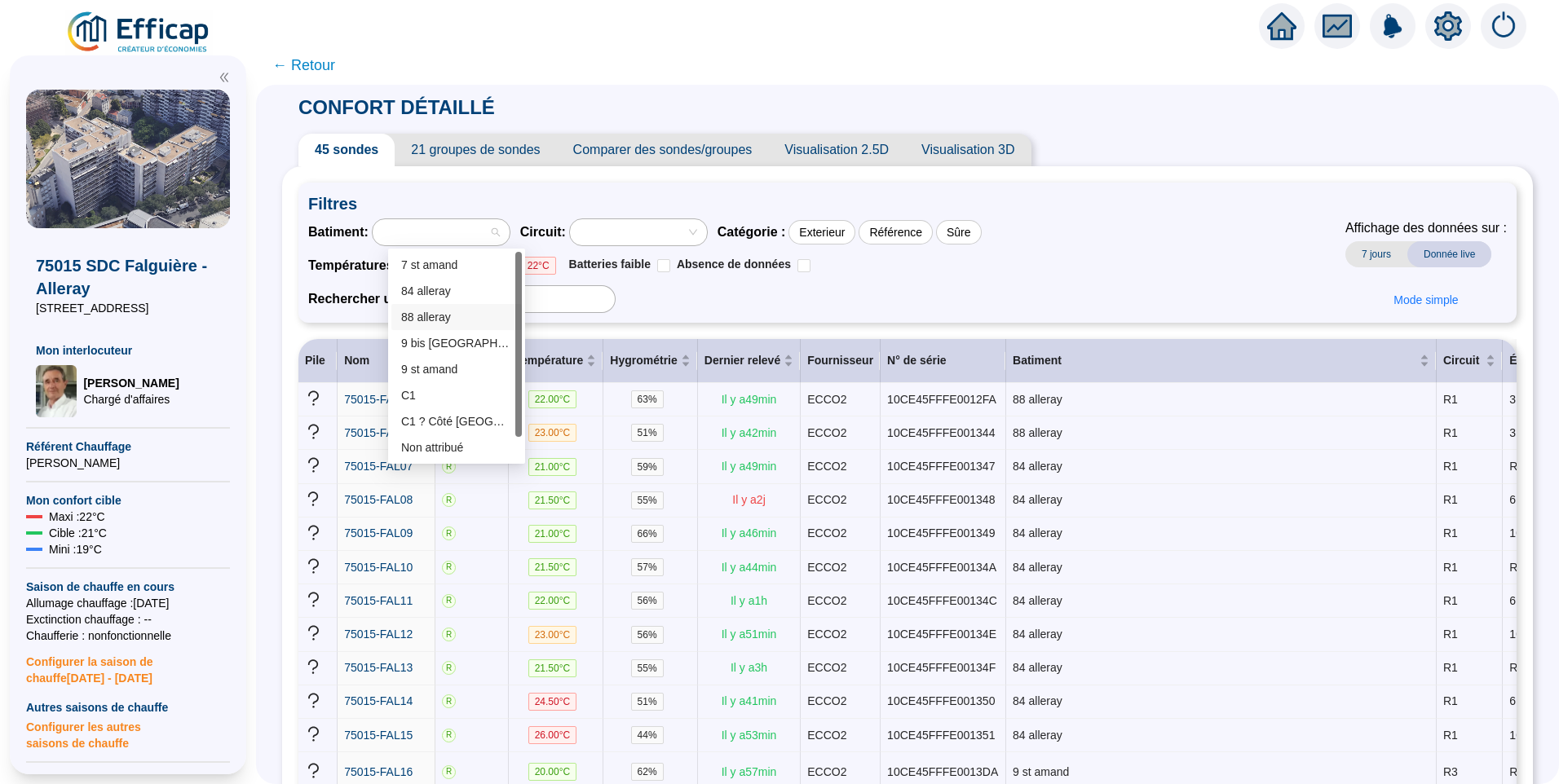
scroll to position [0, 0]
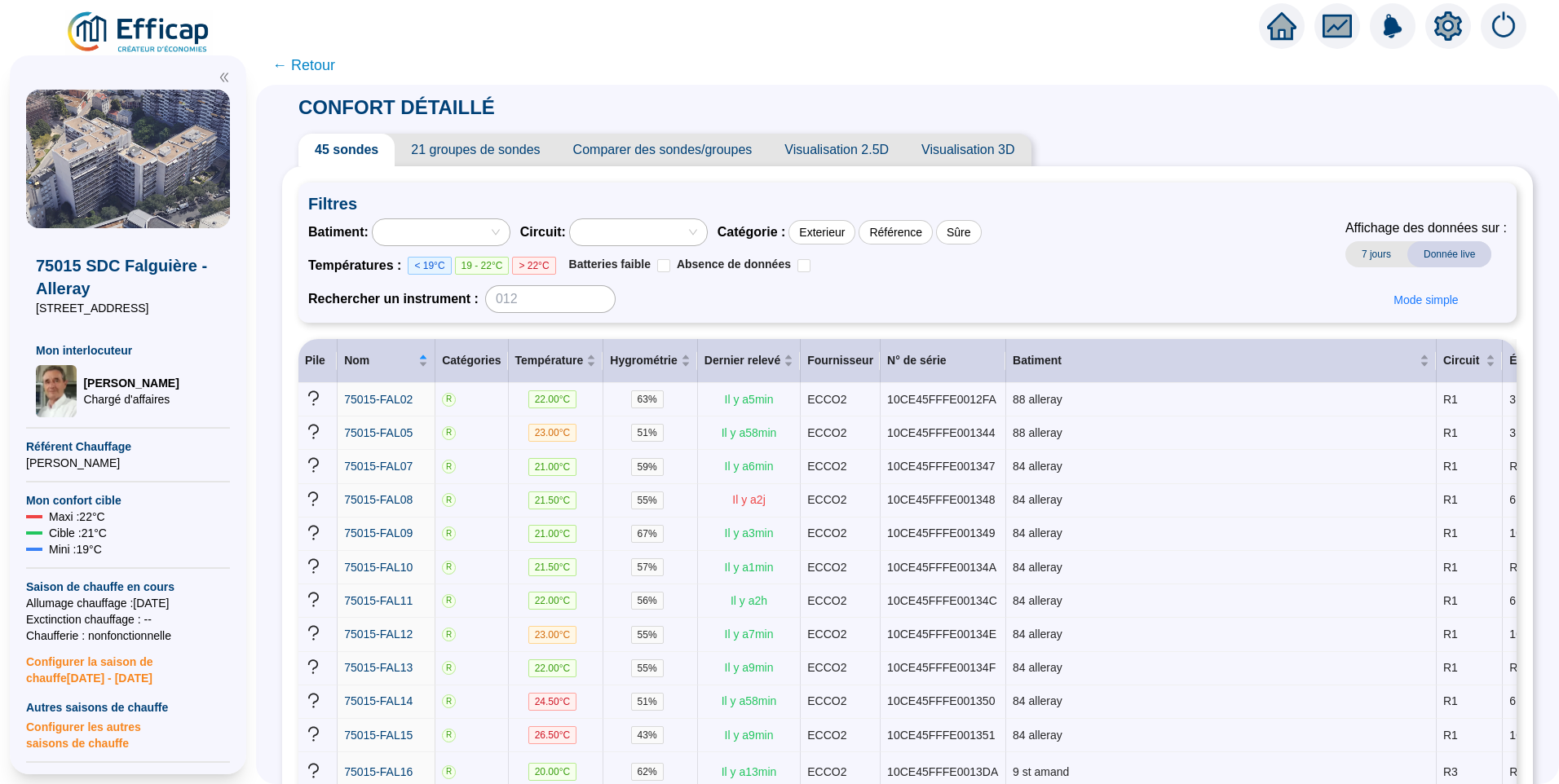
click at [1441, 31] on icon "setting" at bounding box center [1448, 25] width 28 height 26
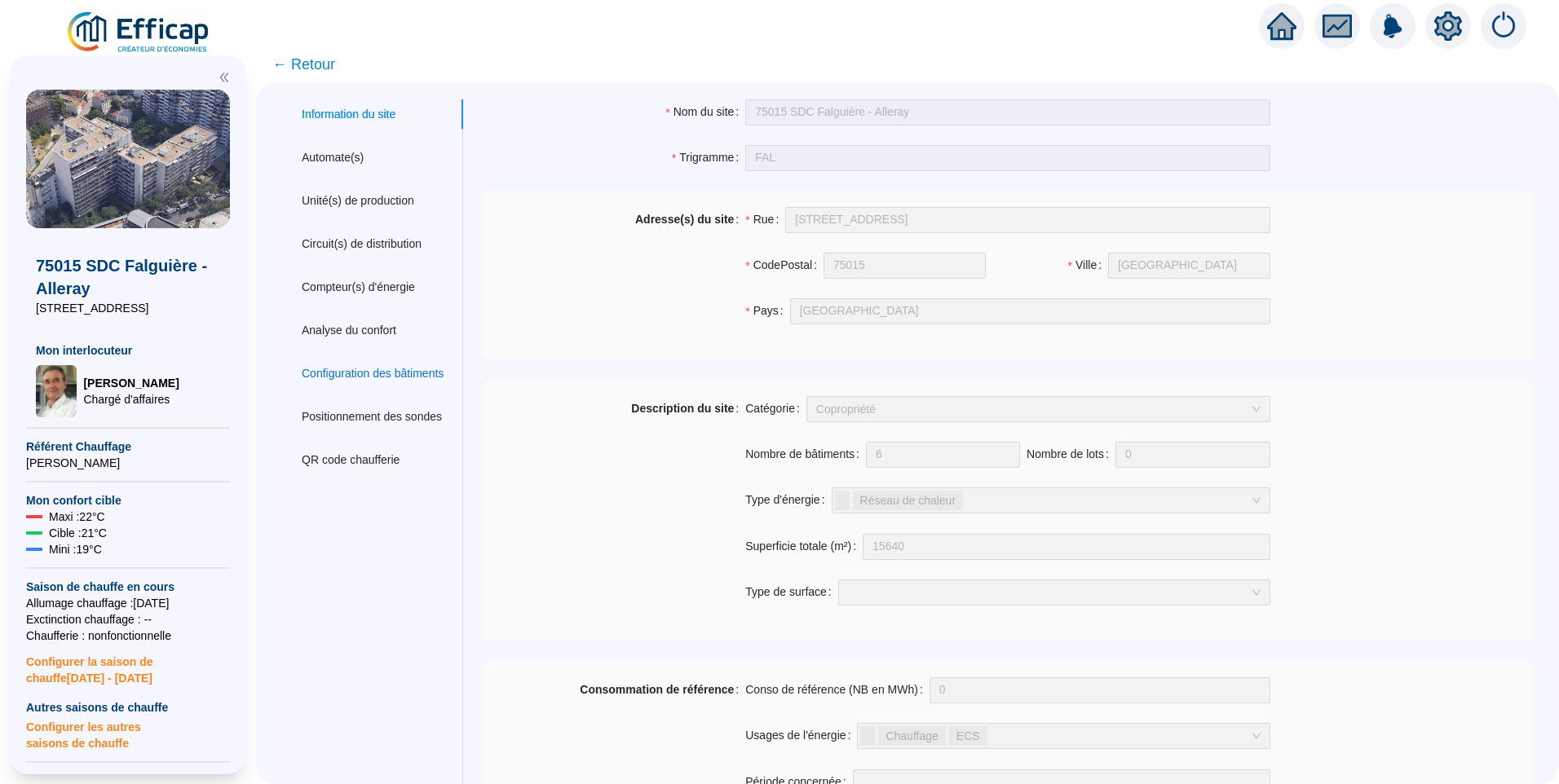
click at [368, 374] on div "Configuration des bâtiments" at bounding box center [373, 374] width 142 height 17
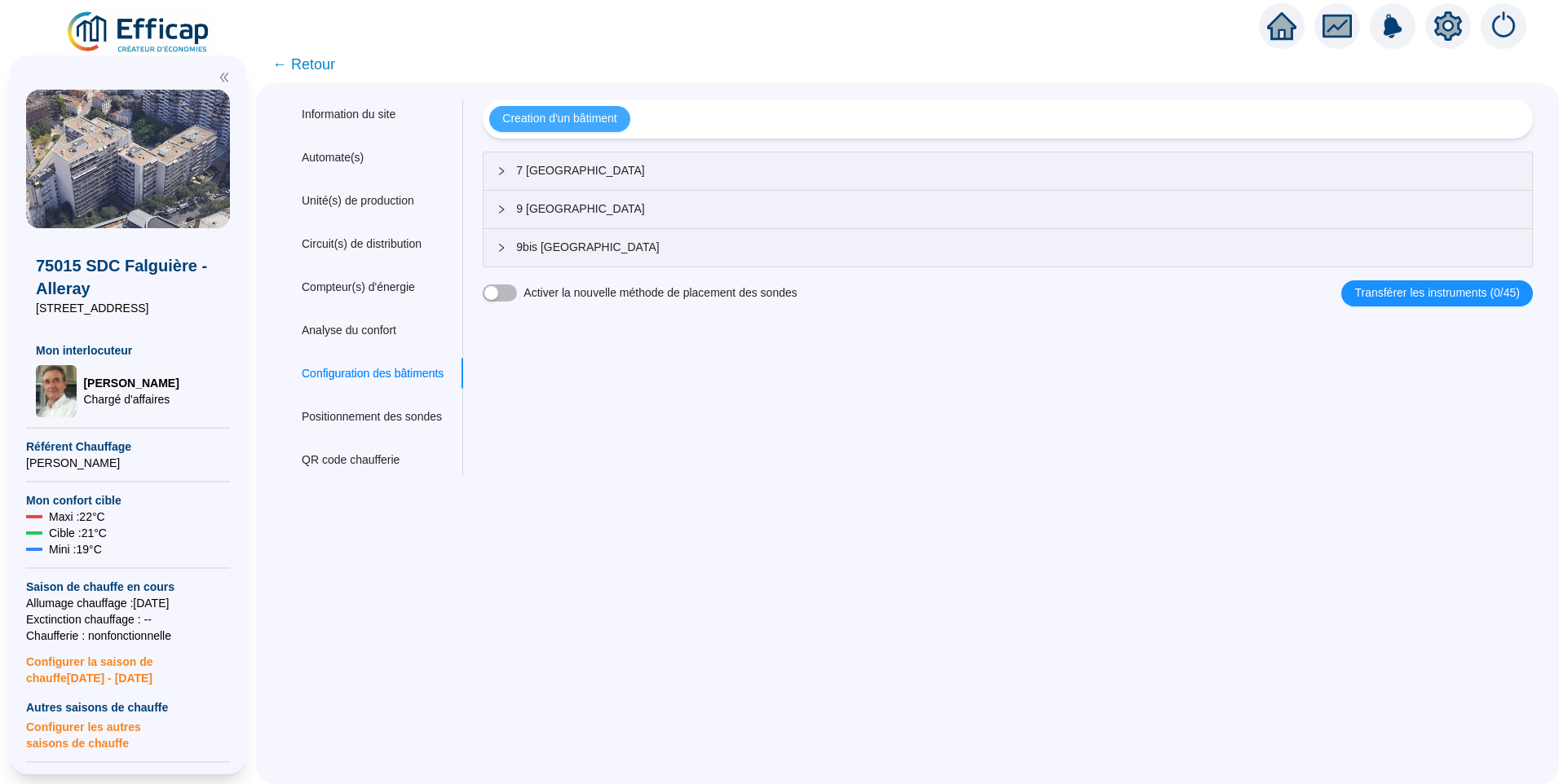
click at [601, 115] on span "Creation d'un bâtiment" at bounding box center [559, 119] width 114 height 17
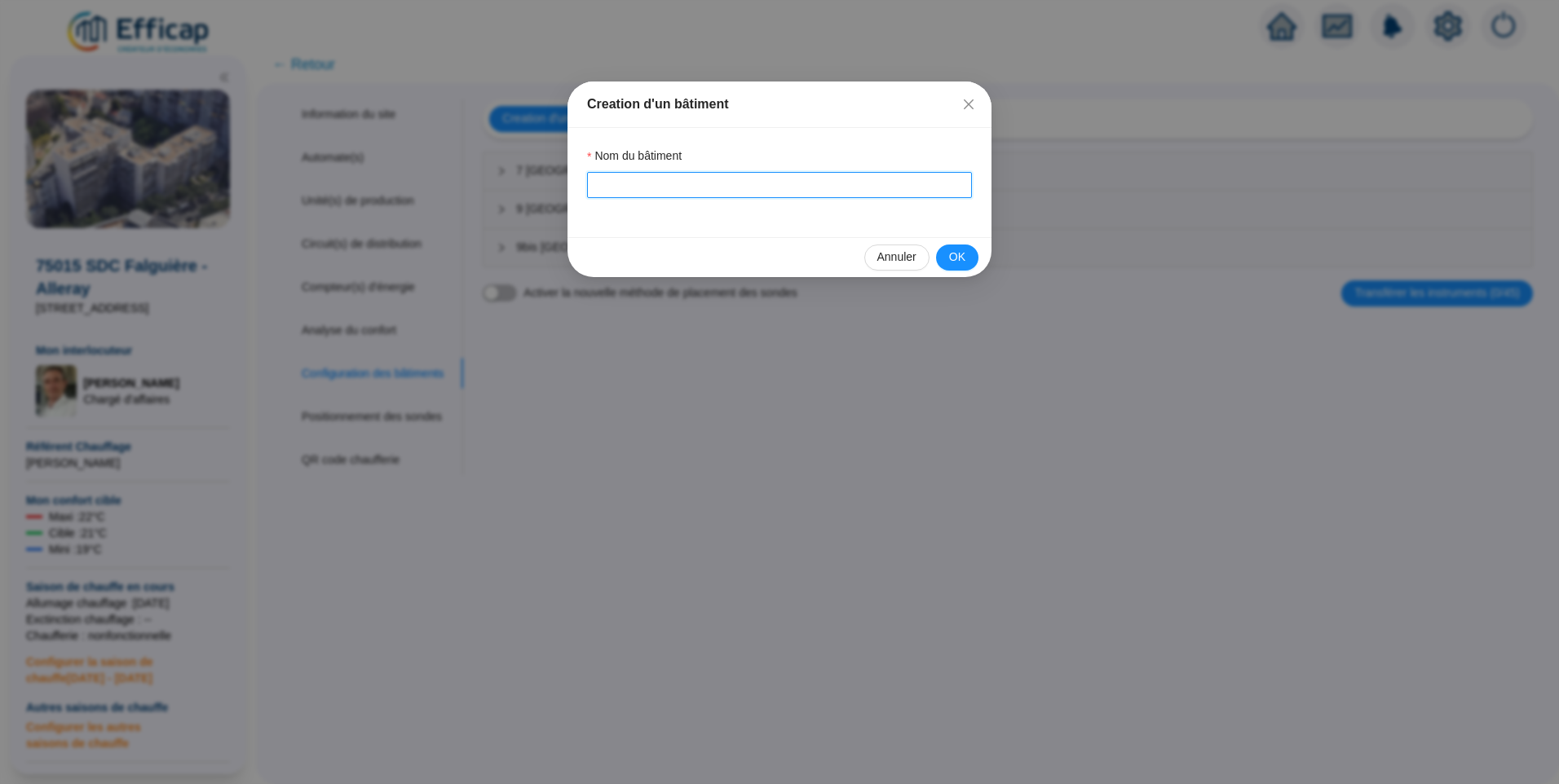
click at [733, 191] on input "Nom du bâtiment" at bounding box center [779, 184] width 385 height 26
drag, startPoint x: 593, startPoint y: 189, endPoint x: 582, endPoint y: 190, distance: 11.0
click at [582, 190] on div "Nom du bâtiment [GEOGRAPHIC_DATA]" at bounding box center [780, 182] width 424 height 110
type input "13 Saint-Amand"
click at [957, 262] on span "OK" at bounding box center [957, 257] width 16 height 17
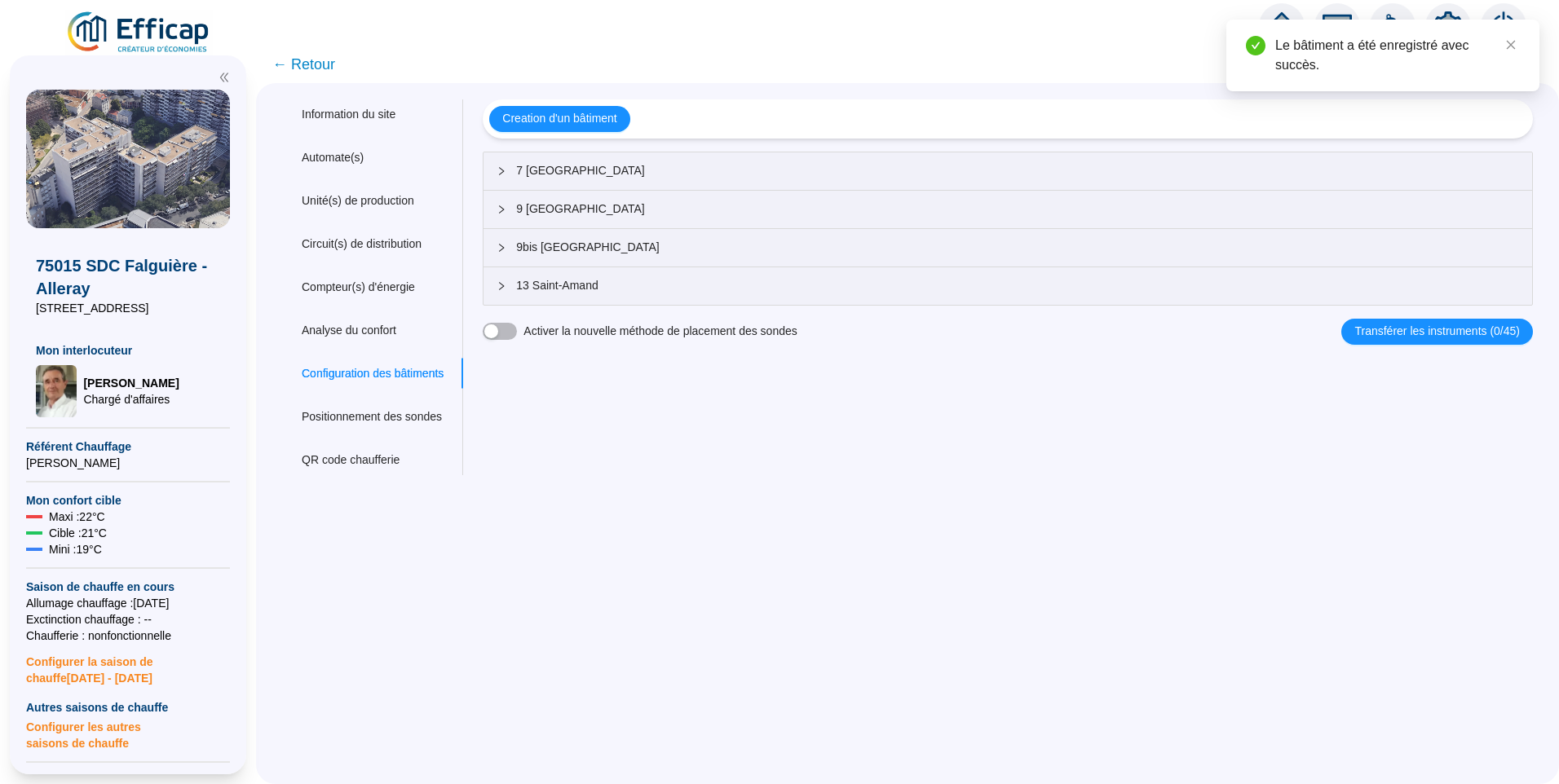
click at [323, 74] on span "← Retour" at bounding box center [304, 64] width 63 height 22
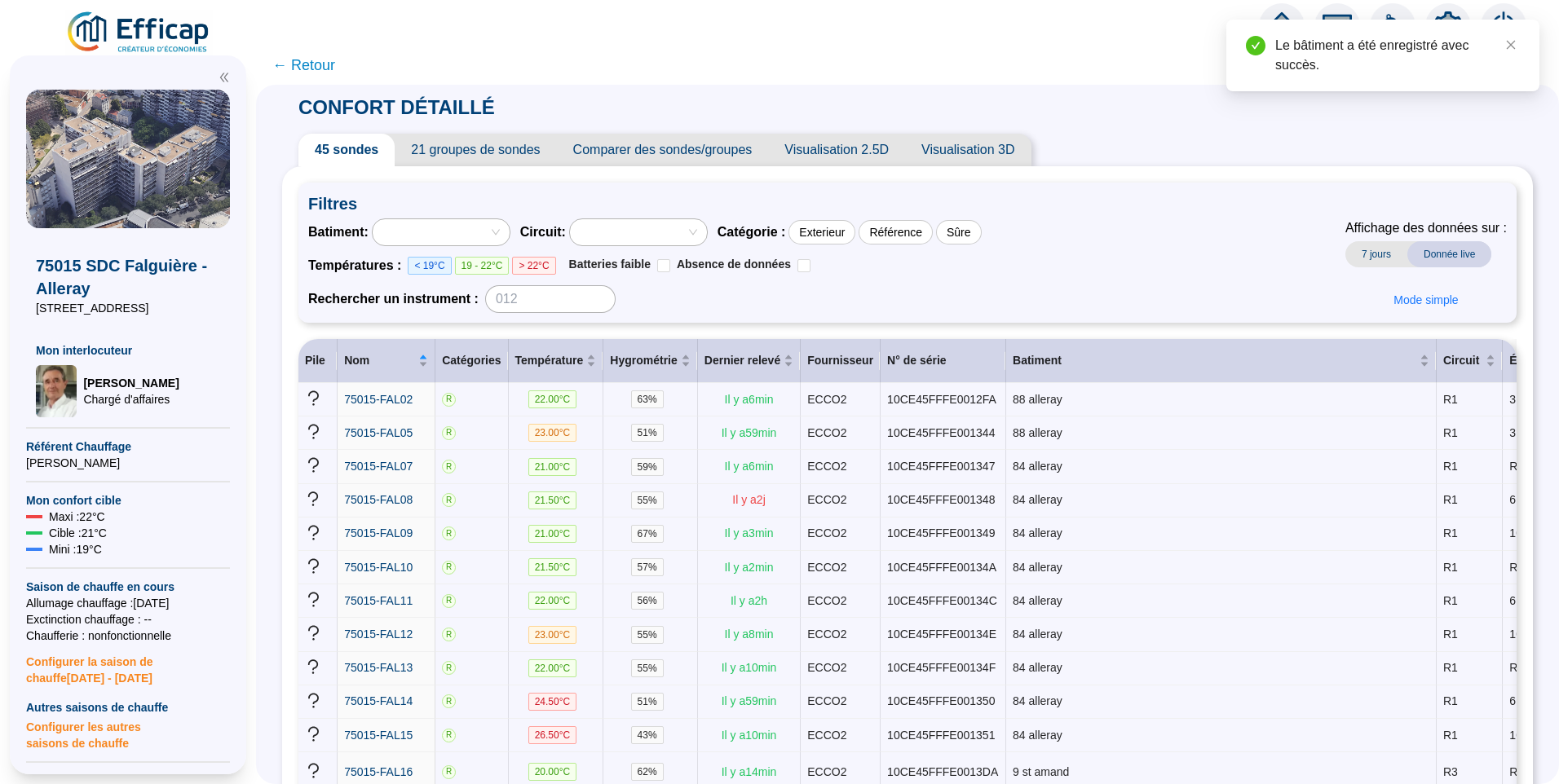
click at [443, 219] on div at bounding box center [441, 232] width 137 height 26
click at [490, 240] on div at bounding box center [432, 232] width 113 height 22
click at [1439, 31] on icon "setting" at bounding box center [1448, 25] width 28 height 26
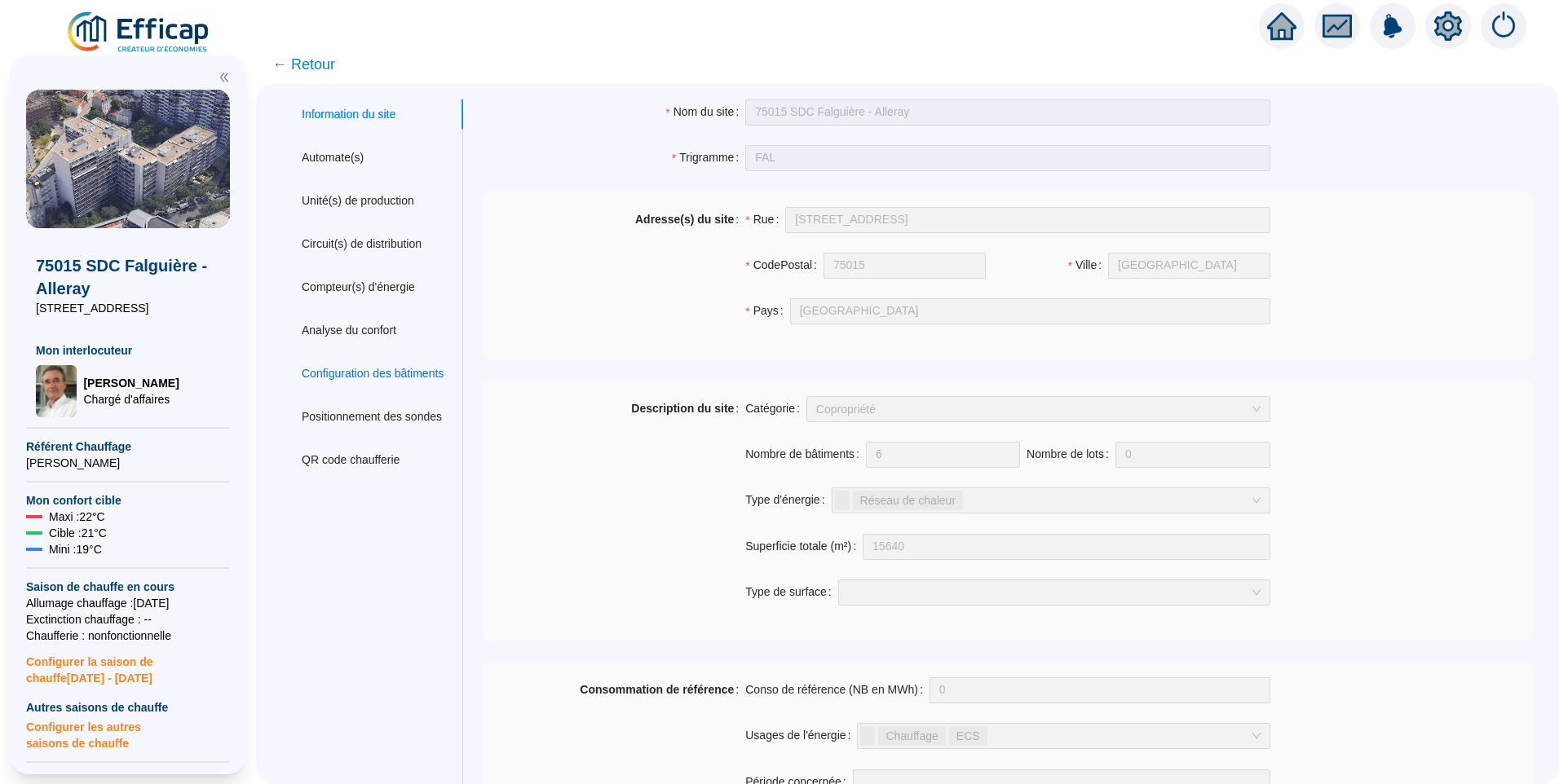
click at [390, 377] on div "Configuration des bâtiments" at bounding box center [373, 374] width 142 height 17
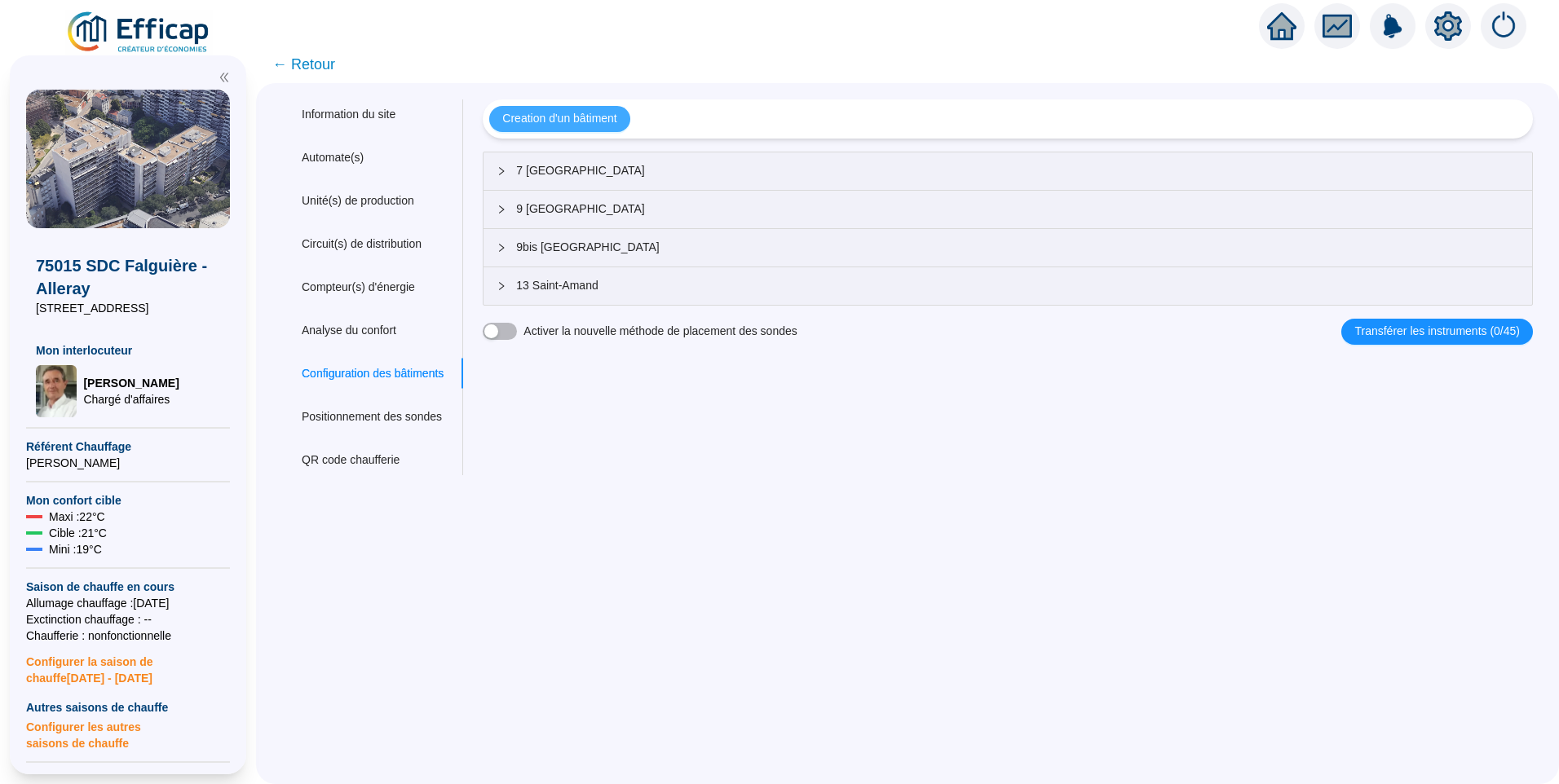
click at [570, 118] on span "Creation d'un bâtiment" at bounding box center [559, 119] width 114 height 17
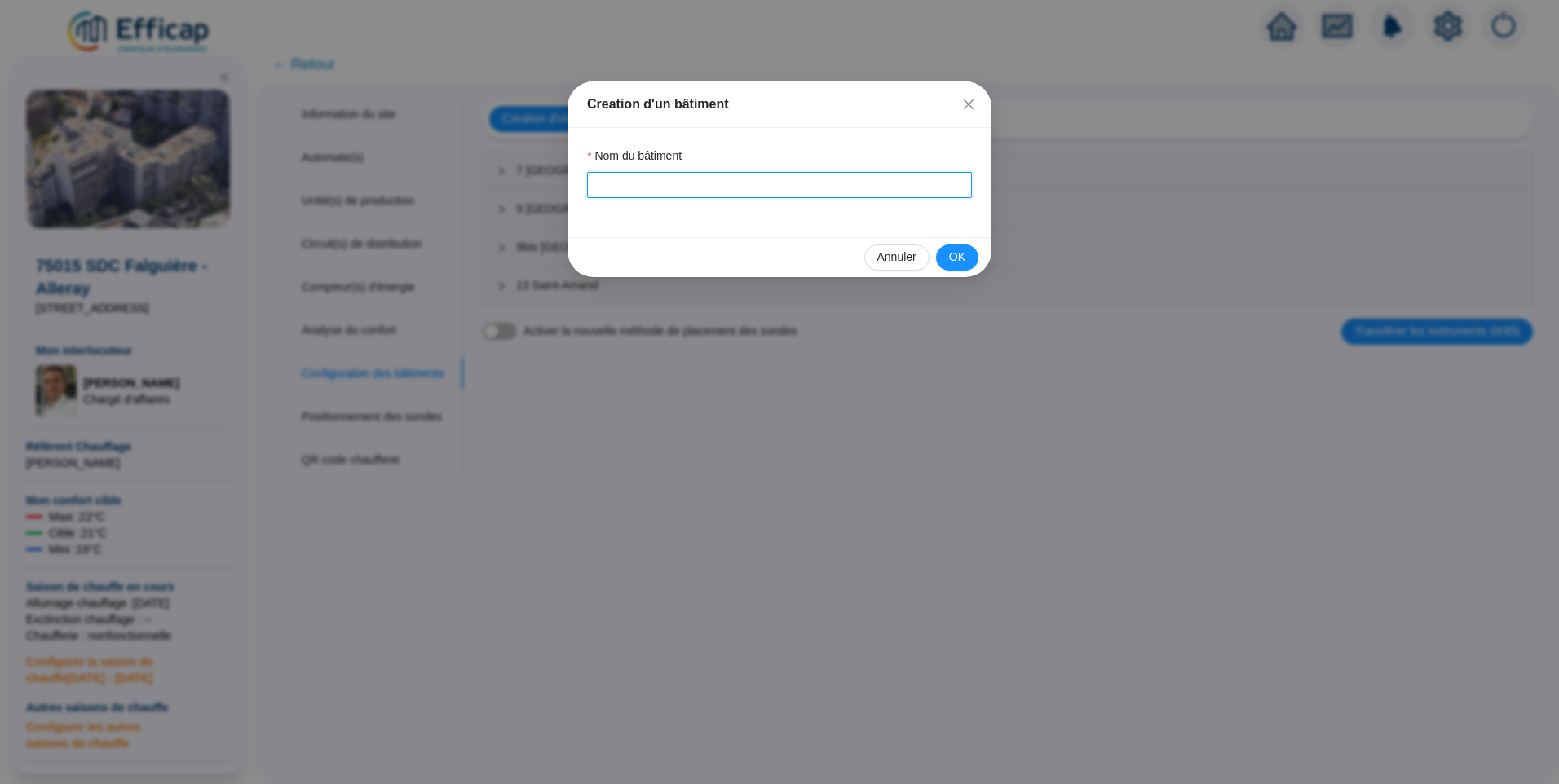
click at [648, 181] on input "Nom du bâtiment" at bounding box center [779, 184] width 385 height 26
click at [963, 259] on span "OK" at bounding box center [957, 257] width 16 height 17
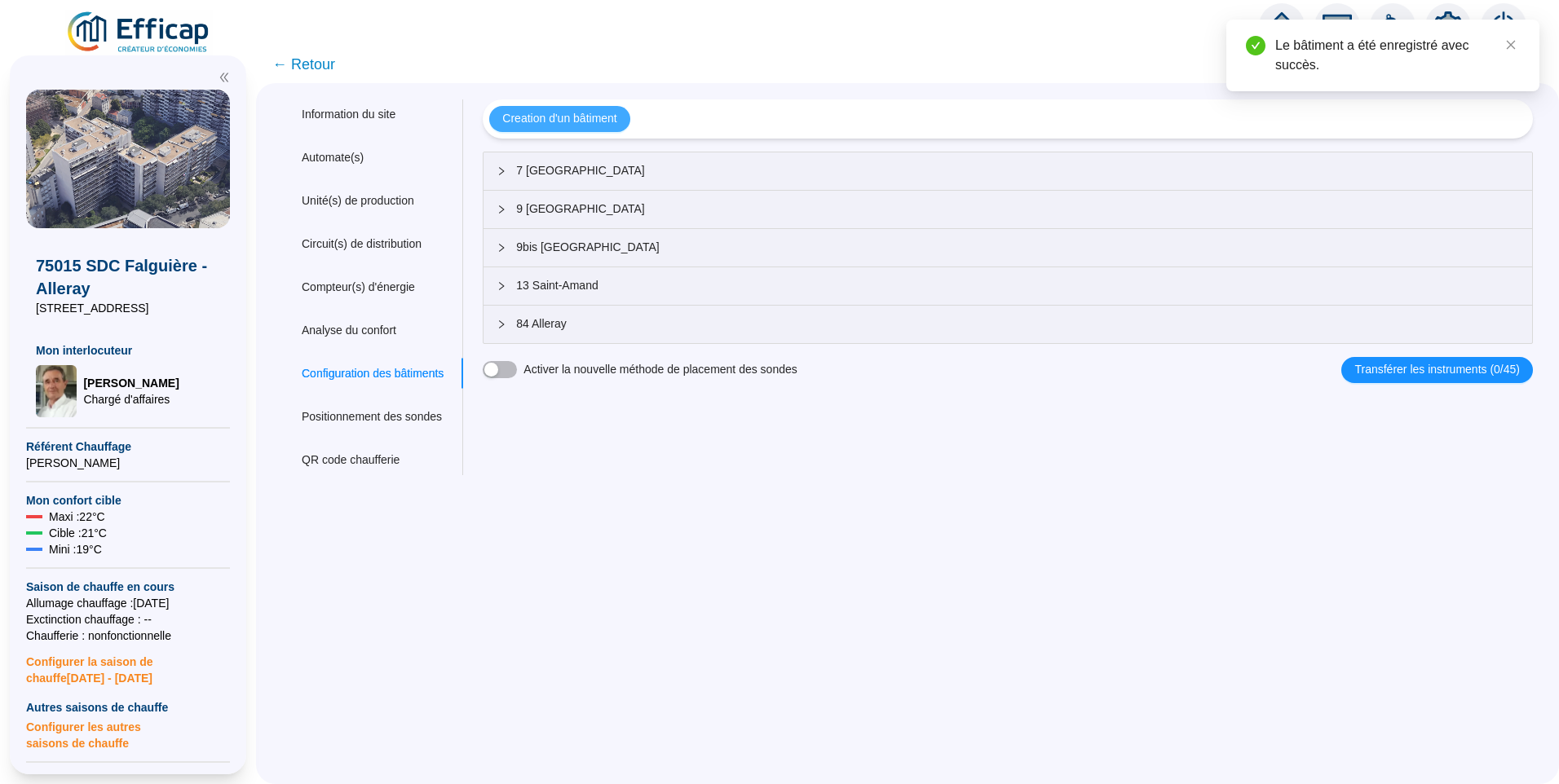
click at [598, 119] on span "Creation d'un bâtiment" at bounding box center [559, 119] width 114 height 17
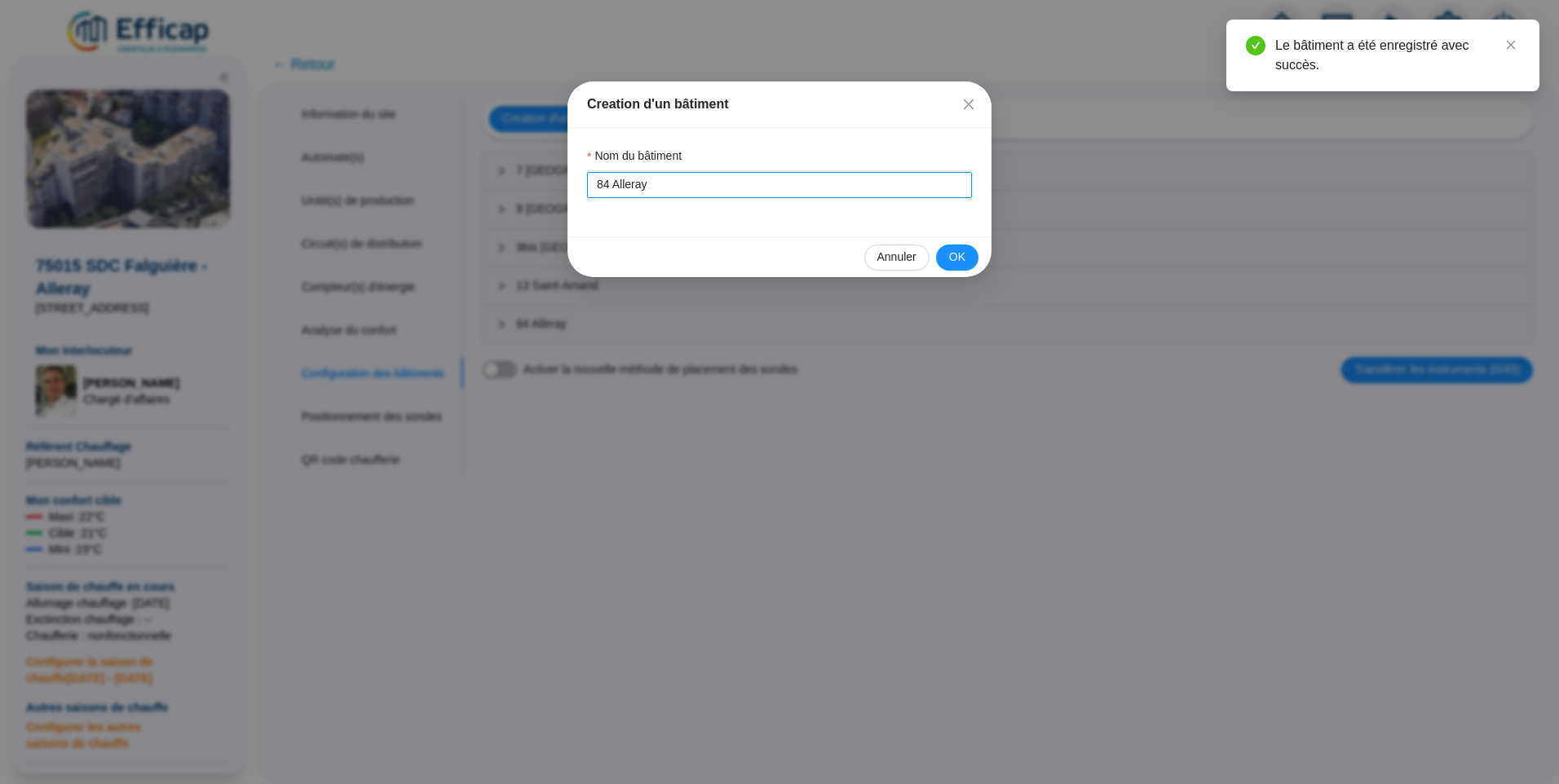
click at [605, 186] on input "84 Alleray" at bounding box center [779, 184] width 385 height 26
type input "88 Alleray"
click at [962, 250] on span "OK" at bounding box center [957, 257] width 16 height 17
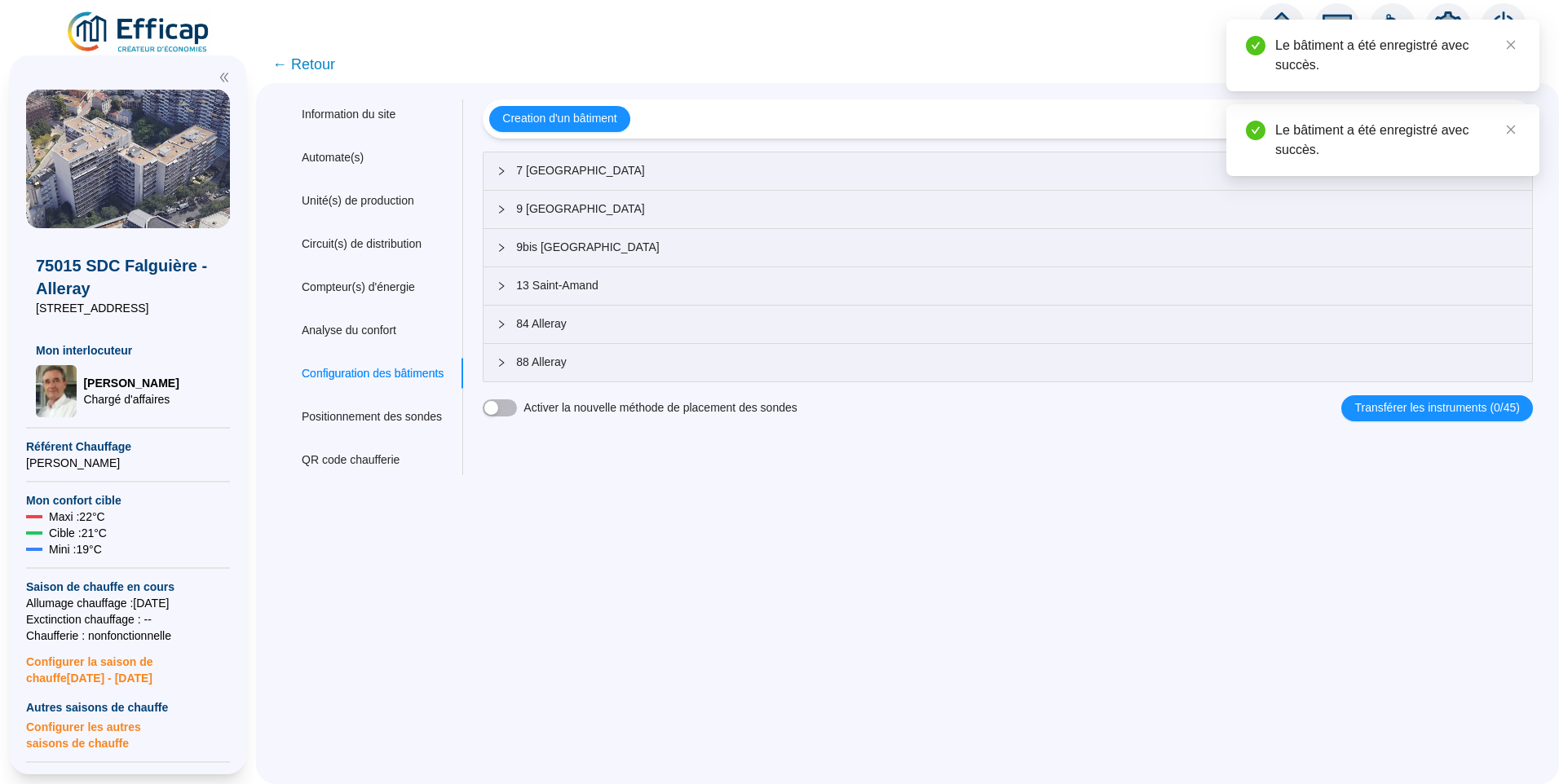
click at [621, 169] on span "7 [GEOGRAPHIC_DATA]" at bounding box center [1017, 171] width 1003 height 17
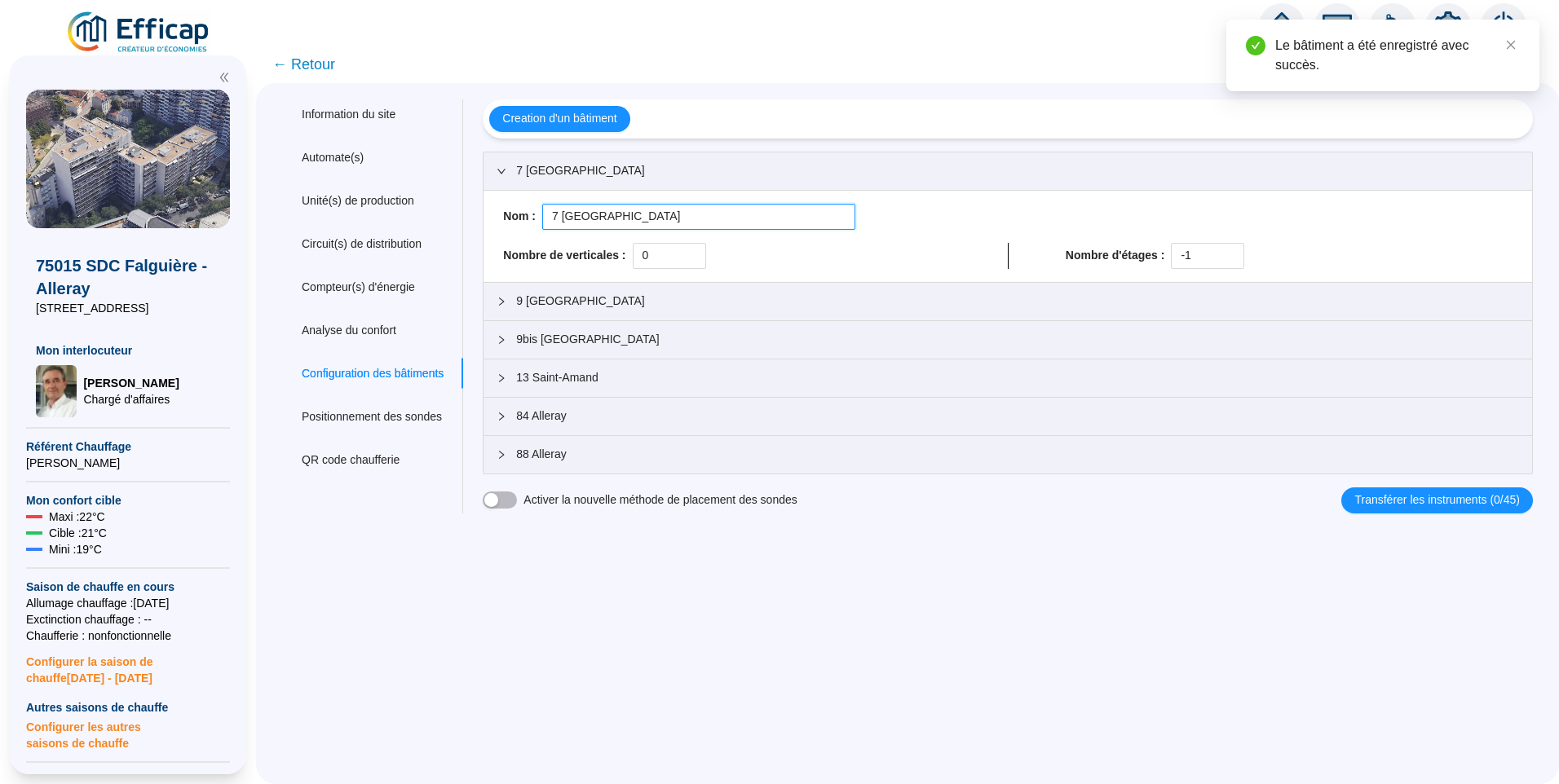
drag, startPoint x: 711, startPoint y: 209, endPoint x: 512, endPoint y: 207, distance: 199.0
click at [512, 207] on div "Nom : 7 Saint-Amand" at bounding box center [1008, 216] width 1023 height 26
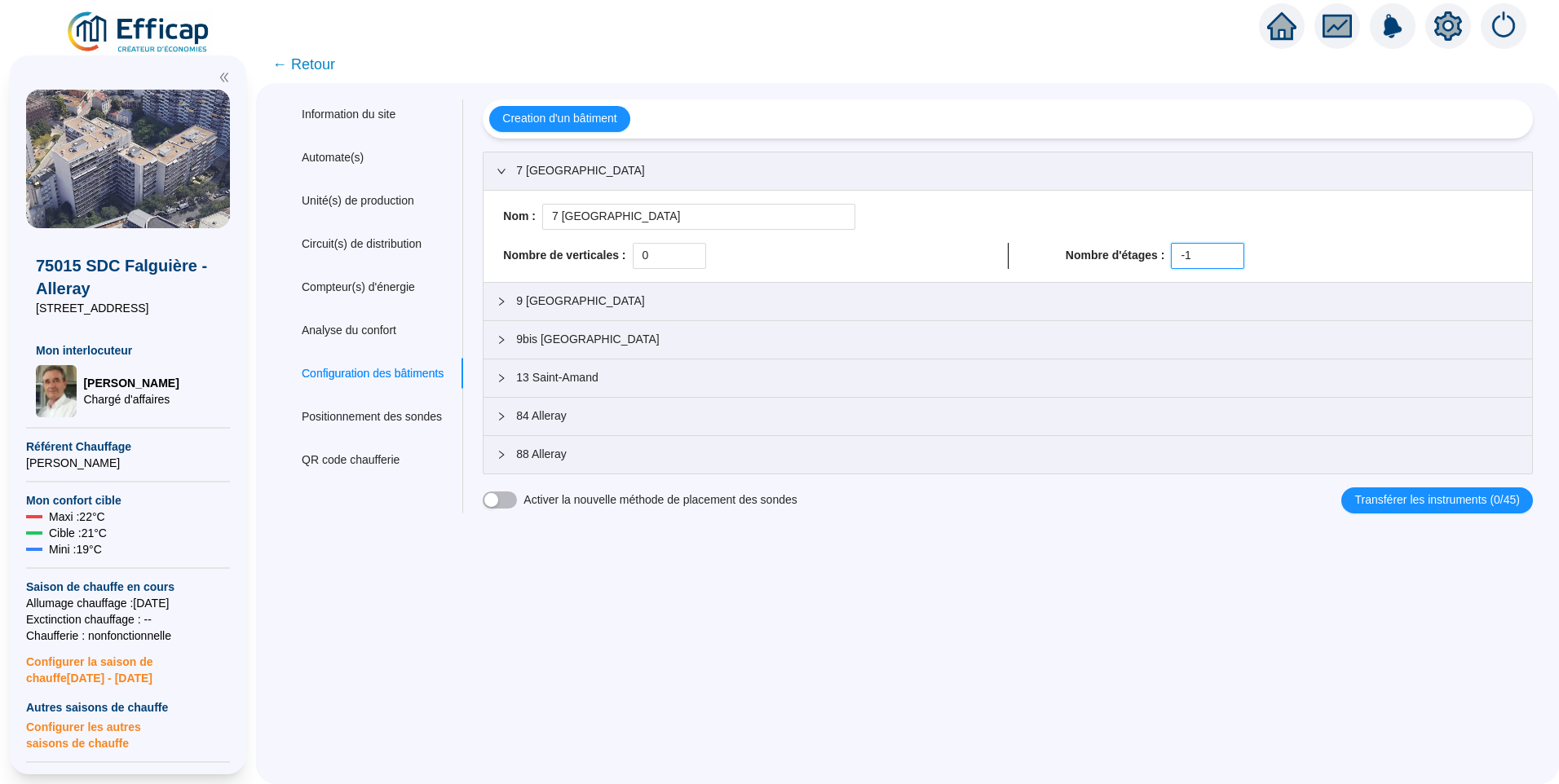
click at [1058, 238] on div "Nom : 7 Saint-Amand Nombre de verticales : 0 Nombre d'étages : -1" at bounding box center [1008, 236] width 1023 height 66
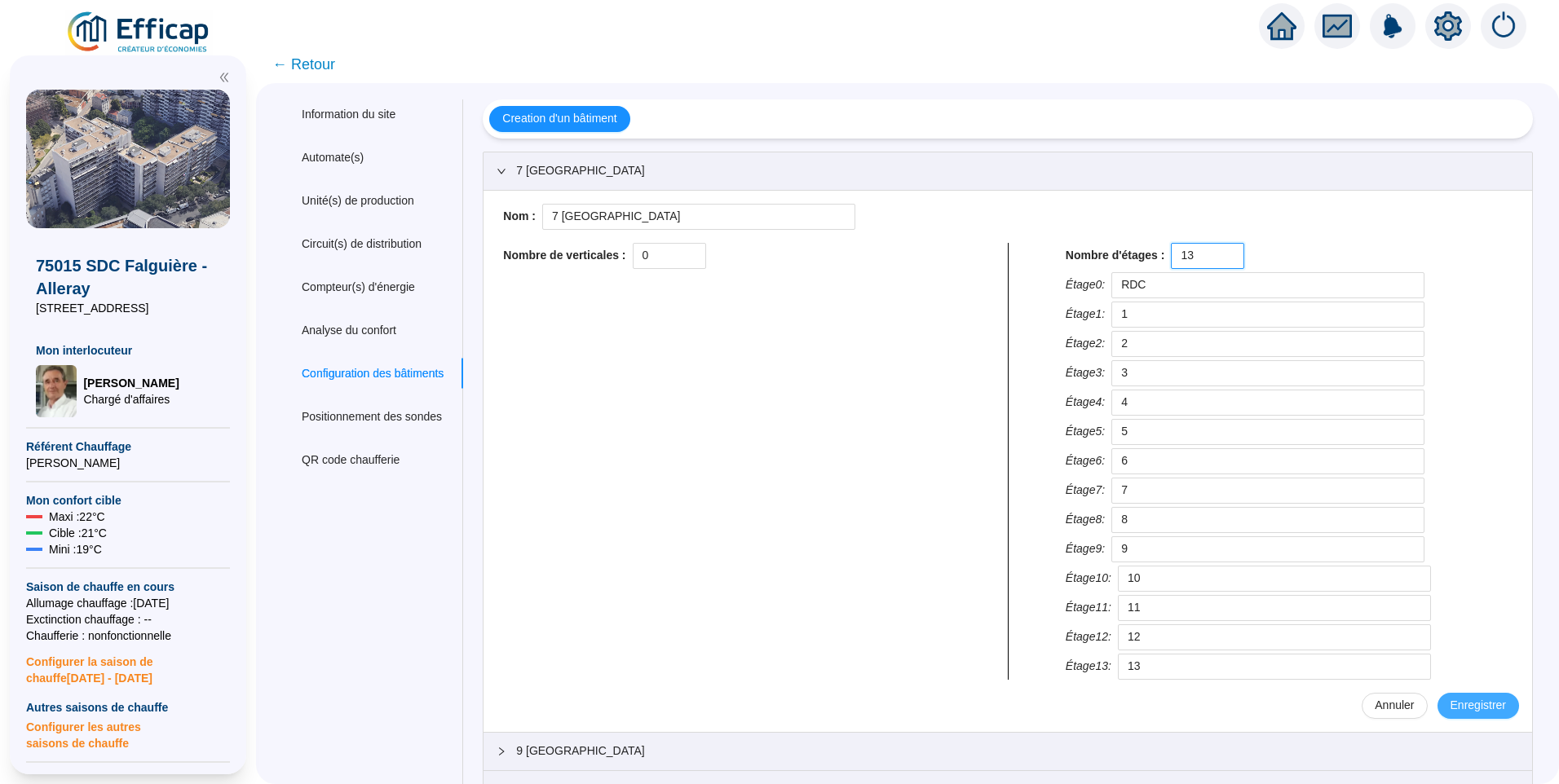
type input "13"
click at [1462, 699] on span "Enregistrer" at bounding box center [1478, 705] width 56 height 17
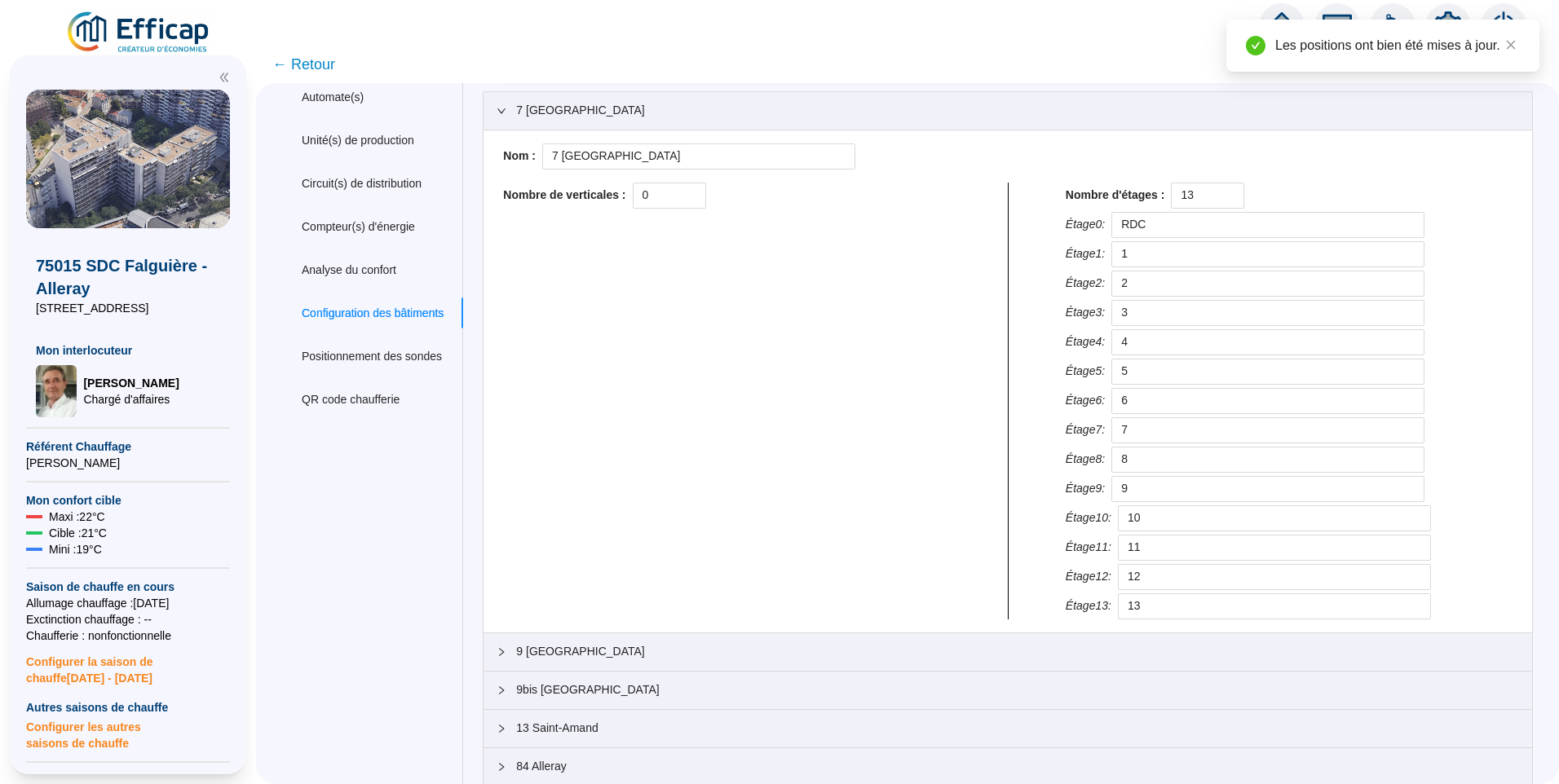
scroll to position [140, 0]
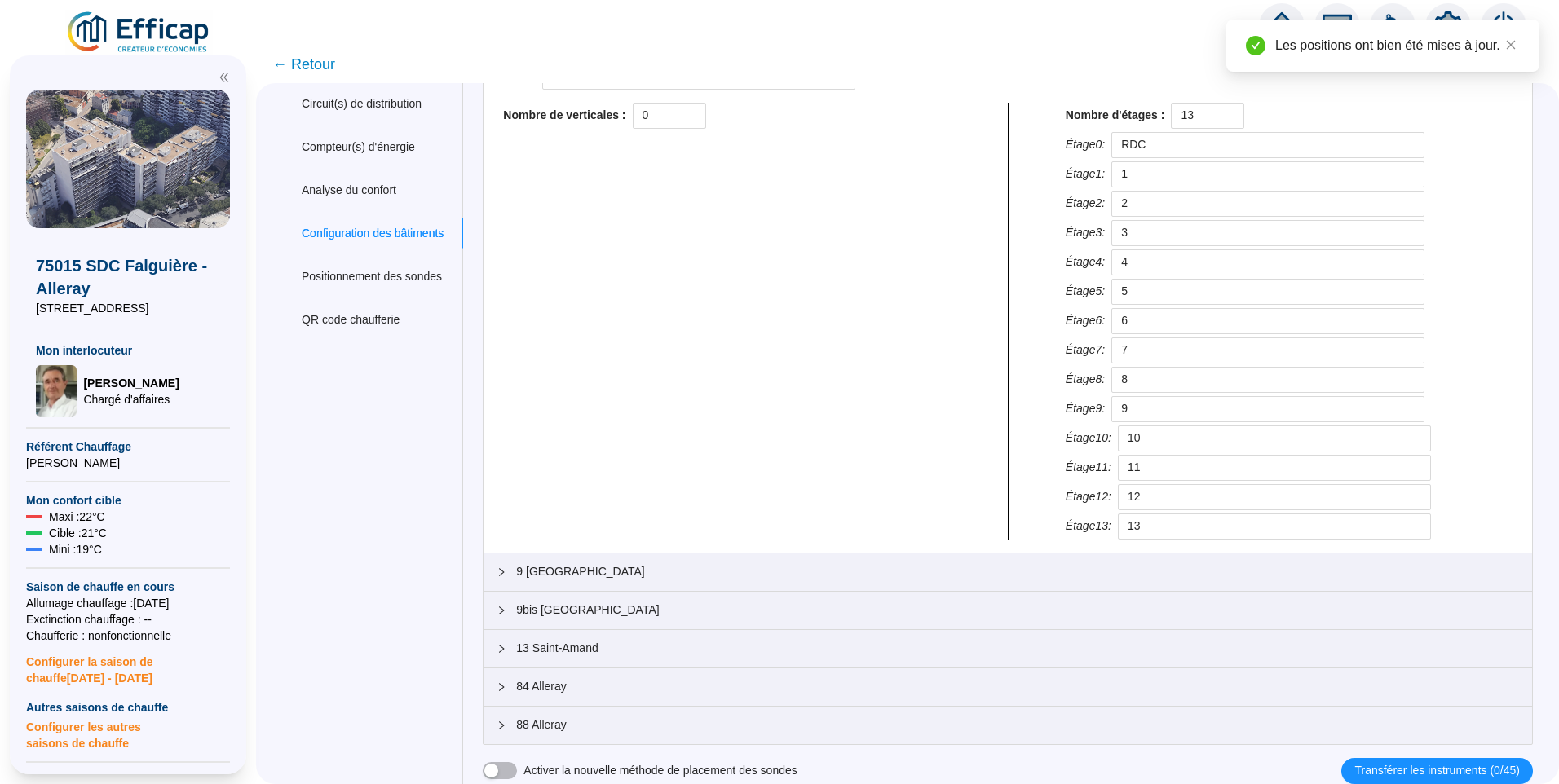
click at [652, 570] on span "9 [GEOGRAPHIC_DATA]" at bounding box center [1017, 571] width 1003 height 17
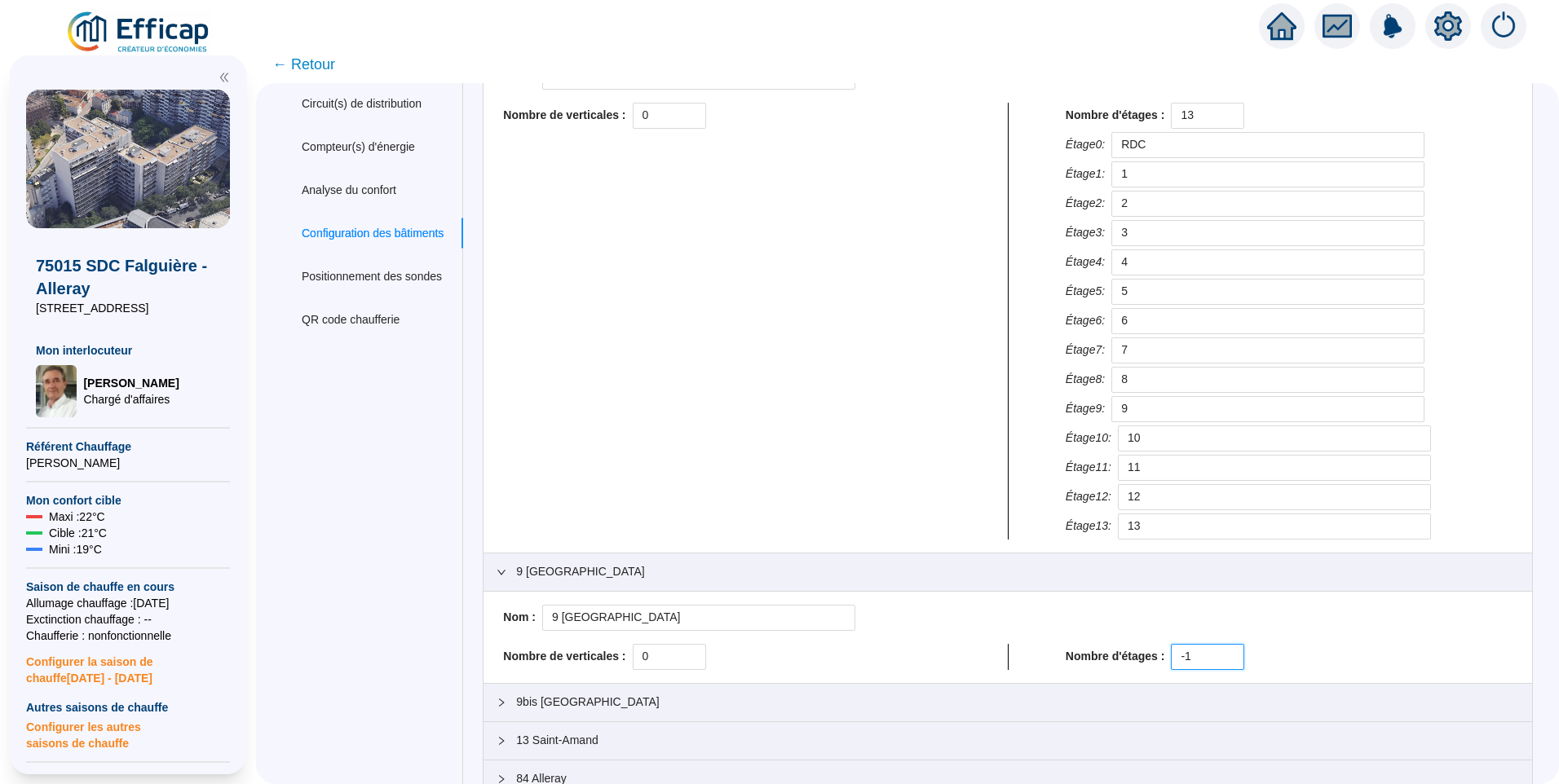
drag, startPoint x: 1129, startPoint y: 647, endPoint x: 931, endPoint y: 639, distance: 198.2
click at [931, 639] on div "Nom : 9 Saint-Amand Nombre de verticales : 0 Nombre d'étages : -1" at bounding box center [1008, 637] width 1023 height 66
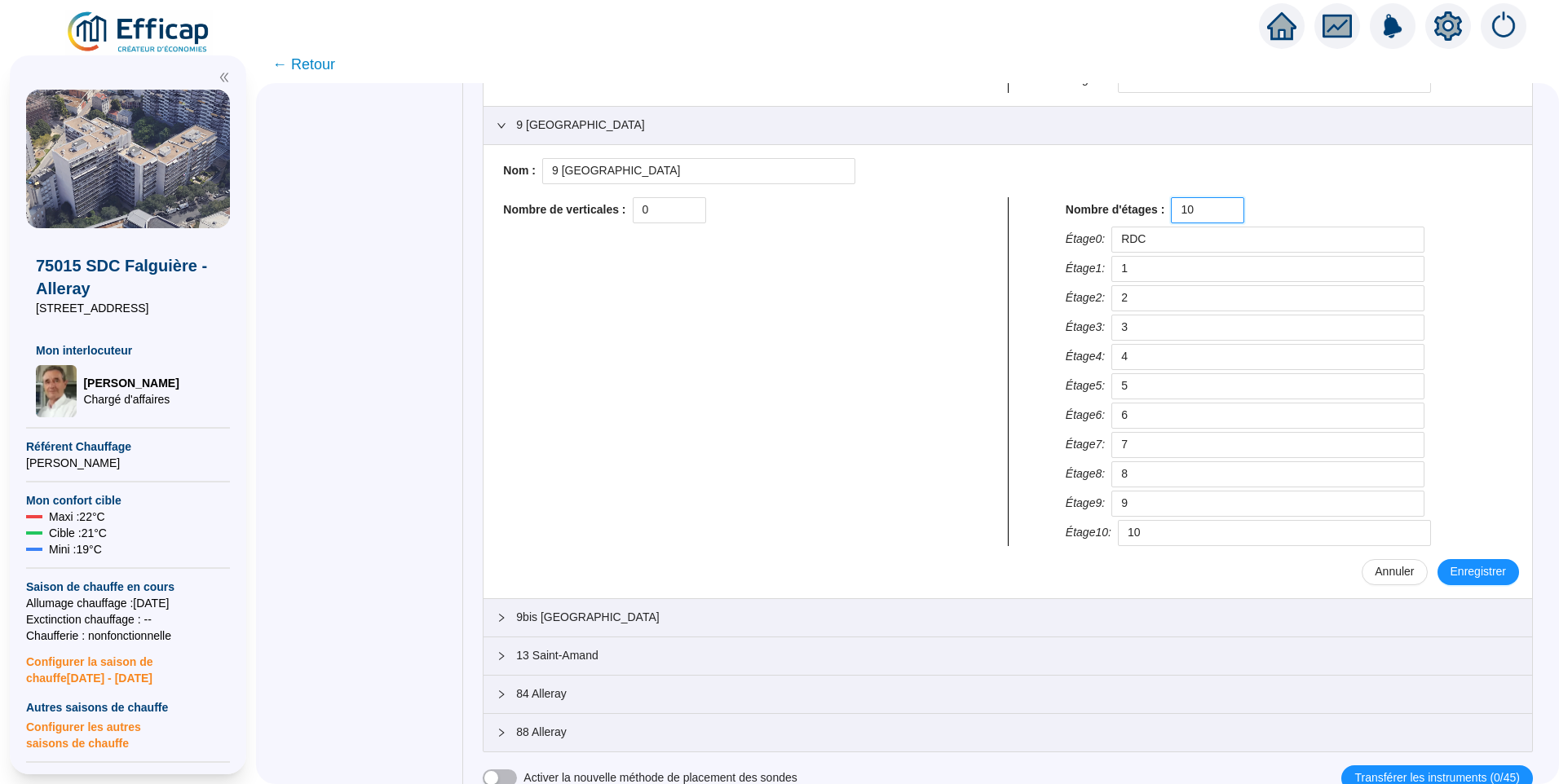
scroll to position [595, 0]
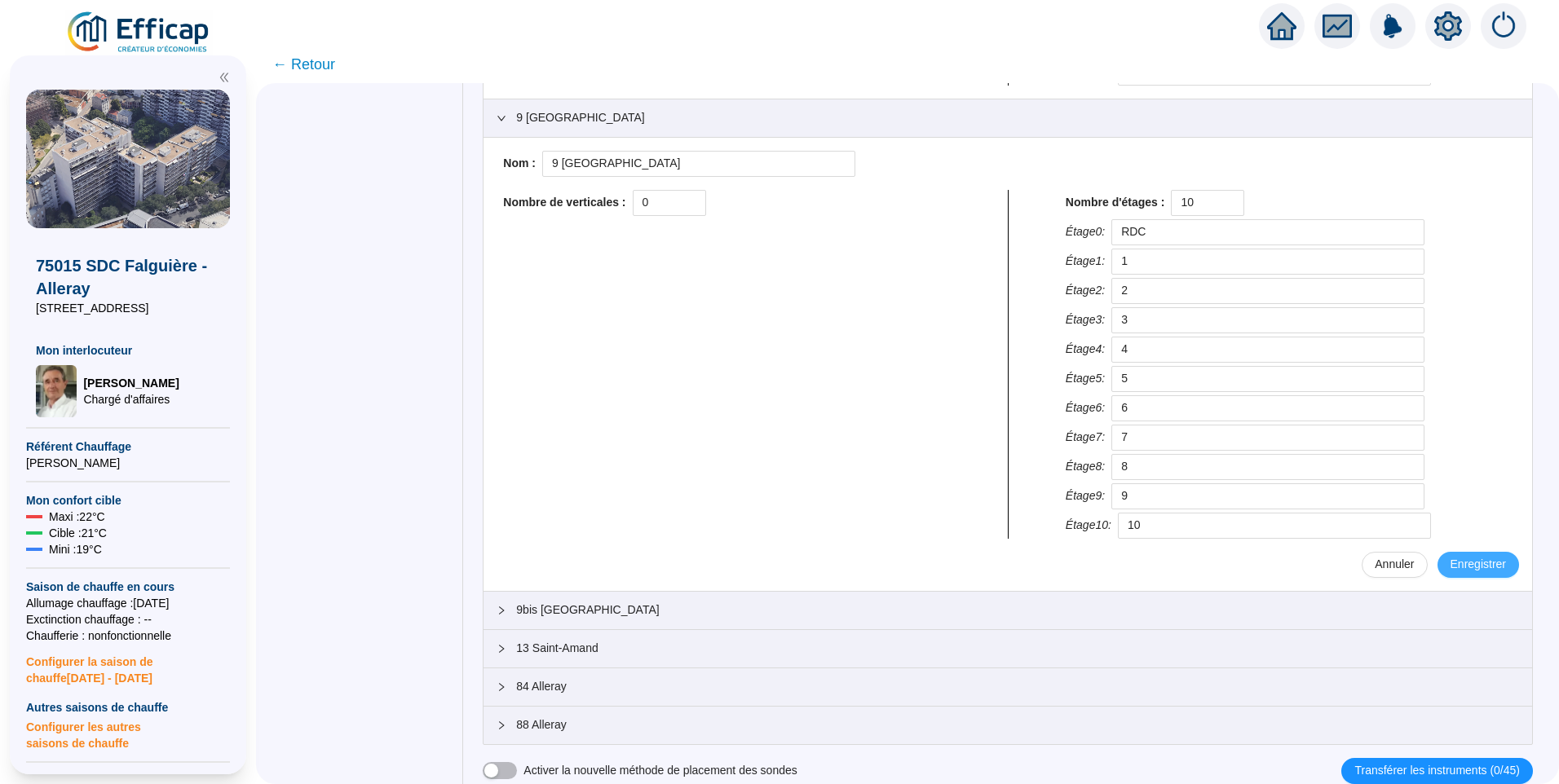
click at [1450, 559] on span "Enregistrer" at bounding box center [1478, 564] width 56 height 17
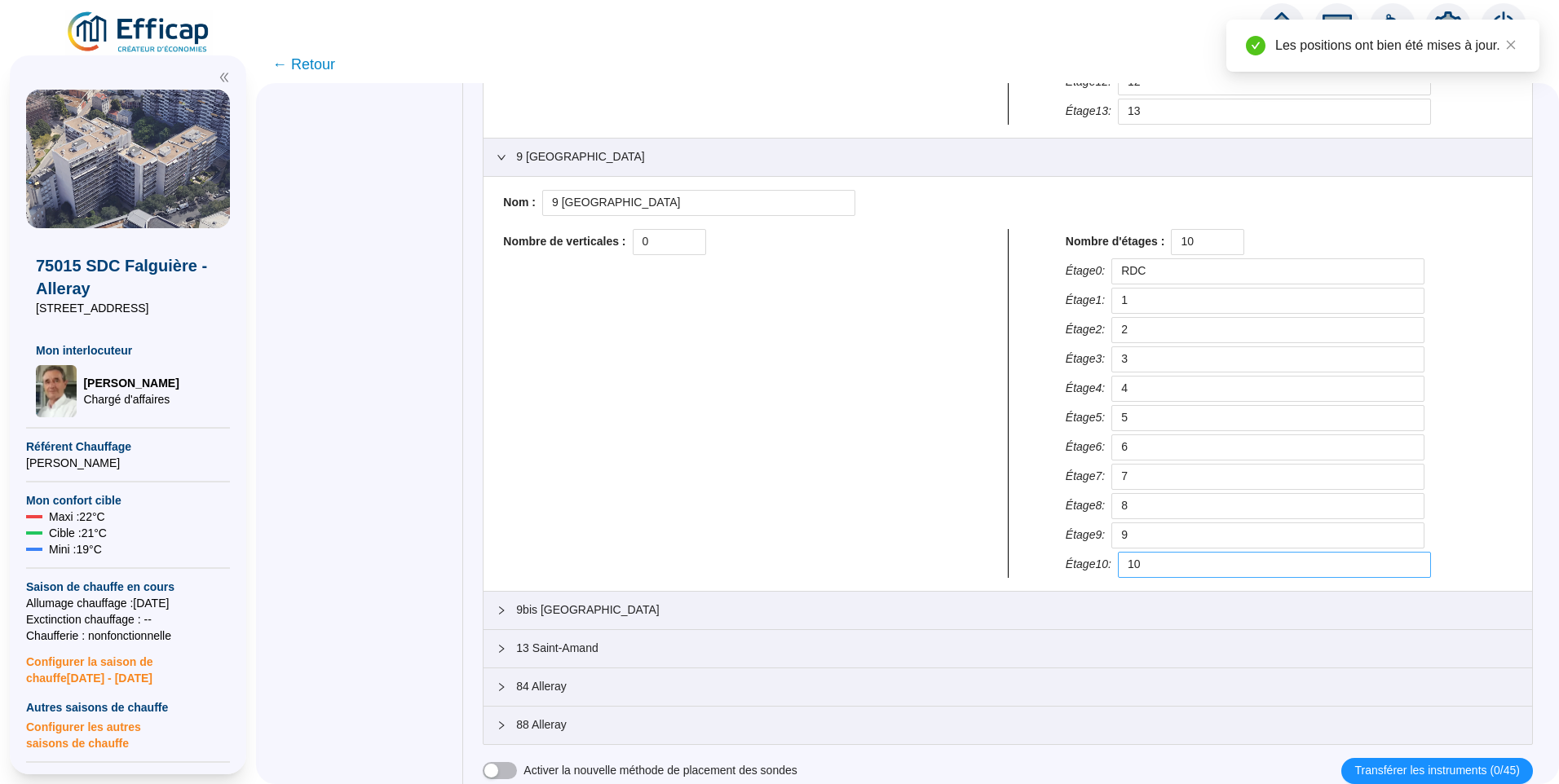
scroll to position [555, 0]
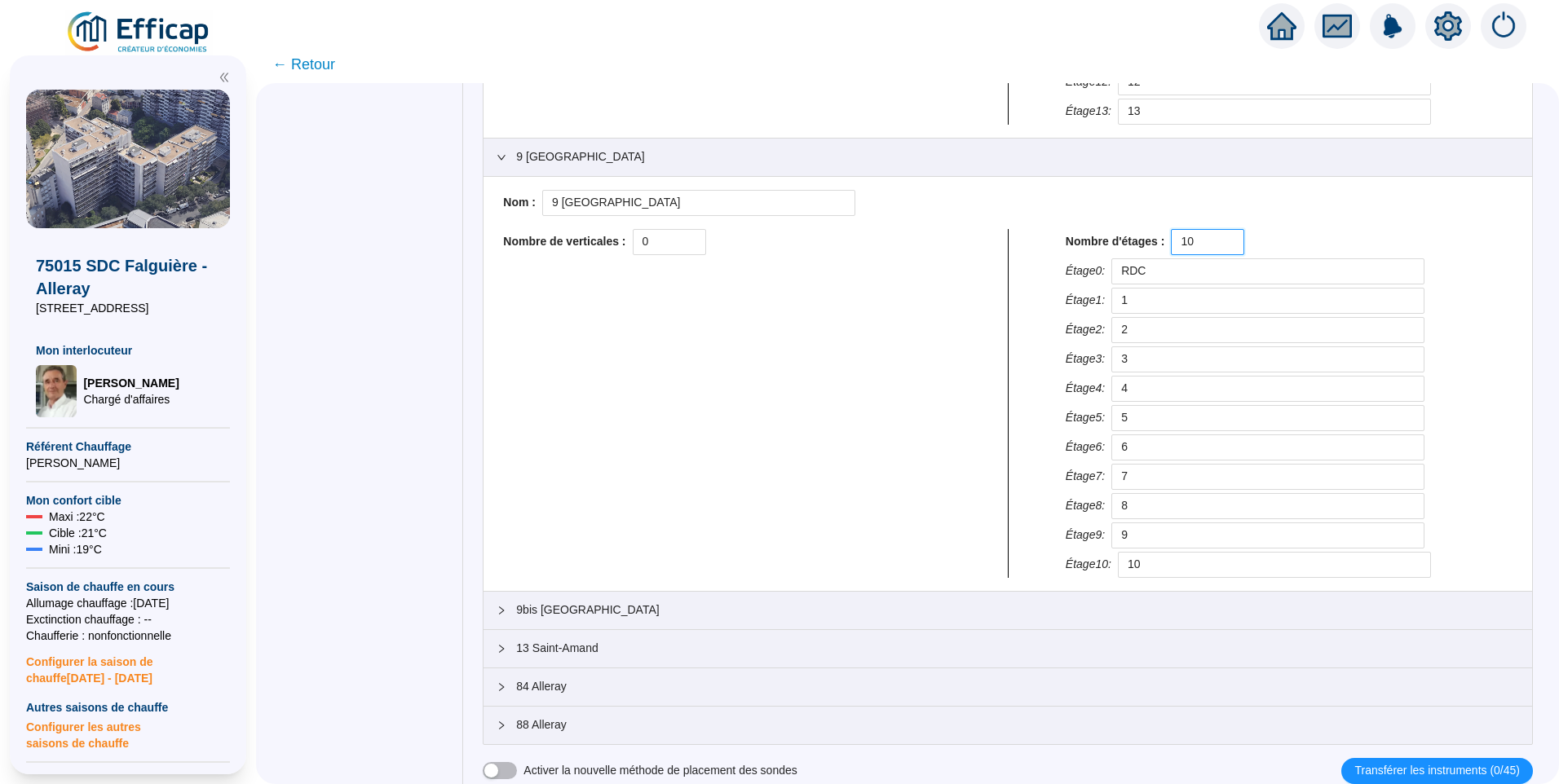
drag, startPoint x: 1132, startPoint y: 242, endPoint x: 1121, endPoint y: 242, distance: 11.0
click at [1121, 242] on div "Nombre d'étages : 10" at bounding box center [1289, 242] width 447 height 26
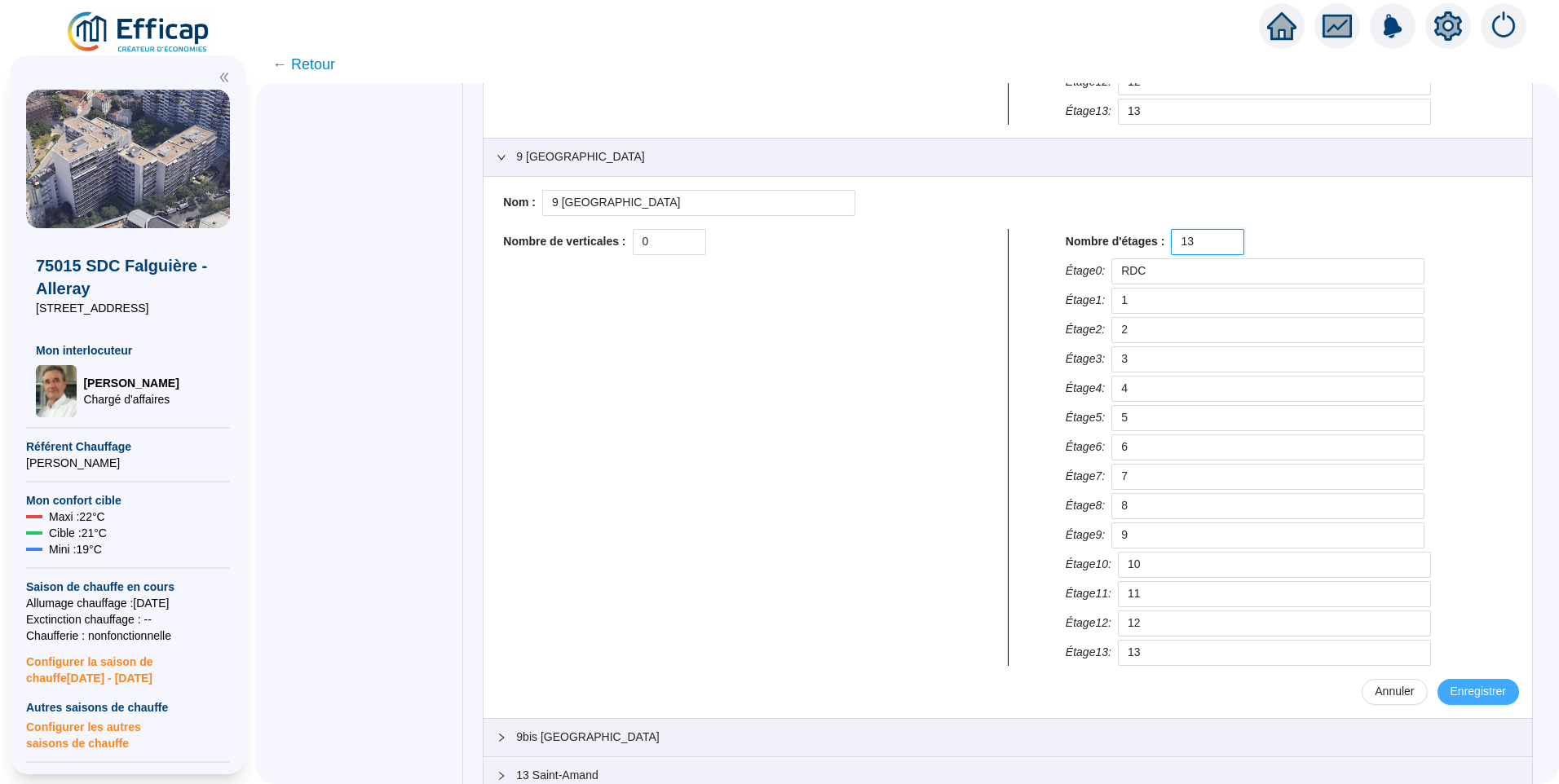
type input "13"
click at [1472, 692] on span "Enregistrer" at bounding box center [1478, 691] width 56 height 17
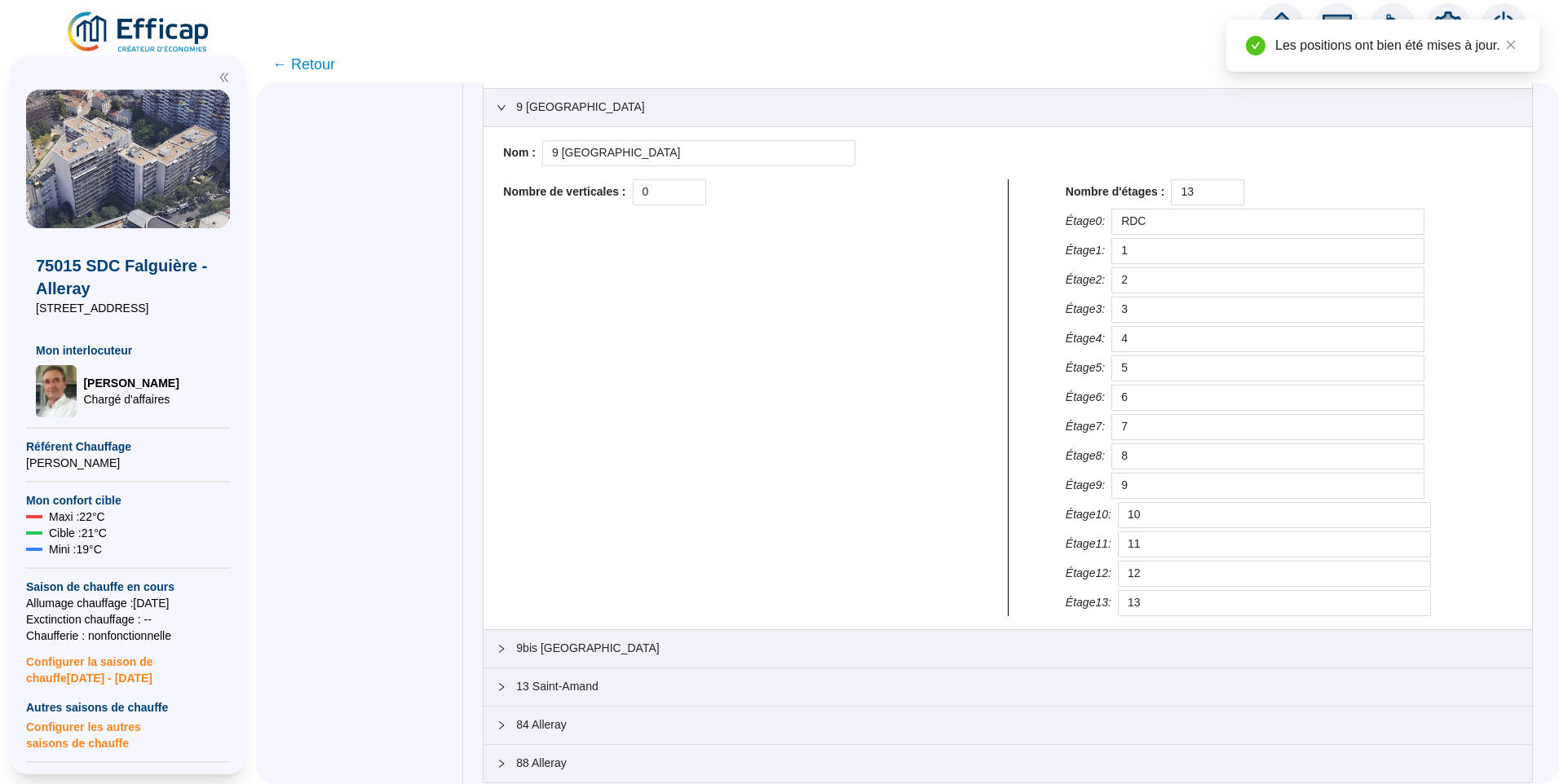
scroll to position [643, 0]
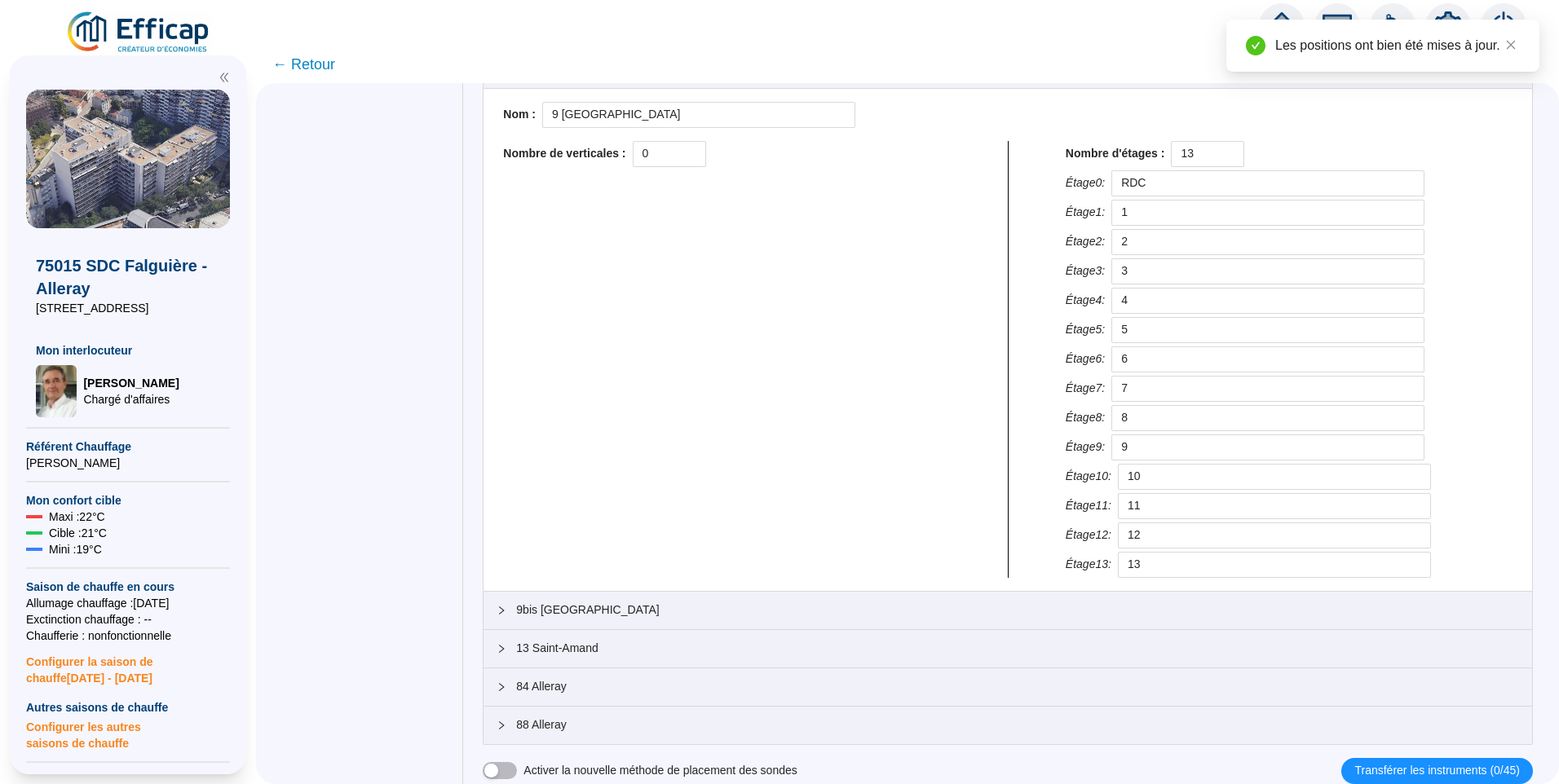
click at [627, 603] on span "9bis [GEOGRAPHIC_DATA]" at bounding box center [1017, 610] width 1003 height 17
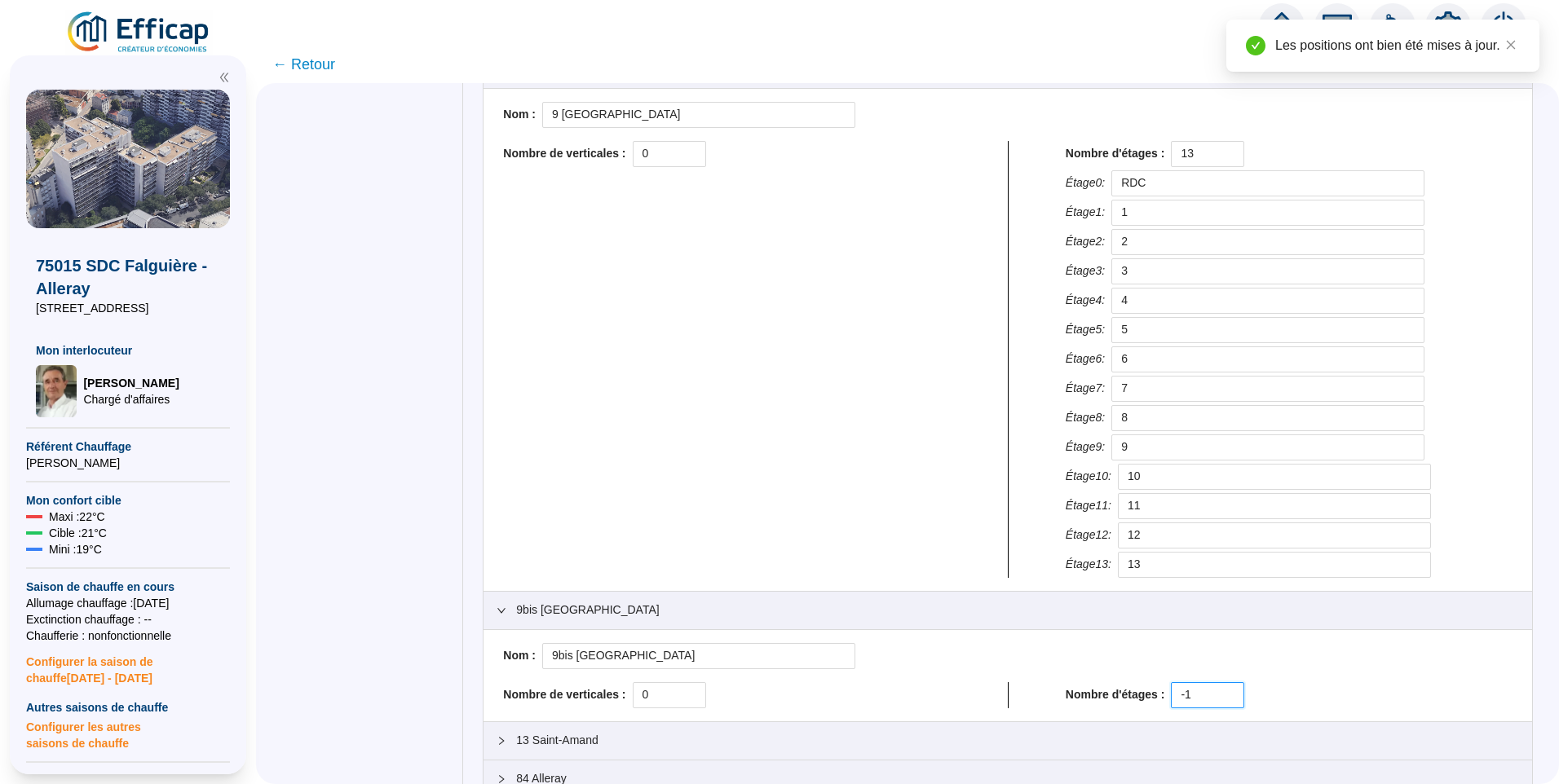
drag, startPoint x: 1211, startPoint y: 700, endPoint x: 1032, endPoint y: 700, distance: 179.0
click at [1032, 700] on div "Nombre de verticales : 0 Nombre d'étages : -1" at bounding box center [1008, 695] width 1023 height 26
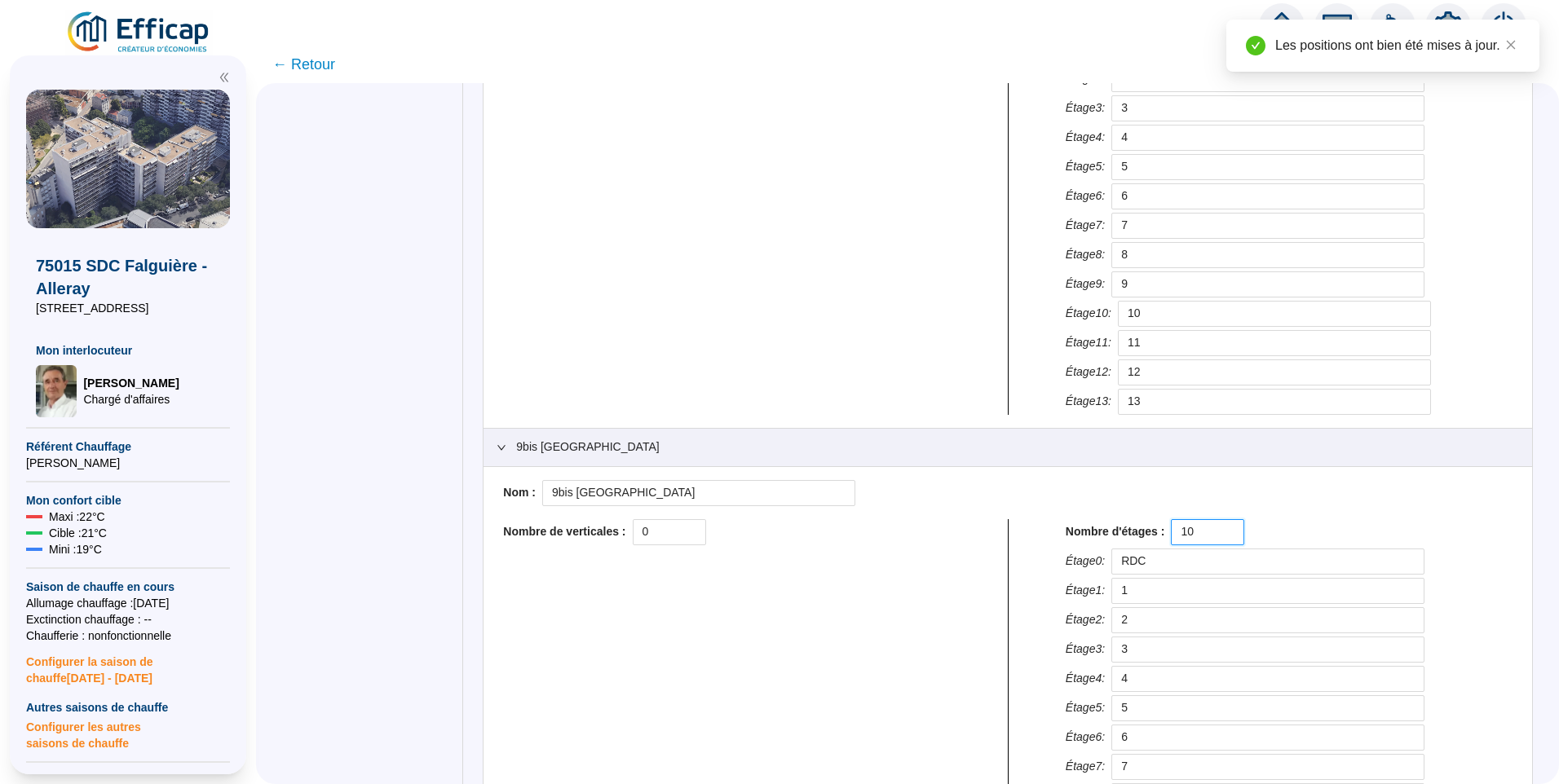
scroll to position [1097, 0]
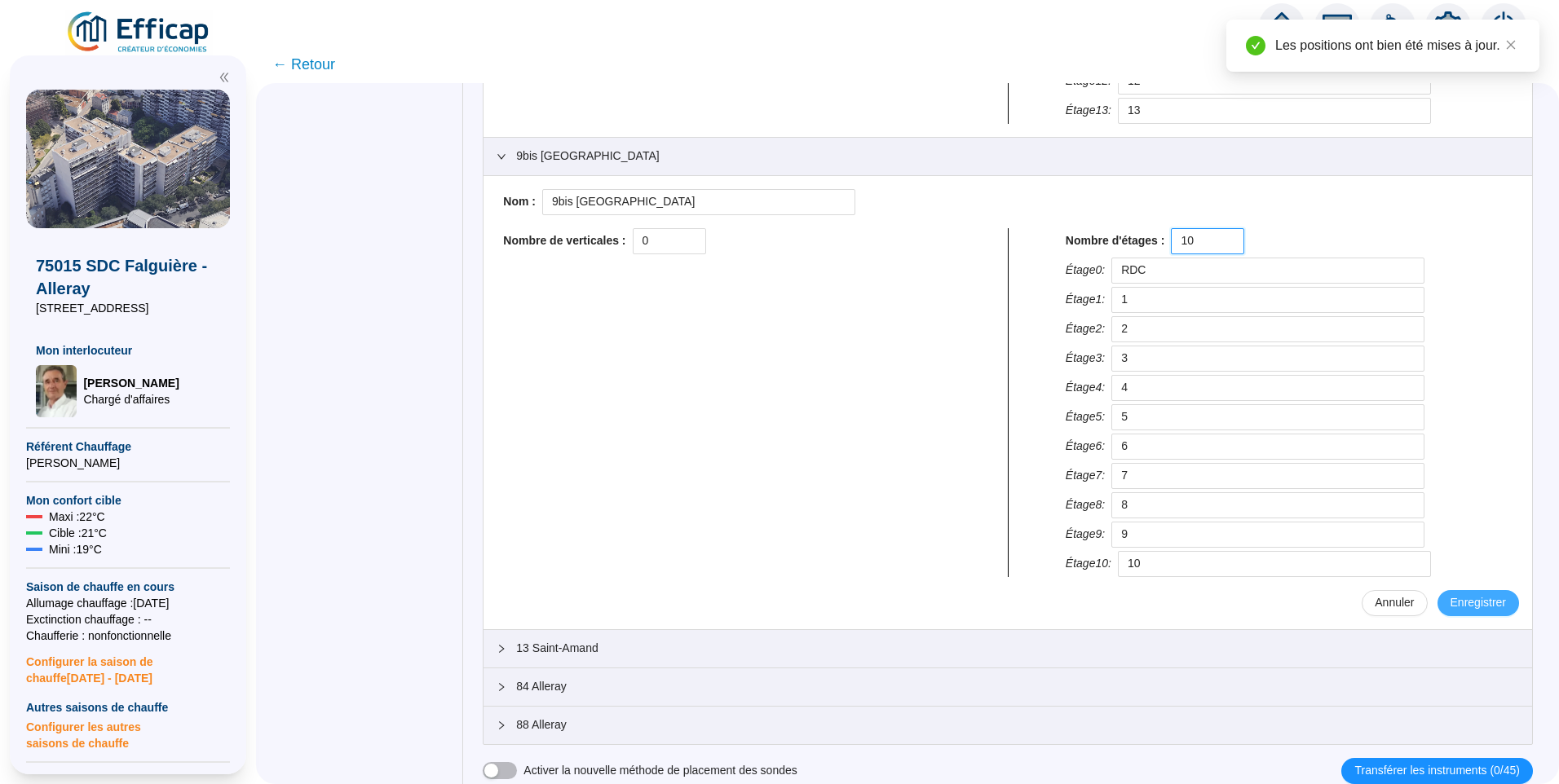
type input "10"
click at [1455, 596] on span "Enregistrer" at bounding box center [1478, 603] width 56 height 17
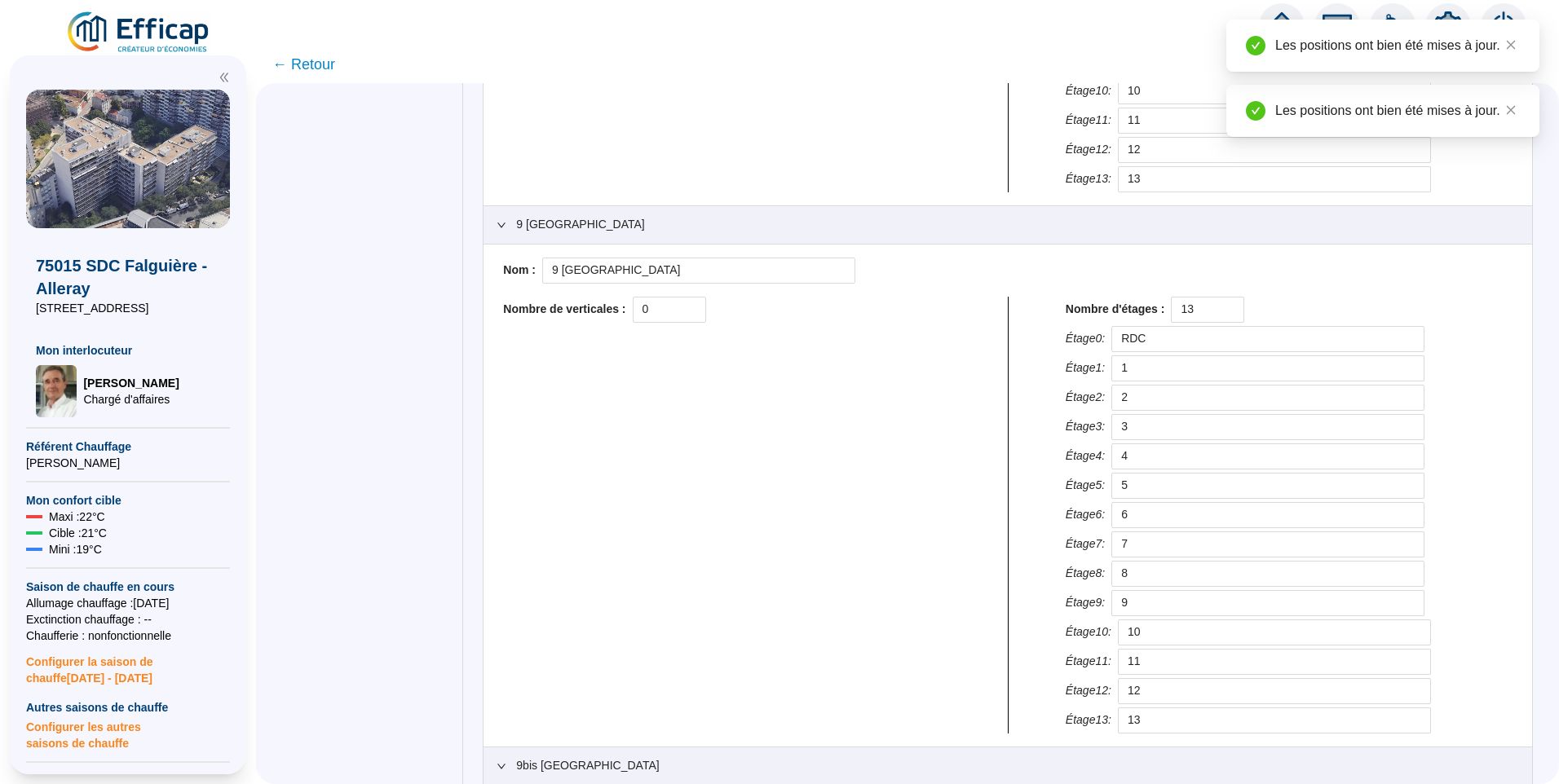
scroll to position [1058, 0]
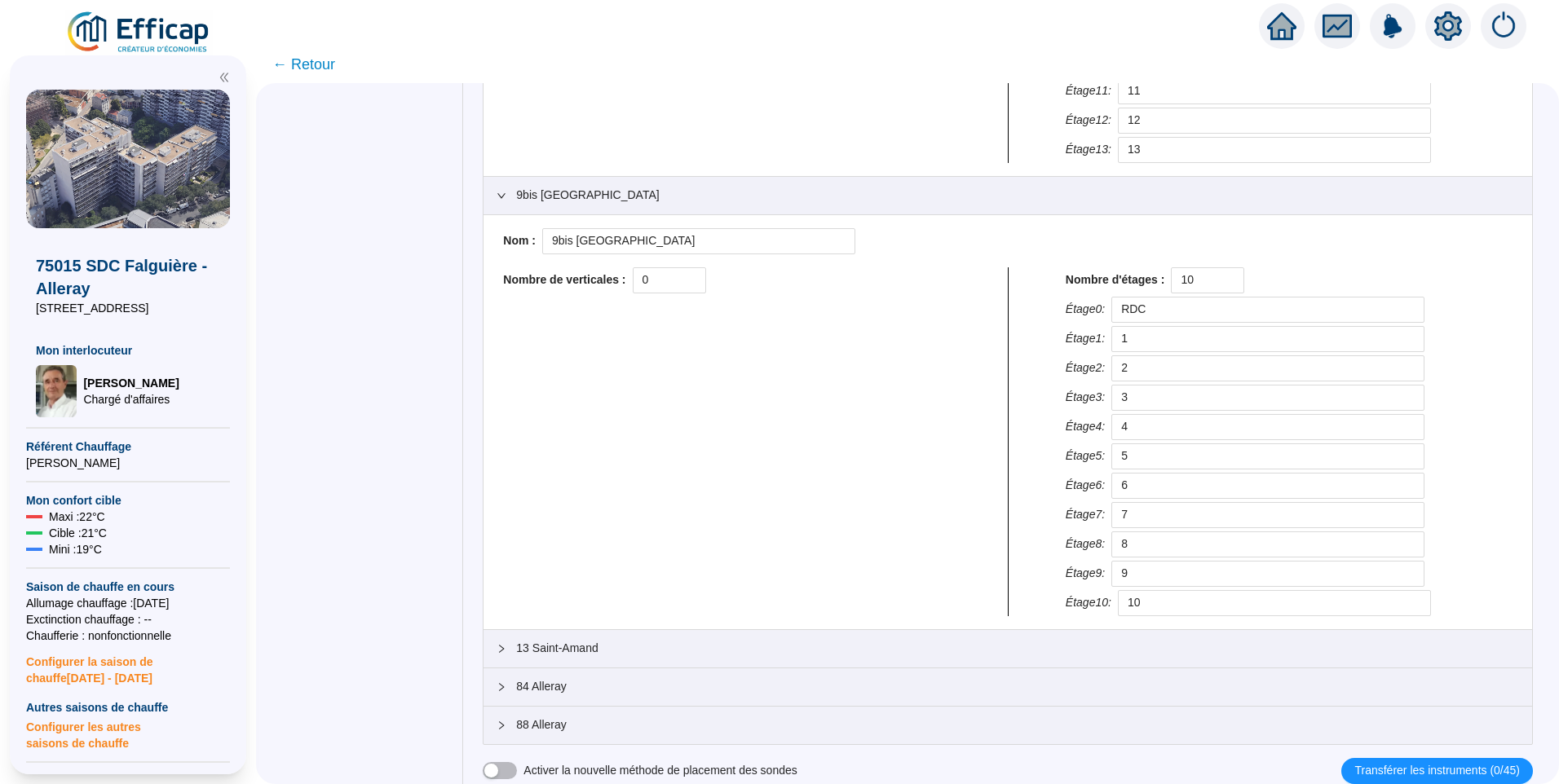
click at [655, 643] on span "13 Saint-Amand" at bounding box center [1017, 647] width 1003 height 17
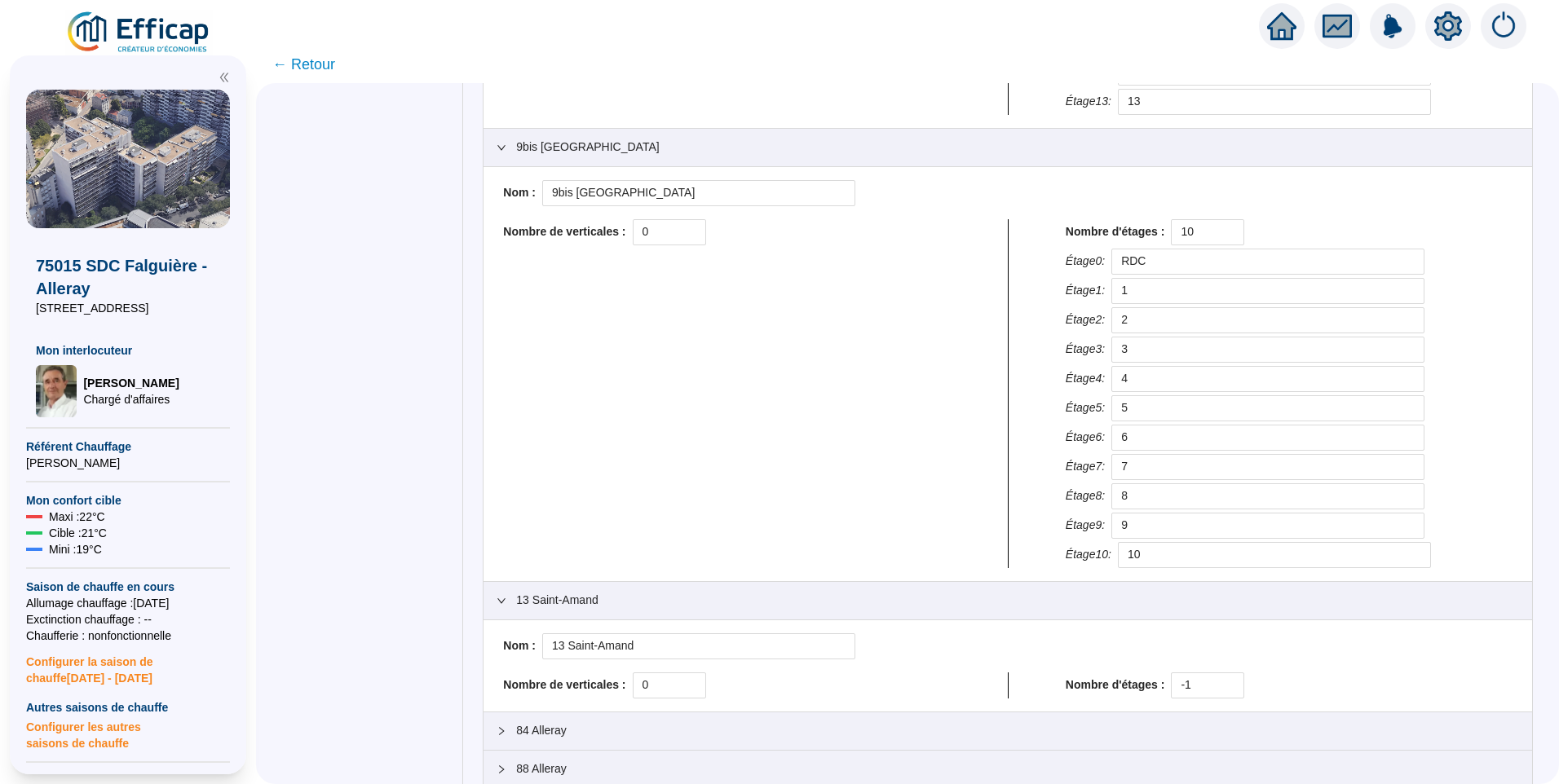
scroll to position [1150, 0]
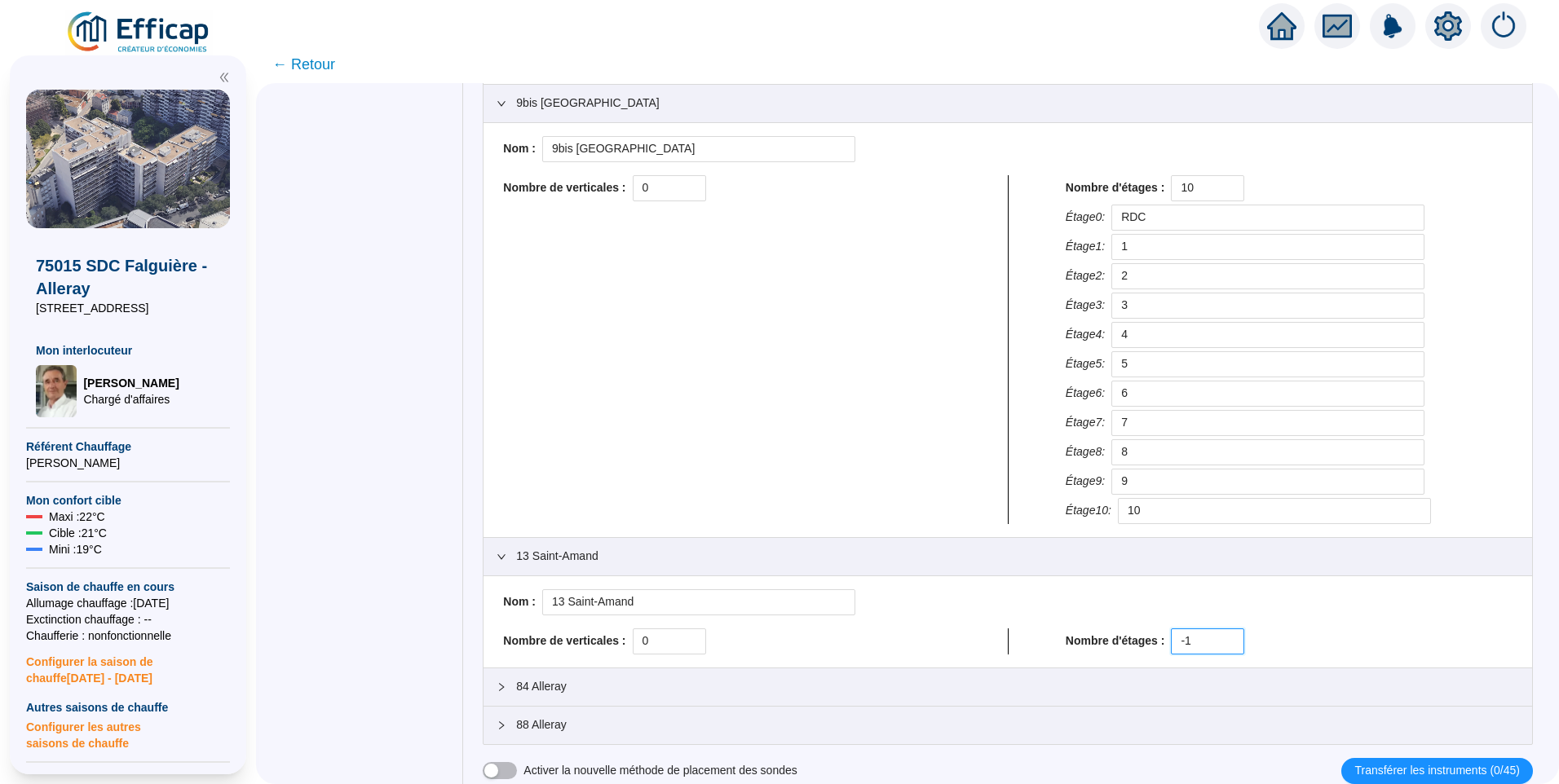
drag, startPoint x: 1201, startPoint y: 637, endPoint x: 1138, endPoint y: 639, distance: 63.0
click at [1138, 639] on div "Nombre d'étages : -1" at bounding box center [1289, 641] width 447 height 26
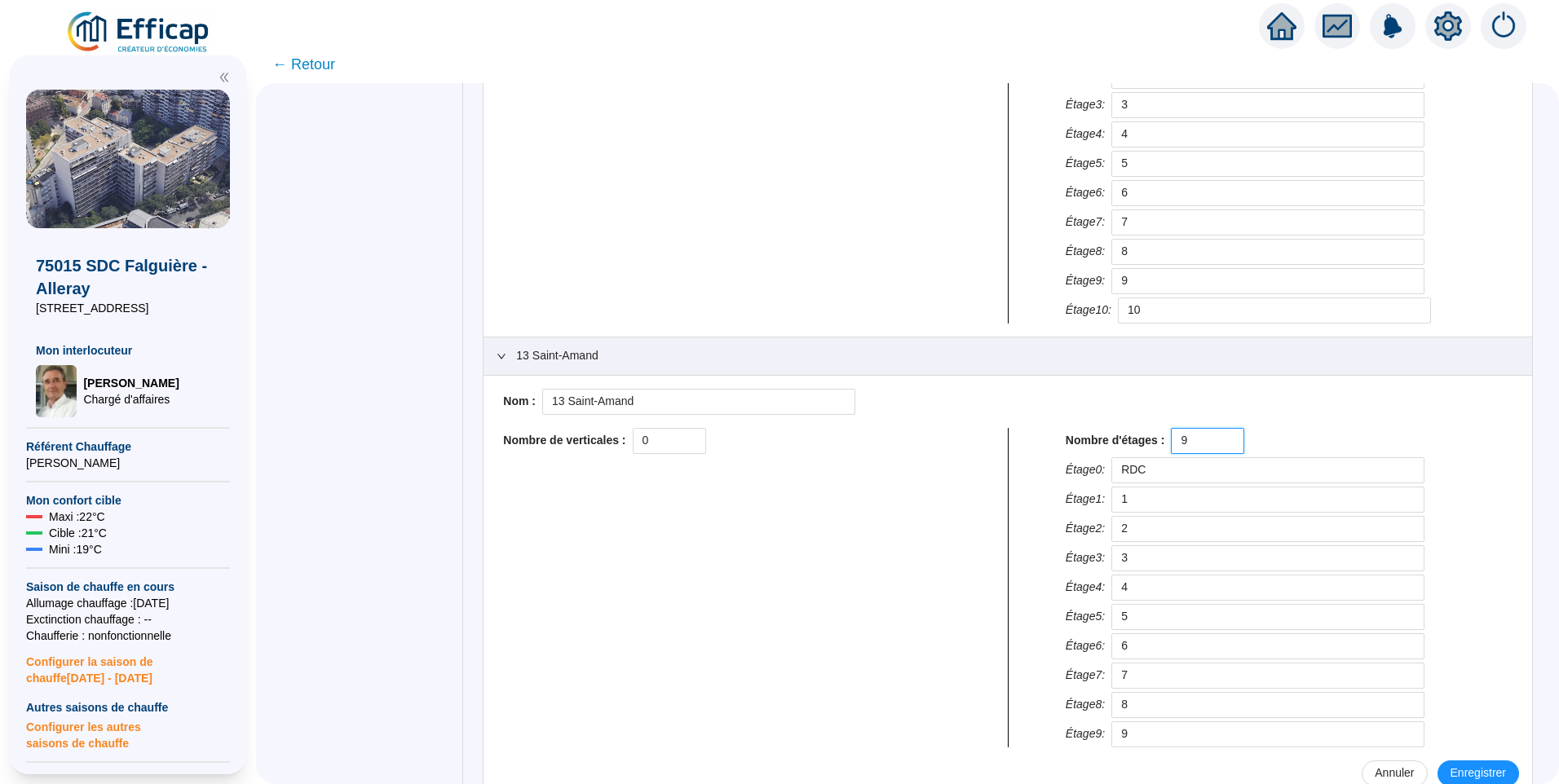
scroll to position [1483, 0]
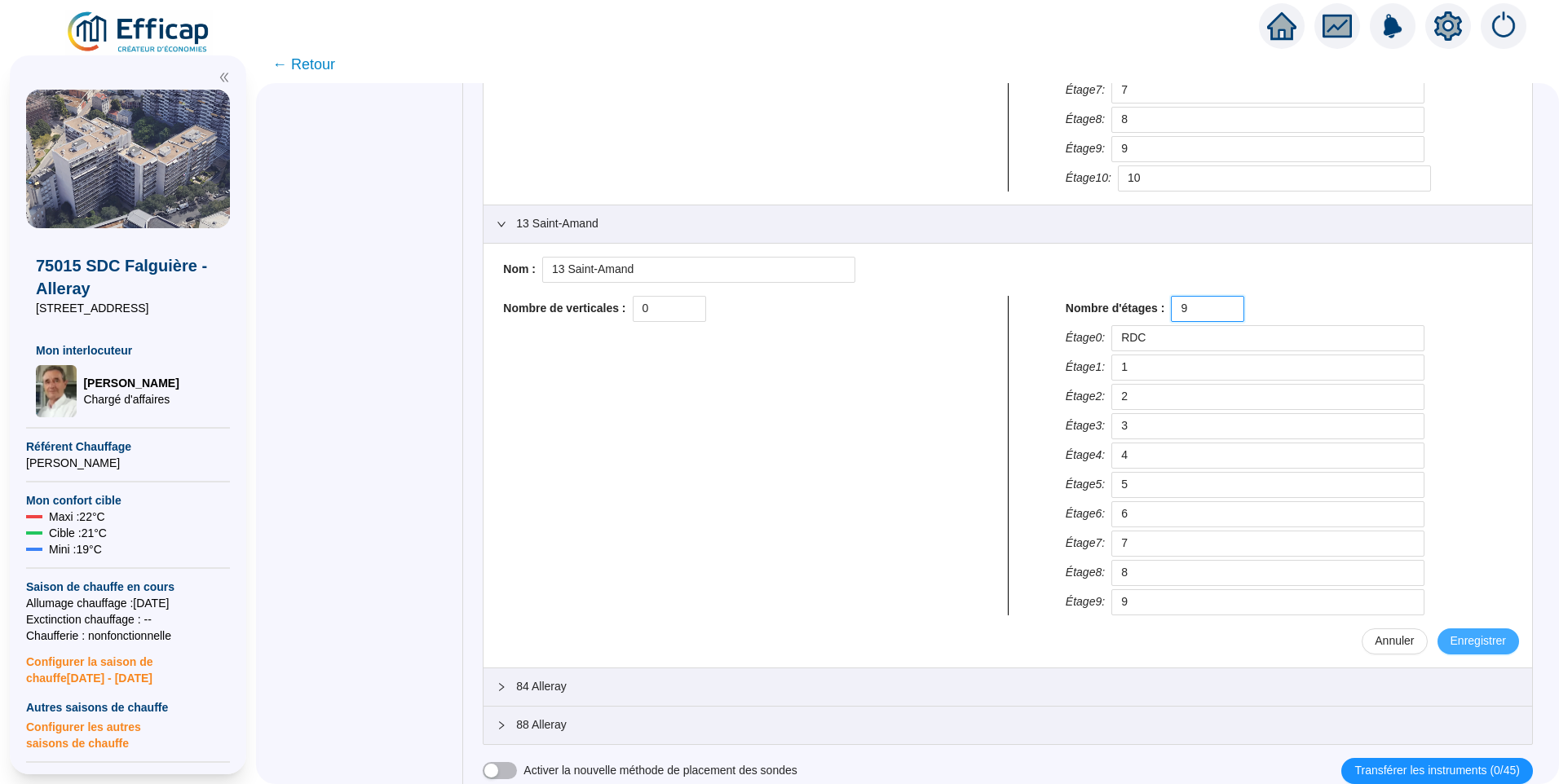
type input "9"
click at [1471, 639] on span "Enregistrer" at bounding box center [1478, 640] width 56 height 17
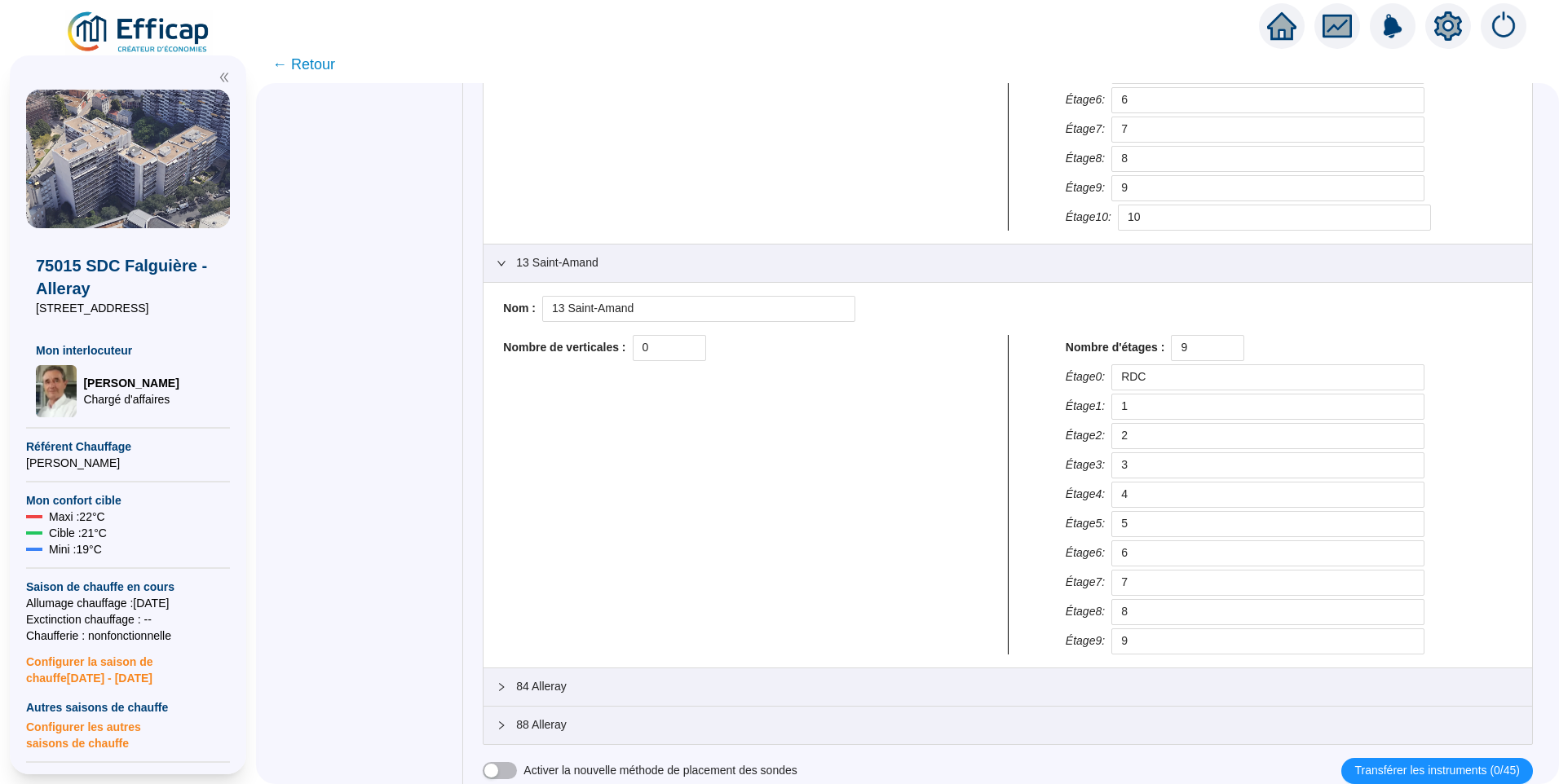
click at [648, 689] on span "84 Alleray" at bounding box center [1017, 686] width 1003 height 17
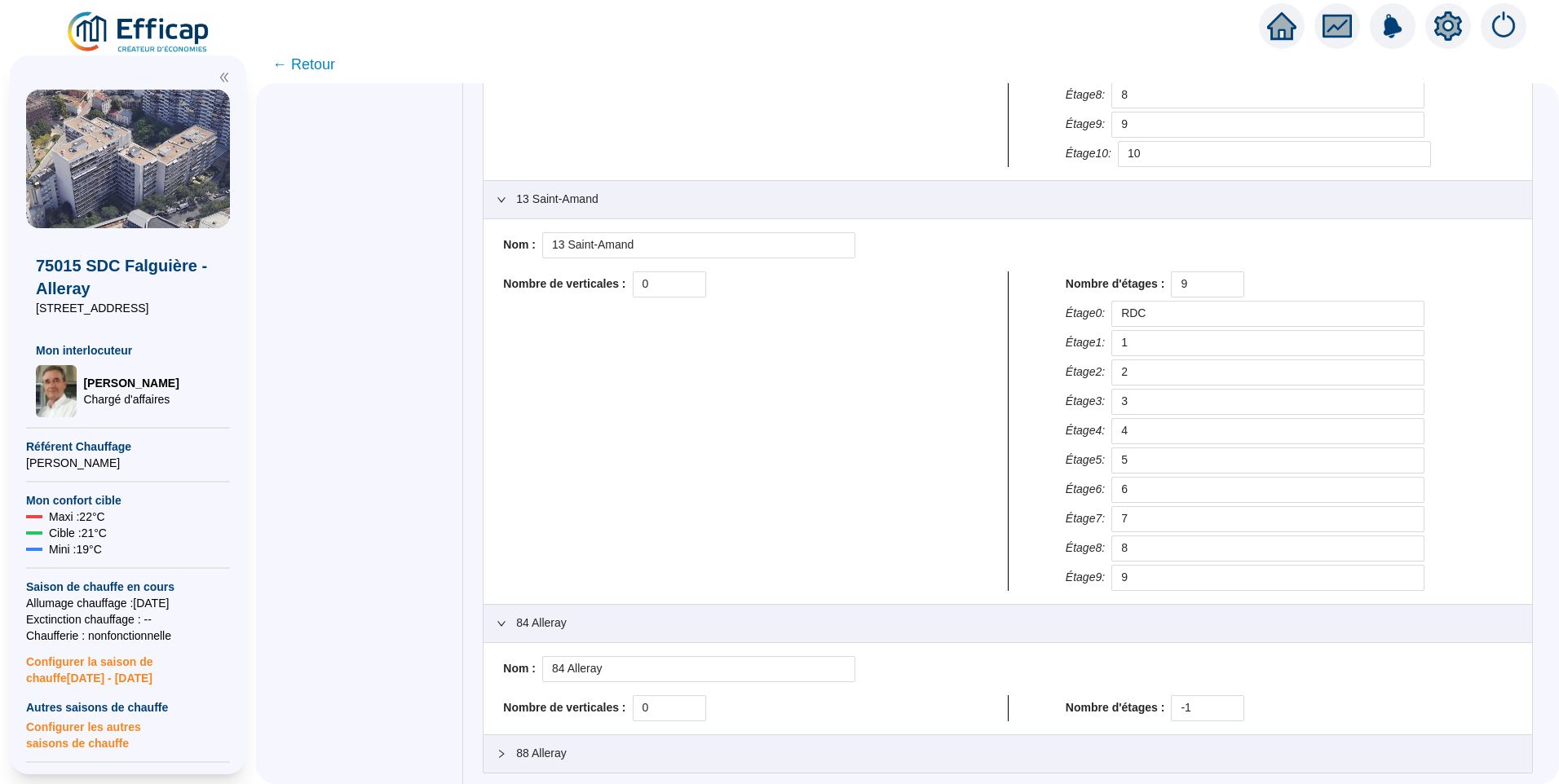
scroll to position [1536, 0]
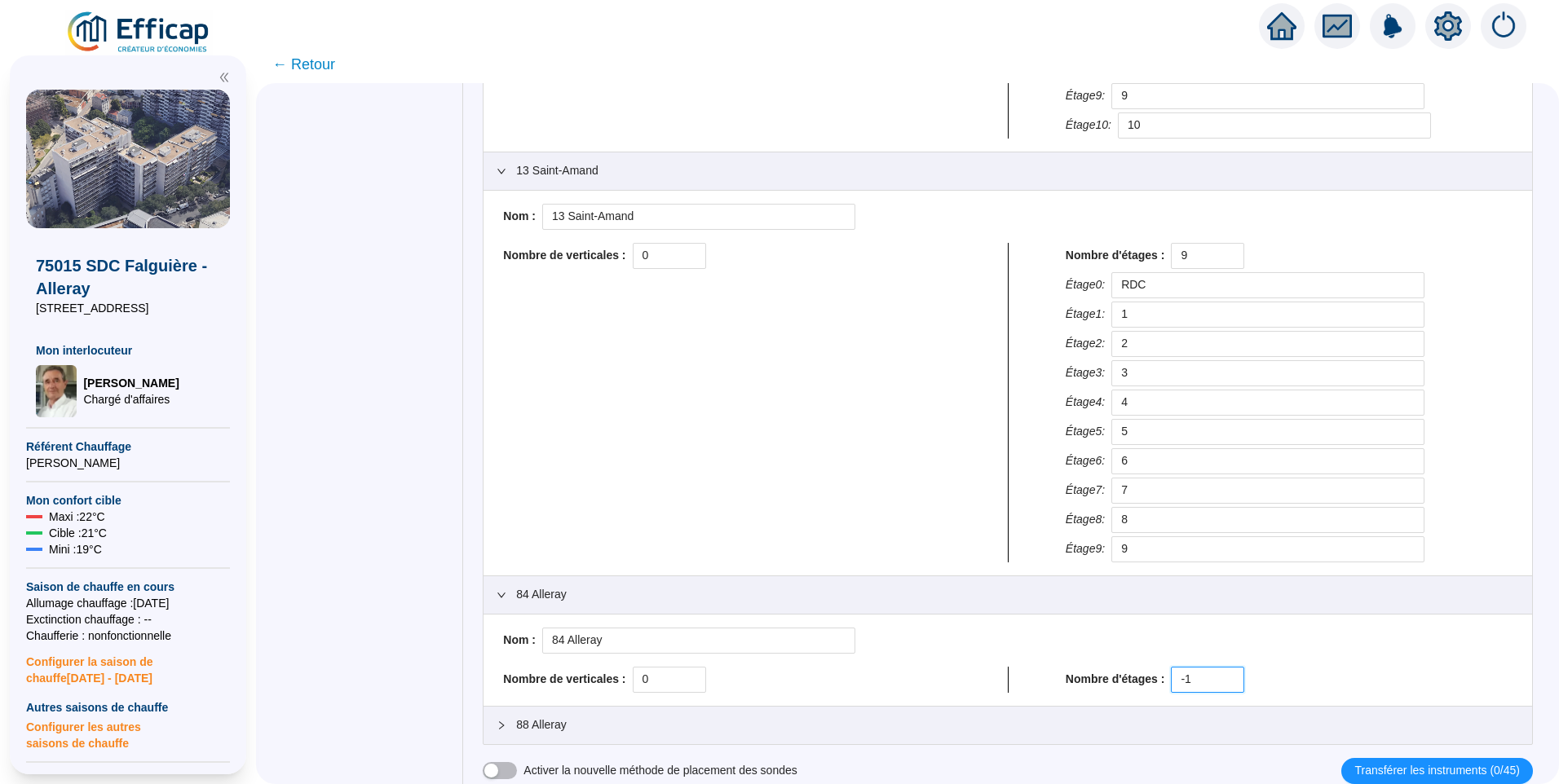
drag, startPoint x: 1205, startPoint y: 683, endPoint x: 1028, endPoint y: 683, distance: 177.0
click at [1028, 683] on div "Nombre de verticales : 0 Nombre d'étages : -1" at bounding box center [1008, 679] width 1023 height 26
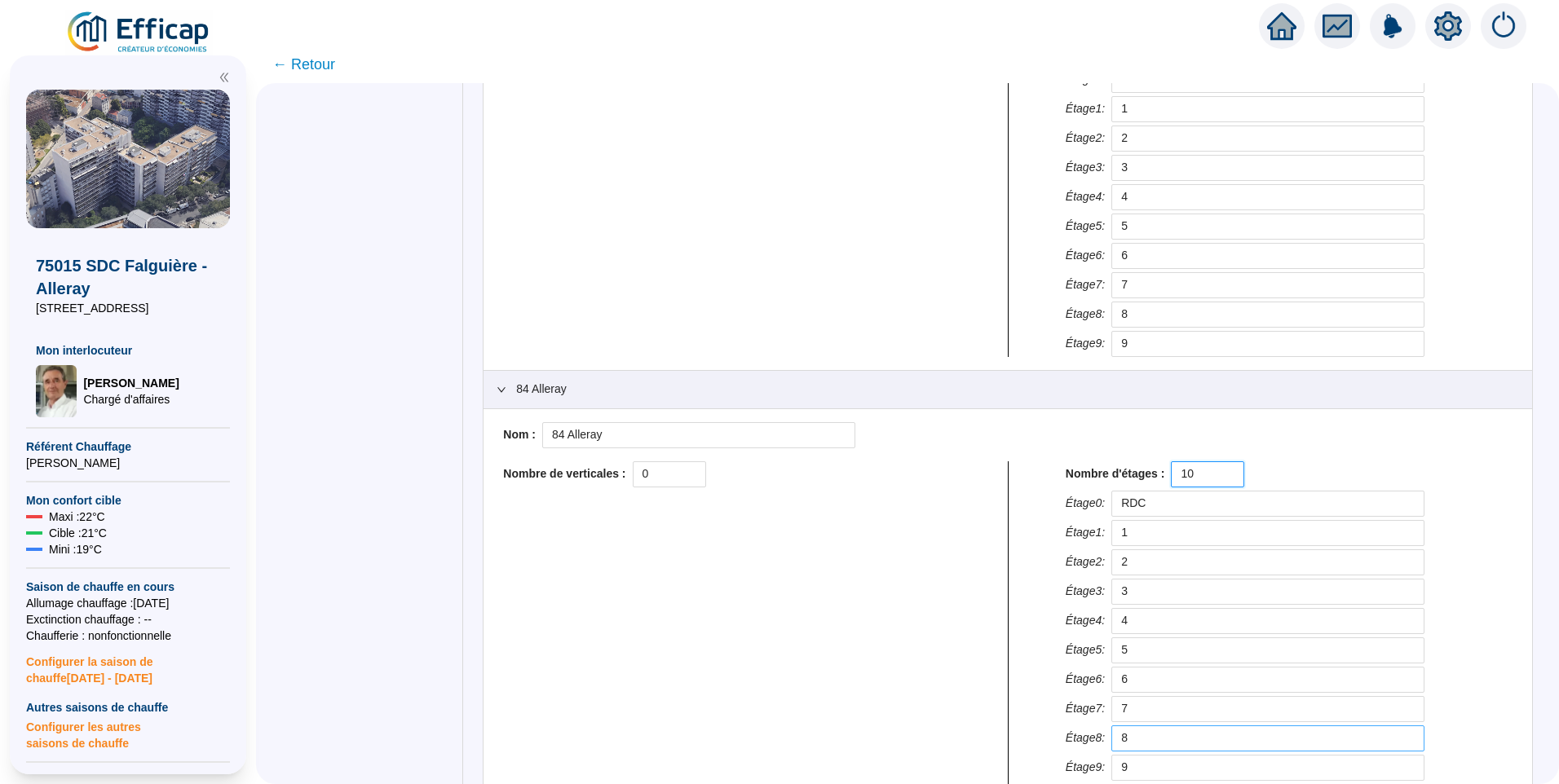
scroll to position [1898, 0]
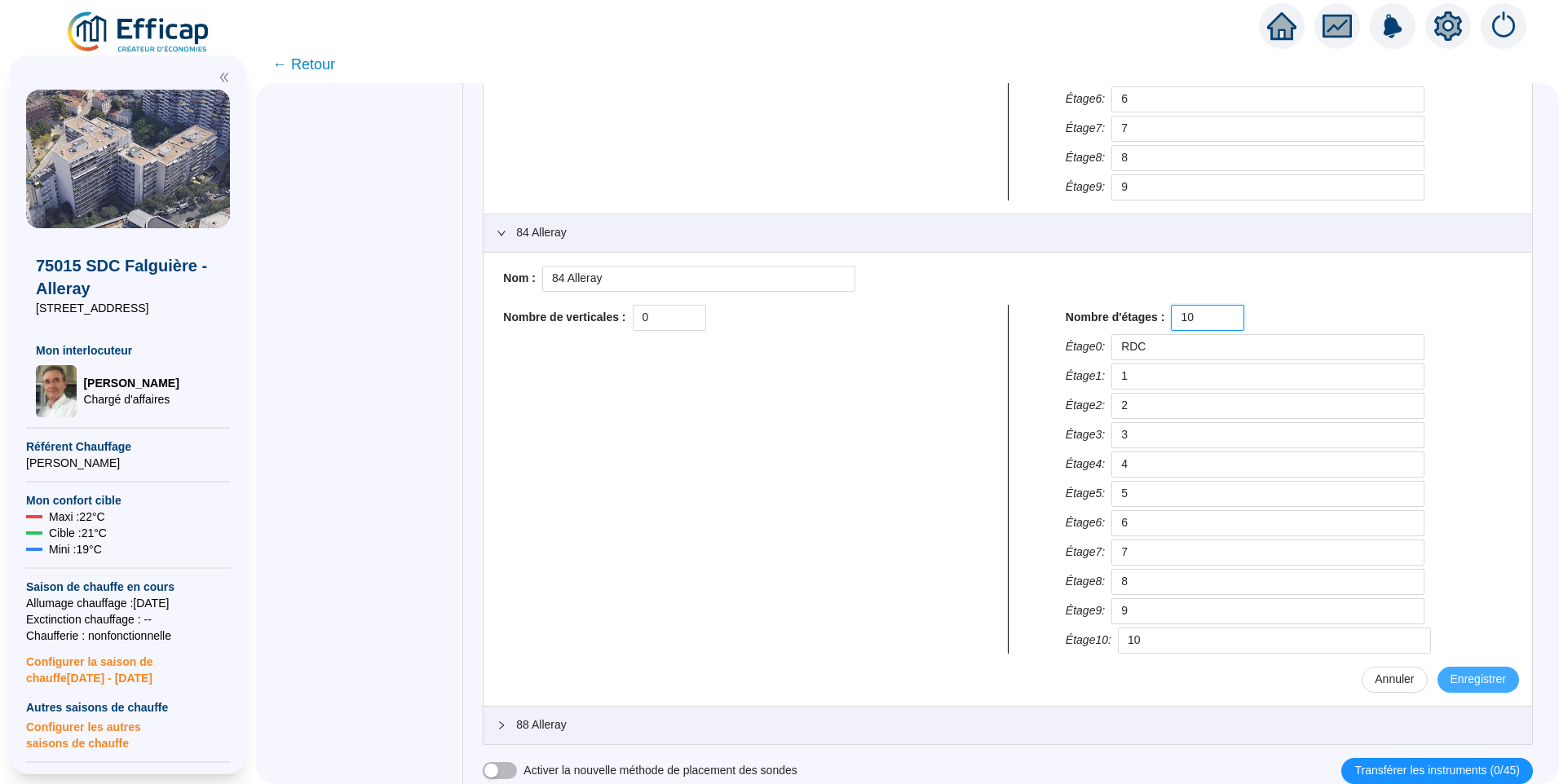
type input "10"
click at [1463, 674] on span "Enregistrer" at bounding box center [1478, 679] width 56 height 17
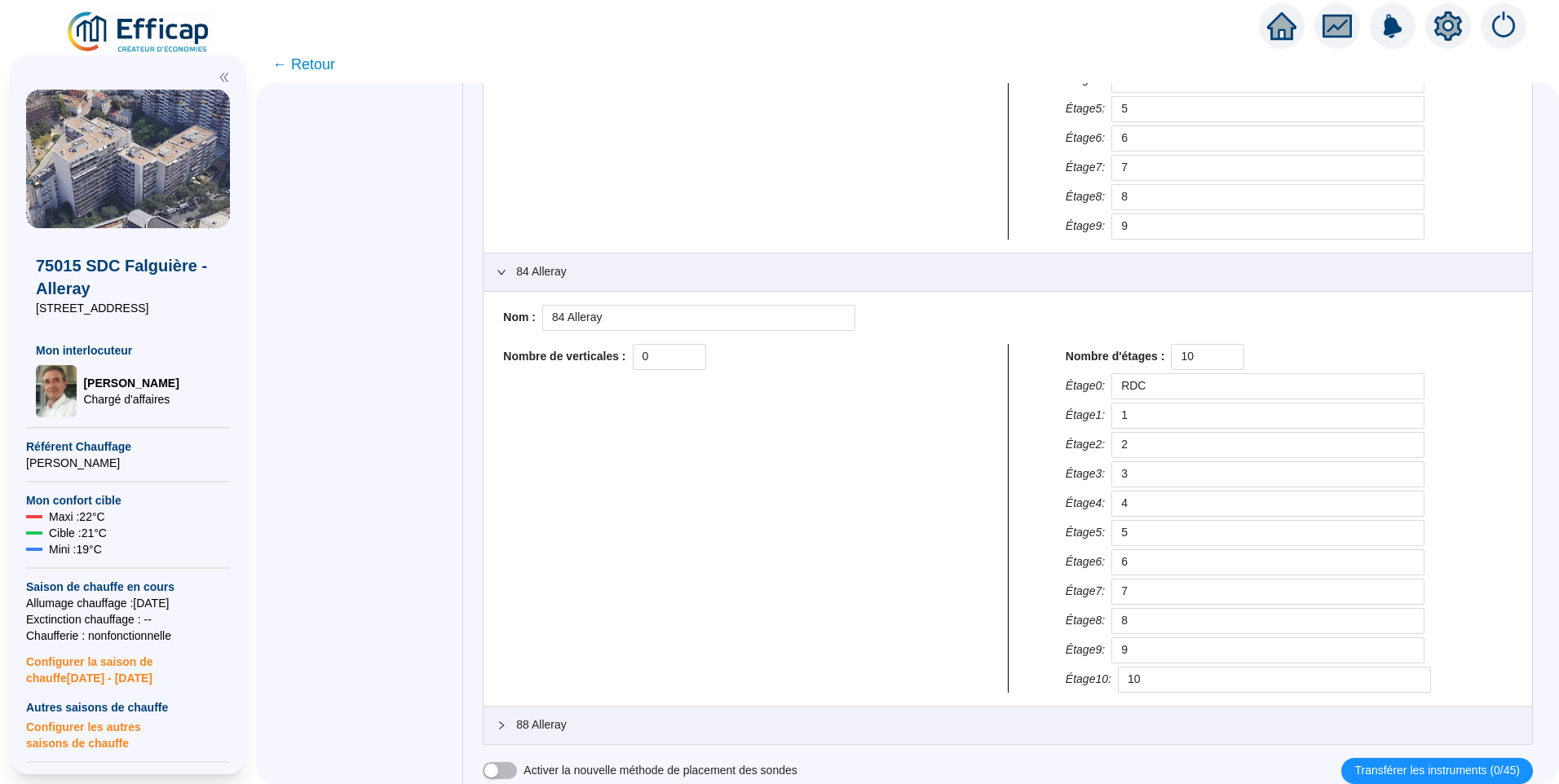
click at [614, 718] on span "88 Alleray" at bounding box center [1017, 725] width 1003 height 17
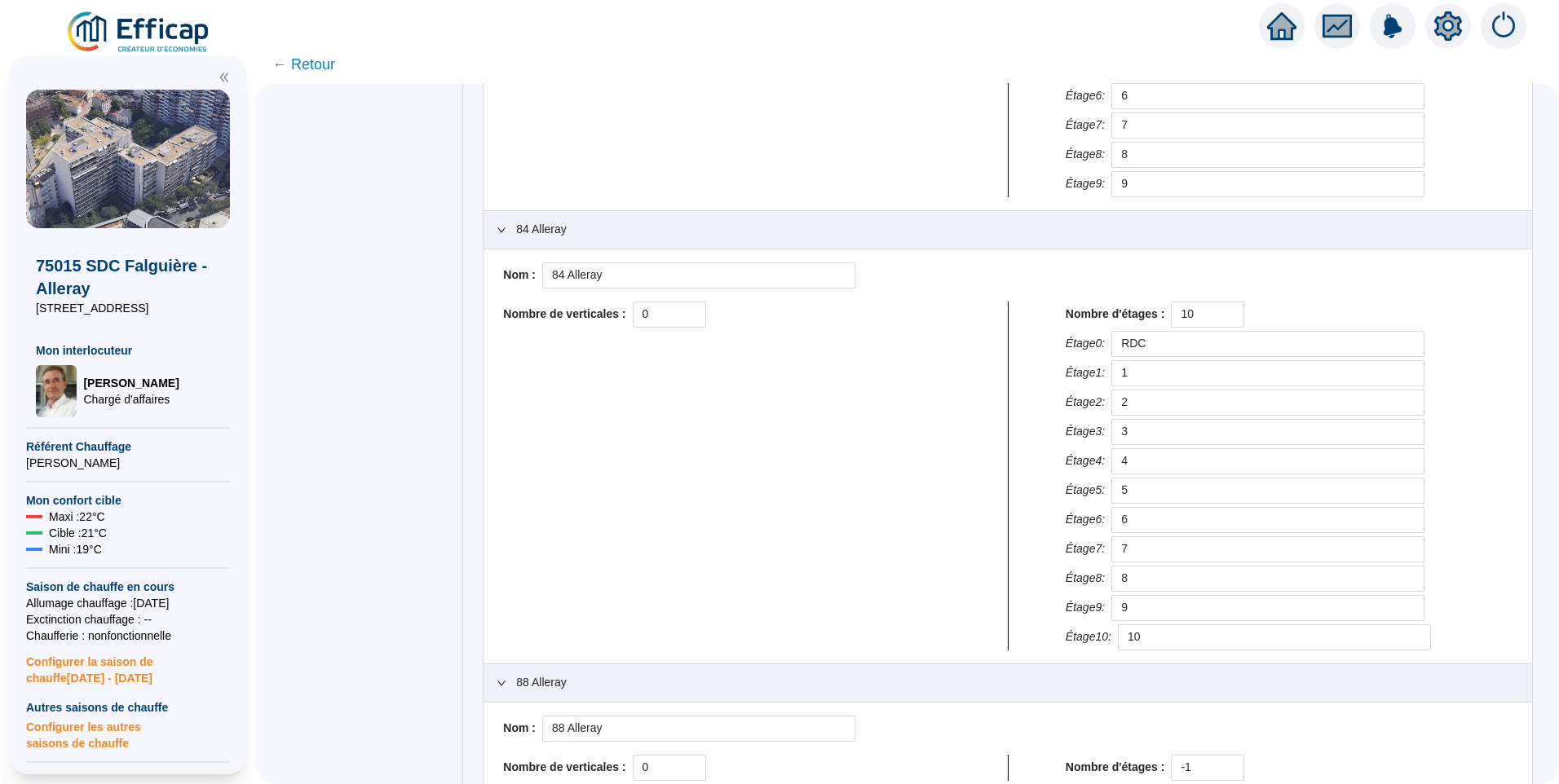
scroll to position [1951, 0]
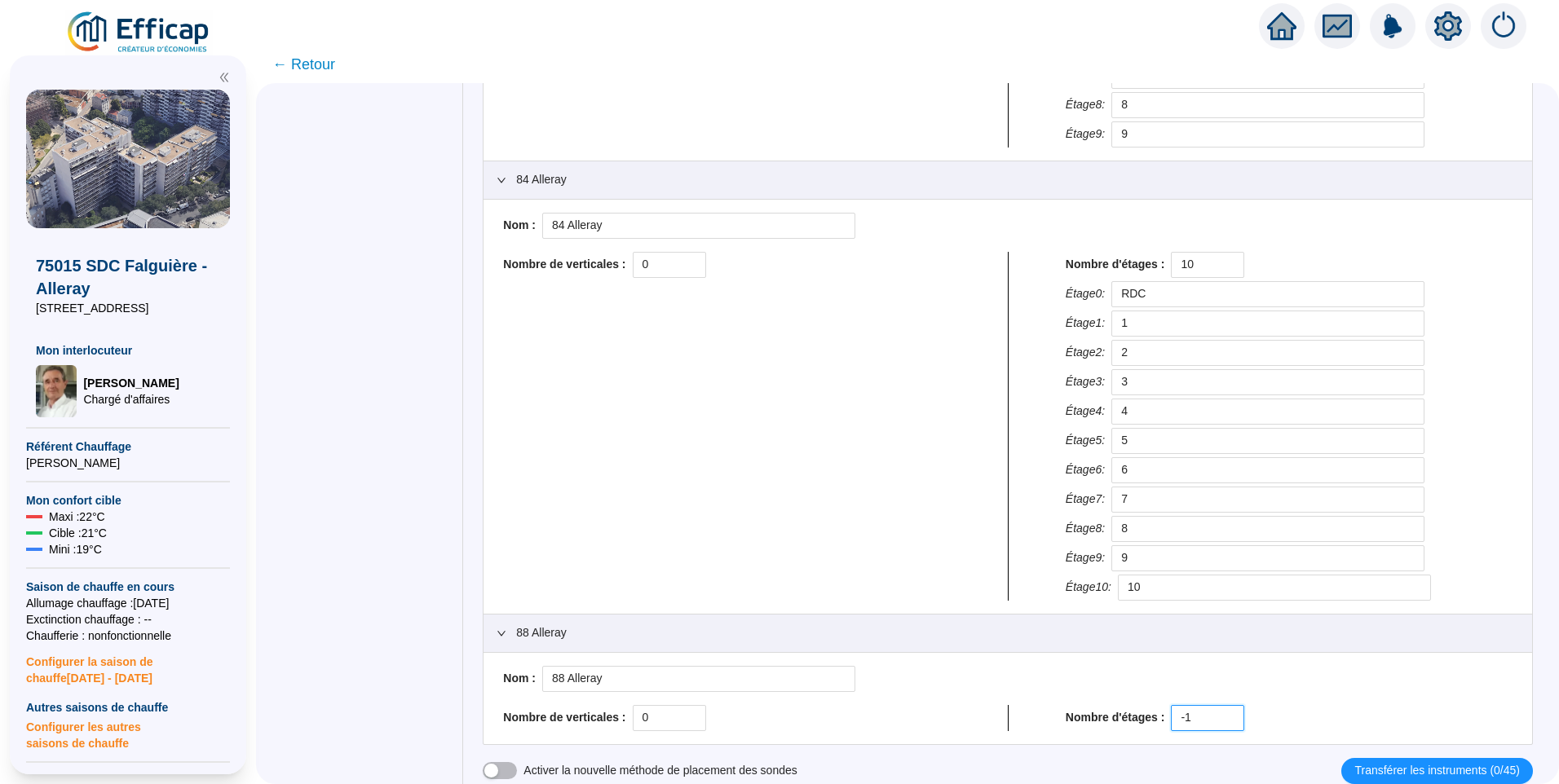
drag, startPoint x: 1206, startPoint y: 722, endPoint x: 936, endPoint y: 713, distance: 270.1
click at [936, 713] on div "Nombre de verticales : 0 Nombre d'étages : -1" at bounding box center [1008, 718] width 1023 height 26
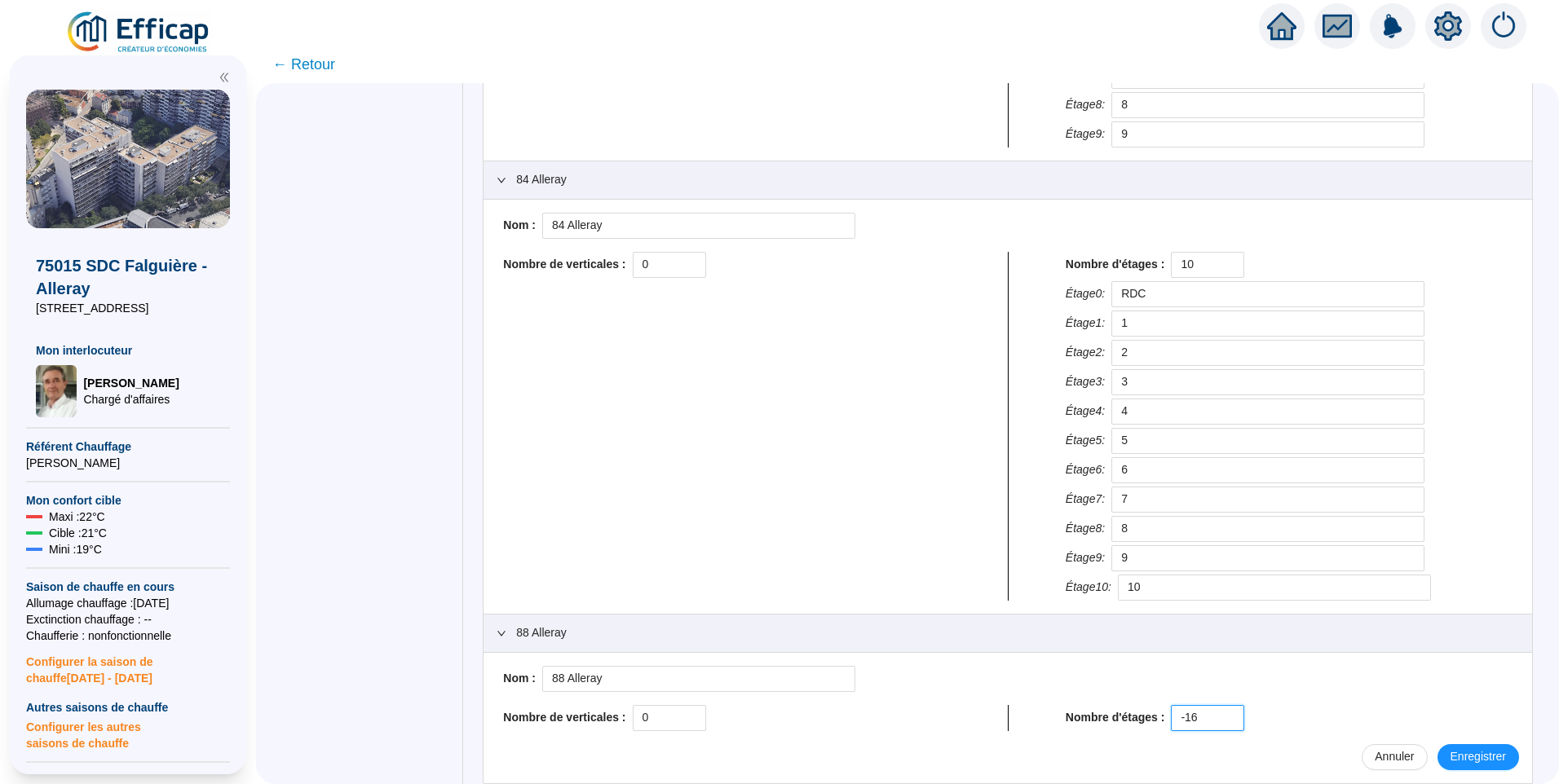
scroll to position [1989, 0]
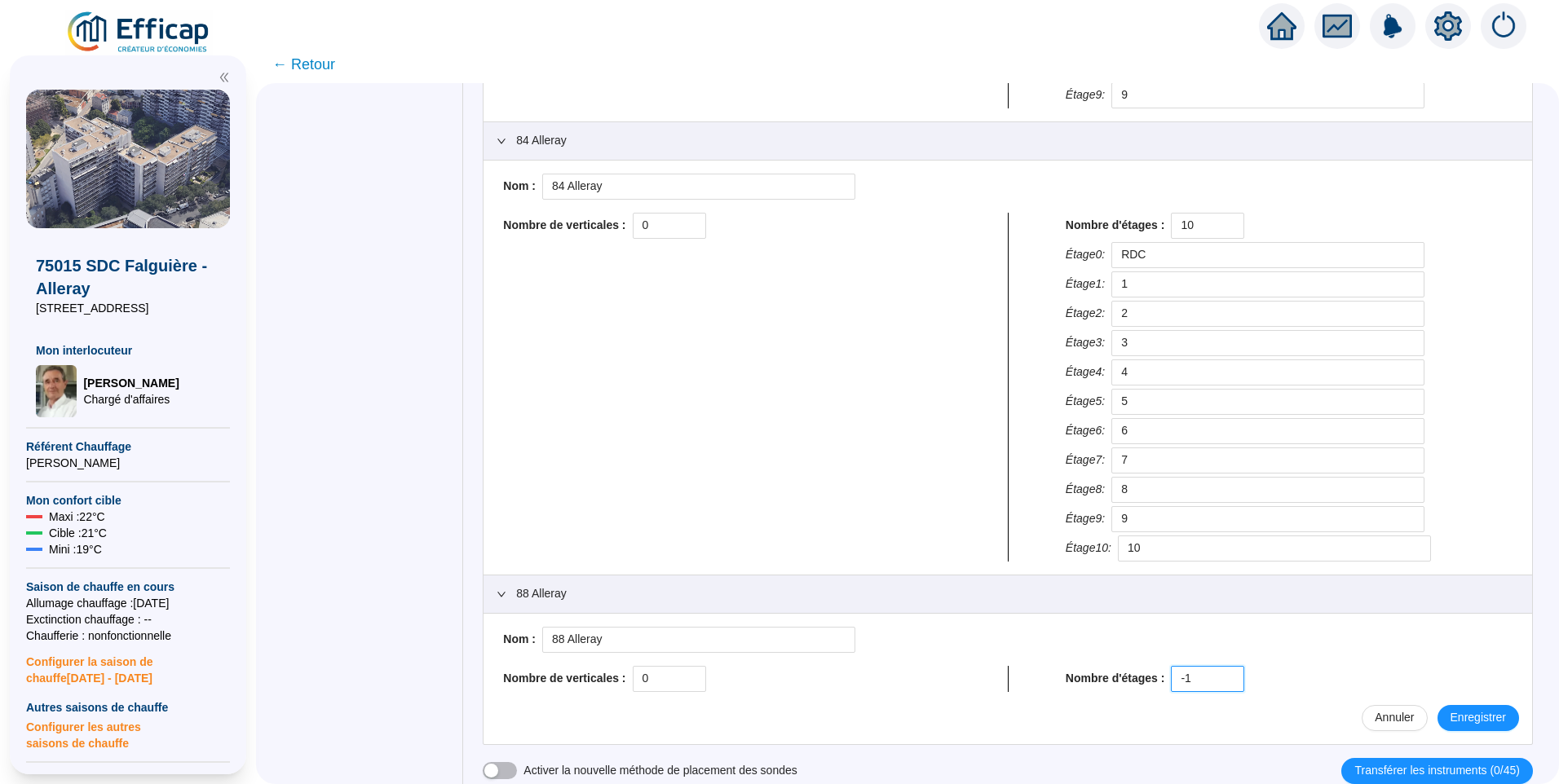
type input "-"
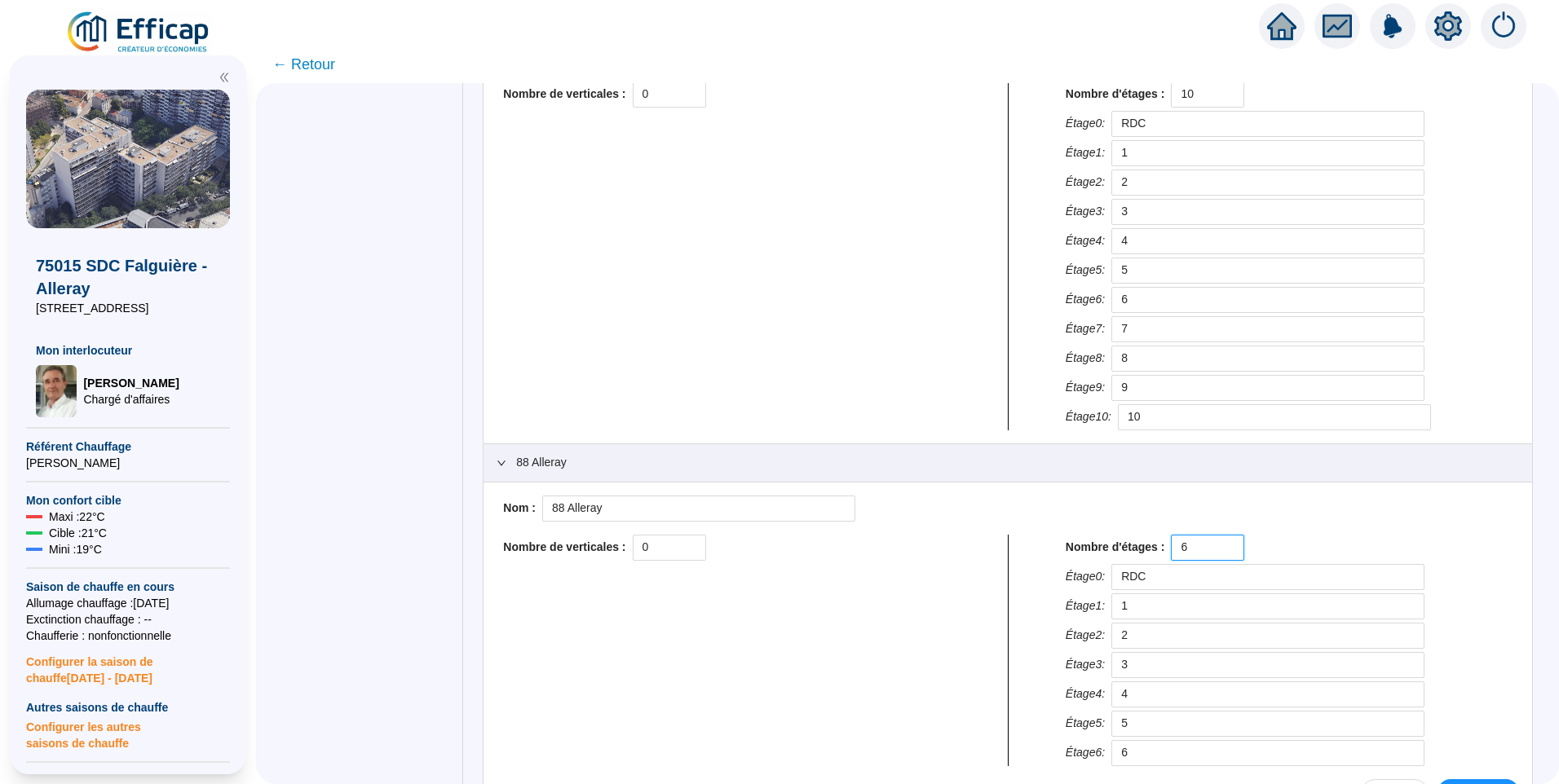
scroll to position [2195, 0]
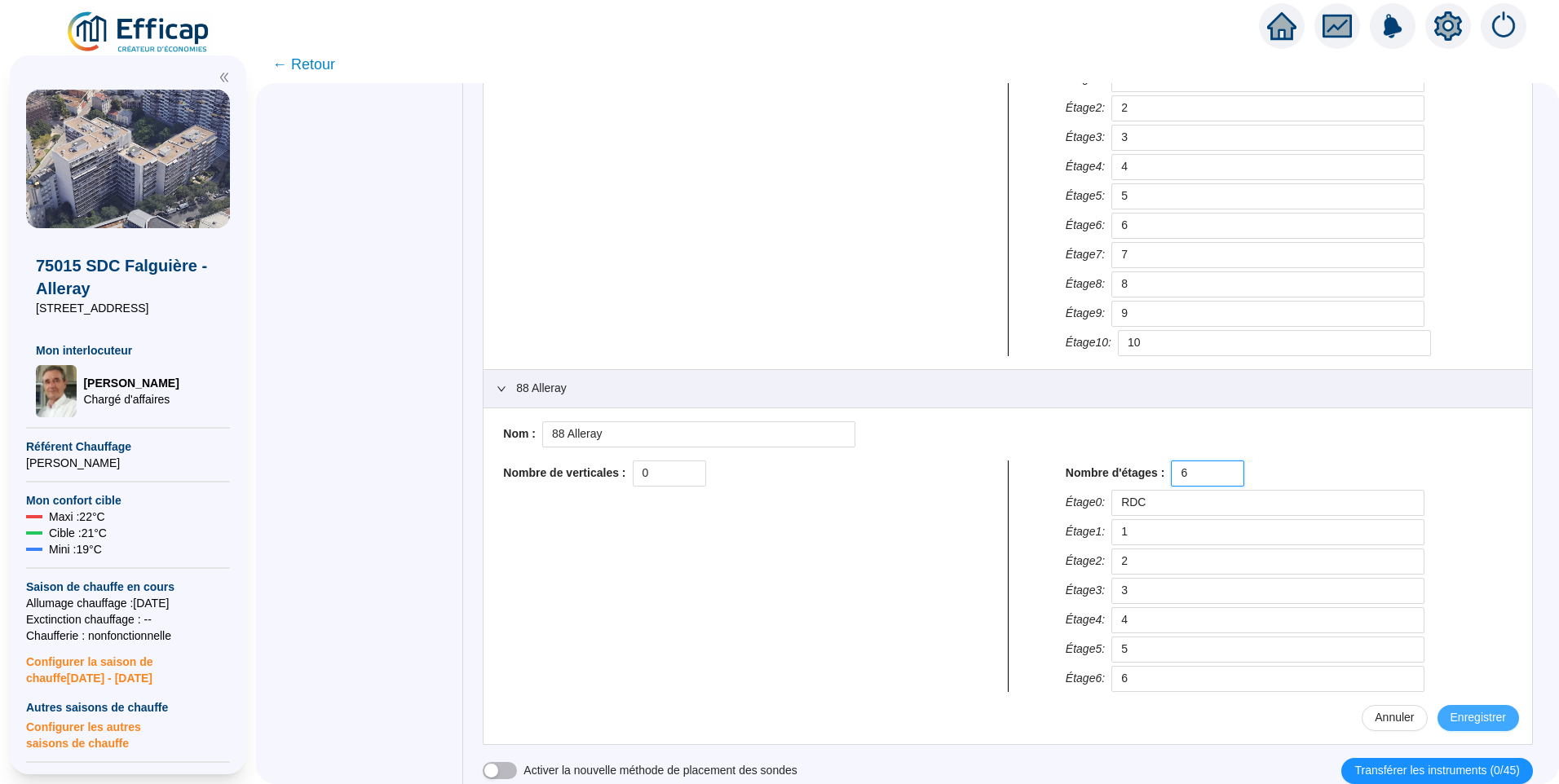
type input "6"
click at [1451, 711] on span "Enregistrer" at bounding box center [1478, 718] width 56 height 17
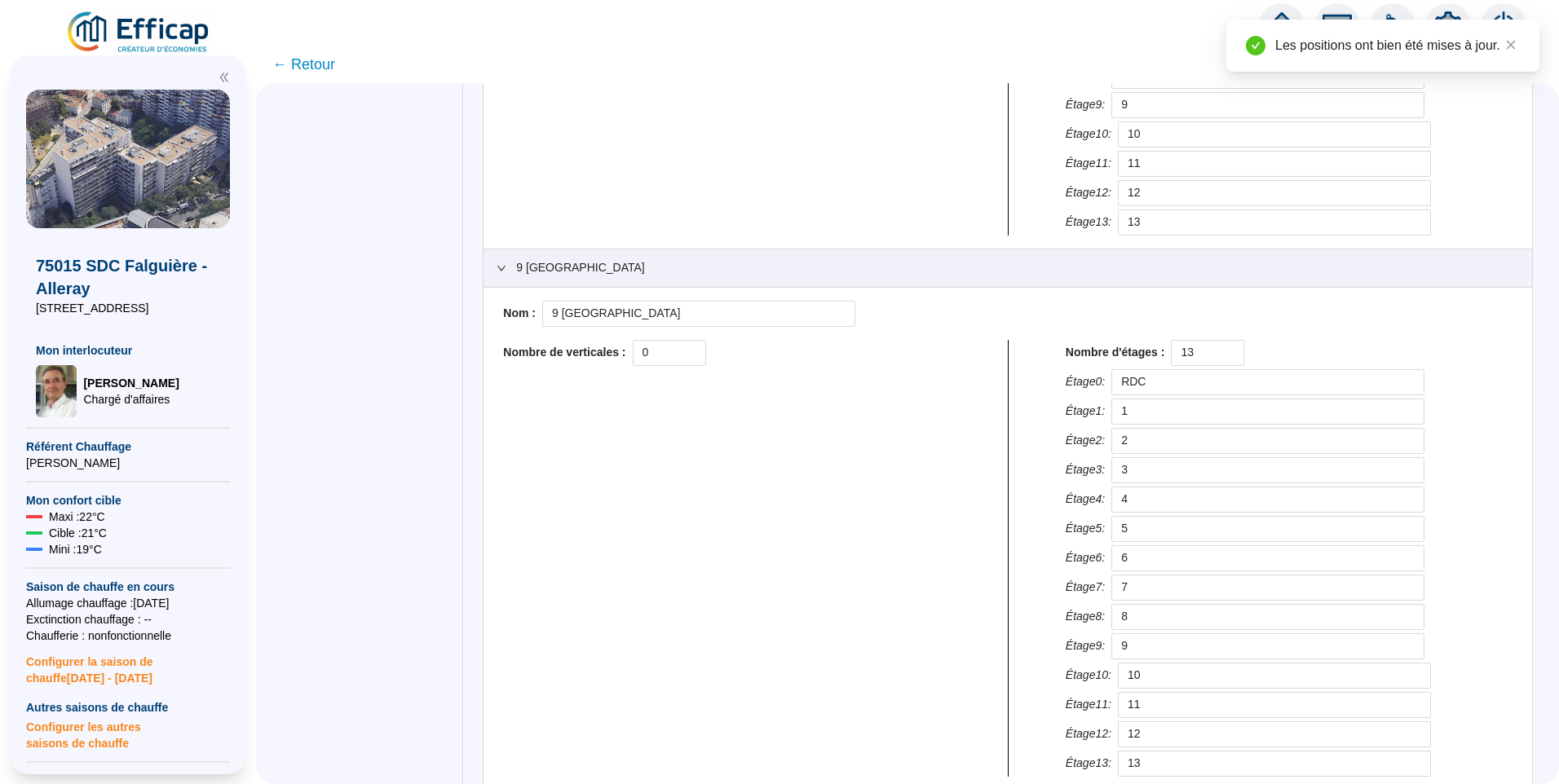
scroll to position [0, 0]
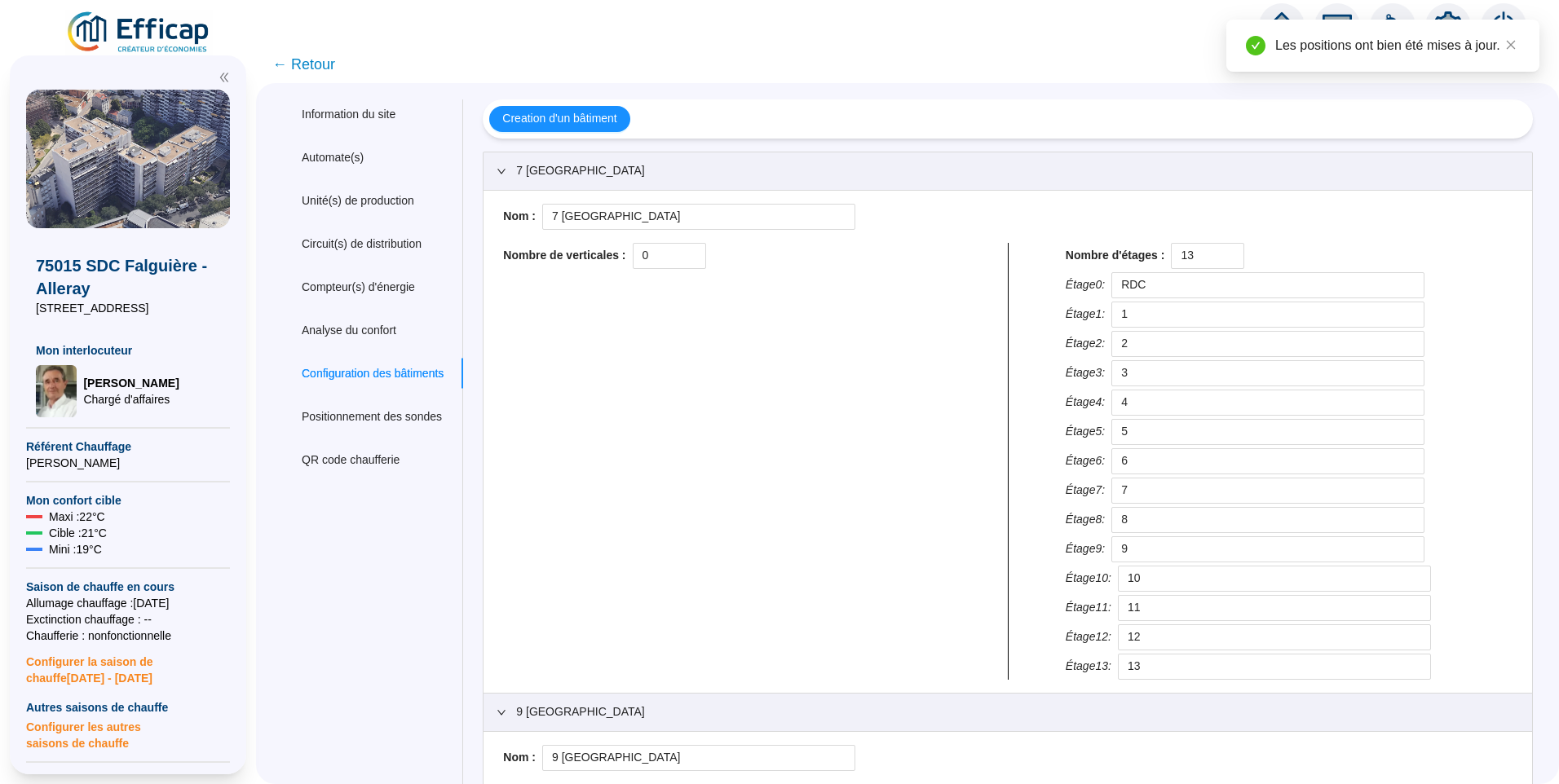
click at [312, 69] on span "← Retour" at bounding box center [304, 64] width 63 height 22
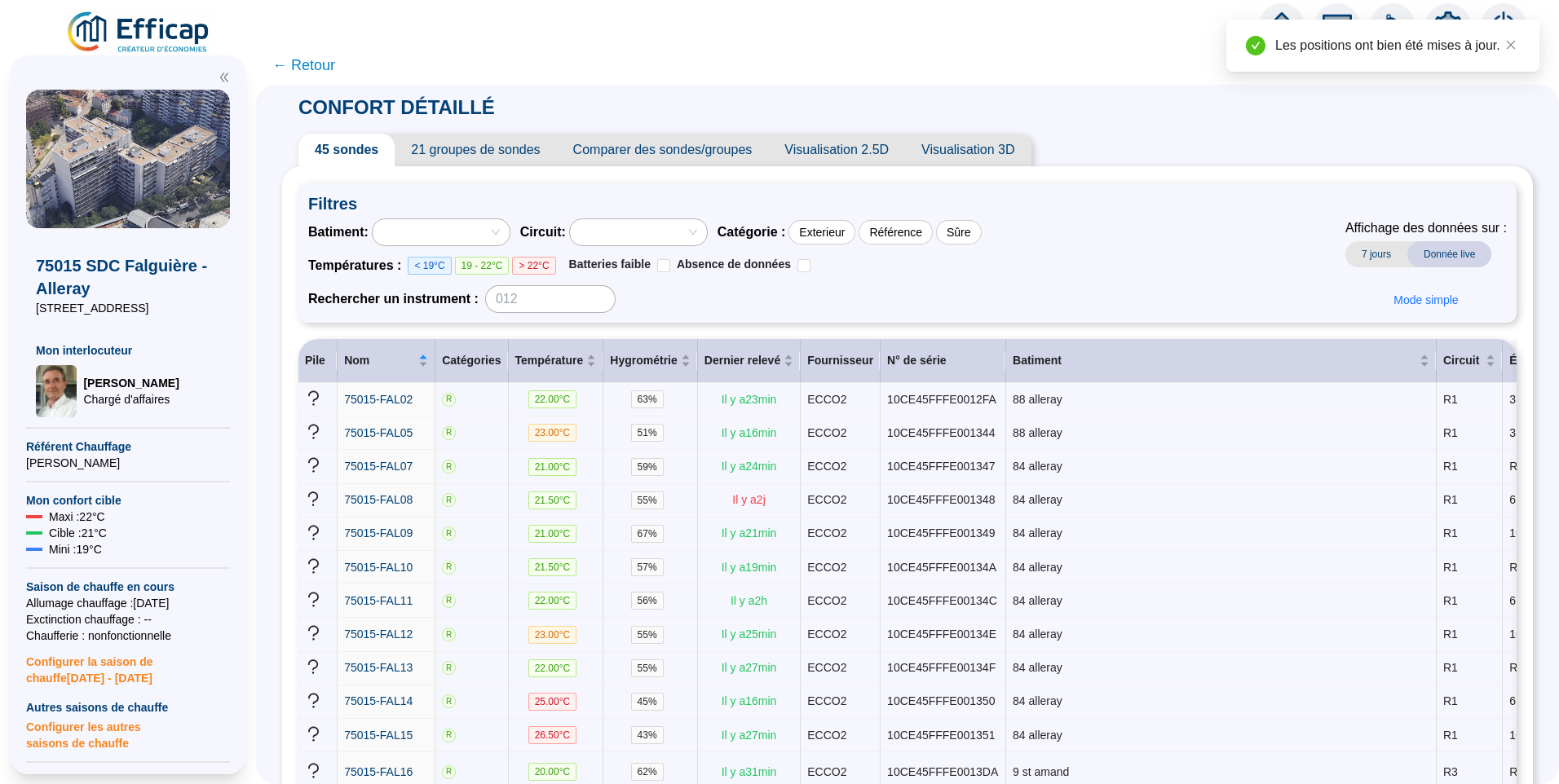
click at [189, 30] on img at bounding box center [139, 32] width 147 height 46
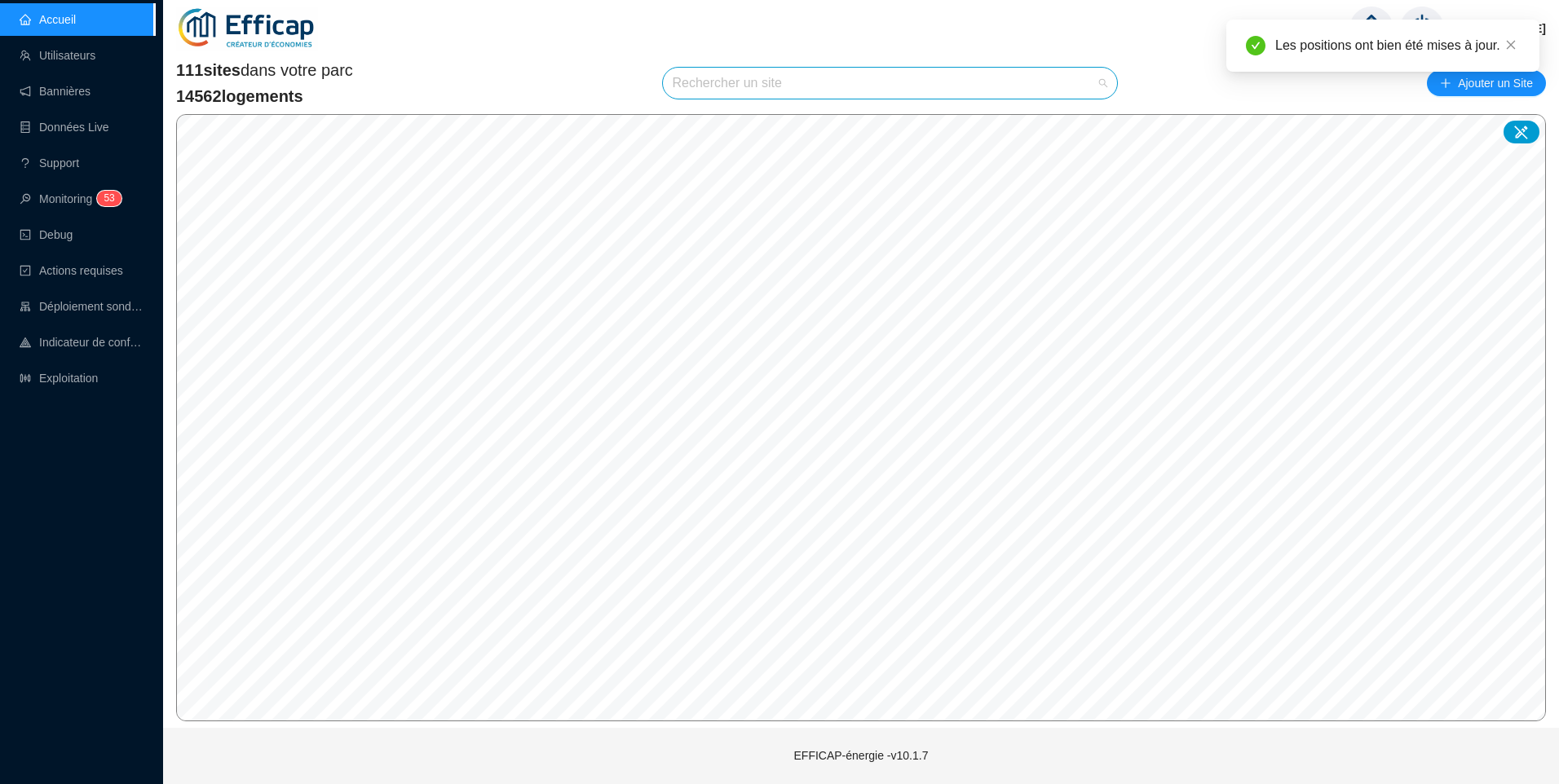
click at [728, 90] on input "search" at bounding box center [883, 83] width 421 height 31
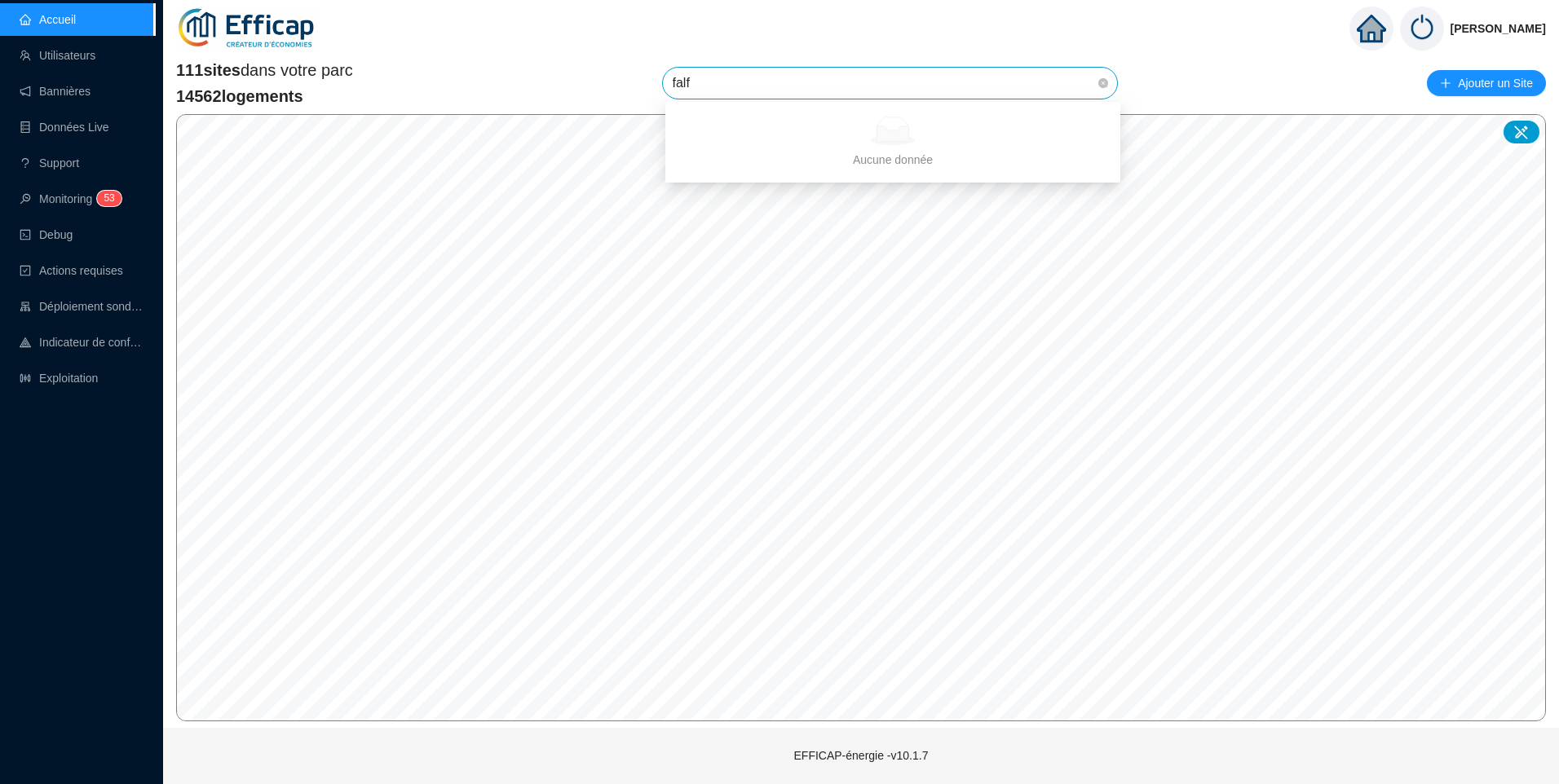
type input "fal"
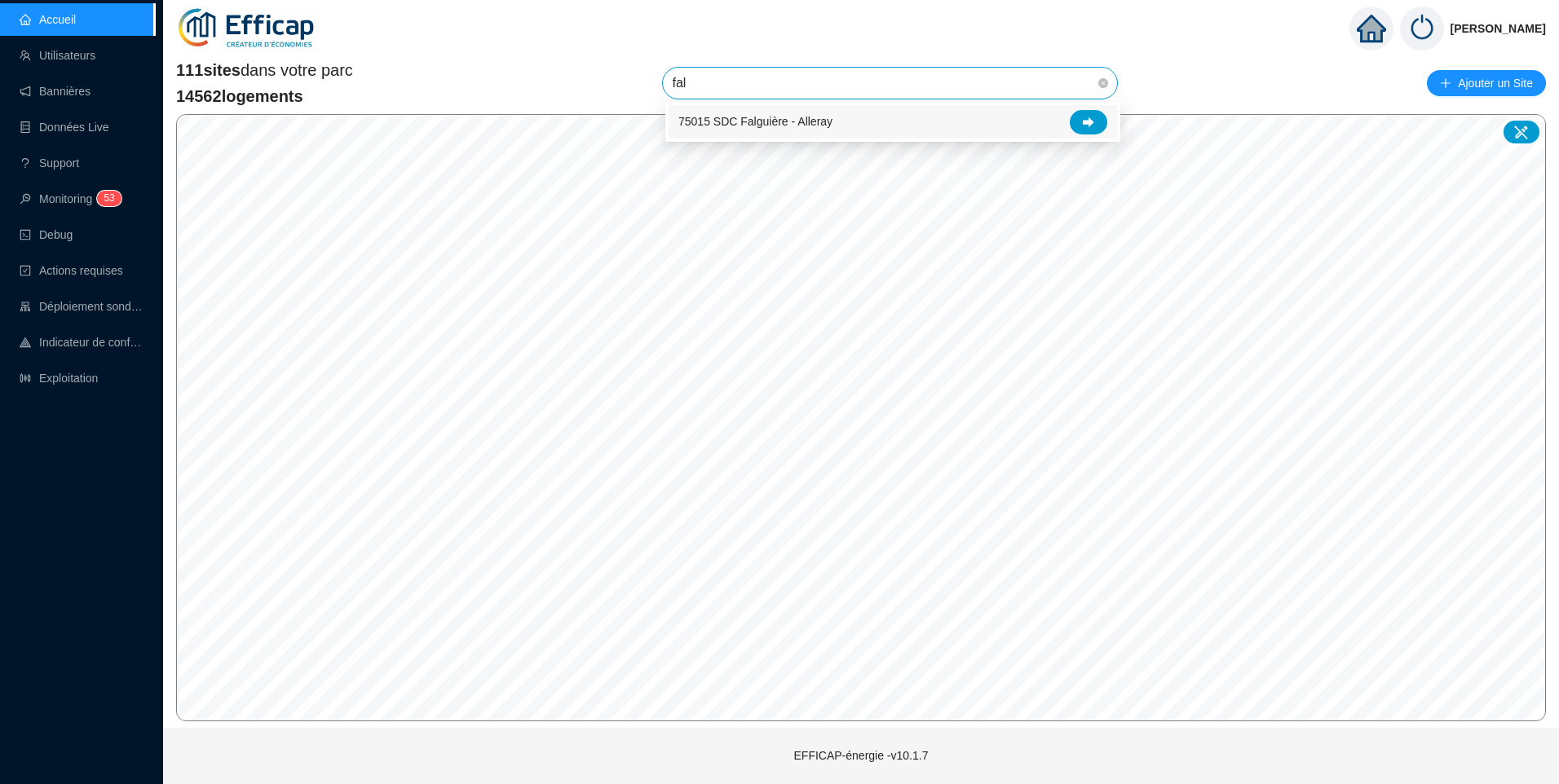
click at [762, 125] on span "75015 SDC Falguière - Alleray" at bounding box center [756, 121] width 155 height 17
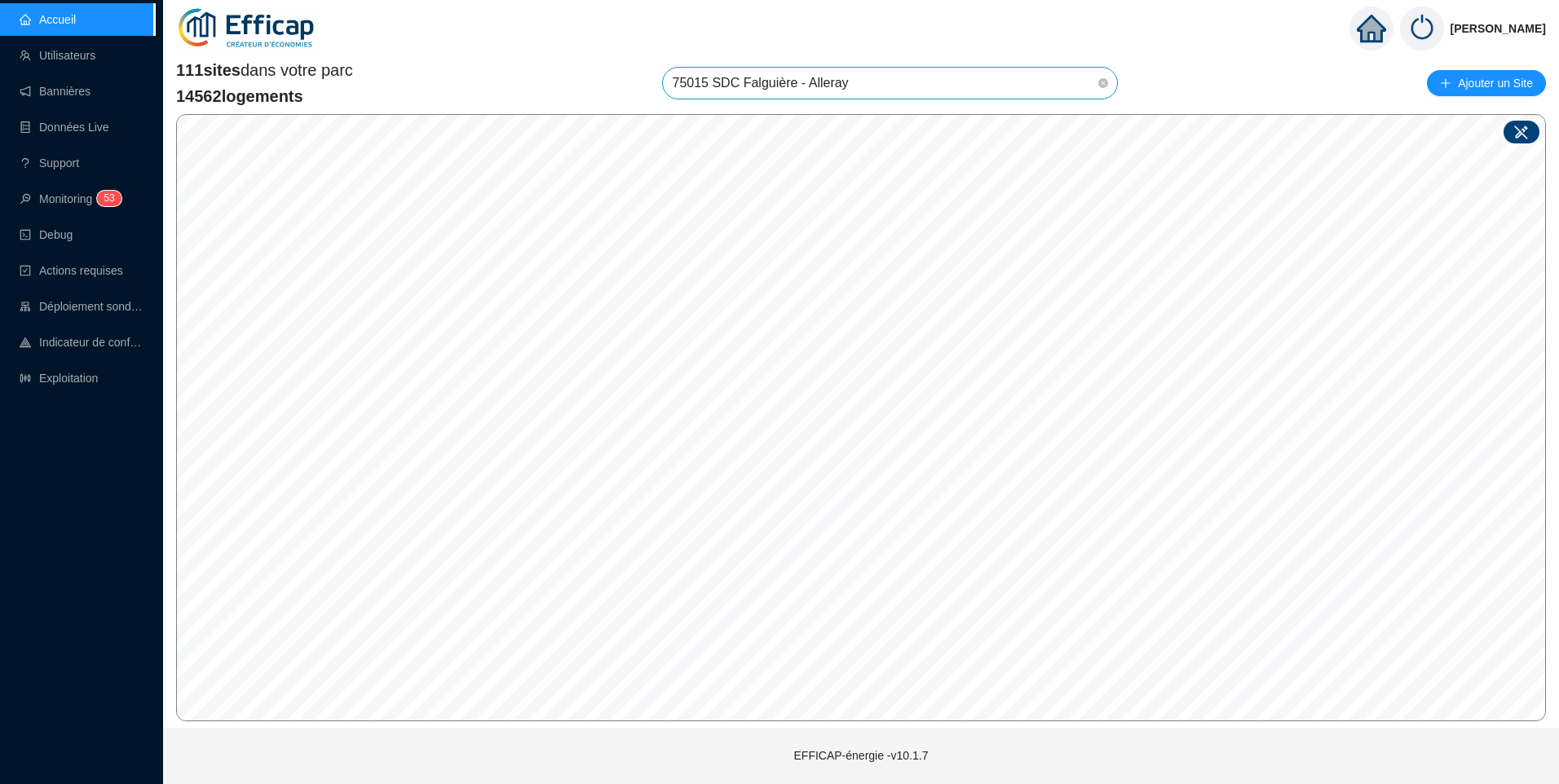
click at [1521, 137] on icon at bounding box center [1521, 132] width 16 height 16
click at [927, 499] on div "Site : Sélectionnez une option Enregistrer" at bounding box center [974, 538] width 213 height 78
click at [957, 486] on div "Site : Sélectionnez une option Enregistrer" at bounding box center [974, 539] width 252 height 118
